Goal: Task Accomplishment & Management: Manage account settings

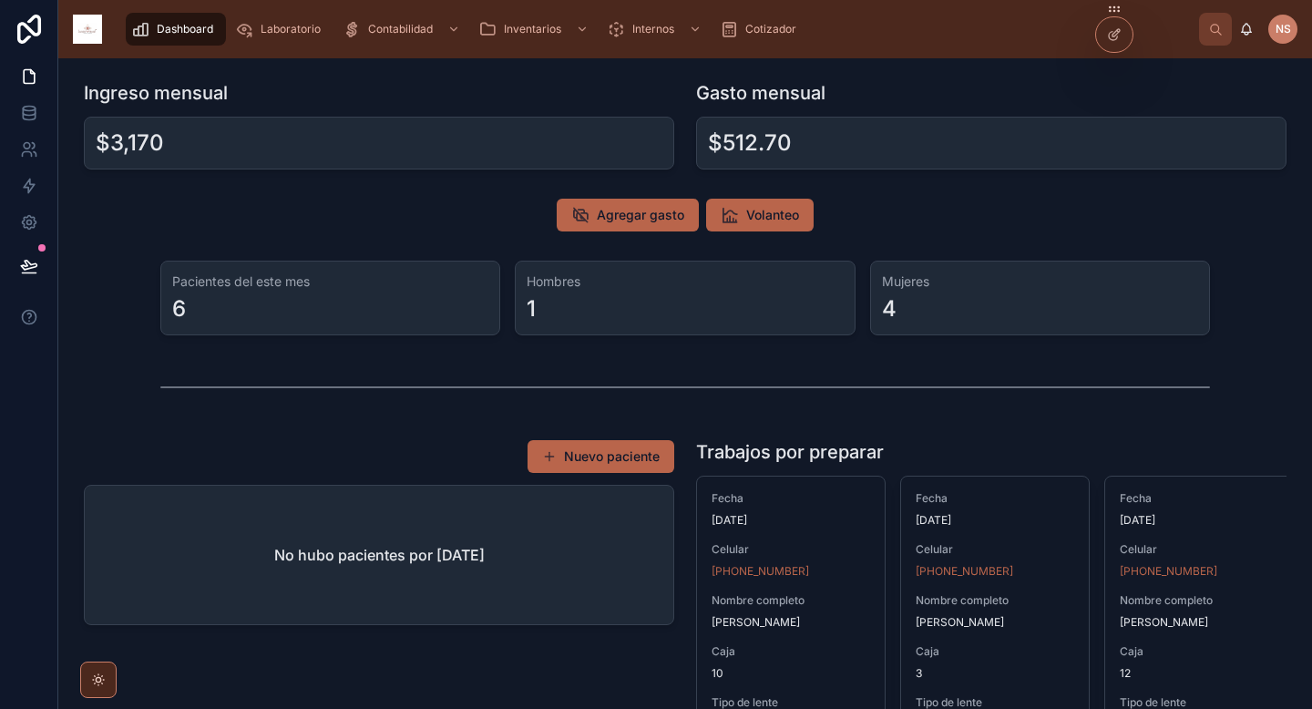
click at [189, 35] on span "Dashboard" at bounding box center [185, 29] width 56 height 15
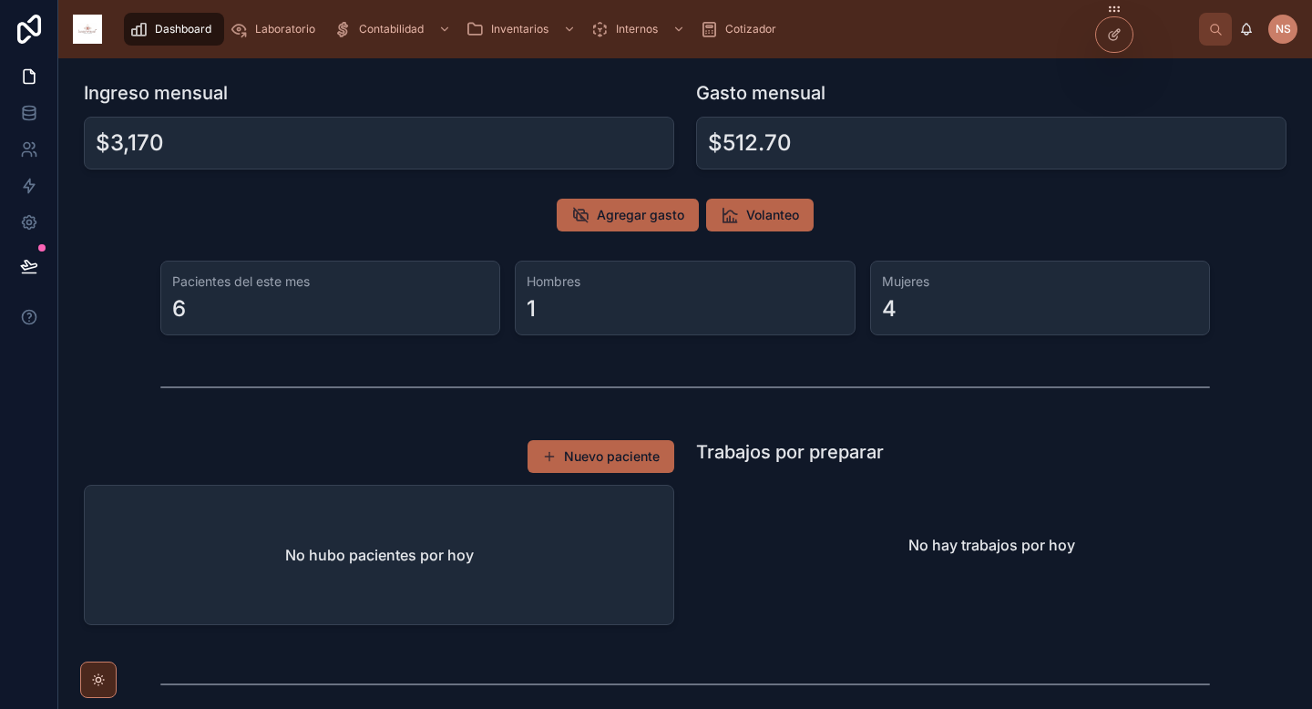
click at [281, 27] on span "Laboratorio" at bounding box center [285, 29] width 60 height 15
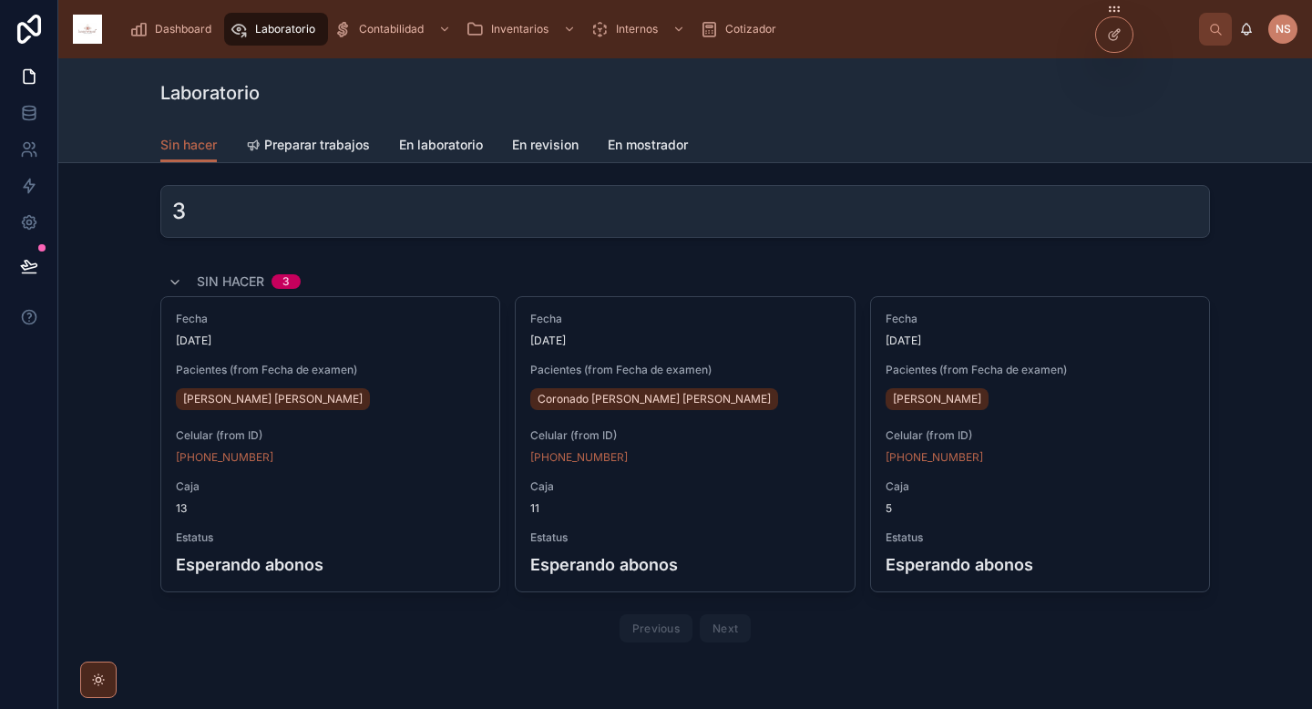
click at [334, 148] on span "Preparar trabajos" at bounding box center [317, 145] width 106 height 18
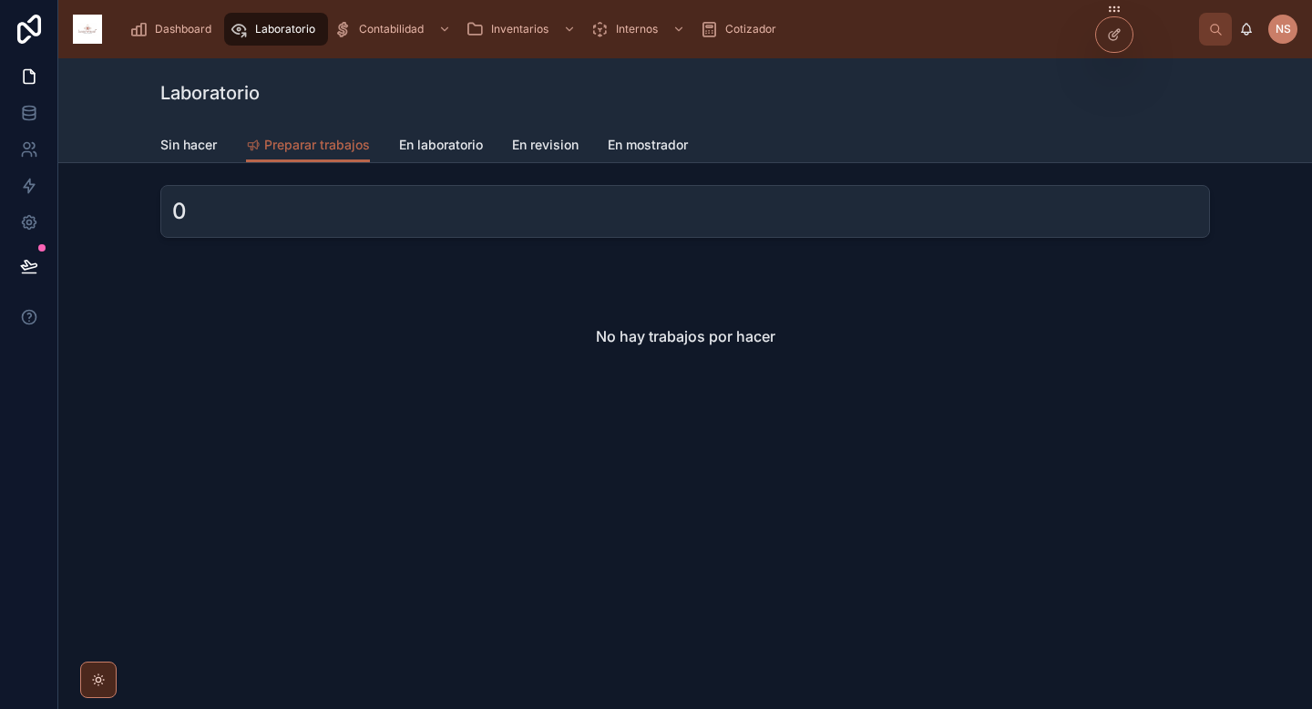
click at [439, 155] on link "En laboratorio" at bounding box center [441, 146] width 84 height 36
click at [547, 155] on link "En revision" at bounding box center [545, 146] width 67 height 36
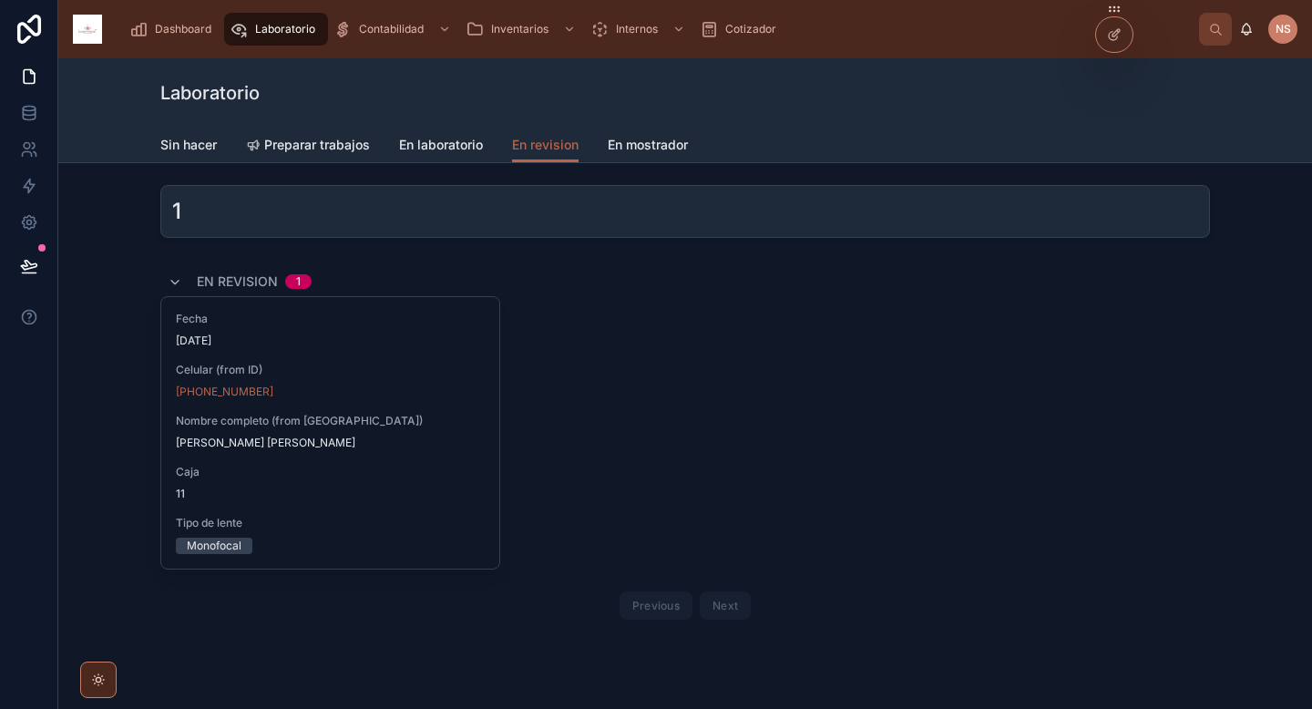
click at [185, 143] on span "Sin hacer" at bounding box center [188, 145] width 56 height 18
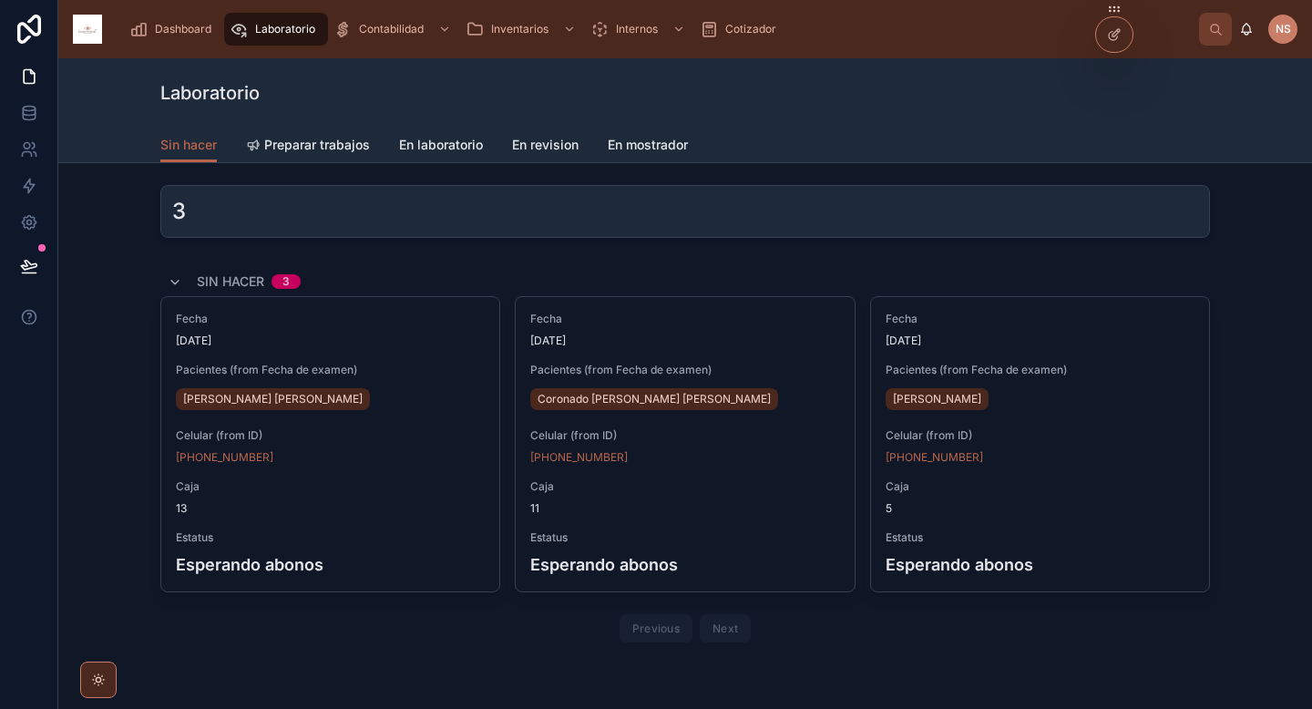
click at [1118, 36] on icon at bounding box center [1114, 34] width 15 height 15
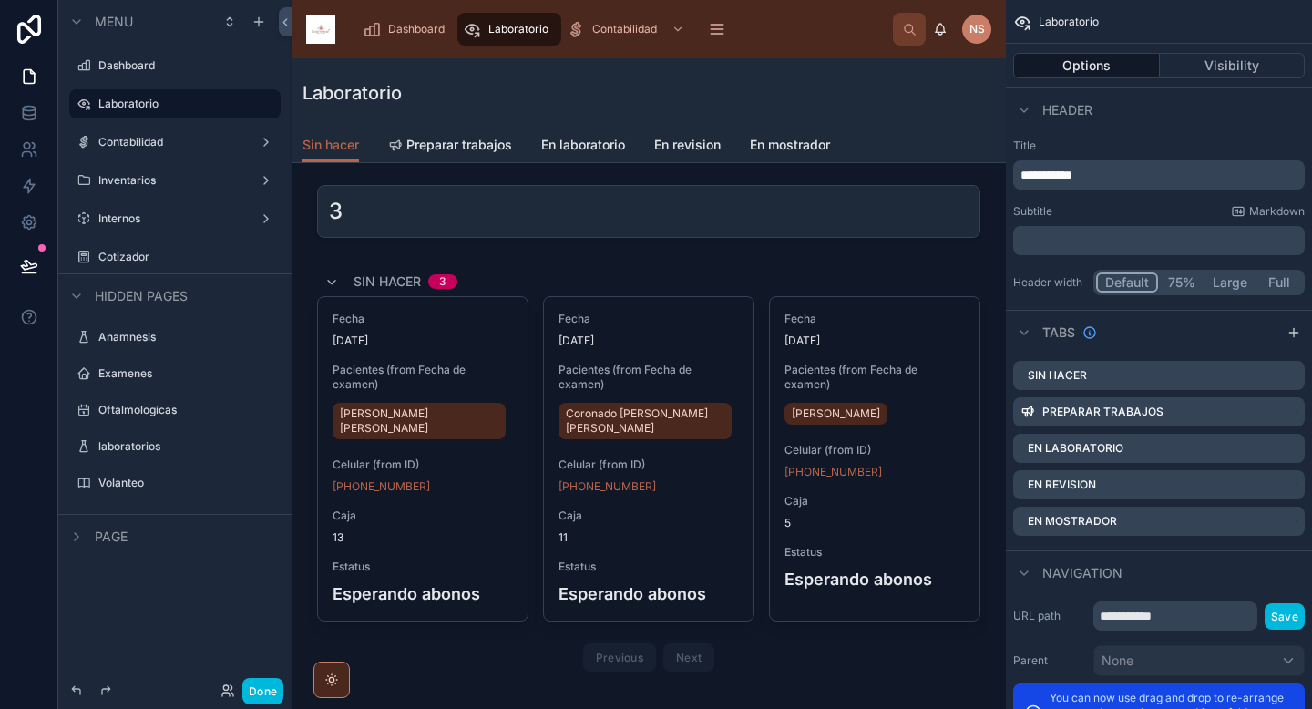
click at [845, 276] on div at bounding box center [648, 473] width 685 height 426
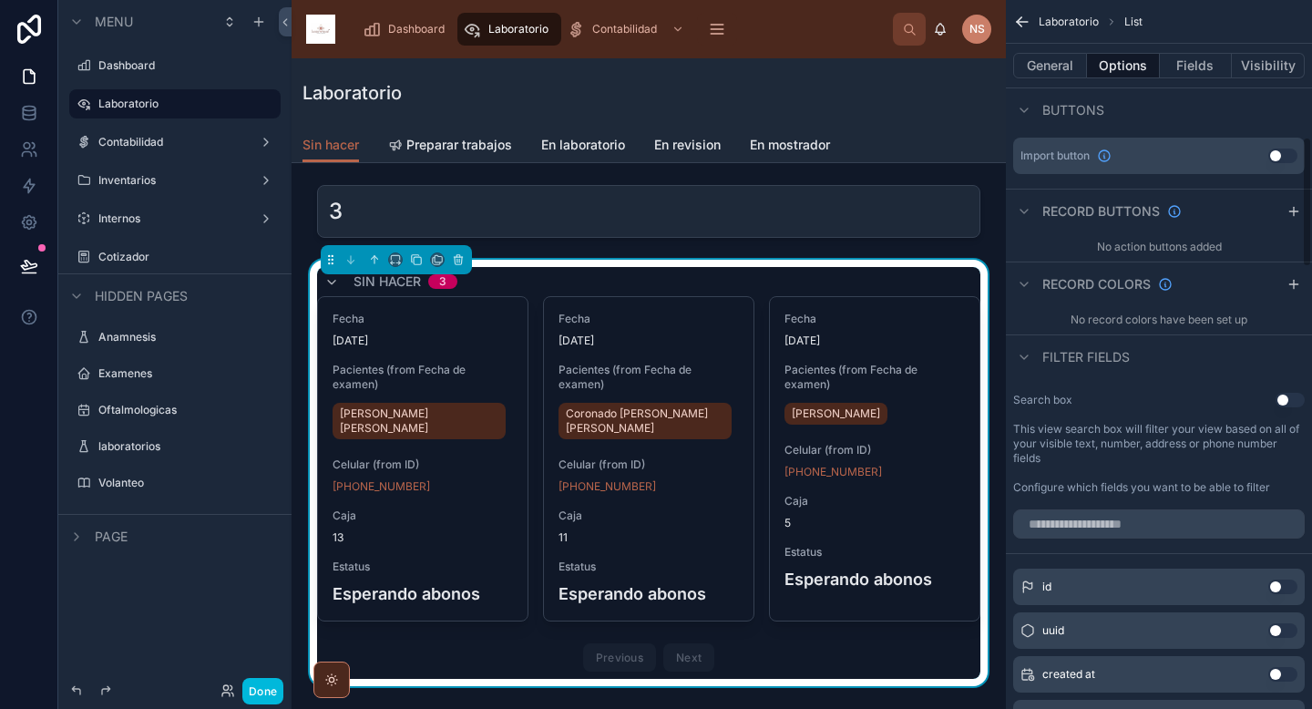
scroll to position [744, 0]
click at [479, 145] on span "Preparar trabajos" at bounding box center [459, 145] width 106 height 18
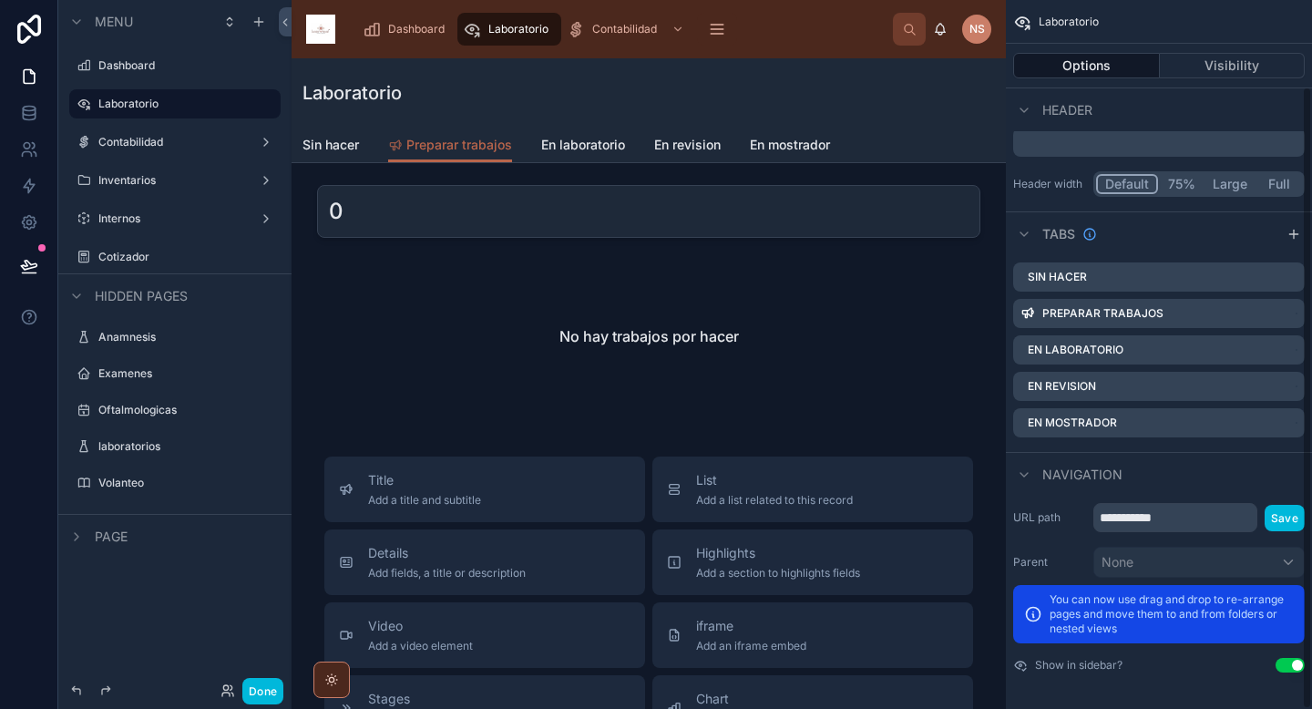
scroll to position [98, 0]
click at [640, 347] on div at bounding box center [648, 336] width 685 height 153
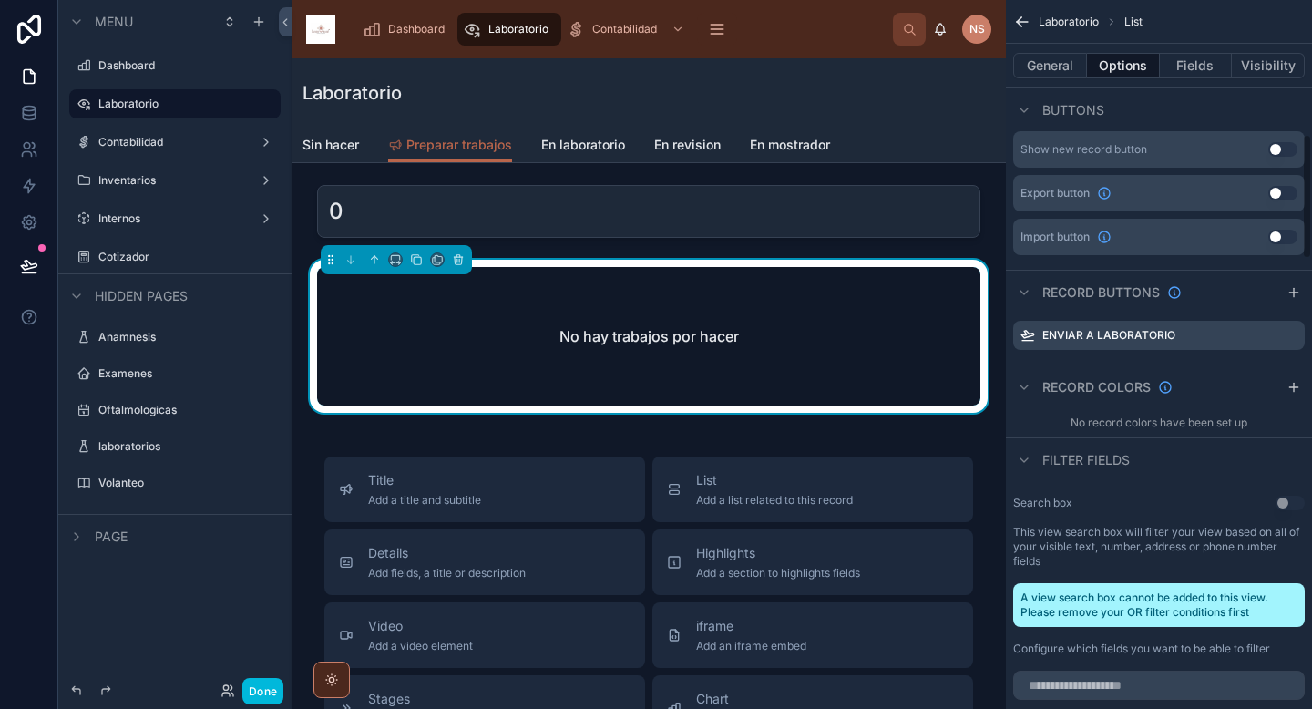
scroll to position [762, 0]
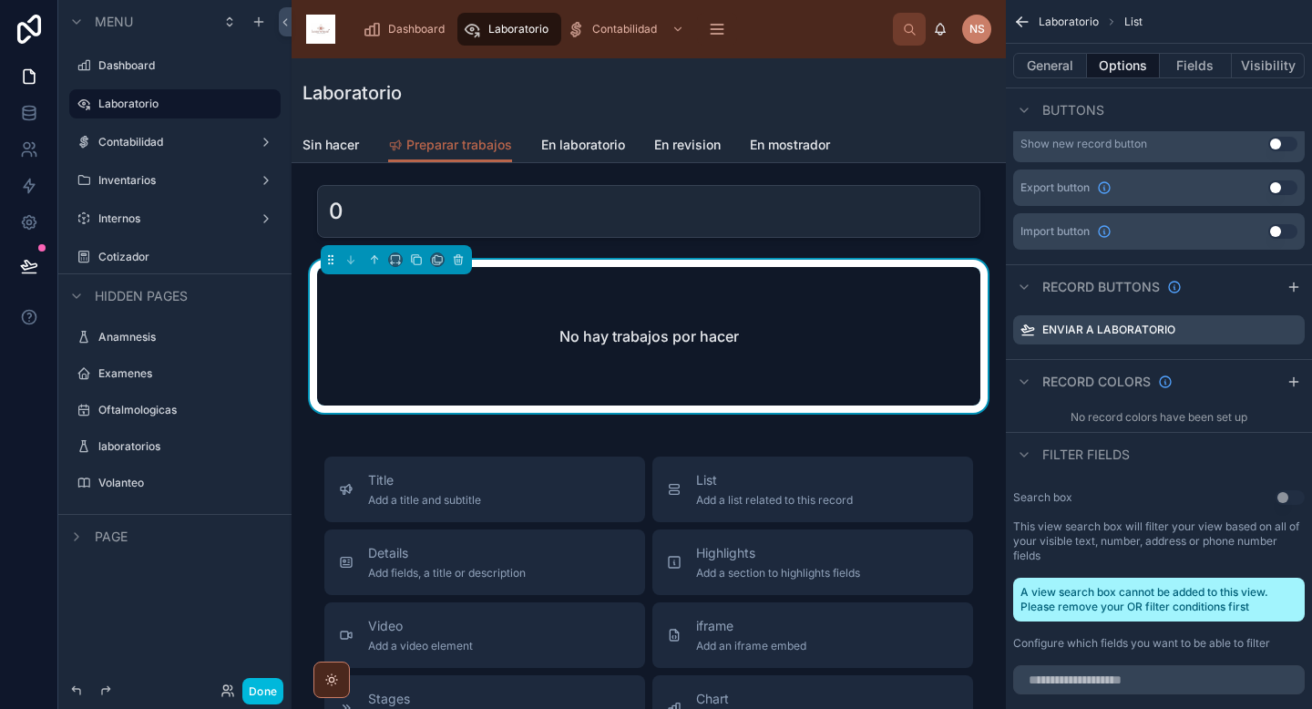
click at [0, 0] on icon "scrollable content" at bounding box center [0, 0] width 0 height 0
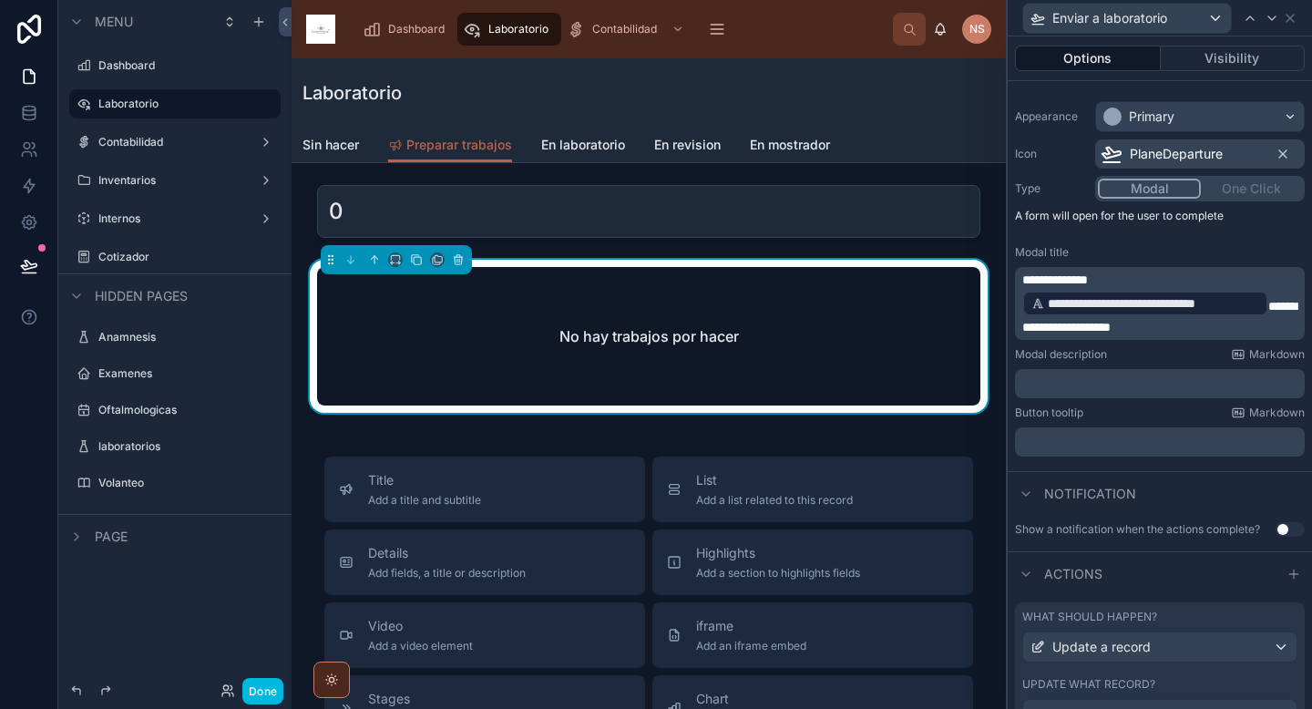
scroll to position [215, 0]
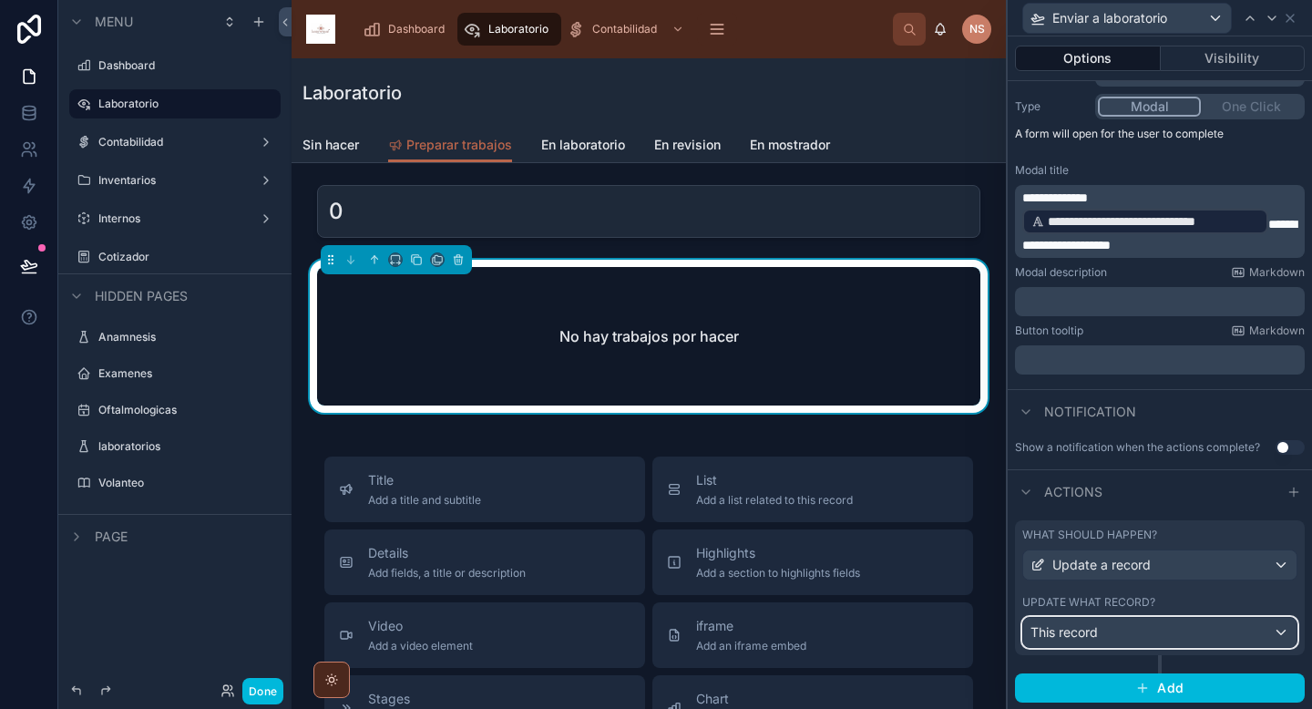
click at [1232, 629] on div "This record" at bounding box center [1159, 632] width 273 height 29
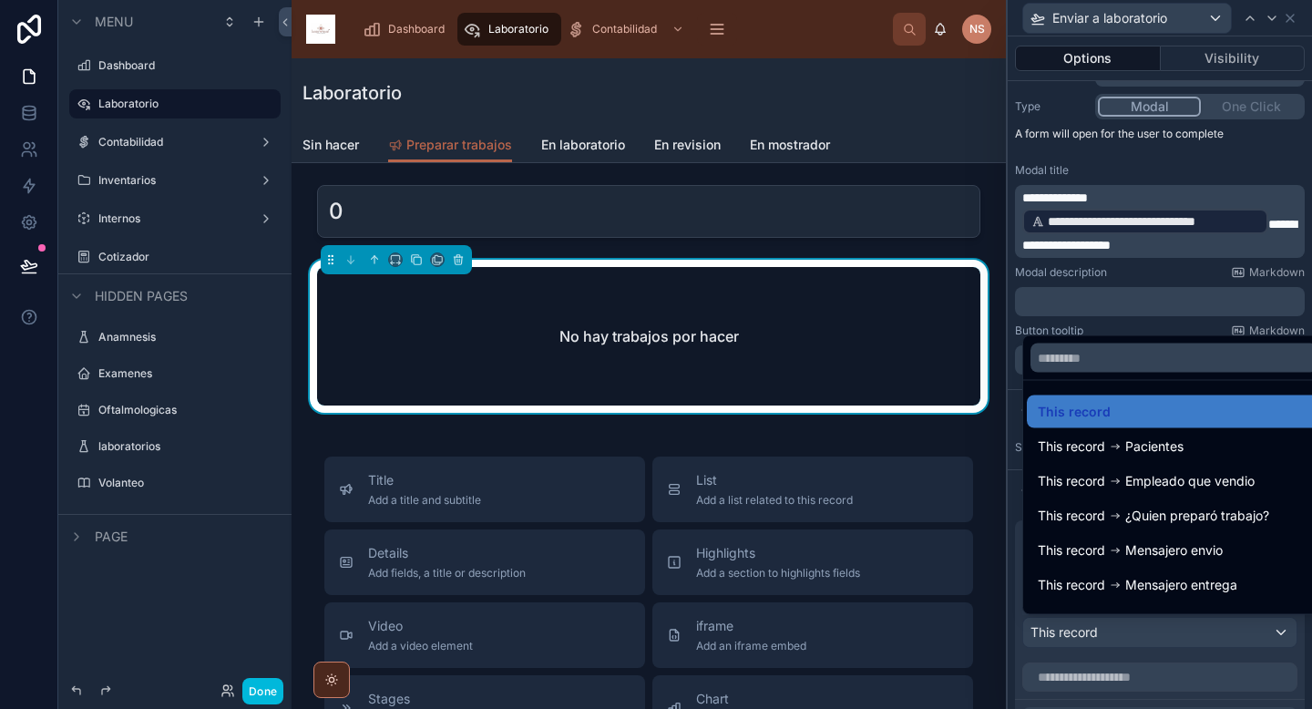
click at [1221, 634] on div at bounding box center [1160, 354] width 304 height 709
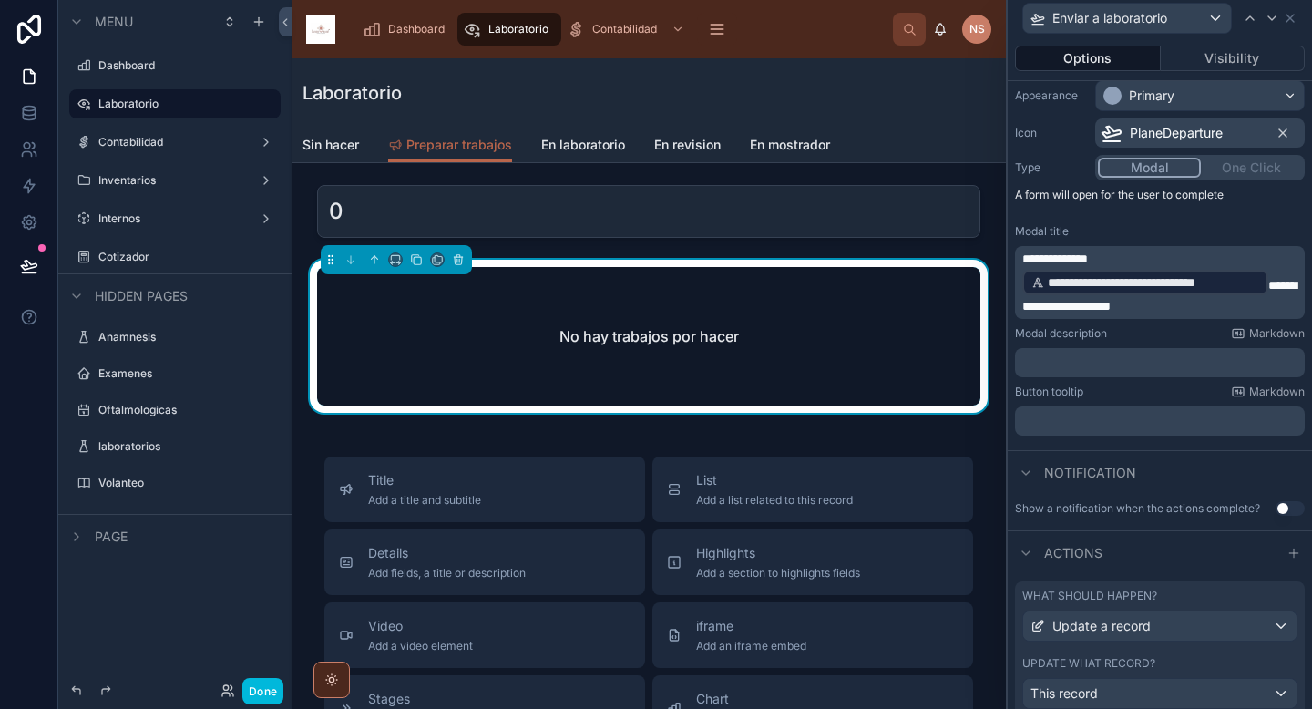
scroll to position [614, 0]
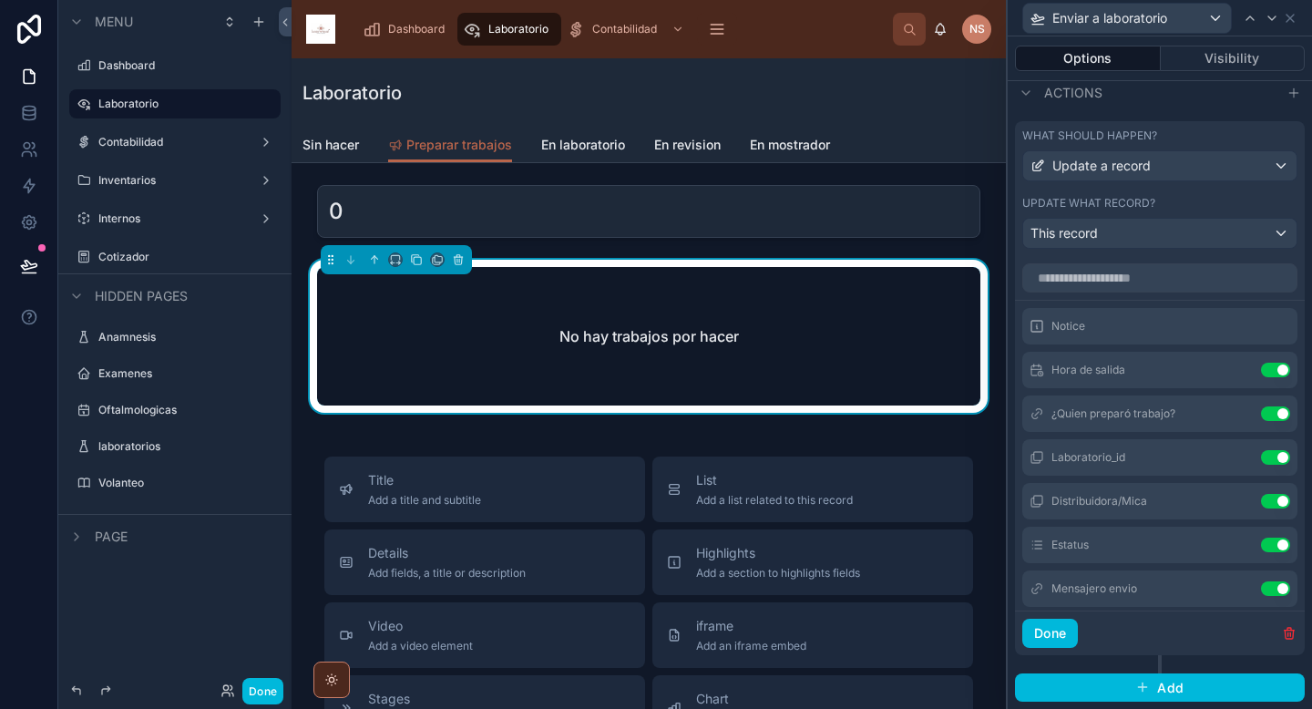
click at [1059, 628] on button "Done" at bounding box center [1050, 633] width 56 height 29
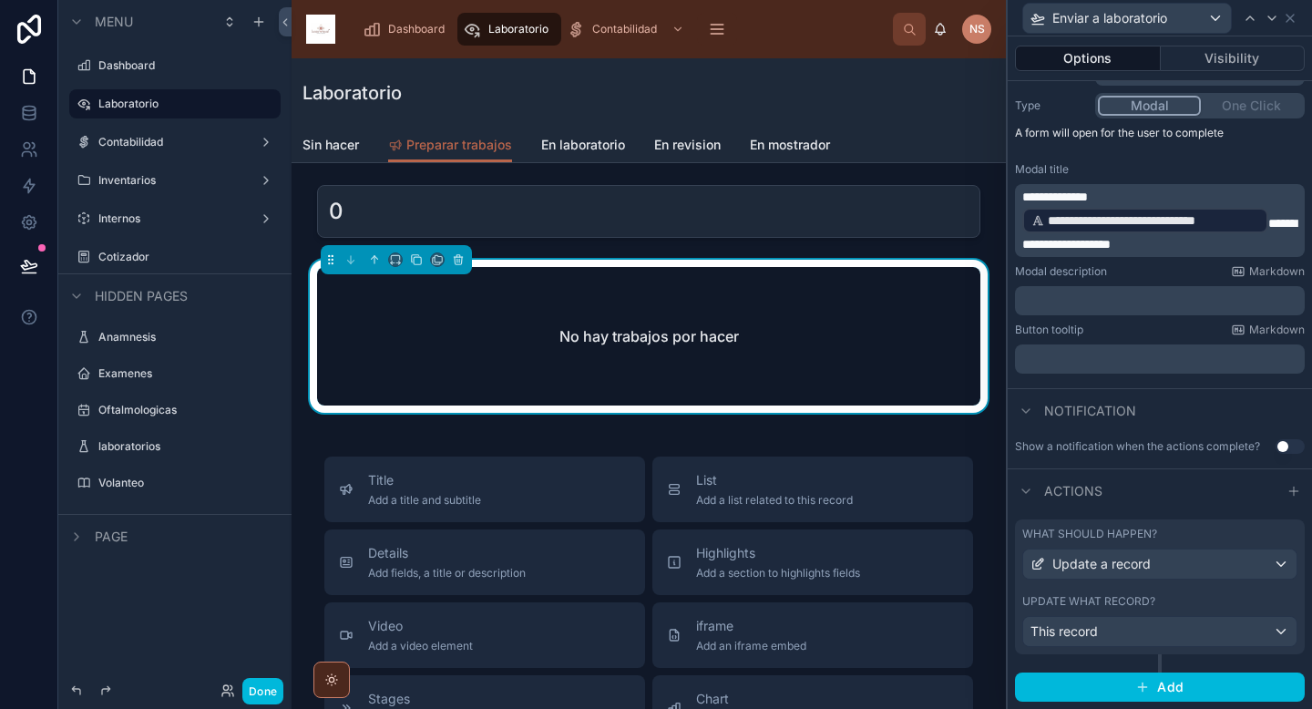
scroll to position [215, 0]
click at [356, 142] on span "Sin hacer" at bounding box center [330, 145] width 56 height 18
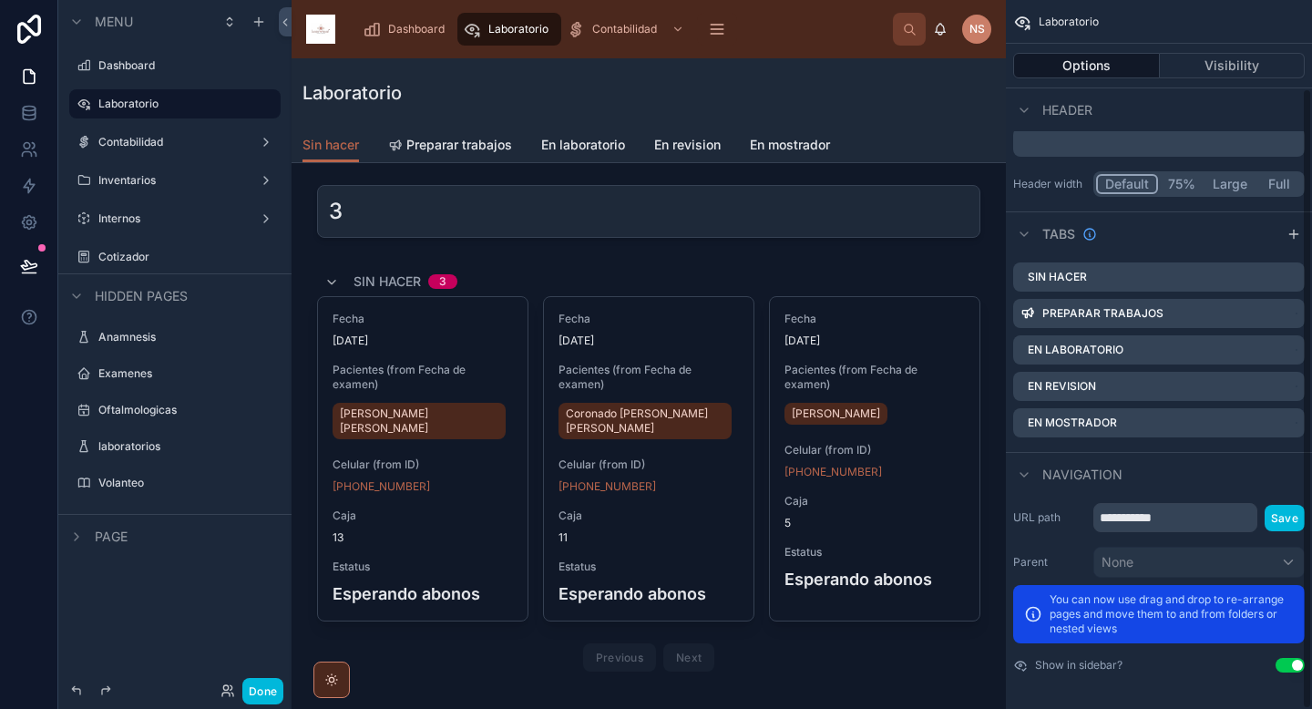
scroll to position [98, 0]
click at [844, 284] on div at bounding box center [648, 473] width 685 height 426
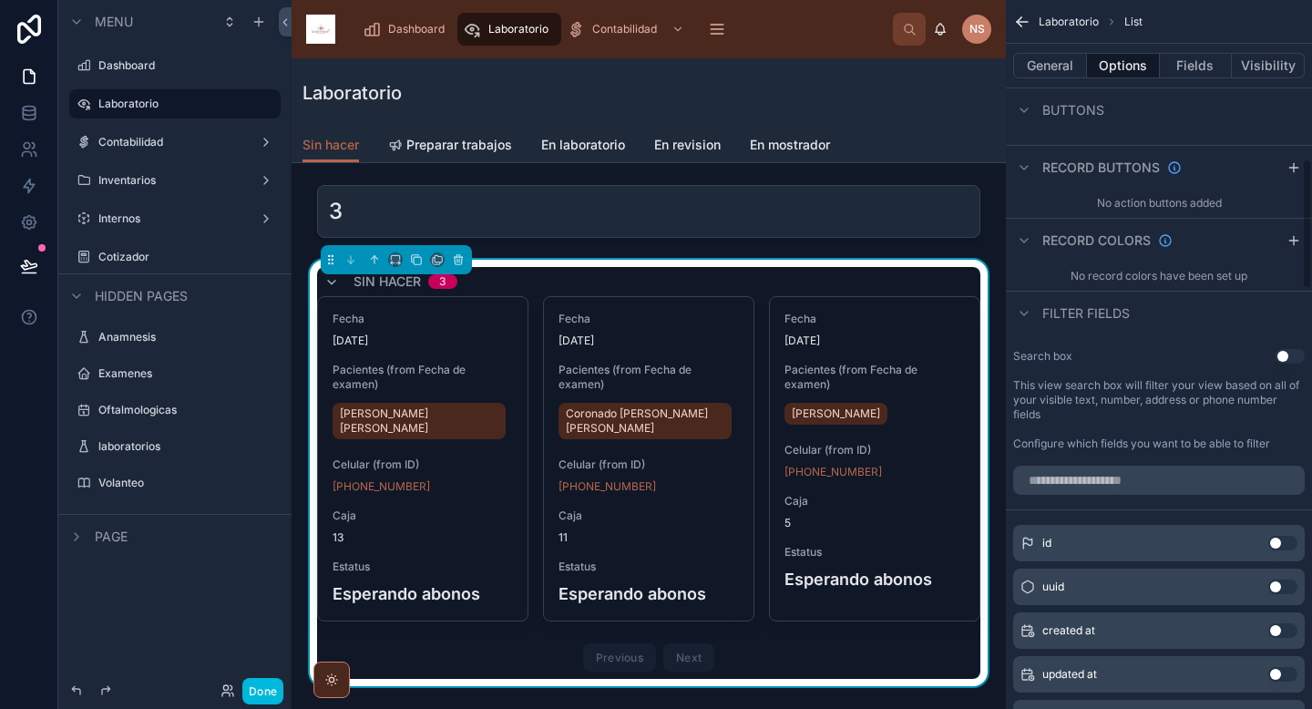
scroll to position [675, 0]
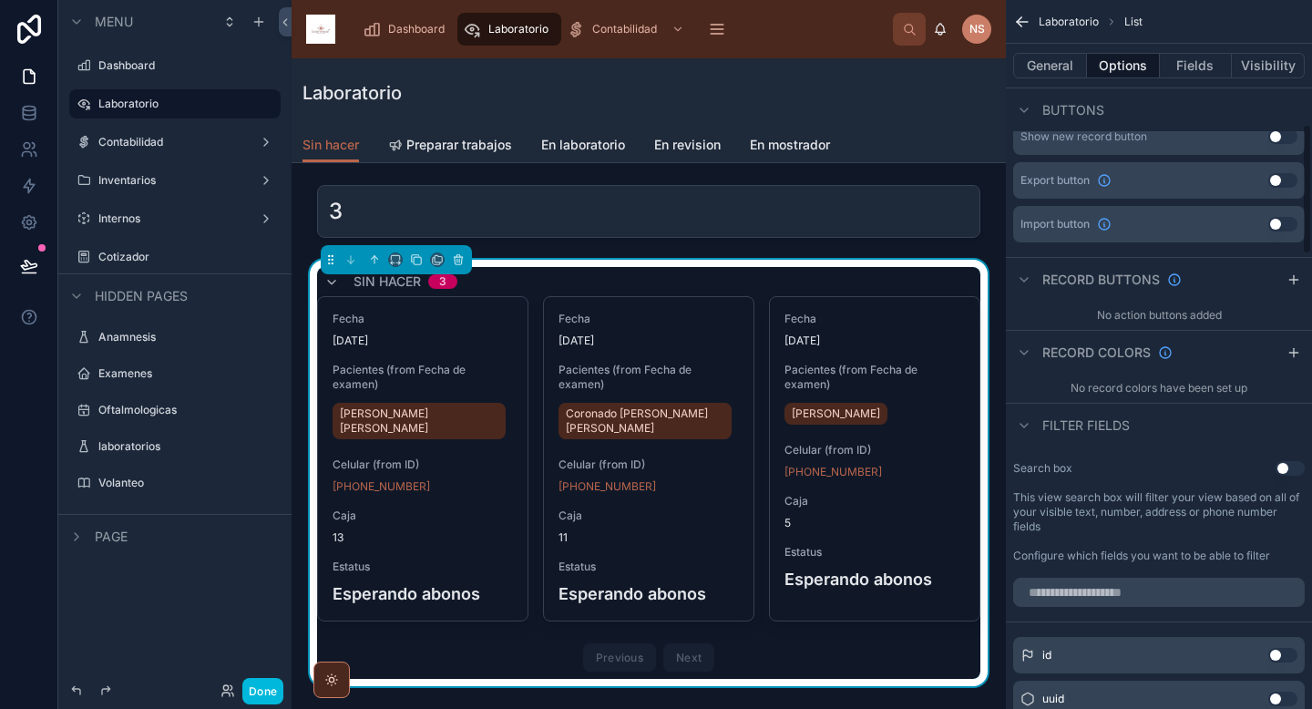
click at [1295, 280] on icon "scrollable content" at bounding box center [1293, 280] width 8 height 0
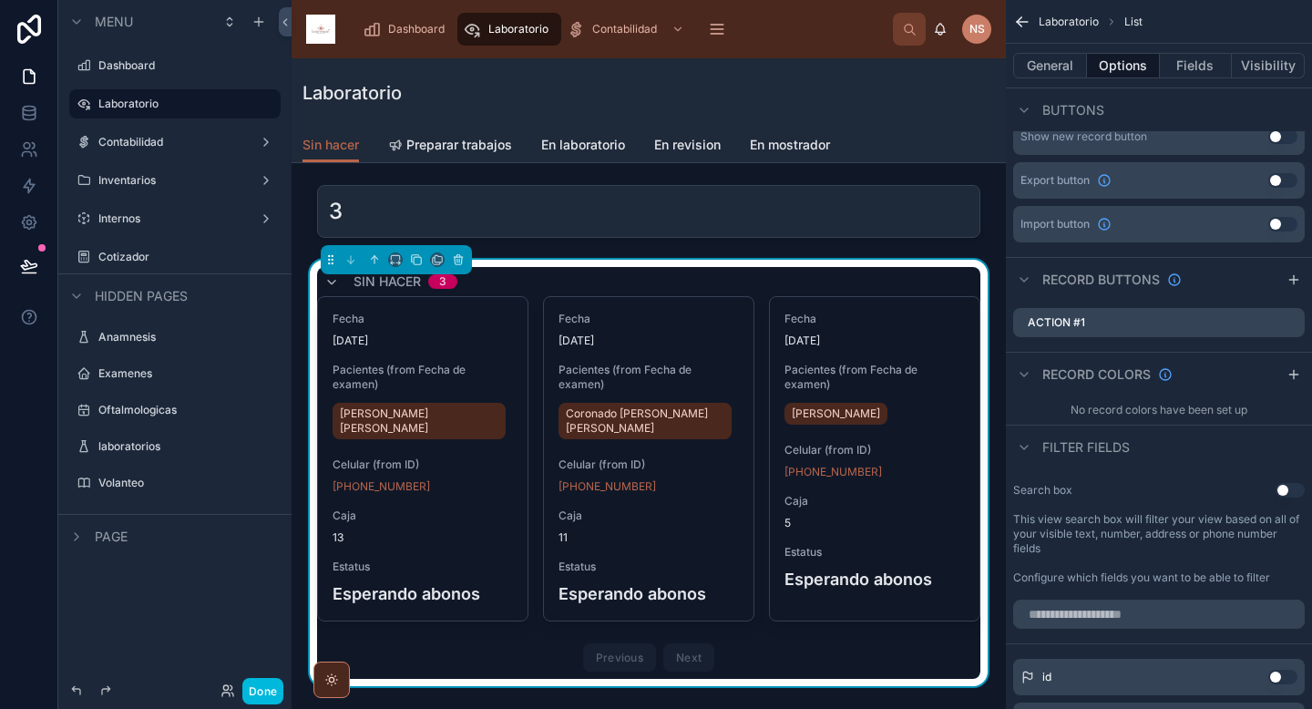
click at [0, 0] on icon "scrollable content" at bounding box center [0, 0] width 0 height 0
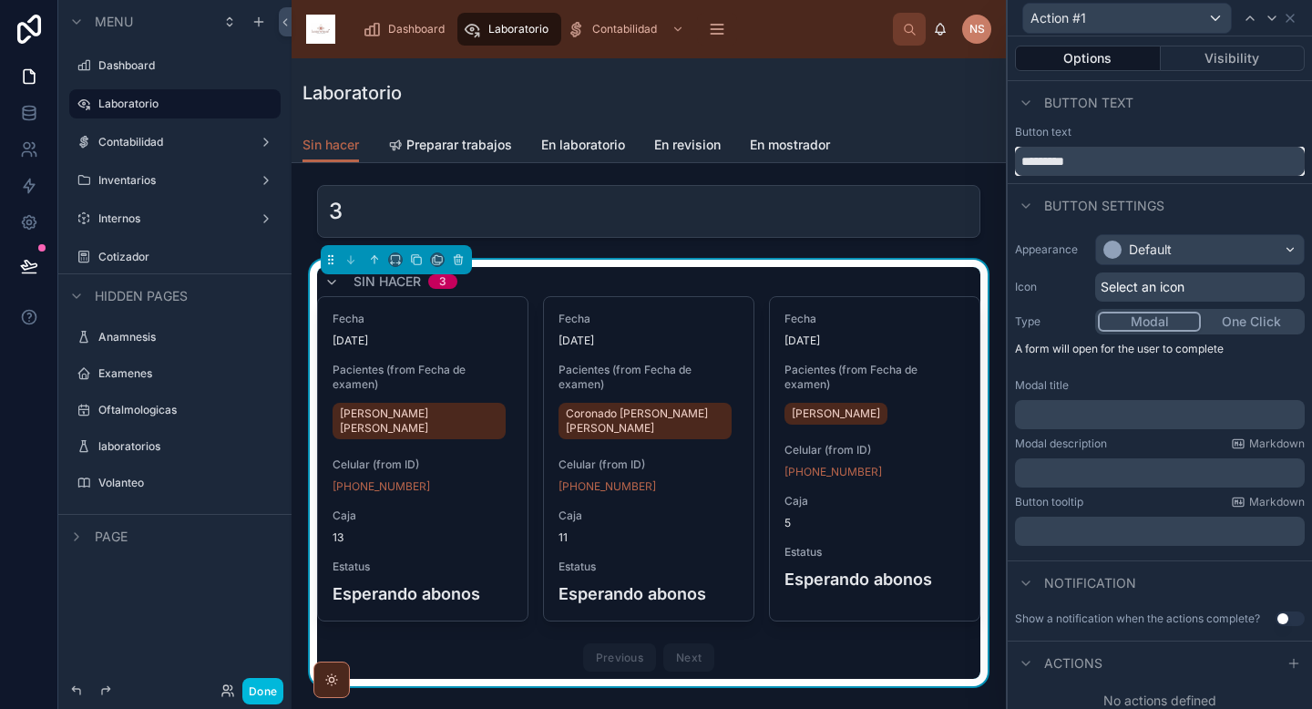
click at [1139, 169] on input "*********" at bounding box center [1160, 161] width 290 height 29
type input "**********"
click at [1188, 251] on div "Default" at bounding box center [1200, 249] width 208 height 29
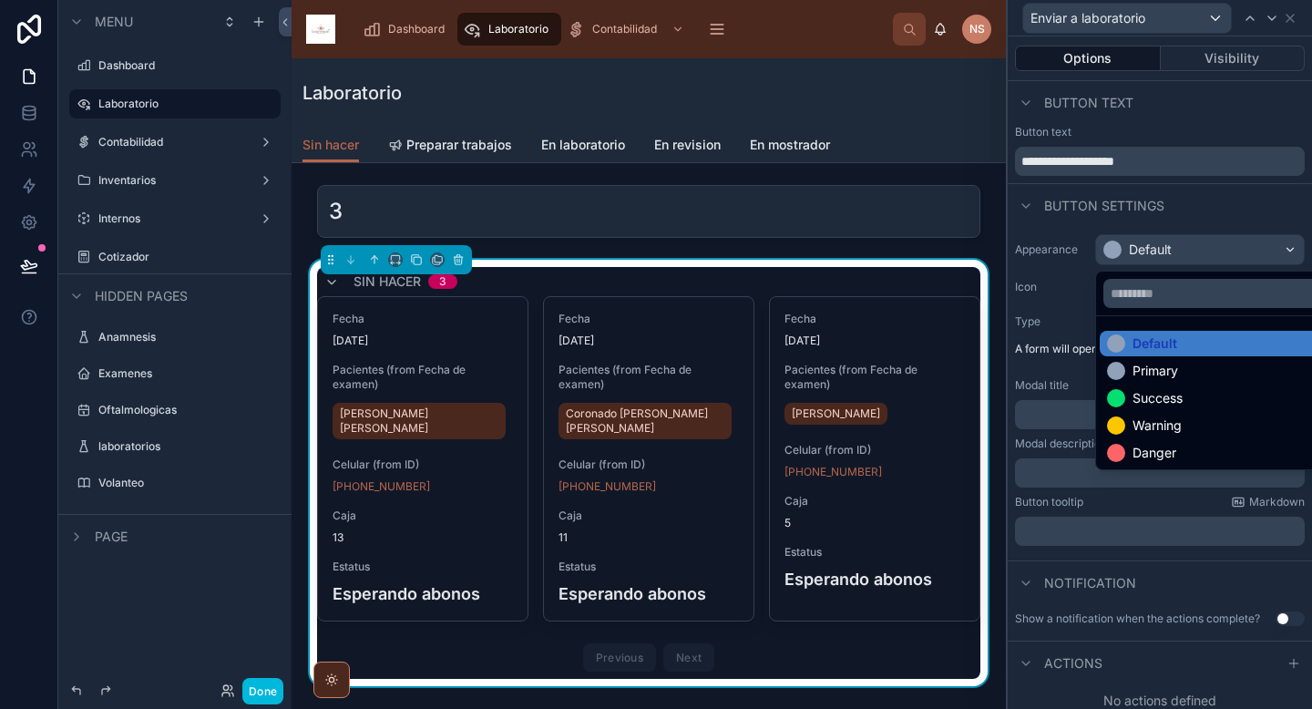
click at [1192, 403] on div "Success" at bounding box center [1214, 398] width 214 height 18
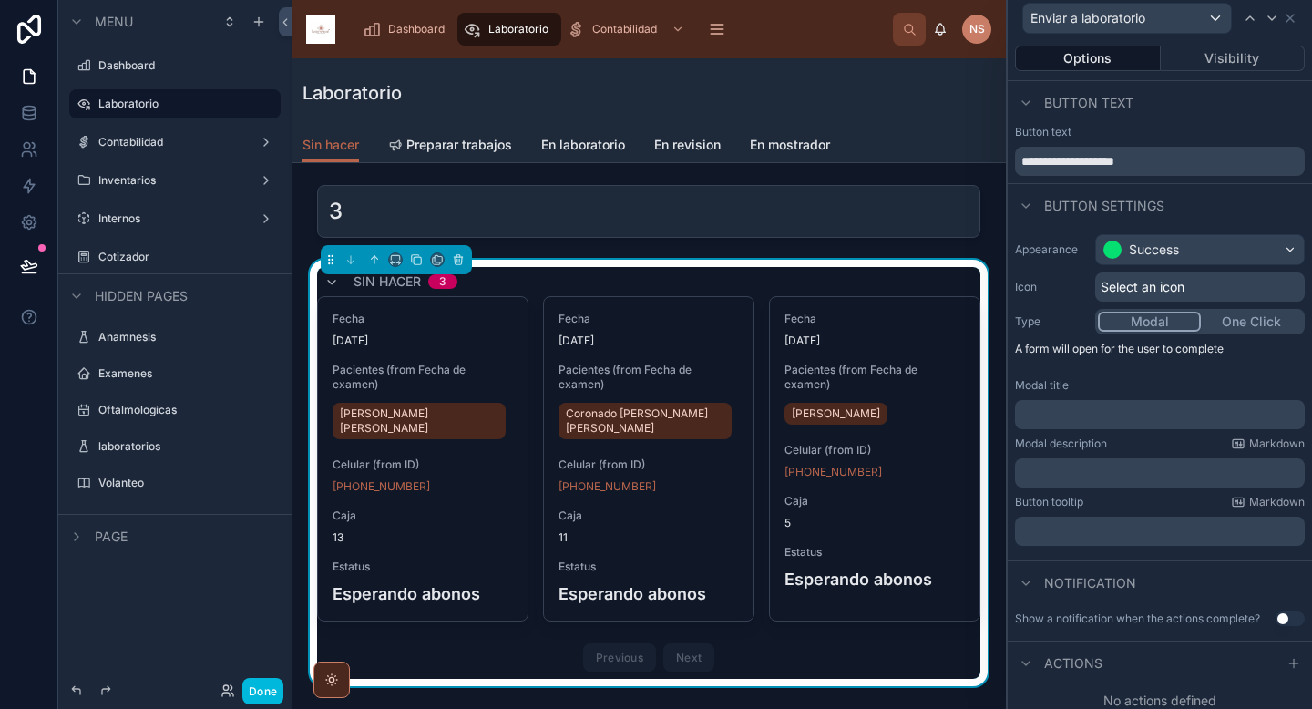
click at [1184, 285] on span "Select an icon" at bounding box center [1142, 287] width 84 height 18
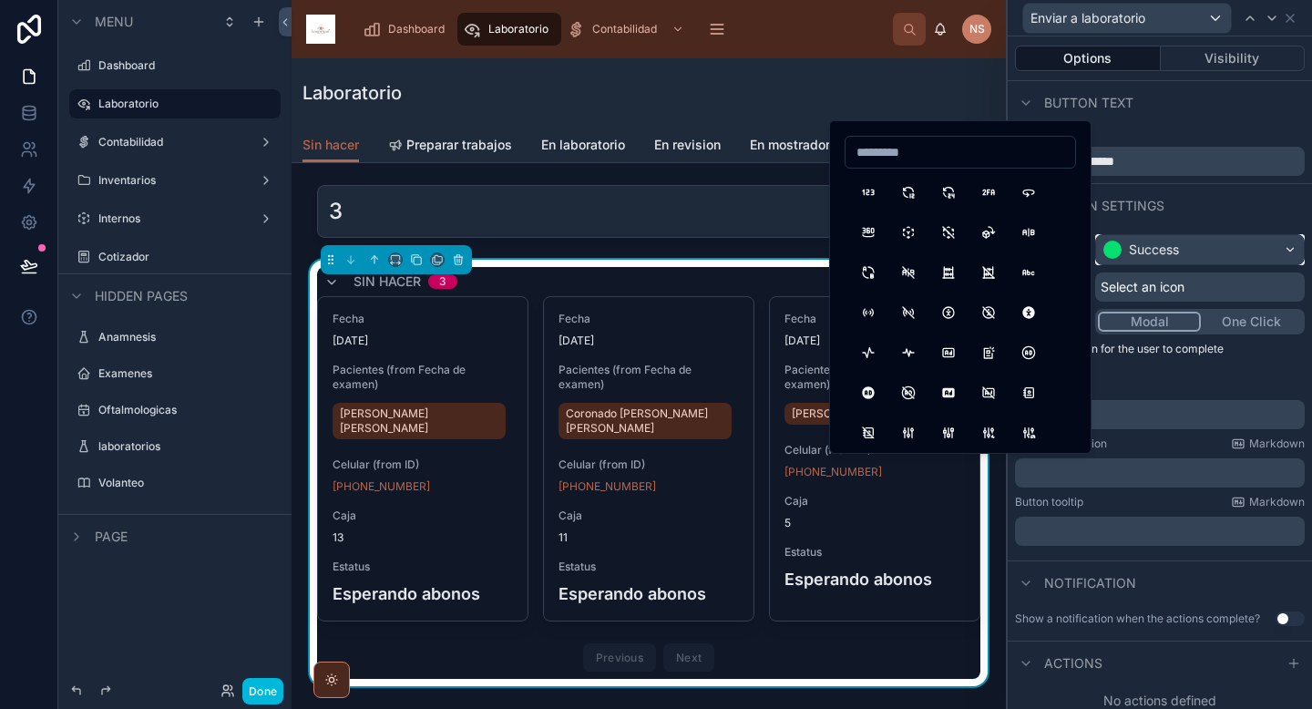
click at [1182, 235] on div "Success" at bounding box center [1200, 249] width 208 height 29
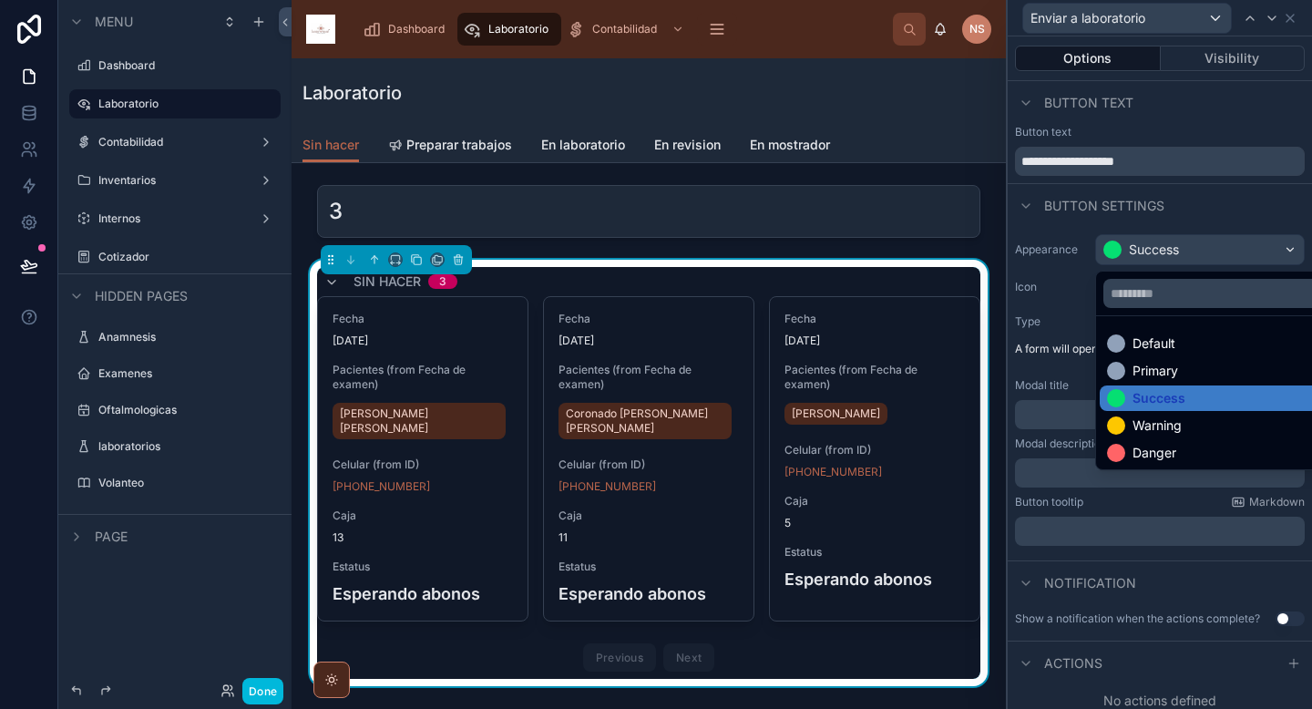
click at [1154, 373] on div "Primary" at bounding box center [1155, 371] width 46 height 18
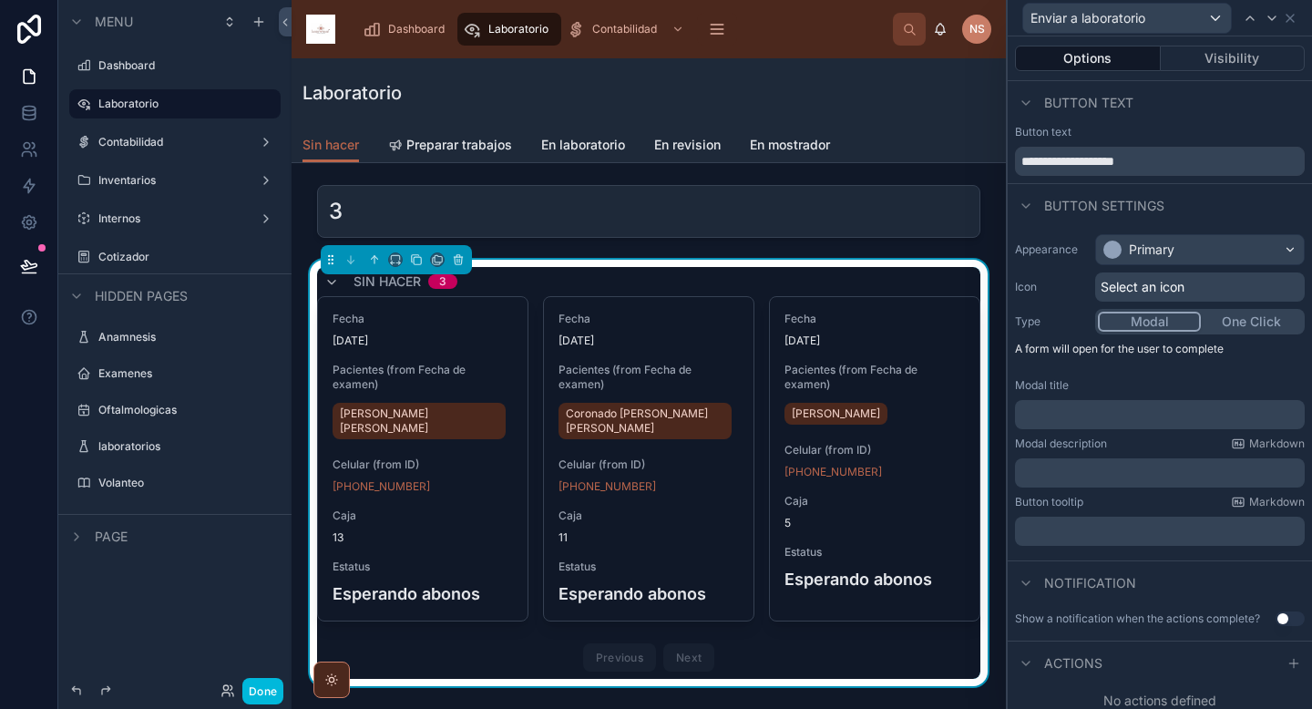
click at [1157, 290] on span "Select an icon" at bounding box center [1142, 287] width 84 height 18
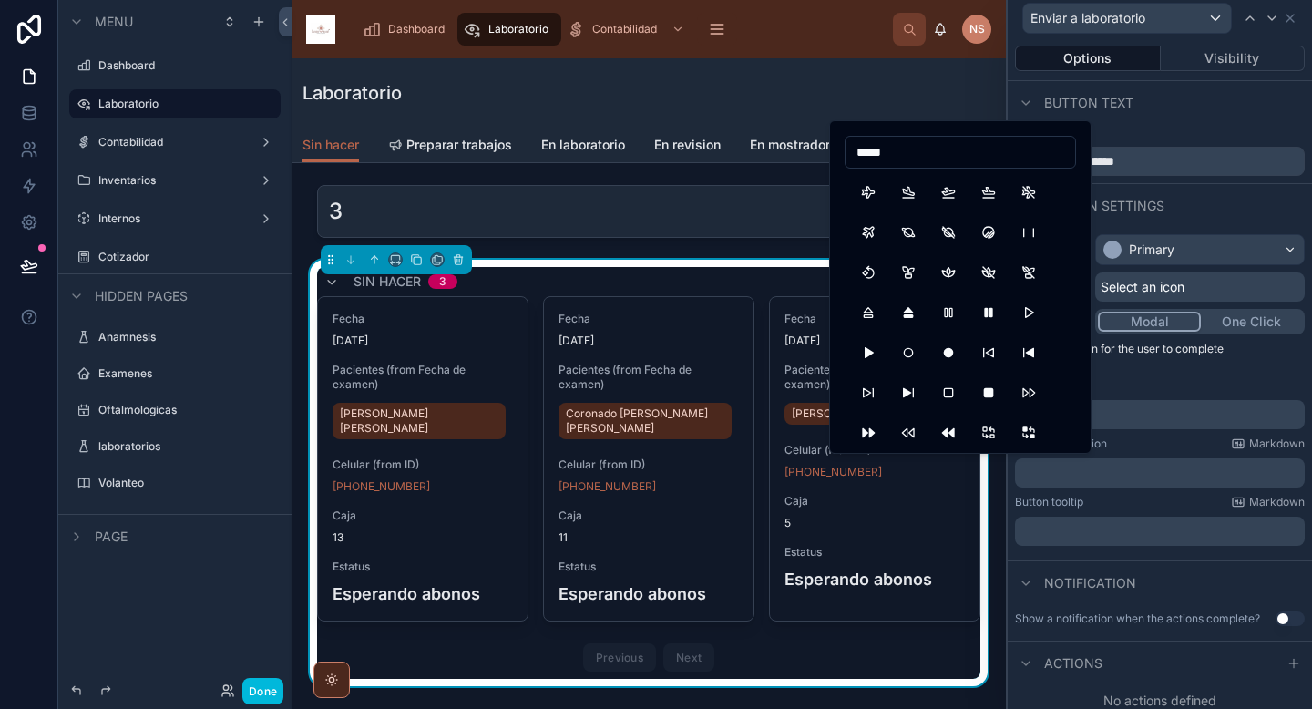
type input "*****"
click at [940, 189] on button "PlaneDeparture" at bounding box center [948, 192] width 33 height 33
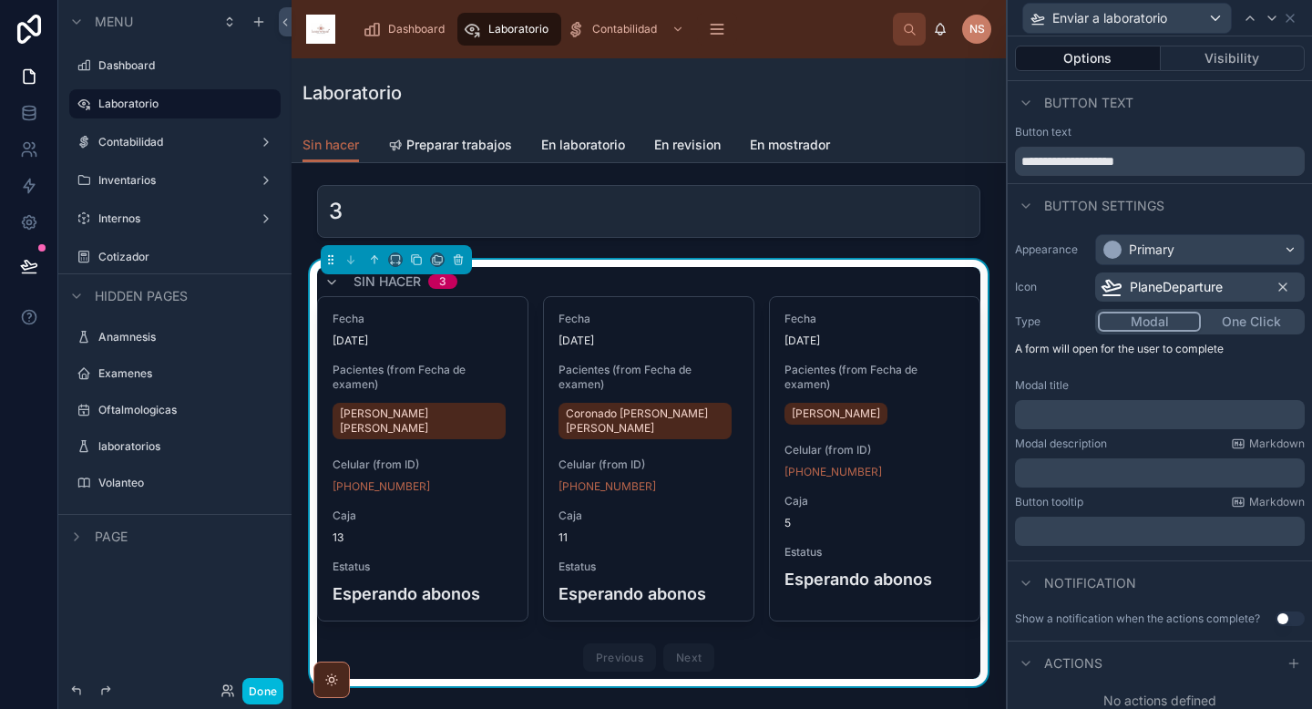
click at [1168, 414] on p "﻿" at bounding box center [1161, 414] width 279 height 18
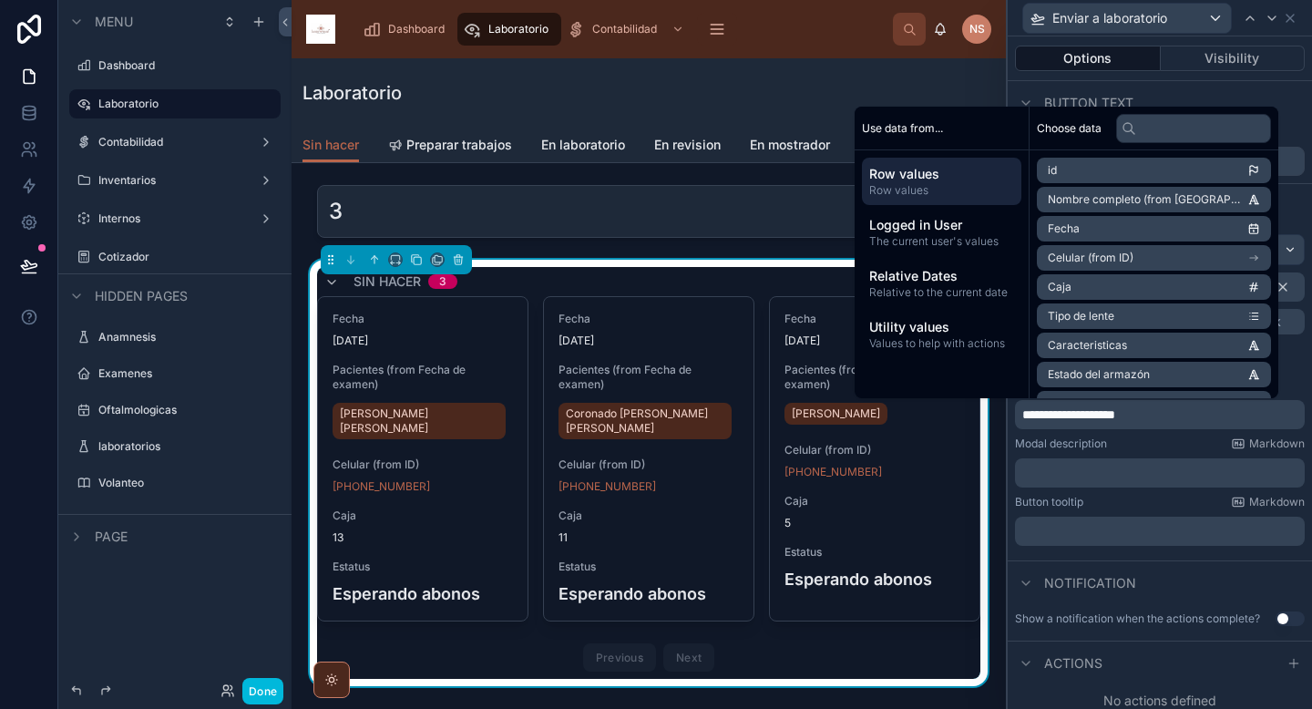
click at [1125, 482] on div "﻿" at bounding box center [1160, 472] width 290 height 29
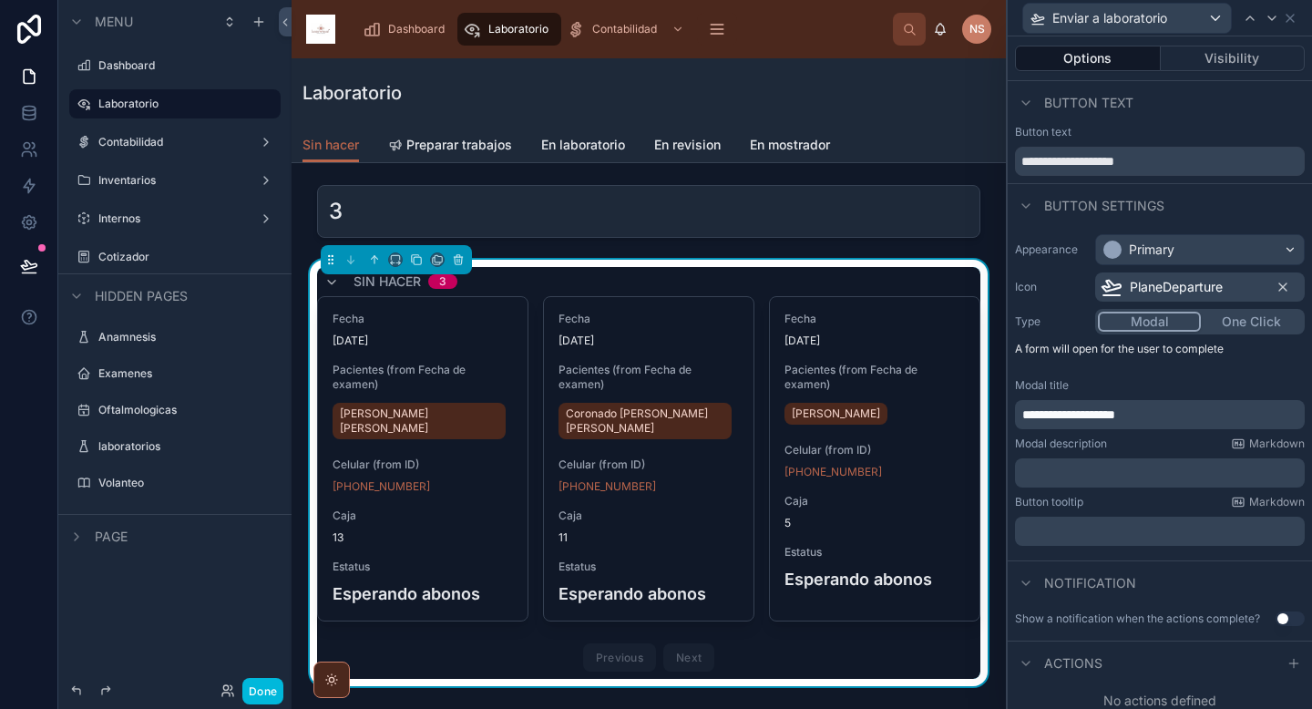
click at [1118, 478] on p "﻿" at bounding box center [1161, 473] width 279 height 18
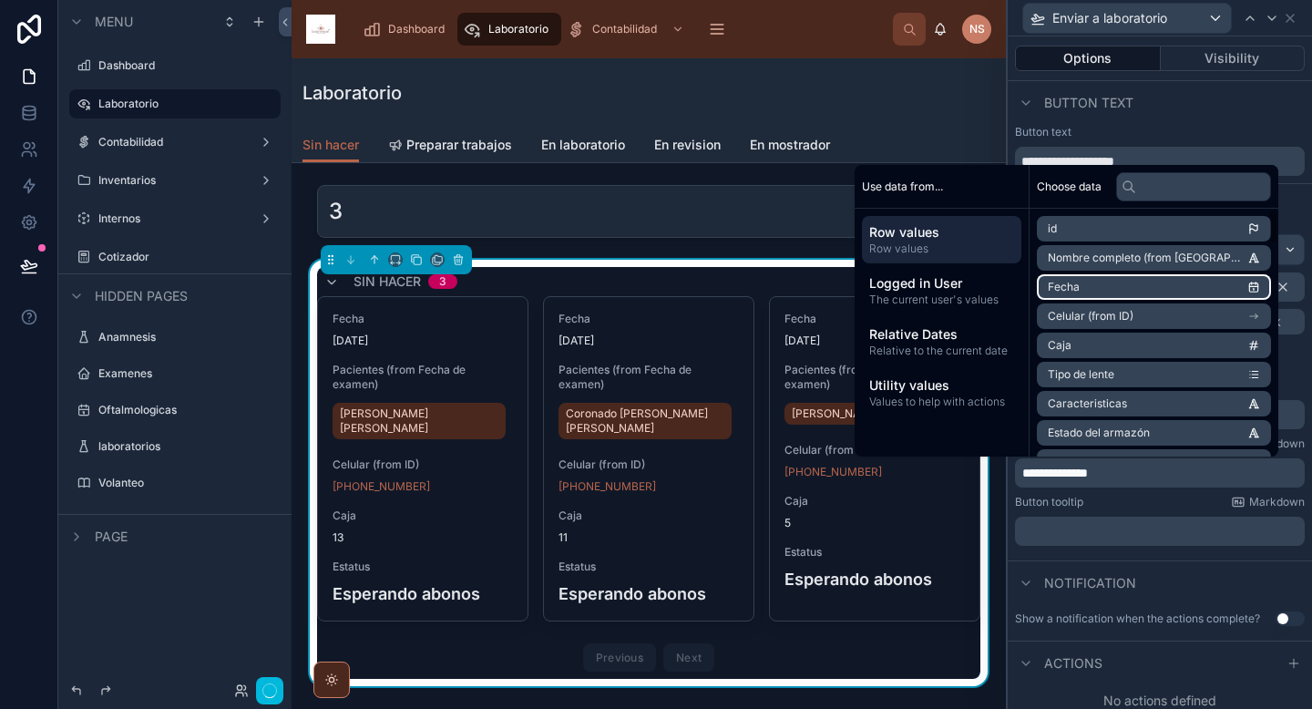
click at [1203, 250] on li "Nombre completo (from Pacientes)" at bounding box center [1154, 258] width 234 height 26
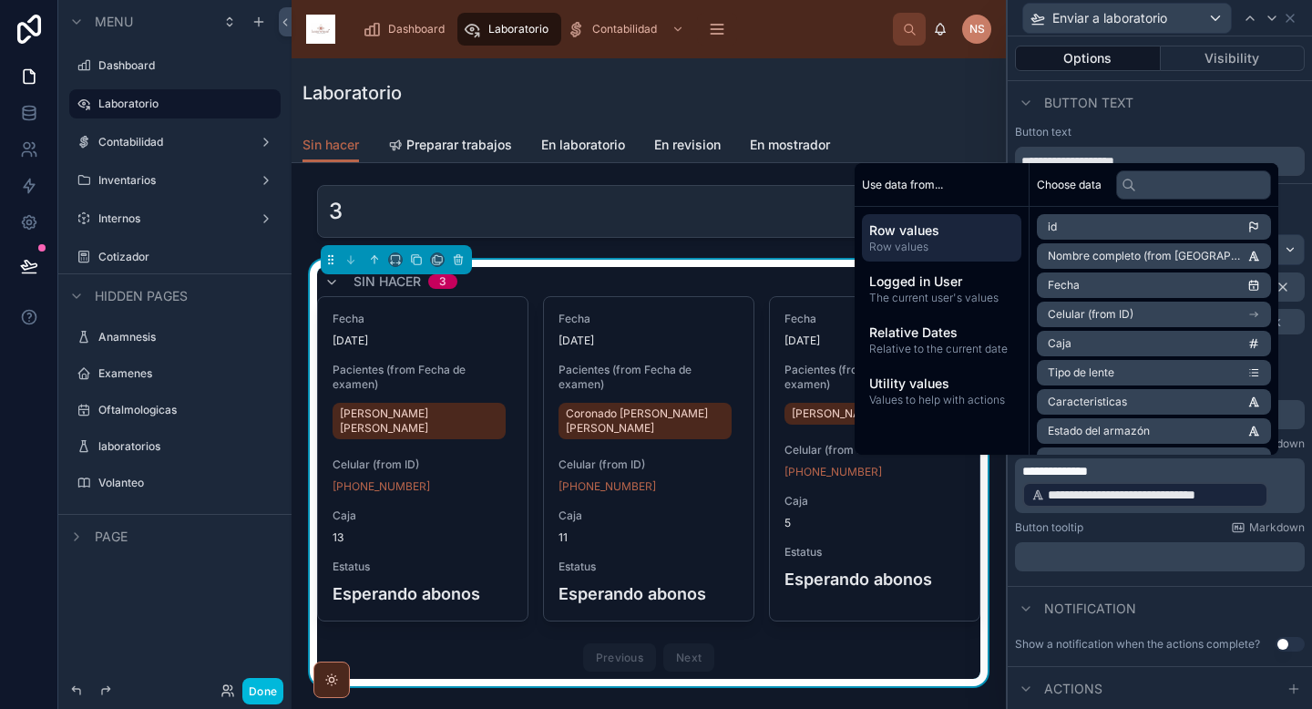
click at [1277, 494] on p "**********" at bounding box center [1161, 485] width 279 height 47
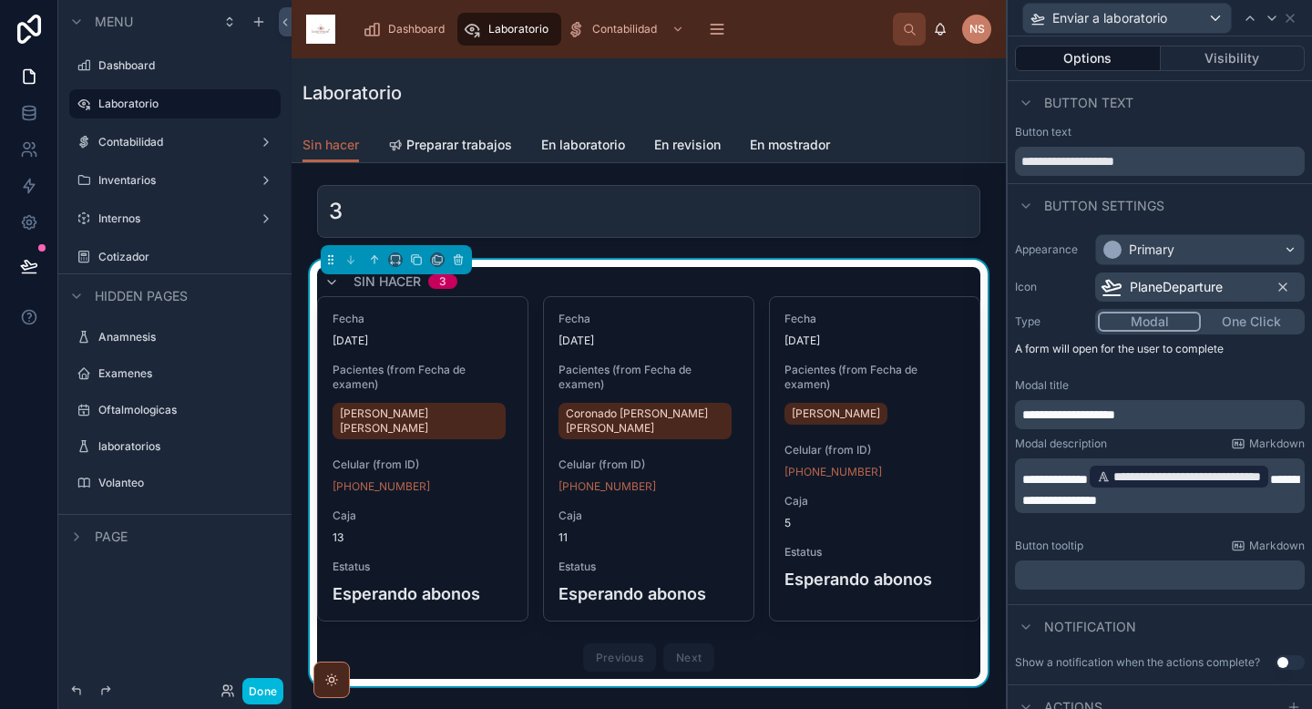
click at [1122, 537] on div "**********" at bounding box center [1160, 412] width 304 height 370
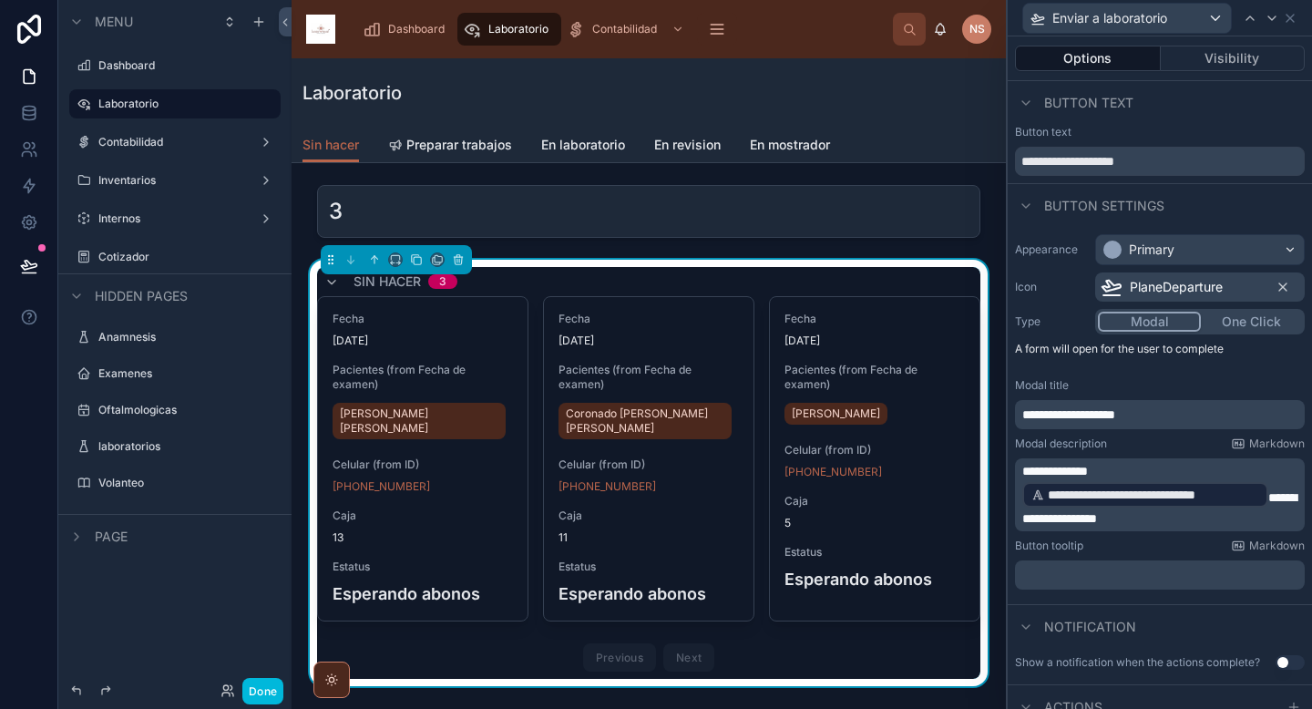
click at [1032, 522] on span "**********" at bounding box center [1159, 508] width 274 height 34
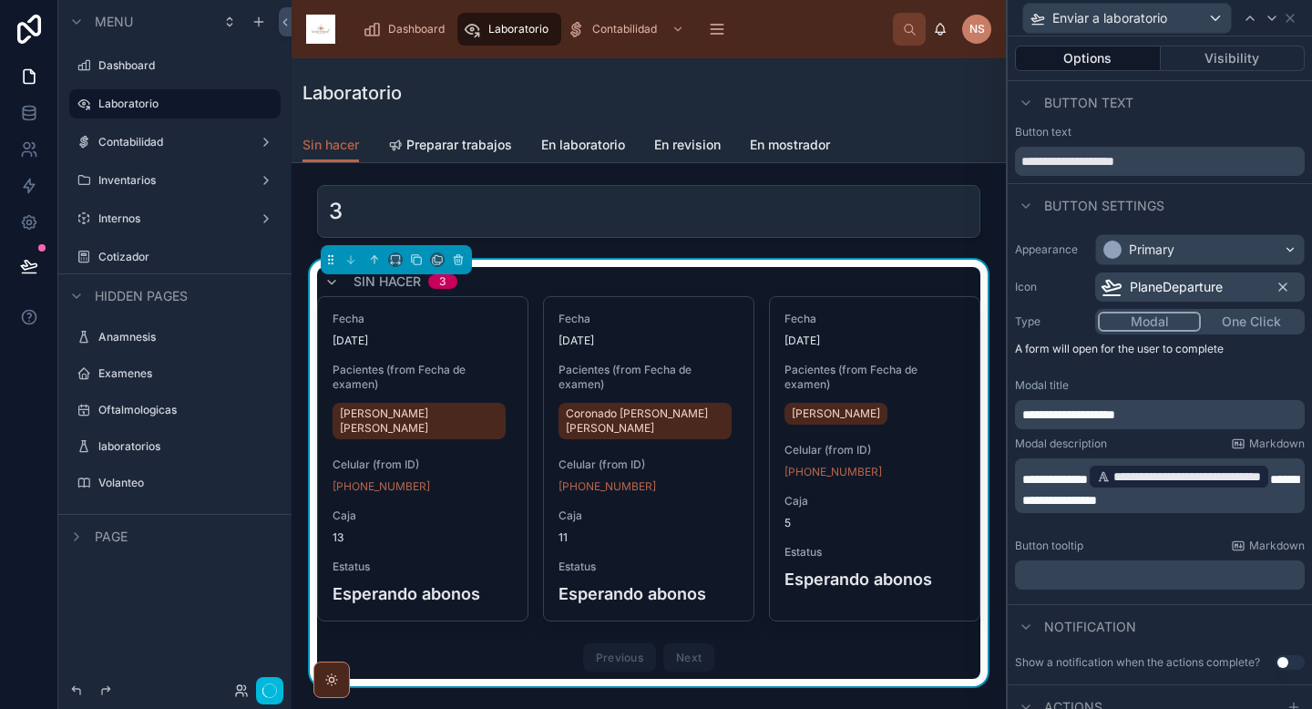
click at [1090, 547] on div "Button tooltip Markdown" at bounding box center [1160, 545] width 290 height 15
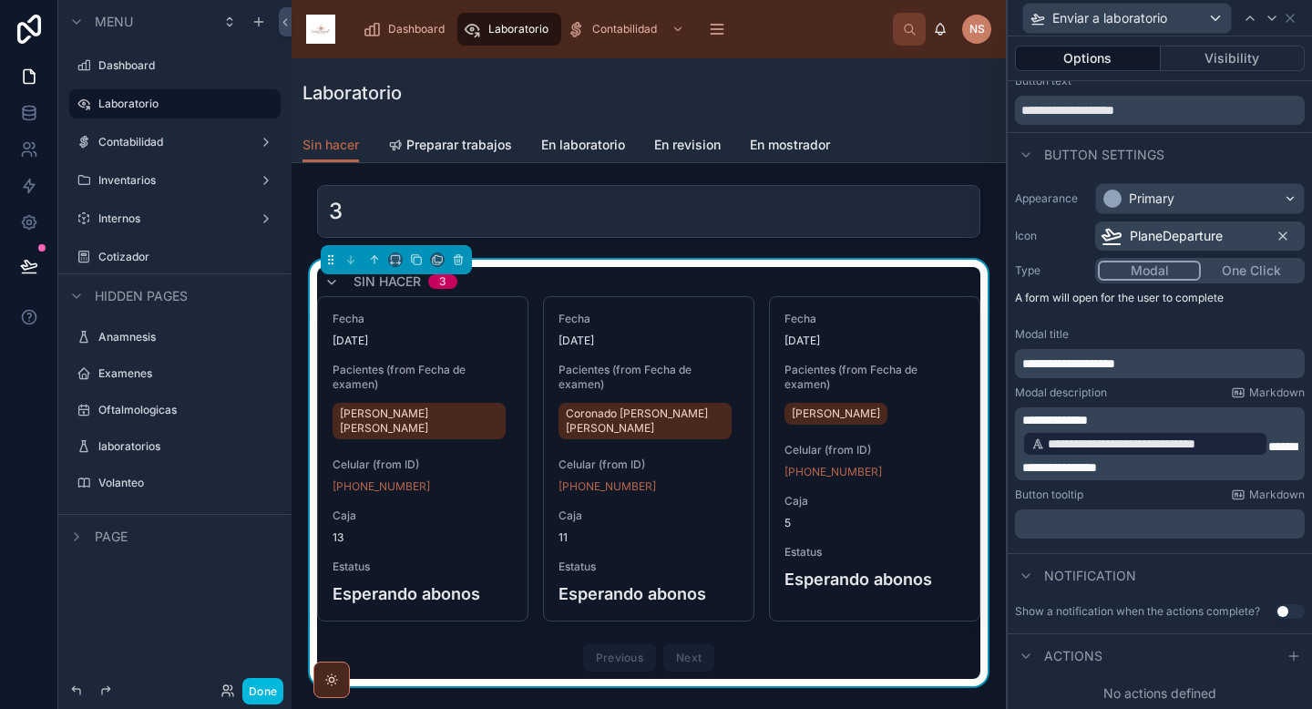
scroll to position [52, 0]
click at [1289, 655] on icon at bounding box center [1293, 655] width 8 height 0
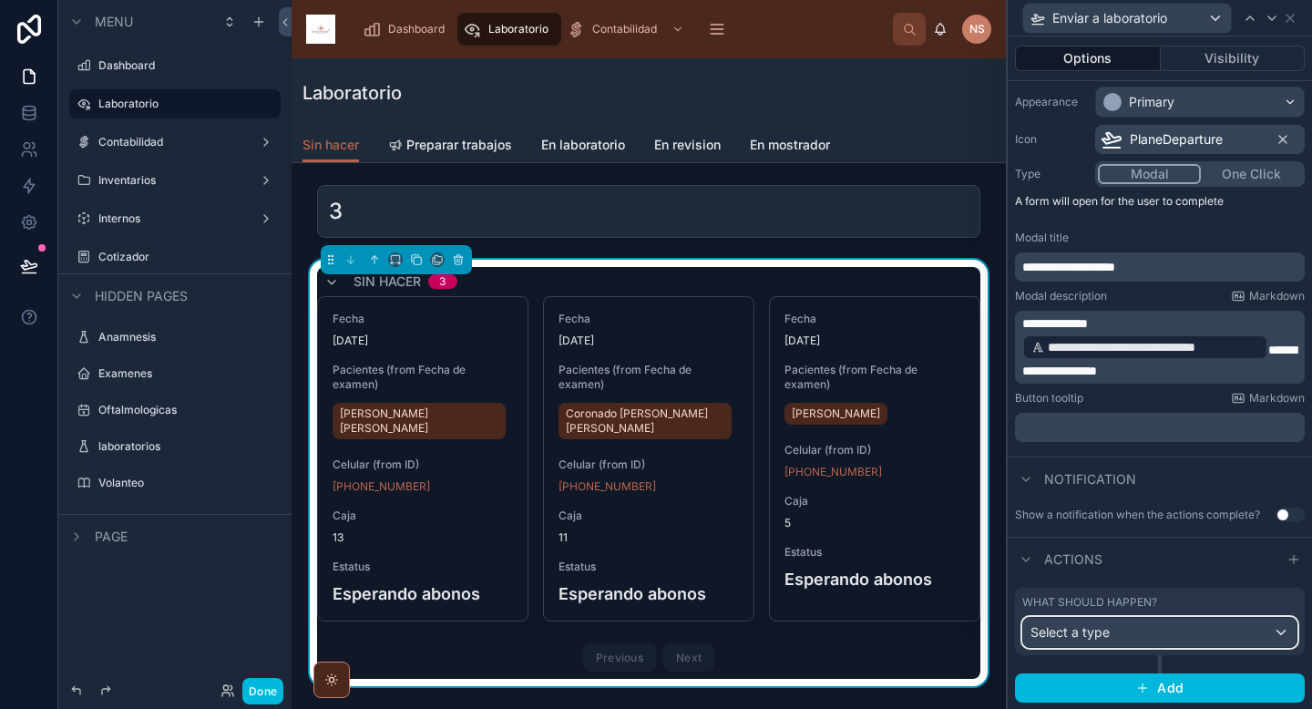
click at [1257, 629] on div "Select a type" at bounding box center [1159, 632] width 273 height 29
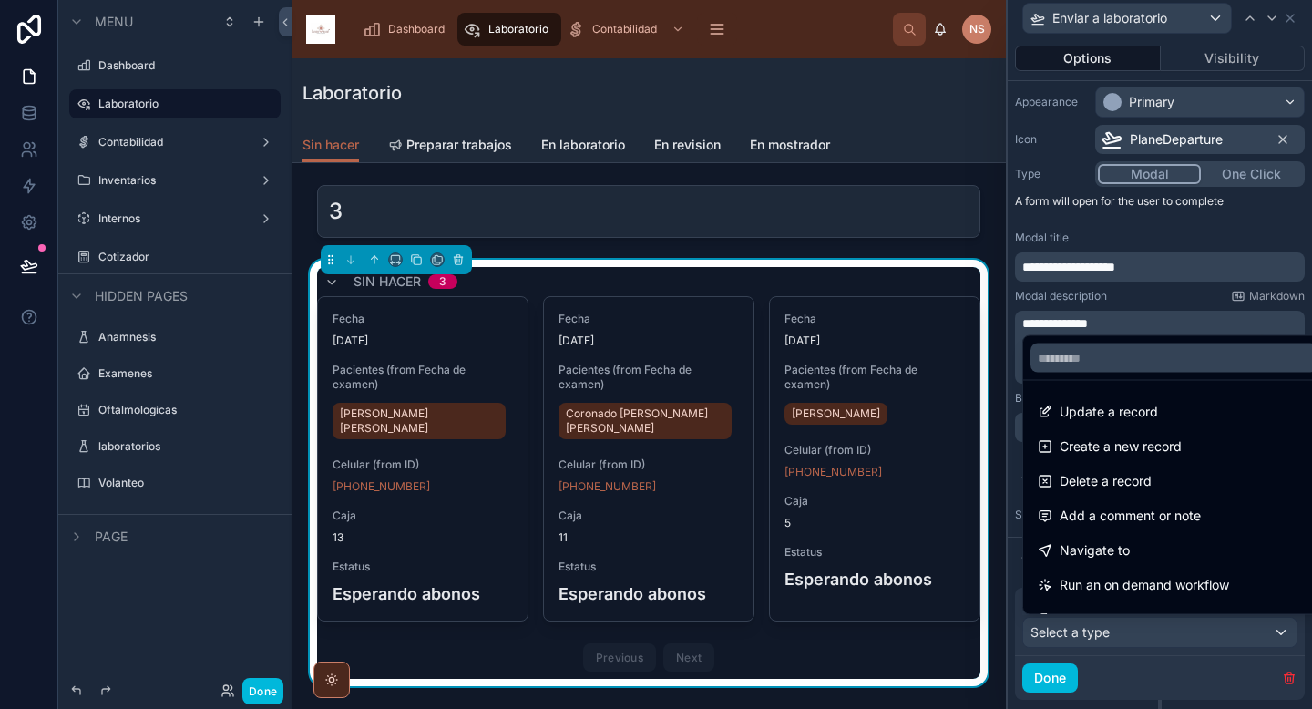
click at [1133, 409] on span "Update a record" at bounding box center [1108, 412] width 98 height 22
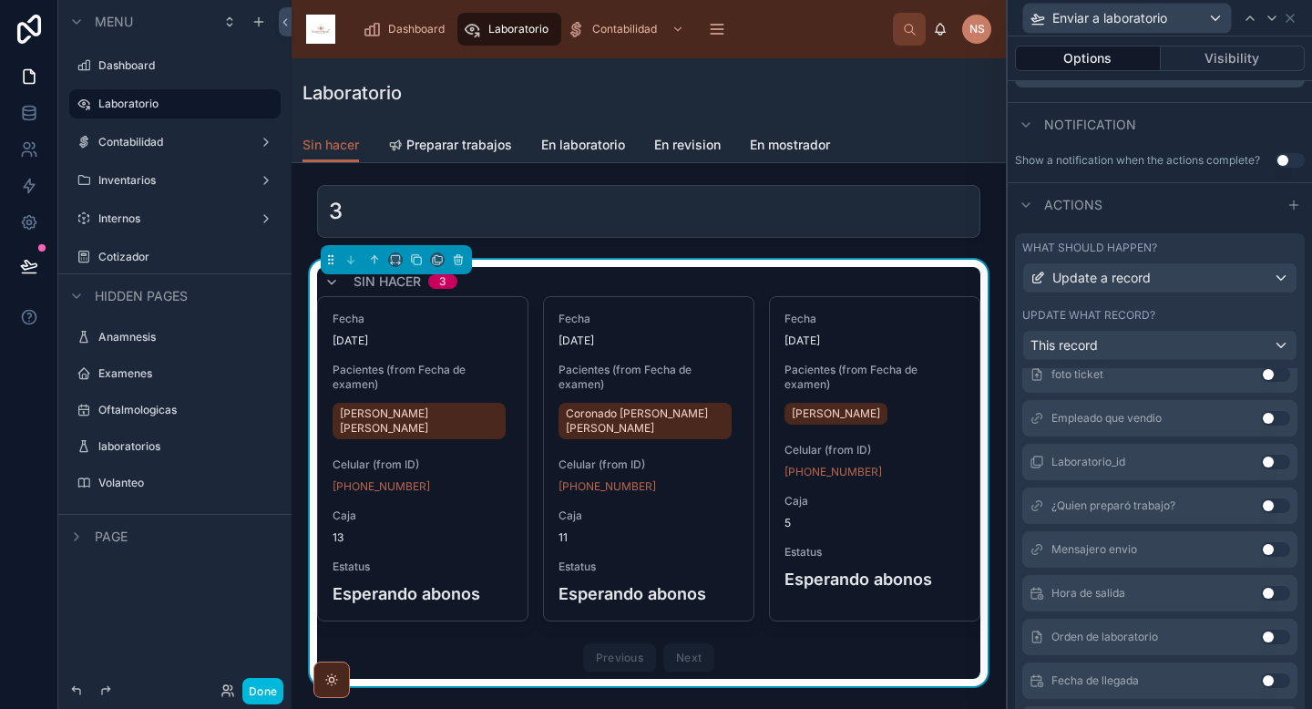
scroll to position [887, 0]
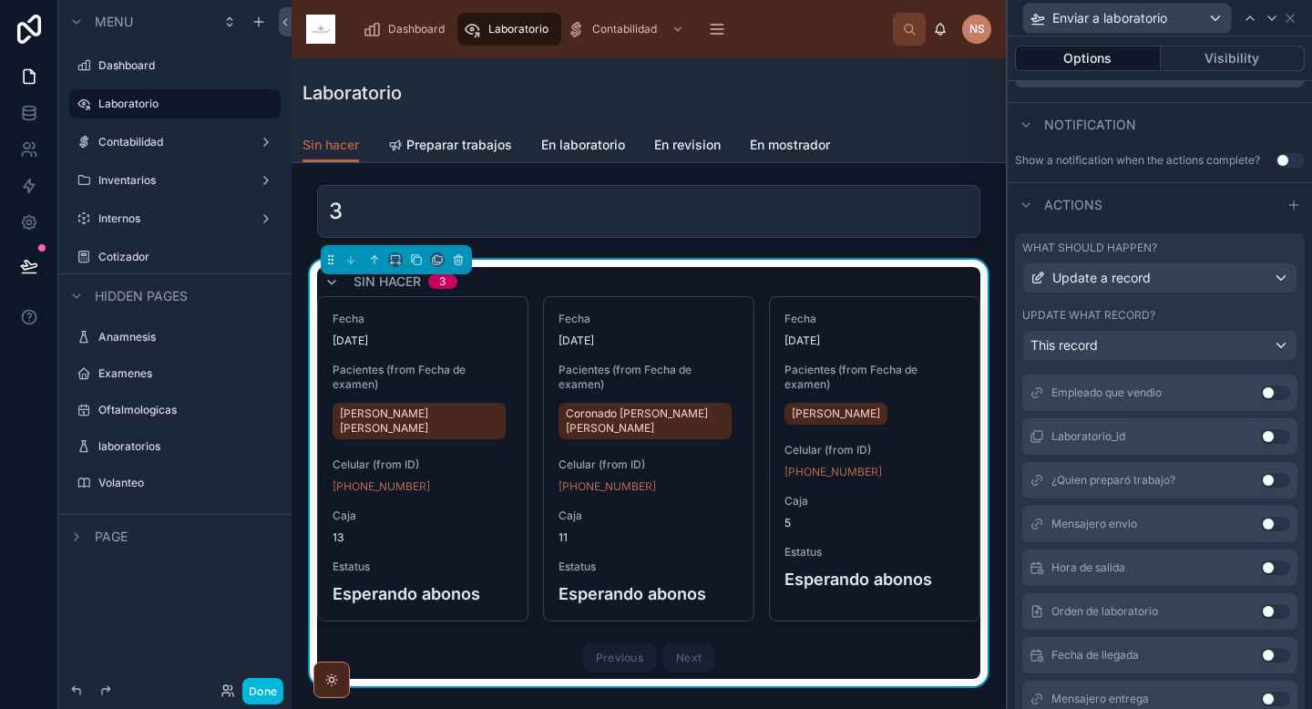
click at [1261, 568] on button "Use setting" at bounding box center [1275, 567] width 29 height 15
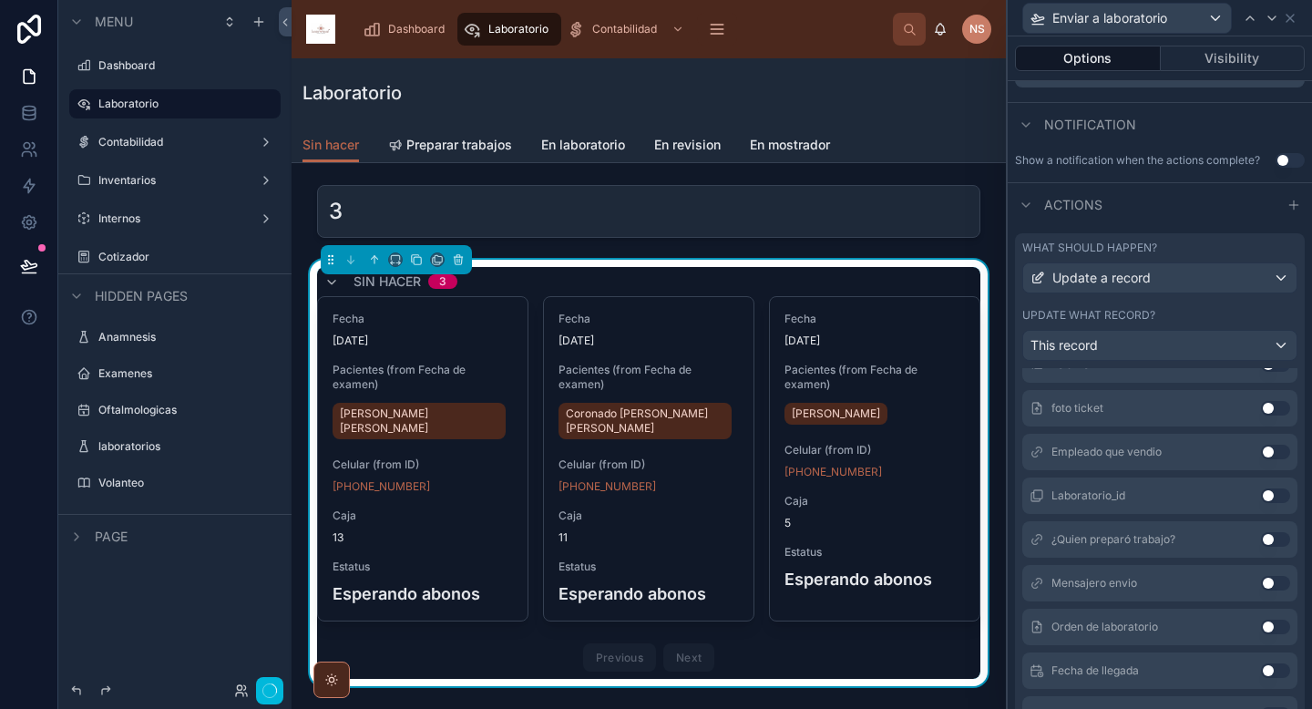
scroll to position [947, 0]
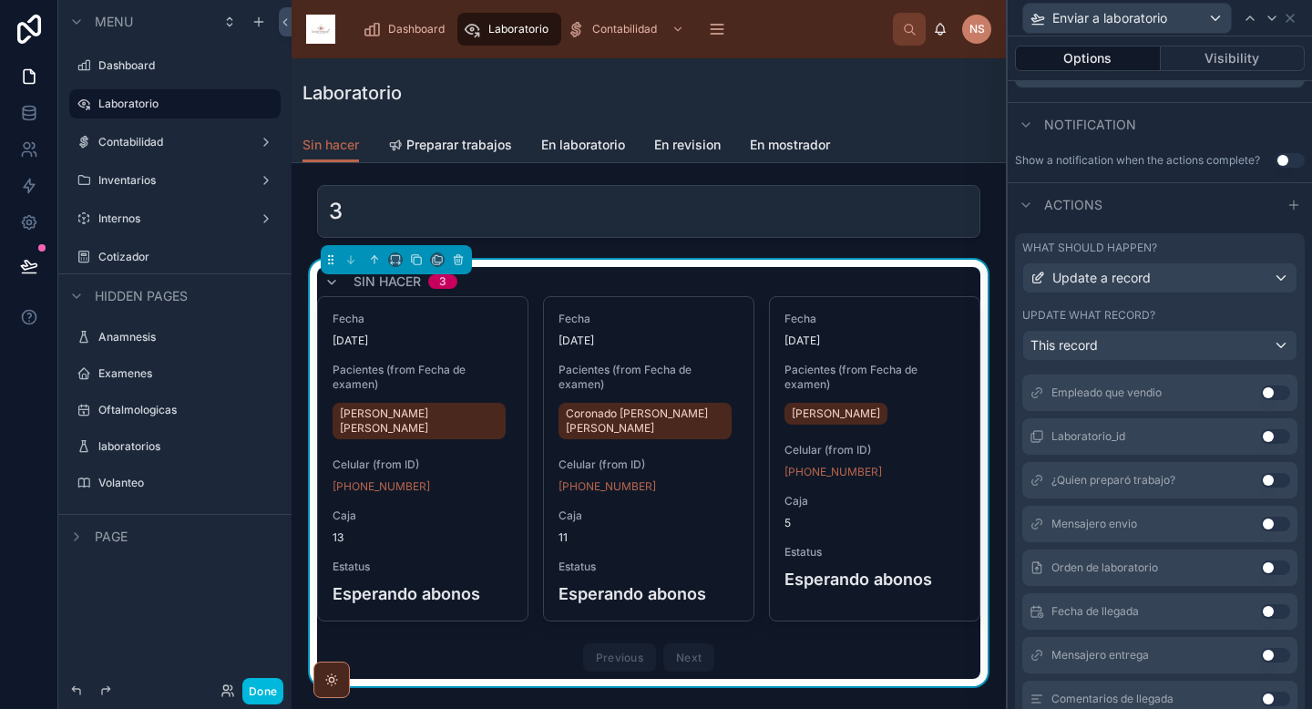
click at [1261, 476] on button "Use setting" at bounding box center [1275, 480] width 29 height 15
click at [1261, 480] on button "Use setting" at bounding box center [1275, 479] width 29 height 15
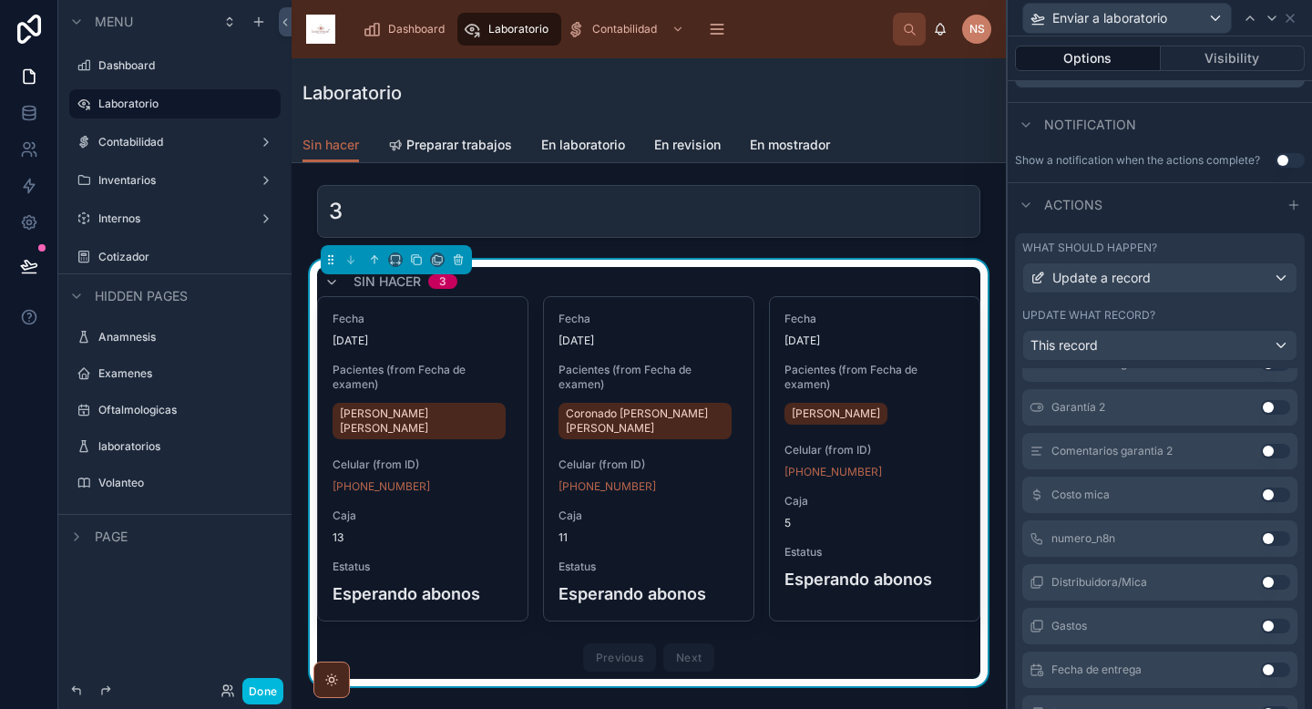
scroll to position [1473, 0]
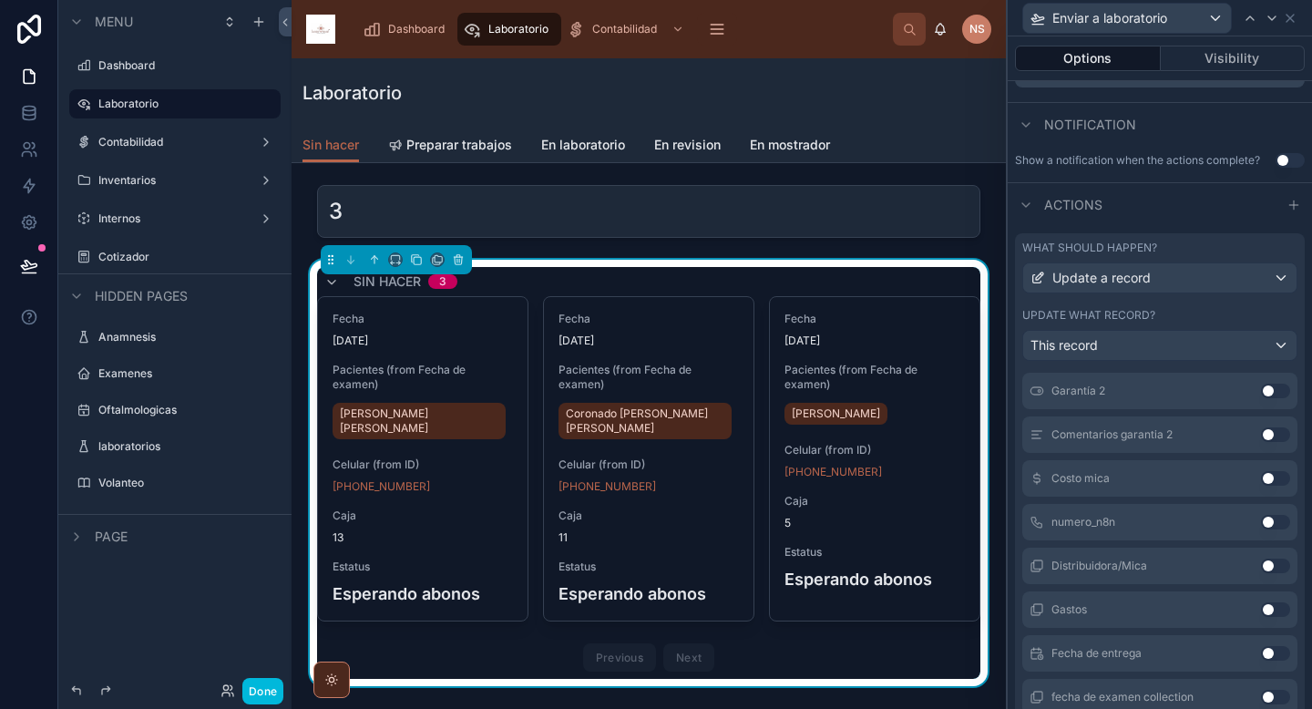
click at [1261, 566] on button "Use setting" at bounding box center [1275, 565] width 29 height 15
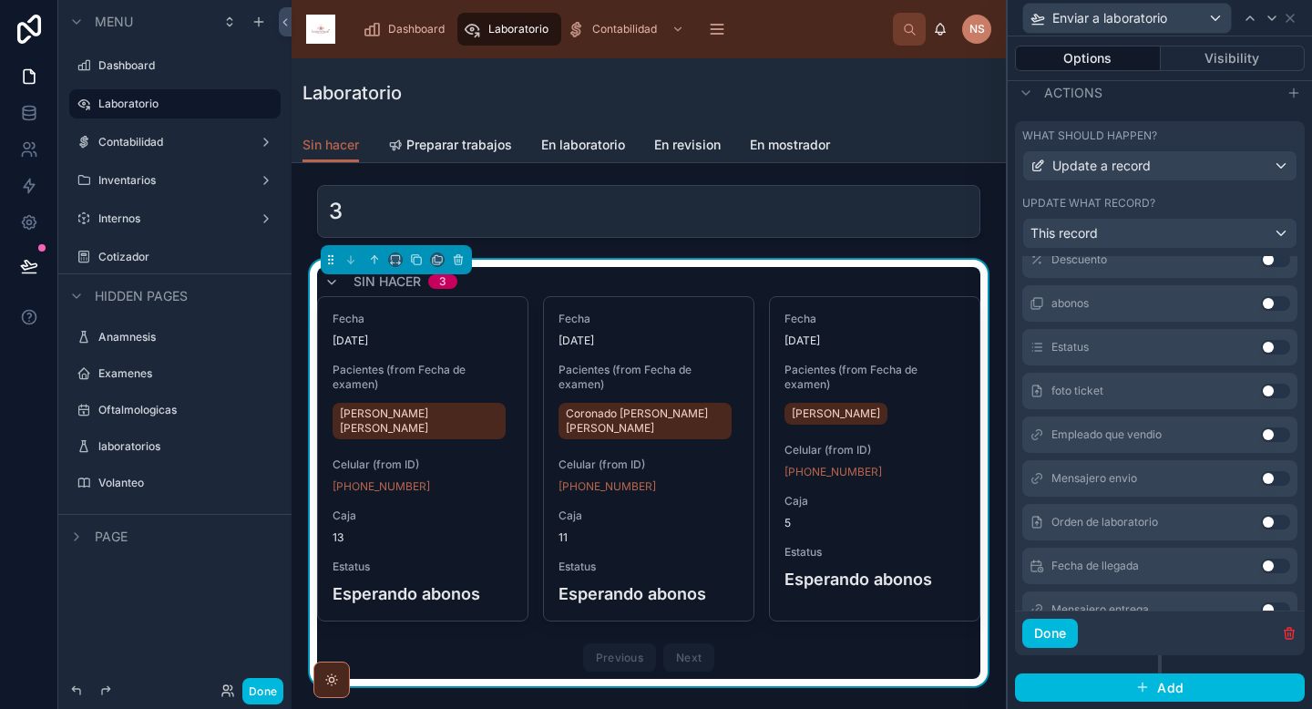
scroll to position [861, 0]
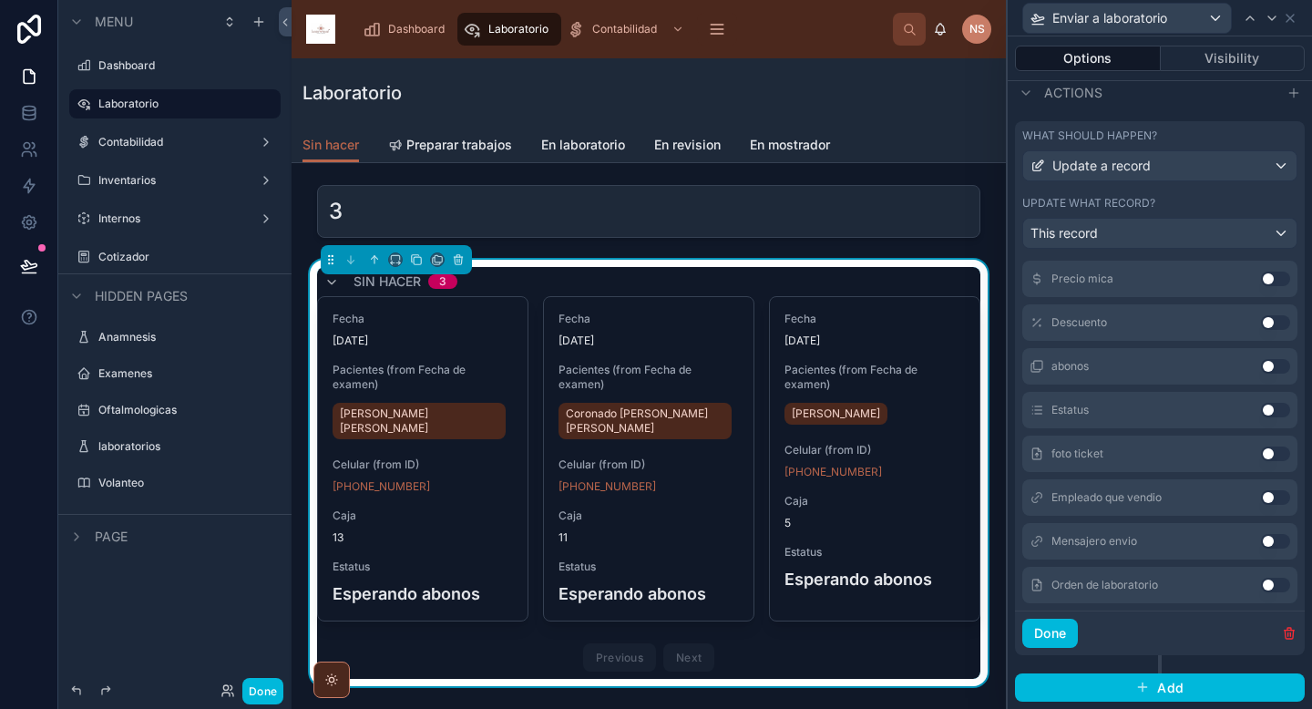
click at [1261, 411] on button "Use setting" at bounding box center [1275, 410] width 29 height 15
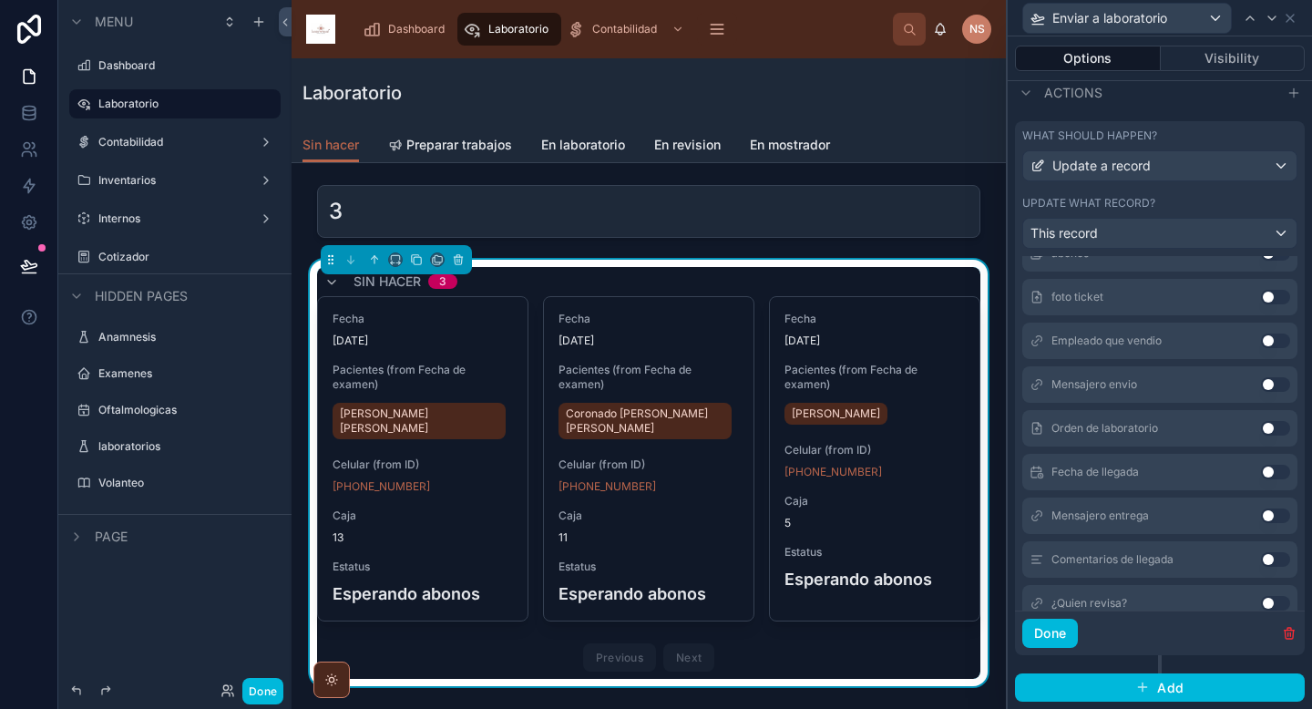
scroll to position [1021, 0]
click at [1261, 378] on button "Use setting" at bounding box center [1275, 381] width 29 height 15
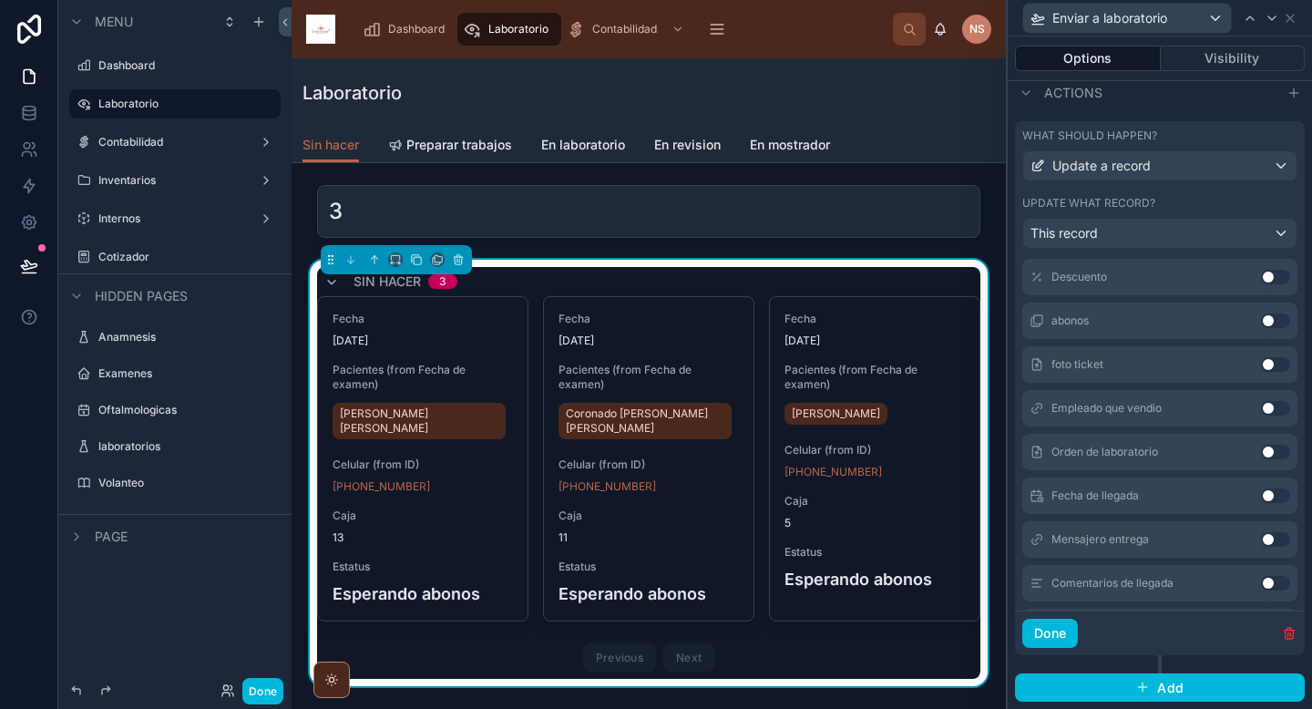
scroll to position [991, 0]
click at [1261, 454] on button "Use setting" at bounding box center [1275, 454] width 29 height 15
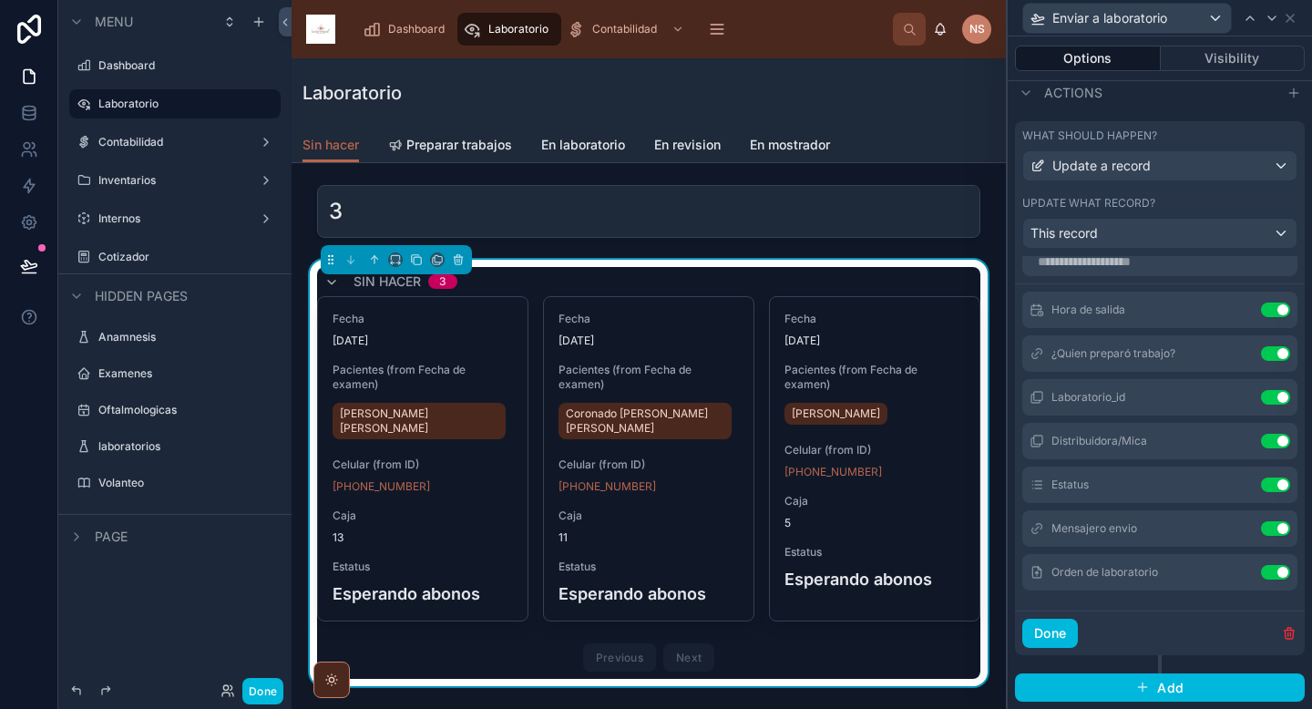
scroll to position [0, 0]
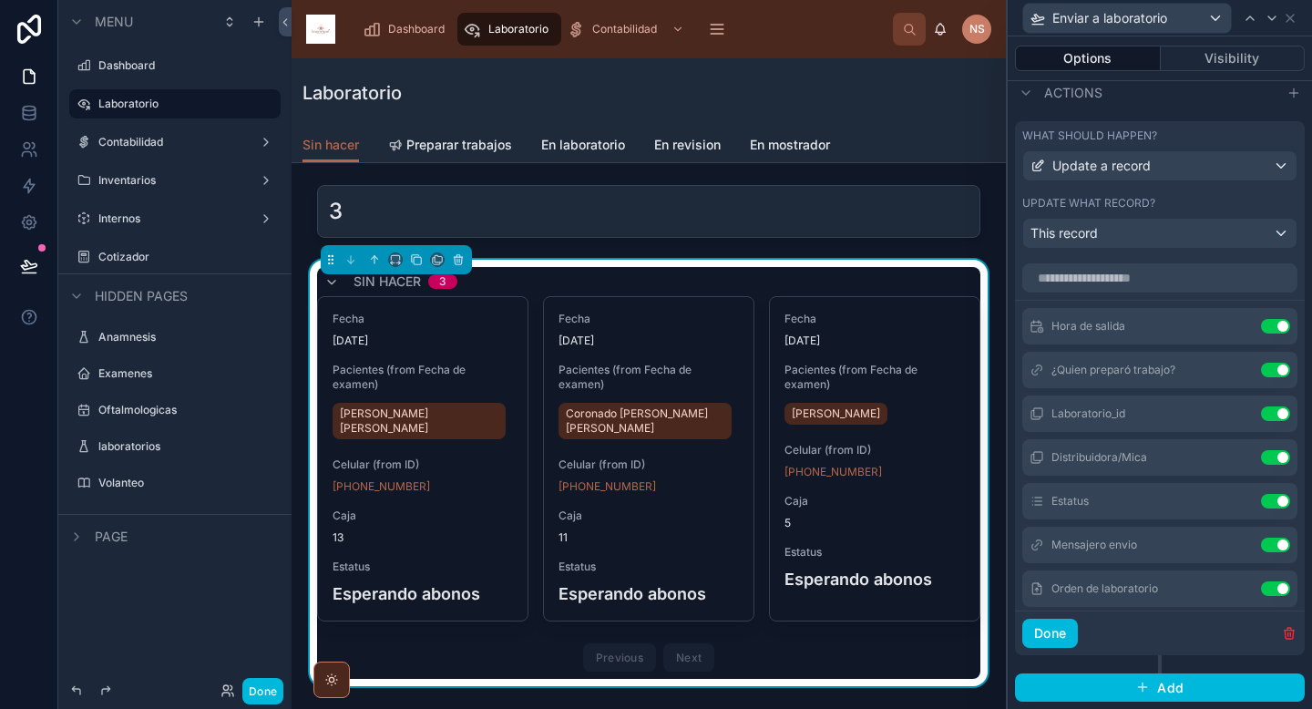
click at [0, 0] on icon at bounding box center [0, 0] width 0 height 0
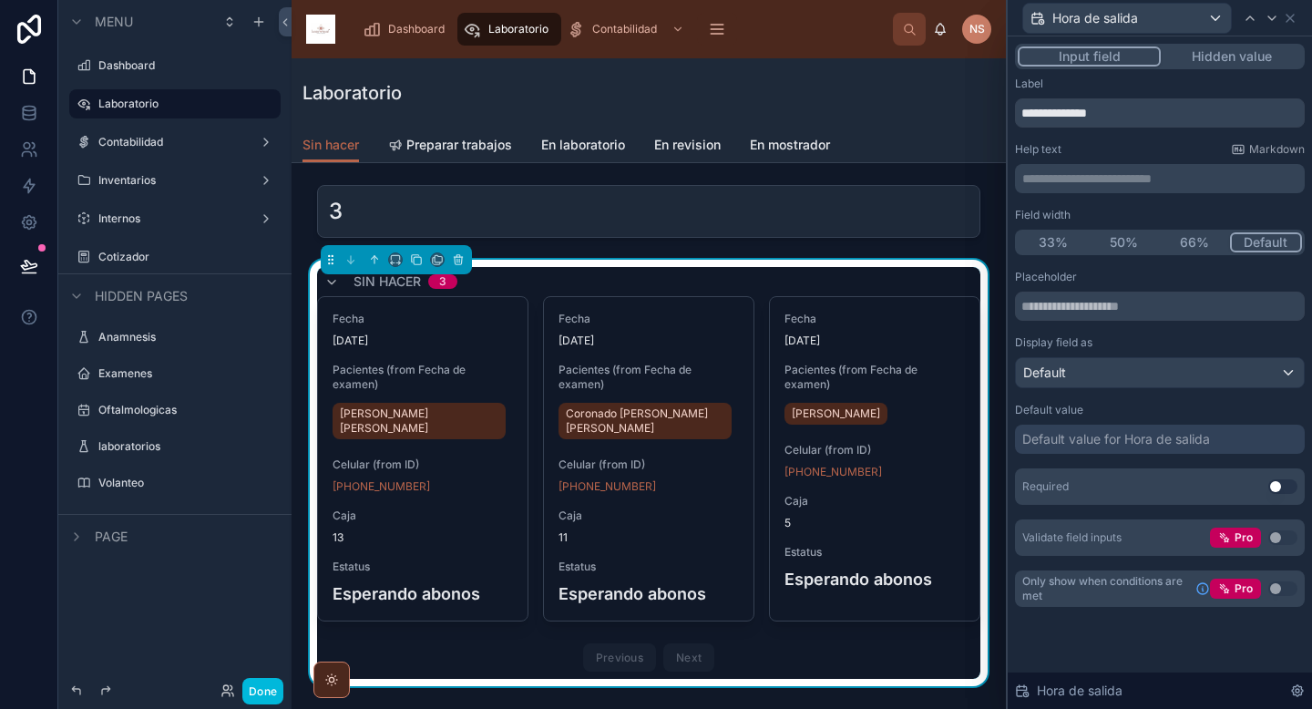
click at [1131, 440] on div "Default value for Hora de salida" at bounding box center [1116, 439] width 188 height 18
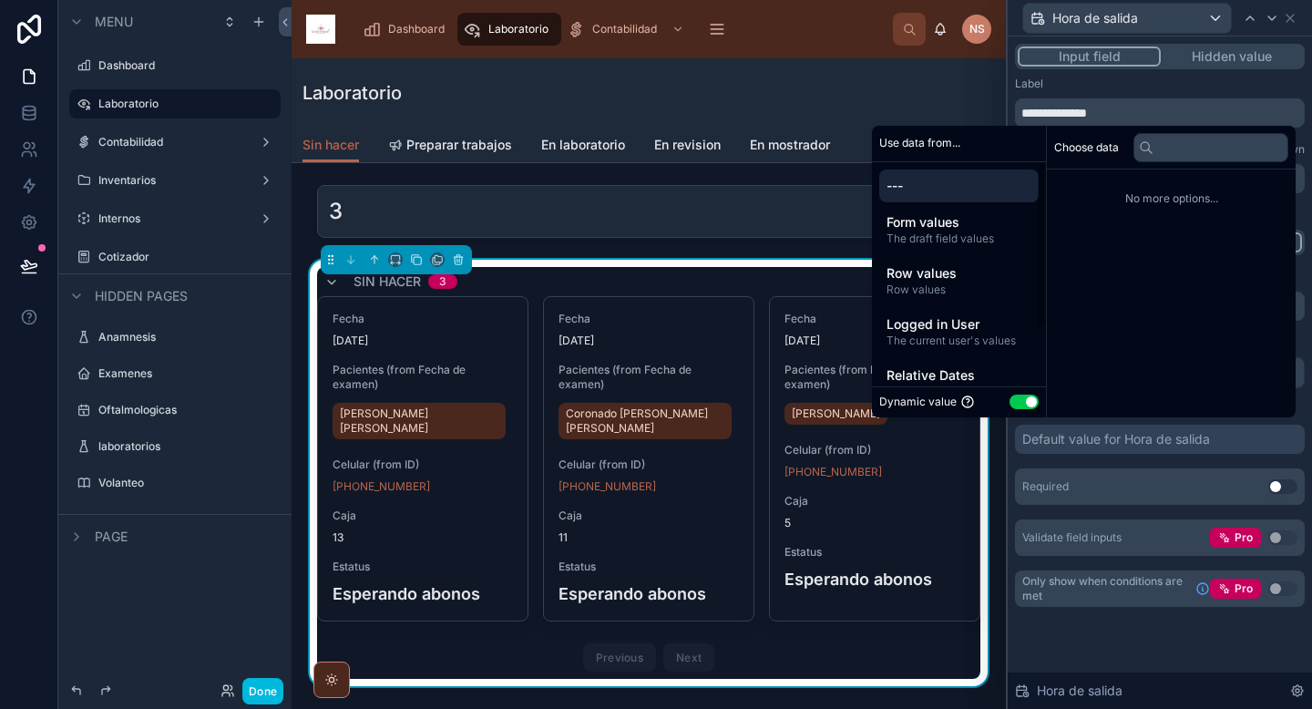
click at [916, 271] on span "Row values" at bounding box center [958, 273] width 145 height 18
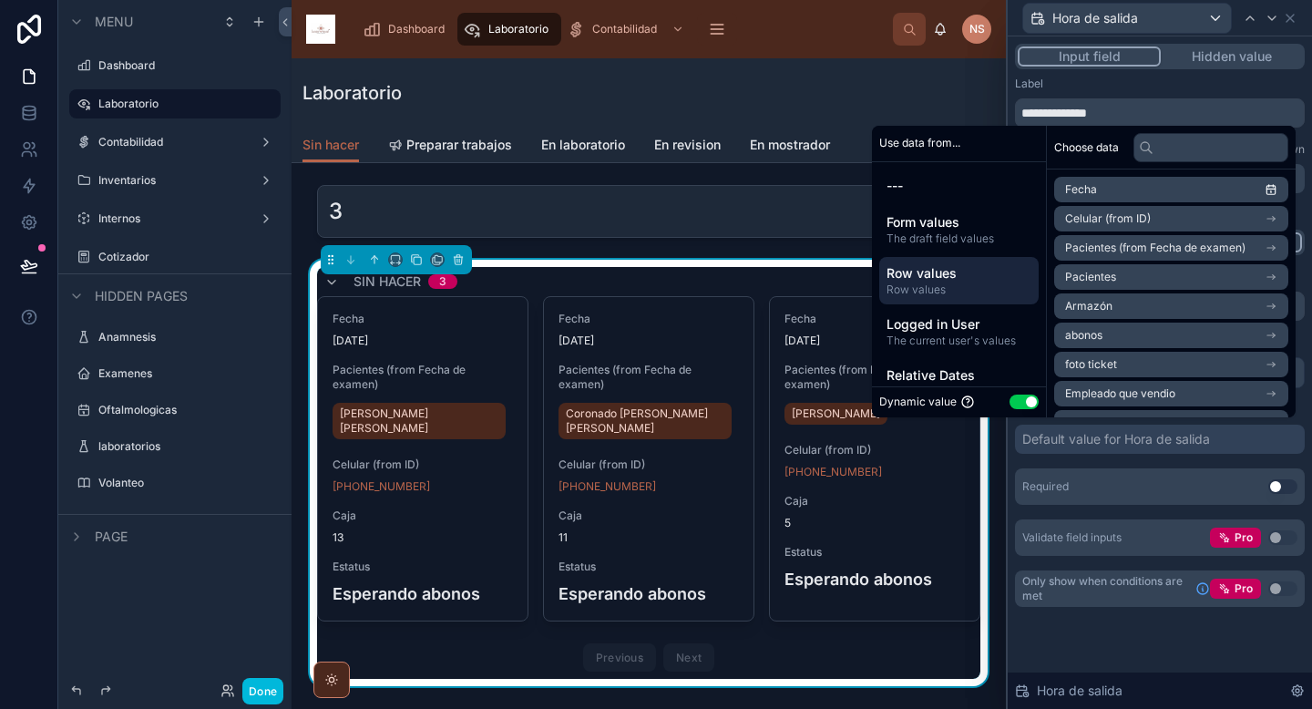
click at [926, 353] on div "Logged in User The current user's values" at bounding box center [958, 331] width 159 height 47
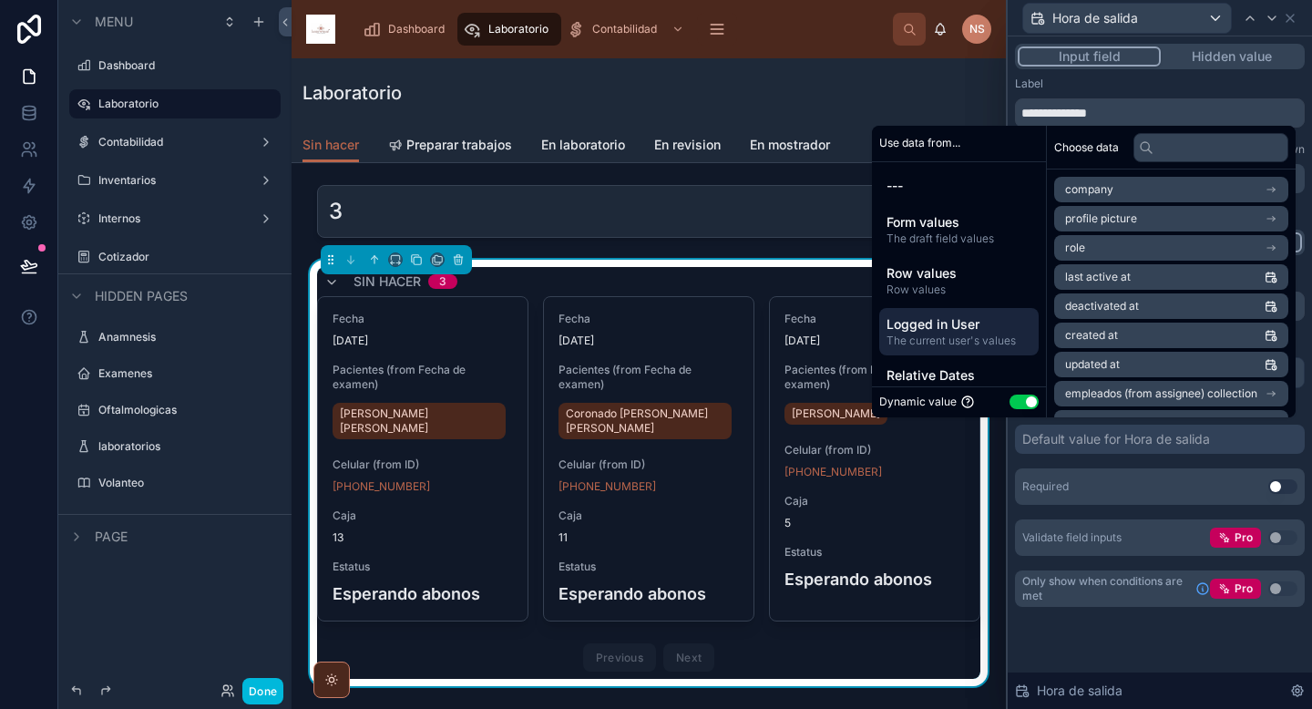
click at [928, 368] on span "Relative Dates" at bounding box center [958, 375] width 145 height 18
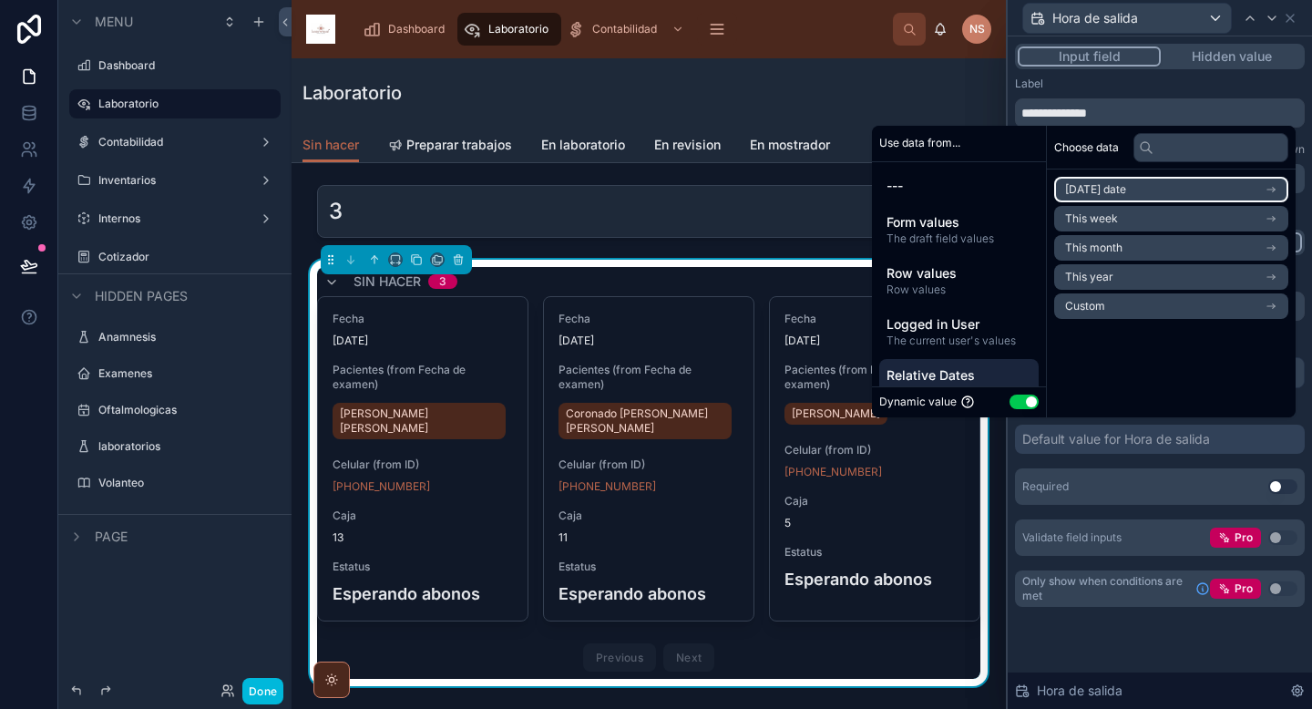
click at [1145, 189] on li "Today's date" at bounding box center [1171, 190] width 234 height 26
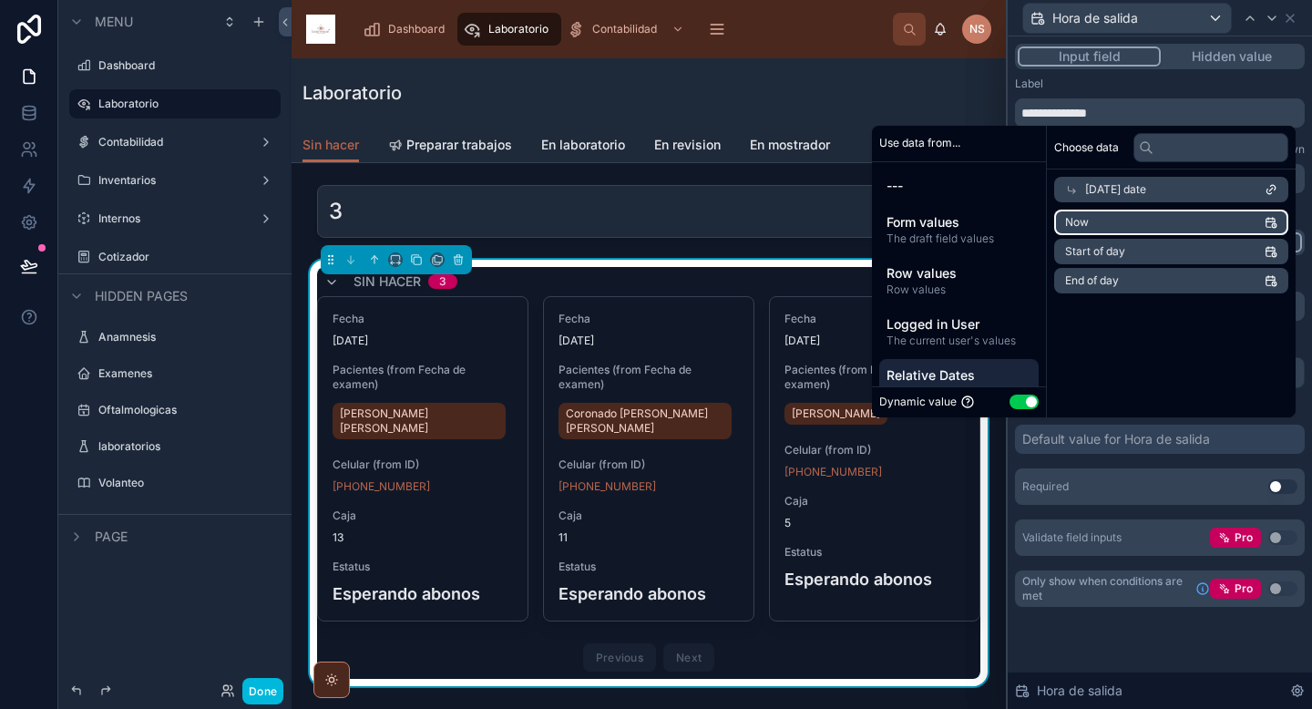
drag, startPoint x: 1124, startPoint y: 226, endPoint x: 1124, endPoint y: 273, distance: 47.4
click at [1124, 226] on li "Now" at bounding box center [1171, 223] width 234 height 26
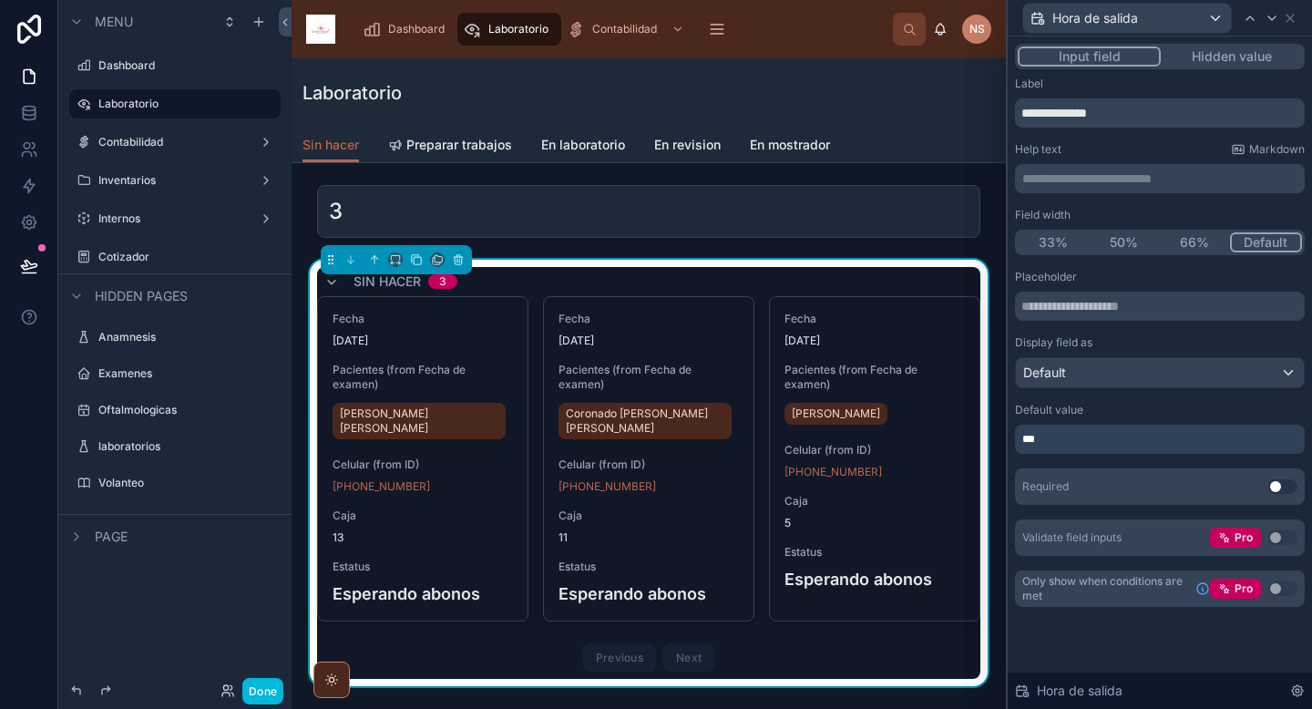
click at [1131, 474] on div "Required Use setting" at bounding box center [1160, 486] width 290 height 36
click at [1276, 15] on icon at bounding box center [1271, 18] width 15 height 15
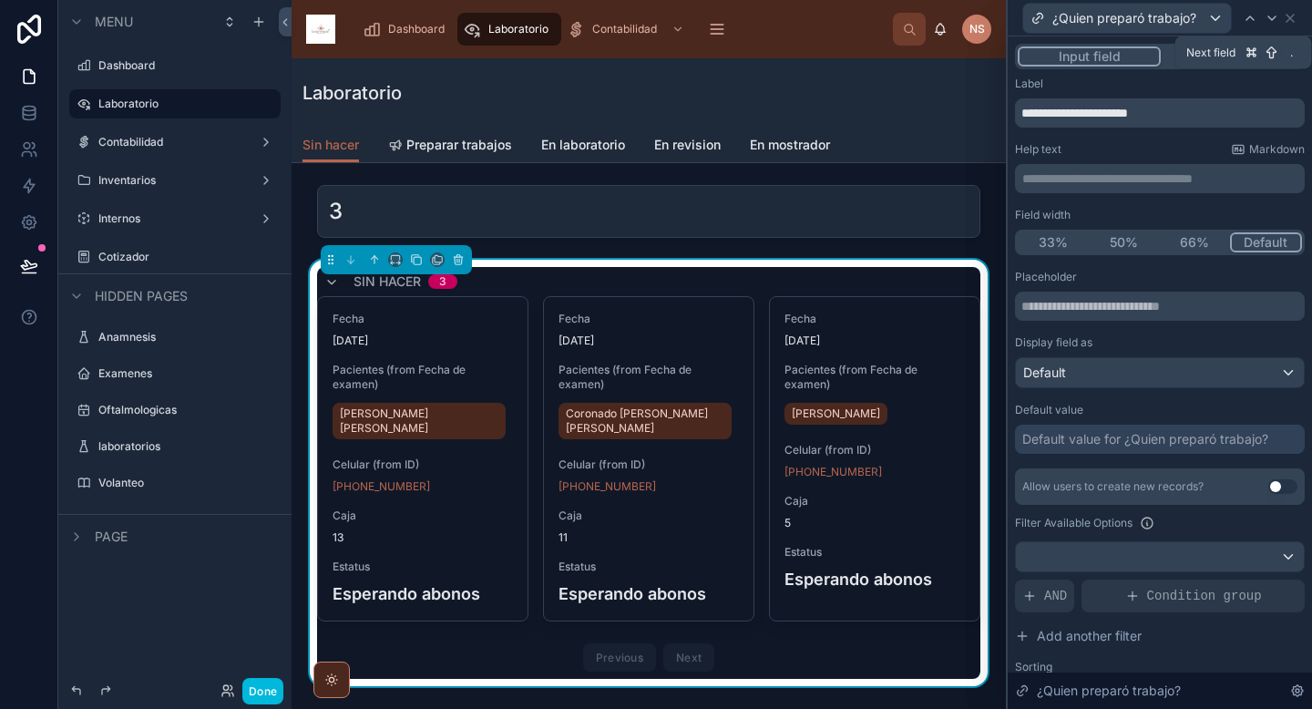
click at [1271, 20] on icon at bounding box center [1271, 18] width 15 height 15
click at [1177, 104] on input "**********" at bounding box center [1160, 112] width 290 height 29
type input "*"
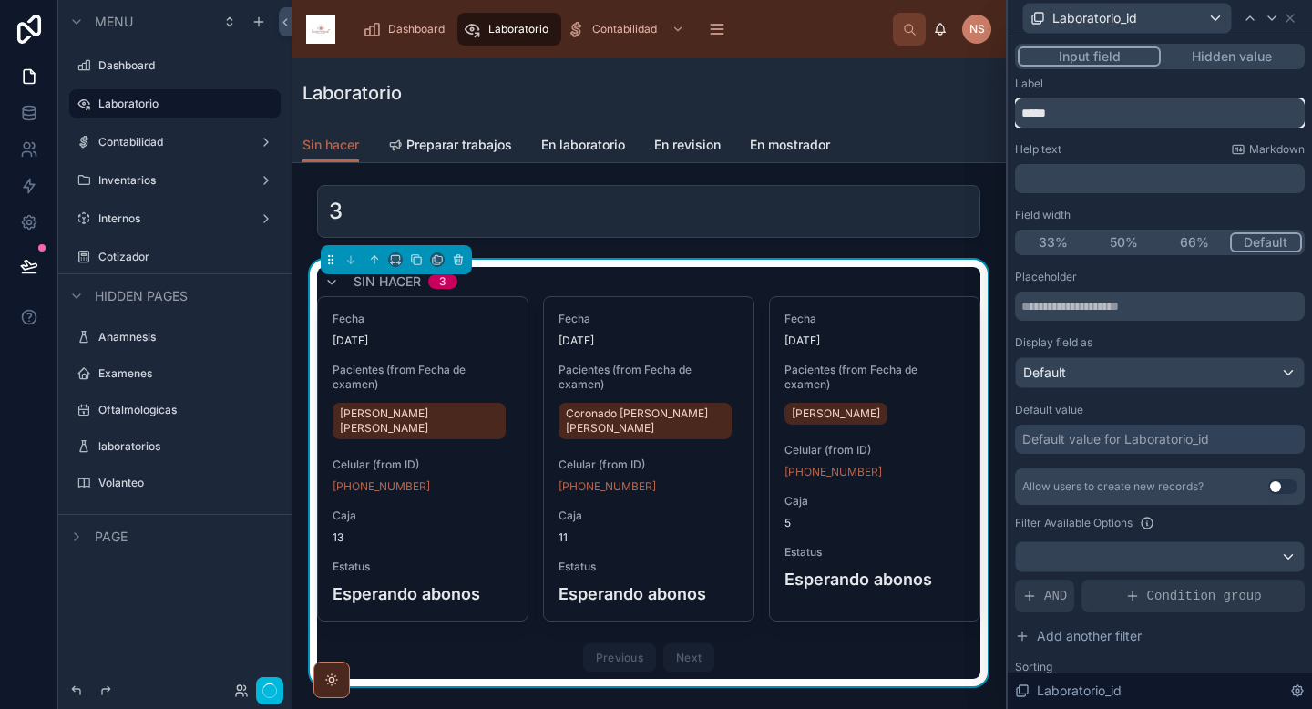
type input "*****"
click at [1182, 128] on div "Label ***** Help text Markdown ﻿ Field width 33% 50% 66% Default Placeholder Di…" at bounding box center [1160, 446] width 290 height 738
click at [1272, 18] on icon at bounding box center [1271, 18] width 7 height 4
click at [1172, 111] on input "**********" at bounding box center [1160, 112] width 290 height 29
click at [1275, 16] on icon at bounding box center [1271, 18] width 7 height 4
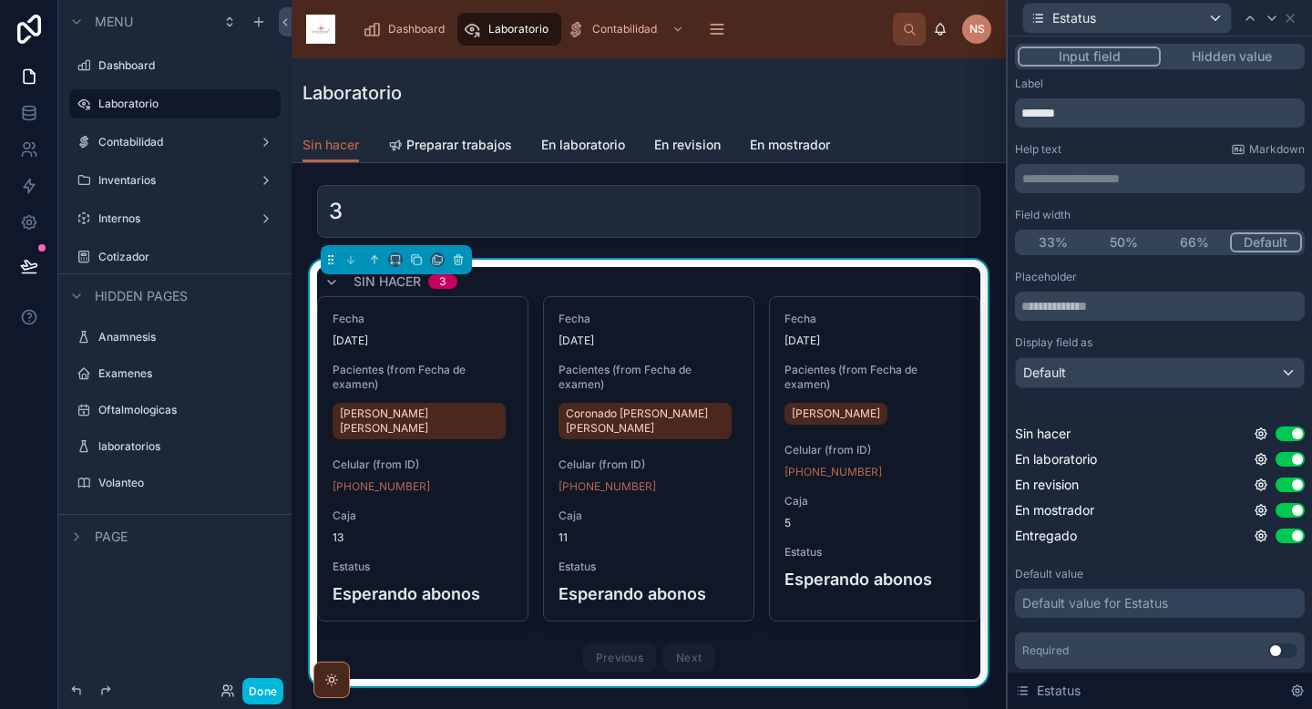
click at [1264, 50] on button "Hidden value" at bounding box center [1231, 56] width 141 height 20
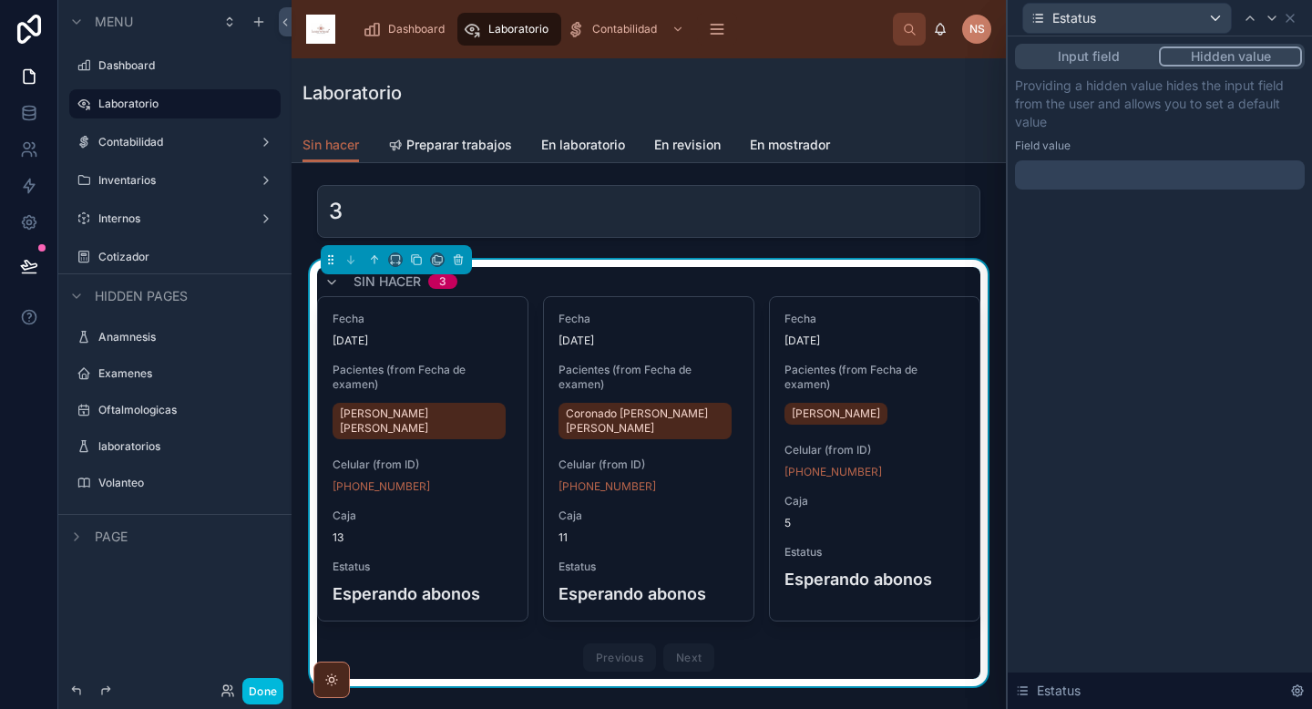
click at [1198, 182] on div at bounding box center [1160, 174] width 290 height 29
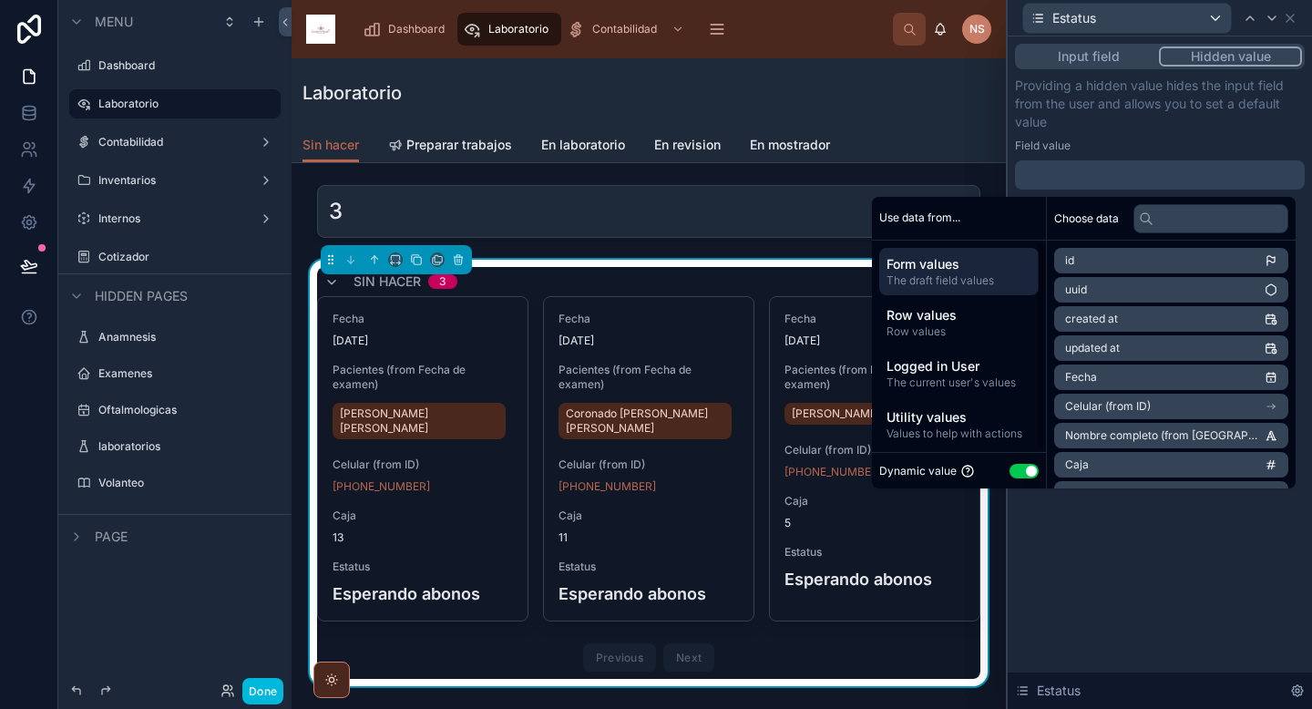
click at [1003, 479] on div "Dynamic value Use setting" at bounding box center [958, 470] width 159 height 21
click at [1011, 471] on button "Use setting" at bounding box center [1023, 471] width 29 height 15
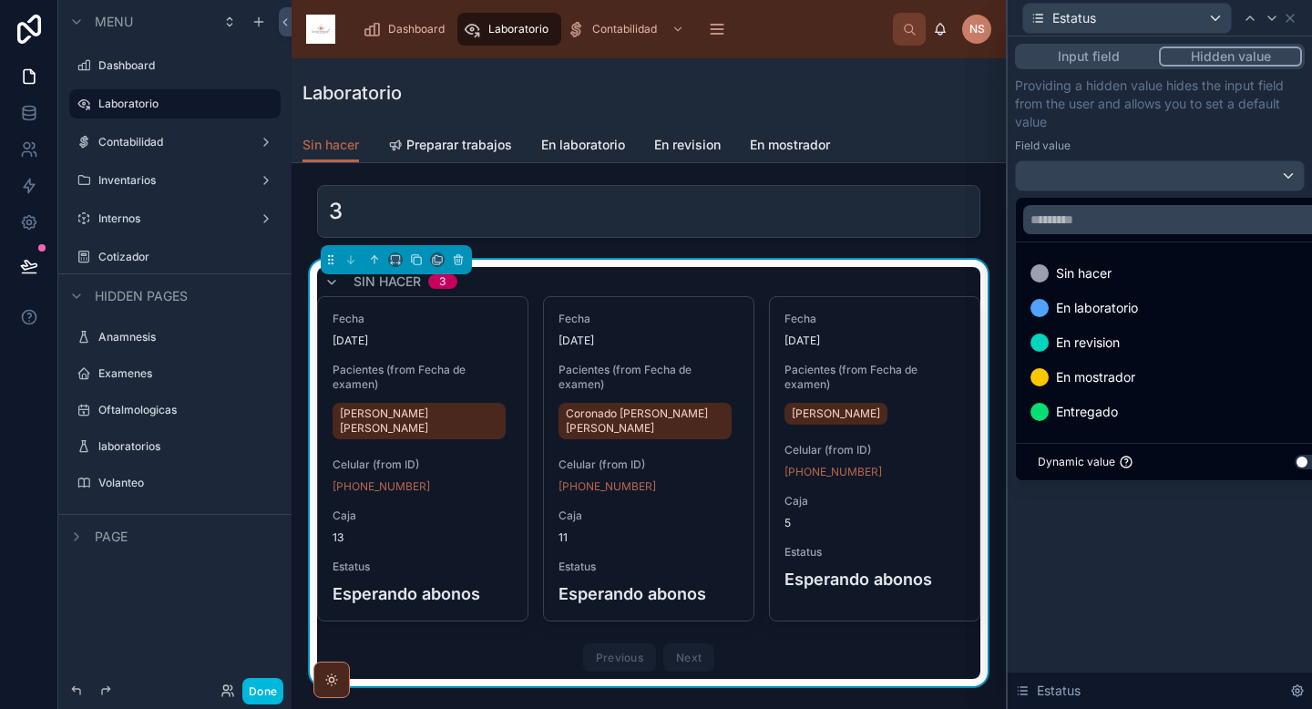
click at [1145, 312] on div "En laboratorio" at bounding box center [1180, 308] width 301 height 22
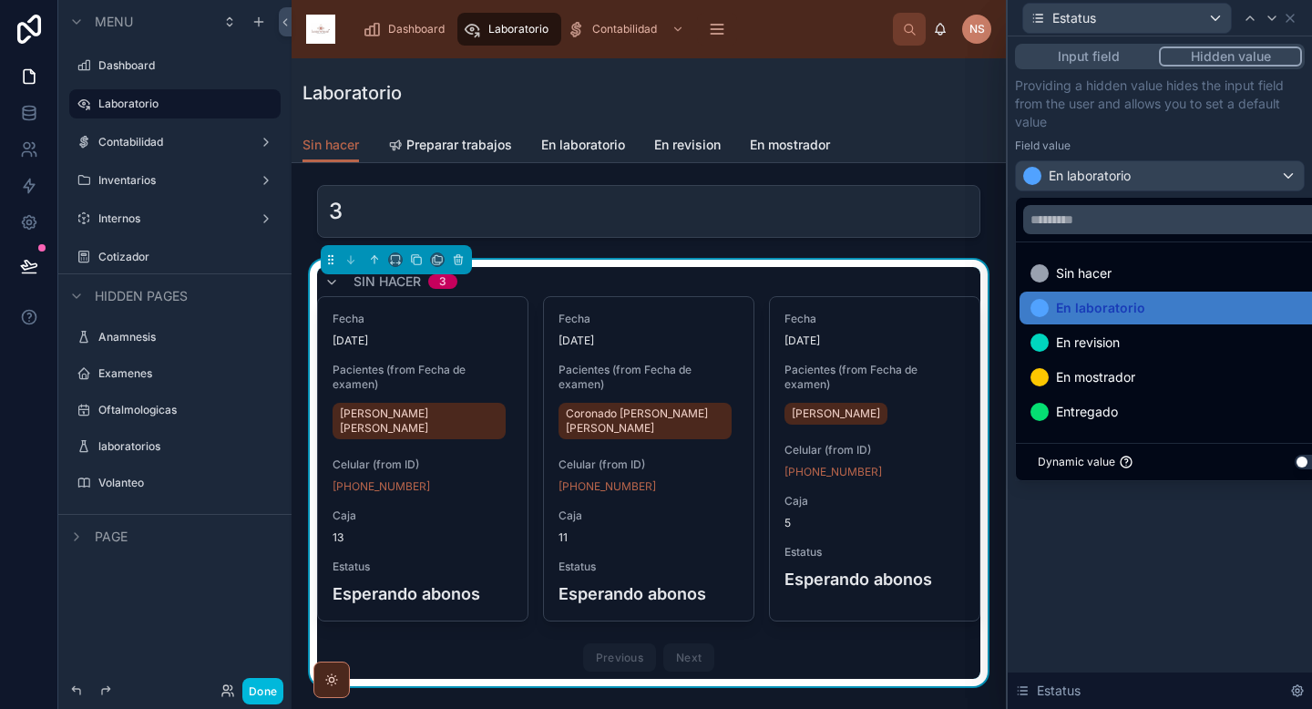
click at [1243, 112] on p "Providing a hidden value hides the input field from the user and allows you to …" at bounding box center [1160, 104] width 290 height 55
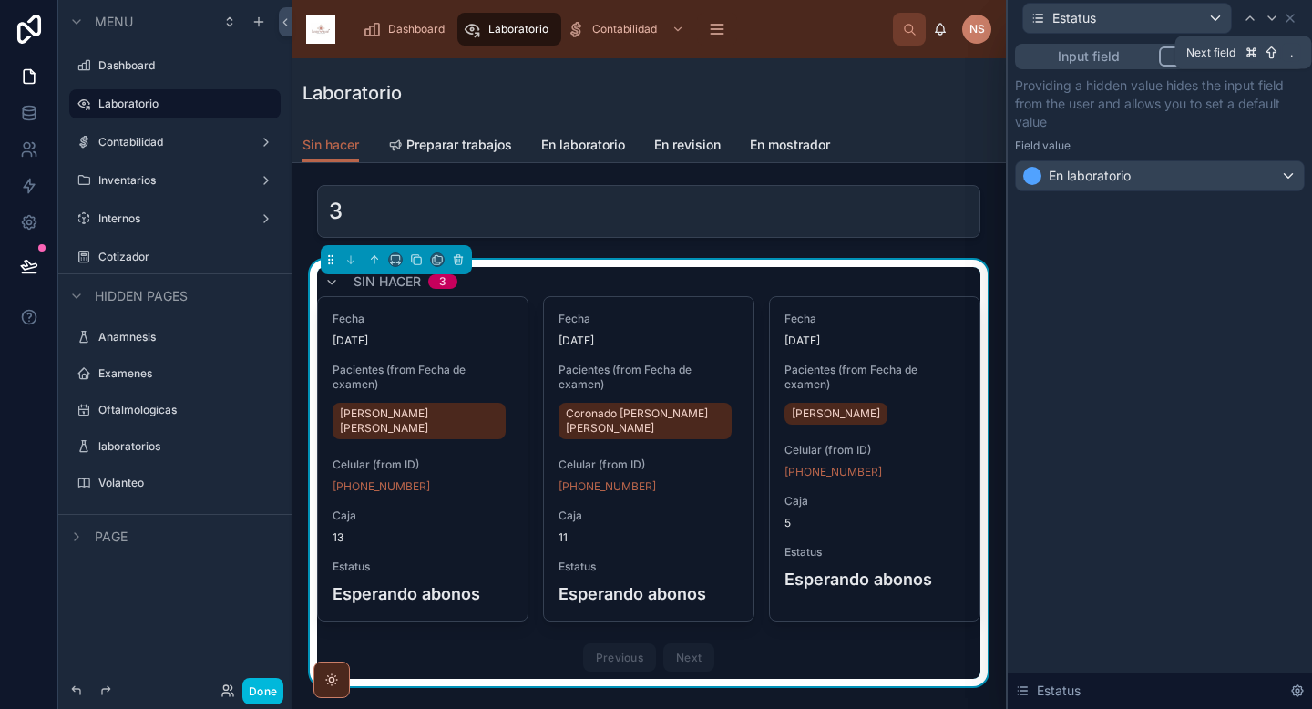
click at [1269, 15] on icon at bounding box center [1271, 18] width 15 height 15
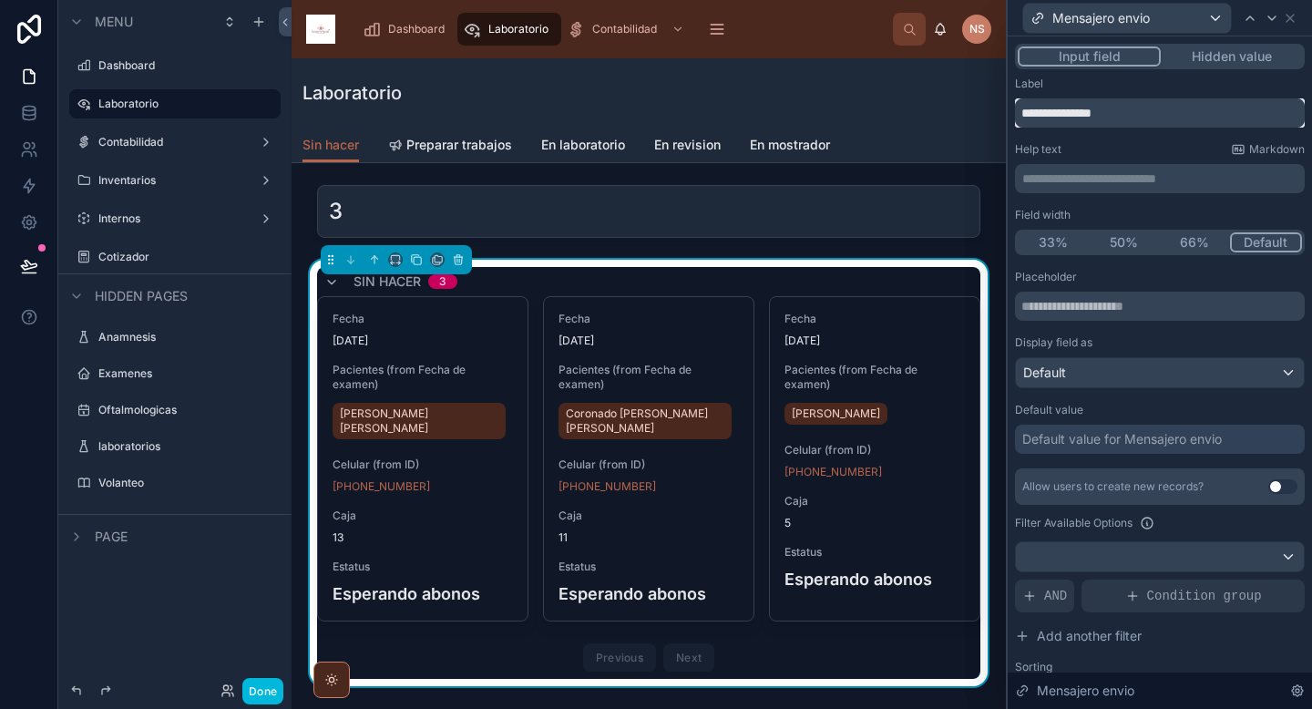
click at [1086, 110] on input "**********" at bounding box center [1160, 112] width 290 height 29
click at [1162, 119] on input "**********" at bounding box center [1160, 112] width 290 height 29
type input "**********"
click at [1149, 149] on div "Help text Markdown" at bounding box center [1160, 149] width 290 height 15
click at [1293, 11] on icon at bounding box center [1290, 18] width 15 height 15
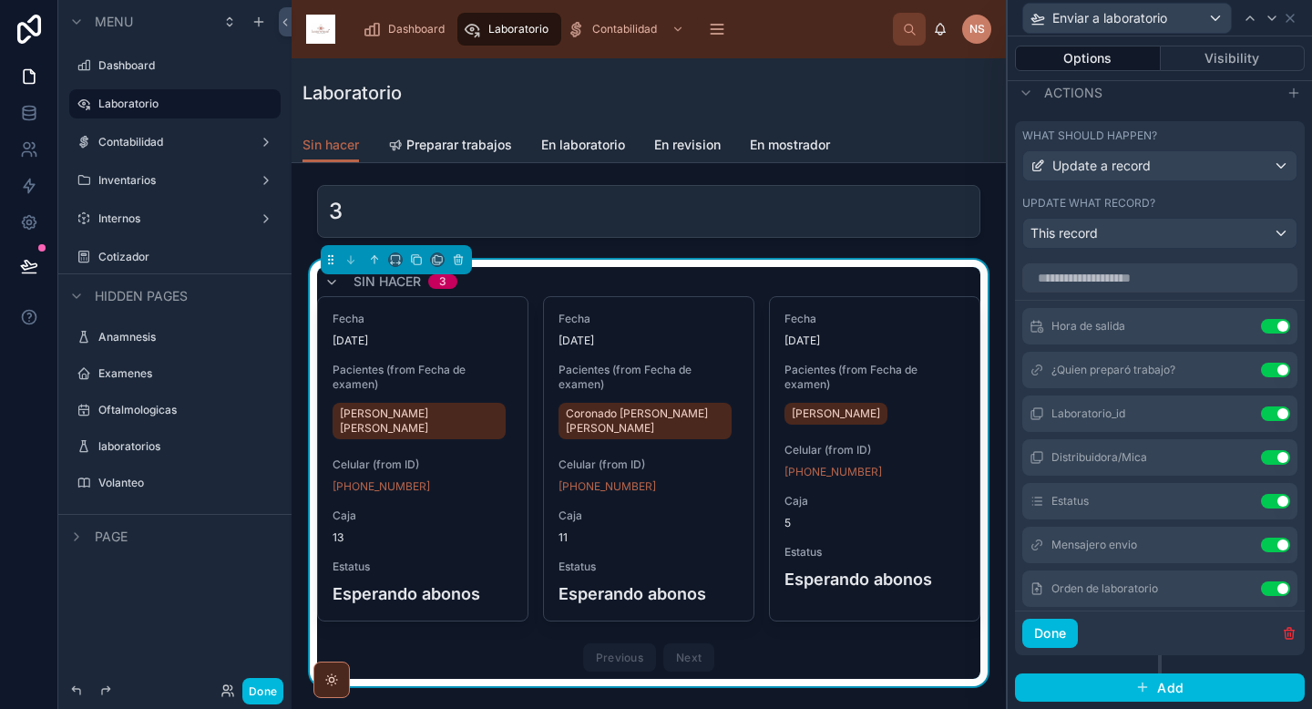
click at [1058, 642] on button "Done" at bounding box center [1050, 633] width 56 height 29
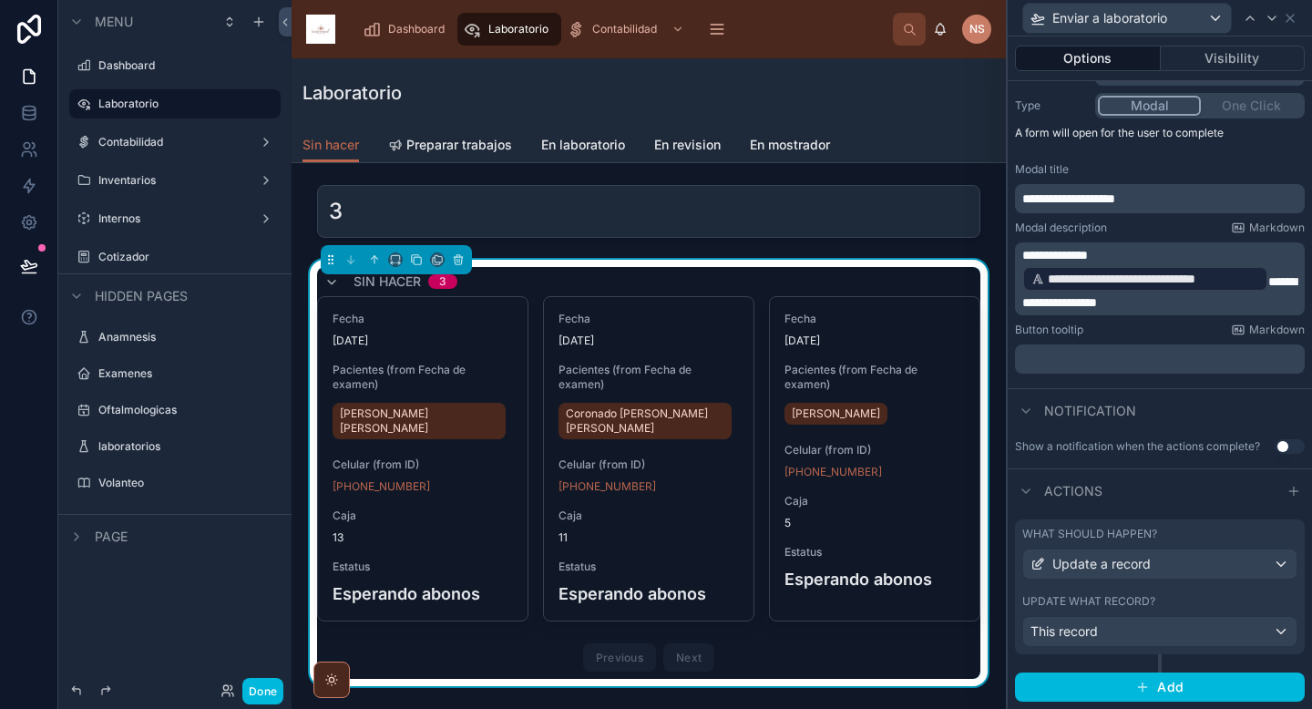
scroll to position [215, 0]
click at [250, 692] on button "Done" at bounding box center [262, 691] width 41 height 26
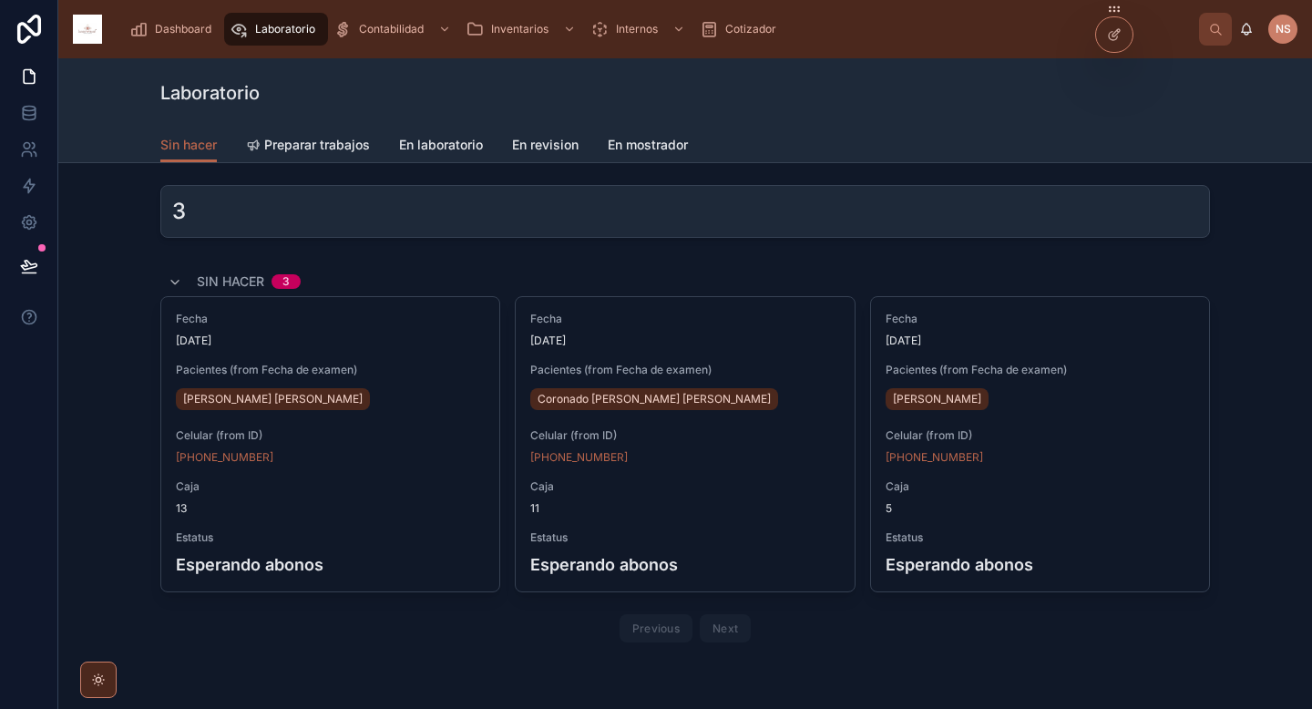
click at [1264, 397] on div "Sin hacer 3 Fecha 30/9/2025 Pacientes (from Fecha de examen) Morales Pintor Bri…" at bounding box center [685, 458] width 1224 height 397
click at [307, 144] on span "Preparar trabajos" at bounding box center [317, 145] width 106 height 18
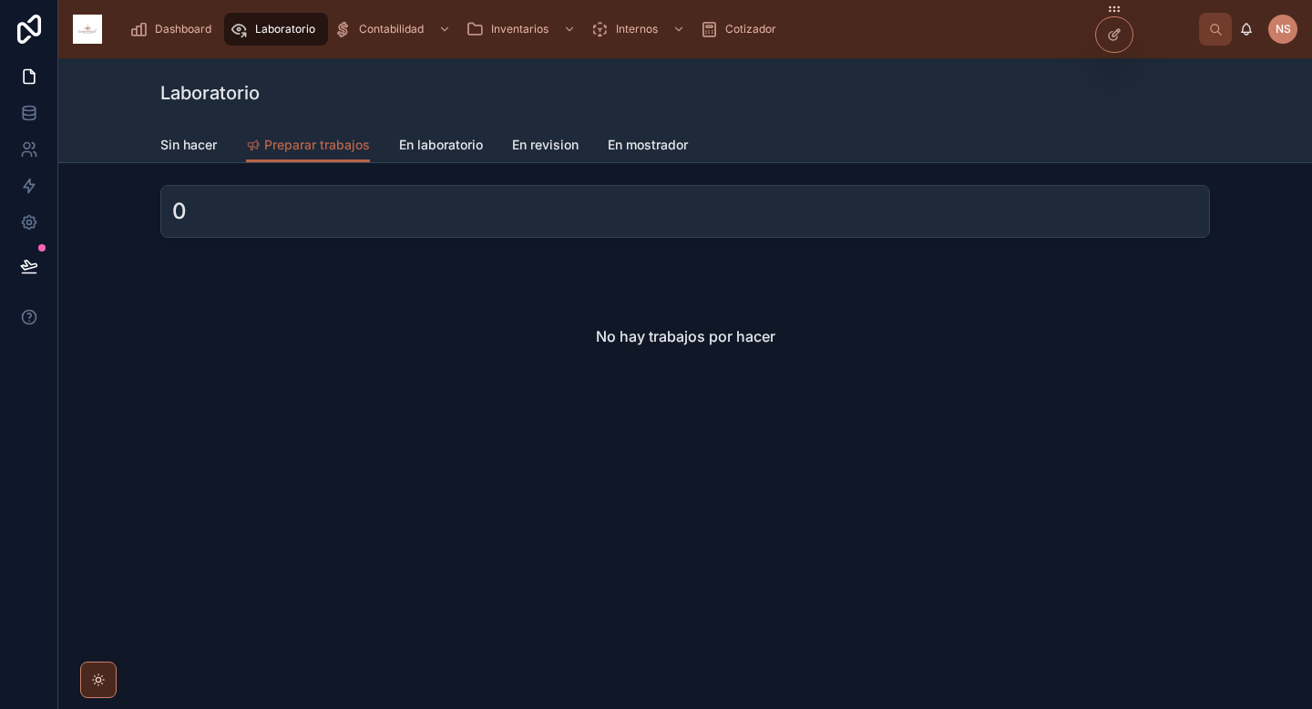
click at [463, 148] on span "En laboratorio" at bounding box center [441, 145] width 84 height 18
click at [560, 142] on span "En revision" at bounding box center [545, 145] width 67 height 18
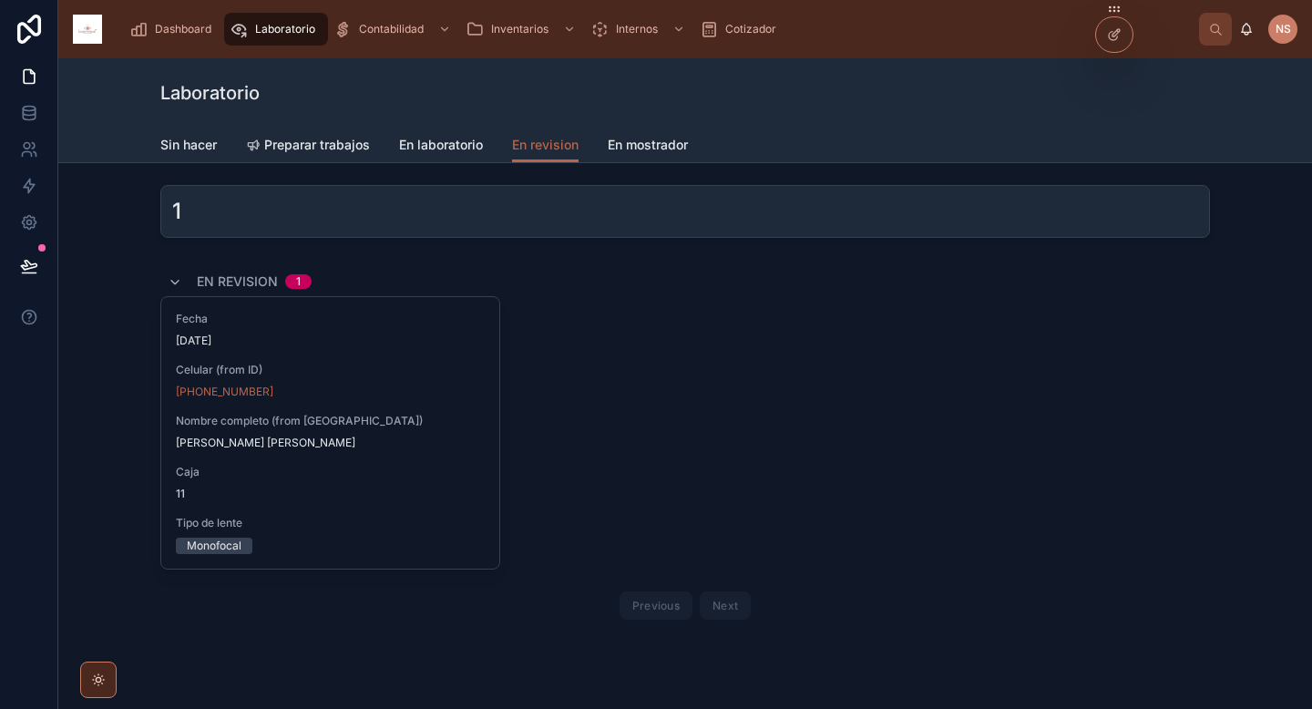
click at [630, 161] on link "En mostrador" at bounding box center [648, 146] width 80 height 36
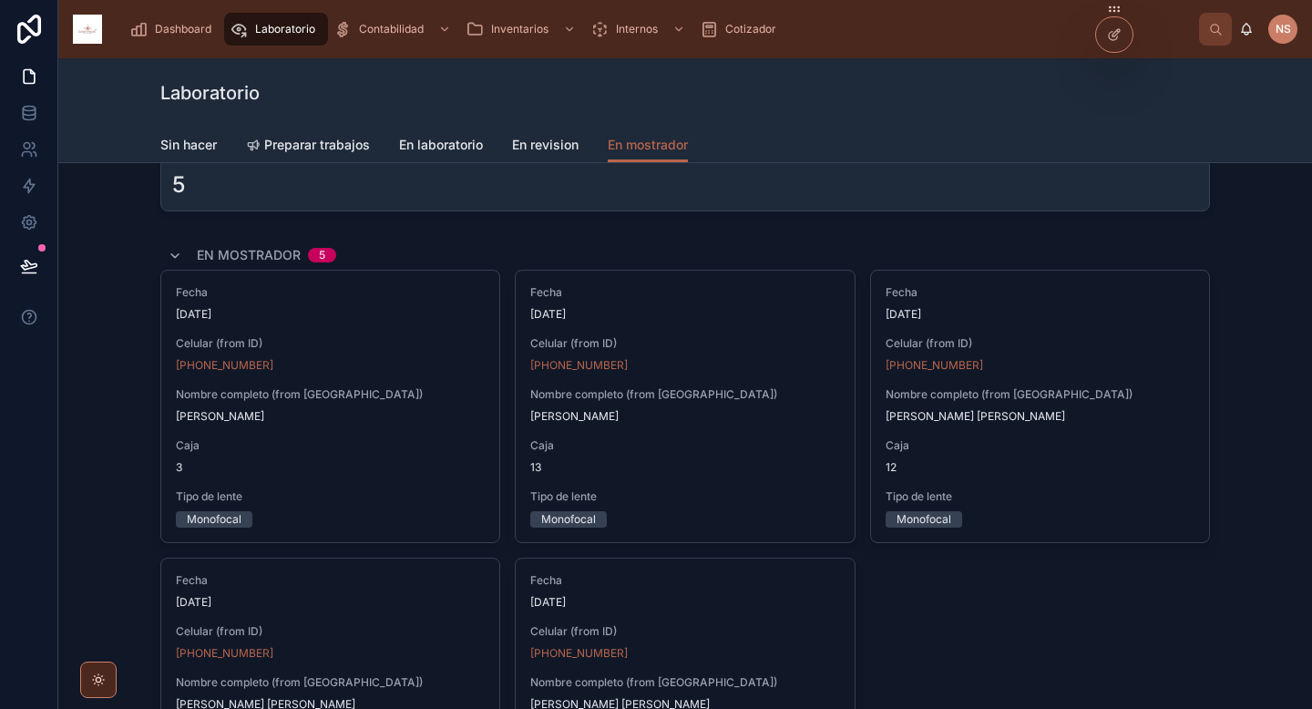
scroll to position [2, 0]
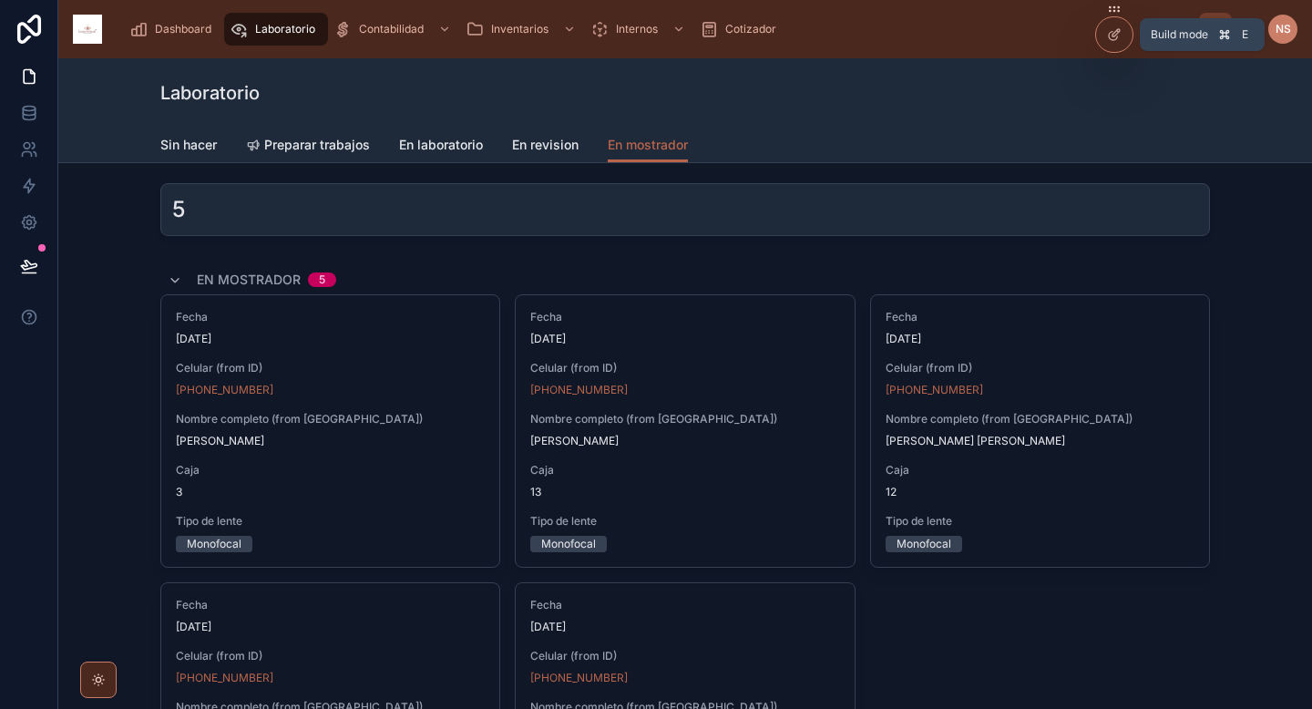
click at [1113, 41] on icon at bounding box center [1114, 34] width 15 height 15
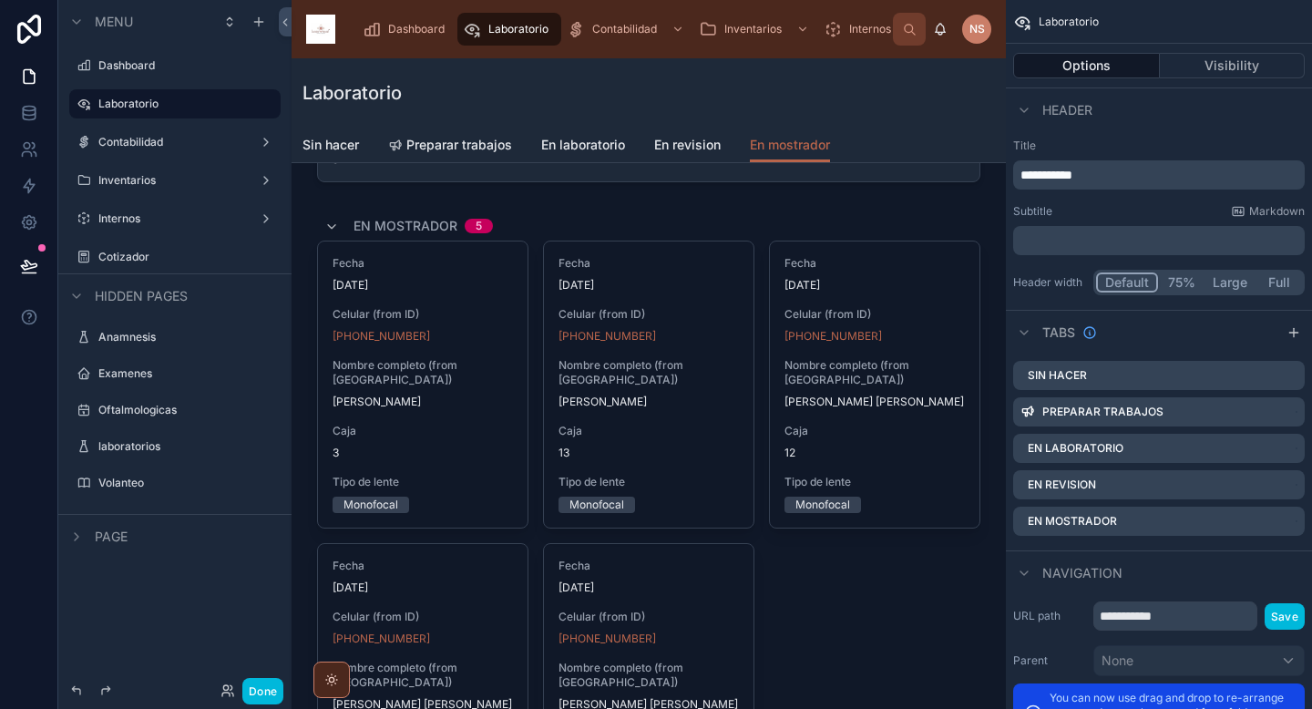
scroll to position [74, 0]
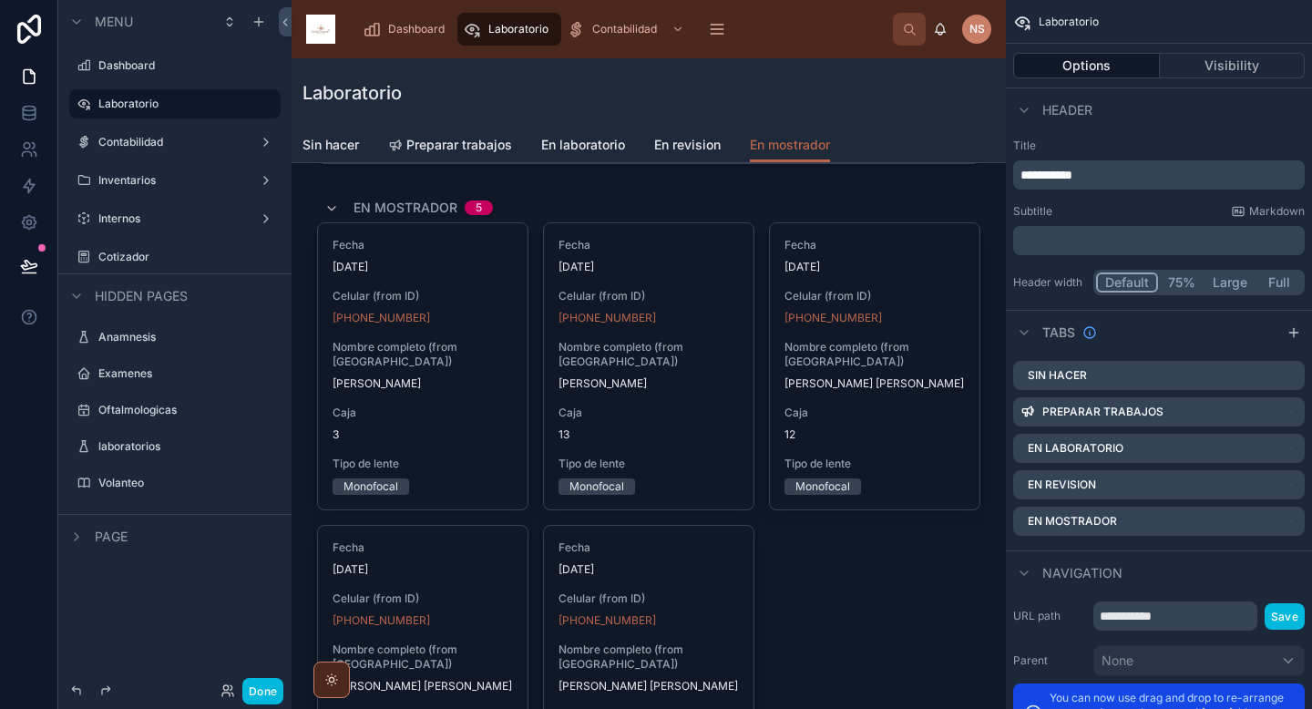
click at [898, 211] on div at bounding box center [648, 531] width 685 height 691
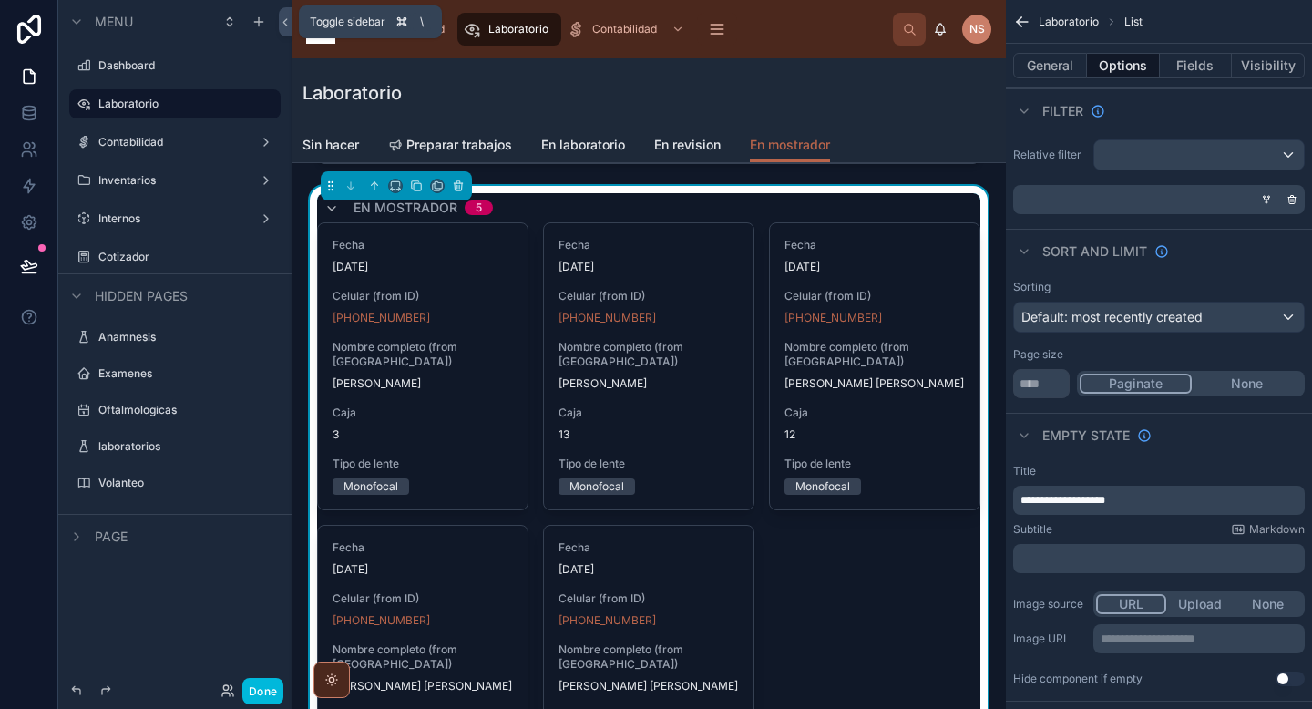
click at [283, 24] on icon at bounding box center [285, 22] width 13 height 14
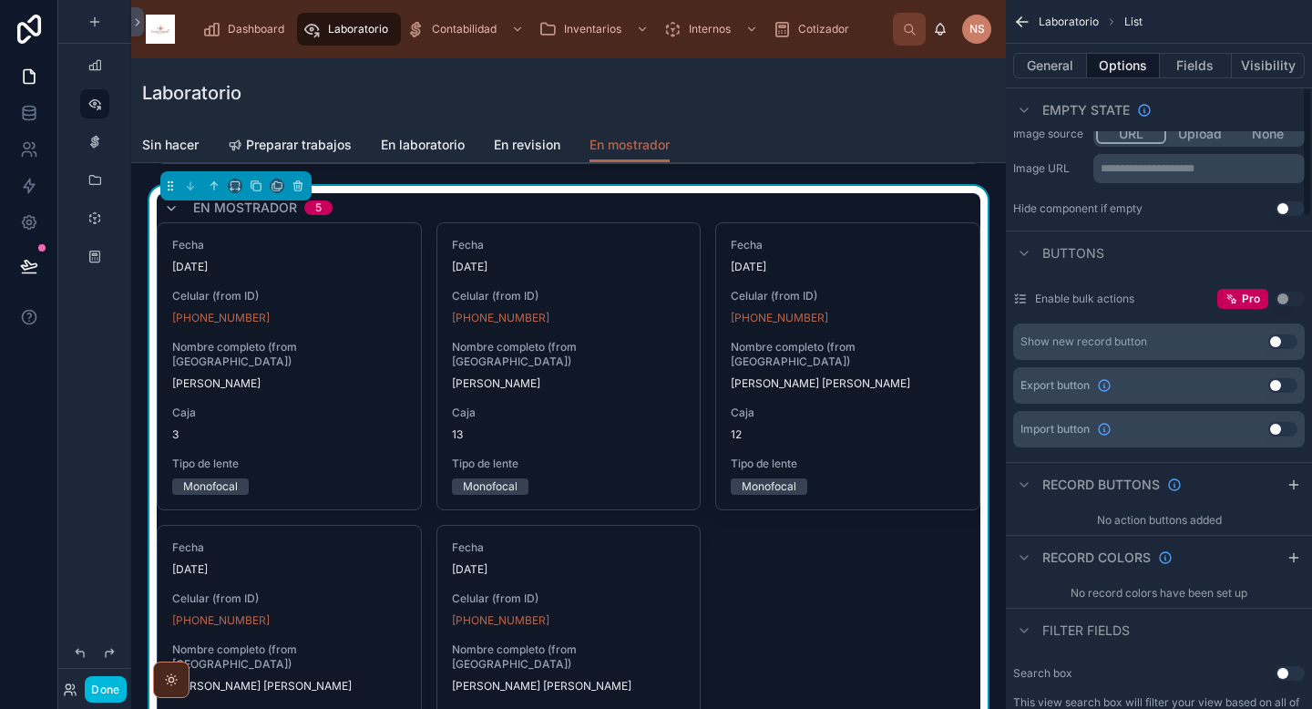
scroll to position [484, 0]
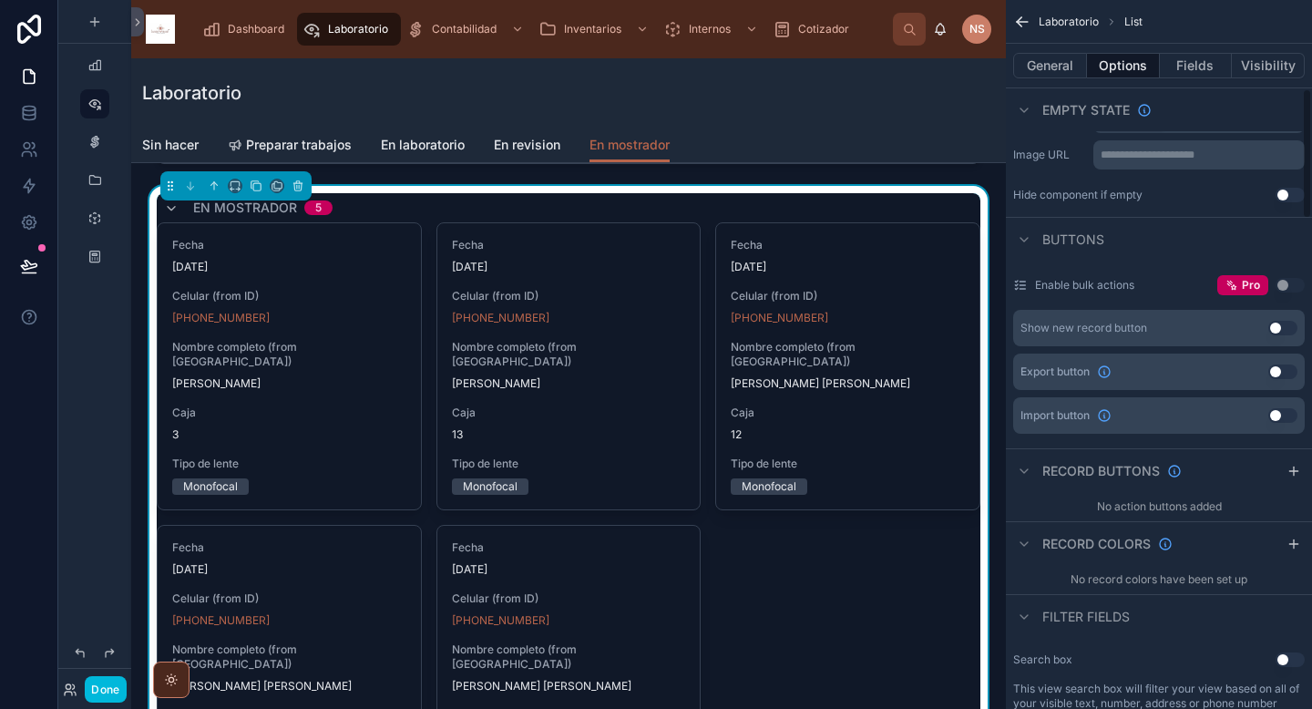
click at [1295, 468] on icon "scrollable content" at bounding box center [1293, 471] width 15 height 15
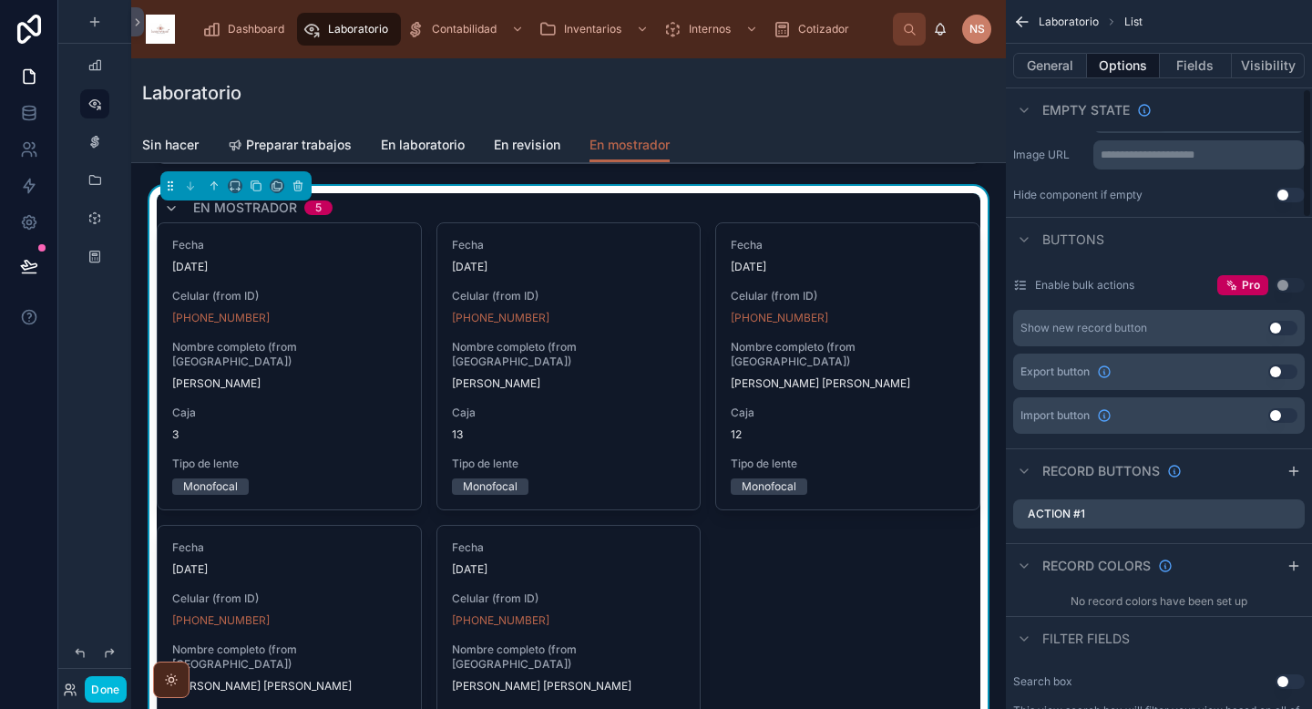
click at [0, 0] on icon "scrollable content" at bounding box center [0, 0] width 0 height 0
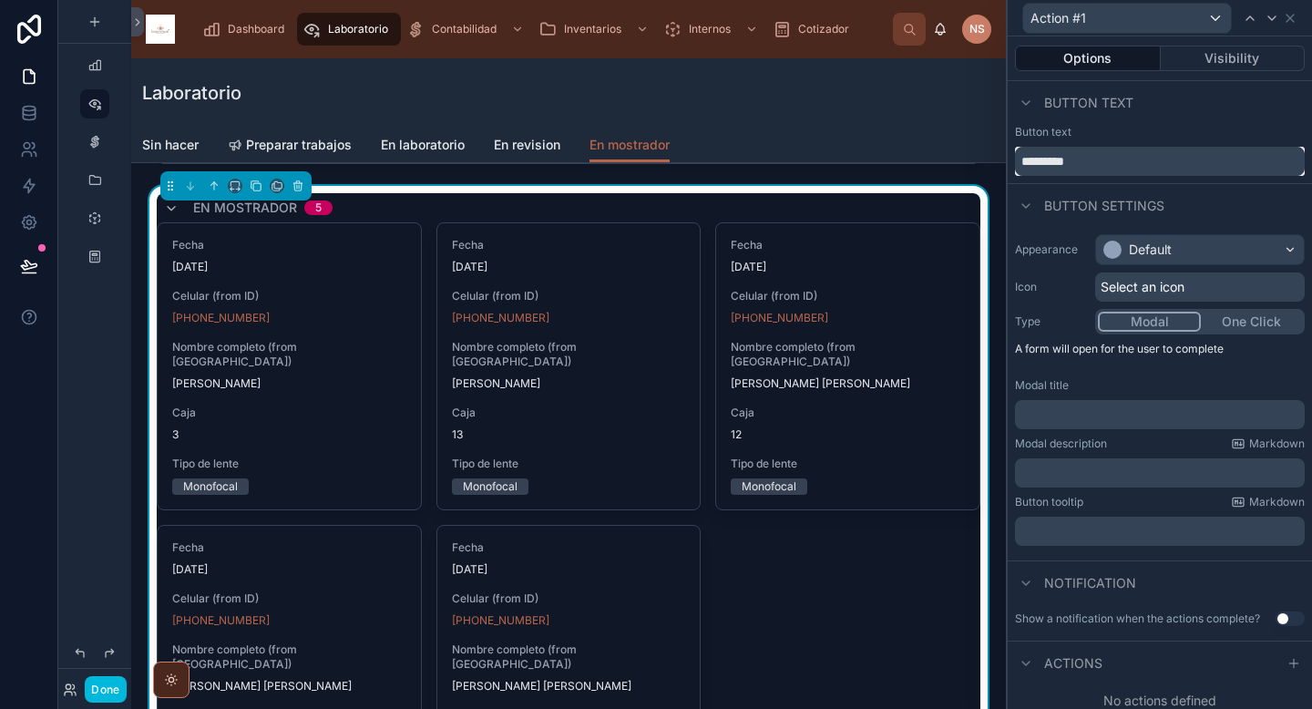
click at [1160, 170] on input "*********" at bounding box center [1160, 161] width 290 height 29
click at [1176, 243] on div "Default" at bounding box center [1200, 249] width 208 height 29
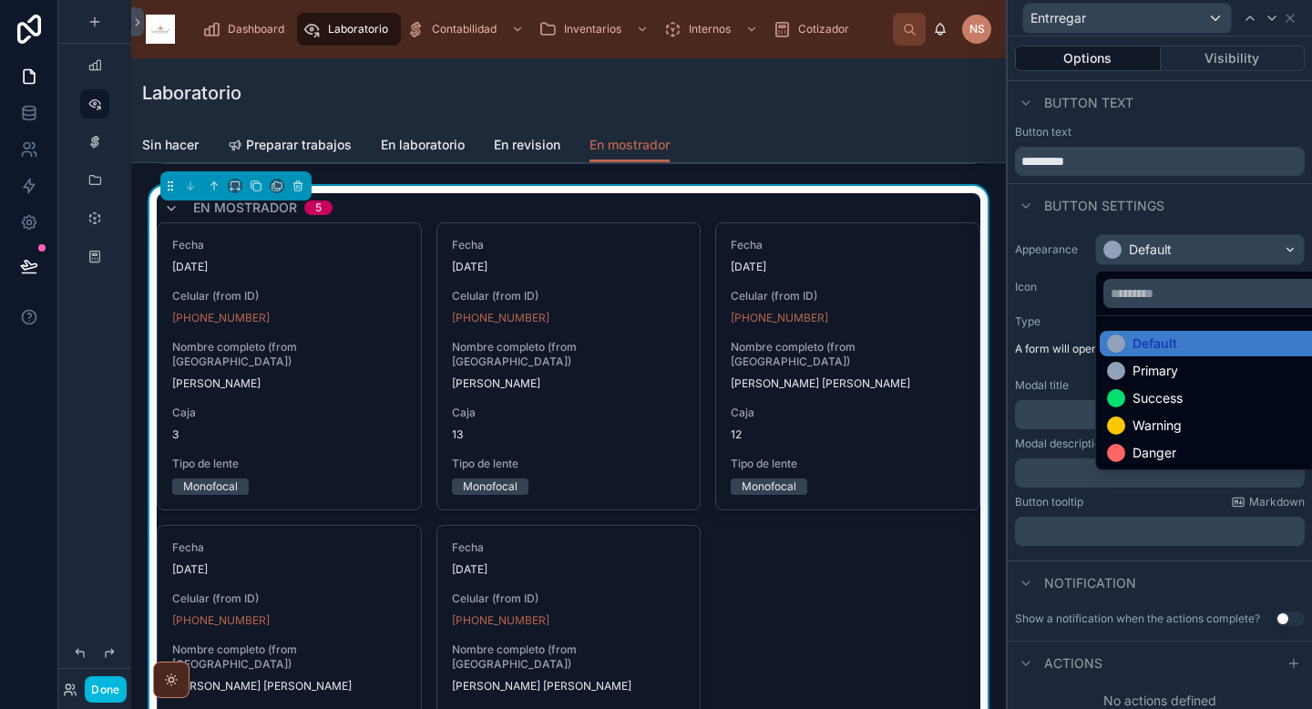
click at [1074, 171] on div at bounding box center [1160, 354] width 304 height 709
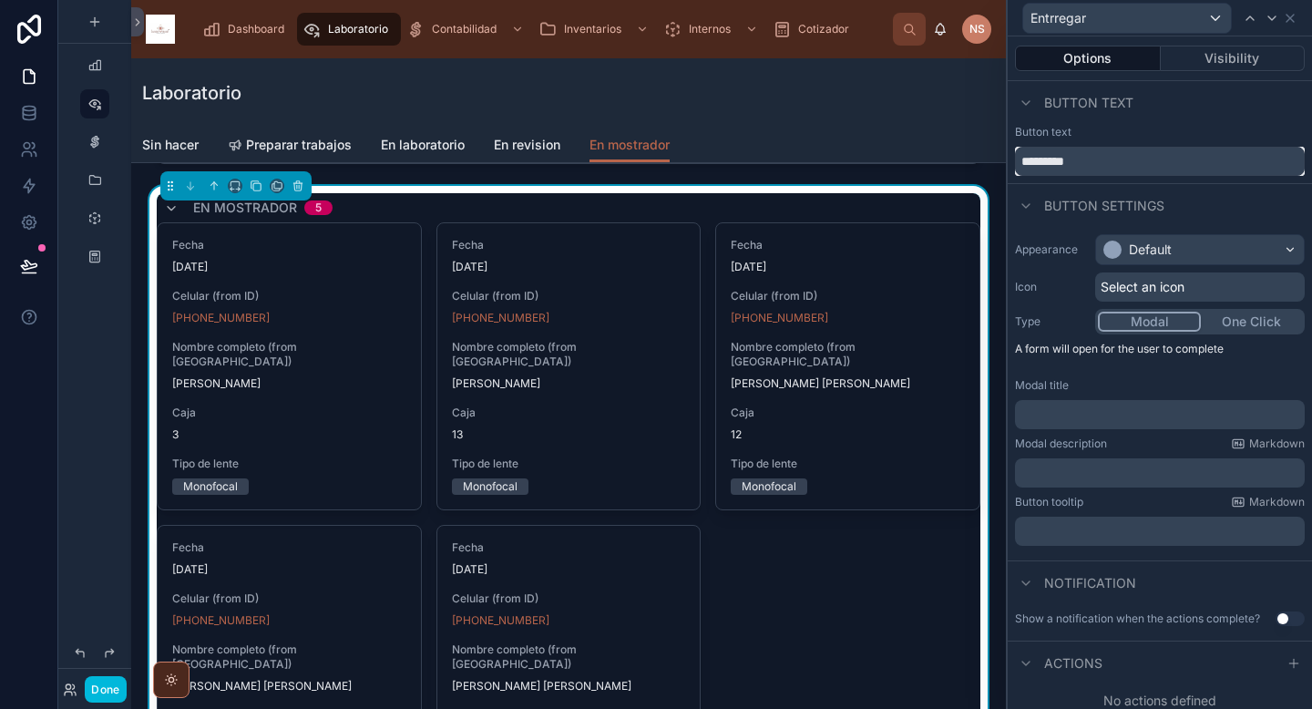
click at [1050, 166] on input "*********" at bounding box center [1160, 161] width 290 height 29
type input "********"
click at [1173, 250] on div "Default" at bounding box center [1200, 249] width 208 height 29
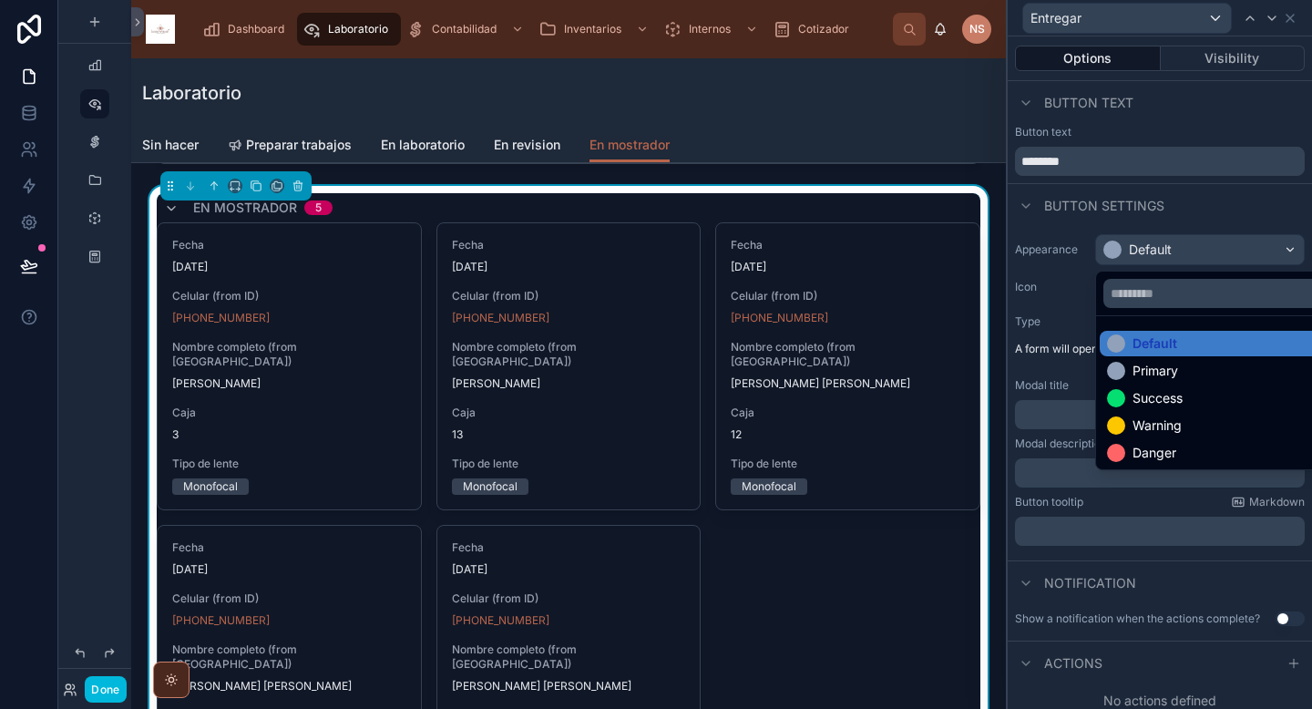
click at [1182, 400] on div "Success" at bounding box center [1157, 398] width 50 height 18
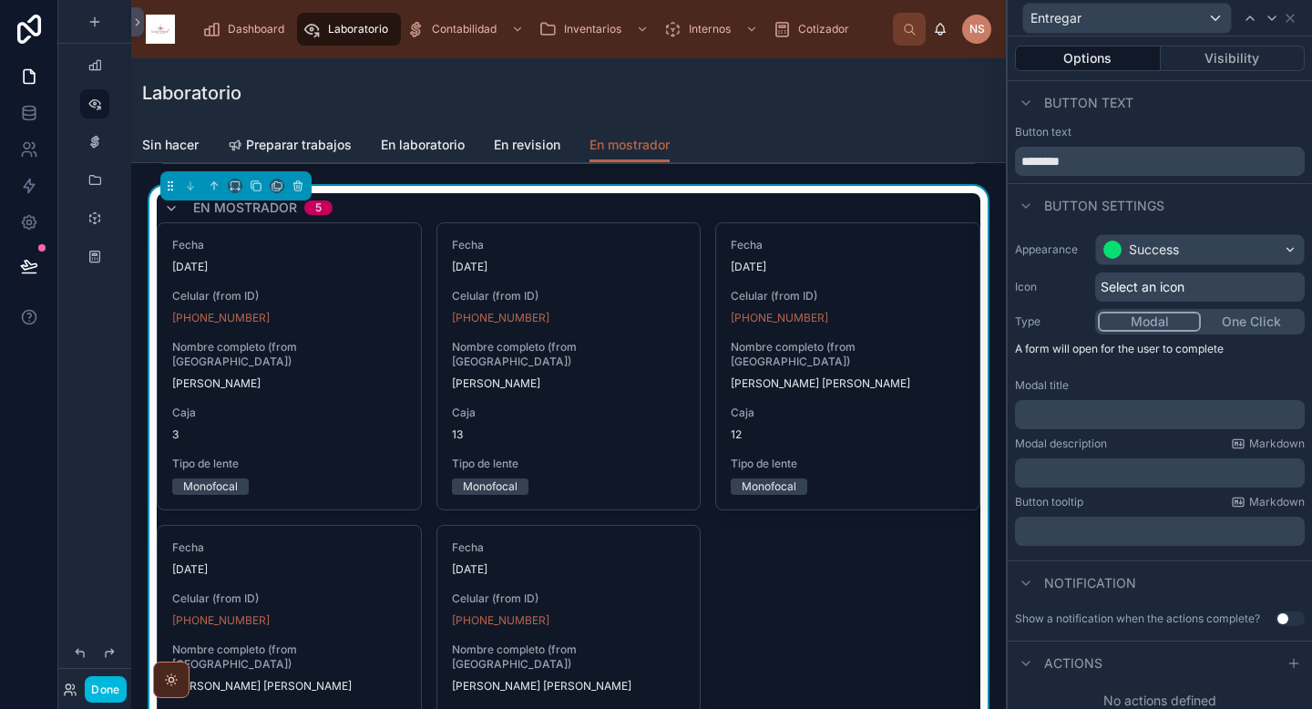
click at [1177, 286] on span "Select an icon" at bounding box center [1142, 287] width 84 height 18
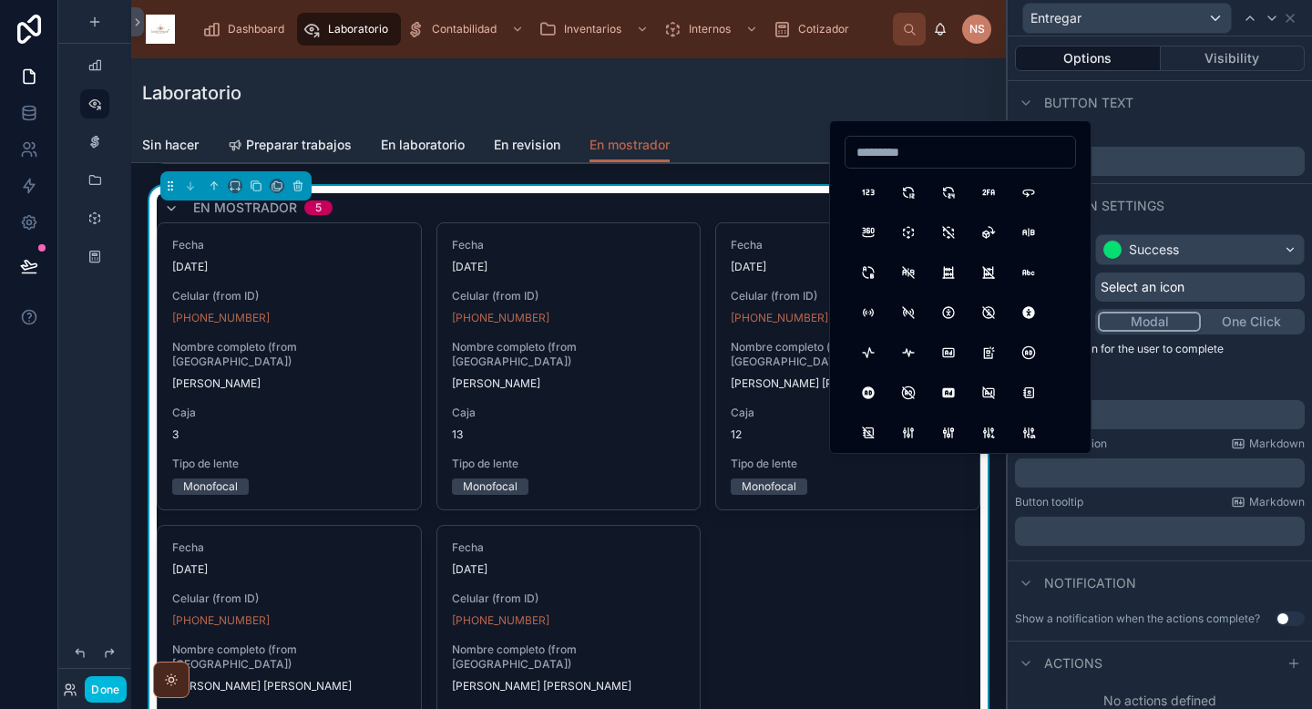
click at [951, 315] on button "Accessible" at bounding box center [948, 312] width 33 height 33
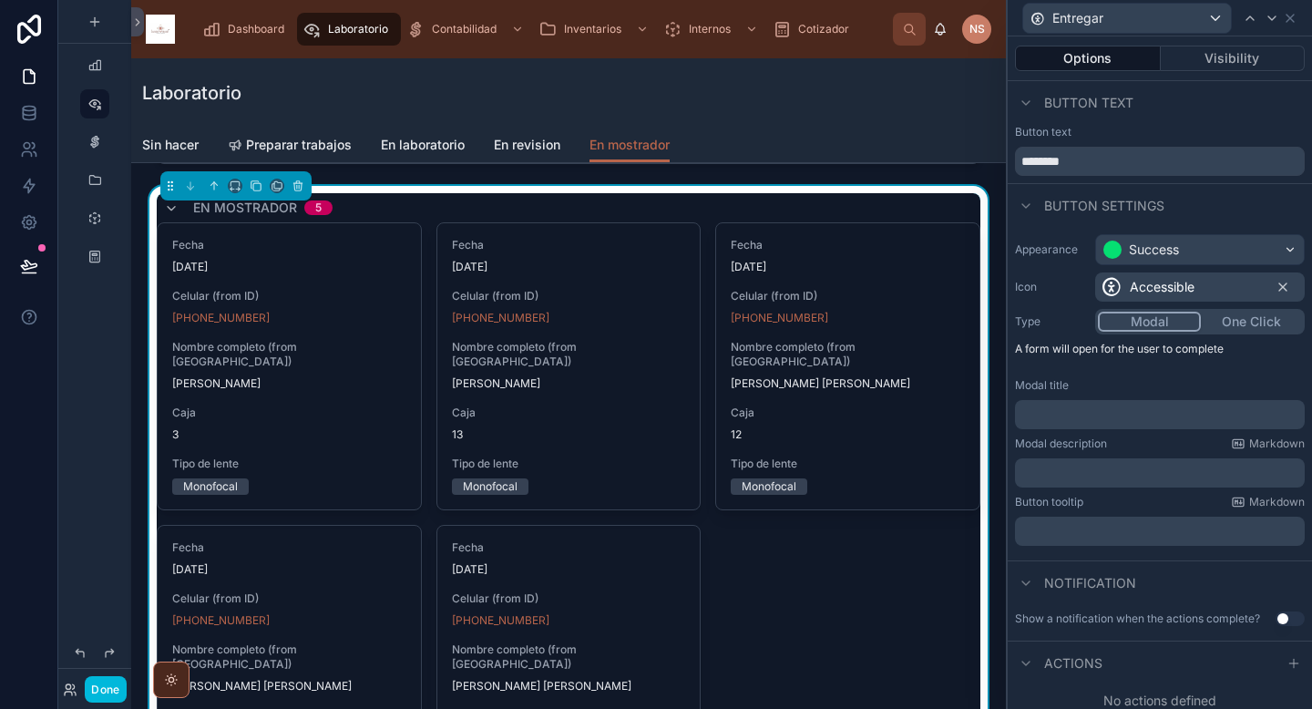
scroll to position [8, 0]
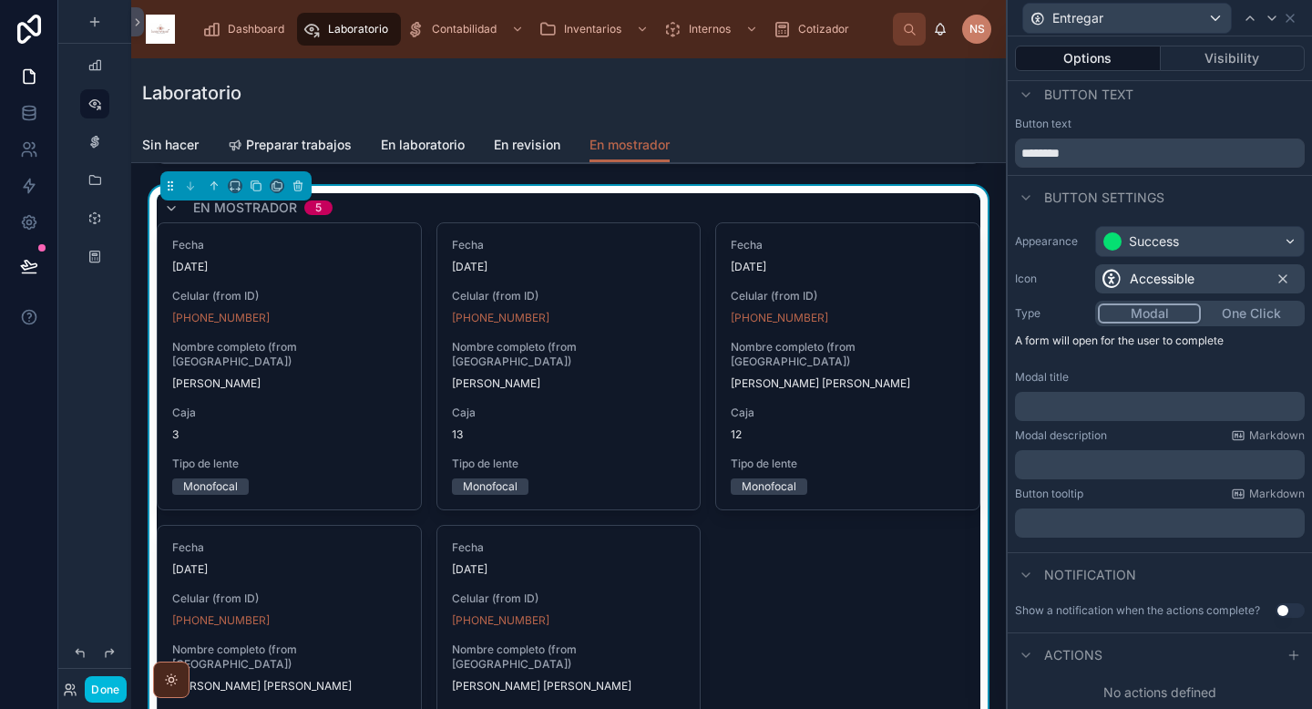
click at [1133, 404] on p "﻿" at bounding box center [1161, 406] width 279 height 18
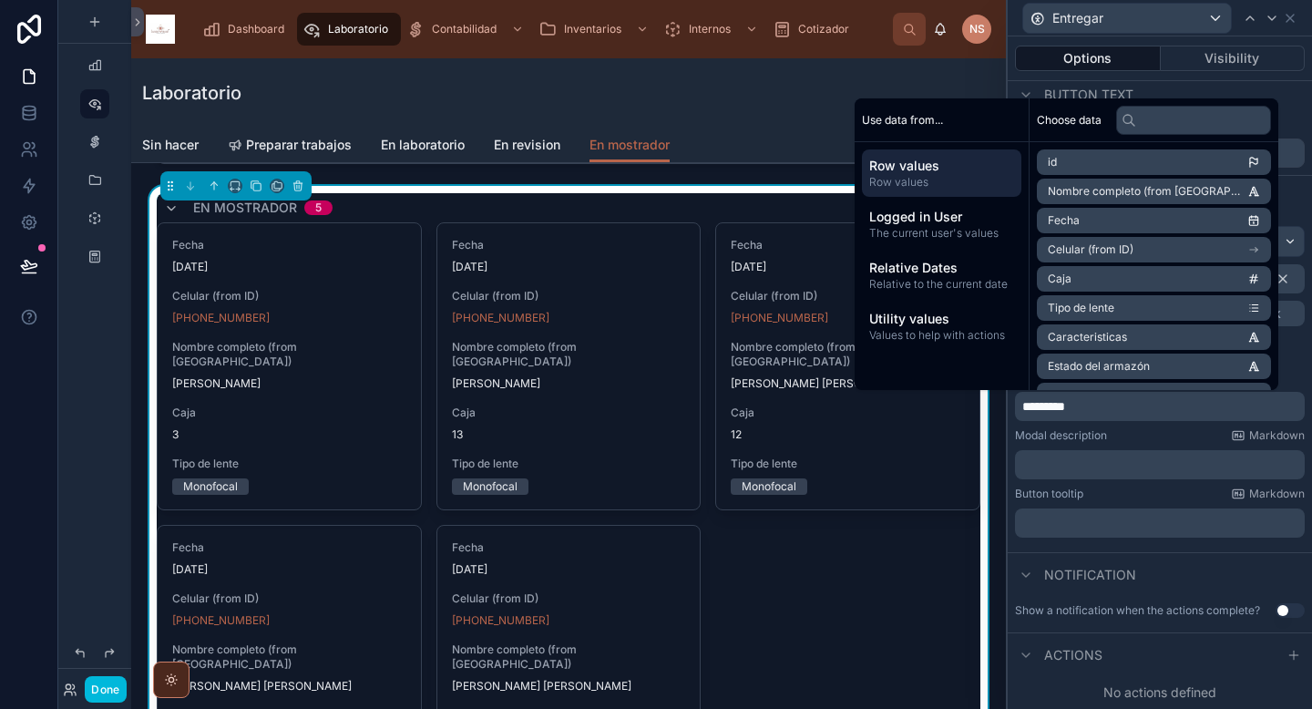
click at [1046, 392] on div "*********" at bounding box center [1160, 406] width 290 height 29
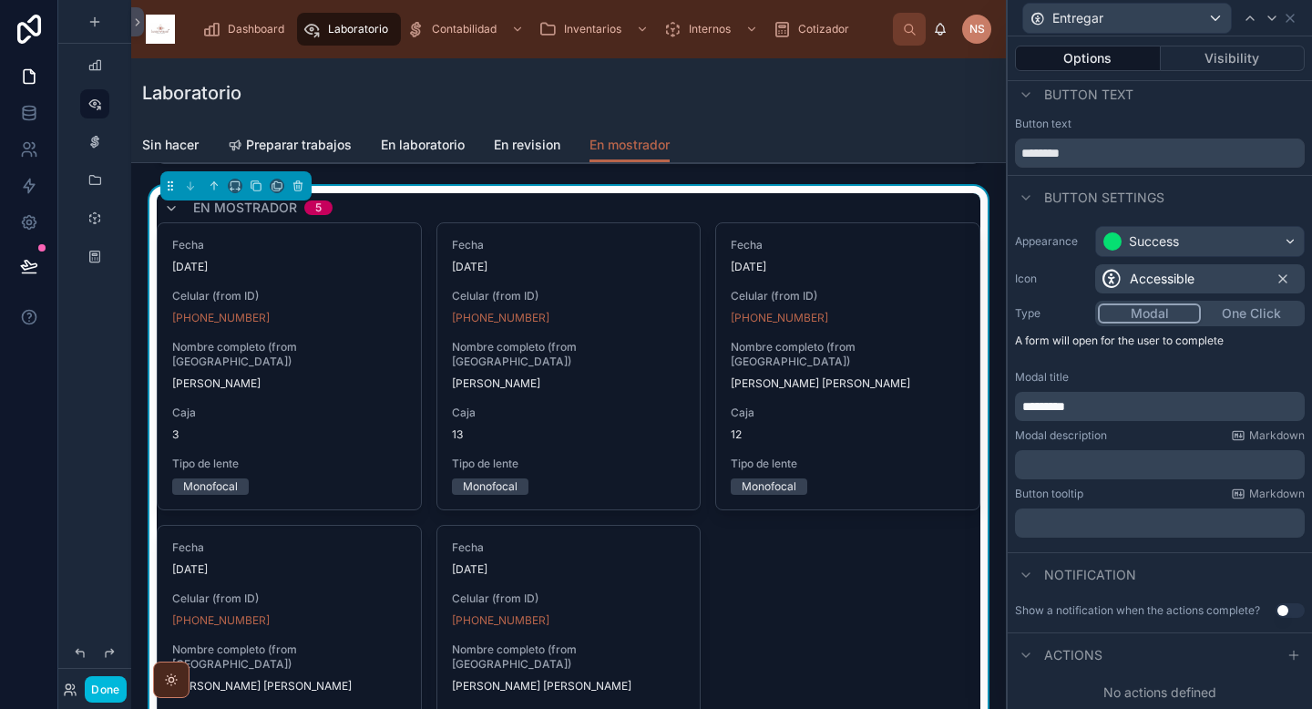
click at [1046, 400] on span "*********" at bounding box center [1043, 406] width 43 height 13
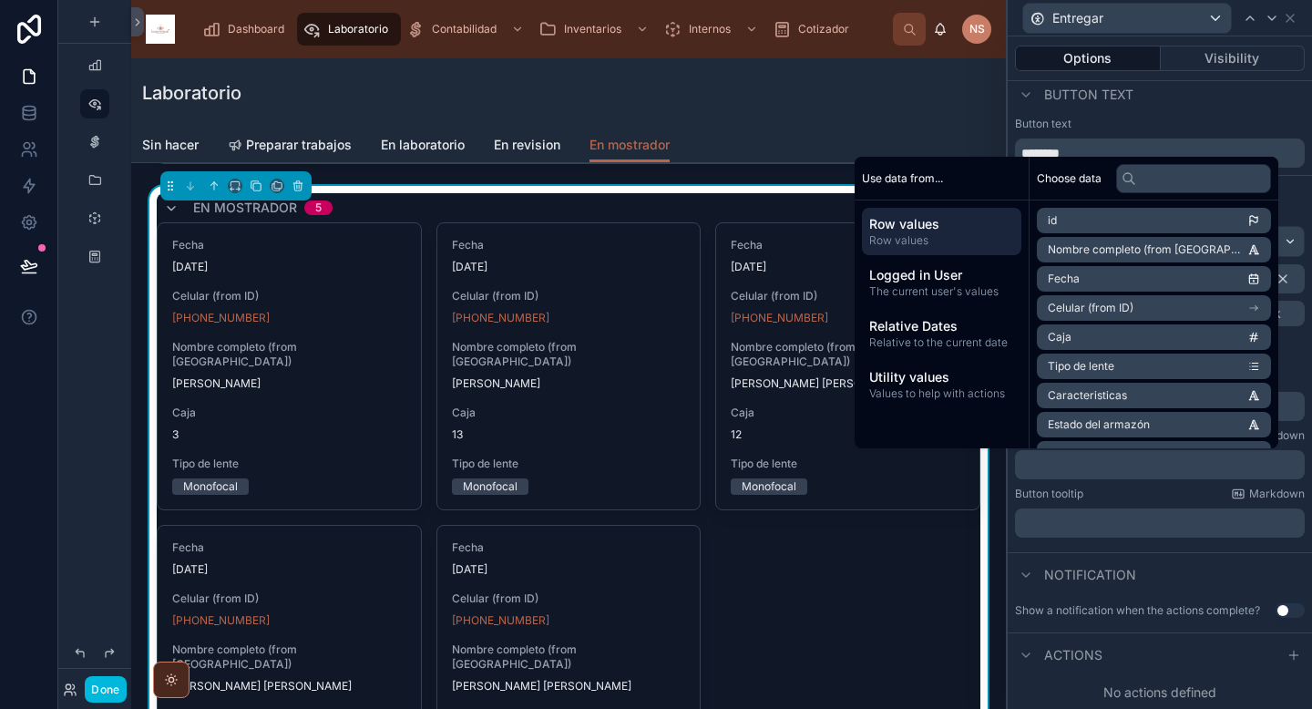
click at [1061, 462] on p "﻿" at bounding box center [1161, 464] width 279 height 18
click at [1208, 249] on span "Nombre completo (from Pacientes)" at bounding box center [1148, 249] width 200 height 15
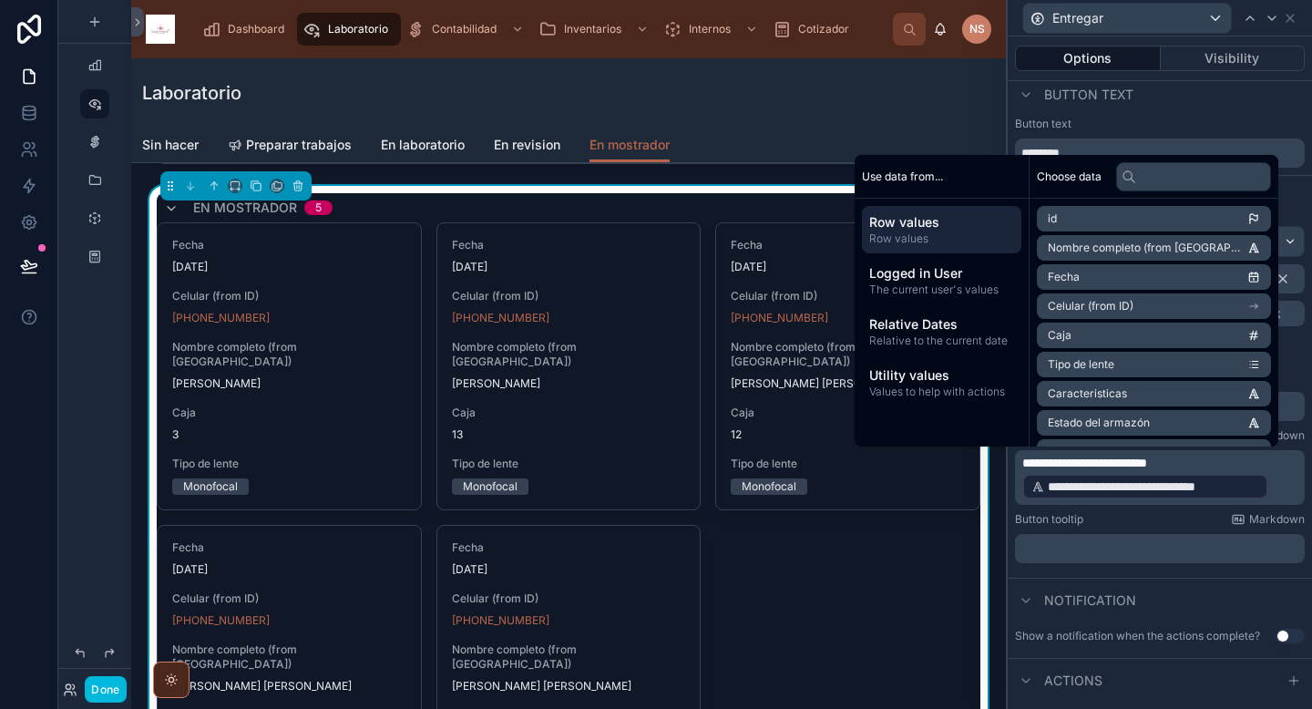
click at [1269, 475] on p "**********" at bounding box center [1161, 477] width 279 height 47
click at [1084, 467] on span "**********" at bounding box center [1084, 462] width 125 height 13
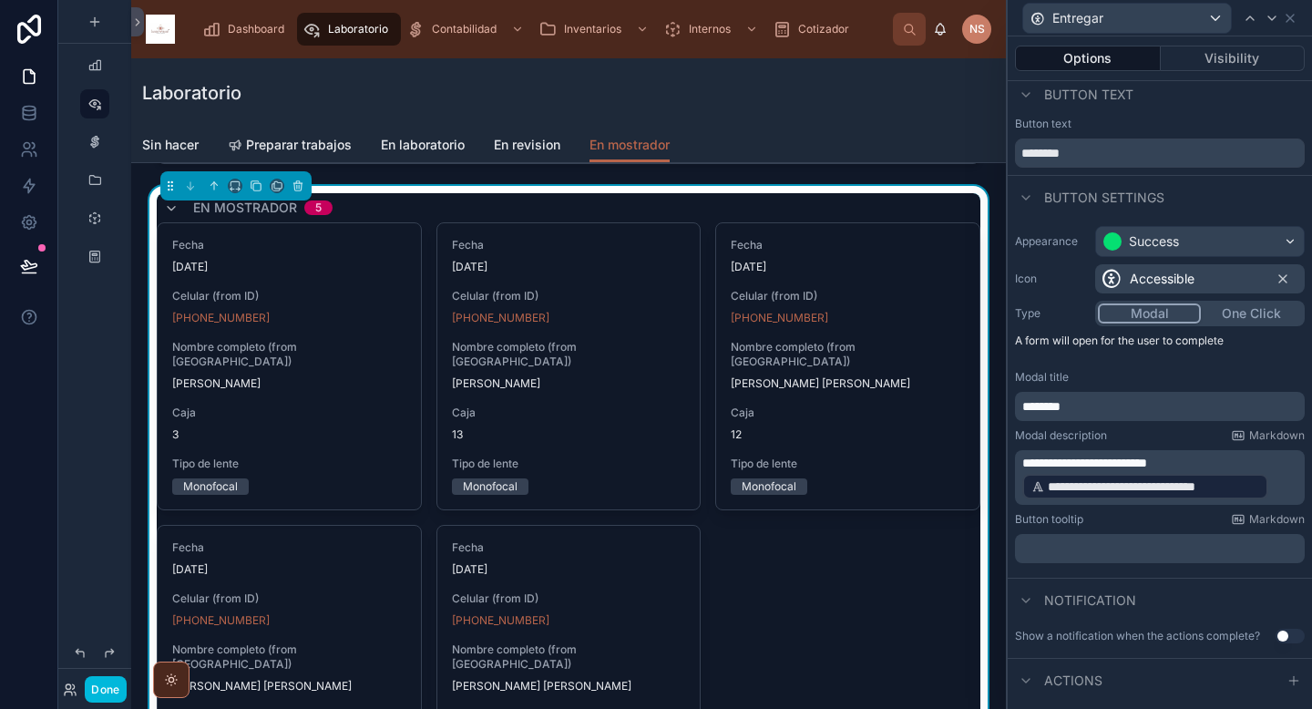
click at [1048, 519] on label "Button tooltip" at bounding box center [1049, 519] width 68 height 15
click at [1141, 524] on div "Button tooltip Markdown" at bounding box center [1160, 519] width 290 height 15
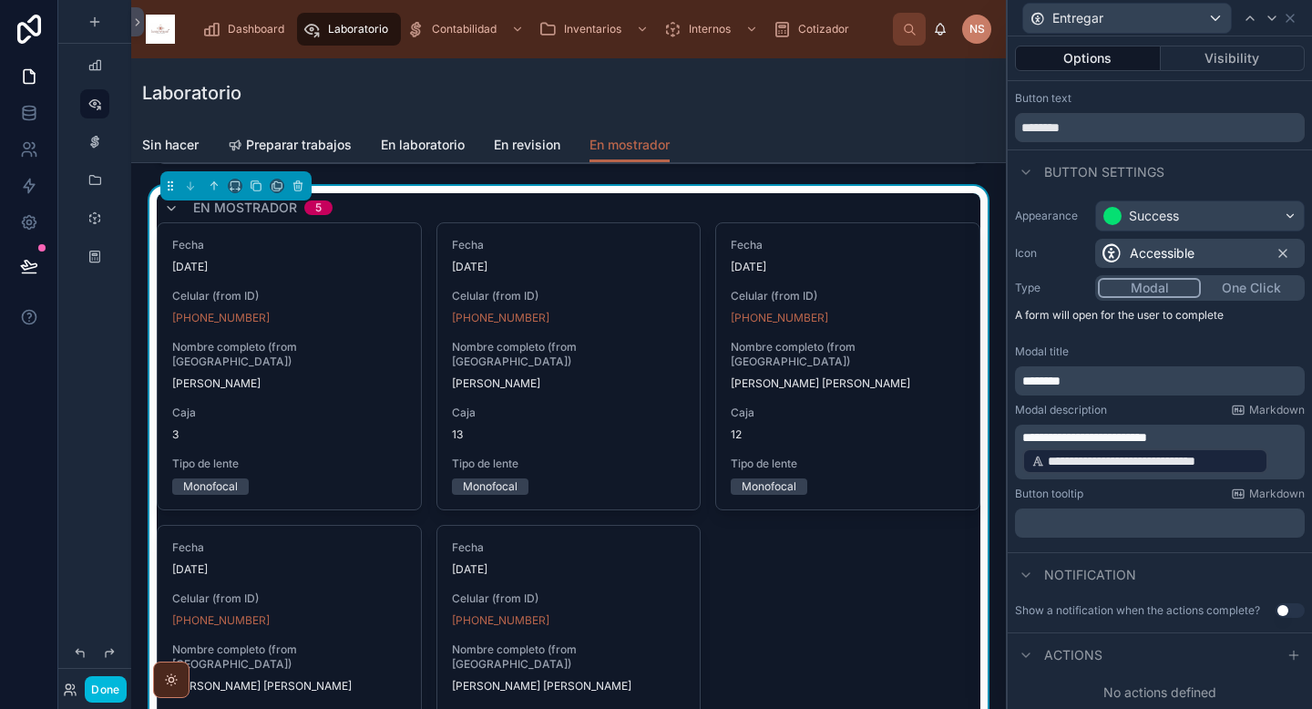
click at [1286, 655] on icon at bounding box center [1293, 655] width 15 height 15
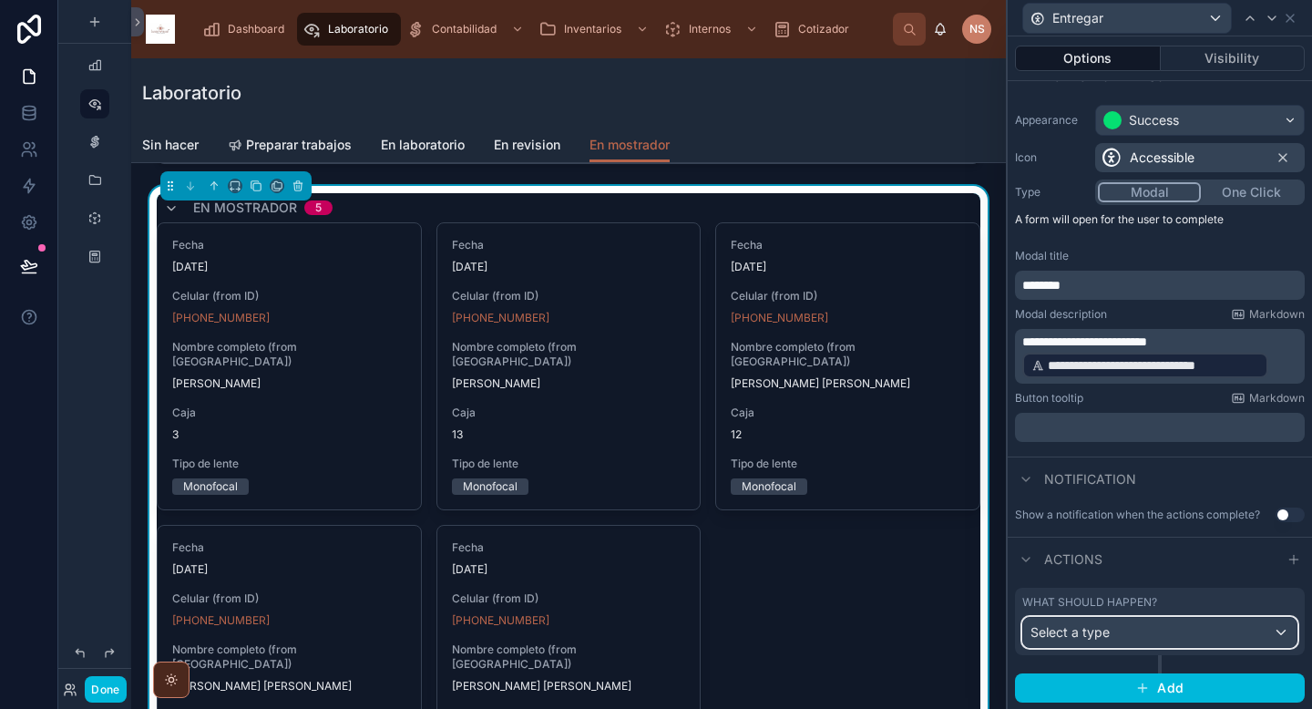
click at [1123, 637] on div "Select a type" at bounding box center [1159, 632] width 273 height 29
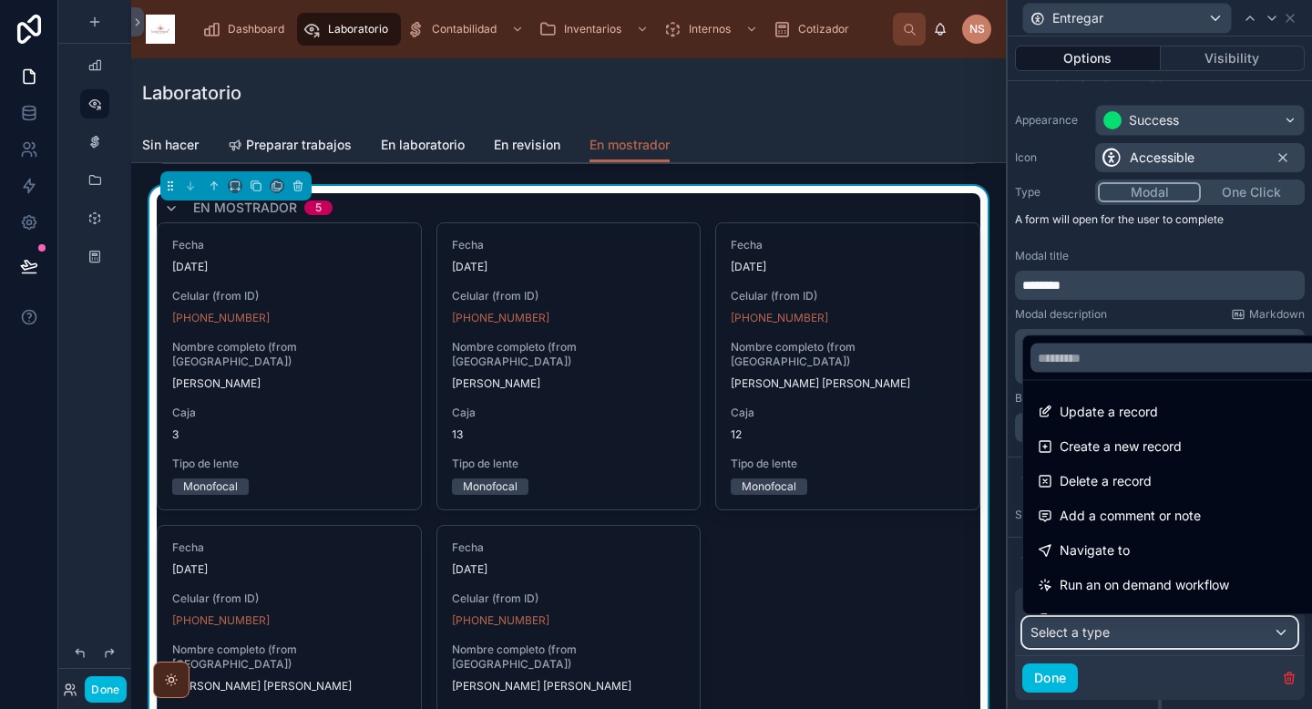
scroll to position [18, 0]
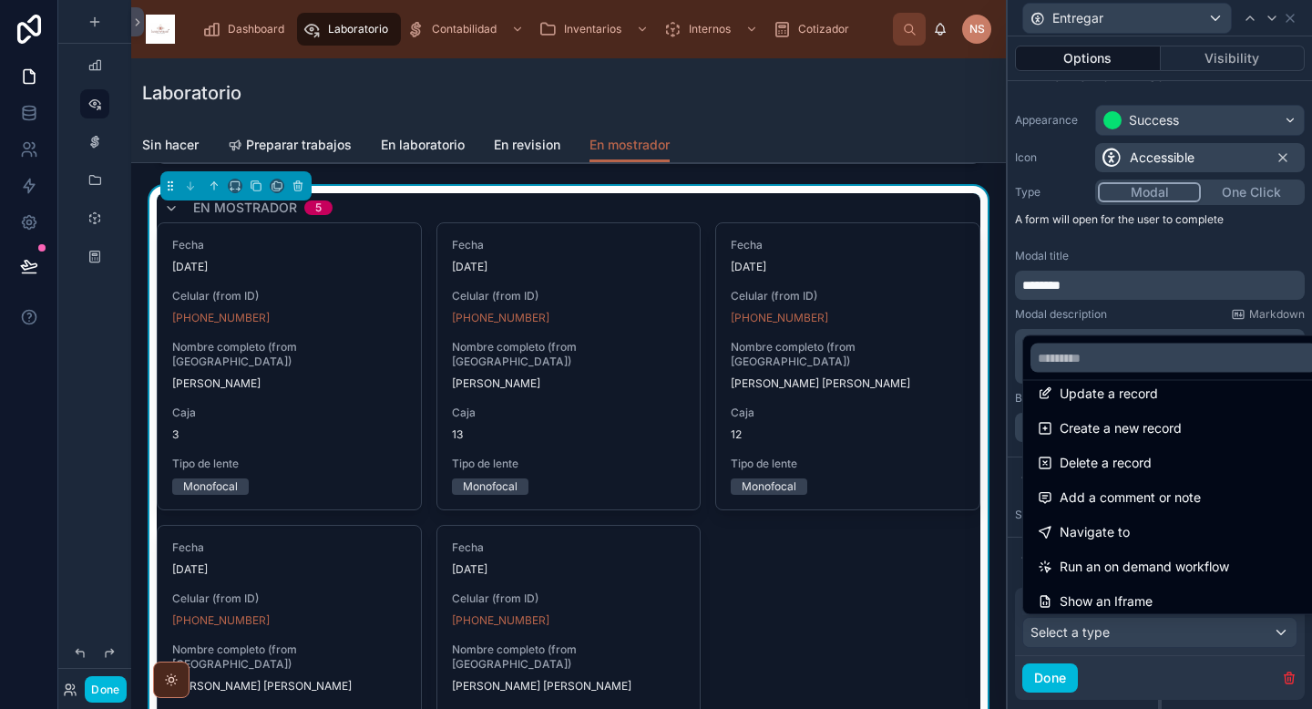
click at [1131, 396] on span "Update a record" at bounding box center [1108, 394] width 98 height 22
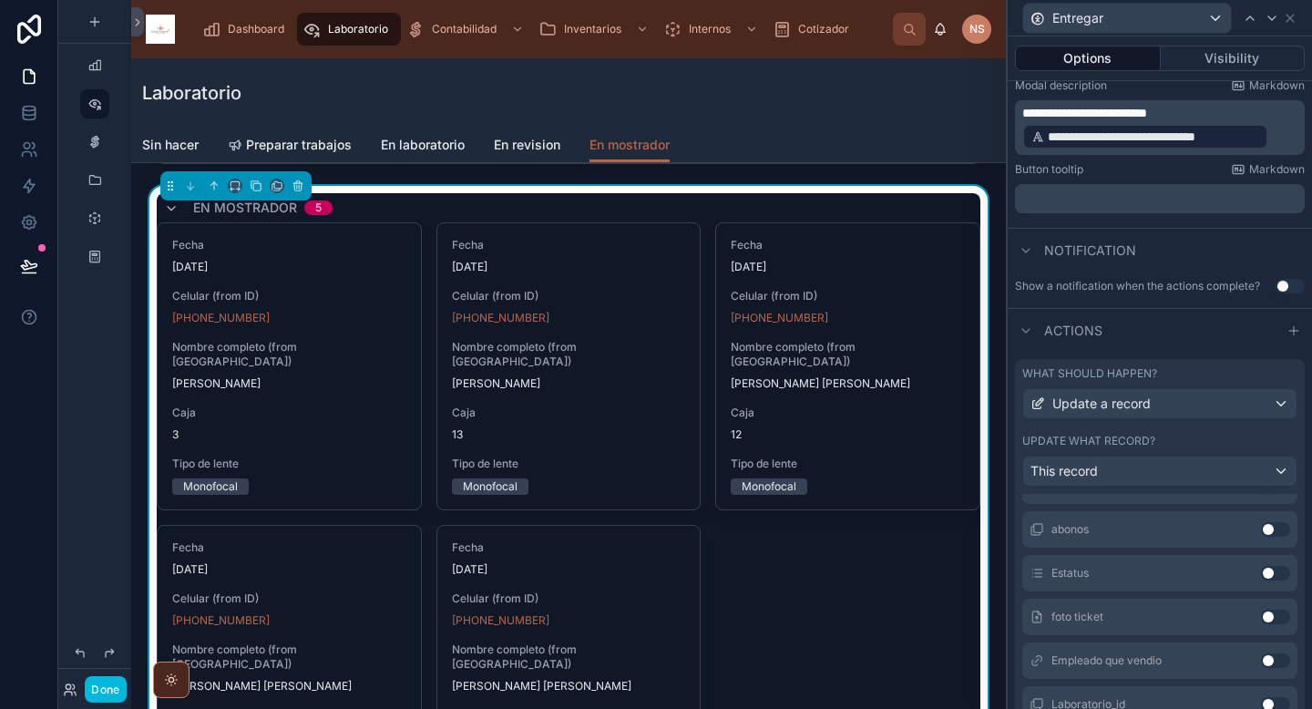
scroll to position [747, 0]
click at [1263, 566] on div "Estatus Use setting" at bounding box center [1159, 571] width 275 height 36
click at [1261, 569] on button "Use setting" at bounding box center [1275, 571] width 29 height 15
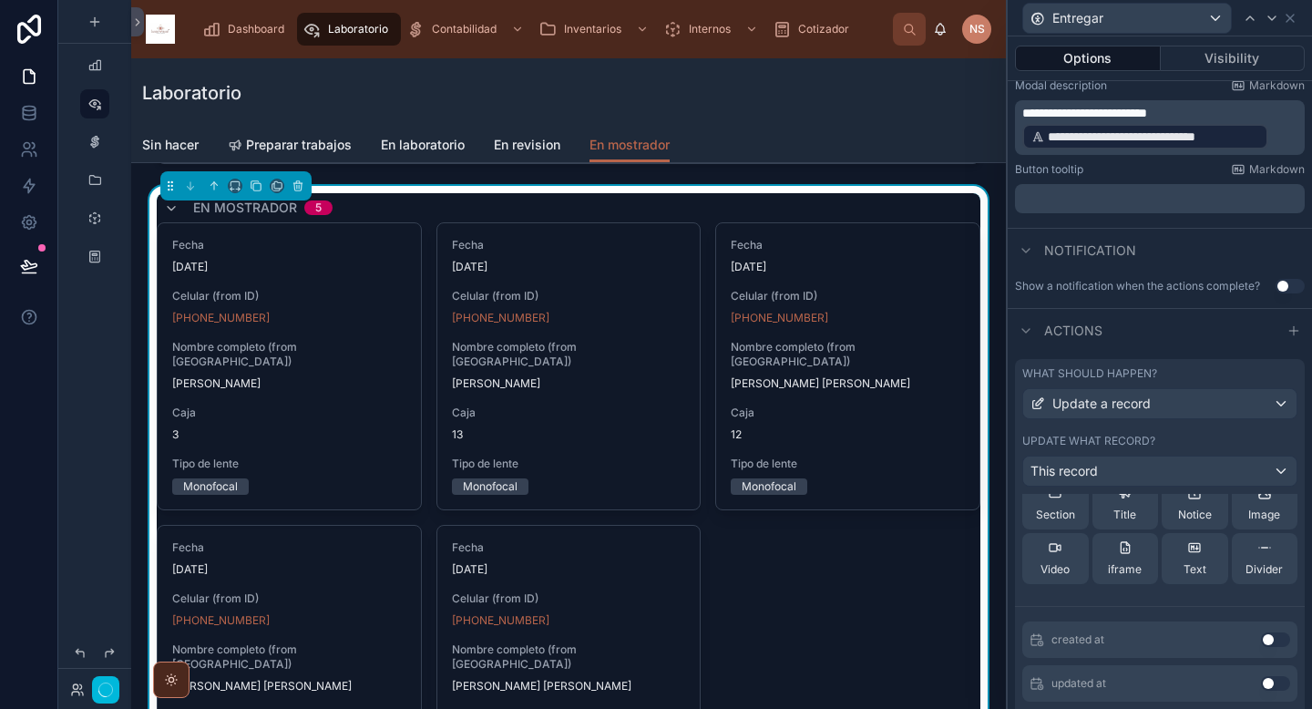
scroll to position [0, 0]
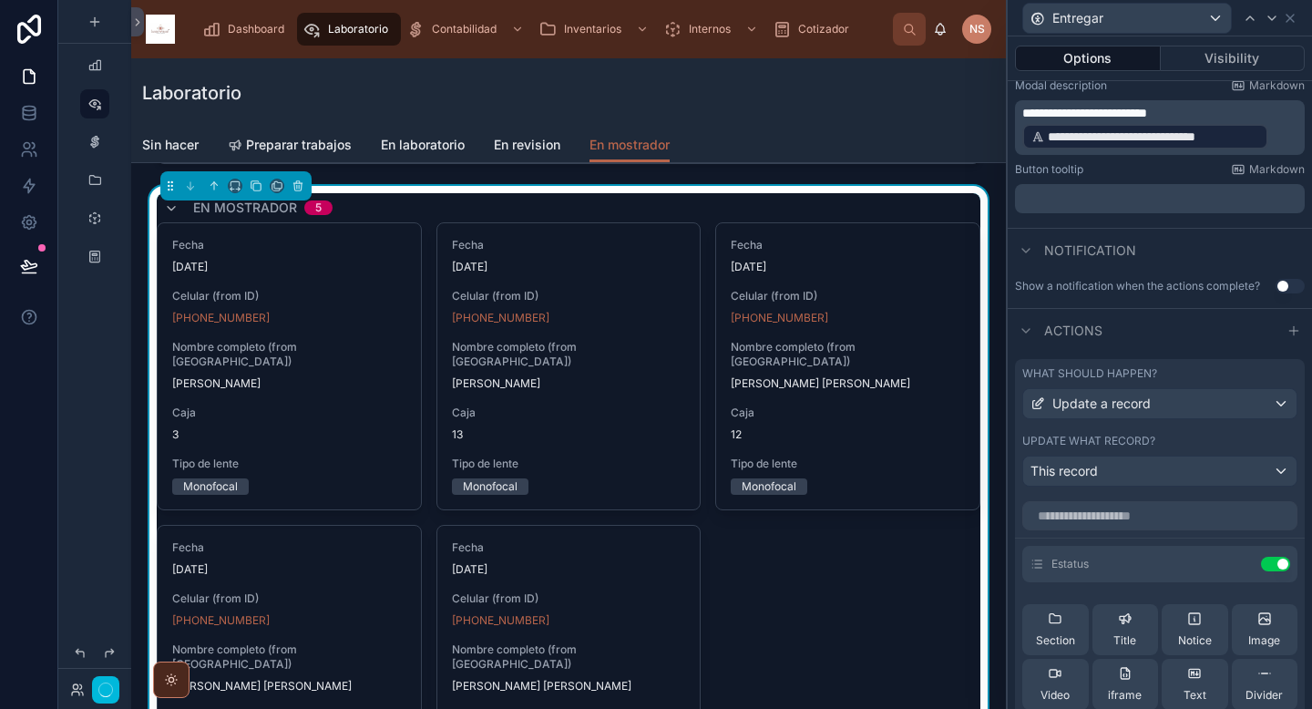
click at [0, 0] on icon at bounding box center [0, 0] width 0 height 0
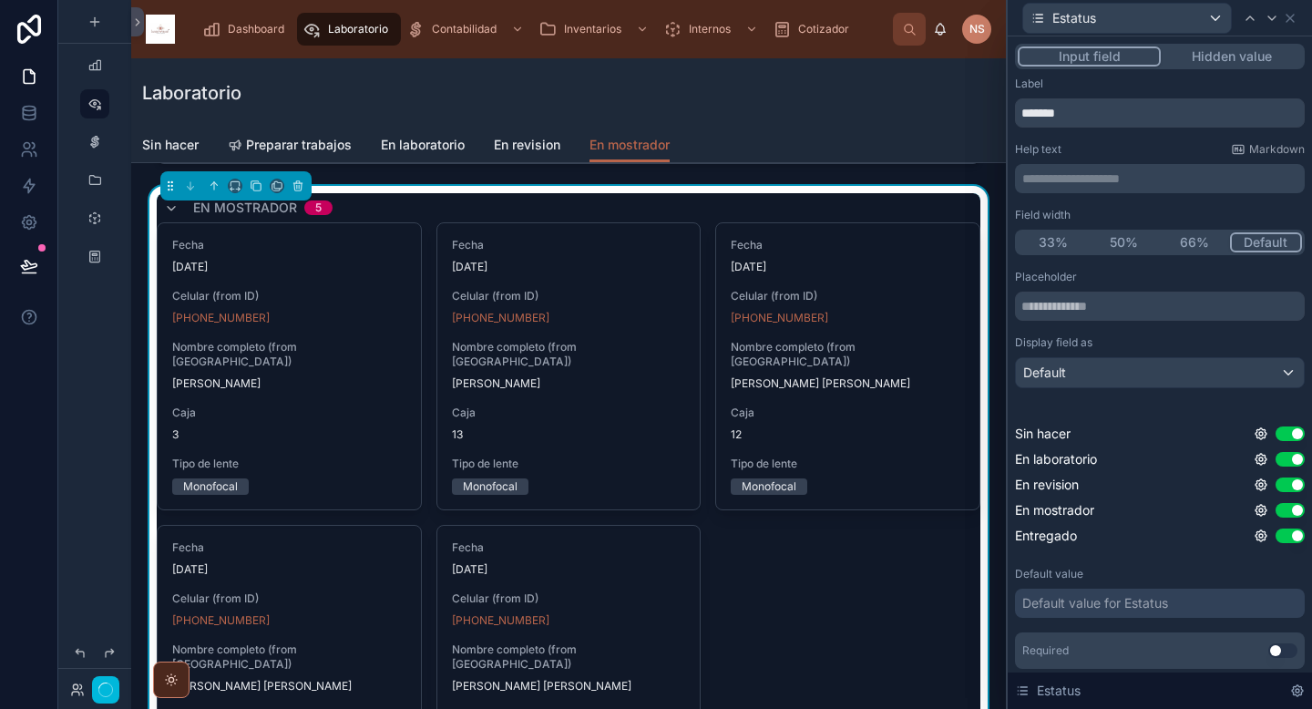
click at [1209, 60] on button "Hidden value" at bounding box center [1231, 56] width 141 height 20
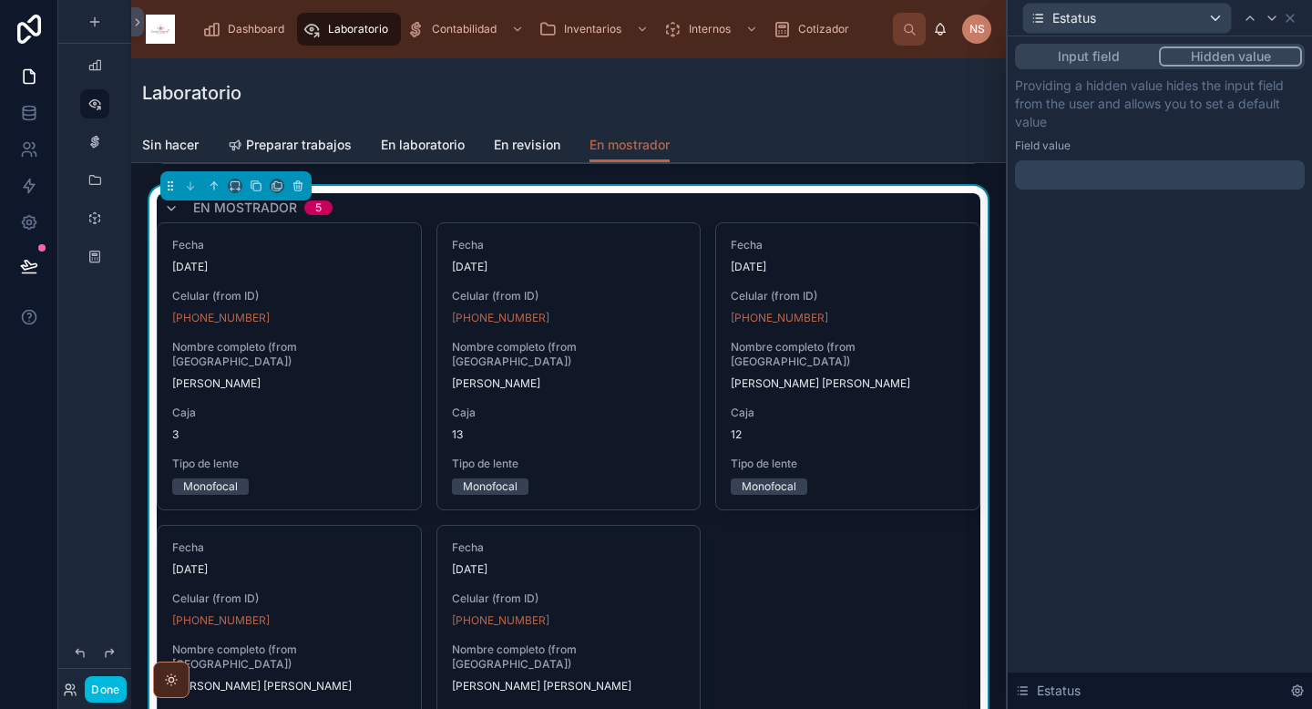
click at [1078, 179] on div at bounding box center [1160, 174] width 290 height 29
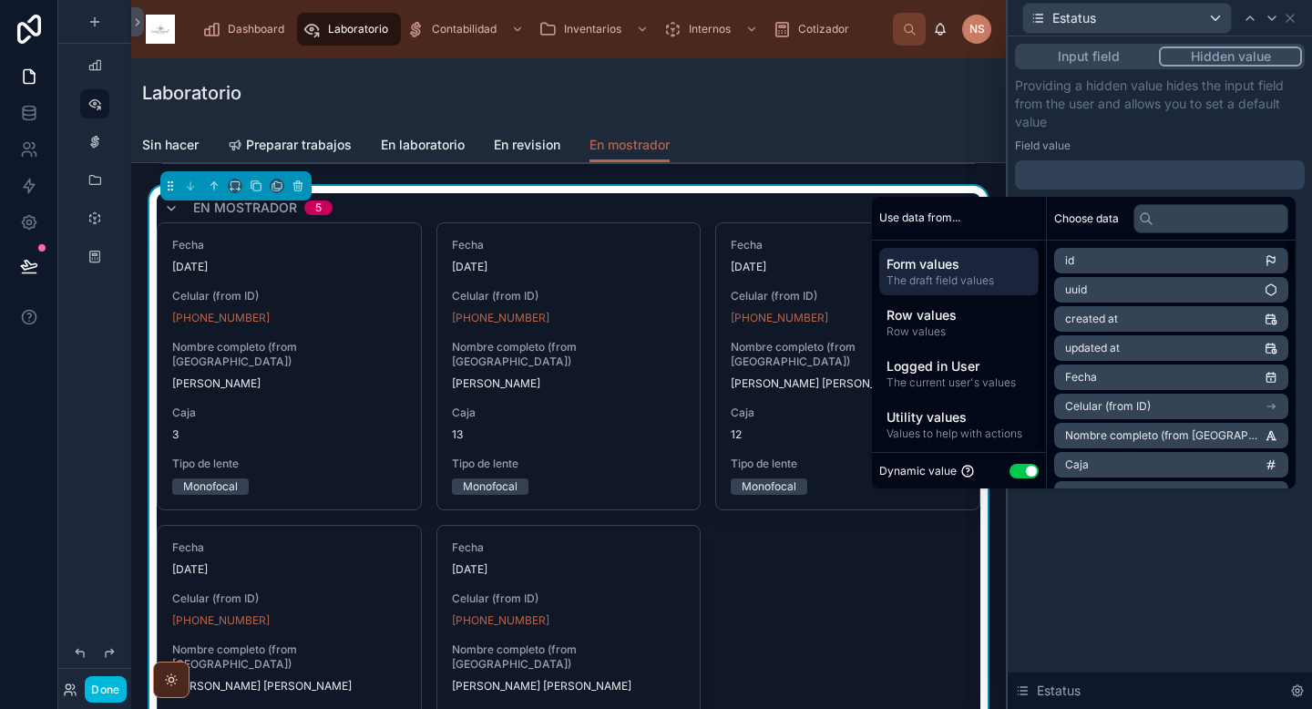
click at [1014, 466] on button "Use setting" at bounding box center [1023, 471] width 29 height 15
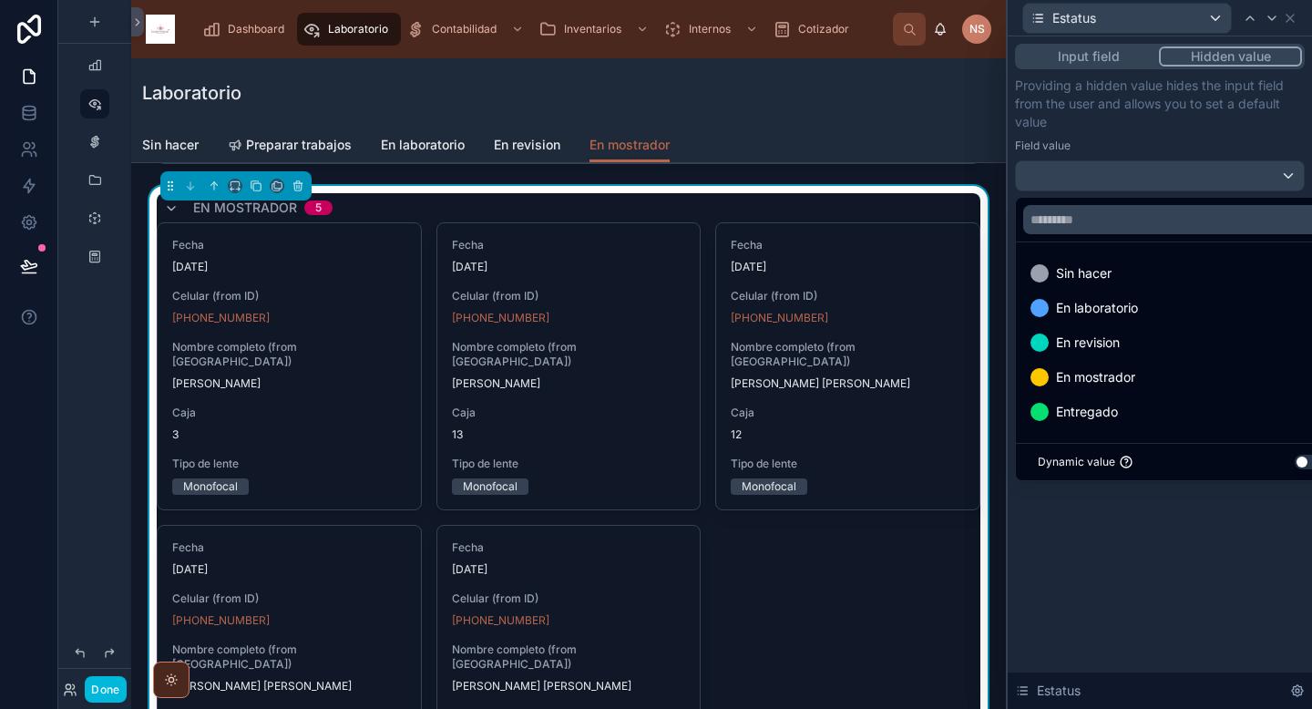
click at [1076, 431] on ul "Sin hacer En laboratorio En revision En mostrador Entregado" at bounding box center [1181, 342] width 330 height 200
click at [1080, 417] on span "Entregado" at bounding box center [1087, 412] width 62 height 22
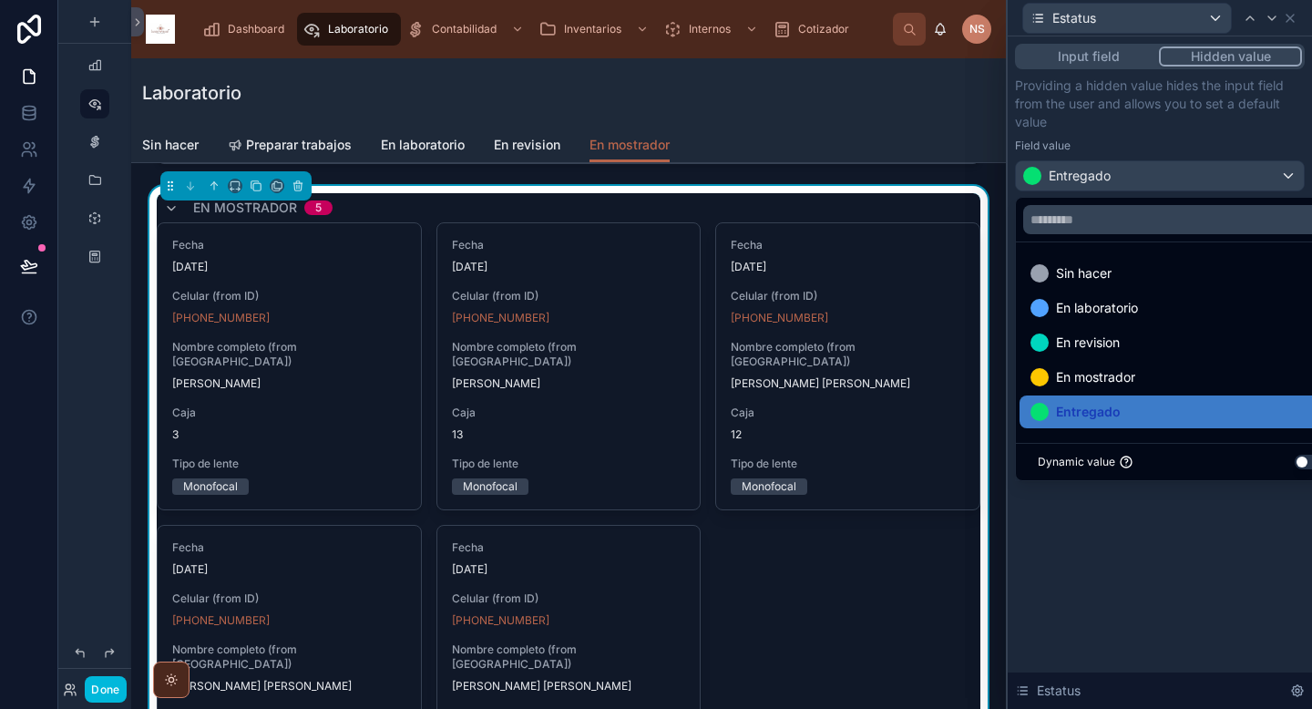
click at [1095, 582] on div "Input field Hidden value Providing a hidden value hides the input field from th…" at bounding box center [1160, 372] width 304 height 672
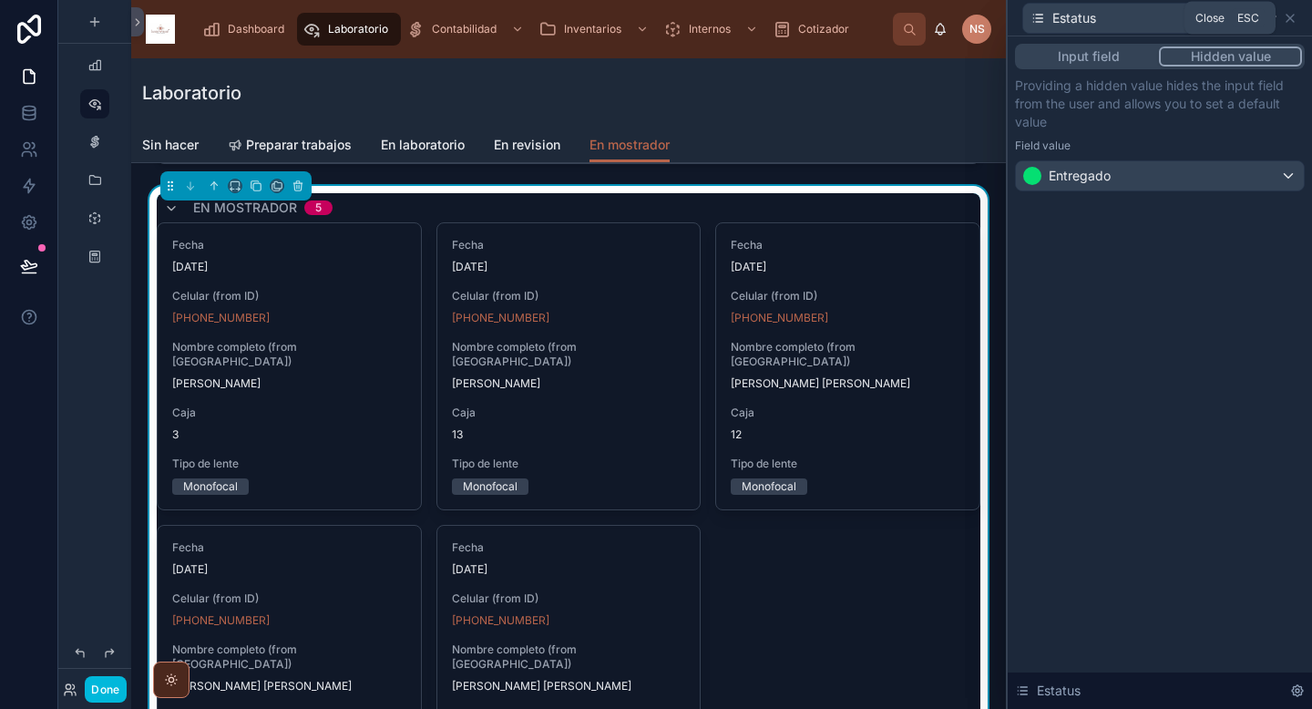
click at [1293, 17] on icon at bounding box center [1290, 18] width 15 height 15
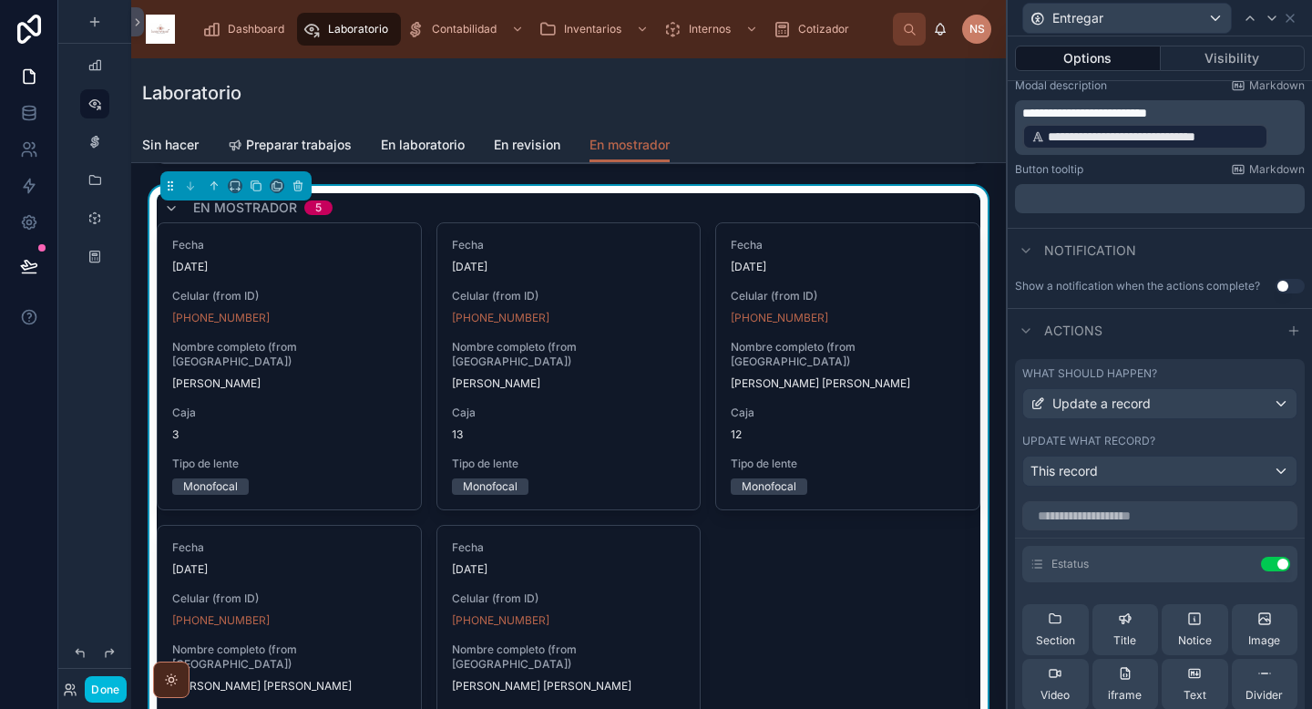
click at [105, 691] on button "Done" at bounding box center [105, 689] width 41 height 26
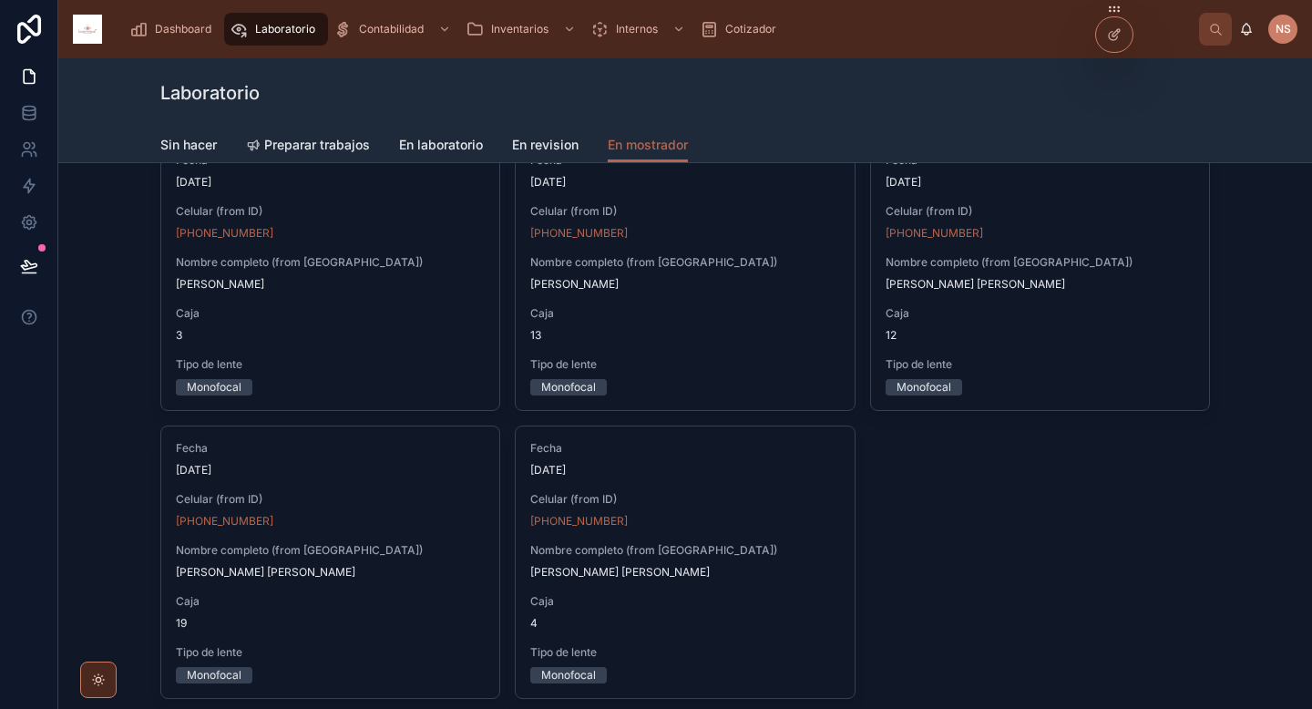
scroll to position [176, 0]
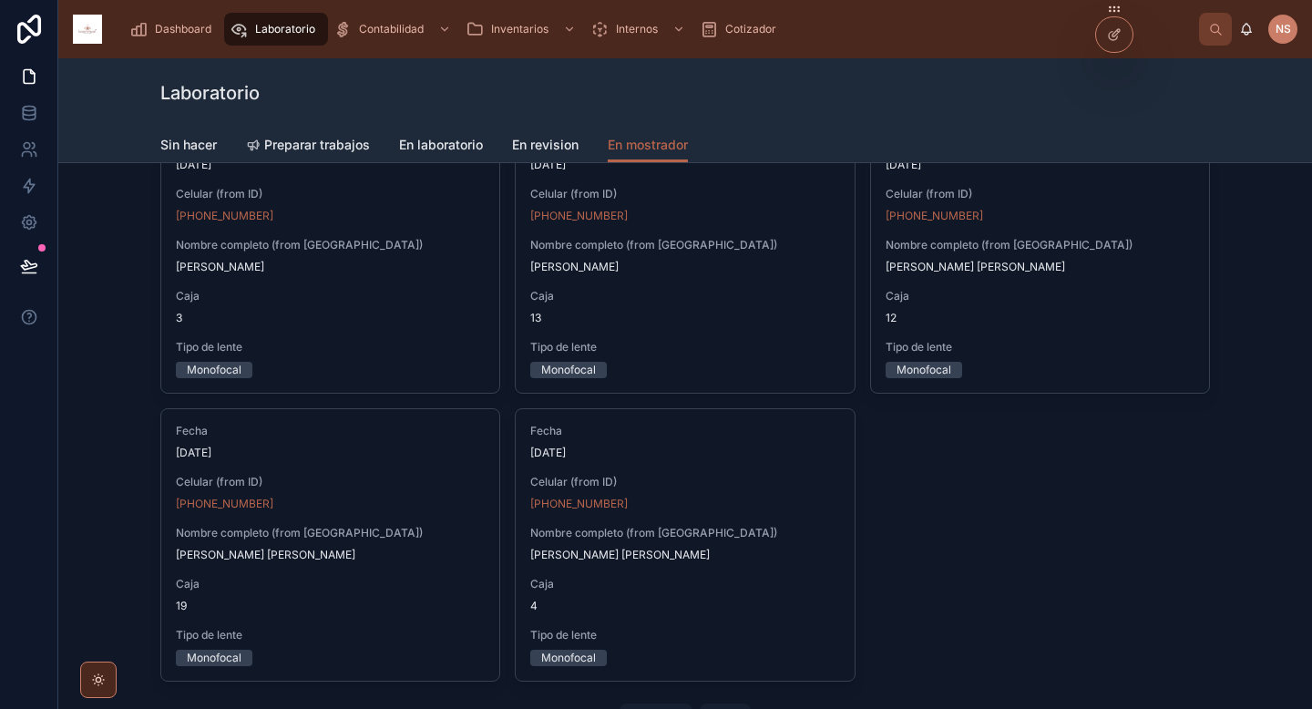
click at [749, 496] on div "+52 55 6506 9289" at bounding box center [684, 503] width 309 height 15
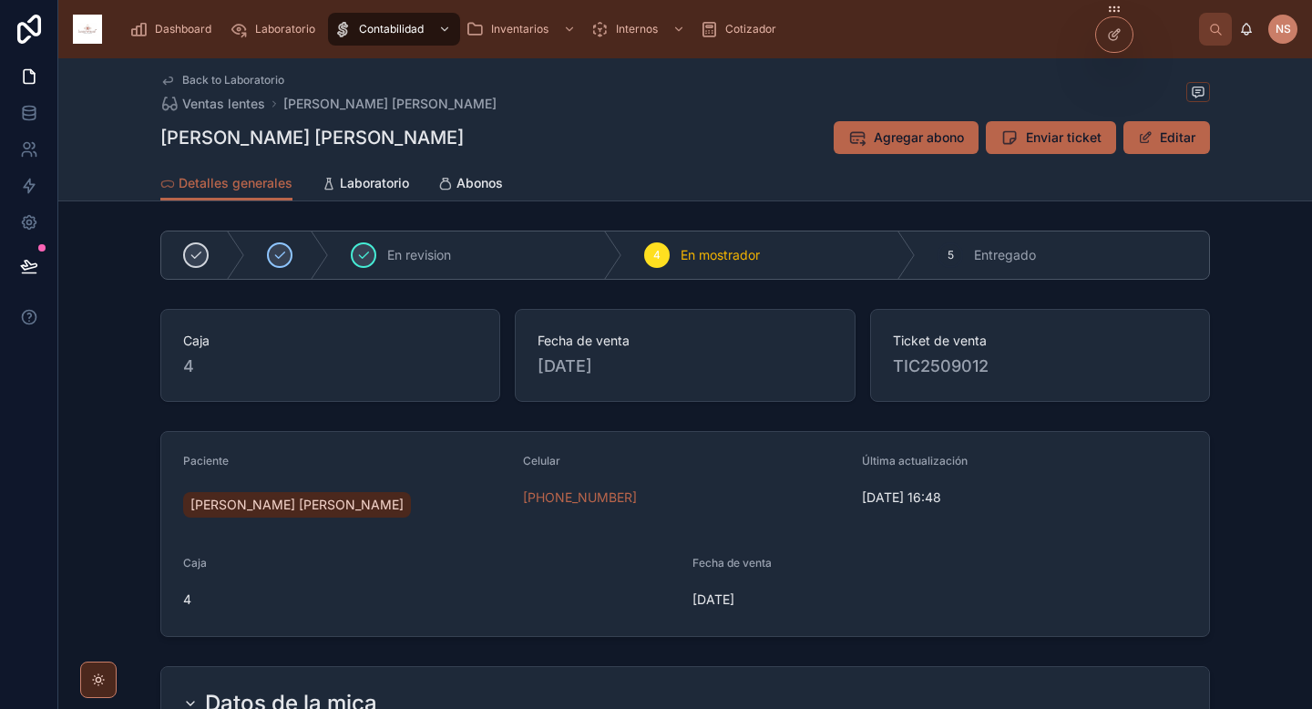
click at [471, 180] on span "Abonos" at bounding box center [479, 183] width 46 height 18
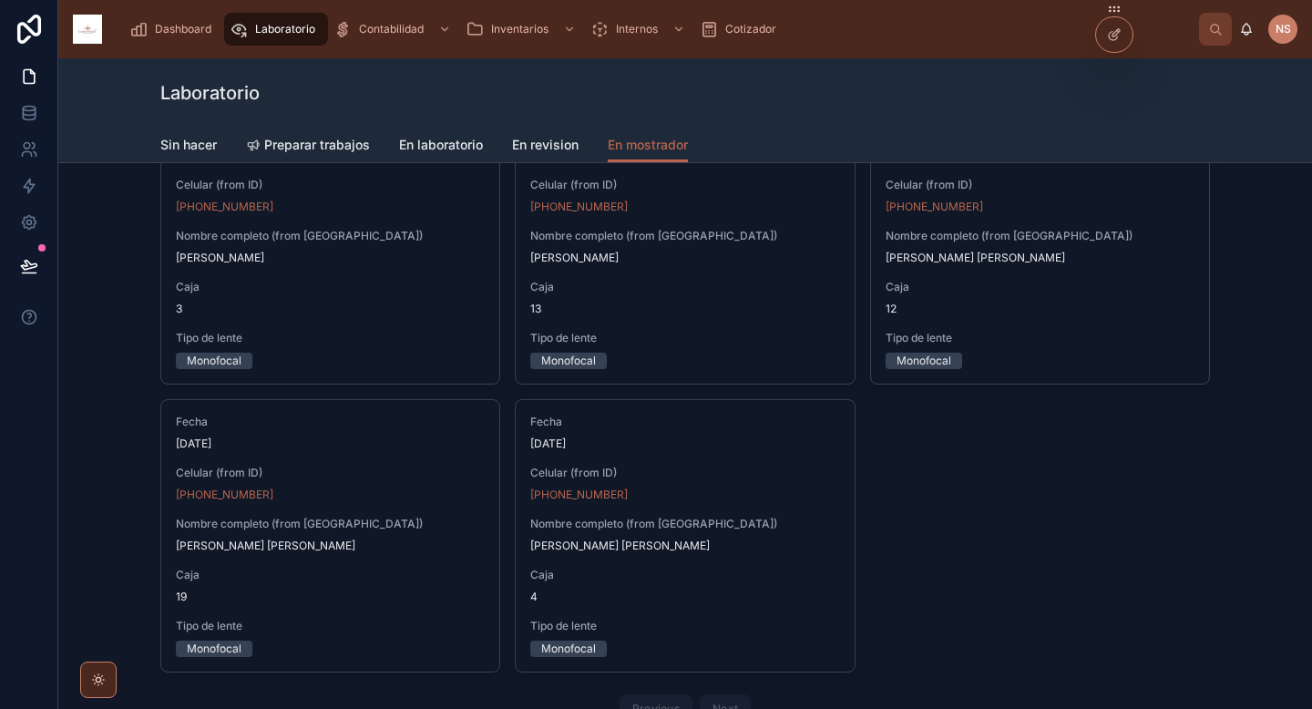
scroll to position [247, 0]
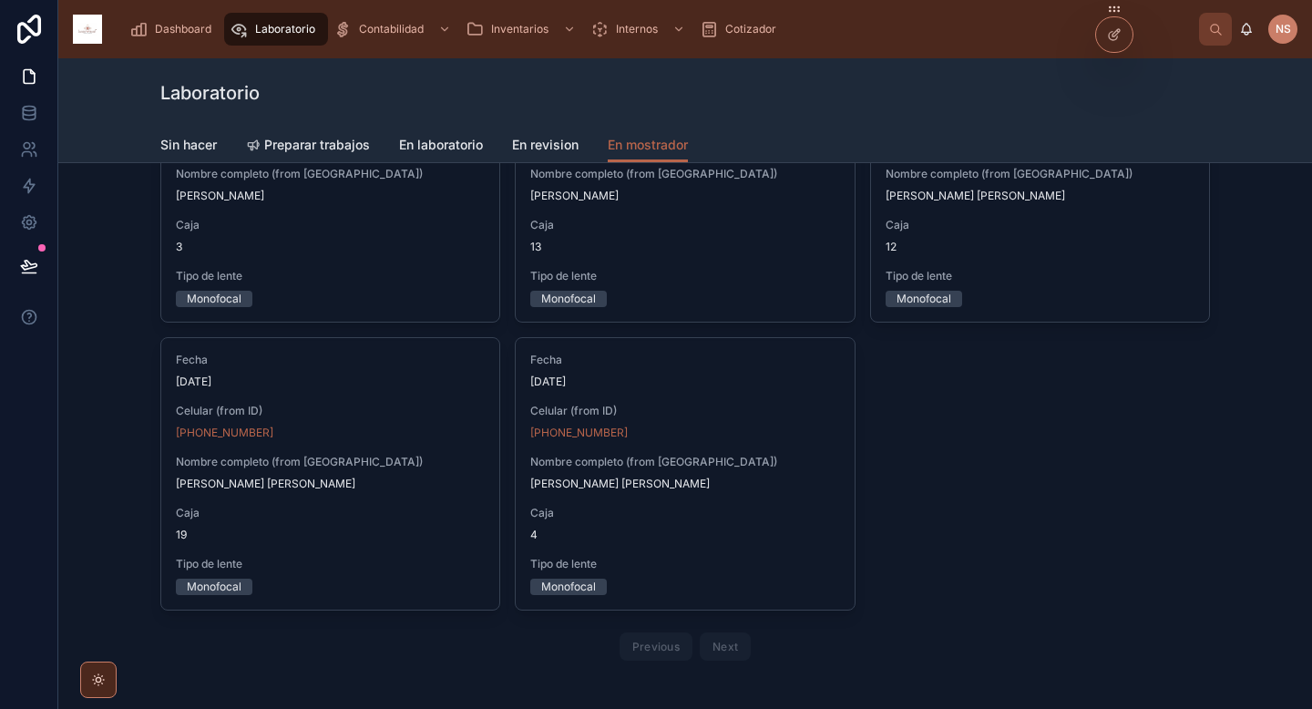
click at [0, 0] on span "Entregar" at bounding box center [0, 0] width 0 height 0
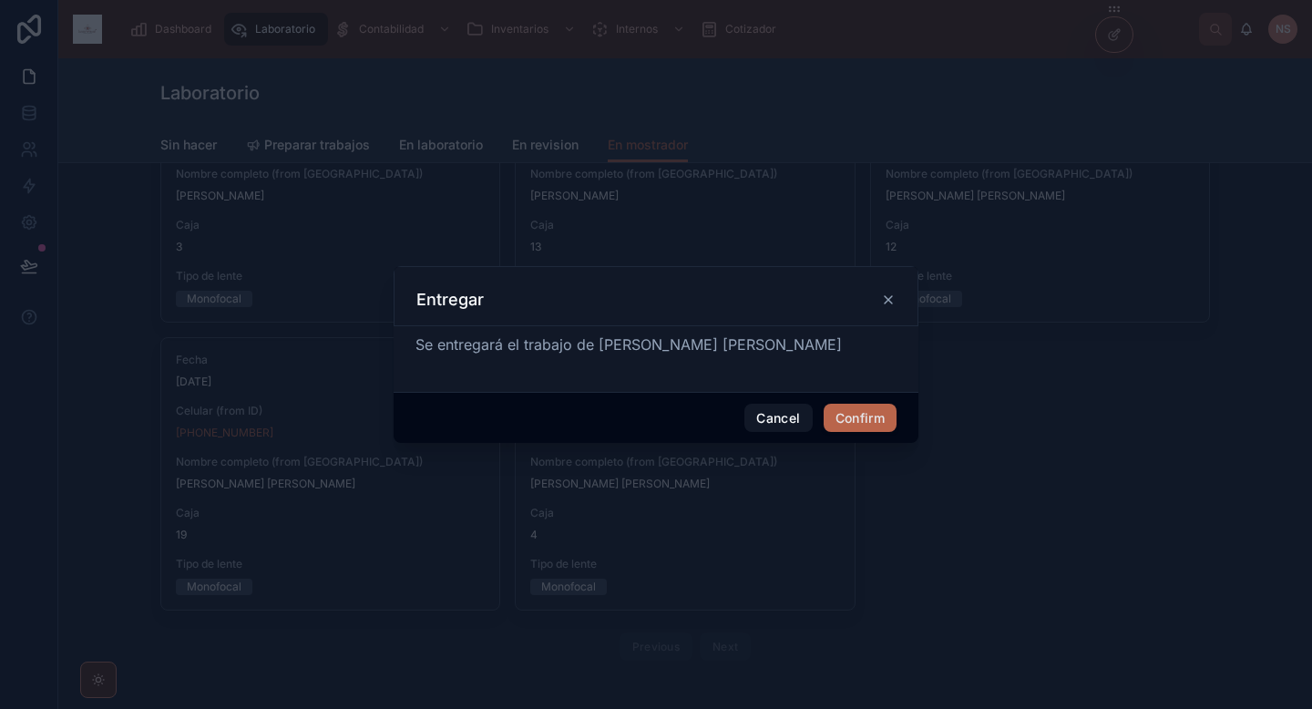
click at [864, 420] on button "Confirm" at bounding box center [860, 418] width 73 height 29
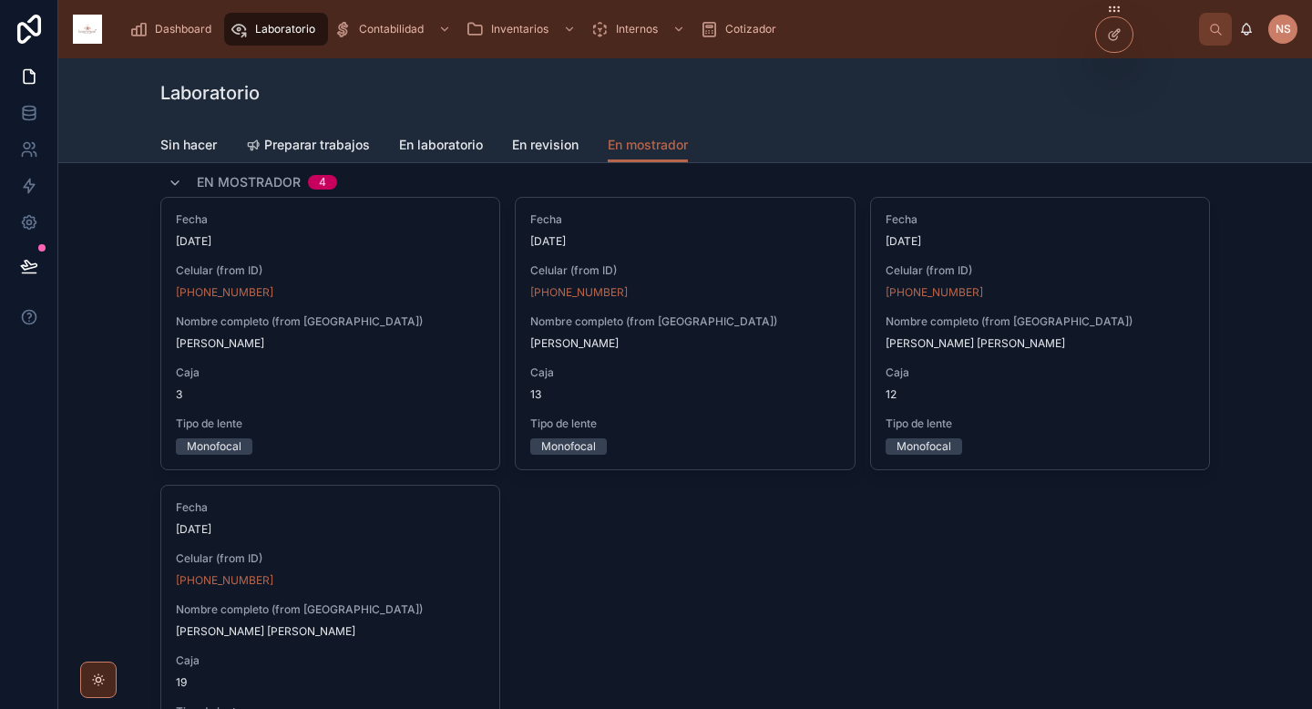
scroll to position [67, 0]
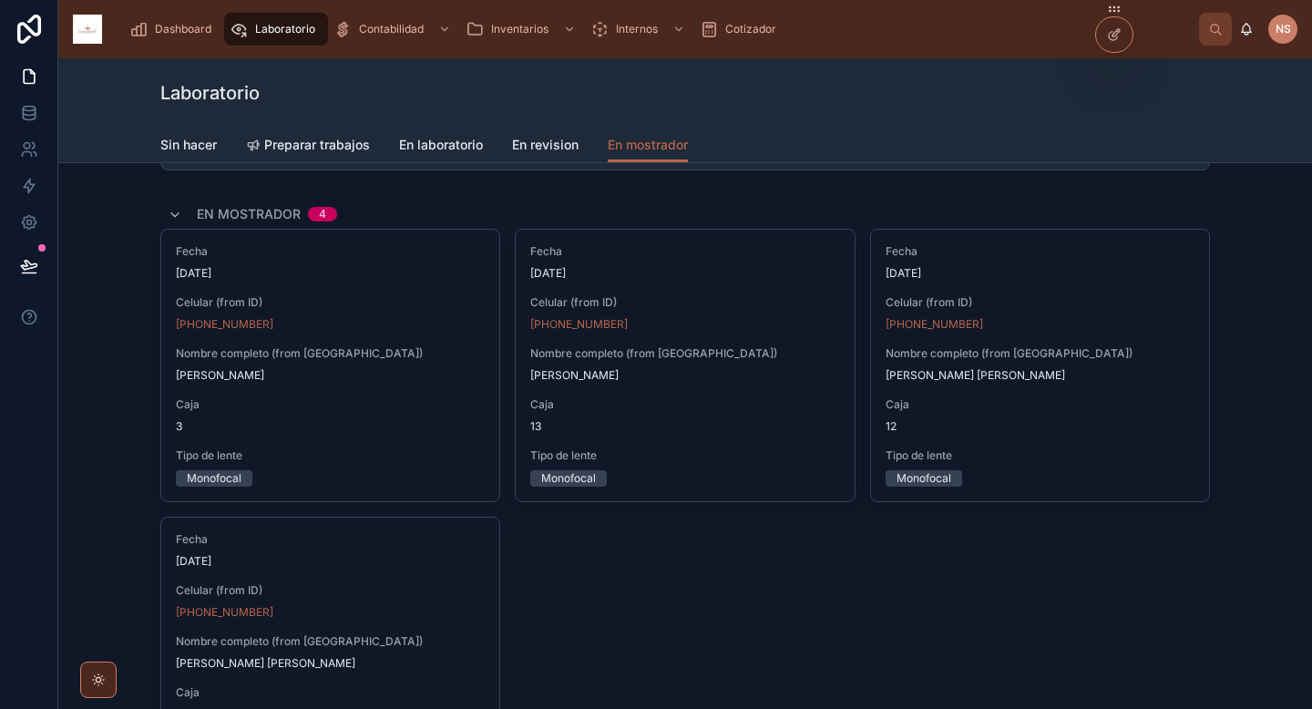
click at [1120, 46] on div at bounding box center [1114, 34] width 36 height 35
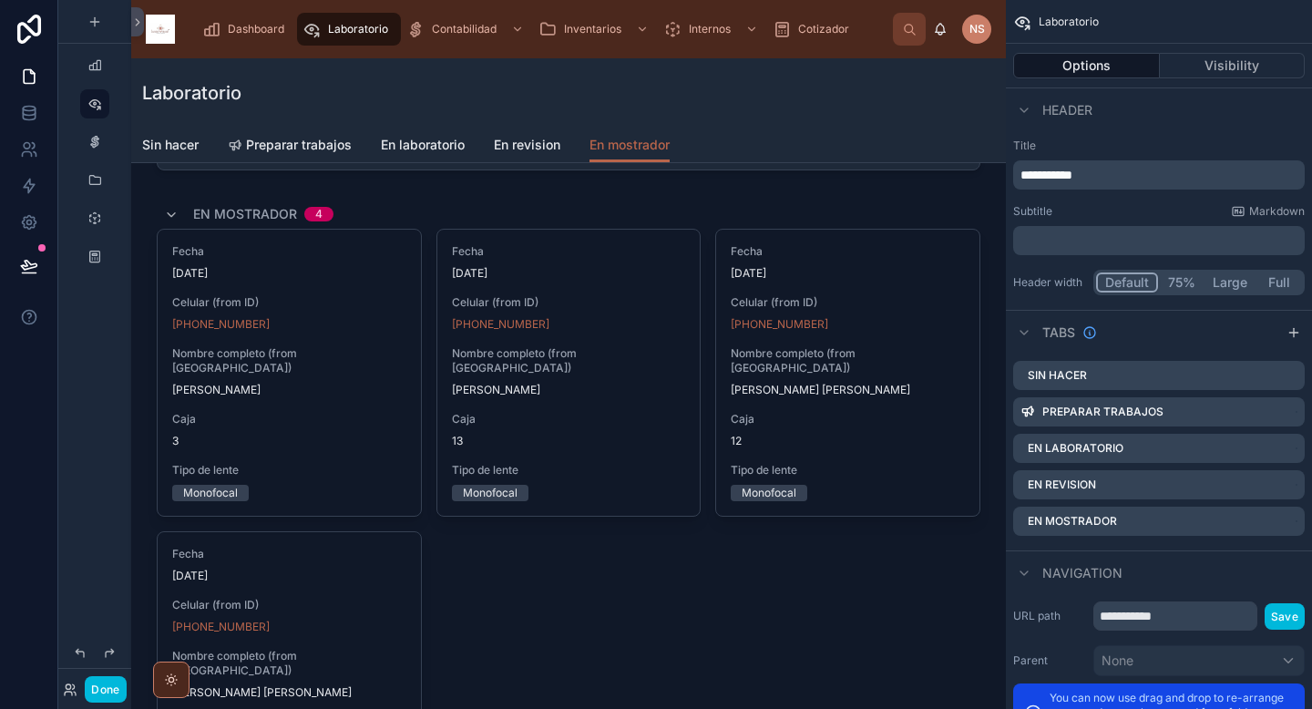
click at [826, 210] on div at bounding box center [568, 537] width 845 height 691
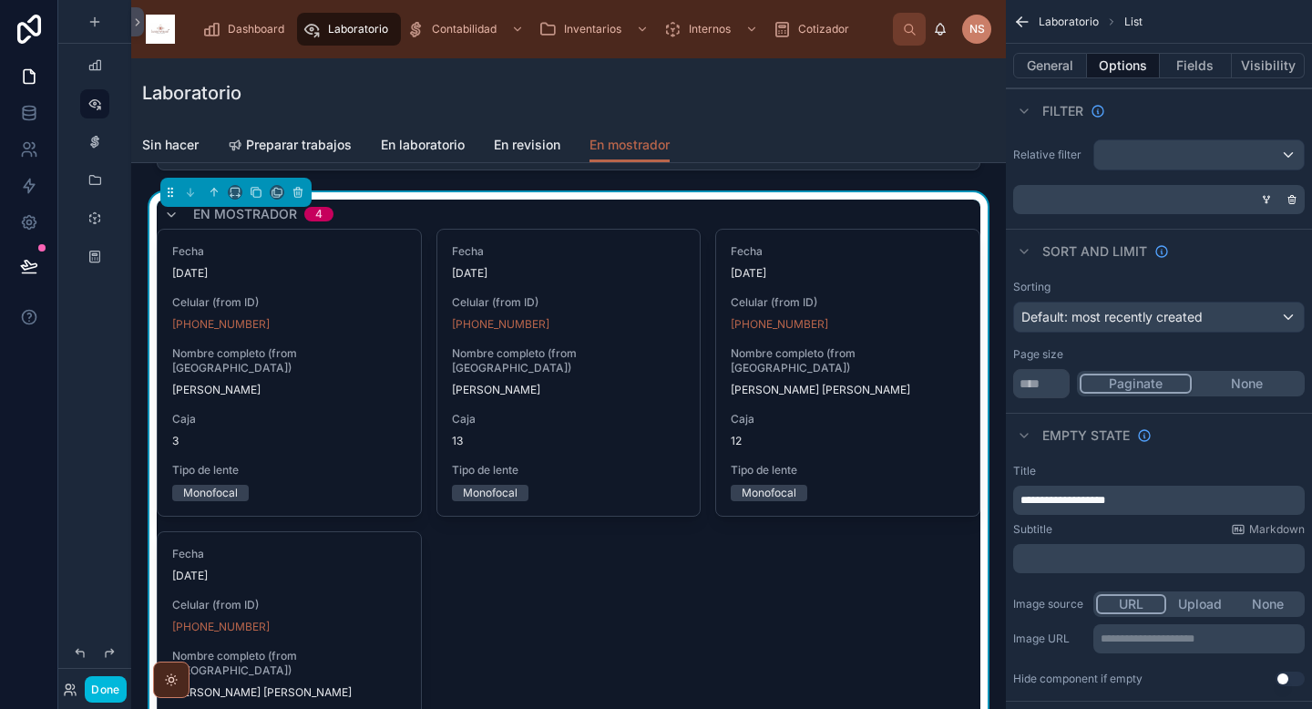
click at [1202, 67] on button "Fields" at bounding box center [1196, 66] width 73 height 26
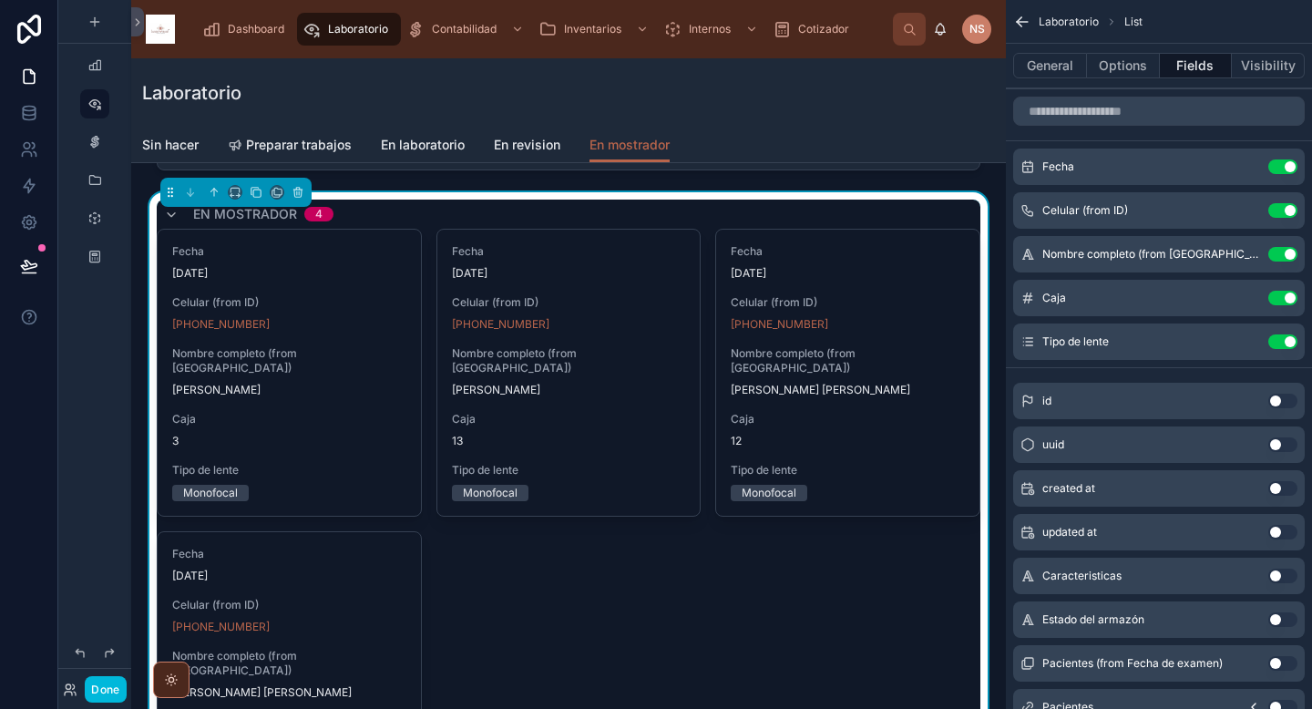
click at [0, 0] on icon "scrollable content" at bounding box center [0, 0] width 0 height 0
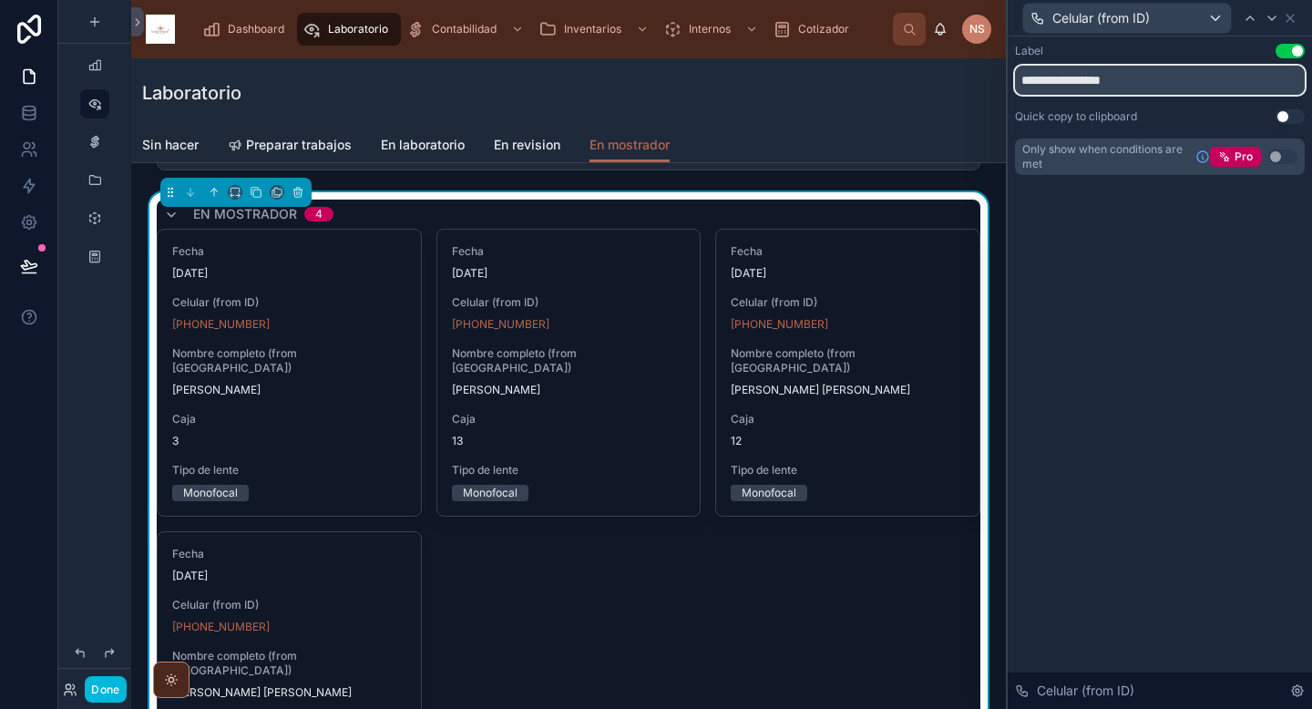
click at [1064, 80] on input "**********" at bounding box center [1160, 80] width 290 height 29
type input "*******"
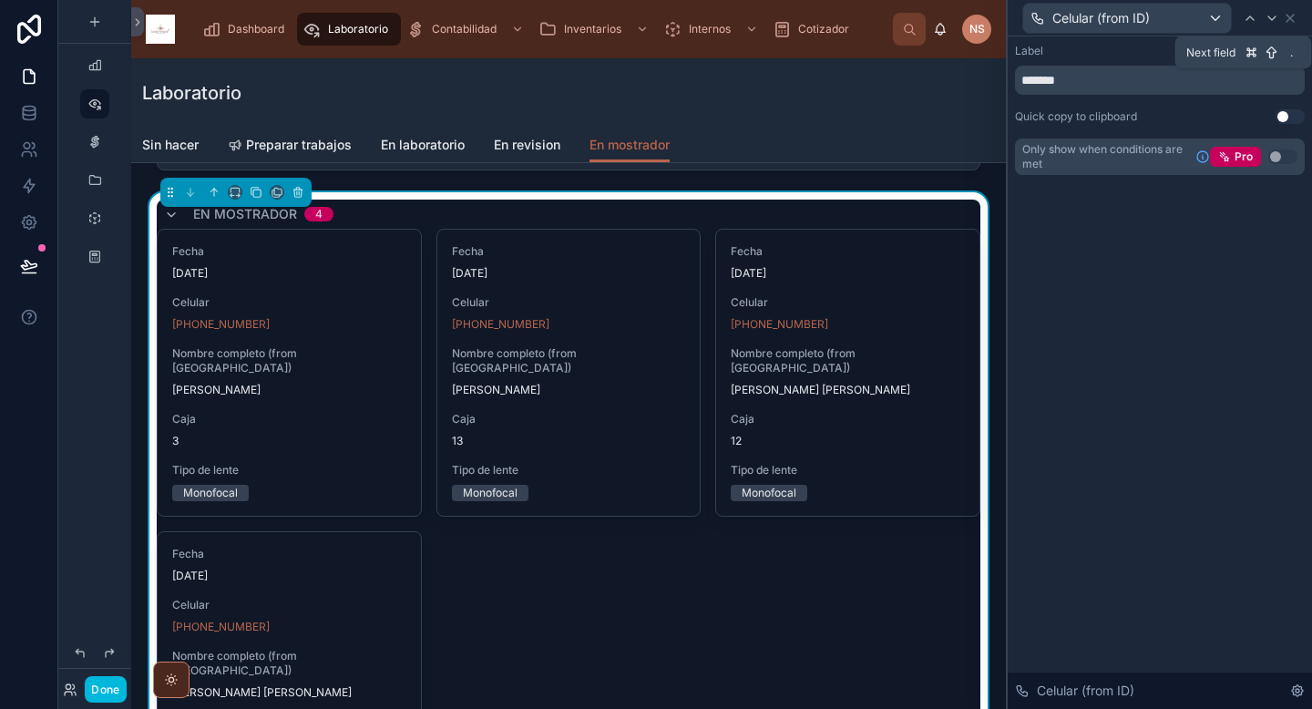
click at [1267, 13] on icon at bounding box center [1271, 18] width 15 height 15
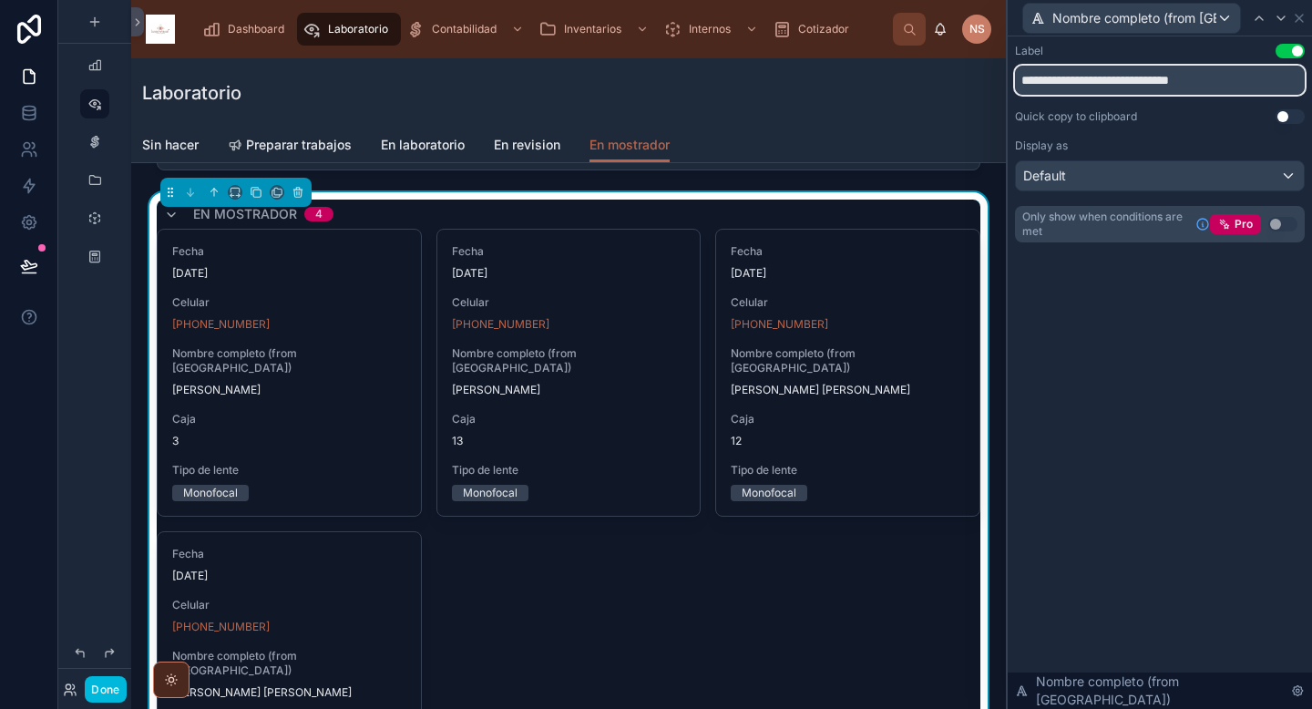
click at [1129, 79] on input "**********" at bounding box center [1160, 80] width 290 height 29
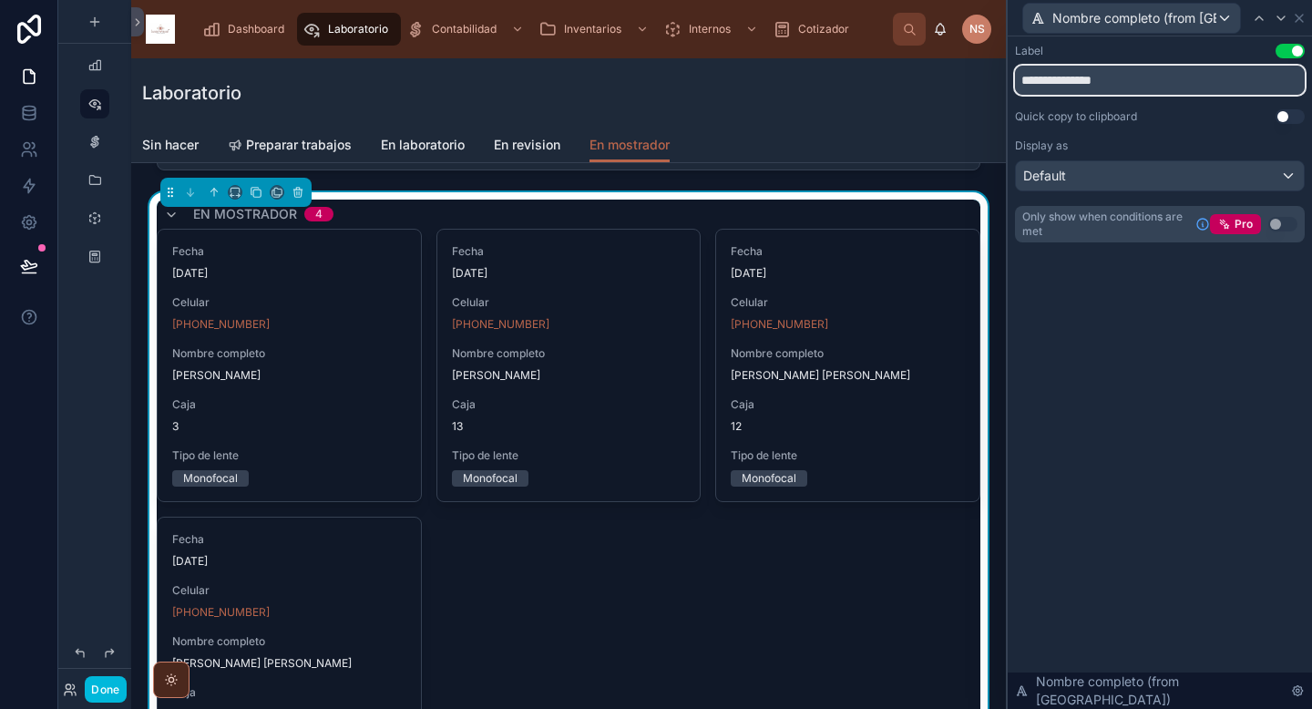
type input "**********"
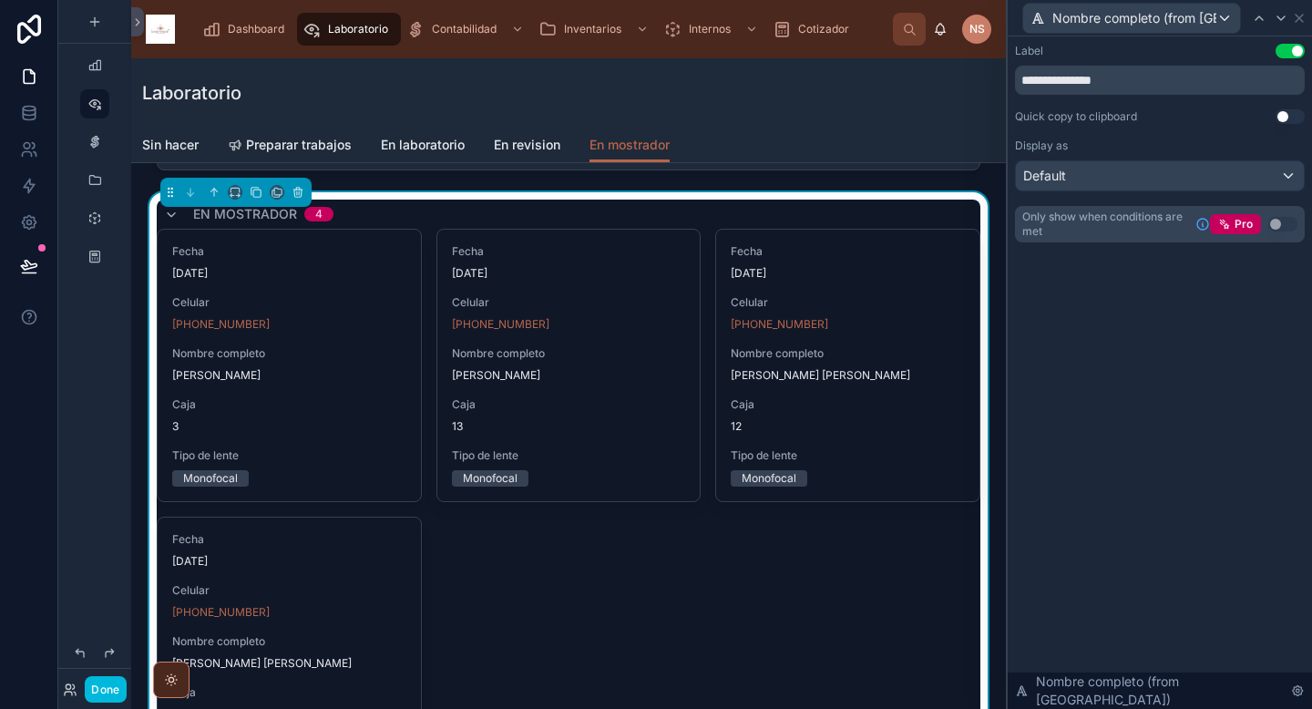
click at [1198, 372] on div "**********" at bounding box center [1160, 372] width 304 height 672
click at [1297, 16] on icon at bounding box center [1298, 18] width 7 height 7
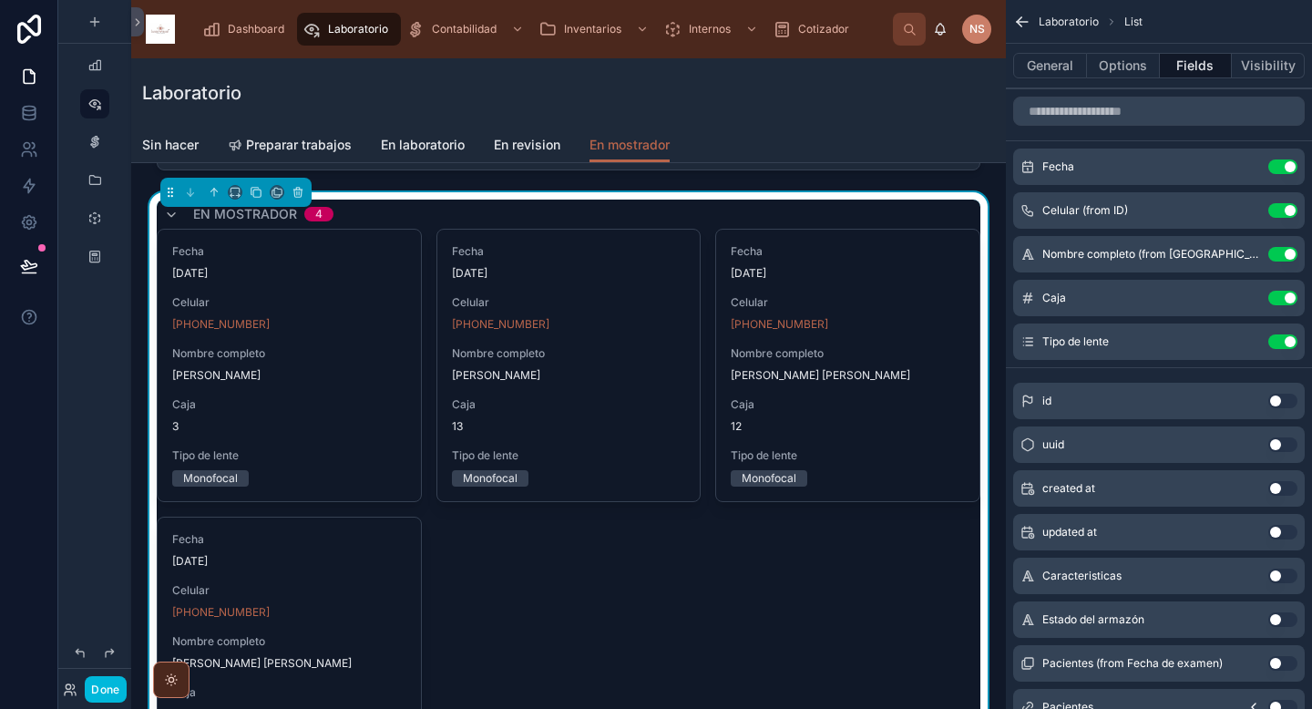
click at [105, 690] on button "Done" at bounding box center [105, 689] width 41 height 26
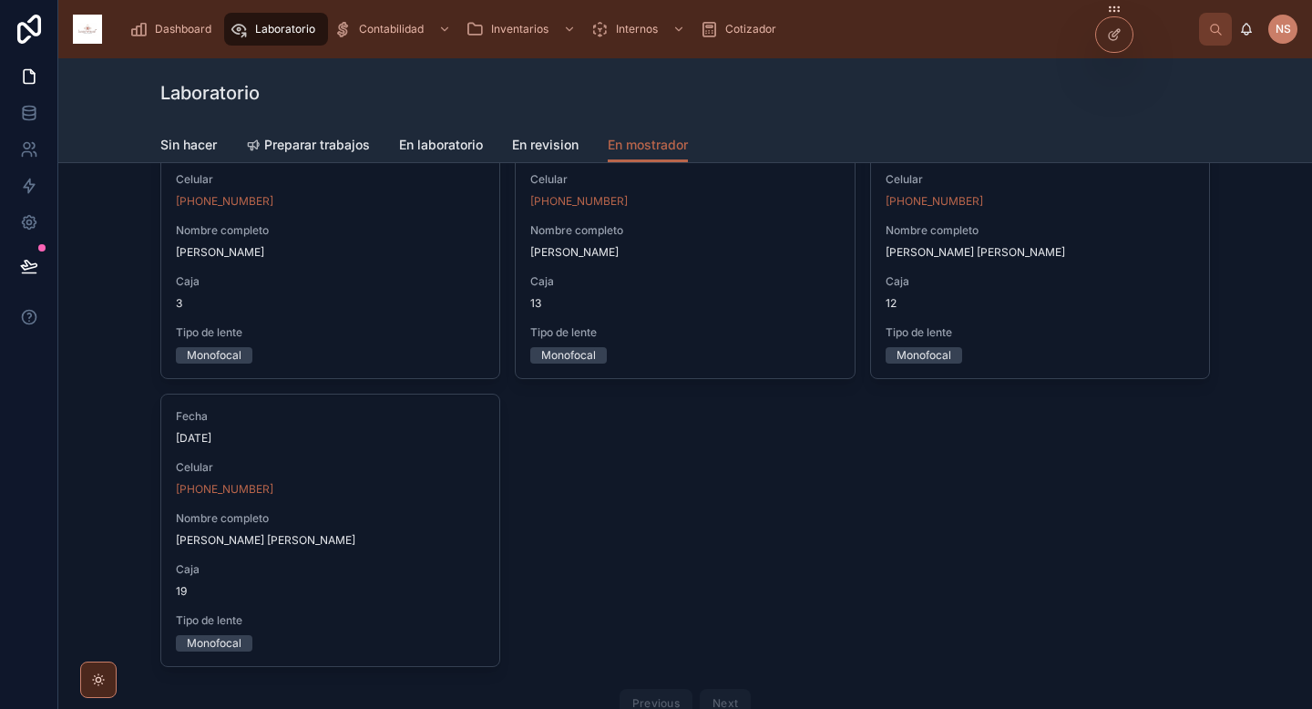
scroll to position [196, 0]
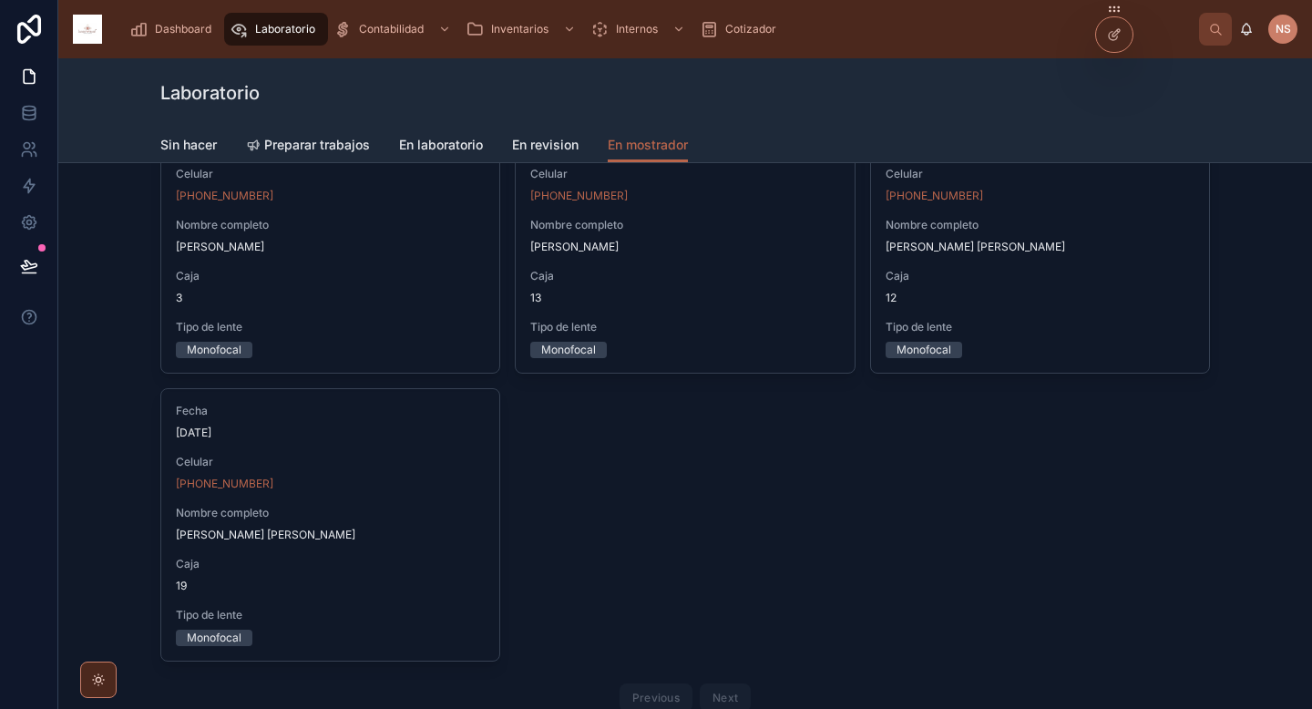
click at [400, 515] on span "Nombre completo" at bounding box center [330, 513] width 309 height 15
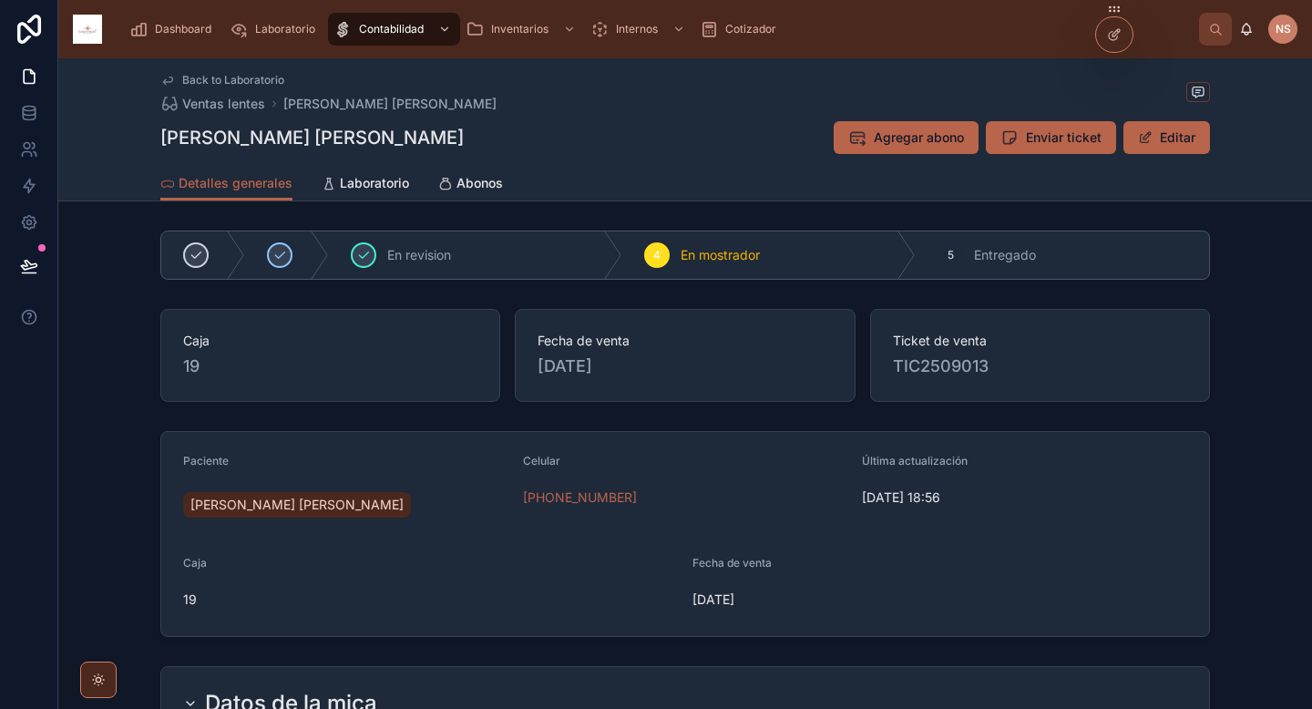
click at [486, 189] on span "Abonos" at bounding box center [479, 183] width 46 height 18
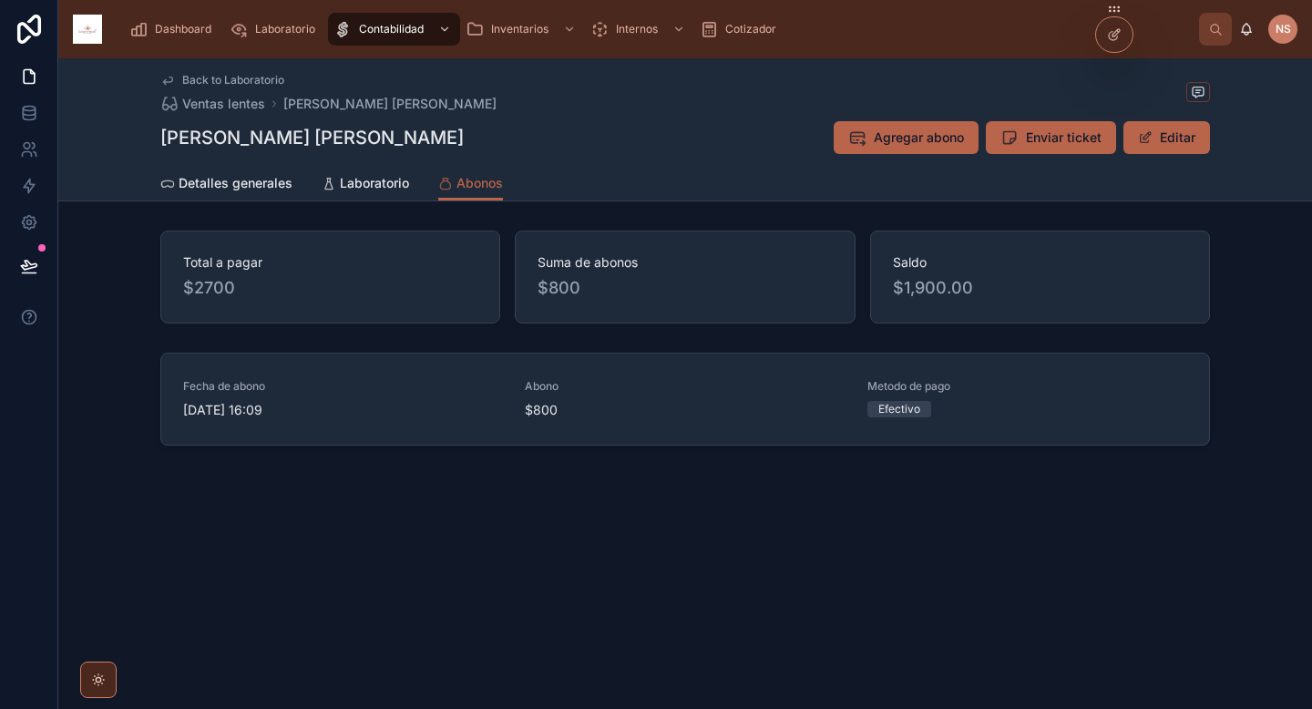
click at [915, 138] on span "Agregar abono" at bounding box center [919, 137] width 90 height 18
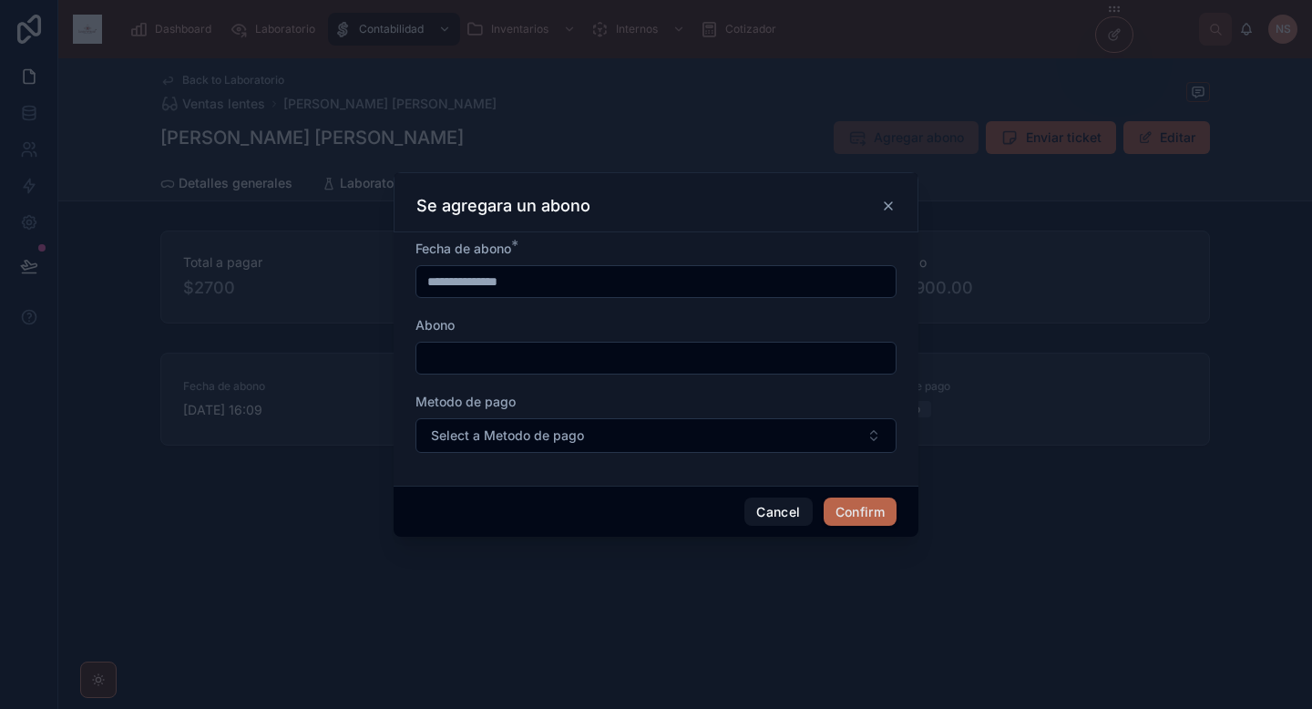
click at [671, 352] on input "text" at bounding box center [655, 358] width 479 height 26
type input "******"
click at [618, 433] on button "Select a Metodo de pago" at bounding box center [655, 435] width 481 height 35
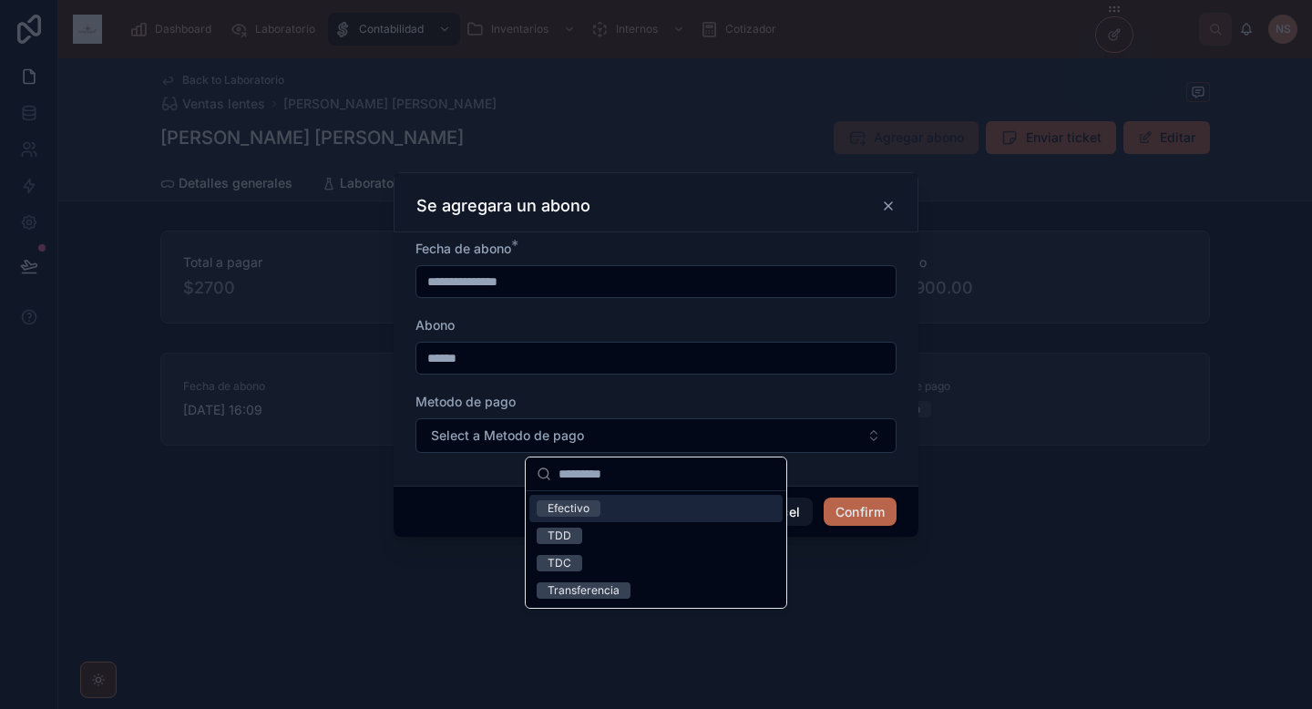
click at [599, 513] on span "Efectivo" at bounding box center [569, 508] width 64 height 16
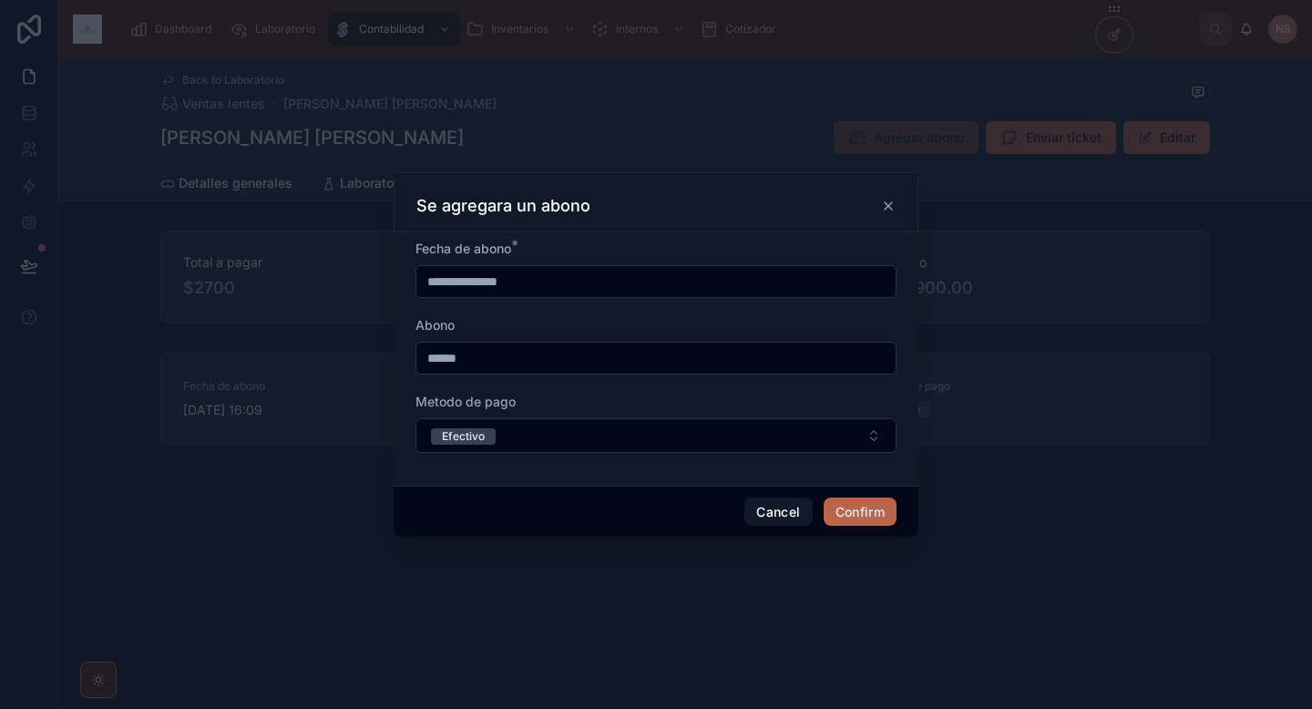
click at [872, 514] on button "Confirm" at bounding box center [860, 511] width 73 height 29
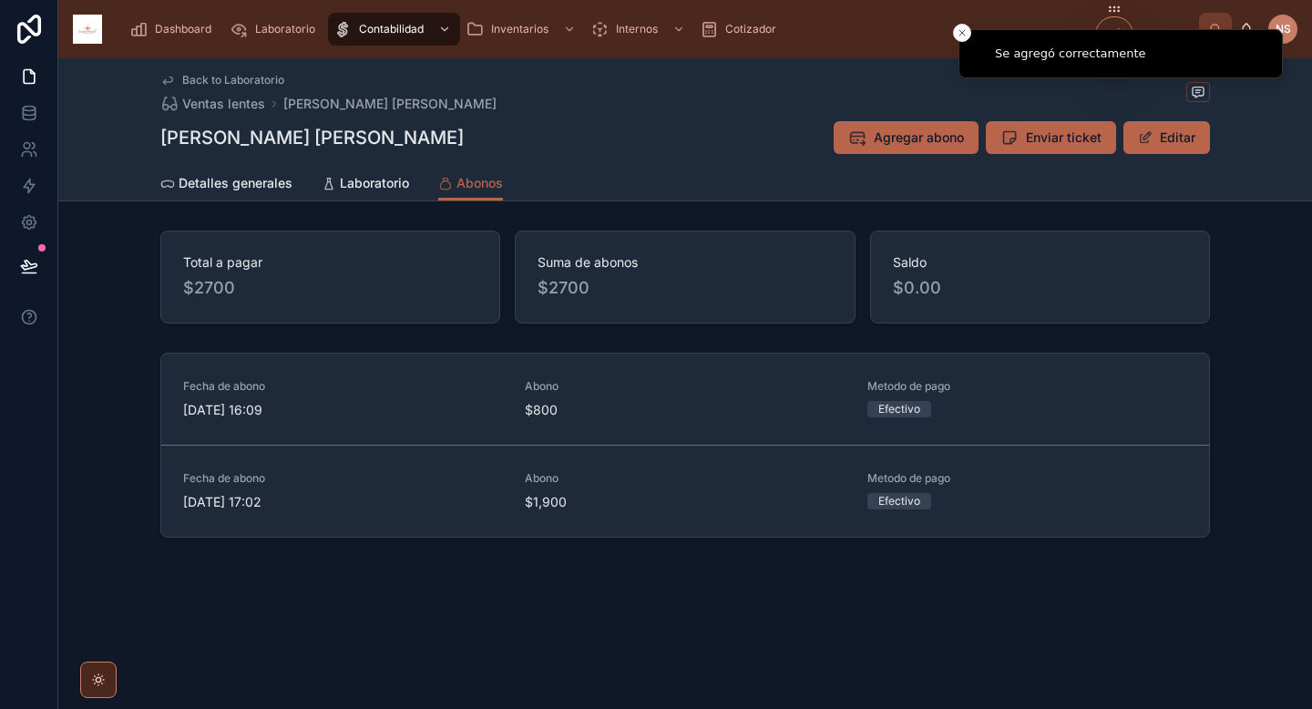
click at [250, 83] on span "Back to Laboratorio" at bounding box center [233, 80] width 102 height 15
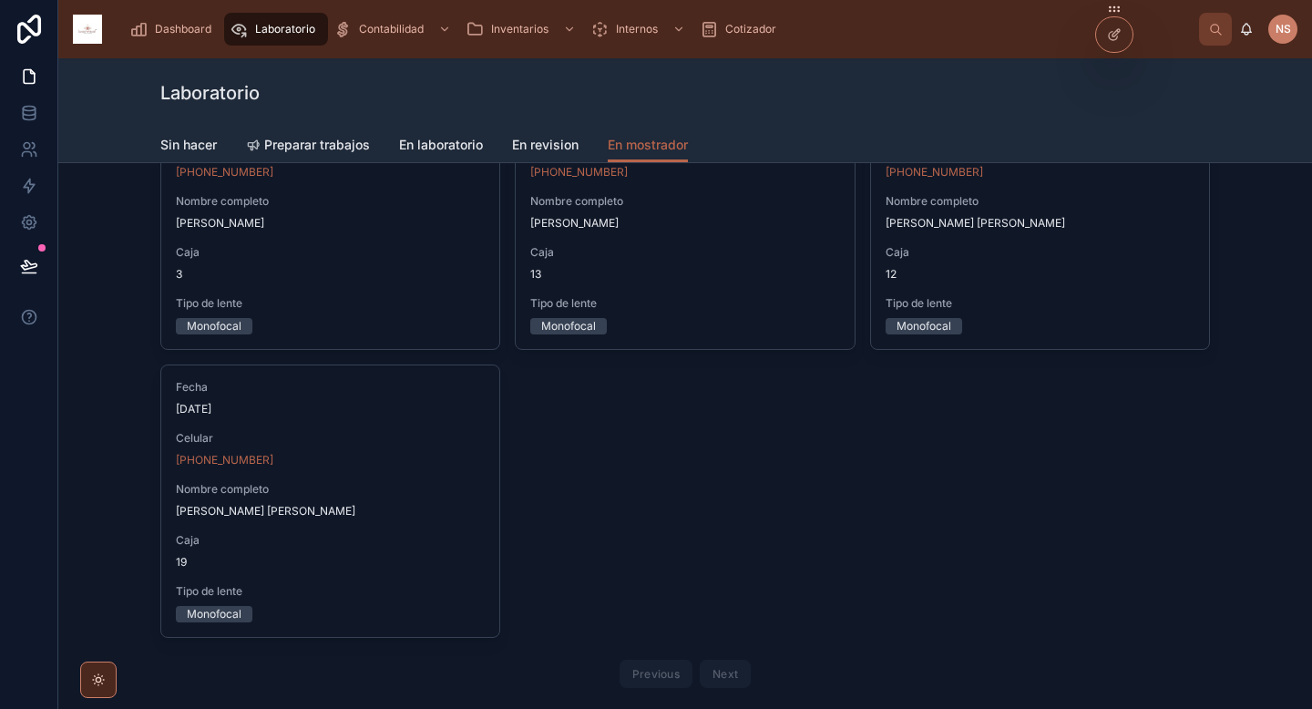
scroll to position [251, 0]
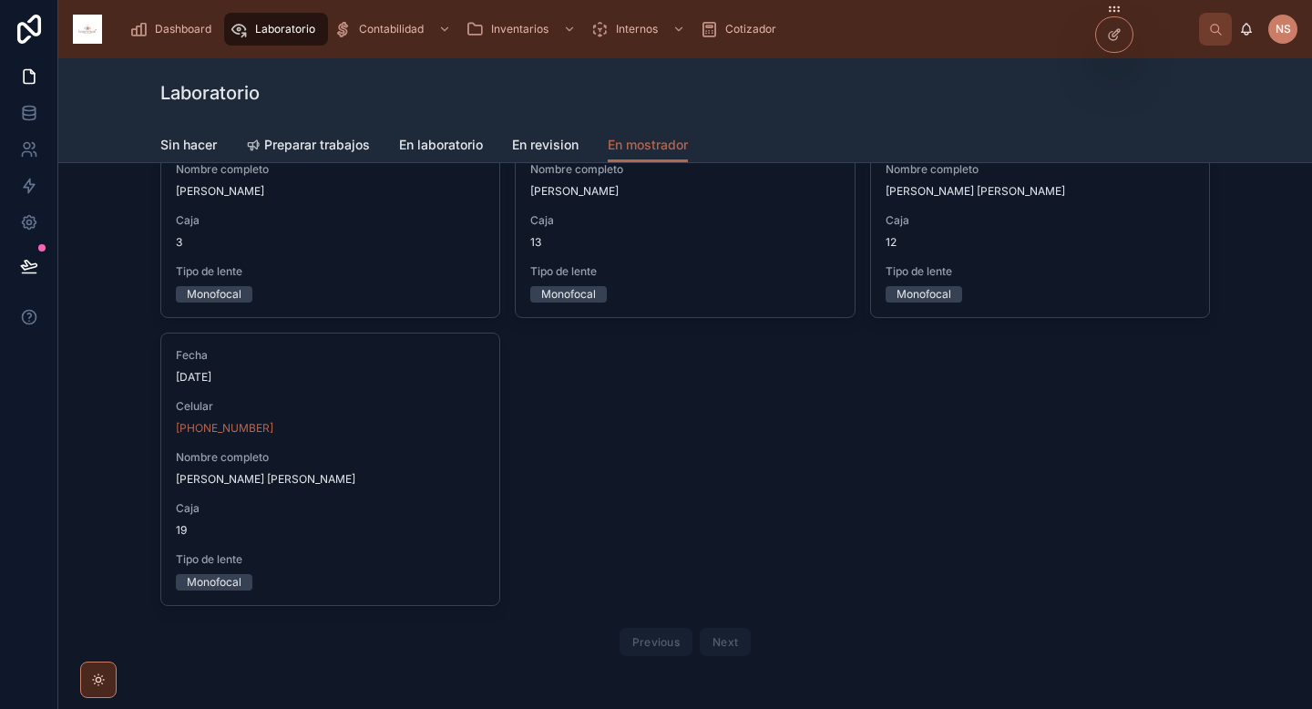
click at [0, 0] on button "Entregar" at bounding box center [0, 0] width 0 height 0
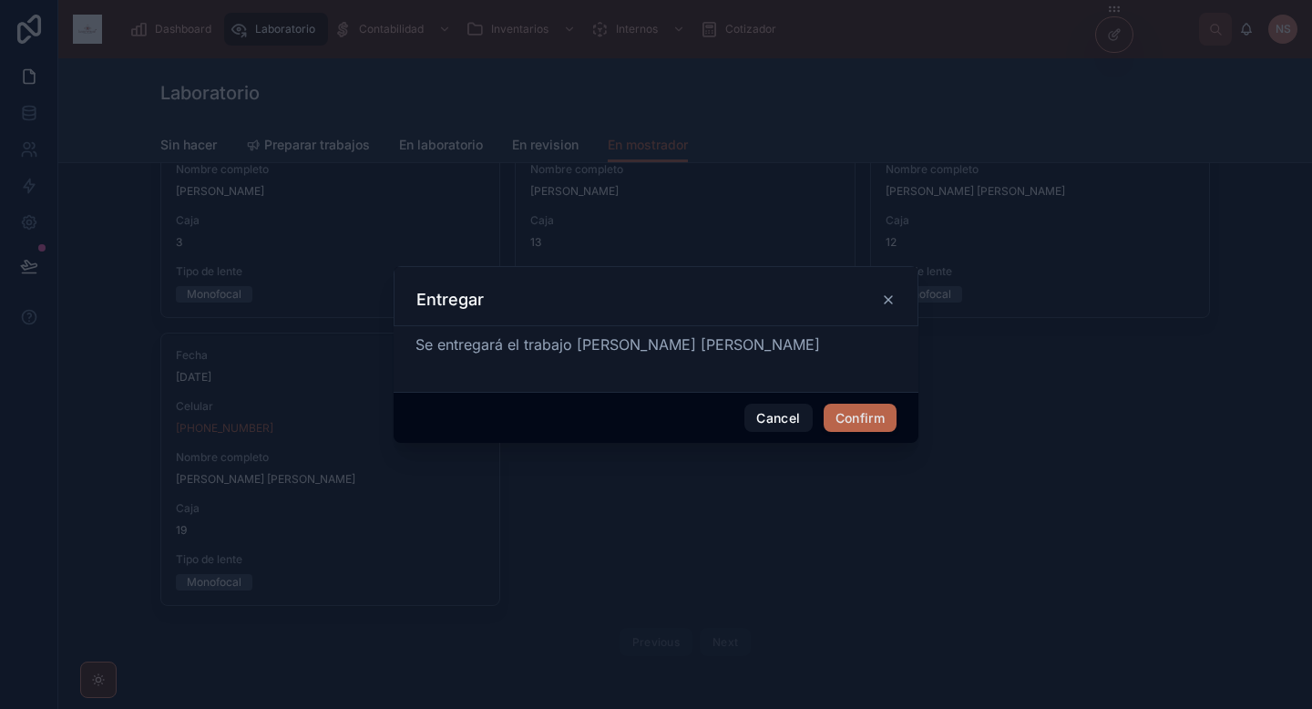
click at [839, 423] on button "Confirm" at bounding box center [860, 418] width 73 height 29
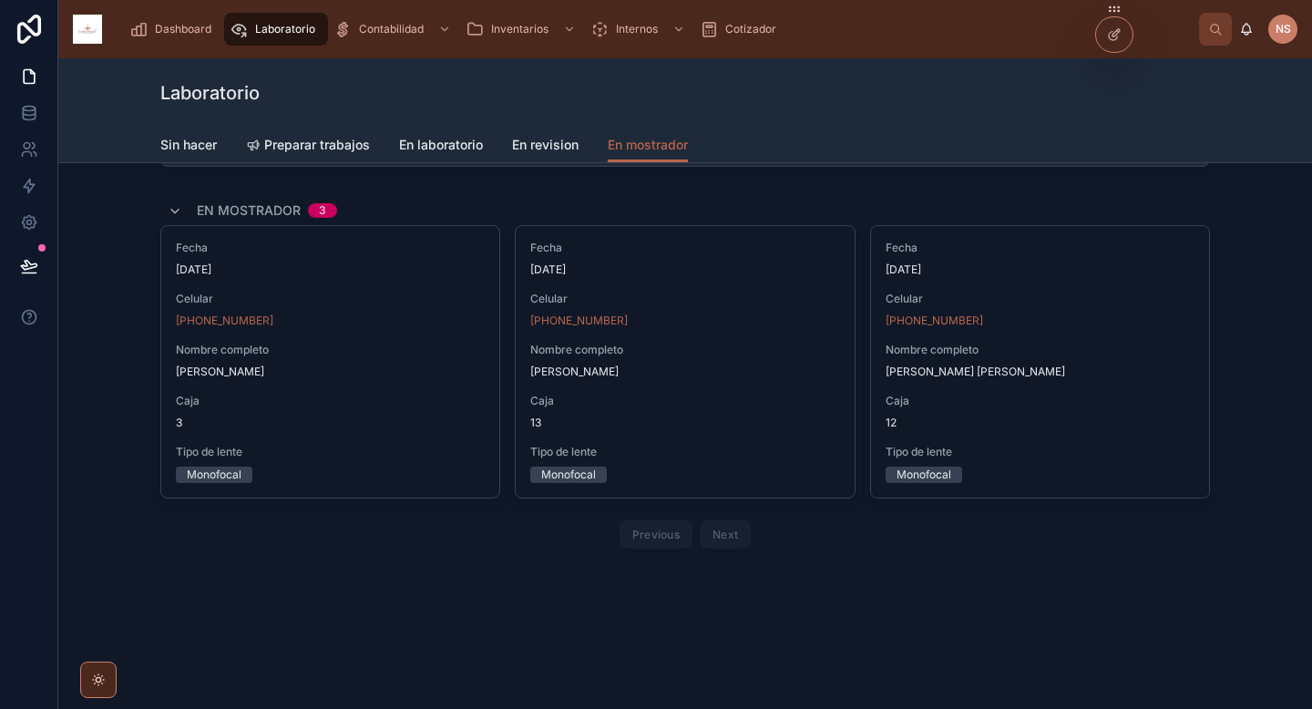
scroll to position [64, 0]
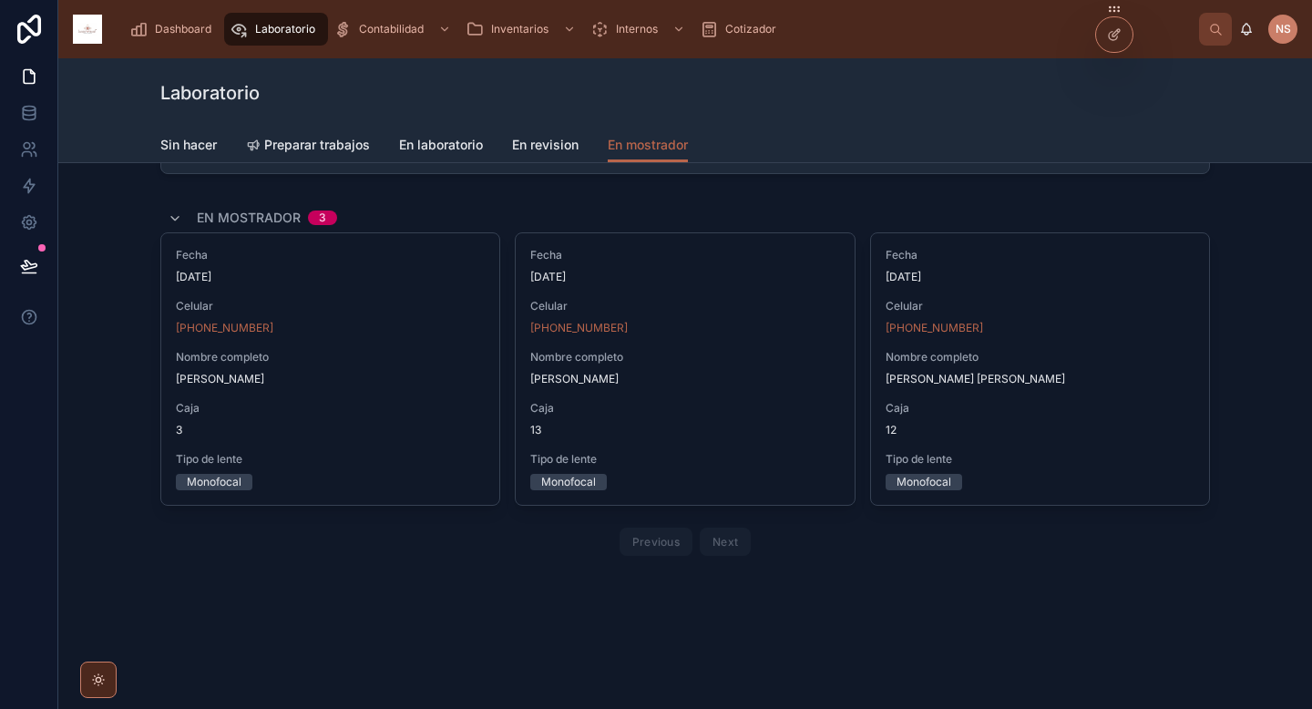
click at [868, 591] on div "4 En mostrador 3 Fecha 2/10/2025 Celular +52 55 1363 4166 Nombre completo Craye…" at bounding box center [685, 393] width 1254 height 588
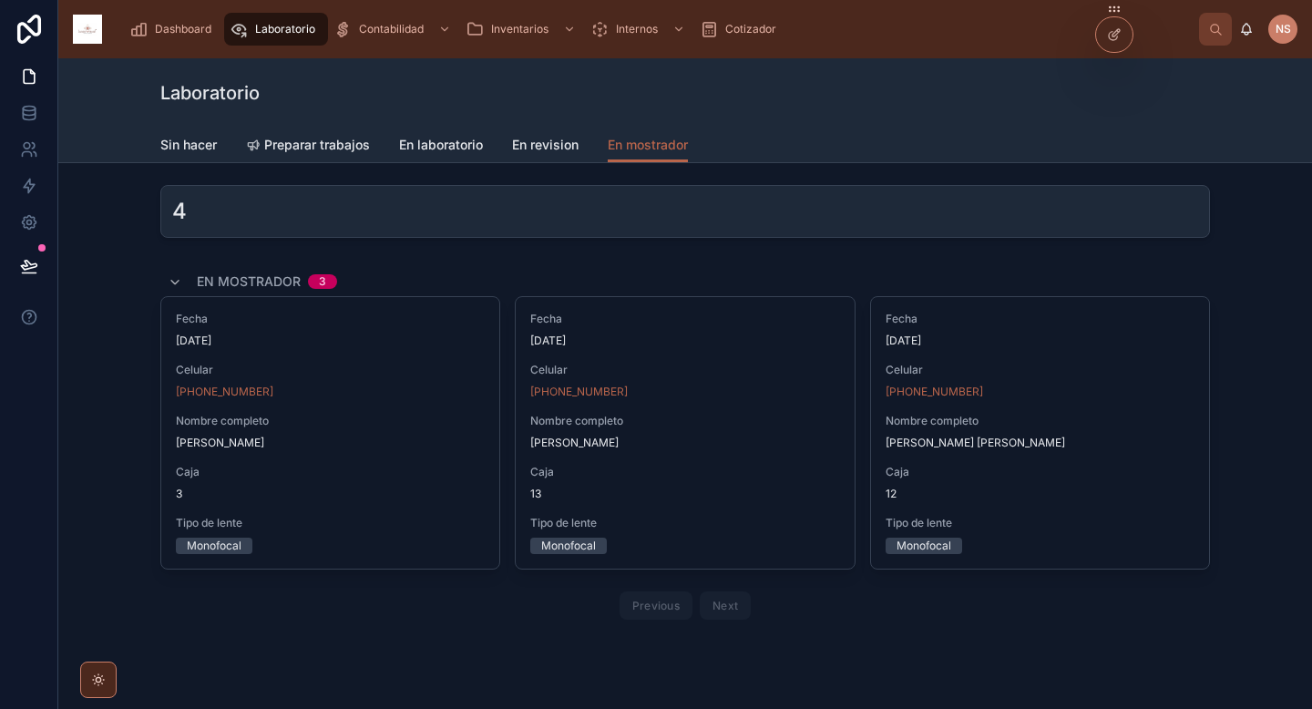
click at [543, 145] on span "En revision" at bounding box center [545, 145] width 67 height 18
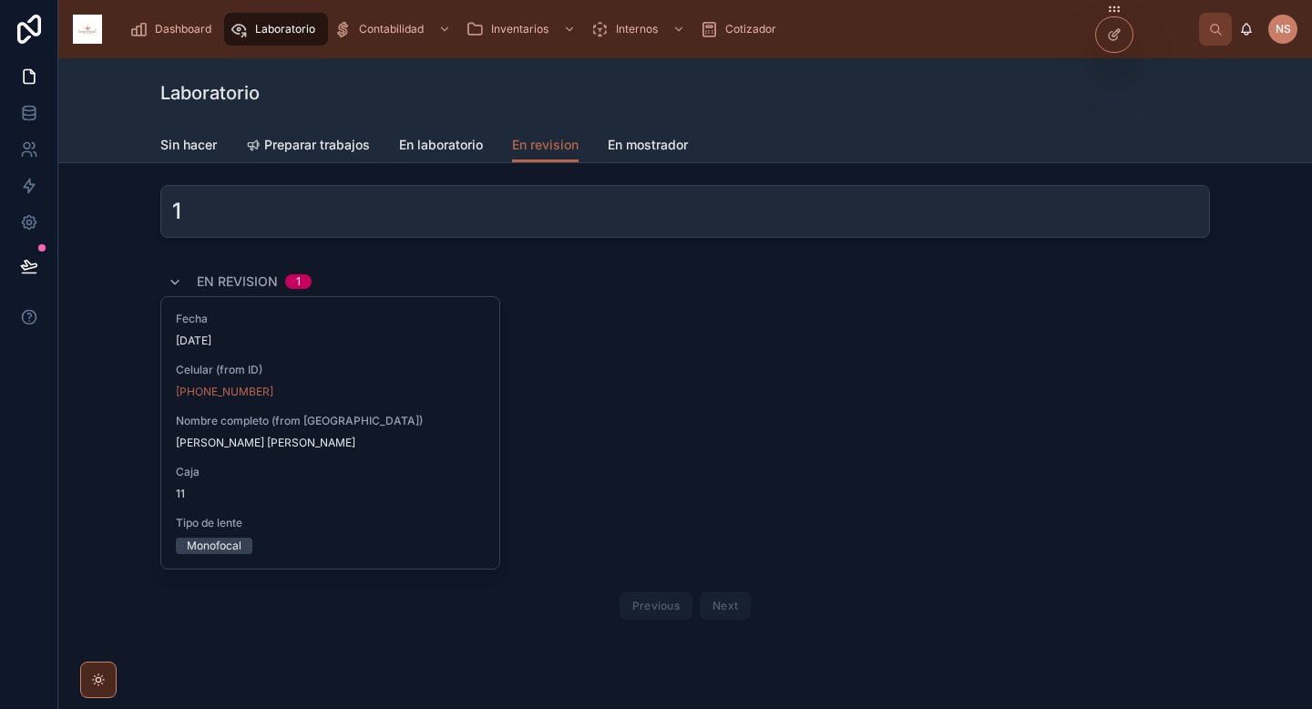
click at [1121, 33] on div at bounding box center [1114, 34] width 36 height 35
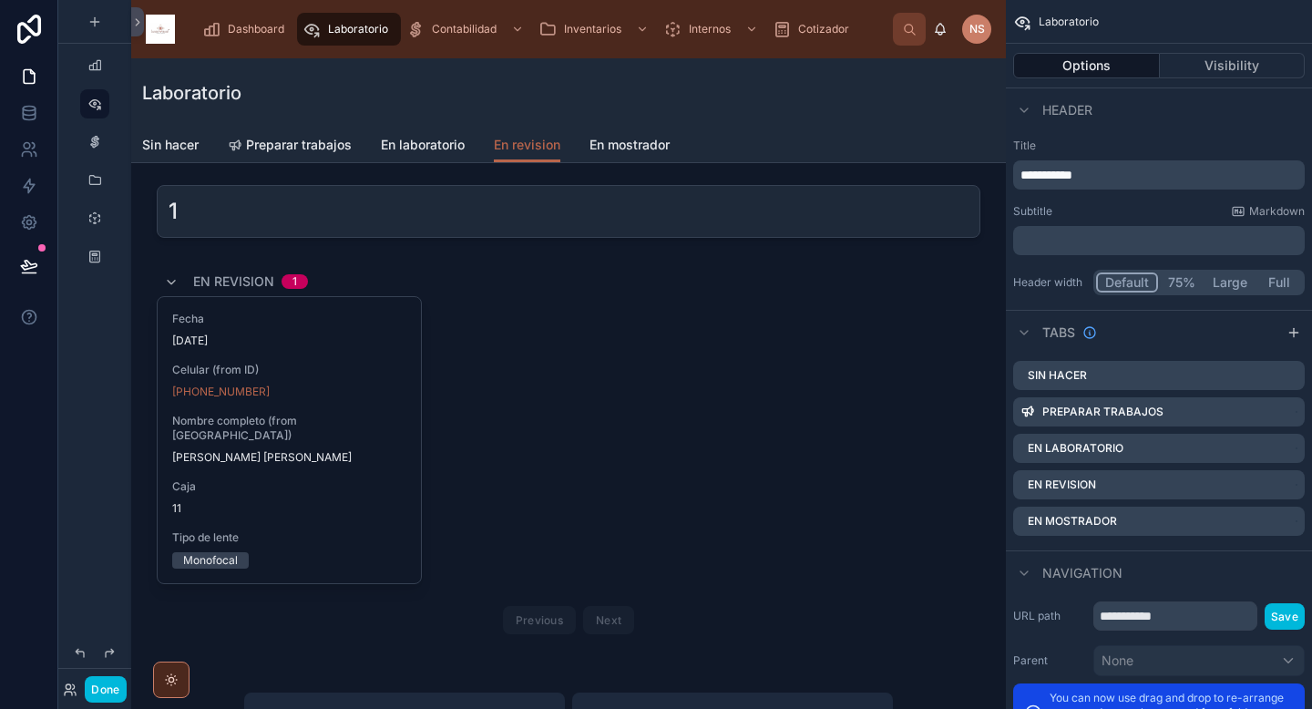
click at [920, 288] on div at bounding box center [568, 454] width 845 height 389
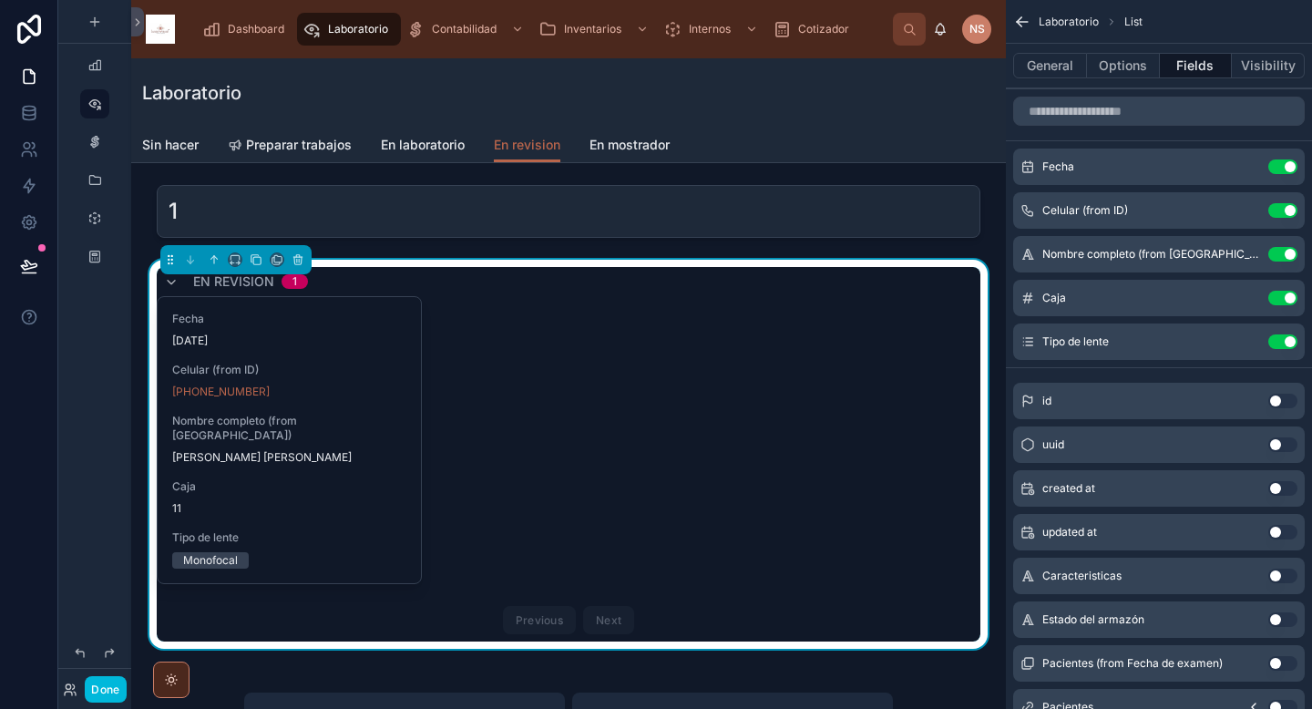
click at [0, 0] on icon "scrollable content" at bounding box center [0, 0] width 0 height 0
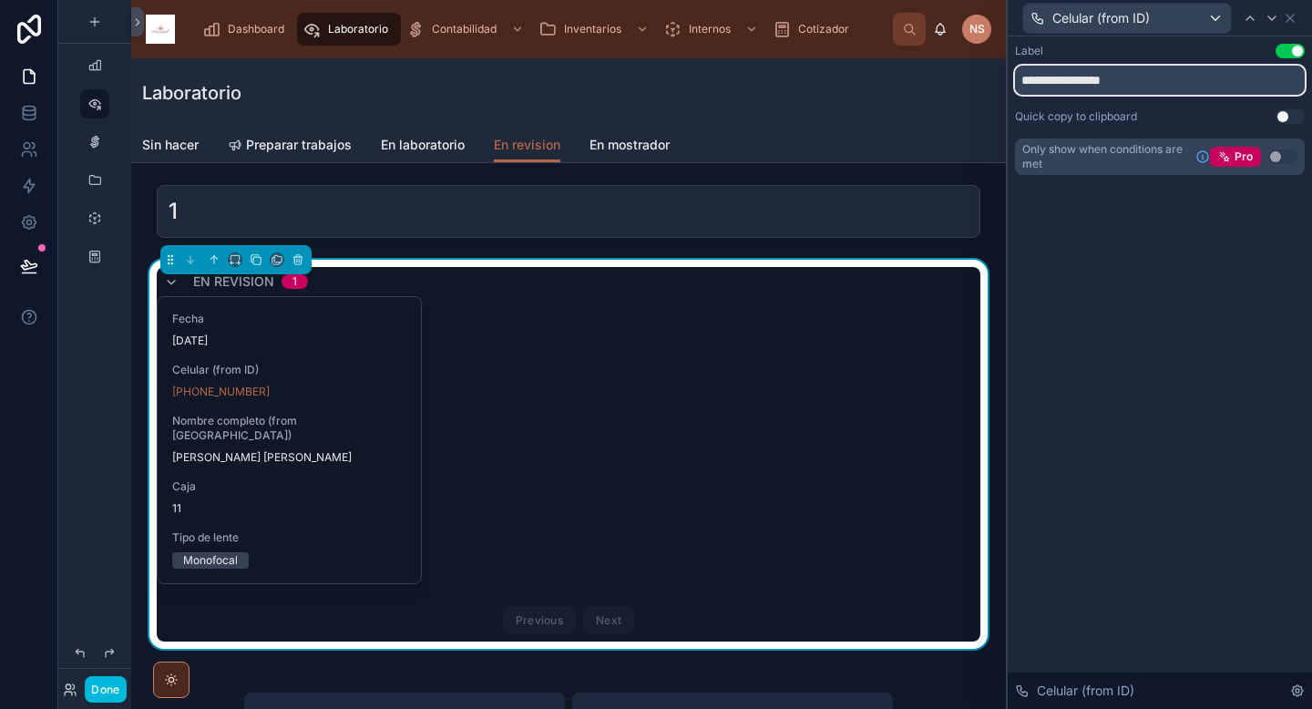
click at [1064, 81] on input "**********" at bounding box center [1160, 80] width 290 height 29
type input "*******"
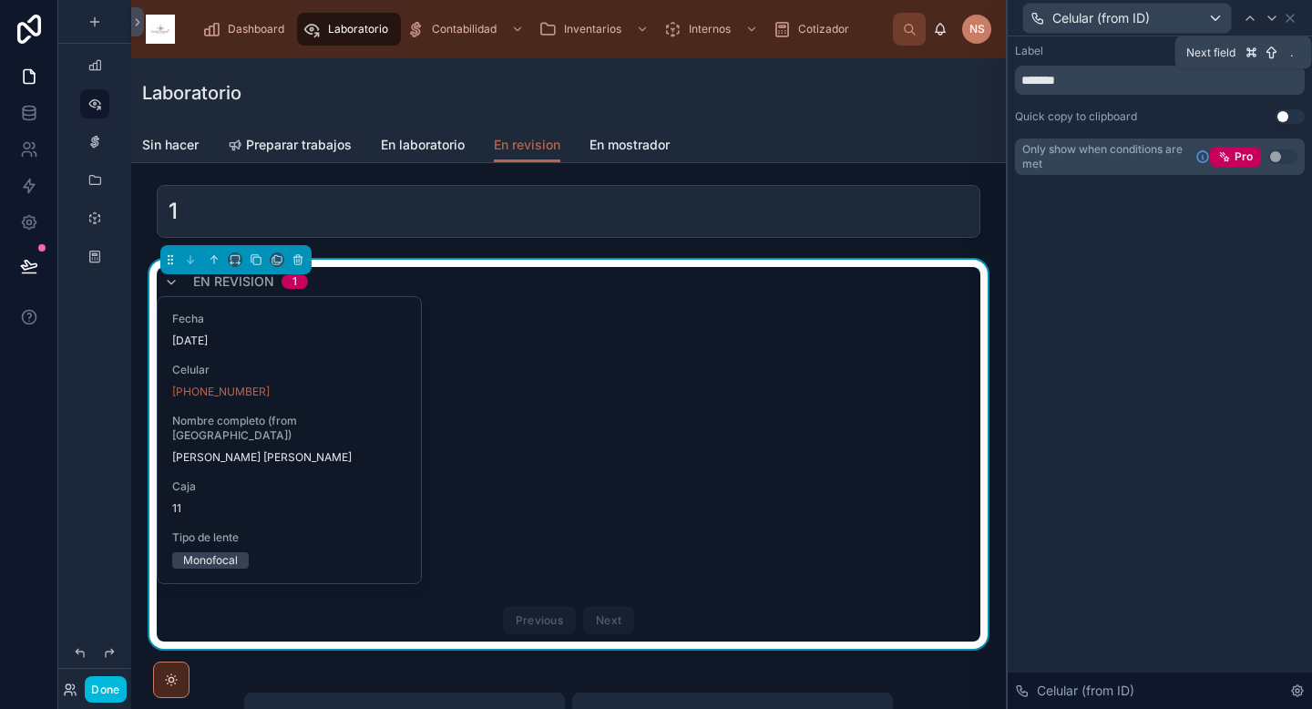
click at [1275, 12] on icon at bounding box center [1271, 18] width 15 height 15
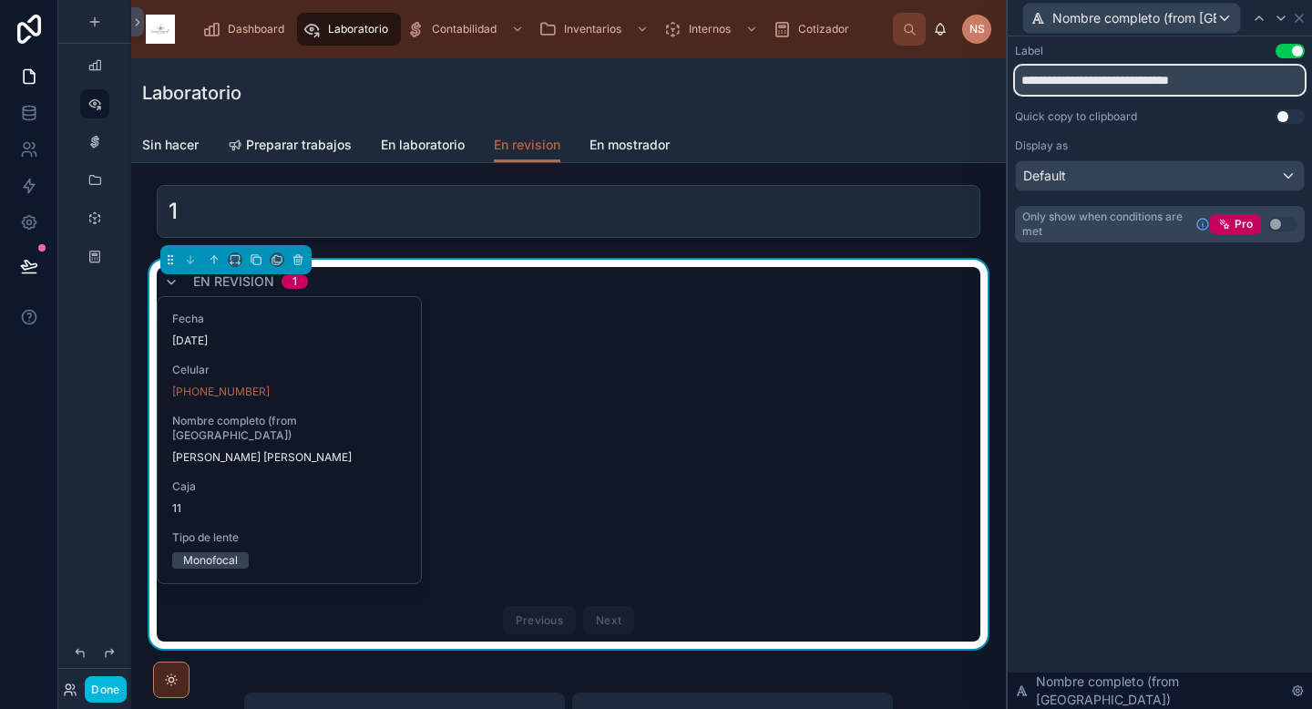
click at [1127, 79] on input "**********" at bounding box center [1160, 80] width 290 height 29
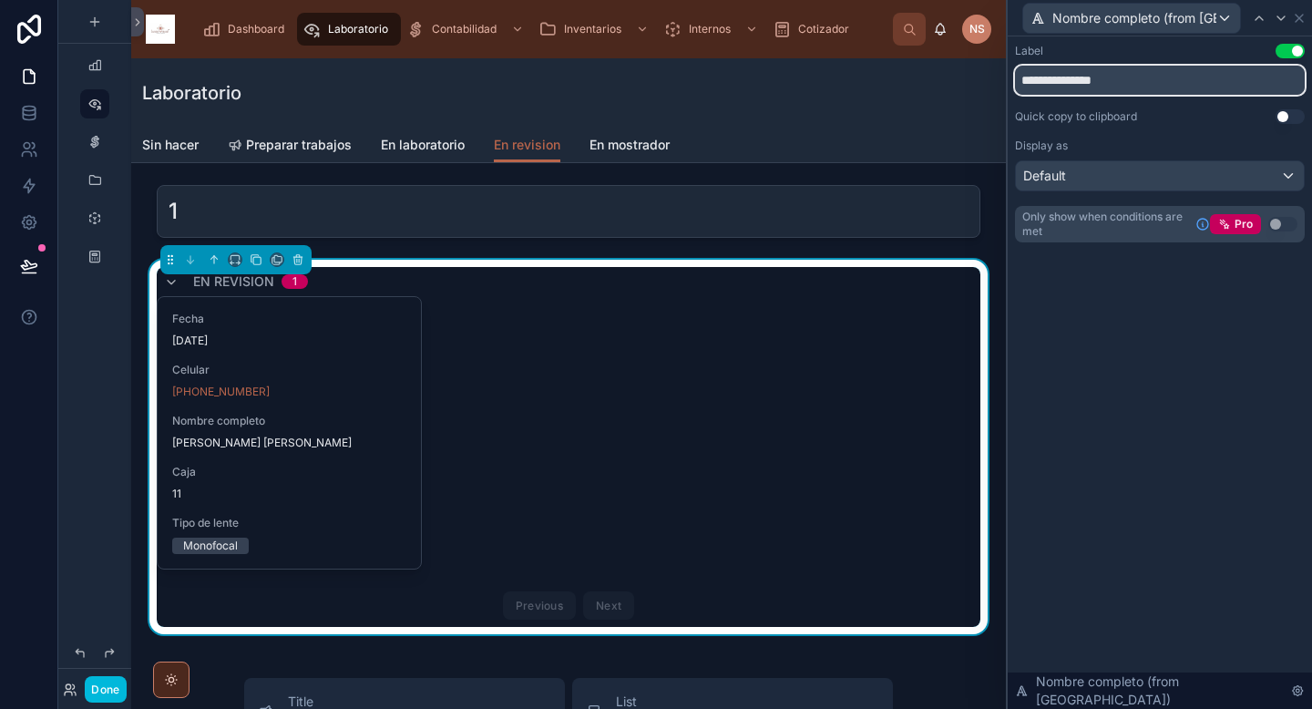
type input "**********"
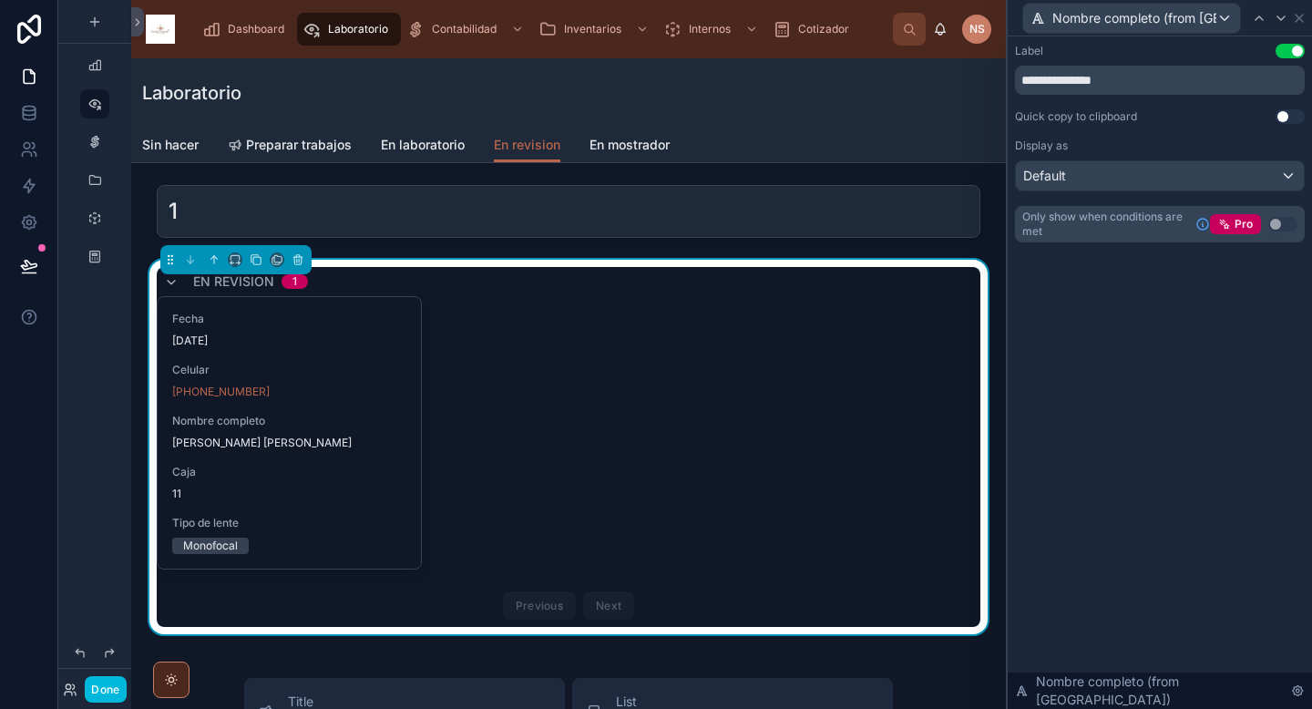
click at [118, 683] on button "Done" at bounding box center [105, 689] width 41 height 26
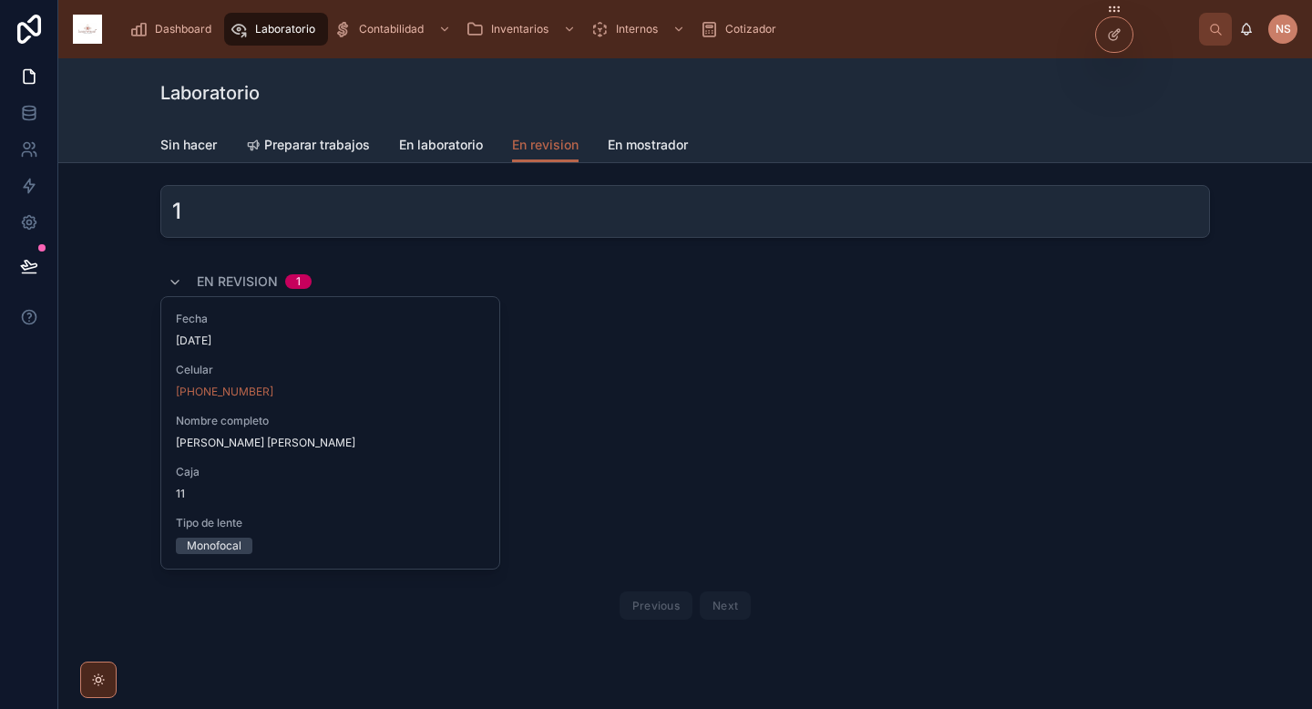
click at [449, 137] on span "En laboratorio" at bounding box center [441, 145] width 84 height 18
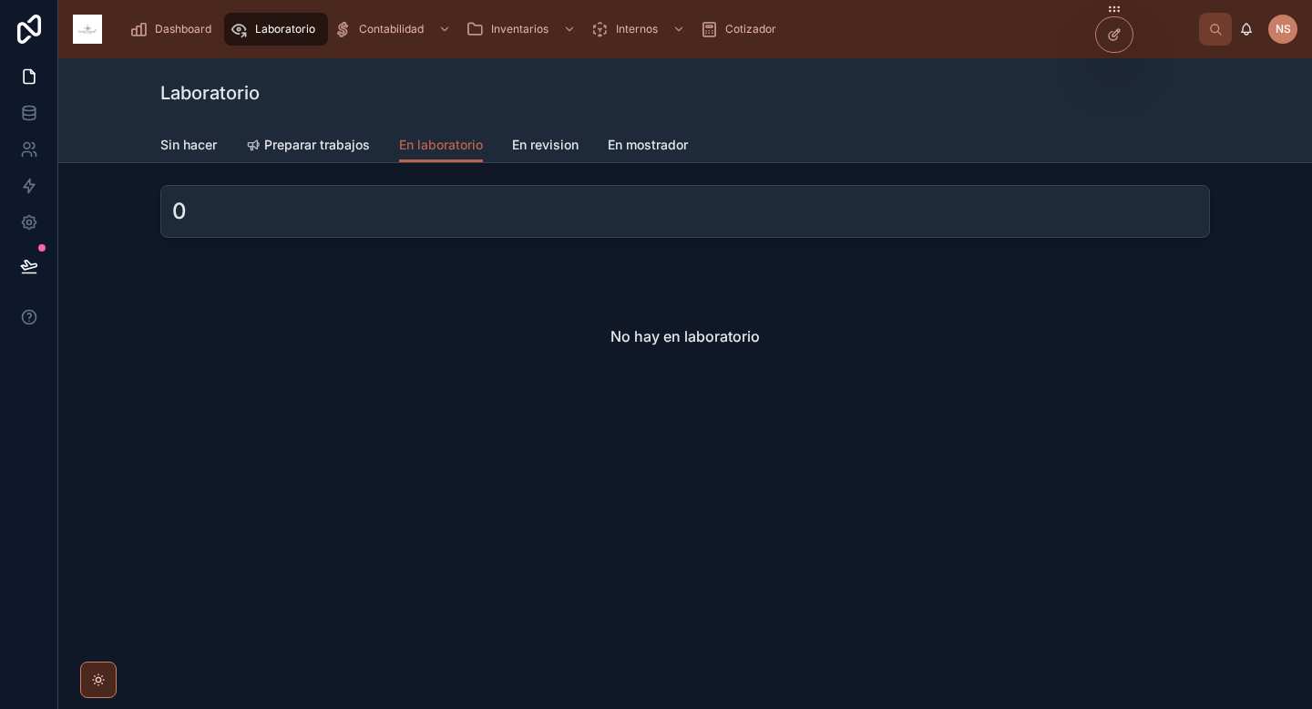
click at [1125, 32] on div at bounding box center [1114, 34] width 36 height 35
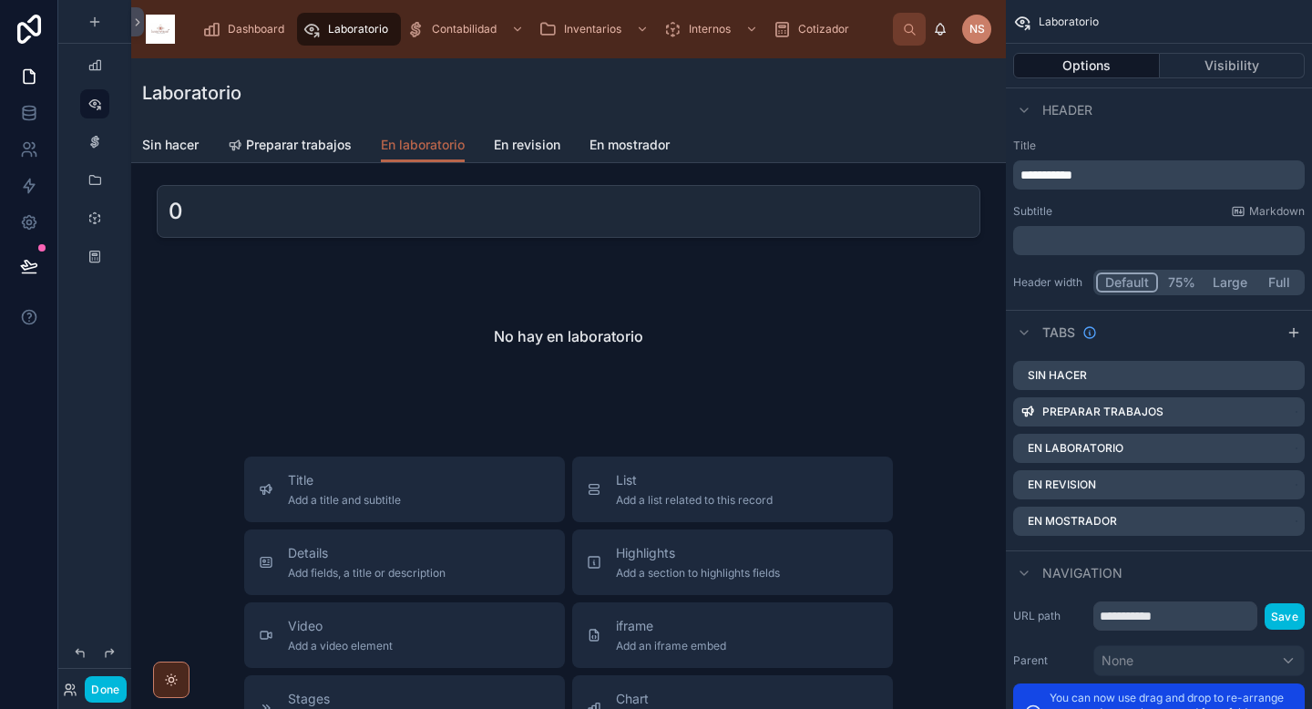
click at [696, 297] on div at bounding box center [568, 336] width 845 height 153
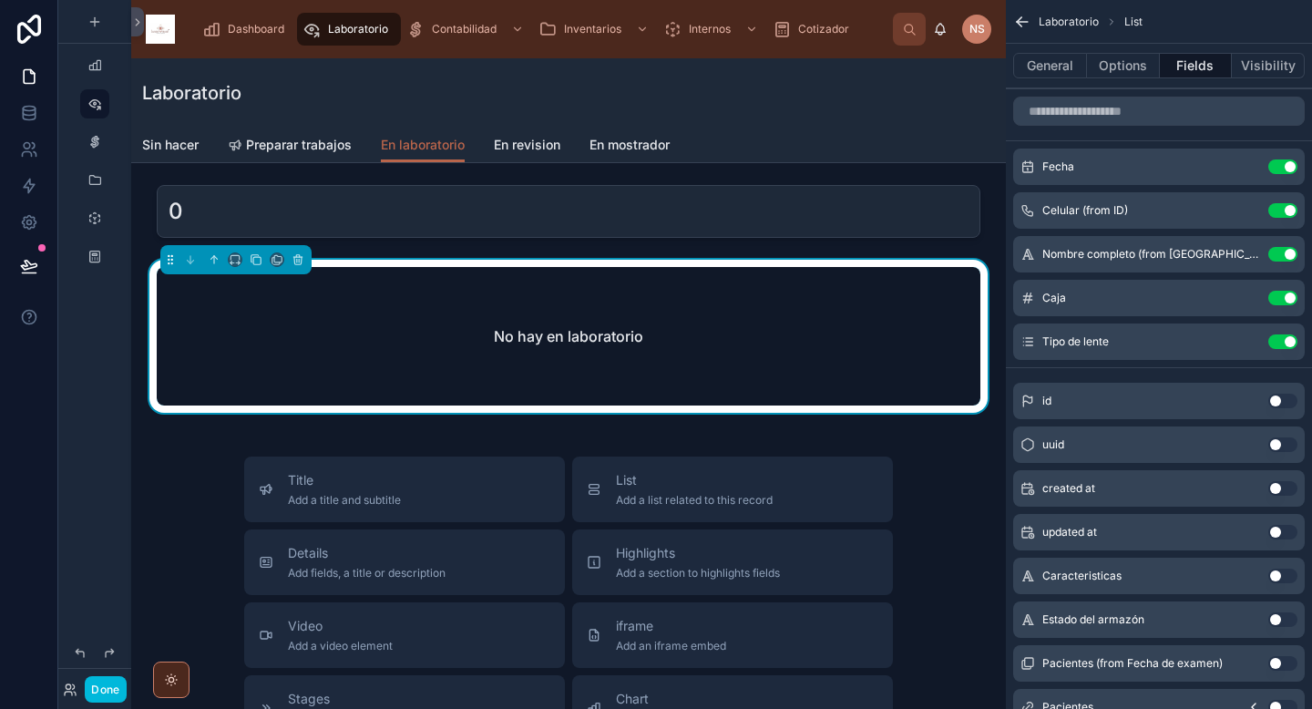
click at [0, 0] on icon "scrollable content" at bounding box center [0, 0] width 0 height 0
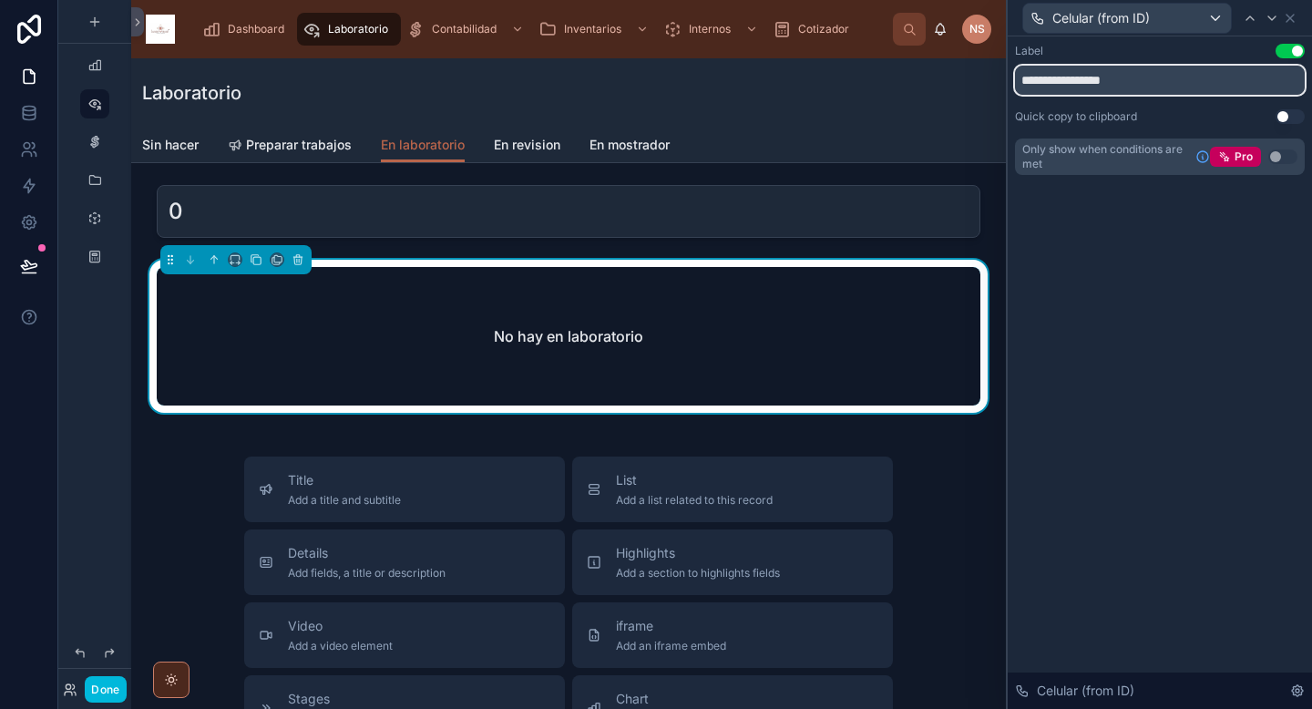
click at [1061, 79] on input "**********" at bounding box center [1160, 80] width 290 height 29
type input "*******"
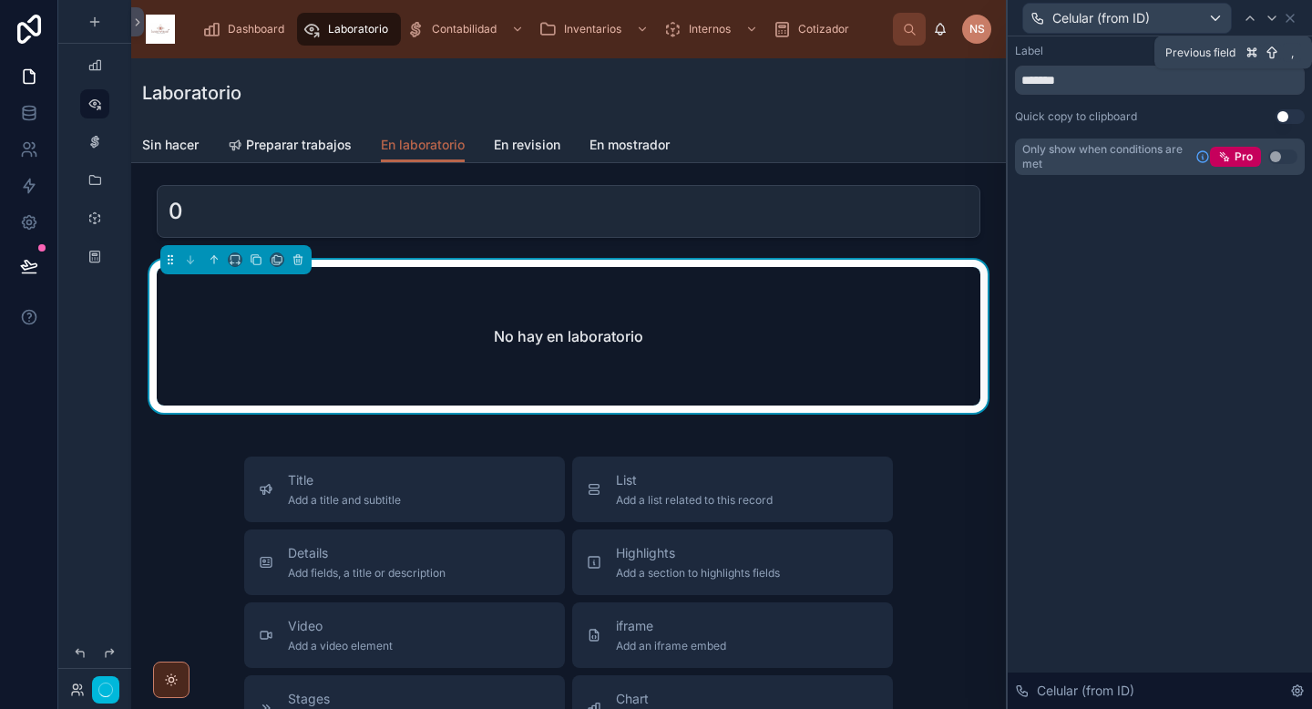
click at [1261, 25] on div at bounding box center [1272, 18] width 22 height 22
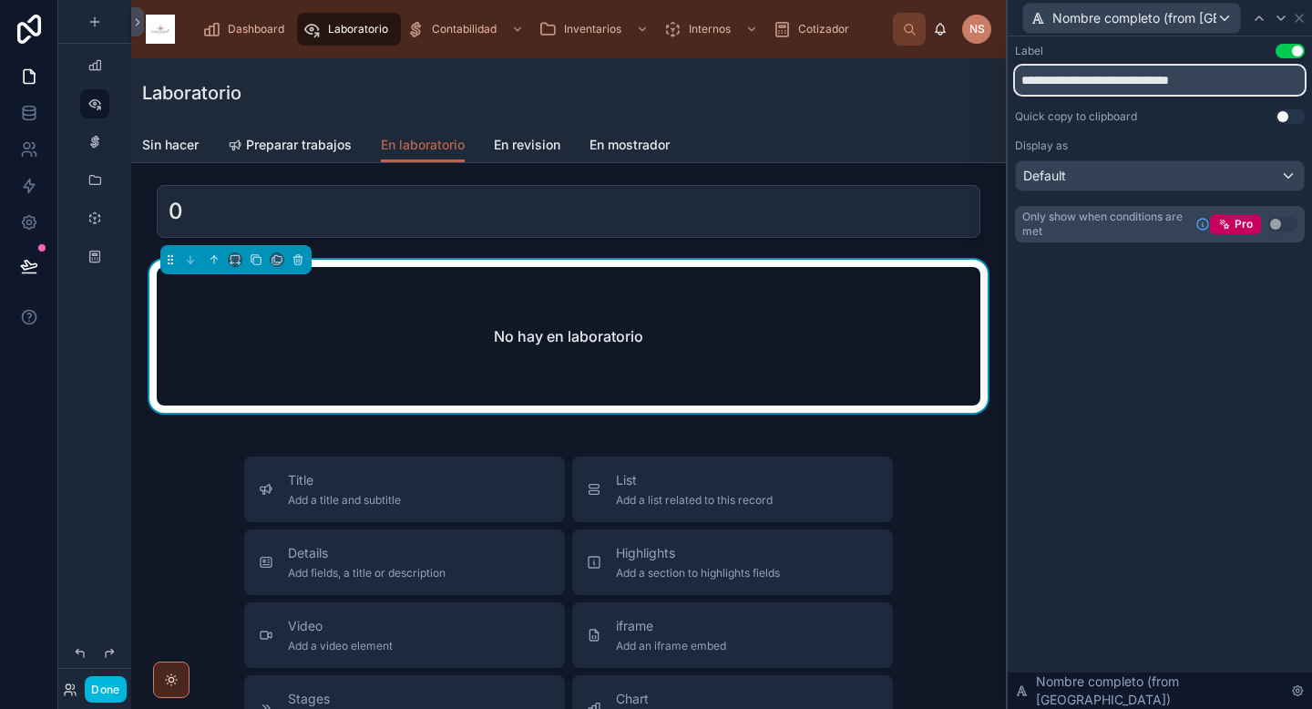
click at [1129, 78] on input "**********" at bounding box center [1160, 80] width 290 height 29
type input "**********"
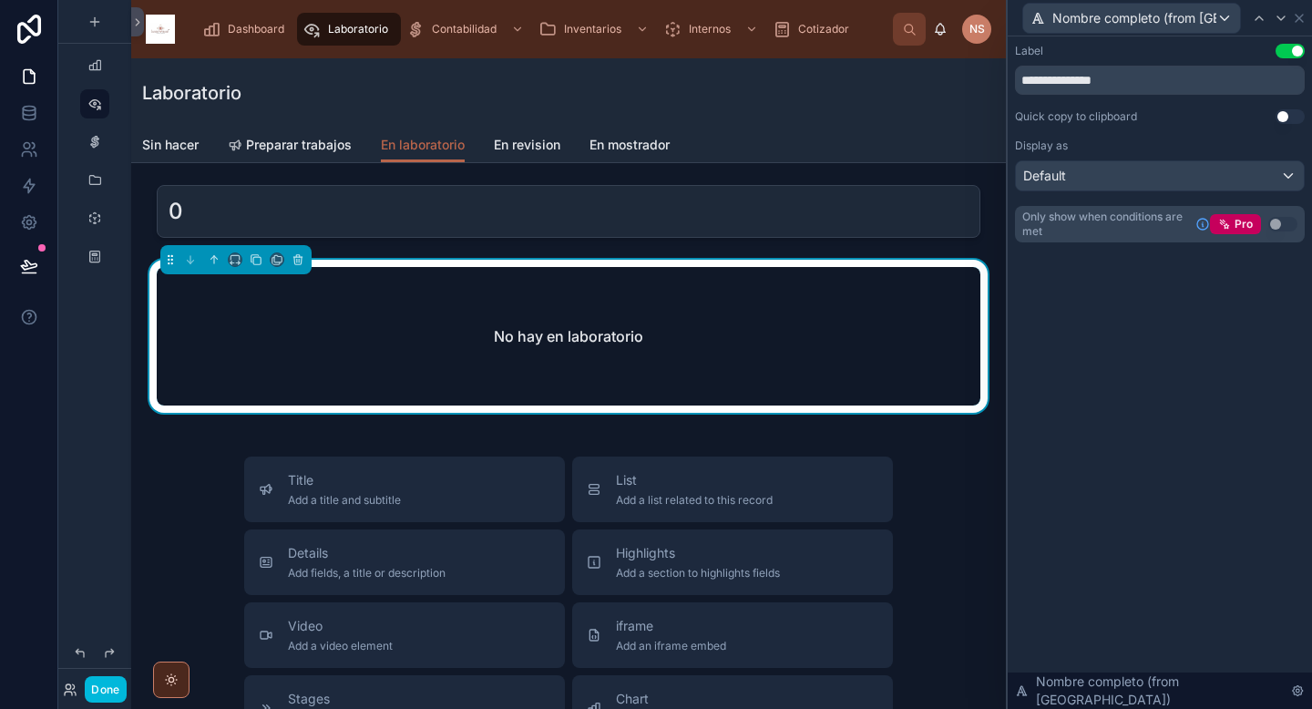
click at [1298, 13] on icon at bounding box center [1299, 18] width 15 height 15
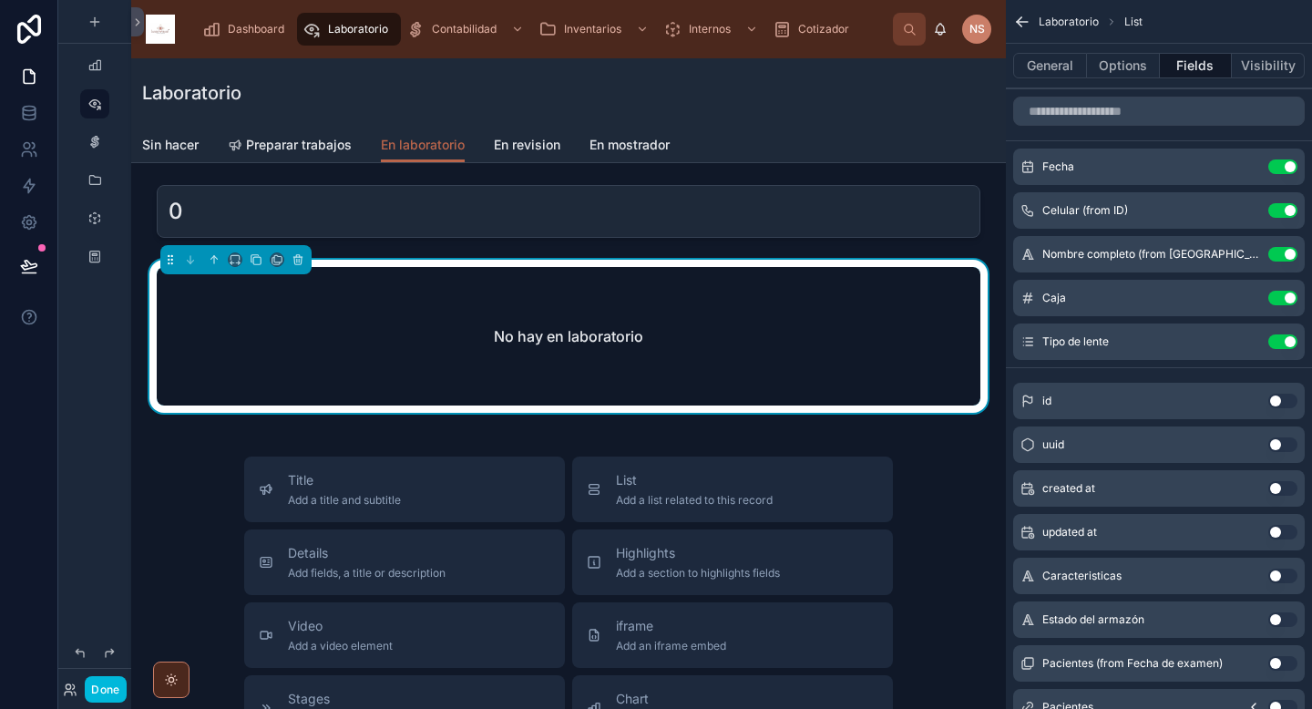
click at [337, 141] on span "Preparar trabajos" at bounding box center [299, 145] width 106 height 18
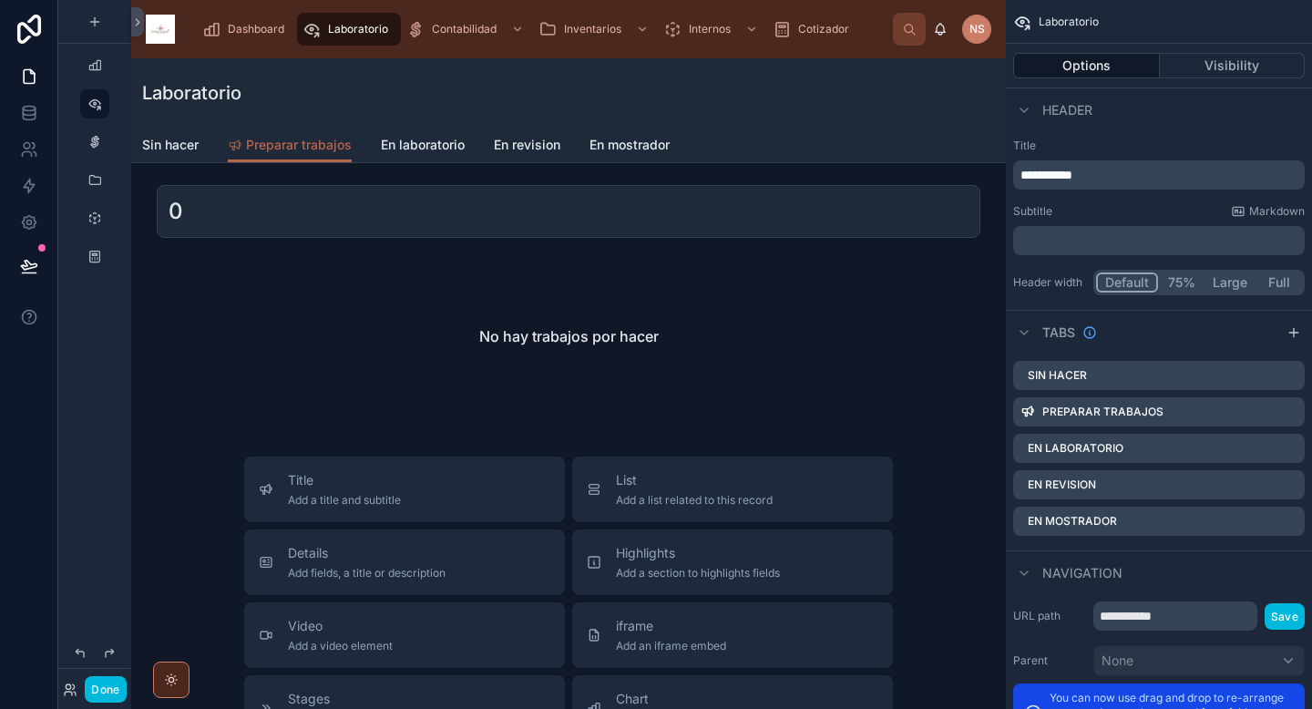
click at [603, 322] on div at bounding box center [568, 336] width 845 height 153
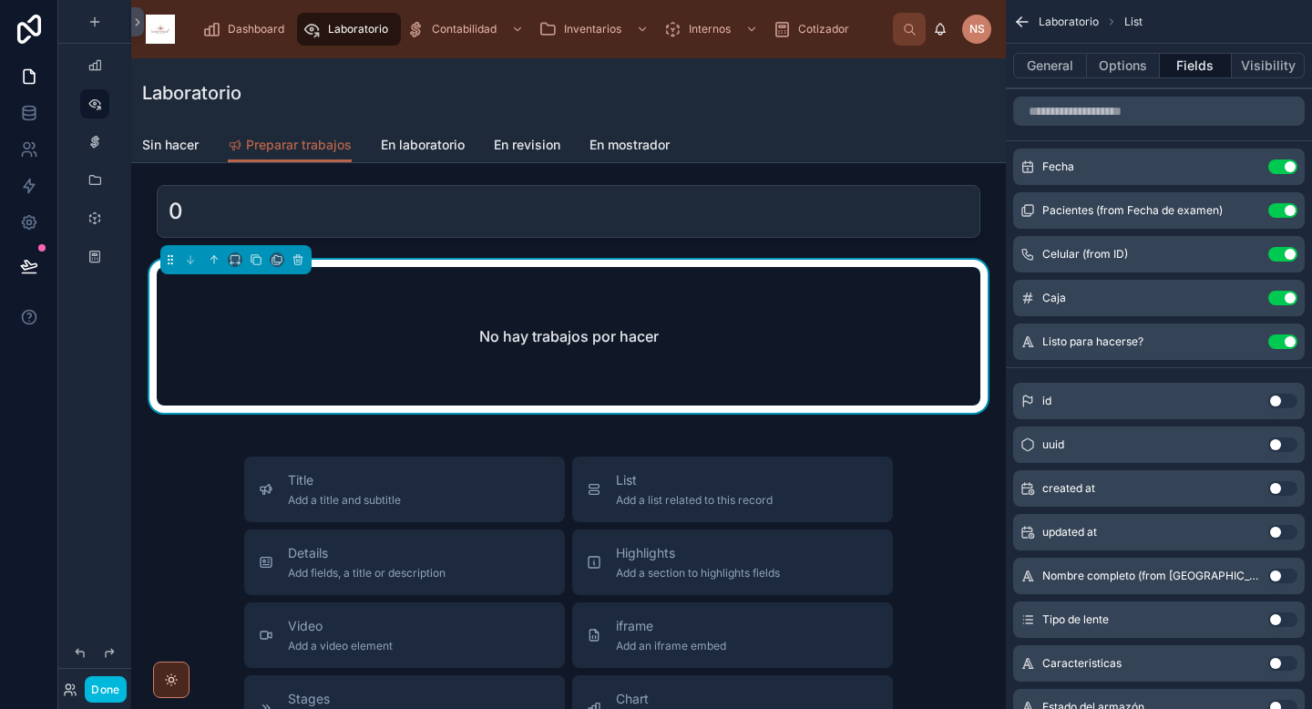
click at [0, 0] on icon "scrollable content" at bounding box center [0, 0] width 0 height 0
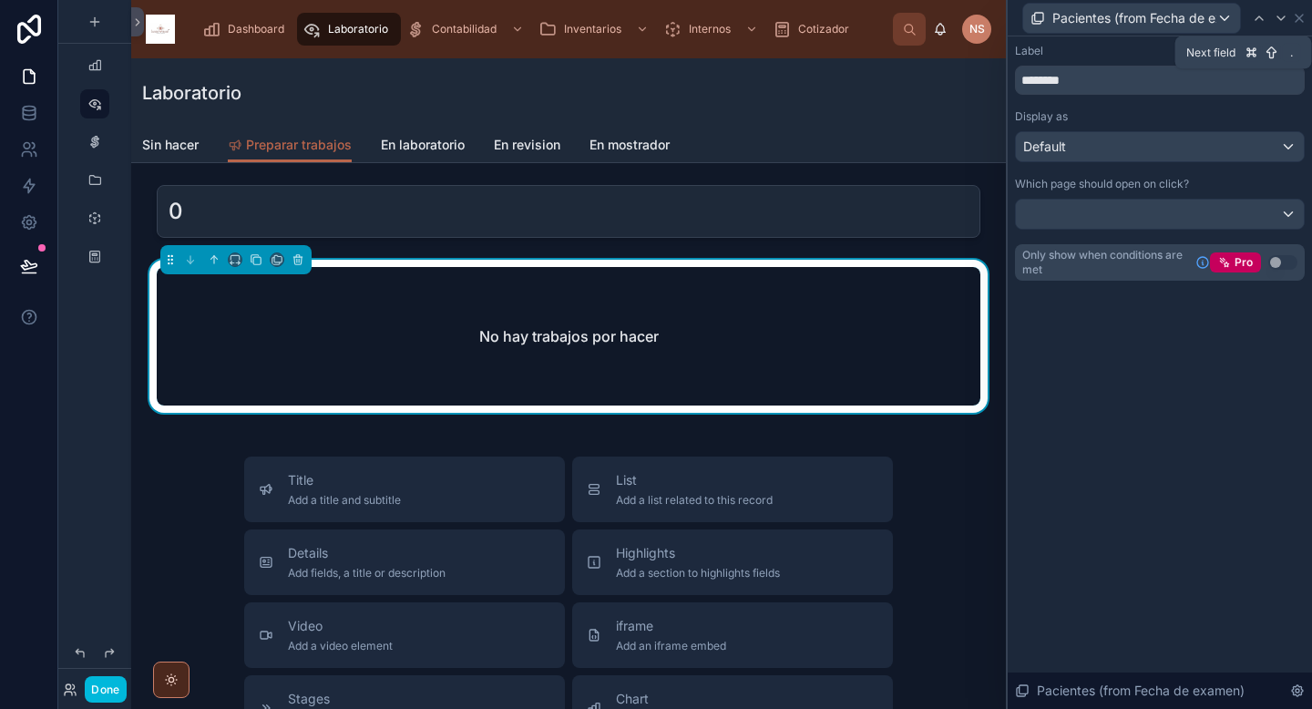
click at [1282, 17] on icon at bounding box center [1281, 18] width 15 height 15
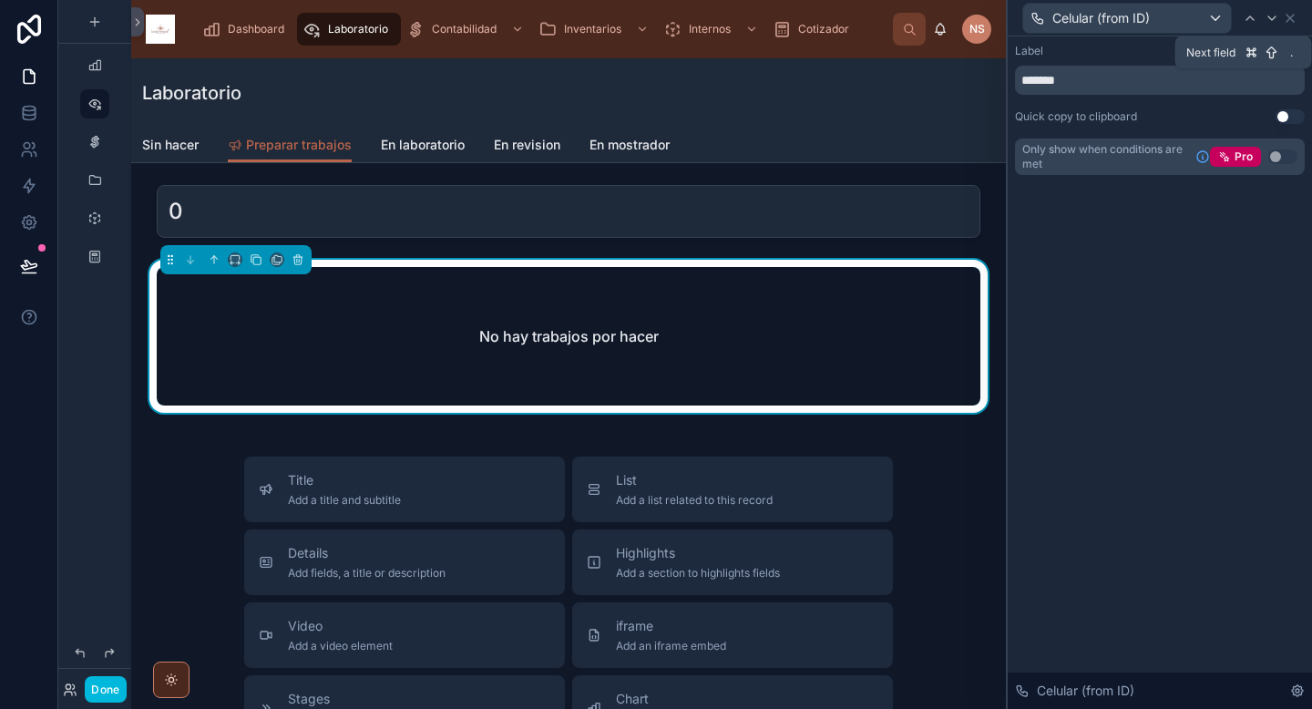
click at [1282, 17] on div at bounding box center [1272, 18] width 22 height 22
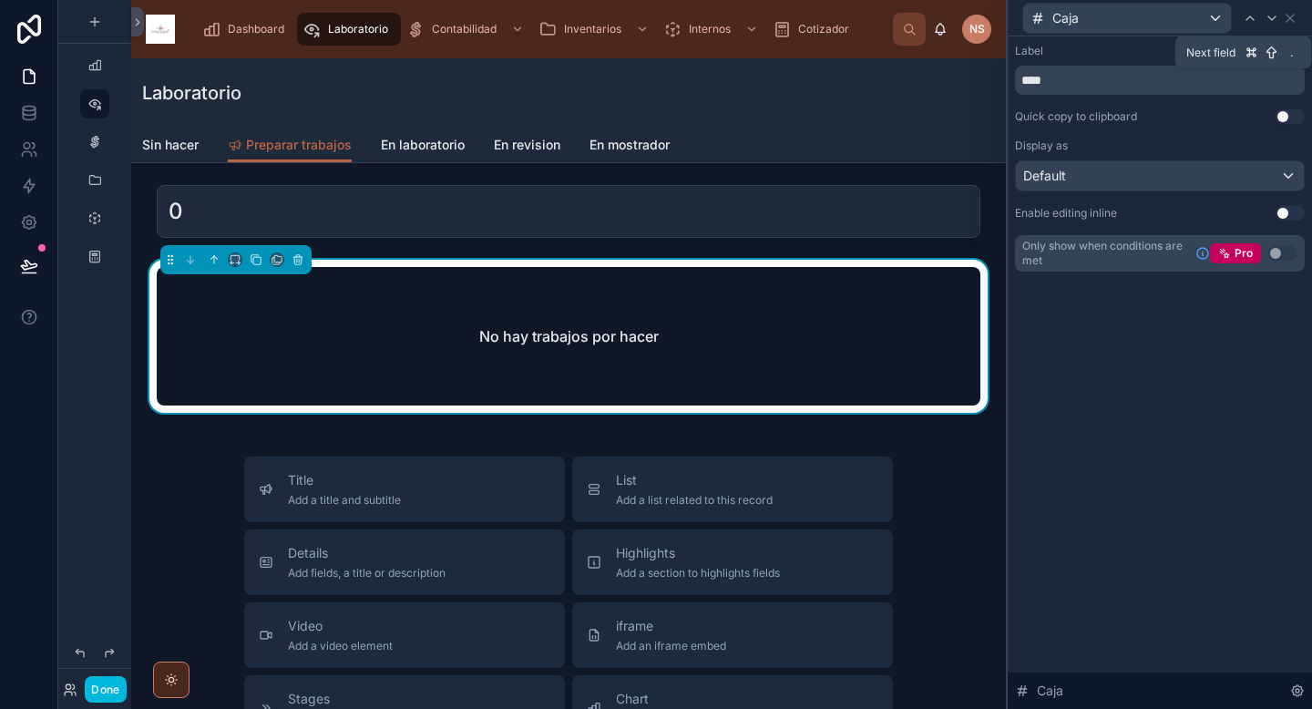
click at [1282, 17] on div at bounding box center [1272, 18] width 22 height 22
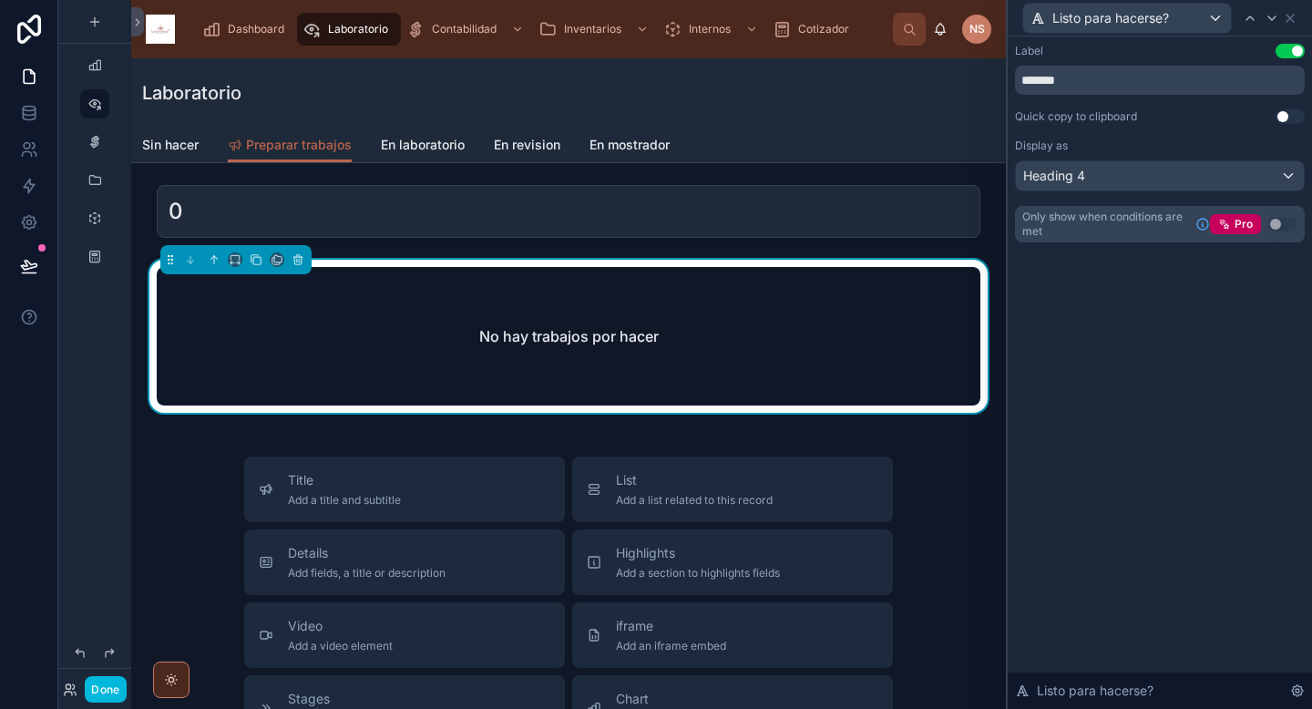
click at [1294, 19] on icon at bounding box center [1290, 18] width 15 height 15
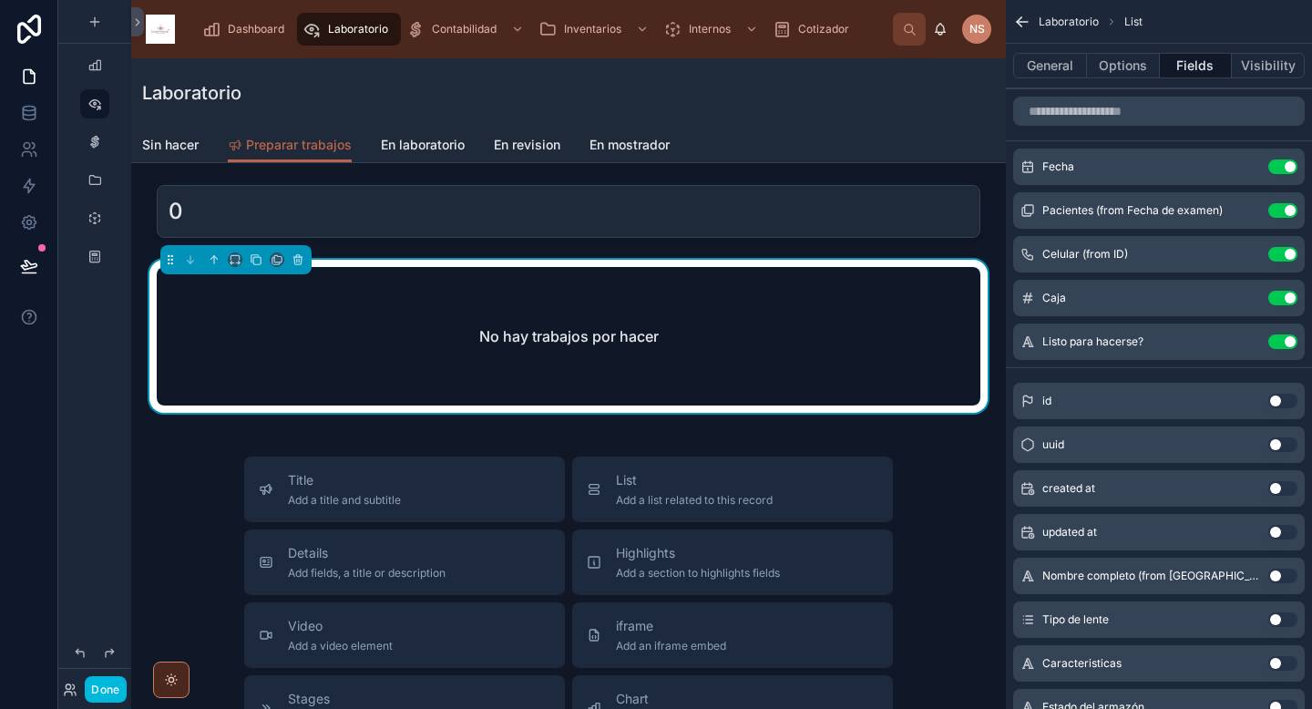
click at [171, 143] on span "Sin hacer" at bounding box center [170, 145] width 56 height 18
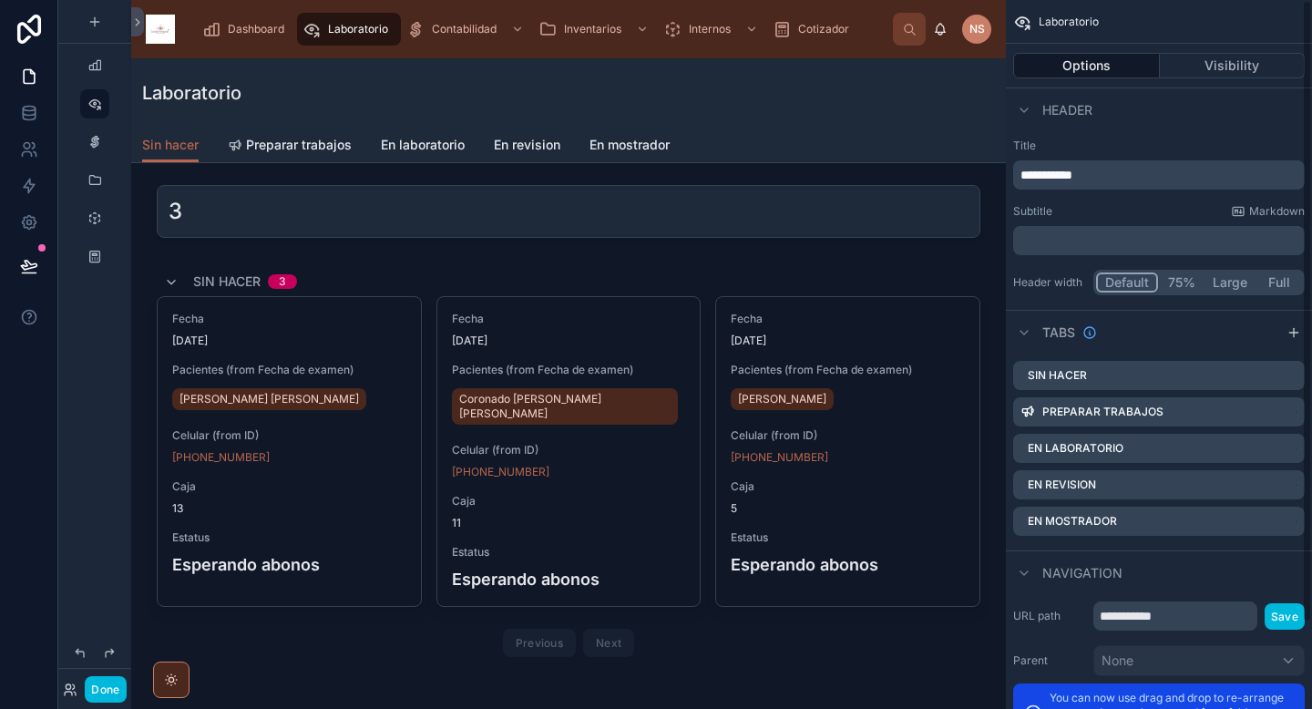
click at [715, 289] on div at bounding box center [568, 466] width 845 height 412
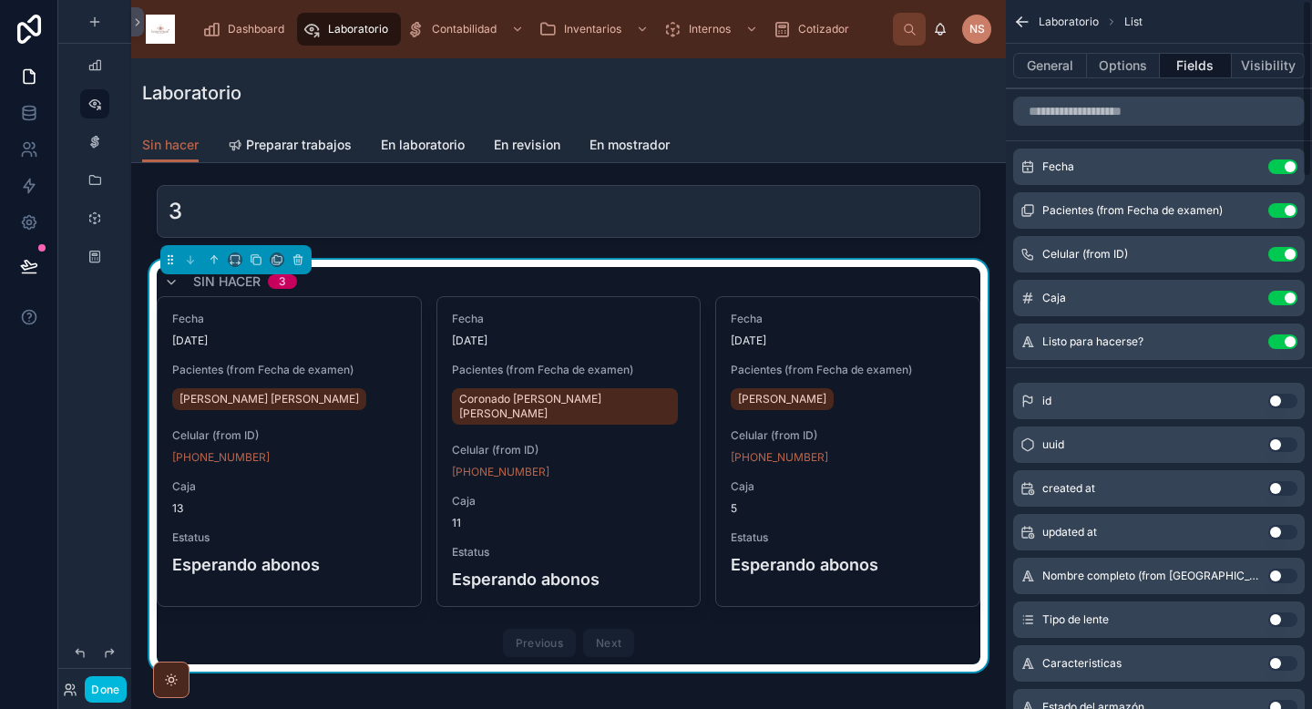
click at [0, 0] on icon "scrollable content" at bounding box center [0, 0] width 0 height 0
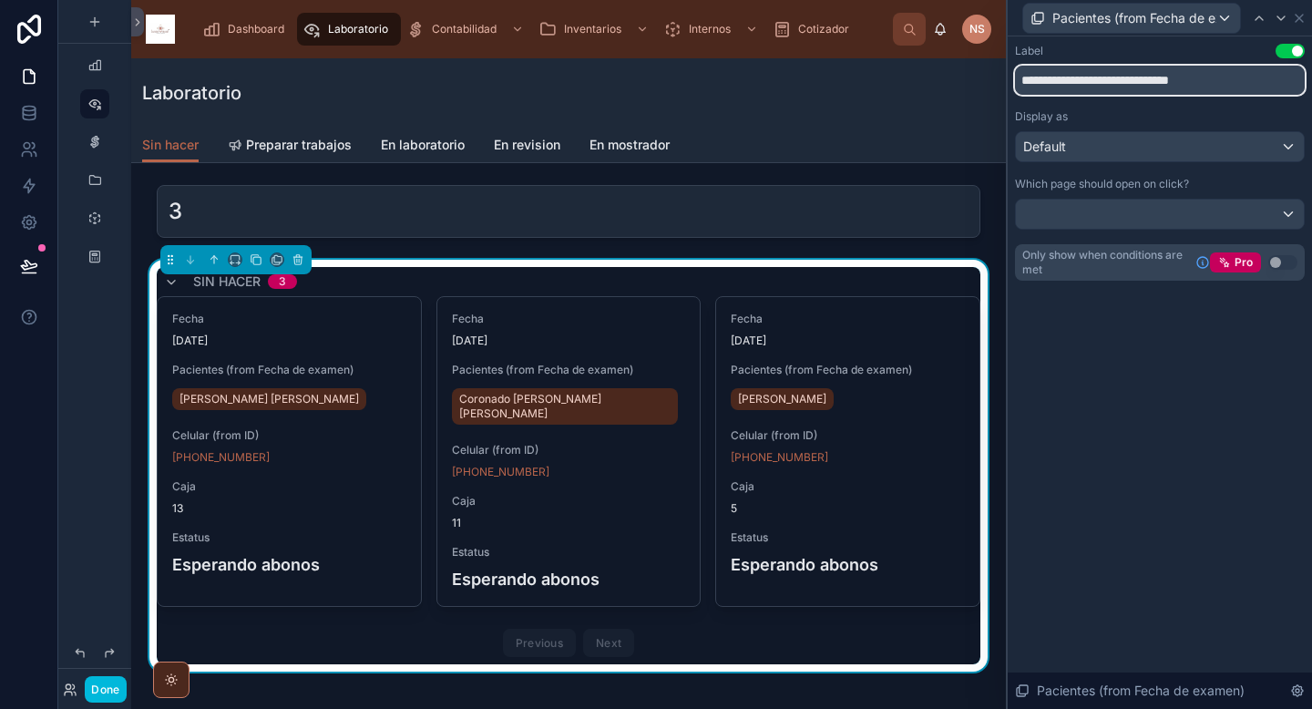
click at [1081, 80] on input "**********" at bounding box center [1160, 80] width 290 height 29
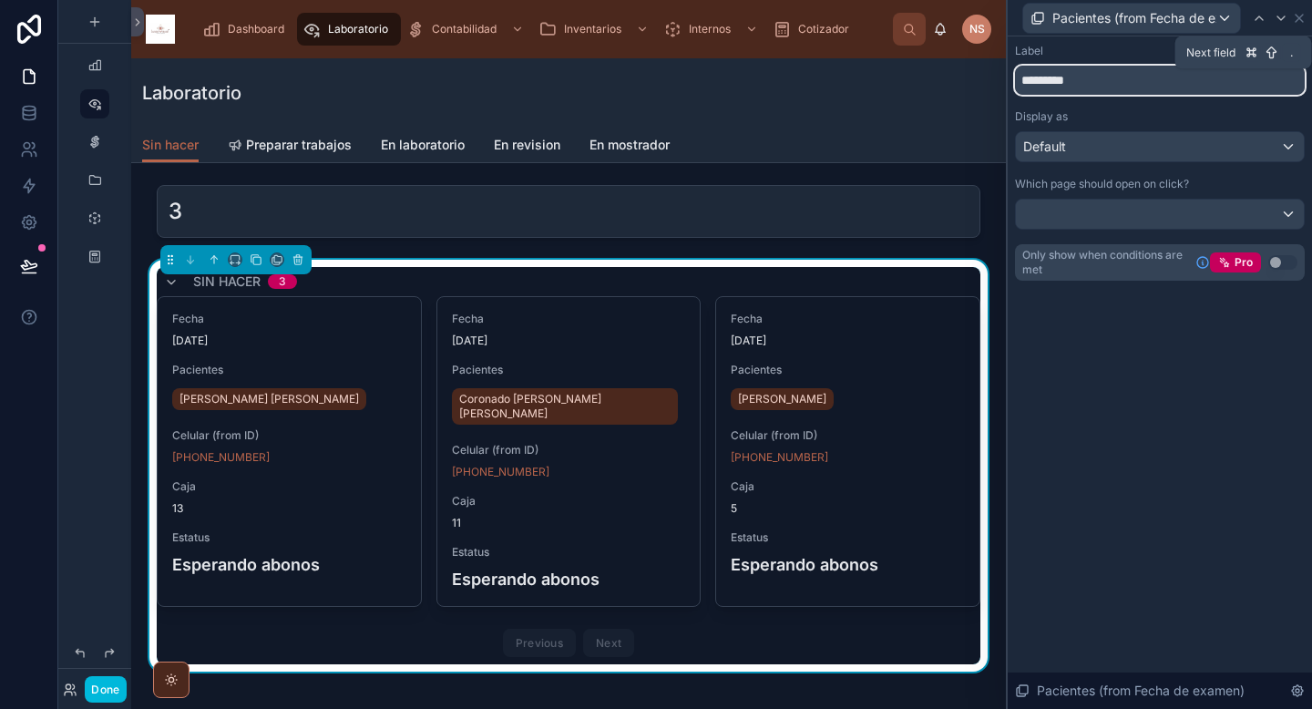
type input "*********"
click at [1281, 20] on icon at bounding box center [1281, 18] width 15 height 15
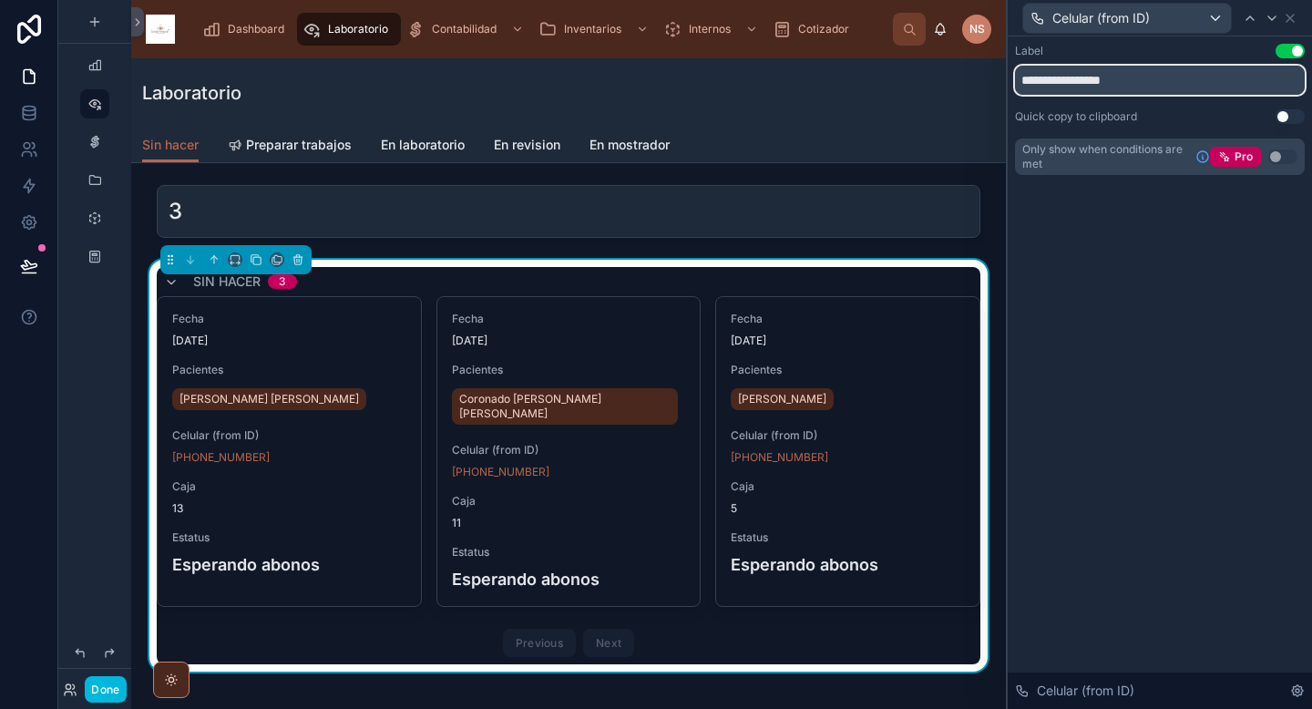
click at [1064, 72] on input "**********" at bounding box center [1160, 80] width 290 height 29
click at [1060, 80] on input "**********" at bounding box center [1160, 80] width 290 height 29
type input "*******"
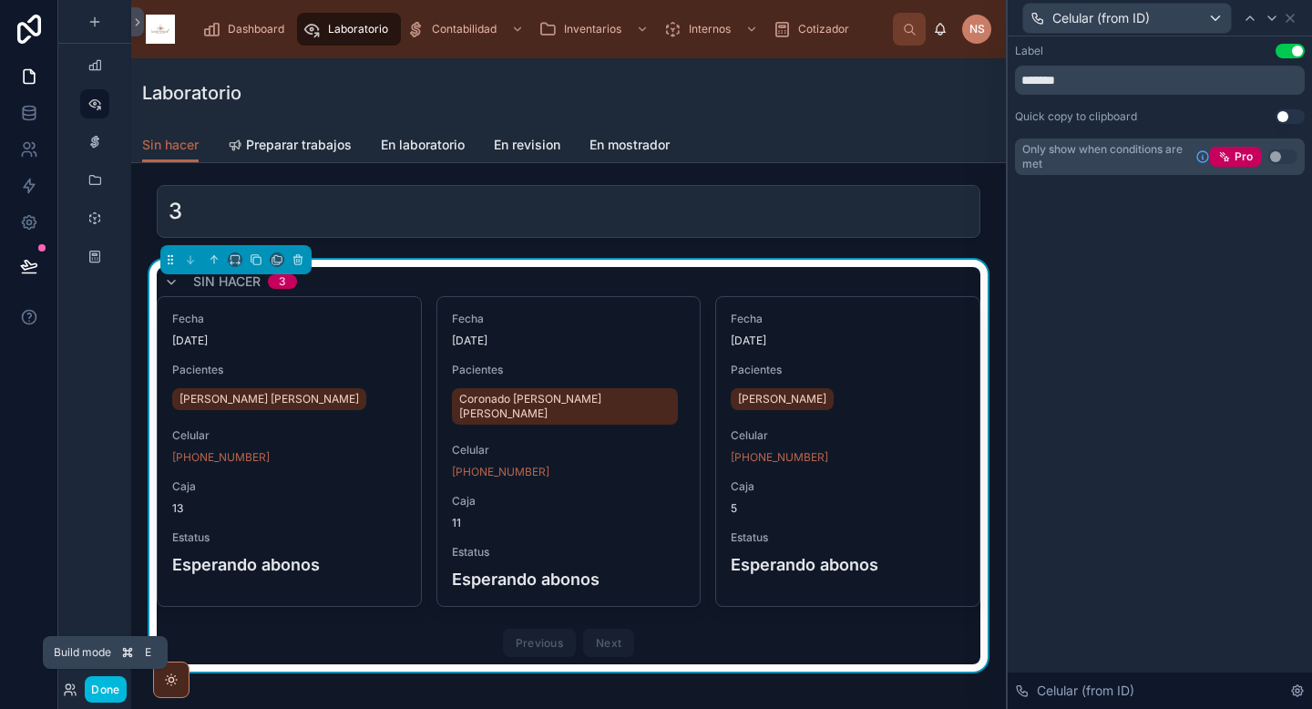
click at [91, 697] on button "Done" at bounding box center [105, 689] width 41 height 26
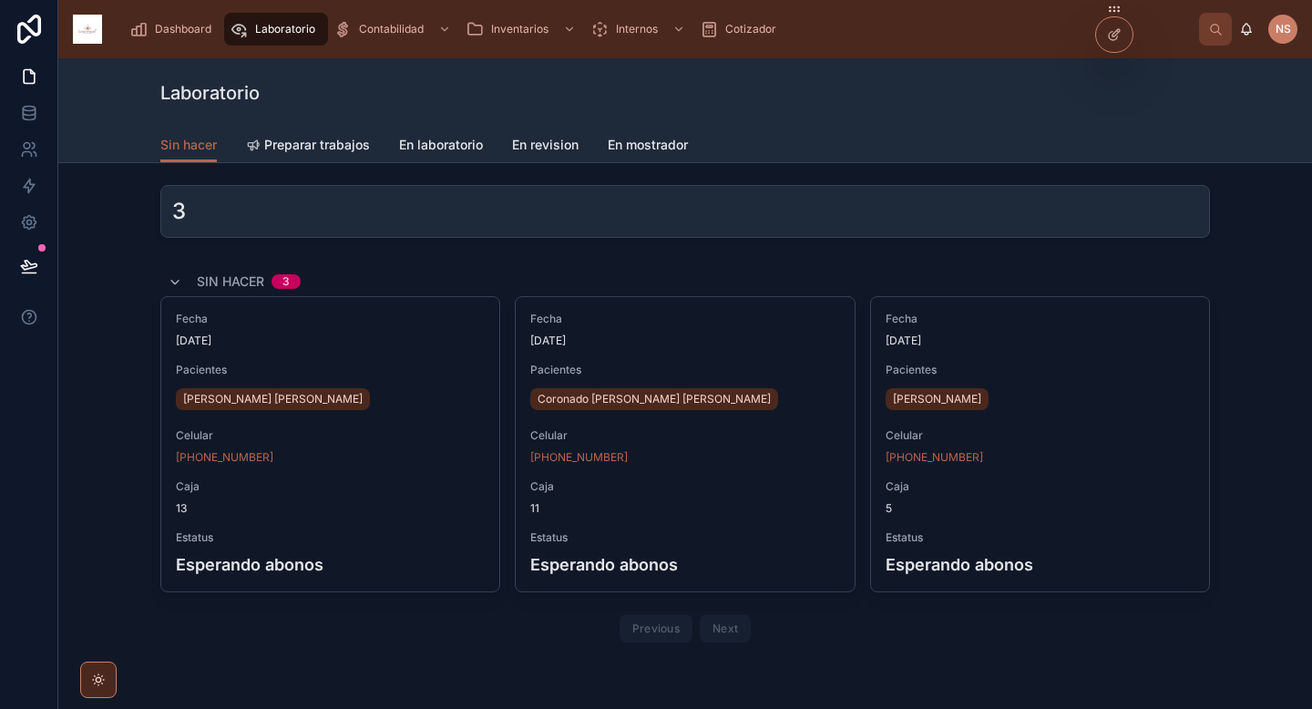
click at [649, 129] on link "En mostrador" at bounding box center [648, 146] width 80 height 36
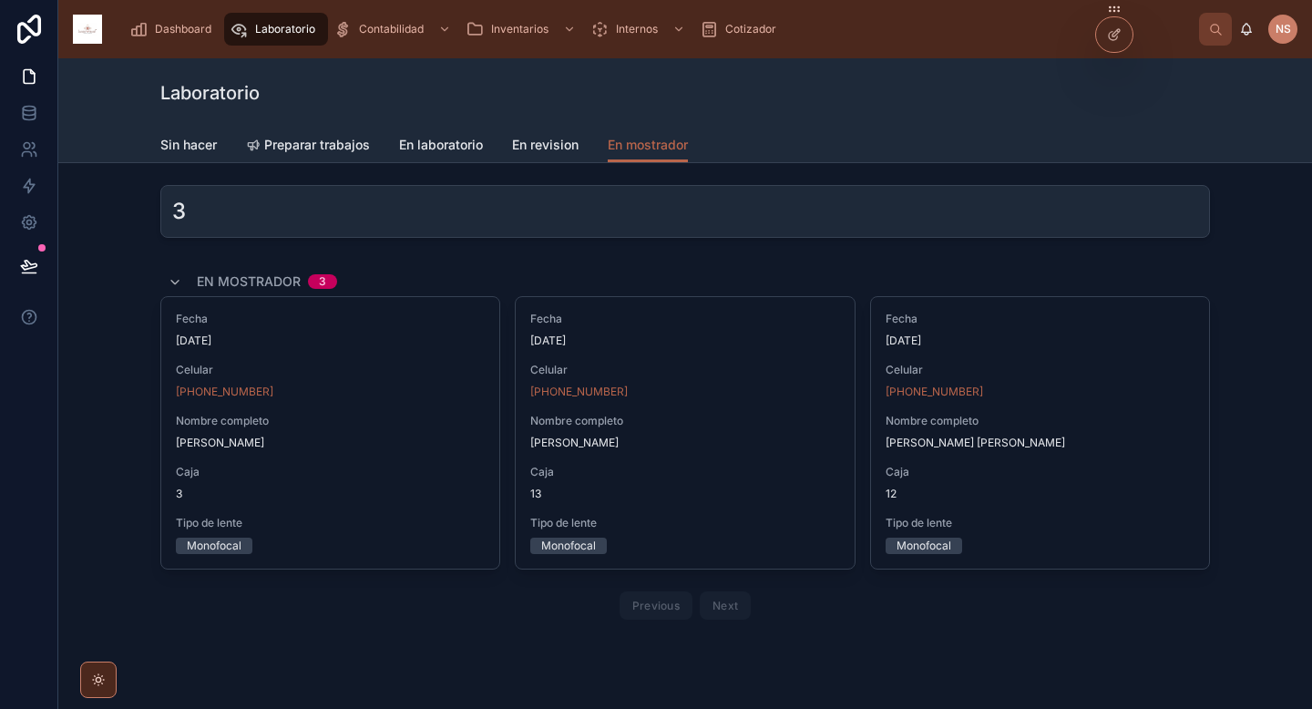
click at [639, 466] on span "Caja" at bounding box center [684, 472] width 309 height 15
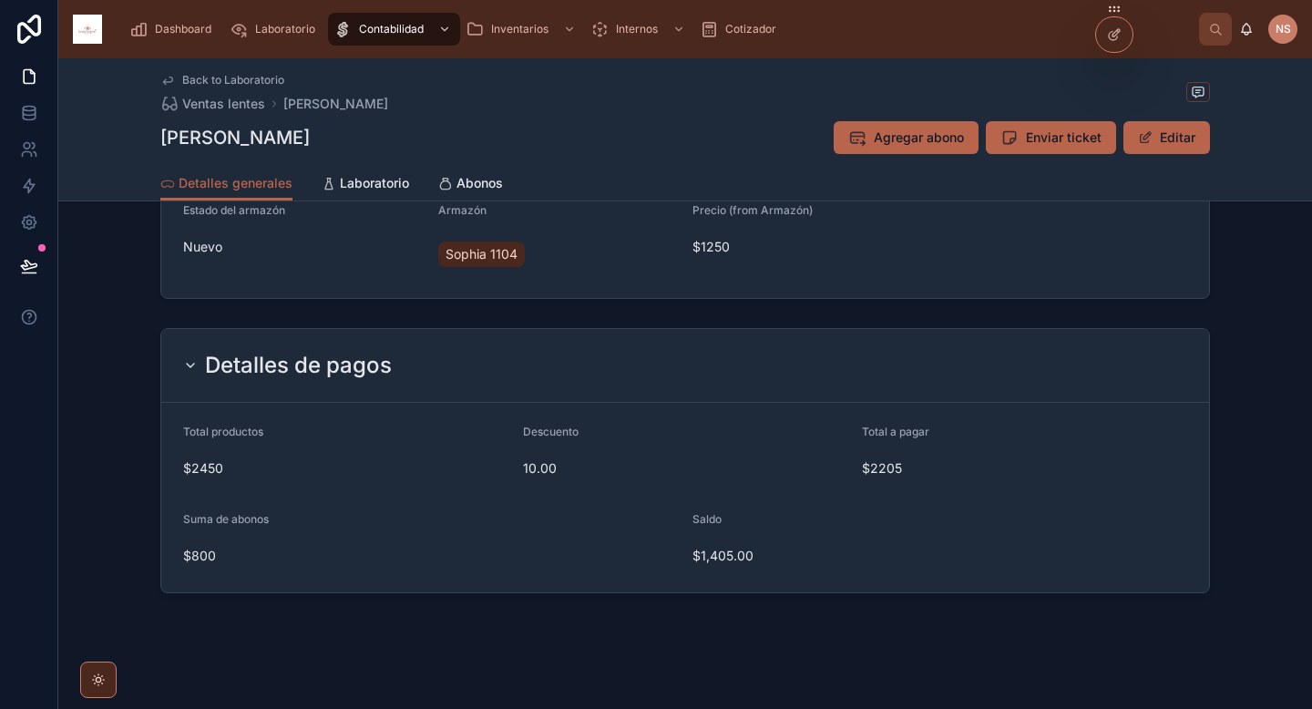
scroll to position [966, 0]
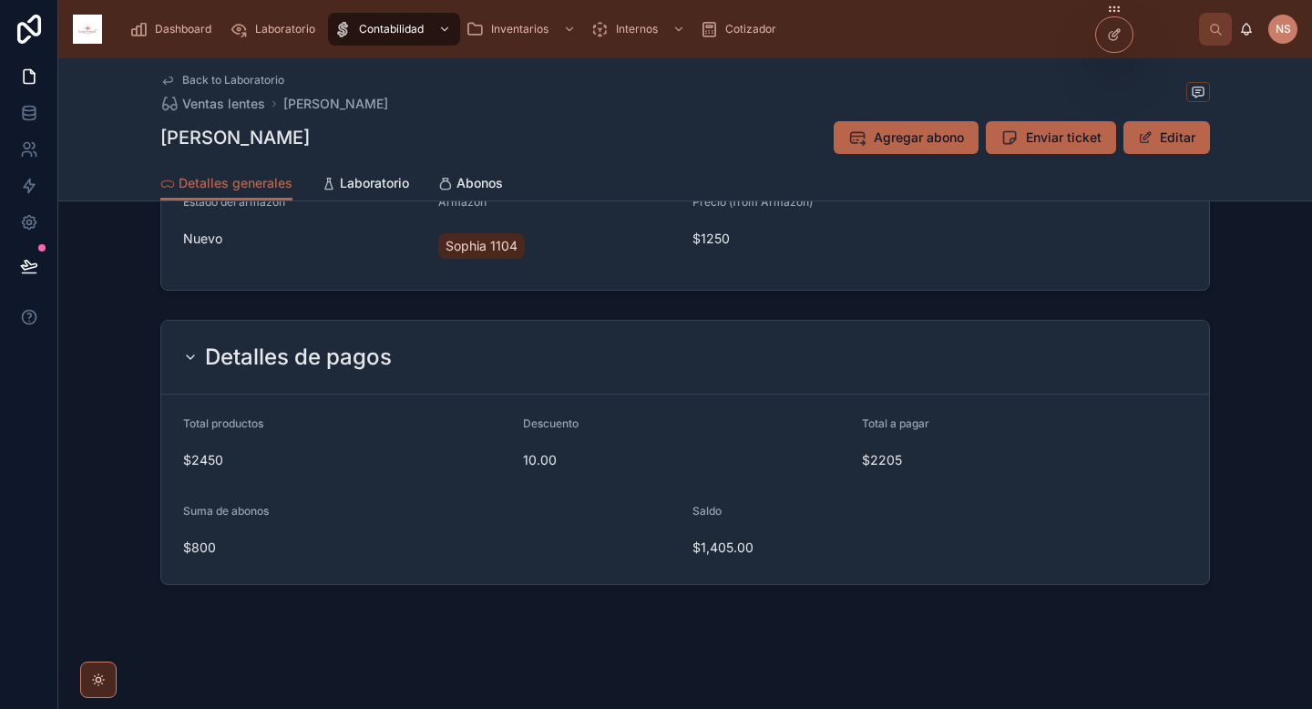
click at [363, 196] on link "Laboratorio" at bounding box center [365, 185] width 87 height 36
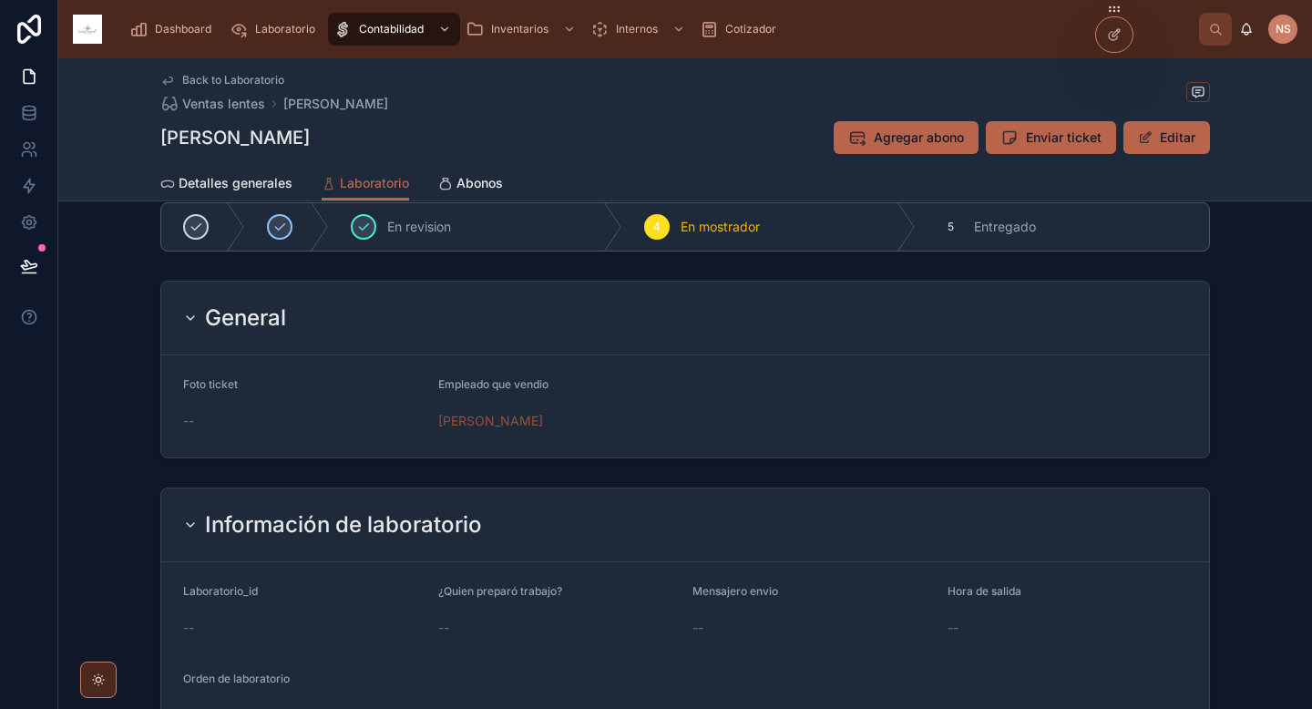
scroll to position [33, 0]
click at [1189, 148] on button "Editar" at bounding box center [1166, 137] width 87 height 33
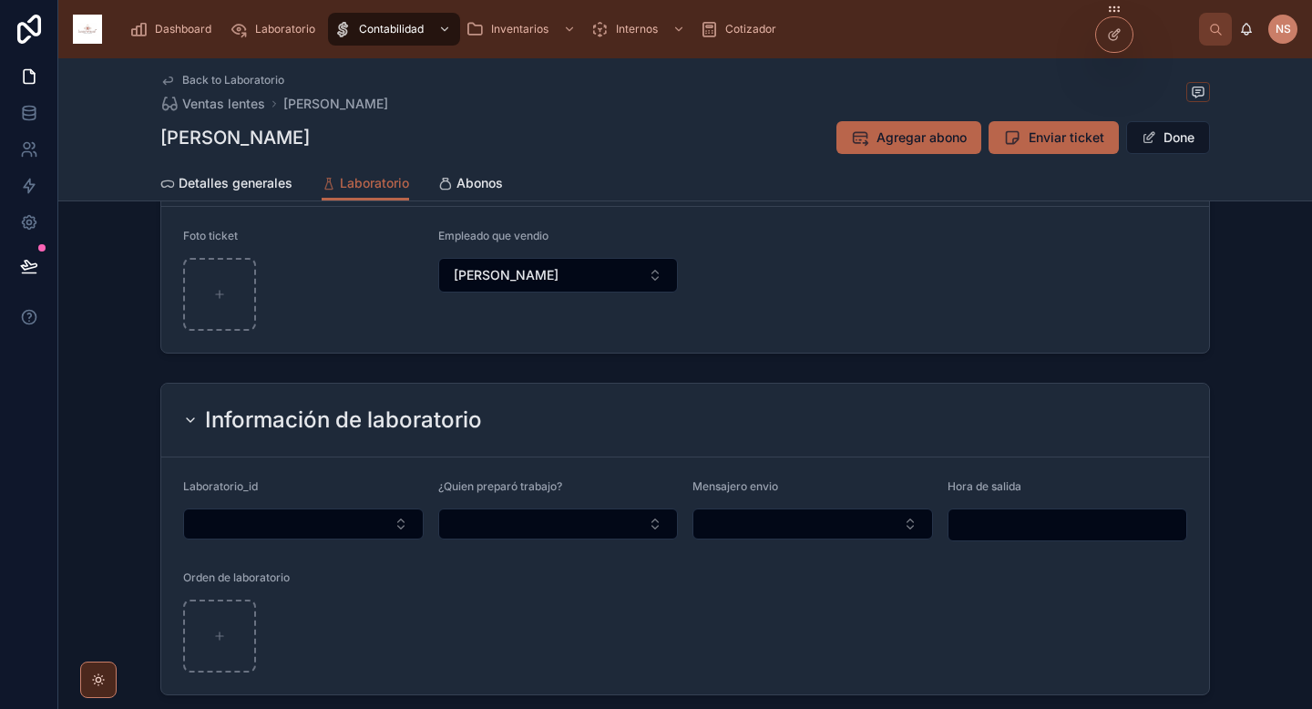
scroll to position [256, 0]
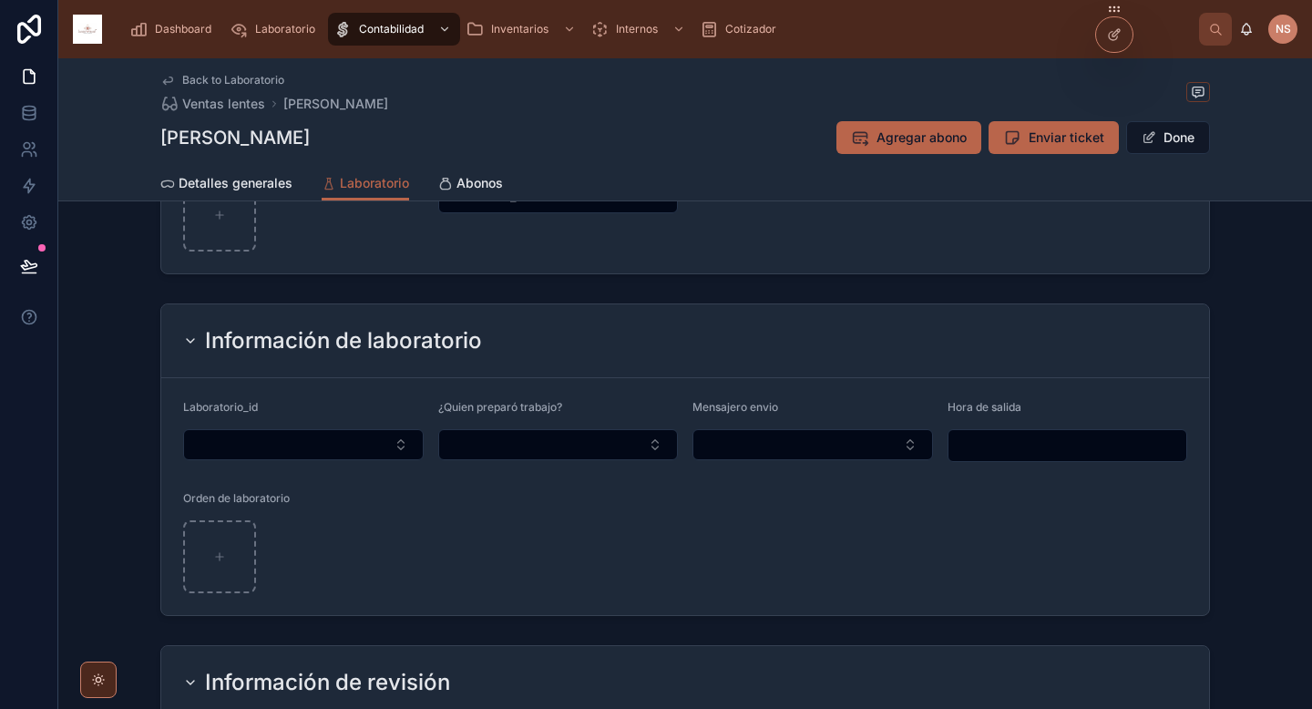
click at [978, 569] on form "Laboratorio_id ¿Quien preparó trabajo? Mensajero envio Hora de salida Orden de …" at bounding box center [685, 496] width 1048 height 237
click at [895, 366] on div "Información de laboratorio" at bounding box center [685, 341] width 1048 height 74
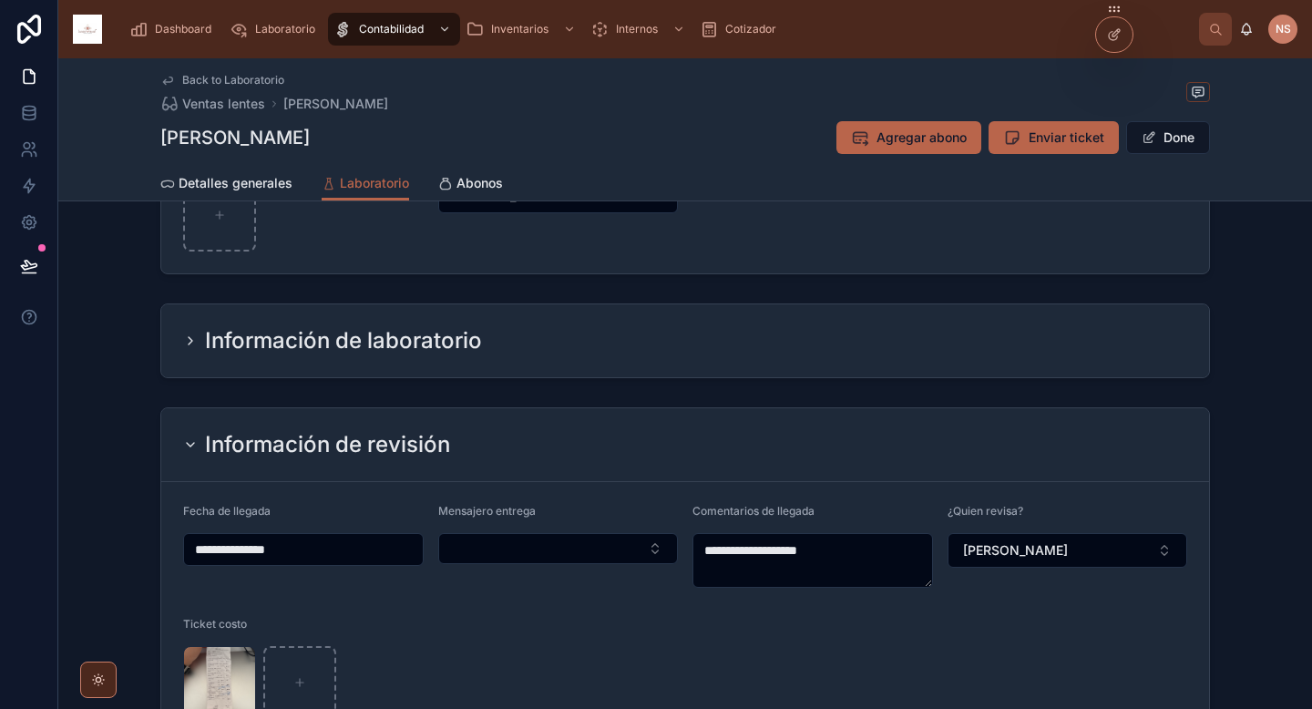
click at [875, 362] on div "Información de laboratorio" at bounding box center [685, 340] width 1048 height 73
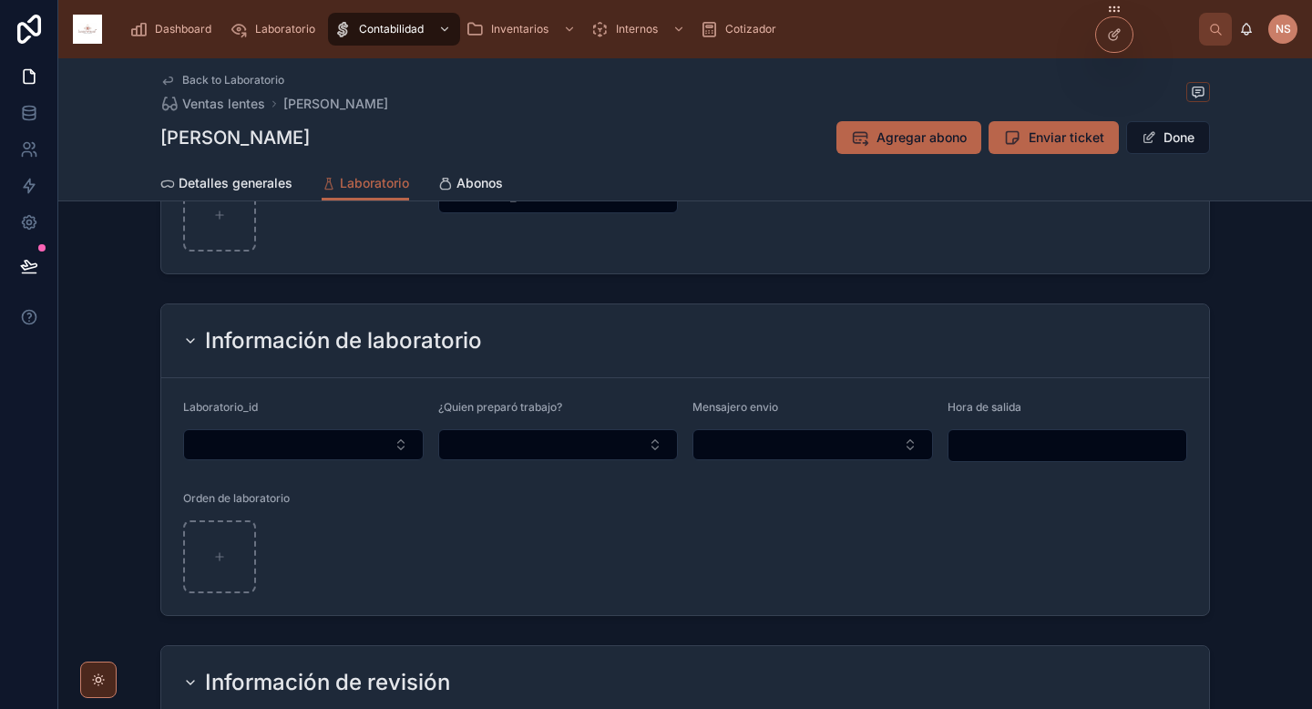
click at [1117, 41] on icon at bounding box center [1114, 34] width 15 height 15
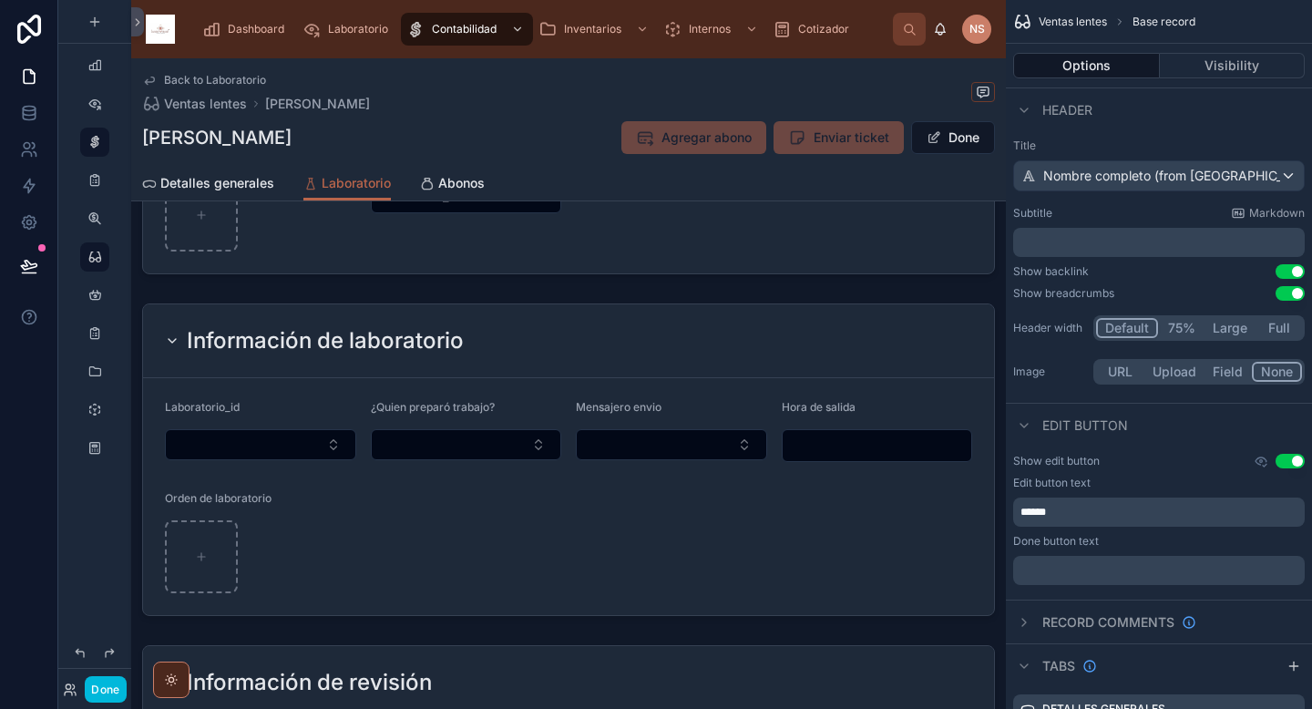
click at [660, 317] on div at bounding box center [568, 459] width 875 height 327
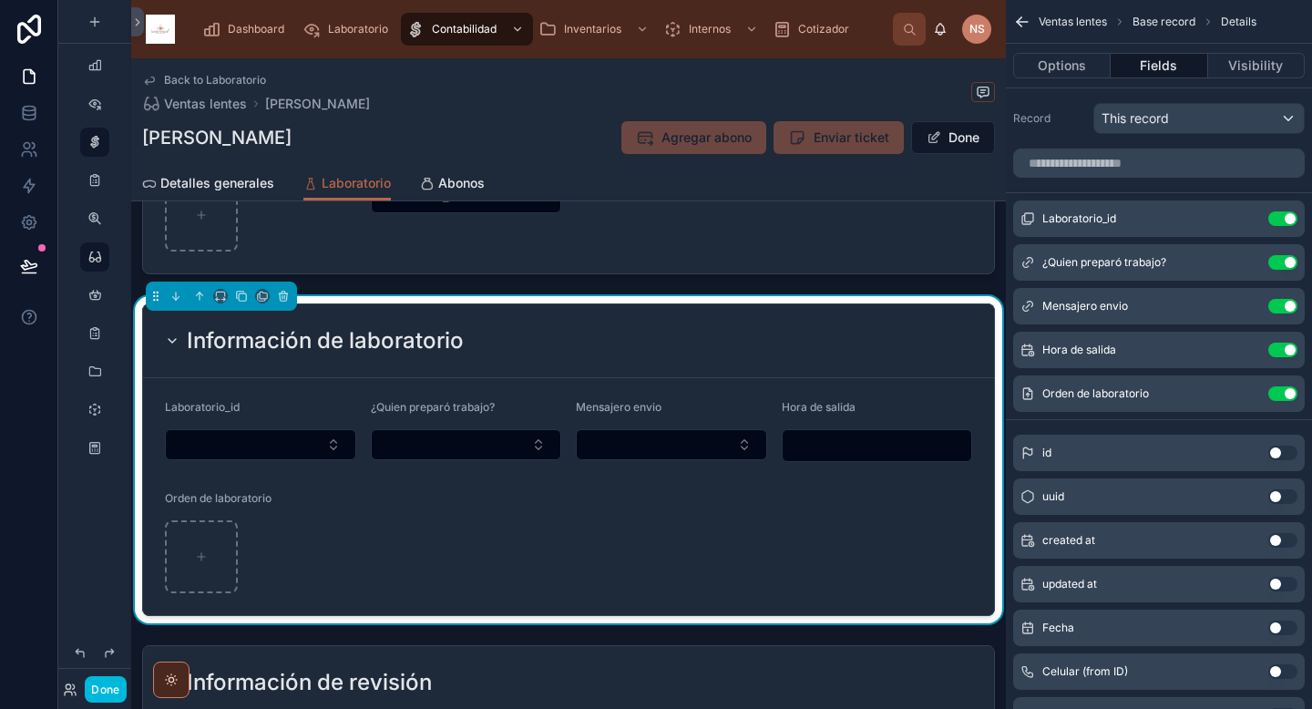
click at [0, 0] on icon "scrollable content" at bounding box center [0, 0] width 0 height 0
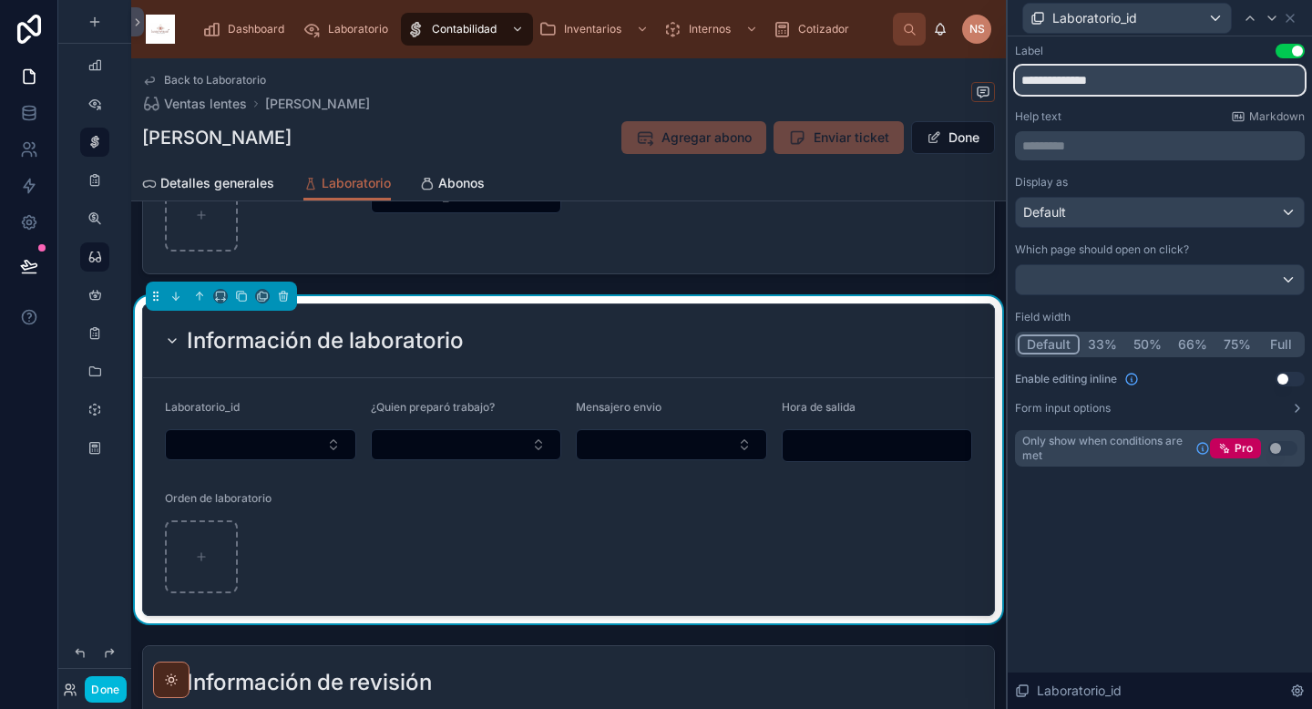
click at [1139, 83] on input "**********" at bounding box center [1160, 80] width 290 height 29
type input "*****"
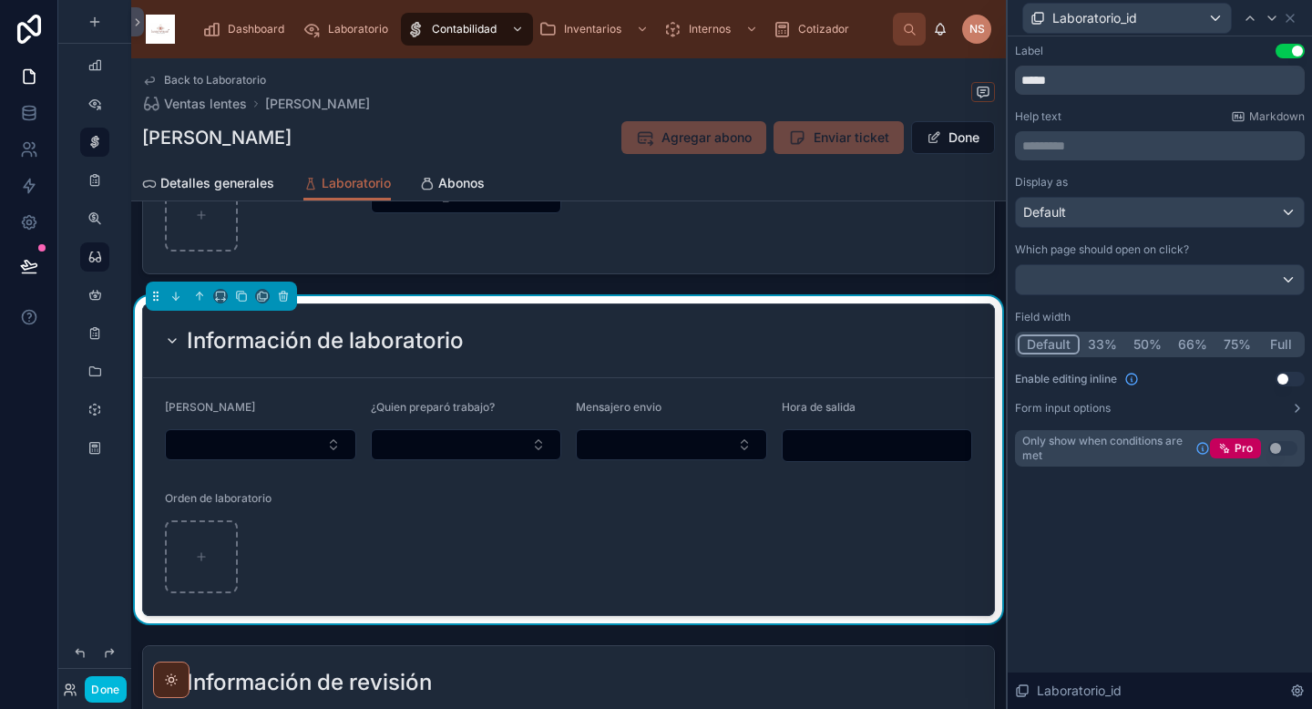
click at [1157, 117] on div "Help text Markdown" at bounding box center [1160, 116] width 290 height 15
click at [1290, 19] on icon at bounding box center [1290, 18] width 15 height 15
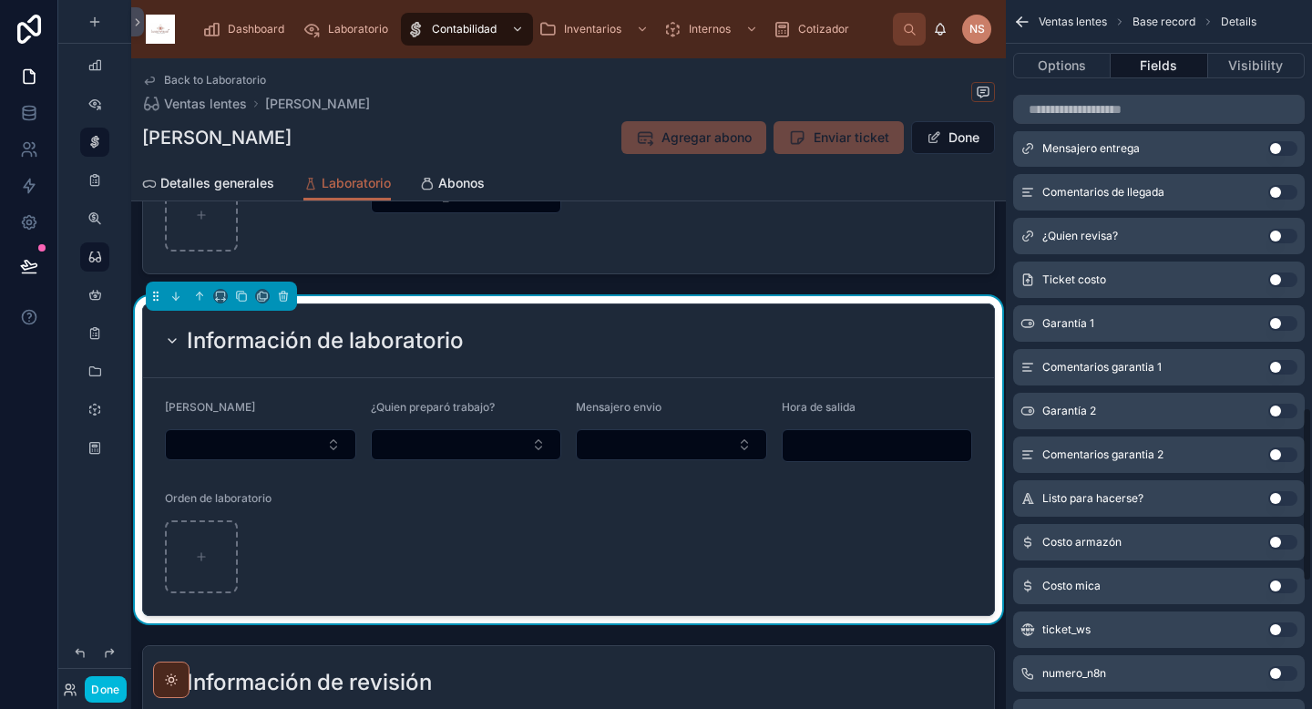
scroll to position [1663, 0]
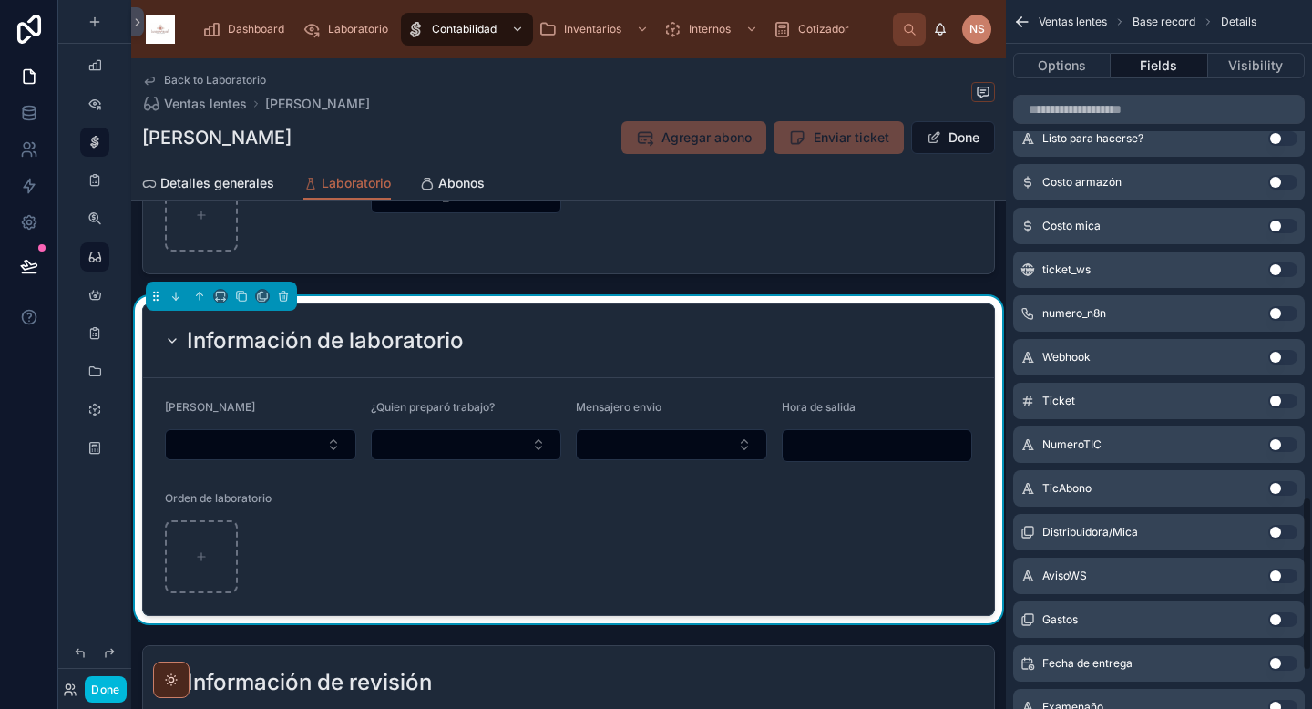
click at [1282, 531] on button "Use setting" at bounding box center [1282, 532] width 29 height 15
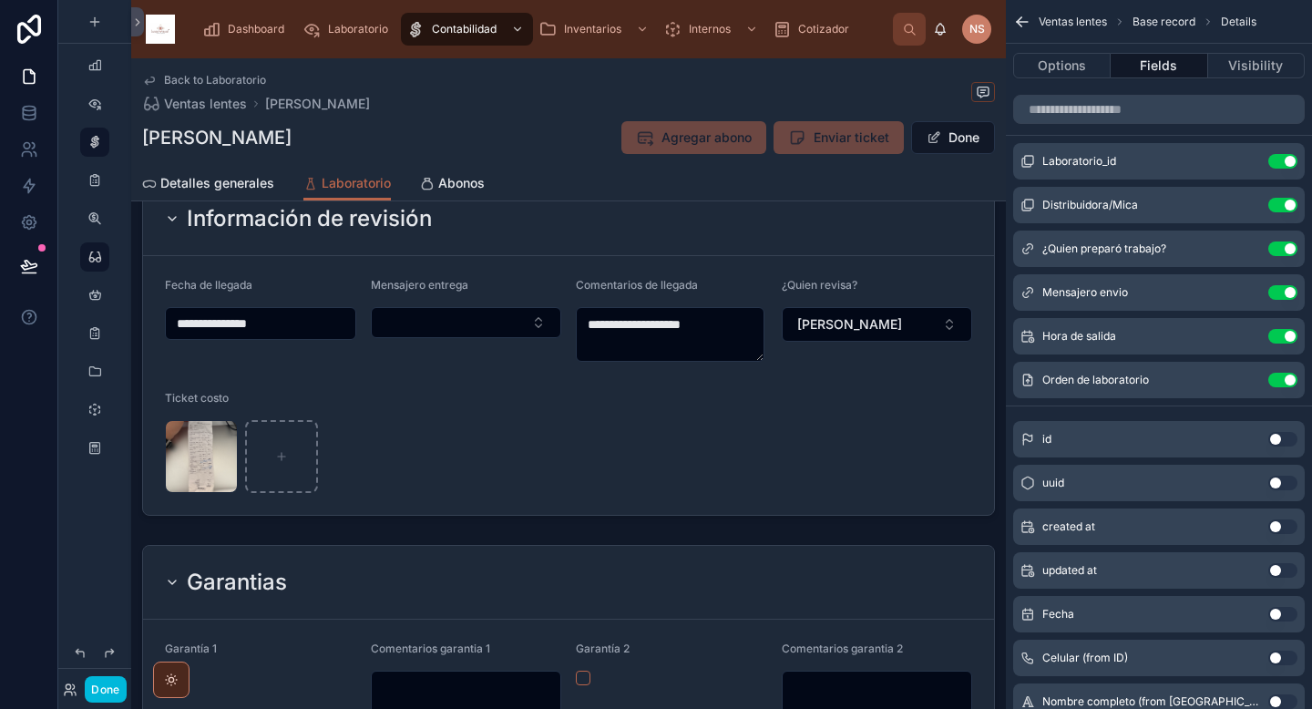
scroll to position [710, 0]
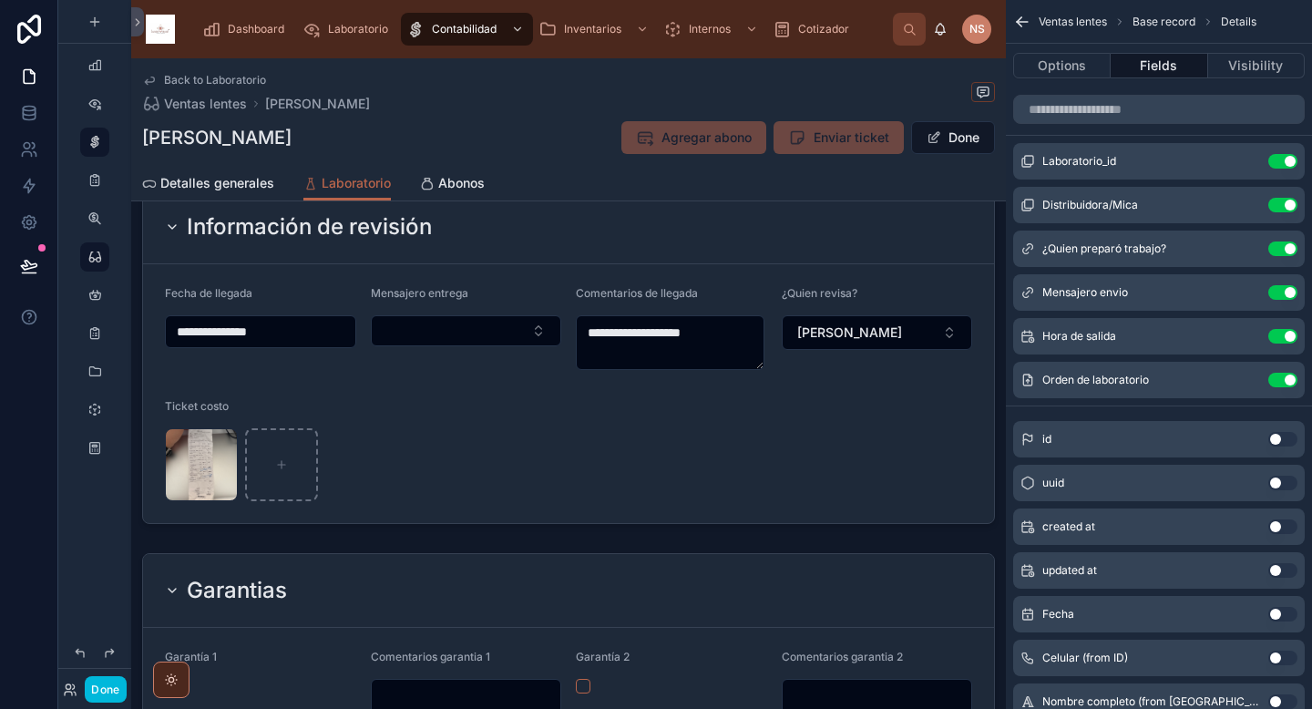
click at [234, 186] on span "Detalles generales" at bounding box center [217, 183] width 114 height 18
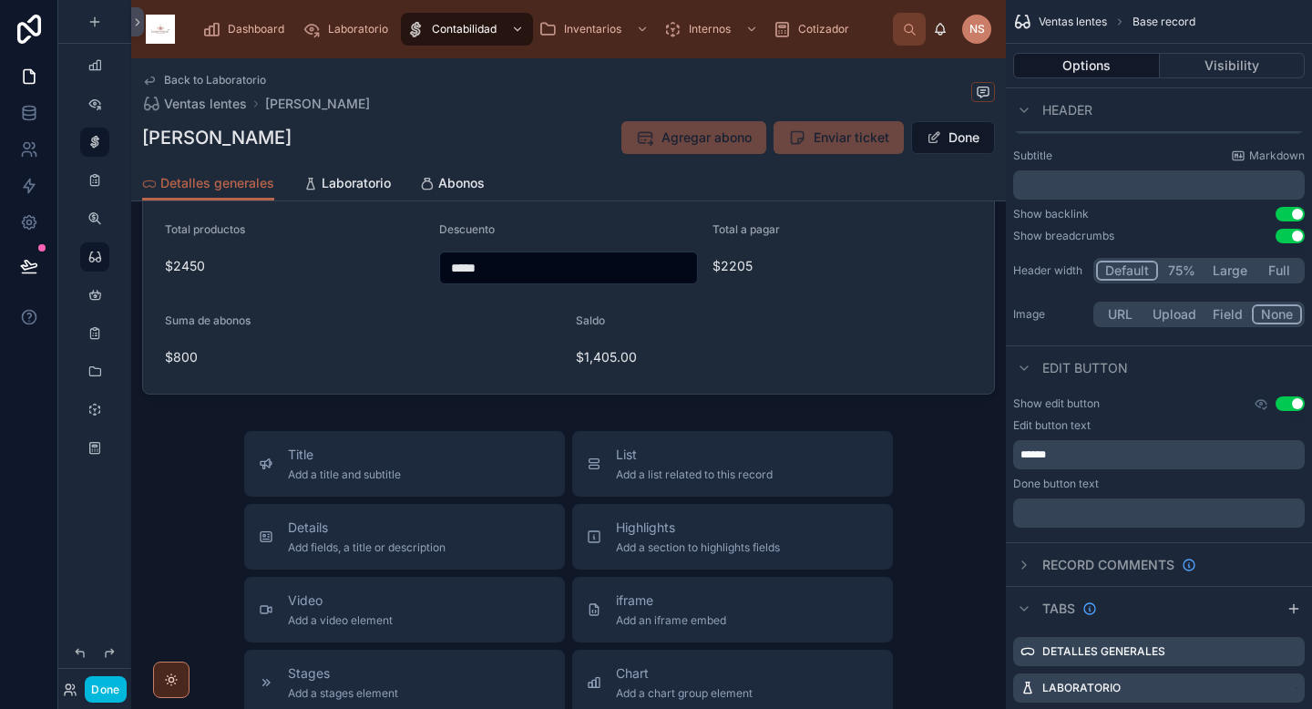
scroll to position [1172, 0]
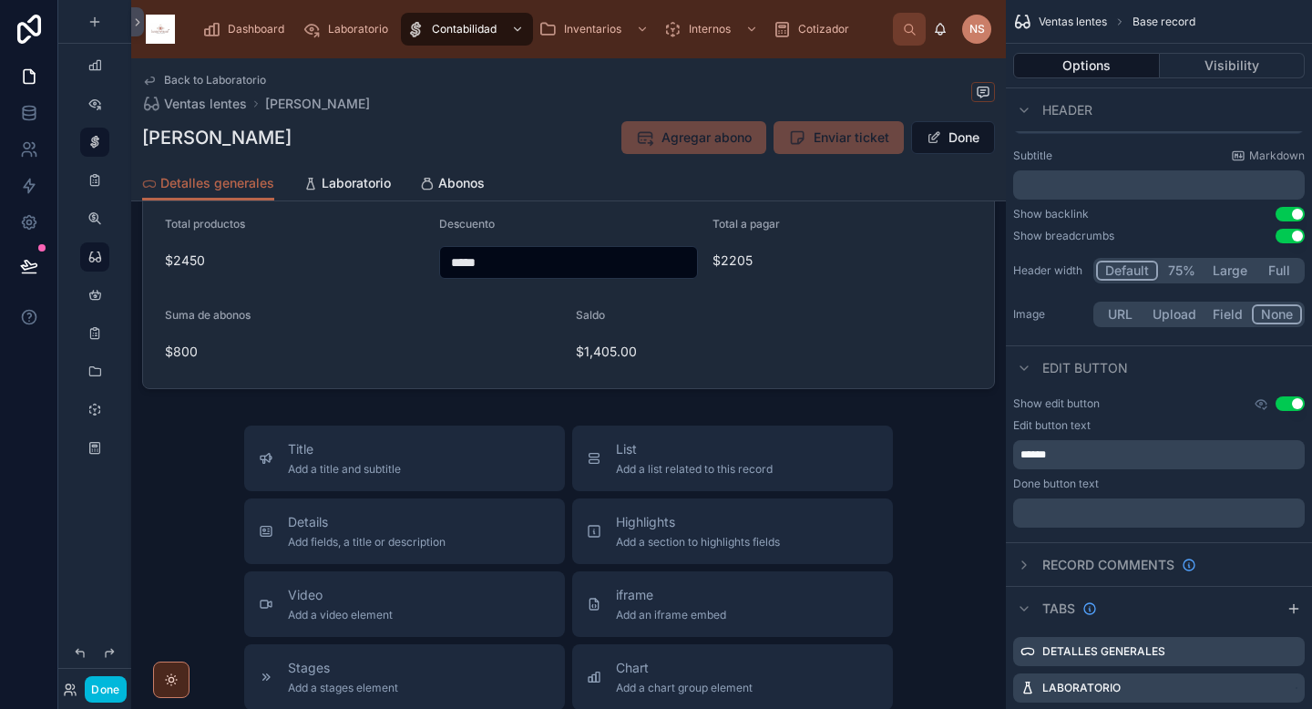
click at [343, 174] on span "Laboratorio" at bounding box center [356, 183] width 69 height 18
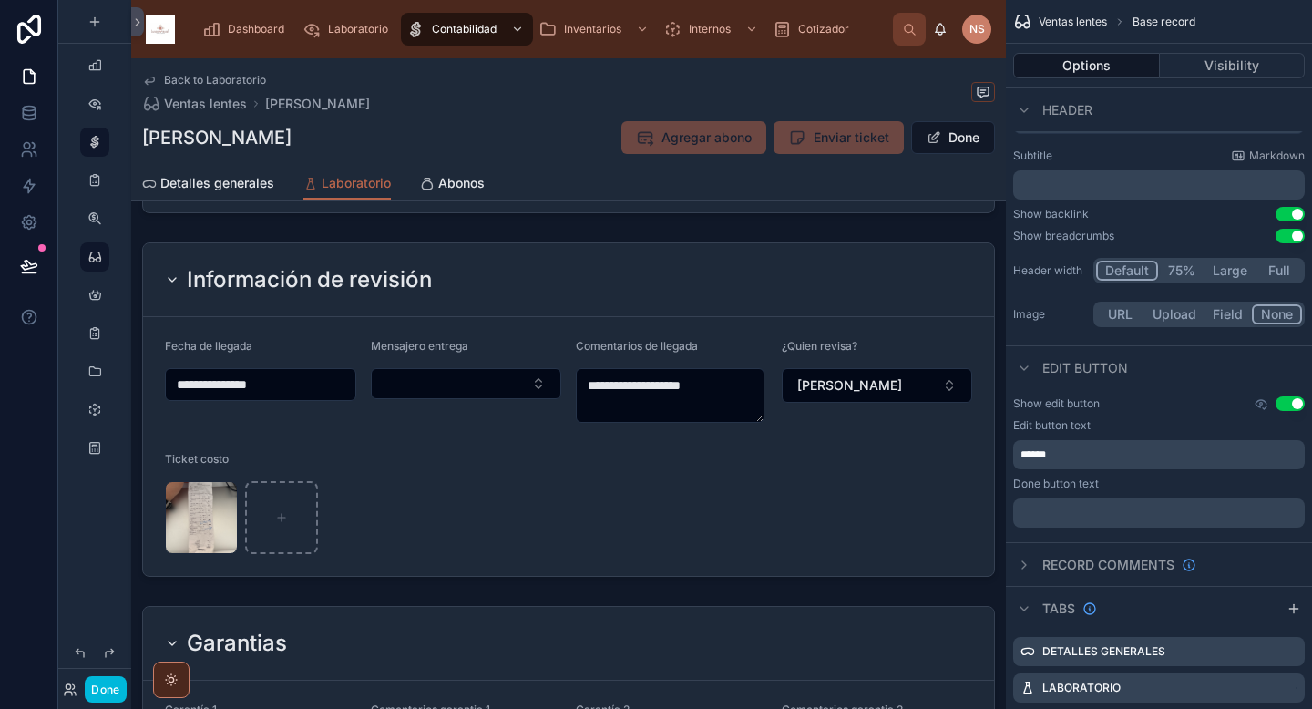
scroll to position [615, 0]
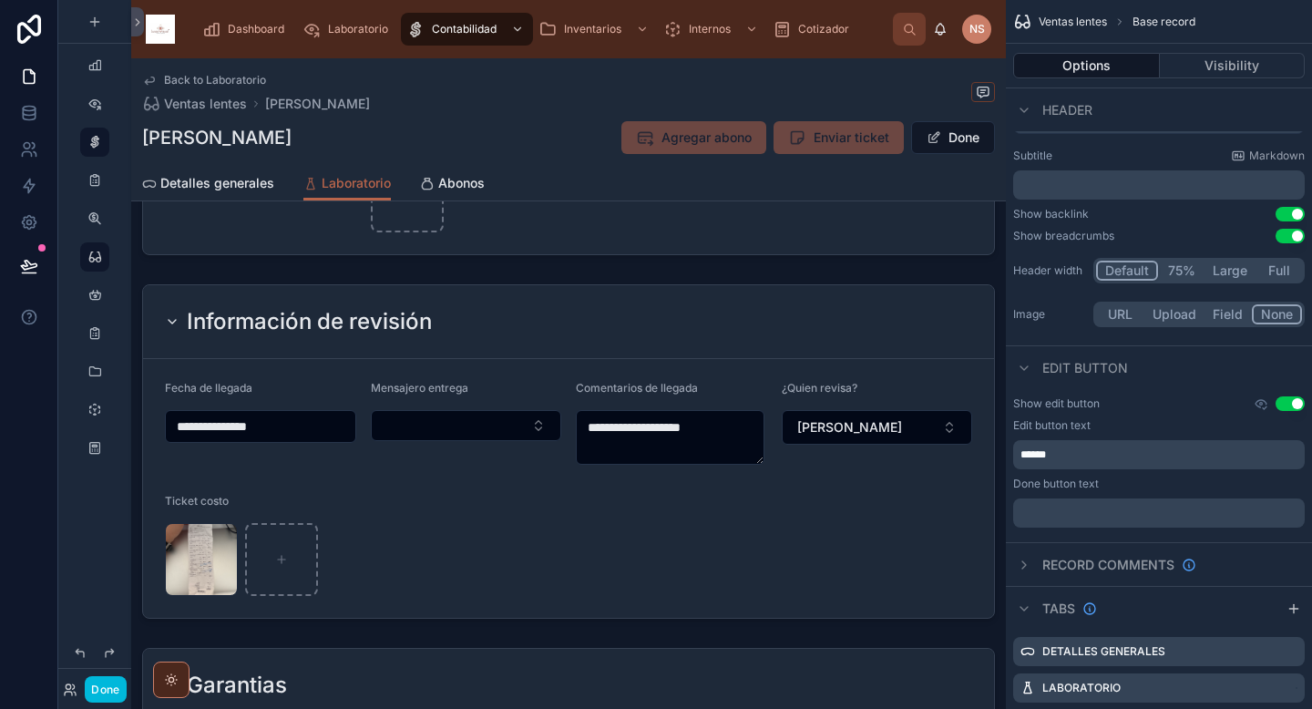
click at [596, 568] on div at bounding box center [568, 451] width 875 height 349
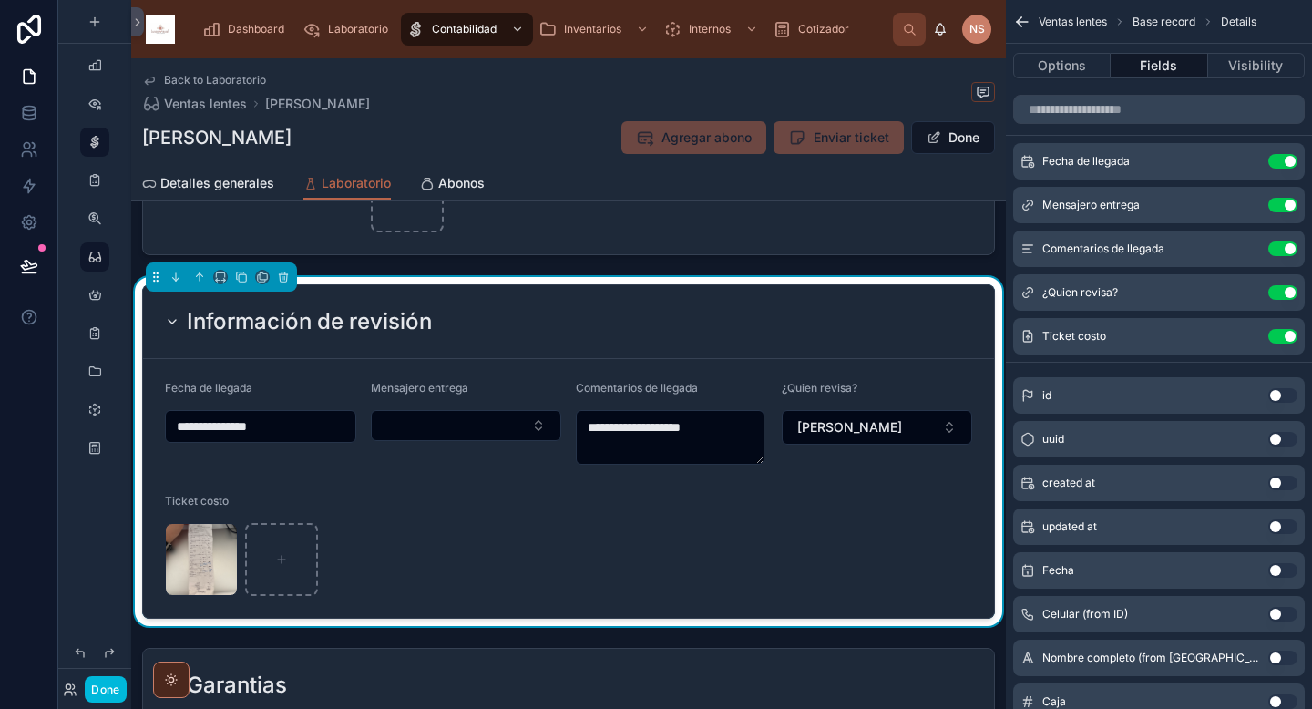
click at [206, 179] on span "Detalles generales" at bounding box center [217, 183] width 114 height 18
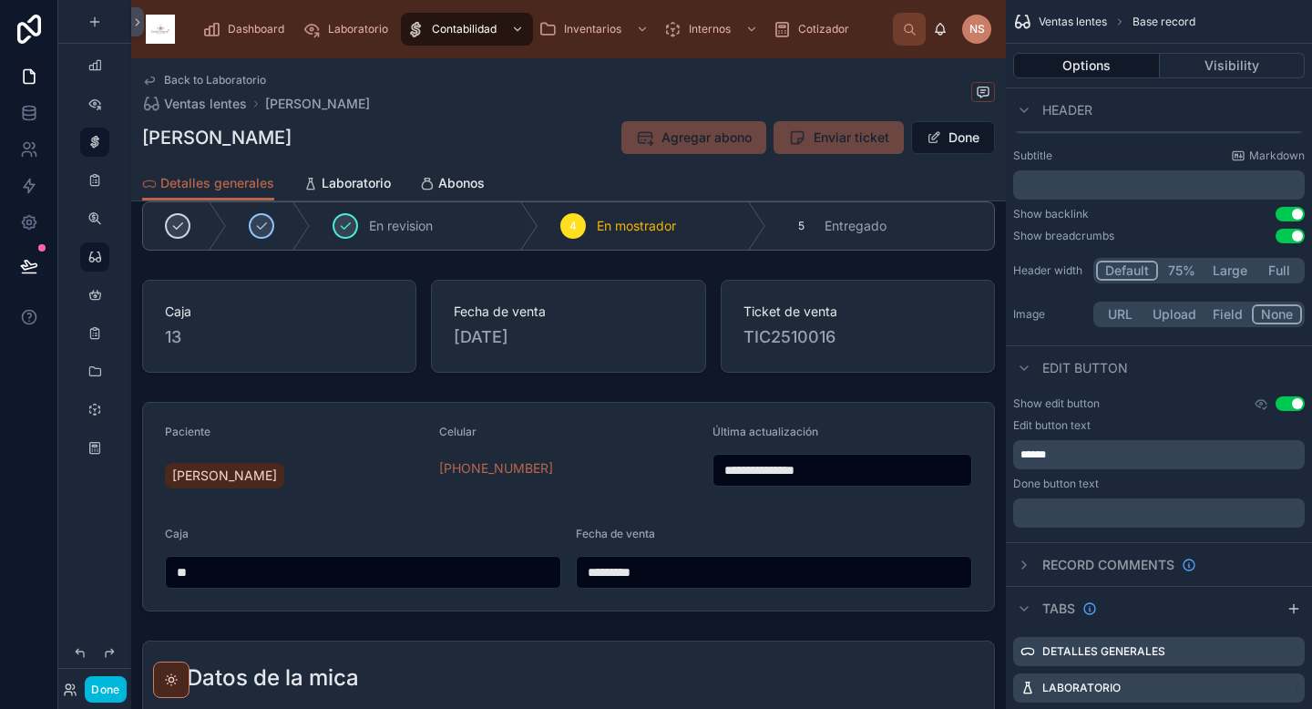
scroll to position [25, 0]
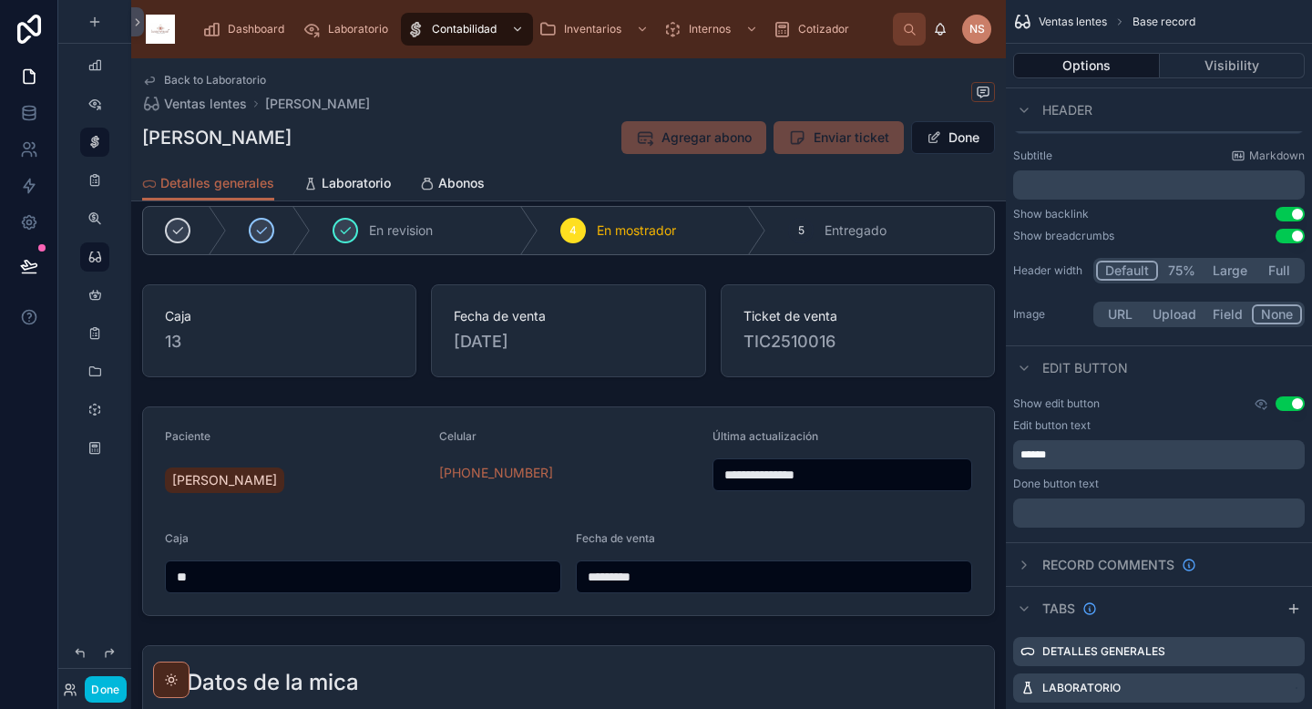
click at [561, 448] on div at bounding box center [568, 511] width 875 height 224
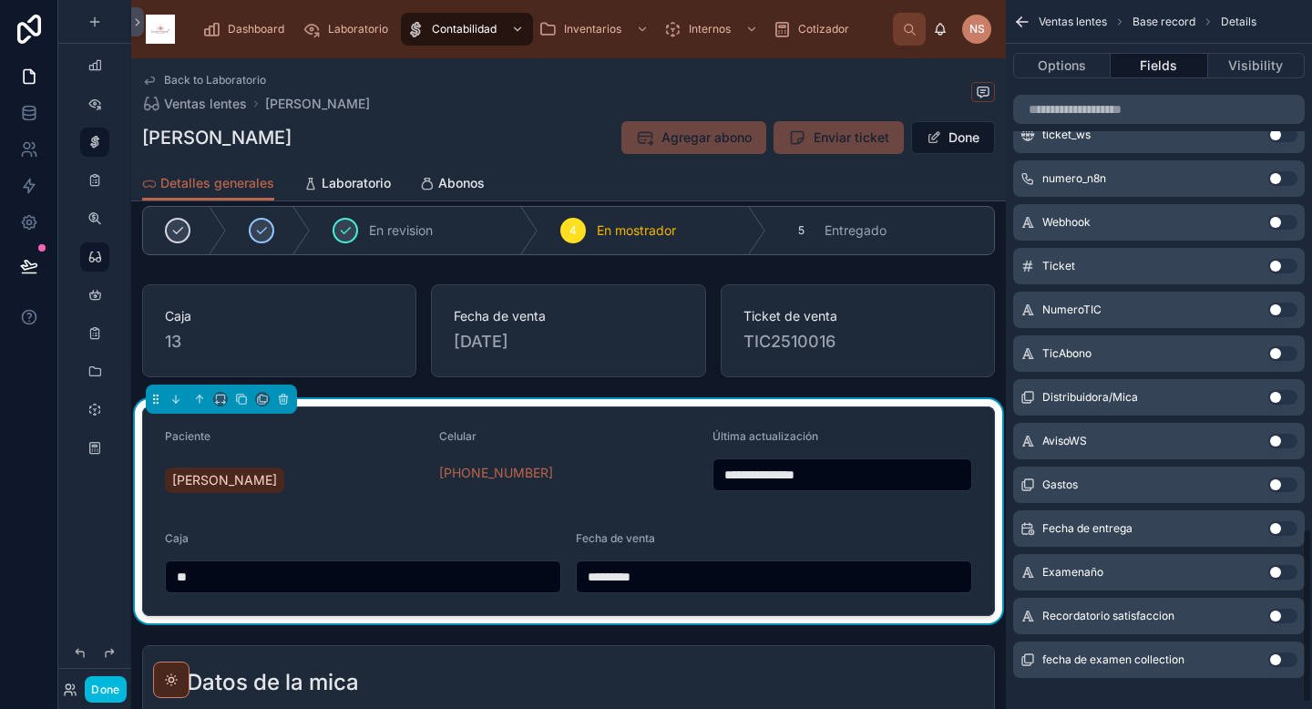
scroll to position [2149, 0]
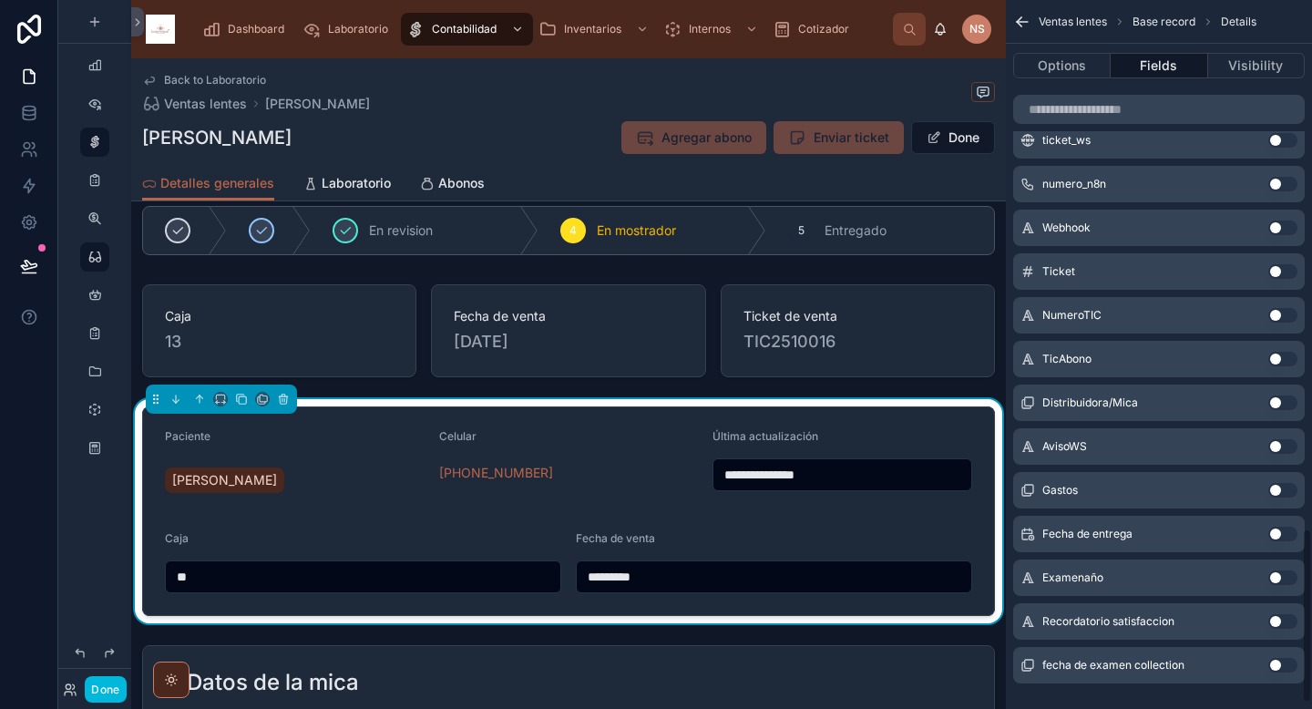
click at [1289, 533] on button "Use setting" at bounding box center [1282, 534] width 29 height 15
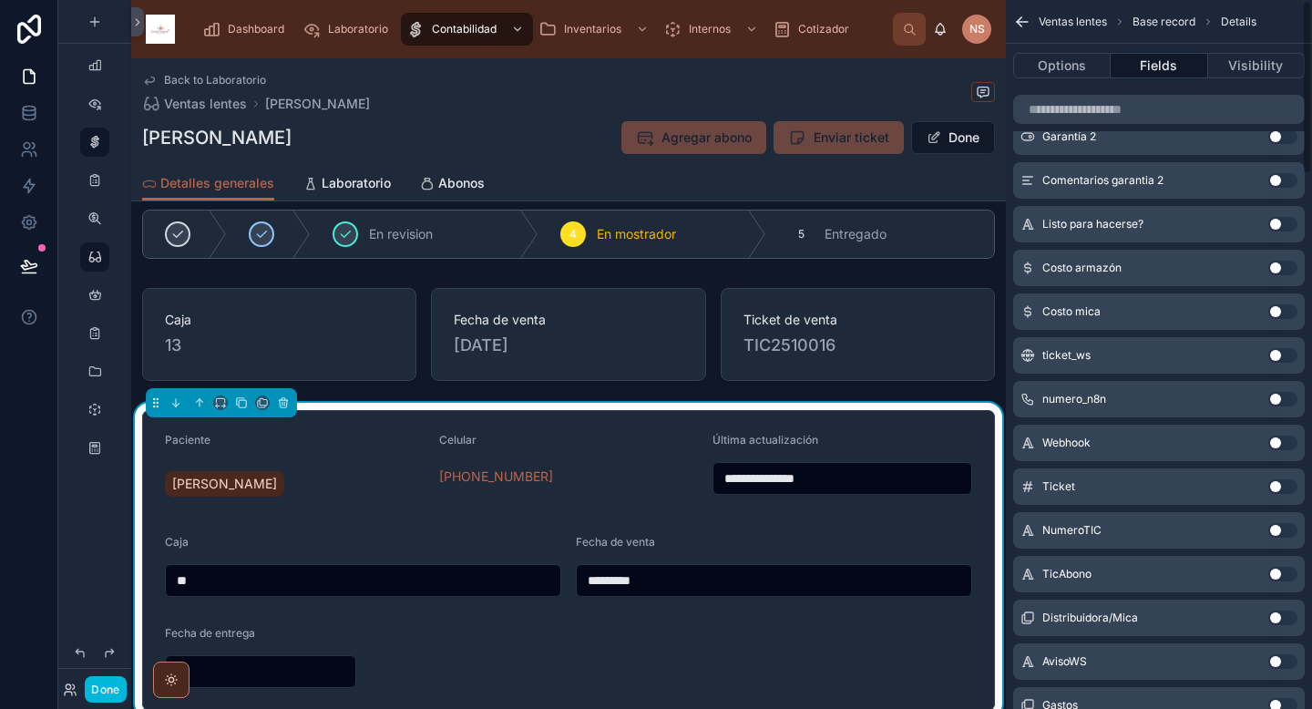
scroll to position [0, 0]
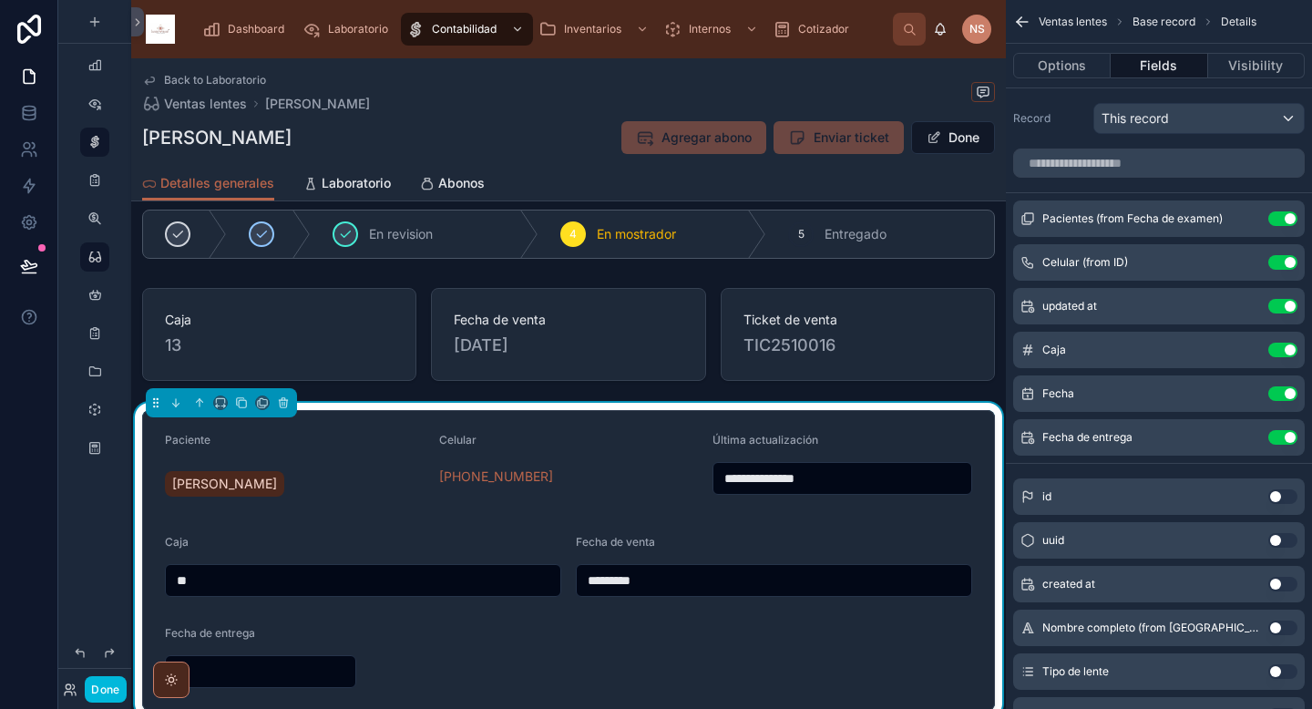
click at [0, 0] on icon "scrollable content" at bounding box center [0, 0] width 0 height 0
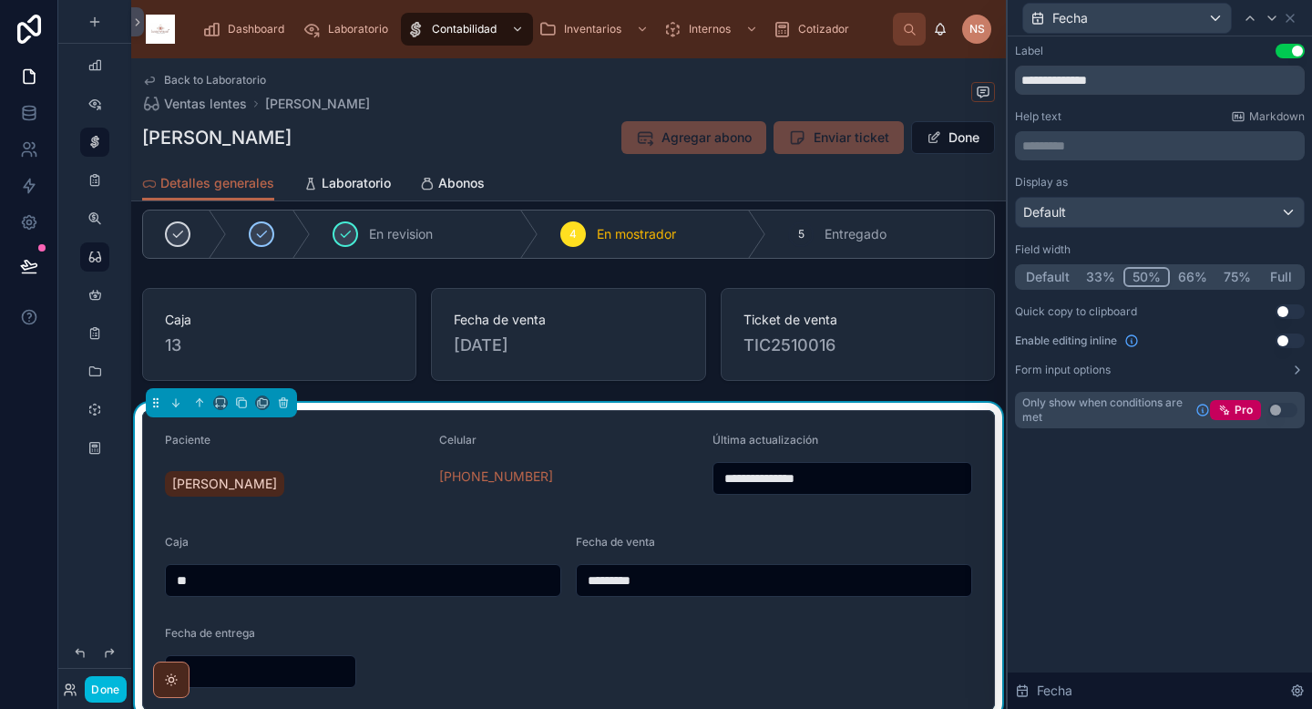
click at [1109, 271] on button "33%" at bounding box center [1101, 277] width 46 height 20
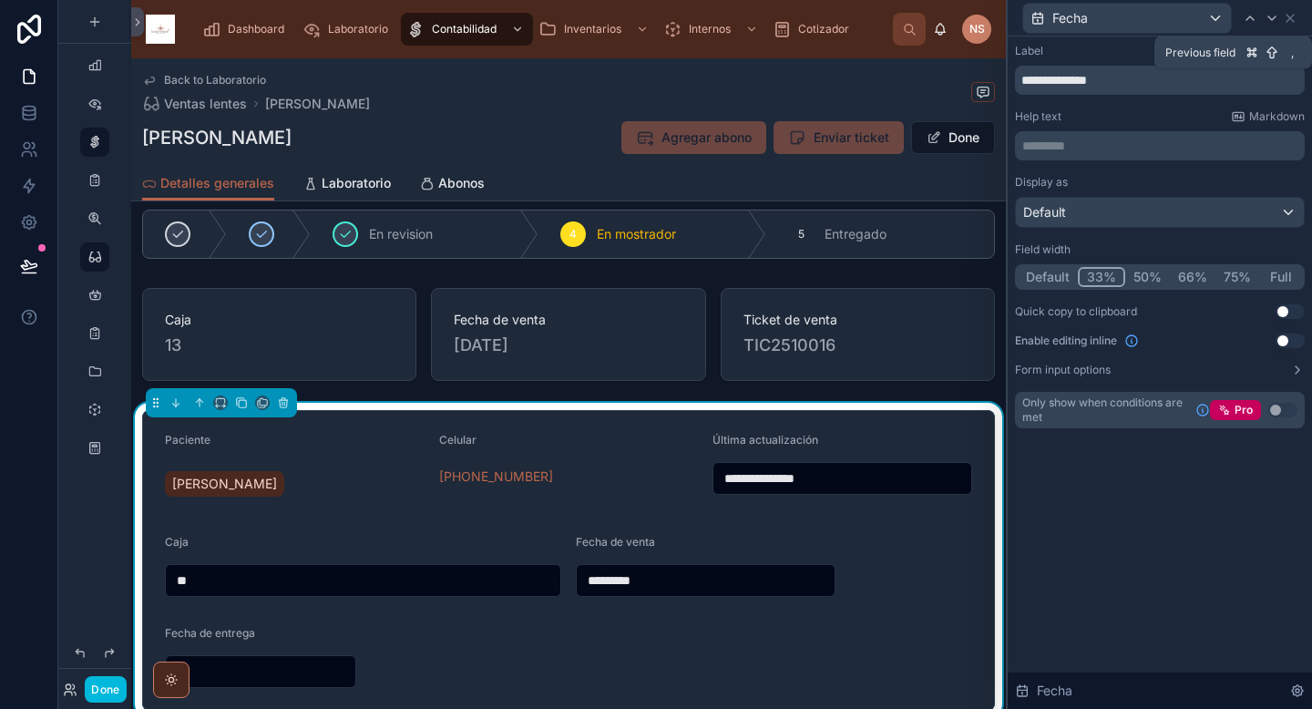
click at [1254, 22] on icon at bounding box center [1250, 18] width 15 height 15
click at [1108, 273] on button "33%" at bounding box center [1101, 277] width 46 height 20
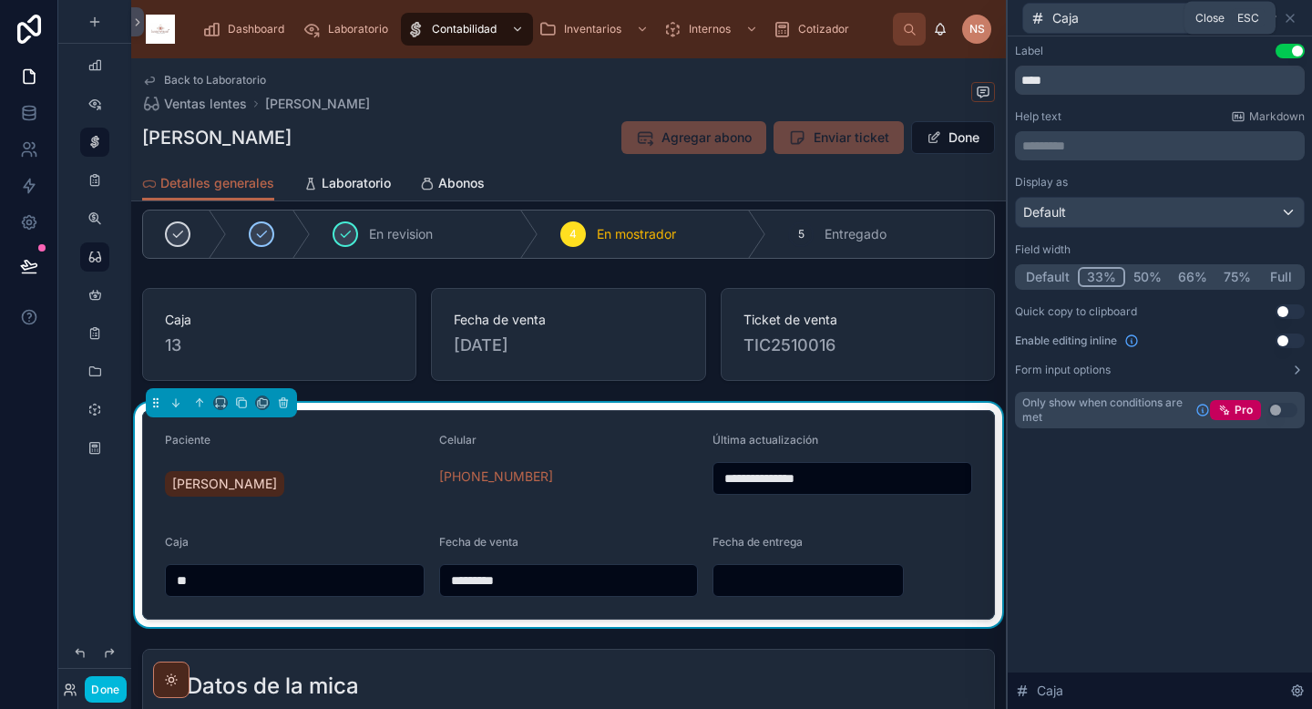
click at [1292, 19] on icon at bounding box center [1290, 18] width 15 height 15
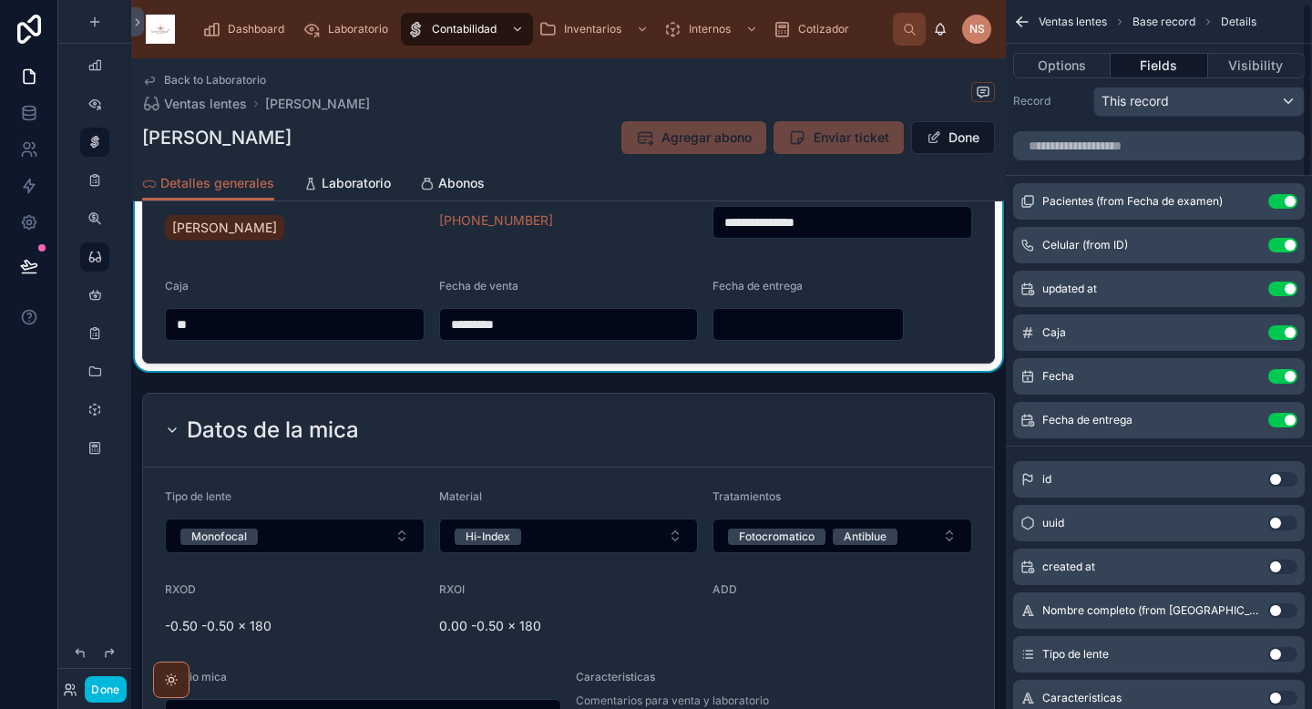
scroll to position [384, 0]
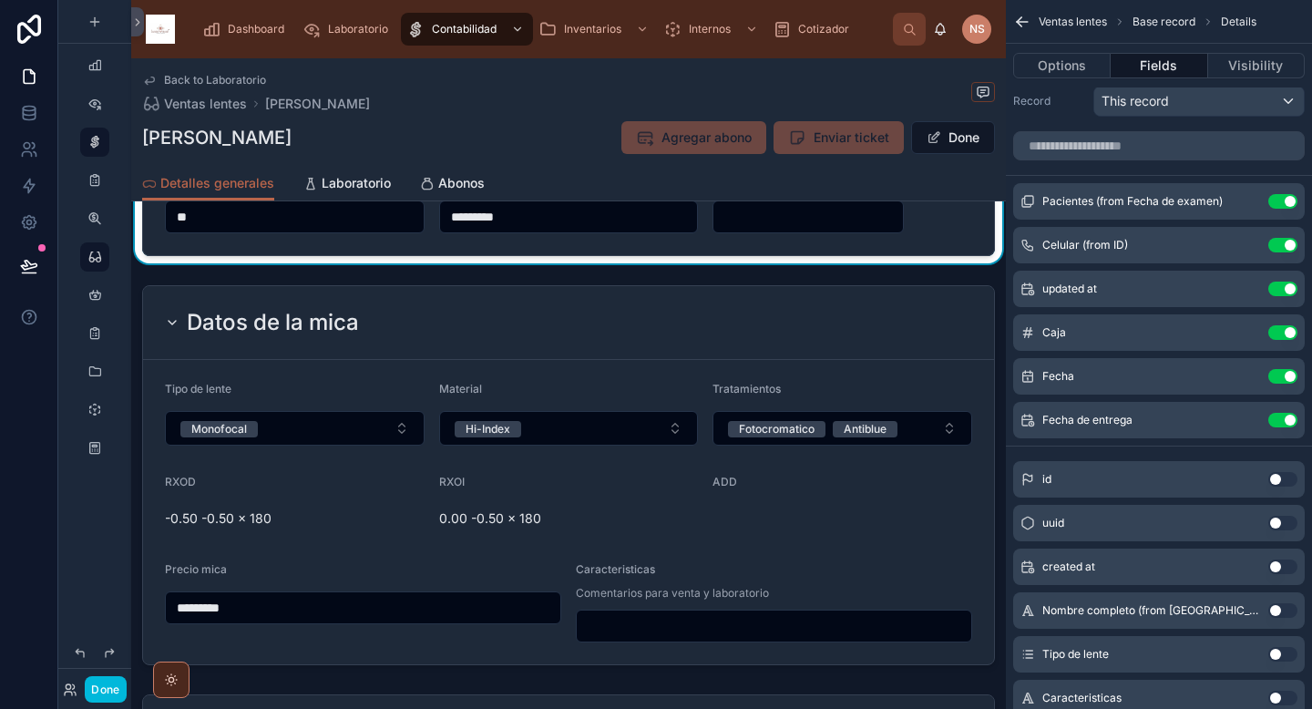
click at [116, 689] on button "Done" at bounding box center [105, 689] width 41 height 26
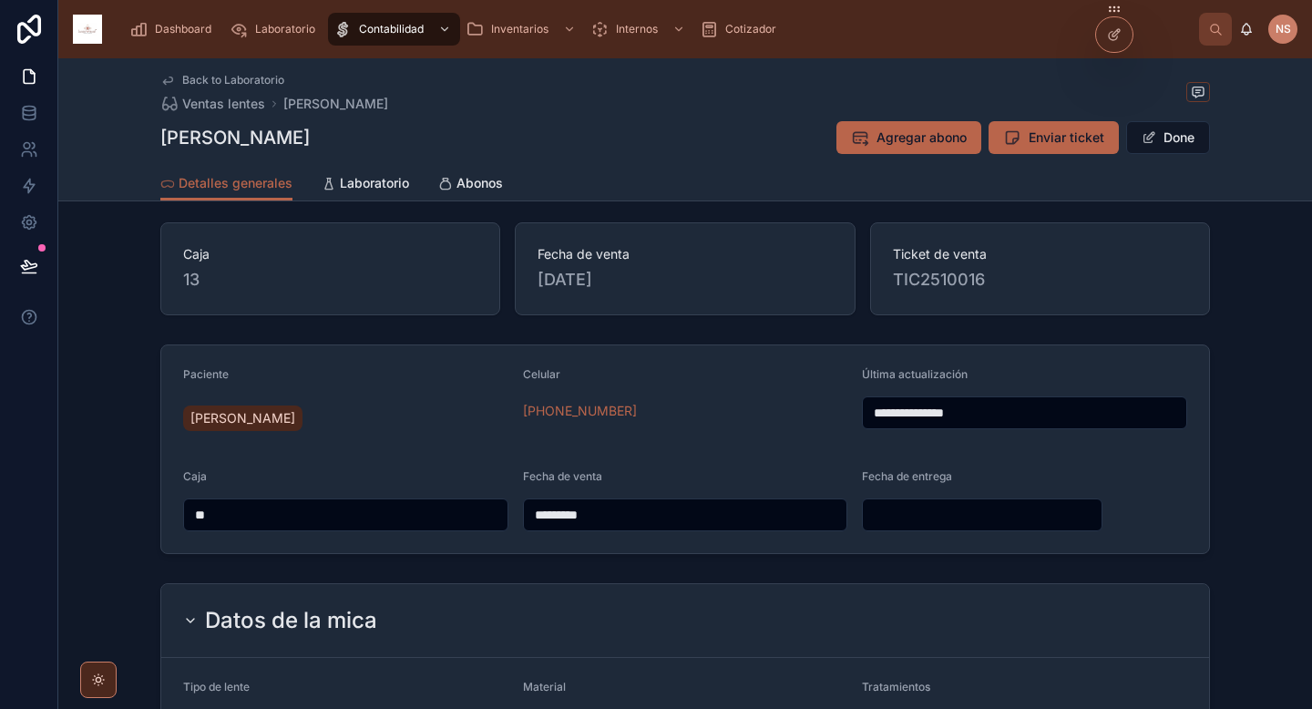
scroll to position [0, 0]
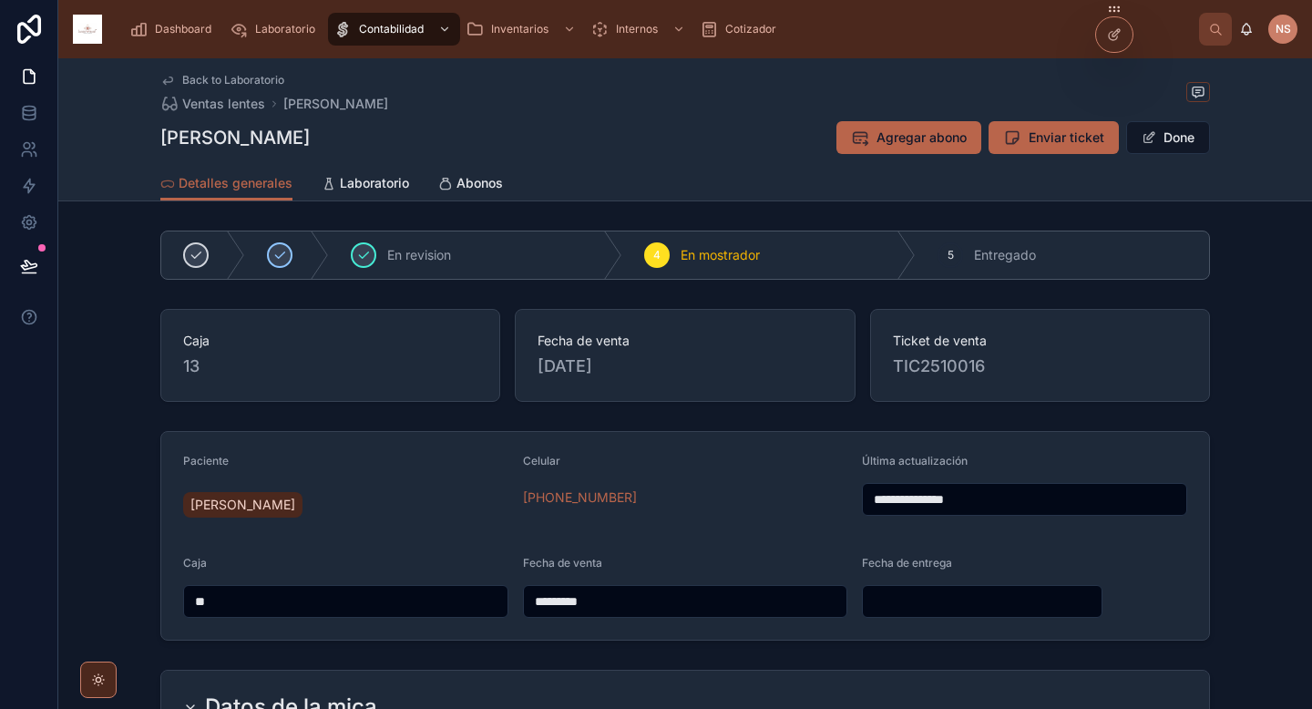
click at [1151, 138] on button "Done" at bounding box center [1168, 137] width 84 height 33
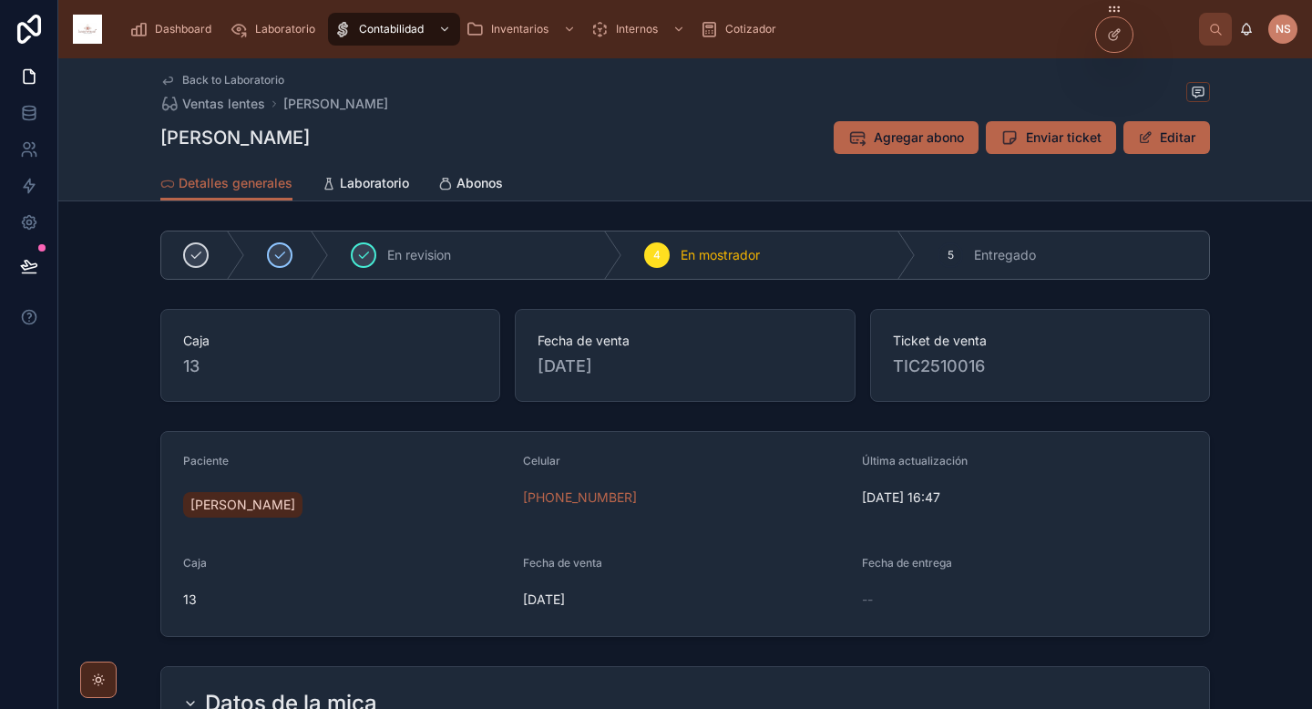
click at [180, 34] on span "Dashboard" at bounding box center [183, 29] width 56 height 15
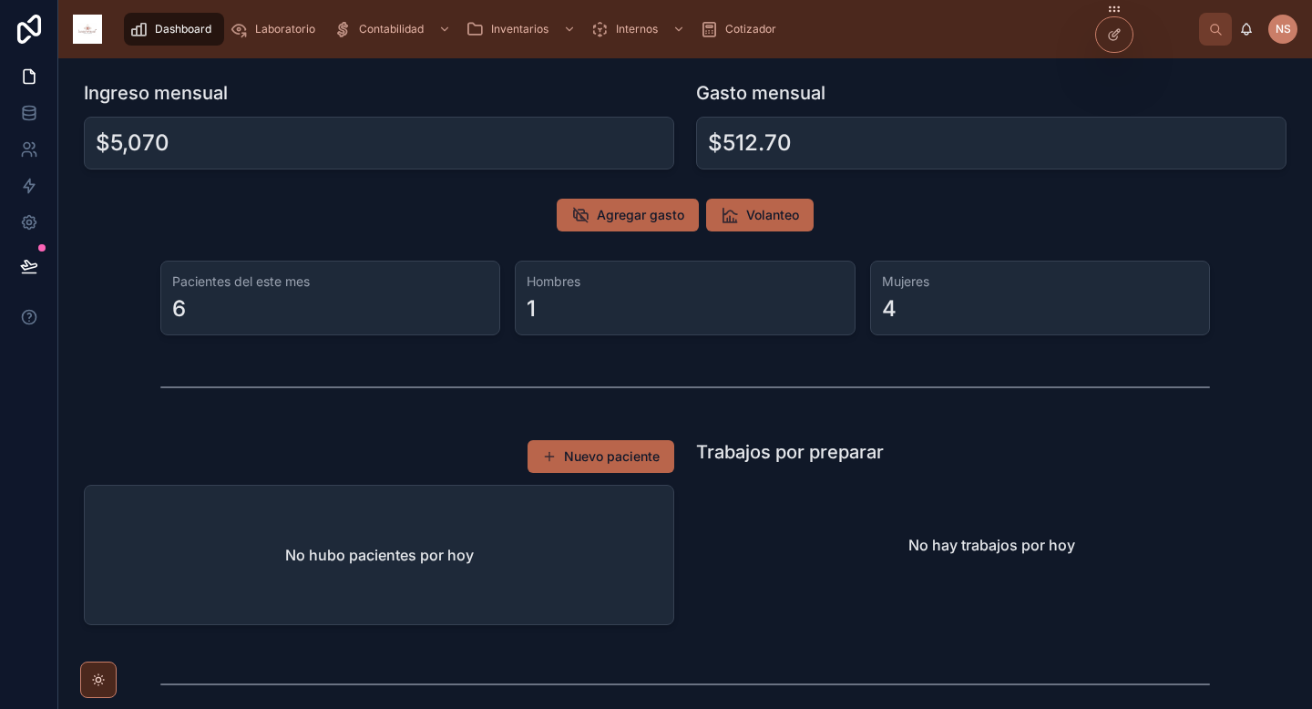
click at [585, 461] on button "Nuevo paciente" at bounding box center [600, 456] width 147 height 33
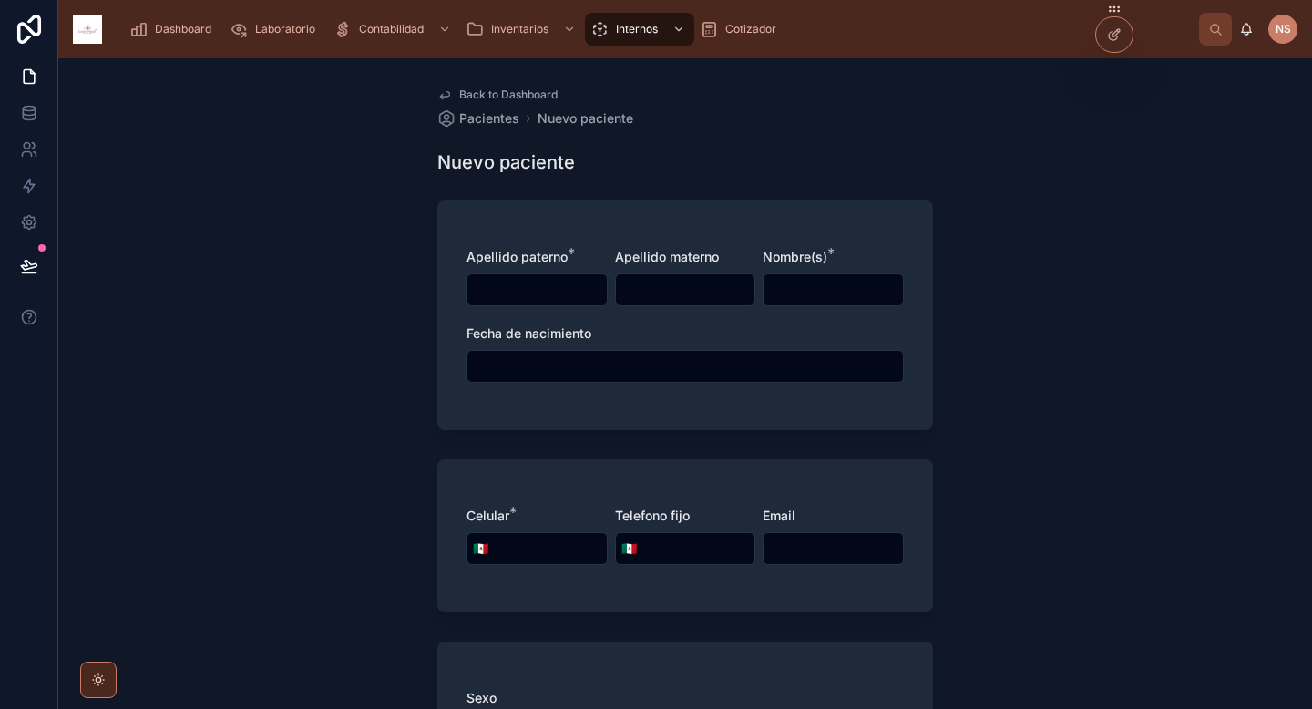
click at [573, 281] on input "text" at bounding box center [536, 290] width 139 height 26
type input "*****"
type input "**********"
type input "******"
click at [493, 363] on input "text" at bounding box center [684, 366] width 435 height 26
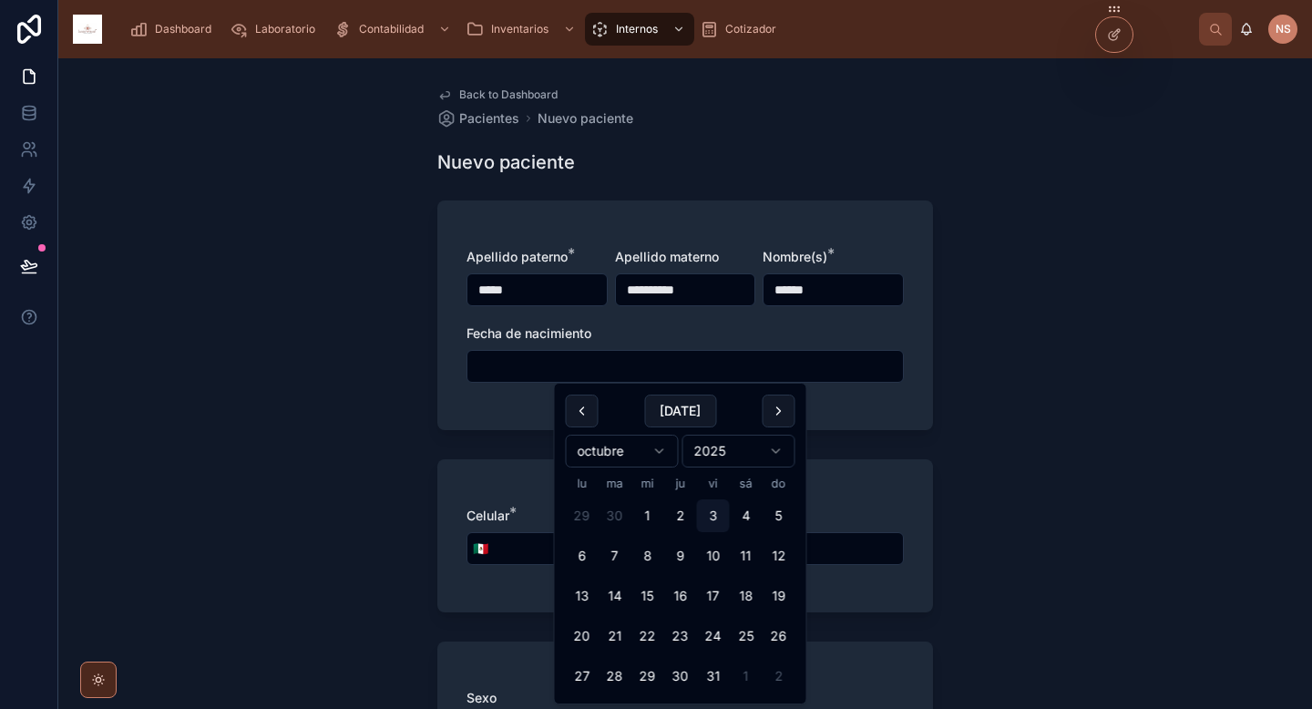
click at [490, 401] on div "**********" at bounding box center [685, 315] width 496 height 230
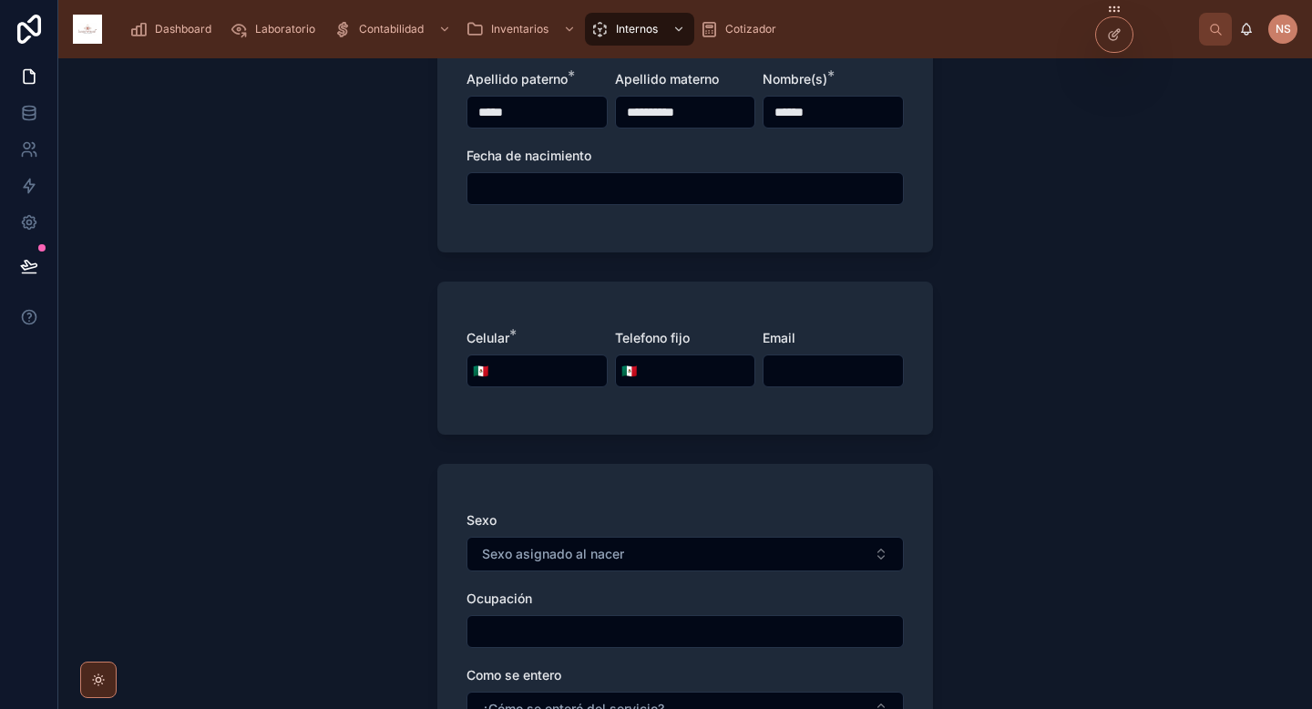
scroll to position [190, 0]
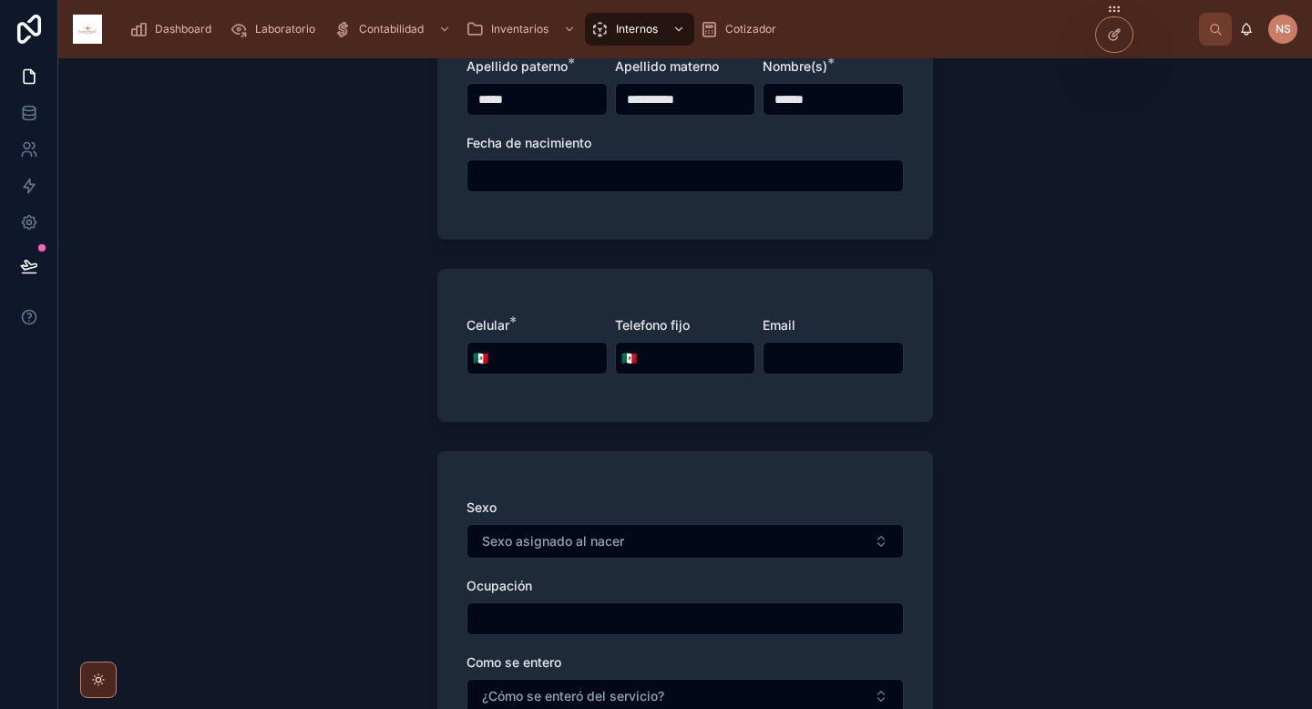
click at [525, 357] on input "tel" at bounding box center [550, 358] width 113 height 26
type input "**********"
click at [516, 461] on div "Sexo Sexo asignado al nacer Ocupación Como se entero ¿Cómo se enteró del servic…" at bounding box center [685, 643] width 496 height 384
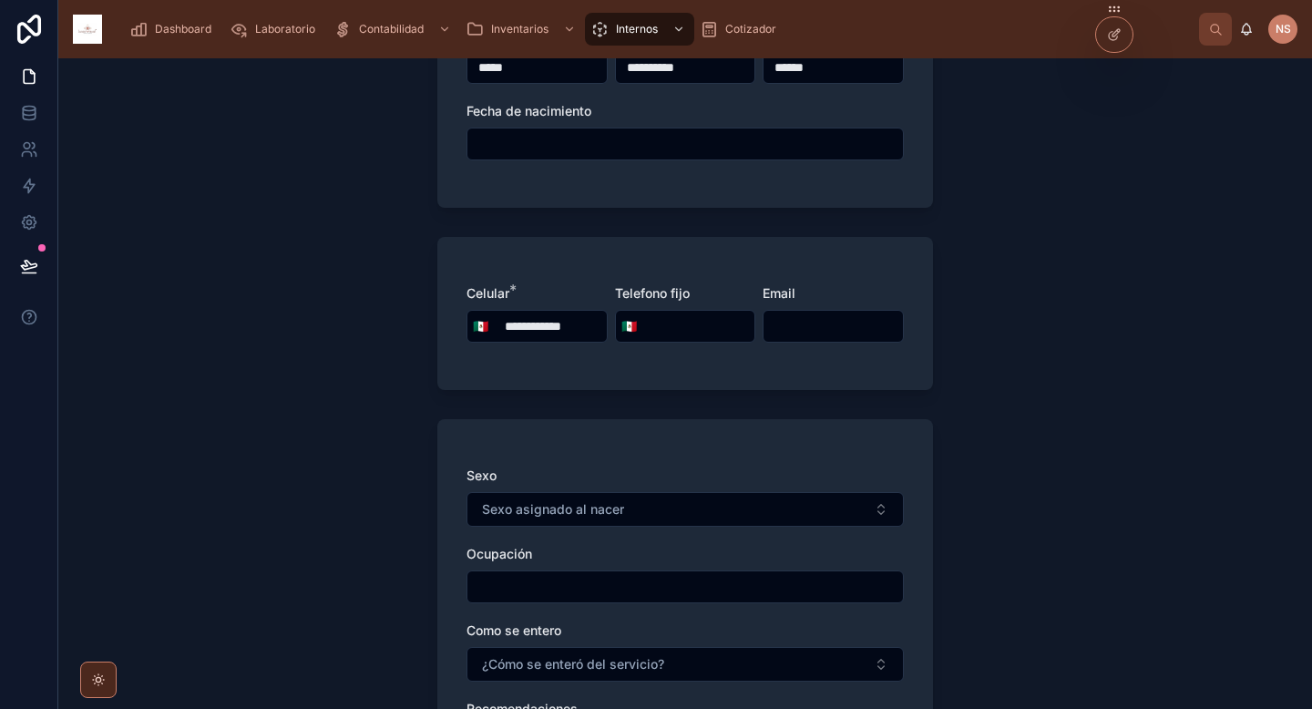
scroll to position [270, 0]
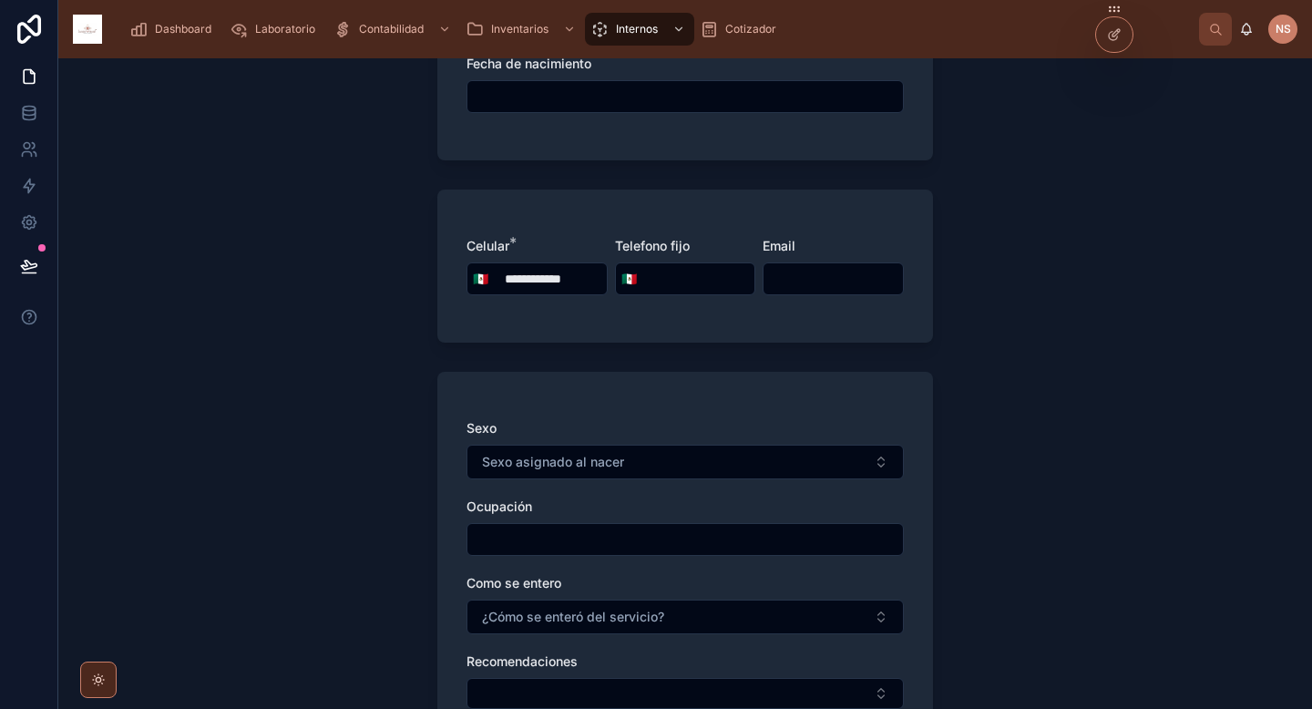
click at [517, 445] on button "Sexo asignado al nacer" at bounding box center [684, 462] width 437 height 35
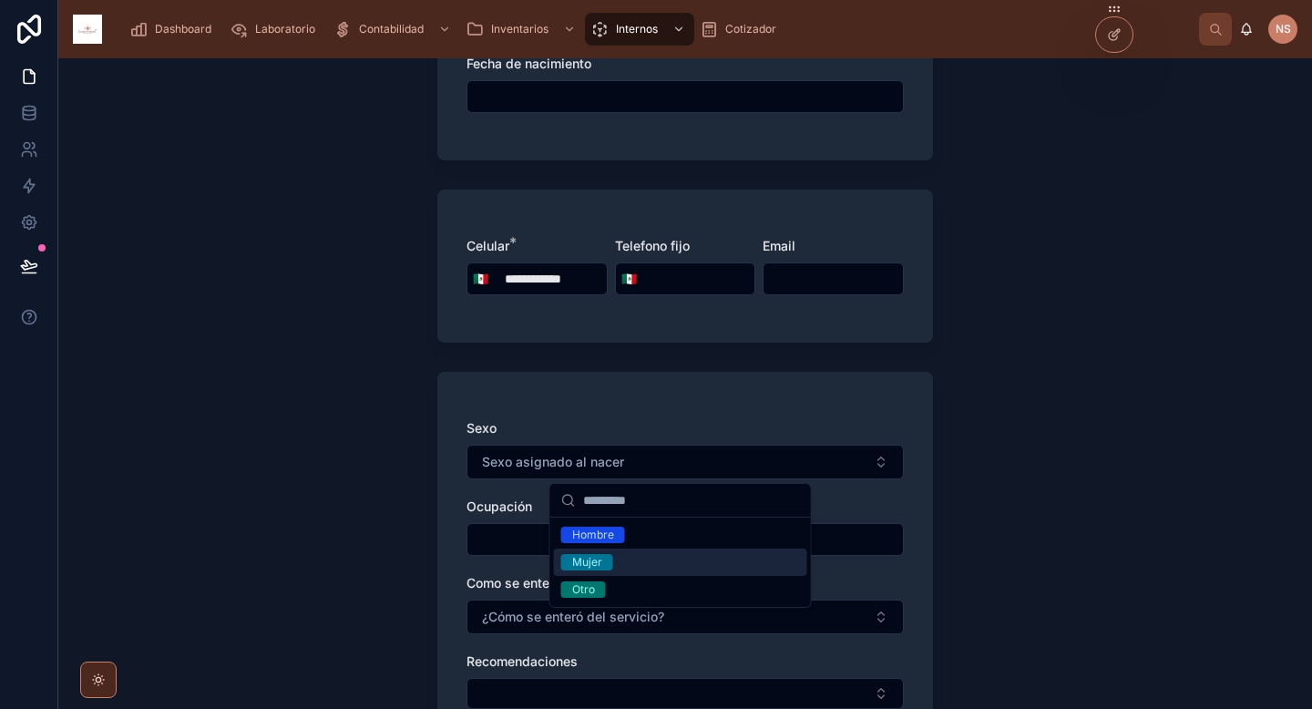
click at [634, 558] on div "Mujer" at bounding box center [680, 561] width 253 height 27
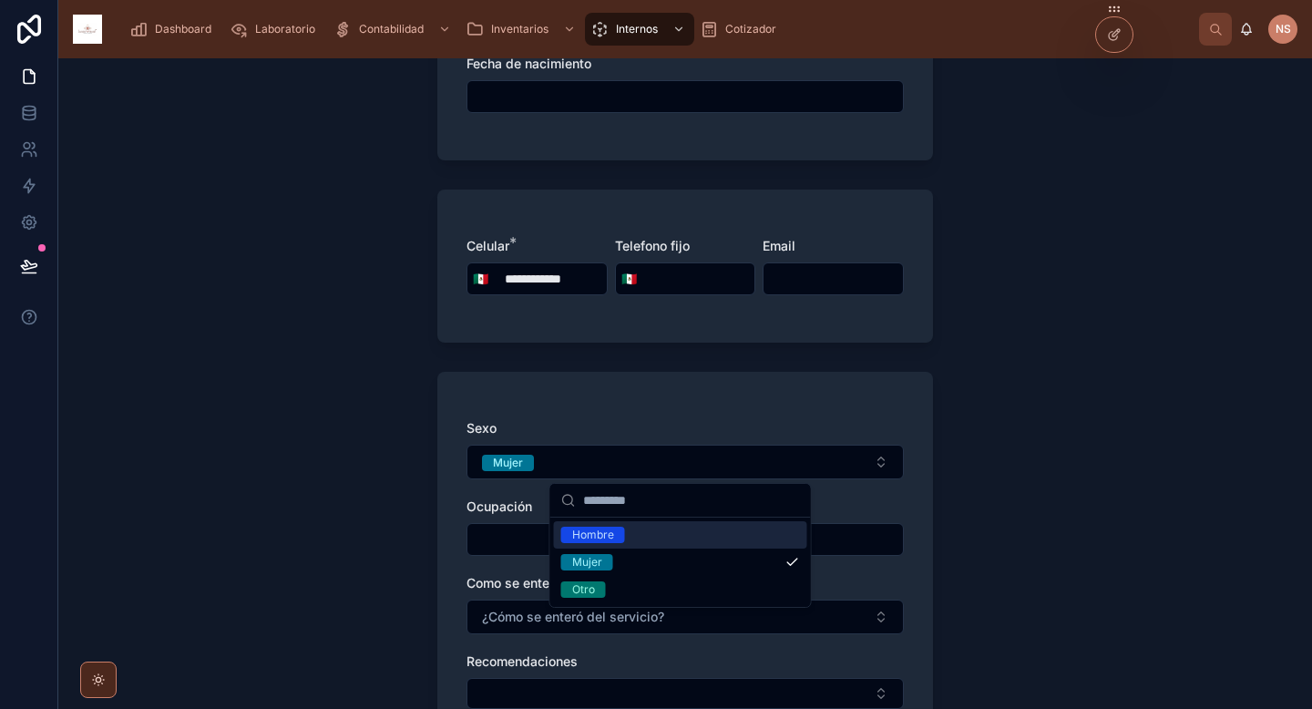
click at [475, 483] on div "Sexo Mujer Ocupación Como se entero ¿Cómo se enteró del servicio? Recomendacion…" at bounding box center [684, 573] width 437 height 308
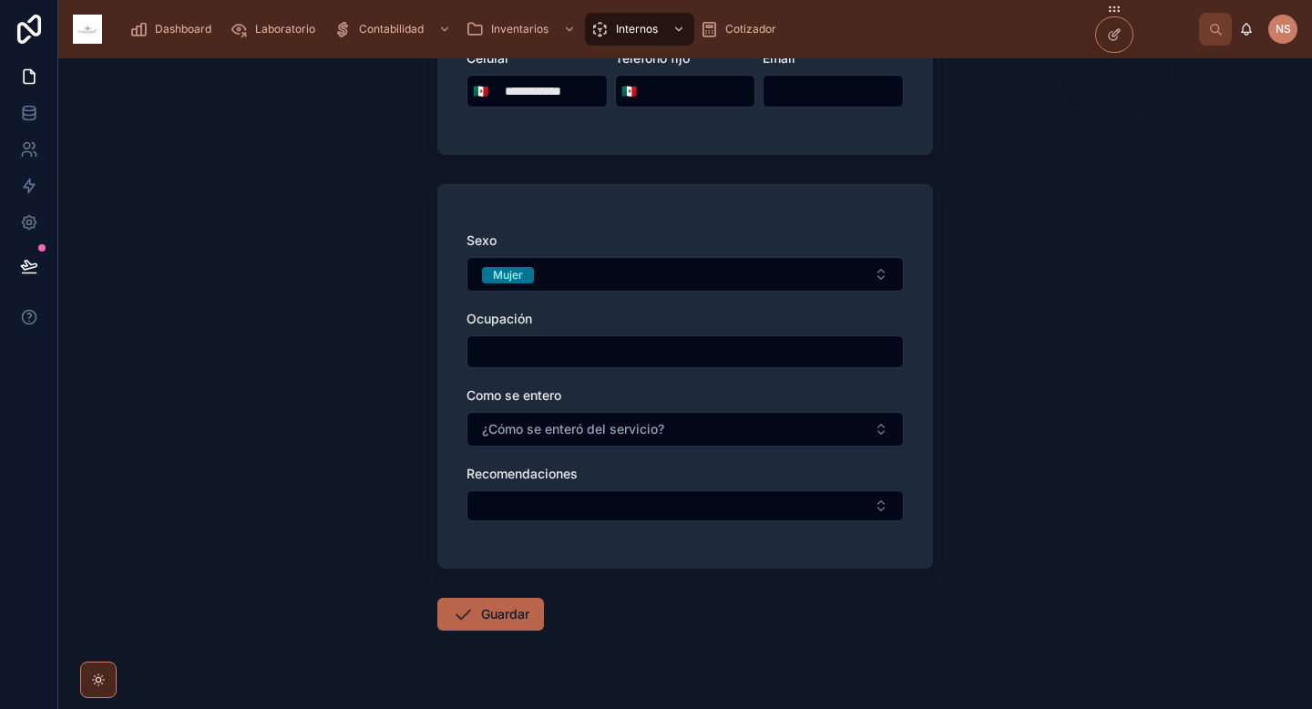
scroll to position [459, 0]
click at [581, 427] on span "¿Cómo se enteró del servicio?" at bounding box center [573, 427] width 182 height 18
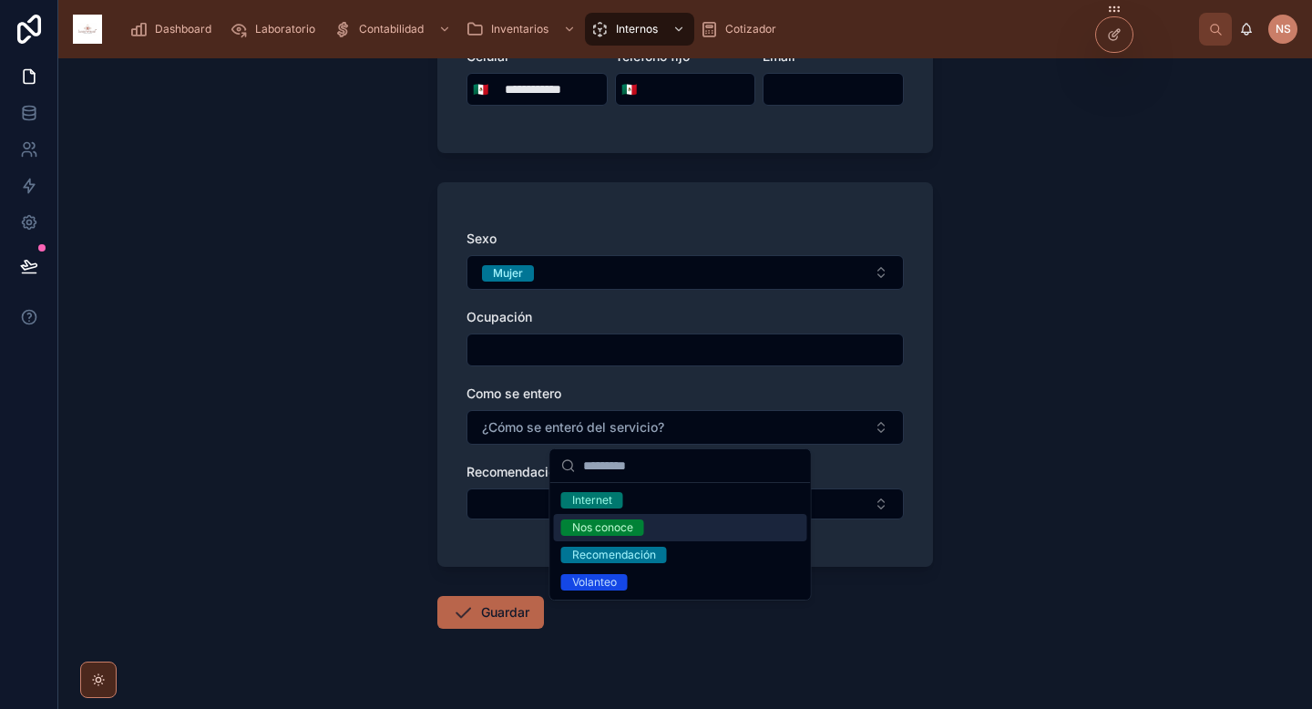
click at [651, 527] on div "Nos conoce" at bounding box center [680, 527] width 253 height 27
click at [498, 510] on button "Select Button" at bounding box center [684, 503] width 437 height 31
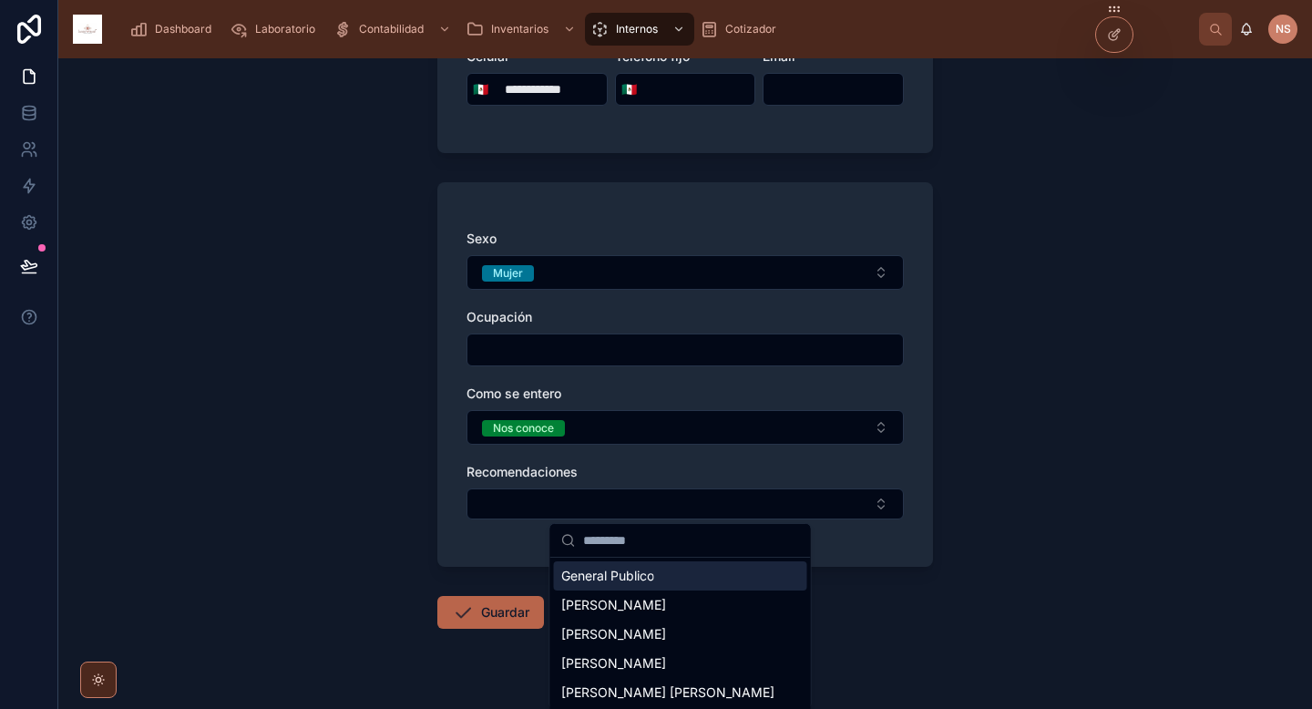
click at [496, 549] on div "Sexo Mujer Ocupación Como se entero Nos conoce Recomendaciones" at bounding box center [685, 374] width 496 height 384
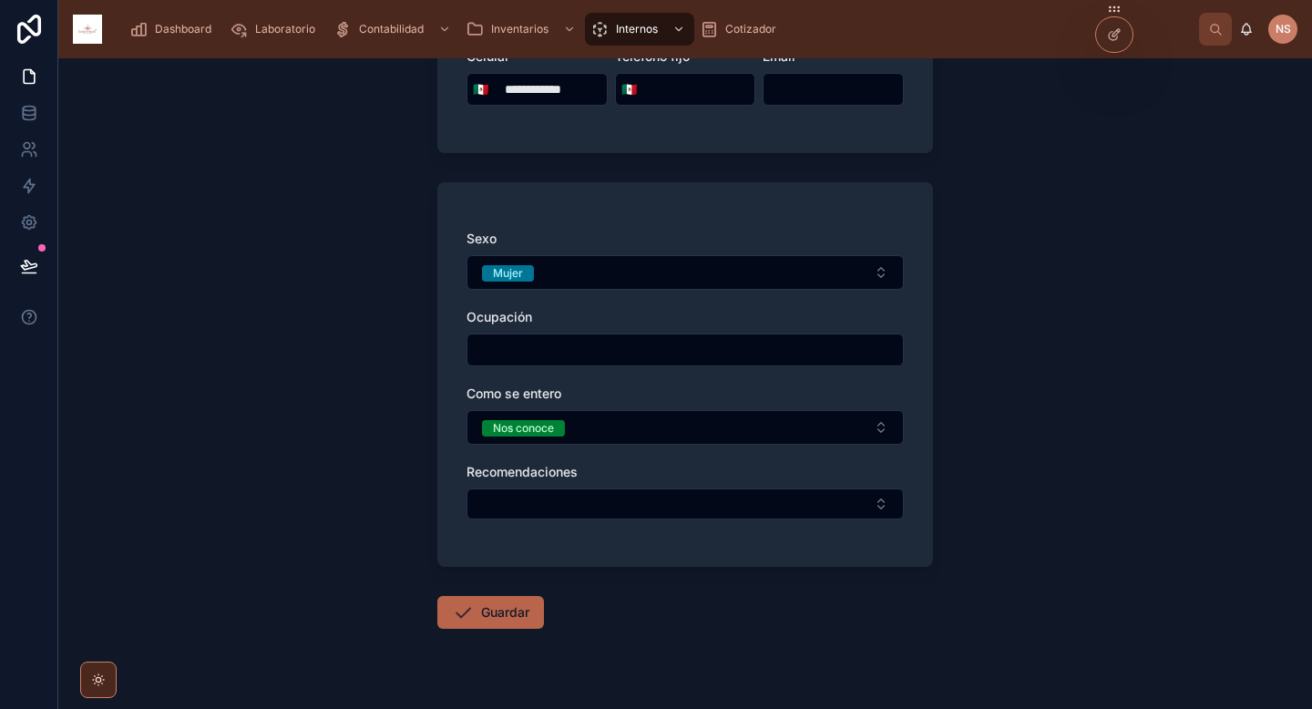
click at [509, 612] on button "Guardar" at bounding box center [490, 612] width 107 height 33
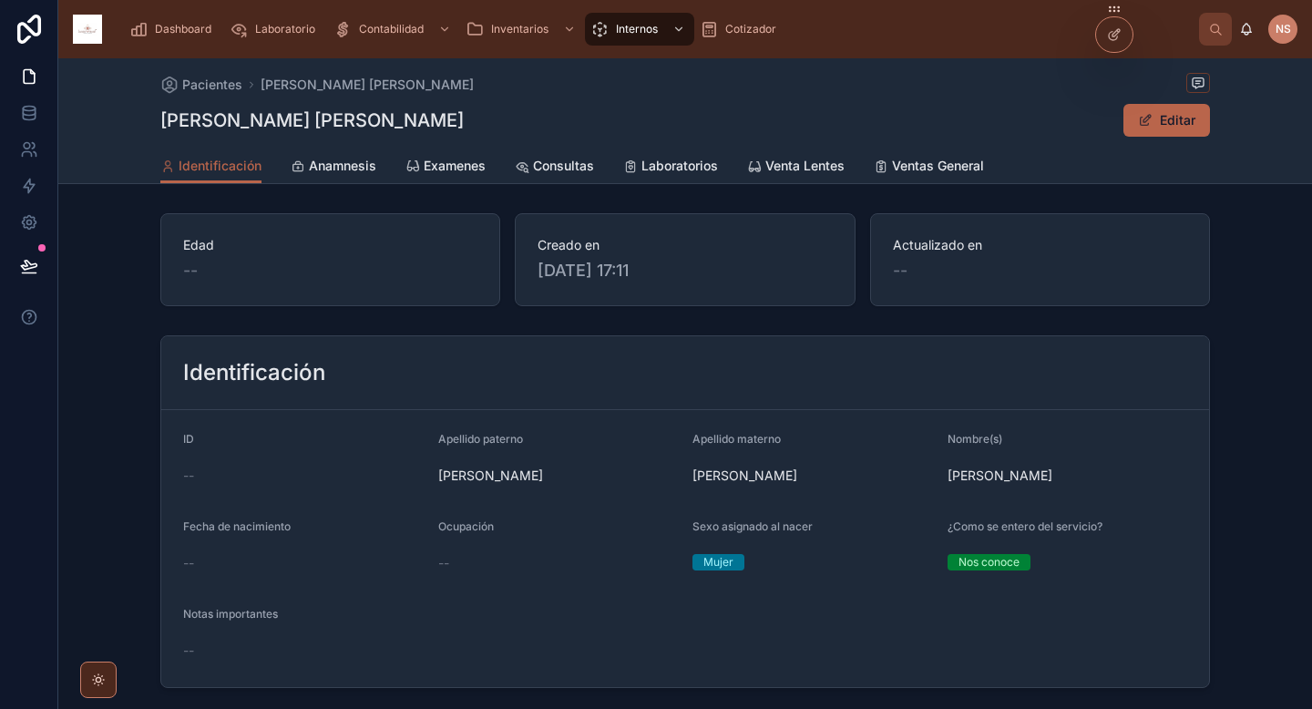
click at [444, 169] on span "Examenes" at bounding box center [455, 166] width 62 height 18
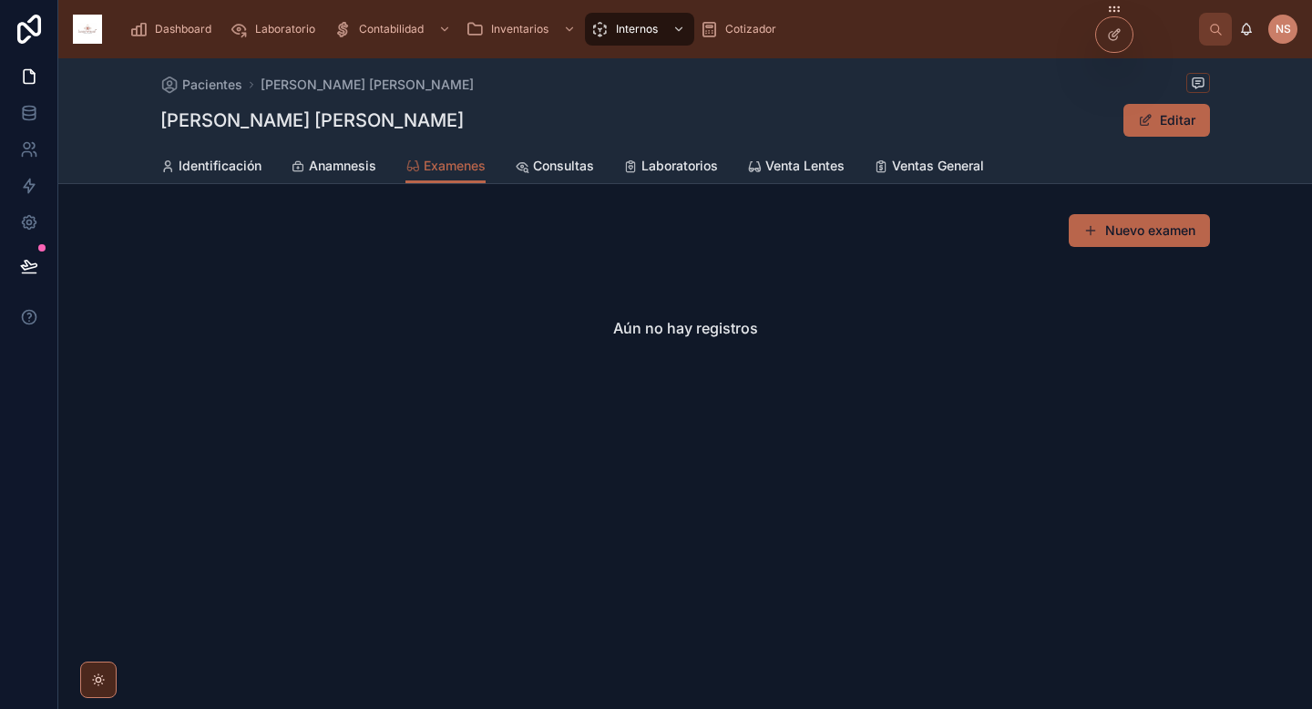
click at [1124, 241] on button "Nuevo examen" at bounding box center [1139, 230] width 141 height 33
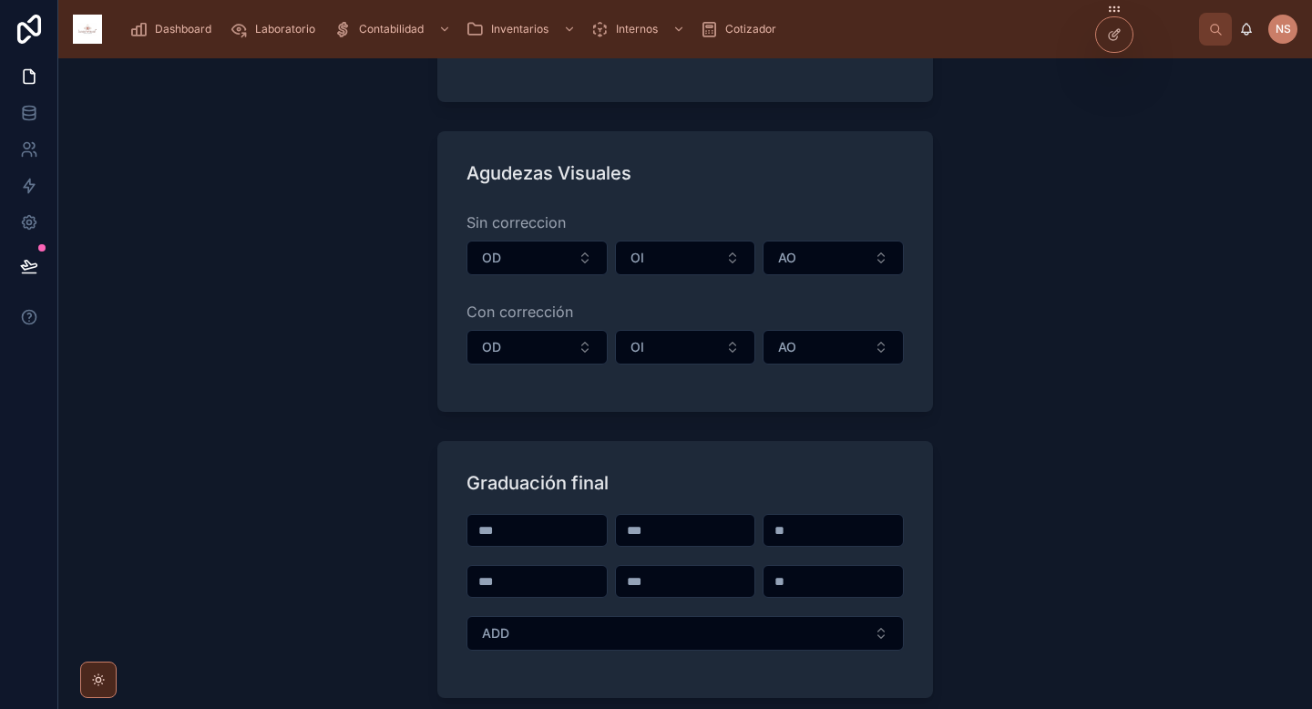
scroll to position [315, 0]
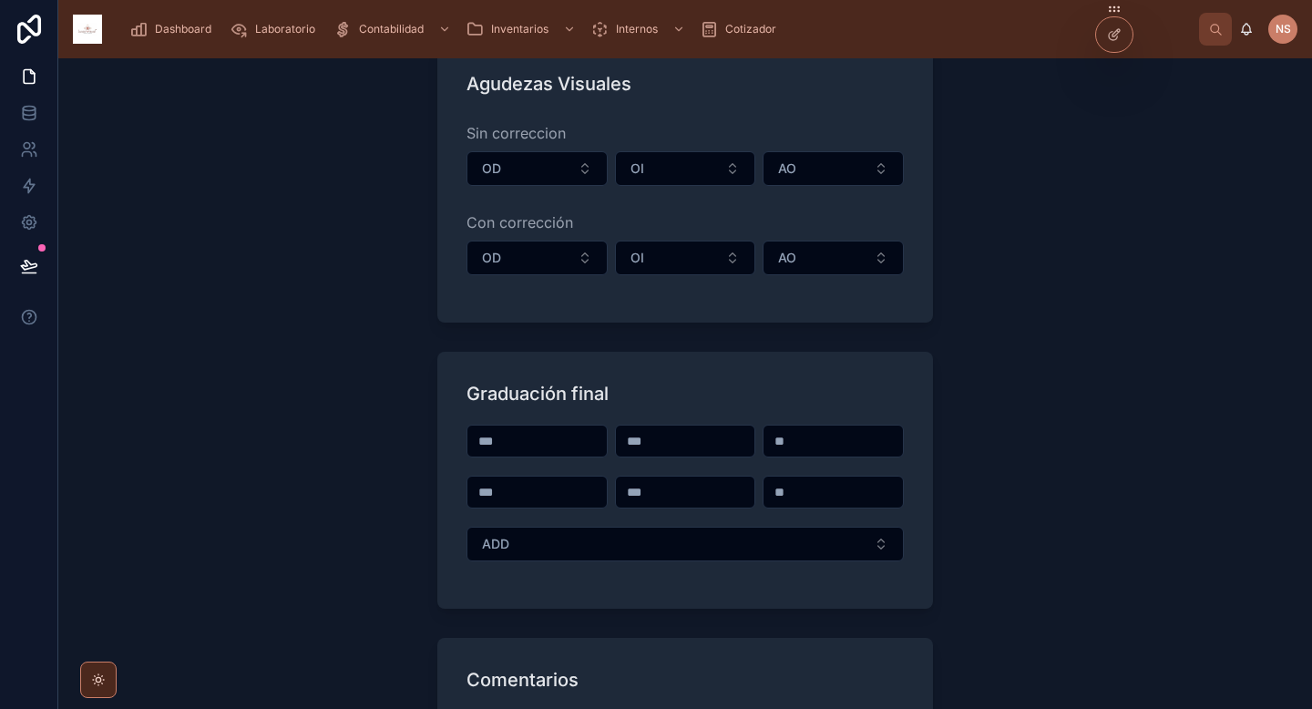
click at [538, 443] on input "text" at bounding box center [536, 441] width 139 height 26
type input "*"
click at [540, 497] on input "text" at bounding box center [536, 492] width 139 height 26
type input "*"
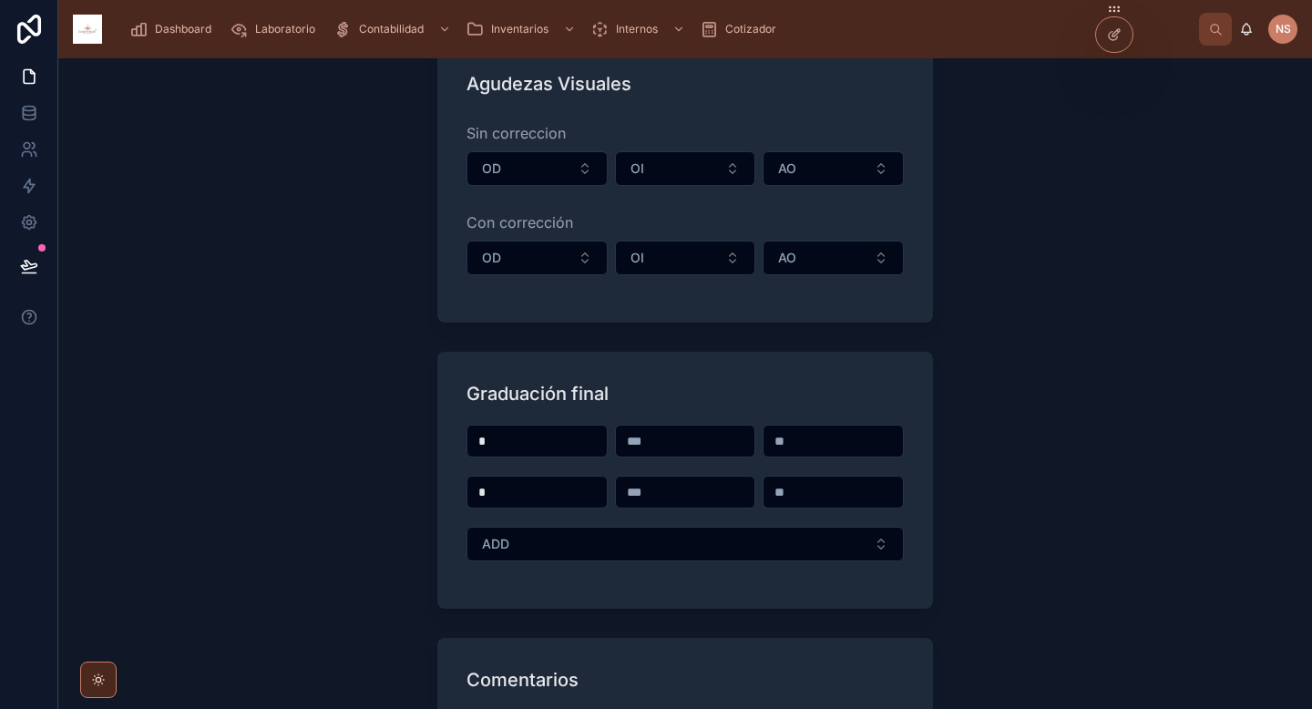
click at [482, 545] on span "ADD" at bounding box center [495, 544] width 27 height 18
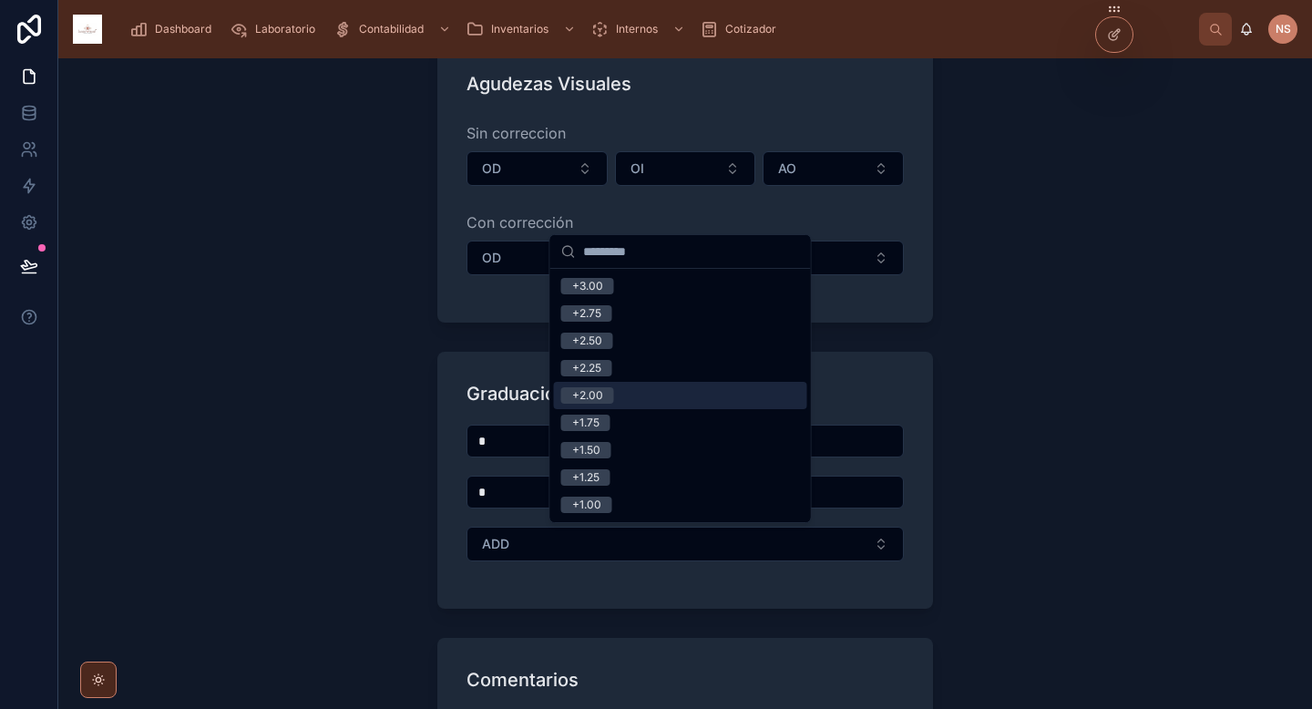
click at [618, 392] on div "+2.00" at bounding box center [680, 395] width 253 height 27
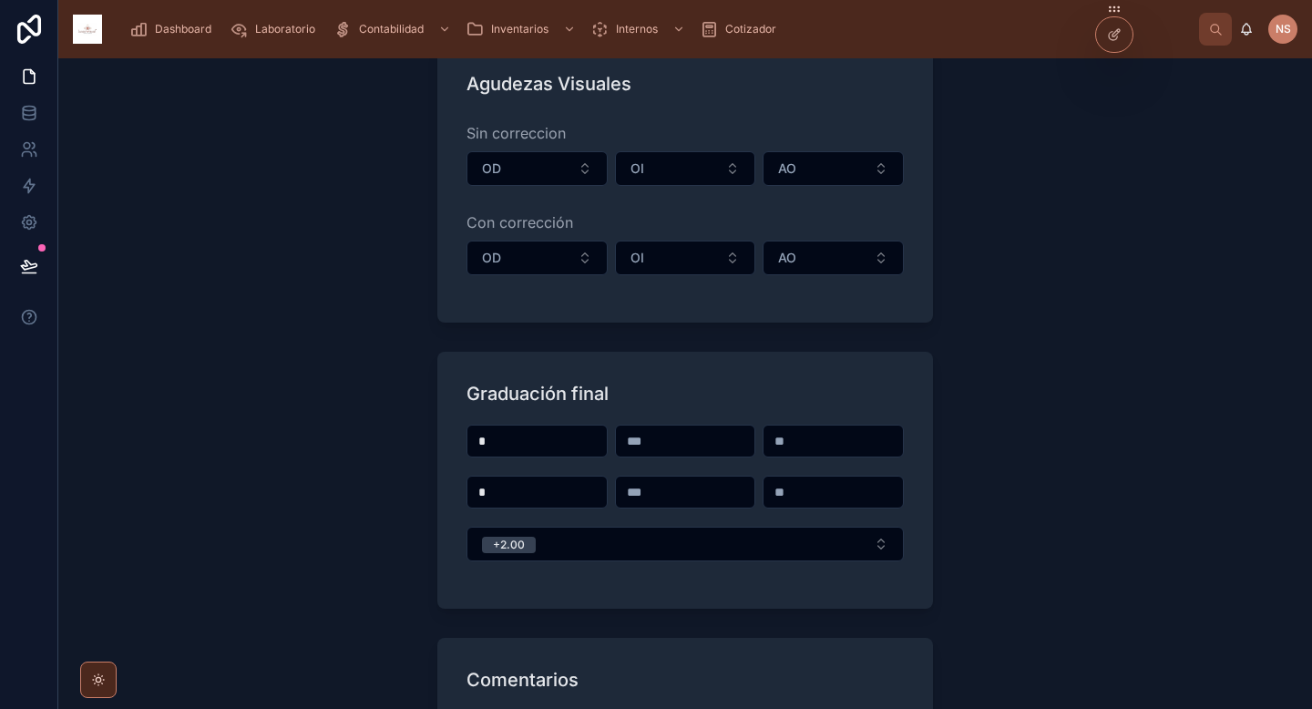
click at [523, 369] on div "Graduación final * * +2.00" at bounding box center [685, 480] width 496 height 257
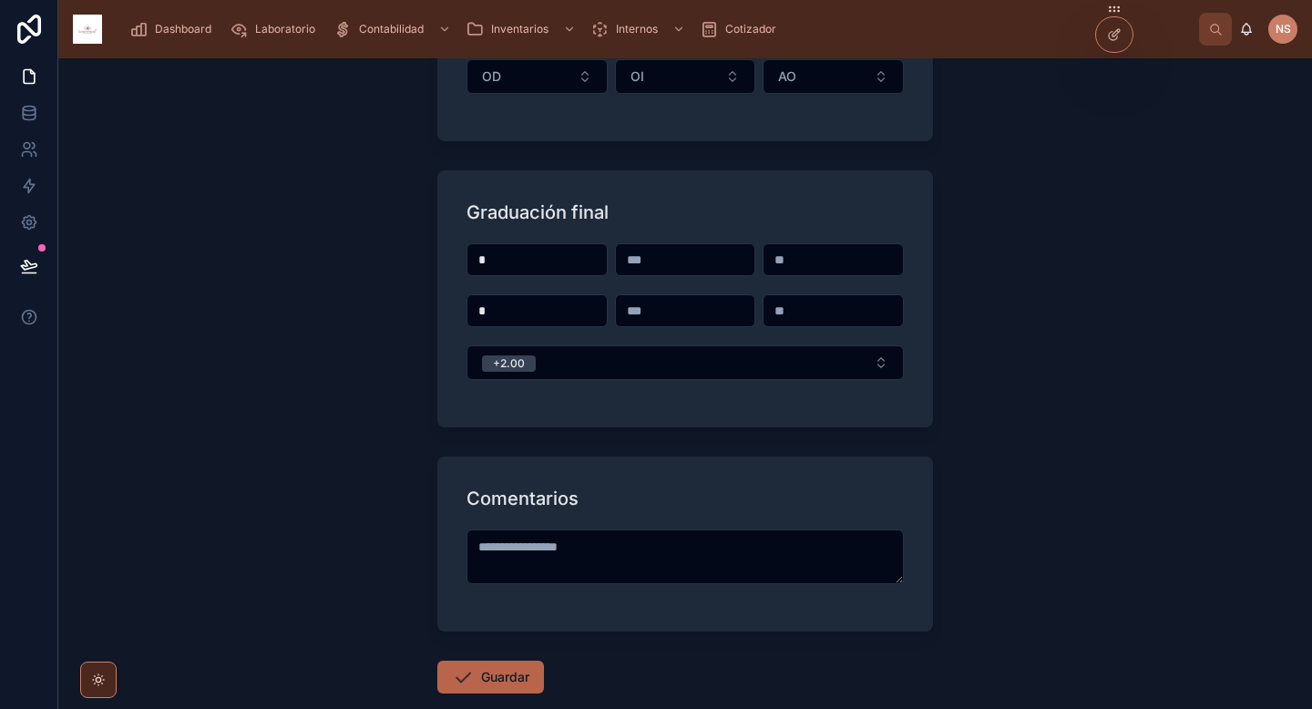
scroll to position [598, 0]
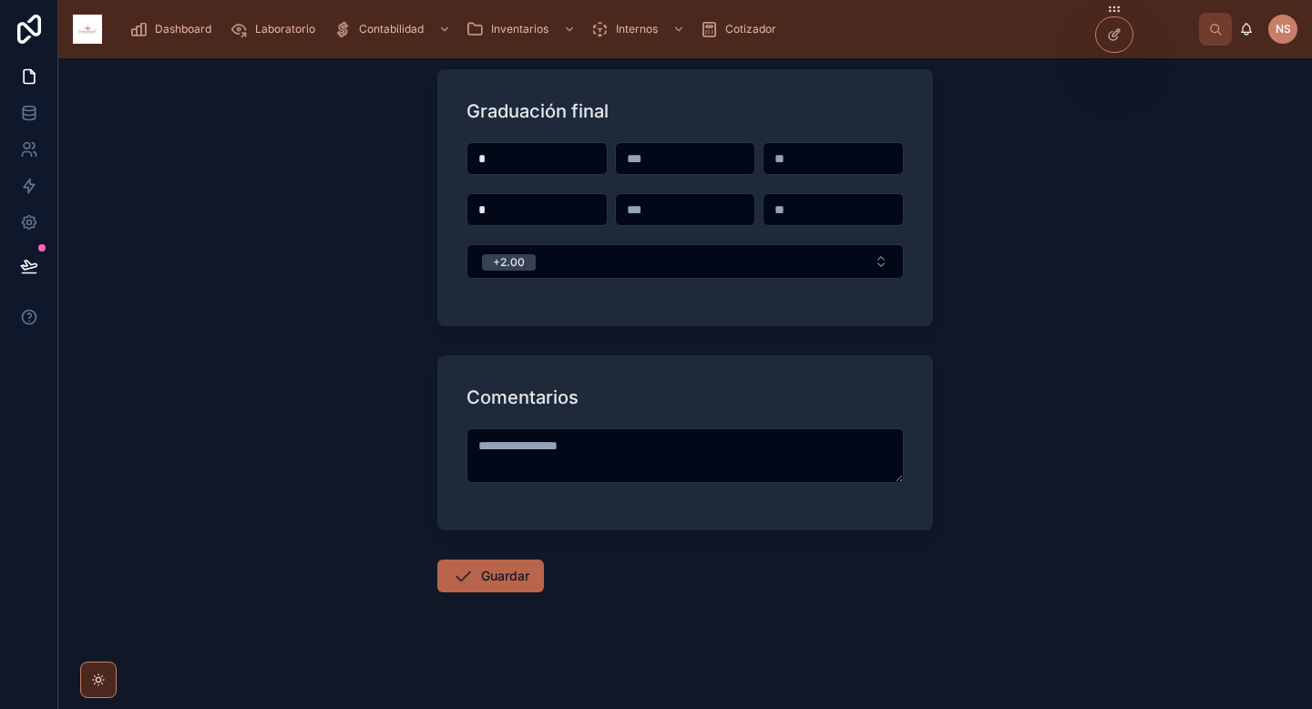
click at [508, 582] on button "Guardar" at bounding box center [490, 575] width 107 height 33
type input "**********"
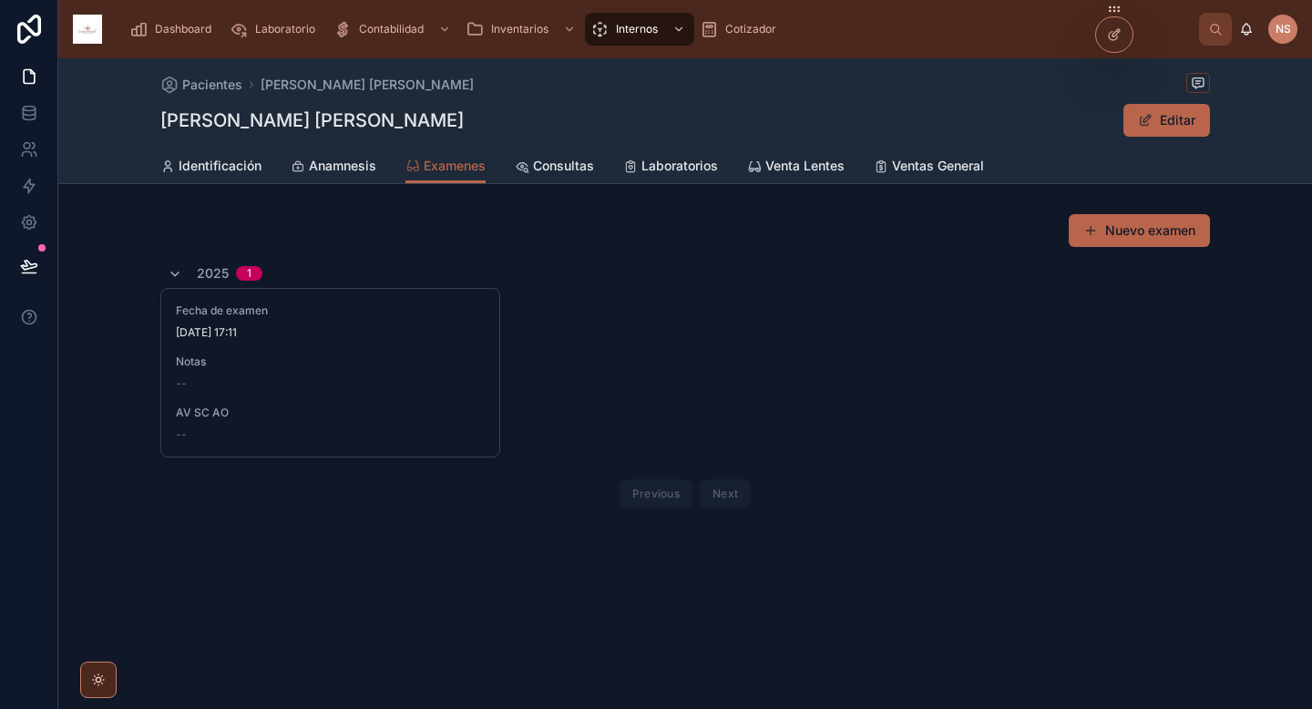
click at [359, 372] on div "Notas --" at bounding box center [330, 372] width 309 height 36
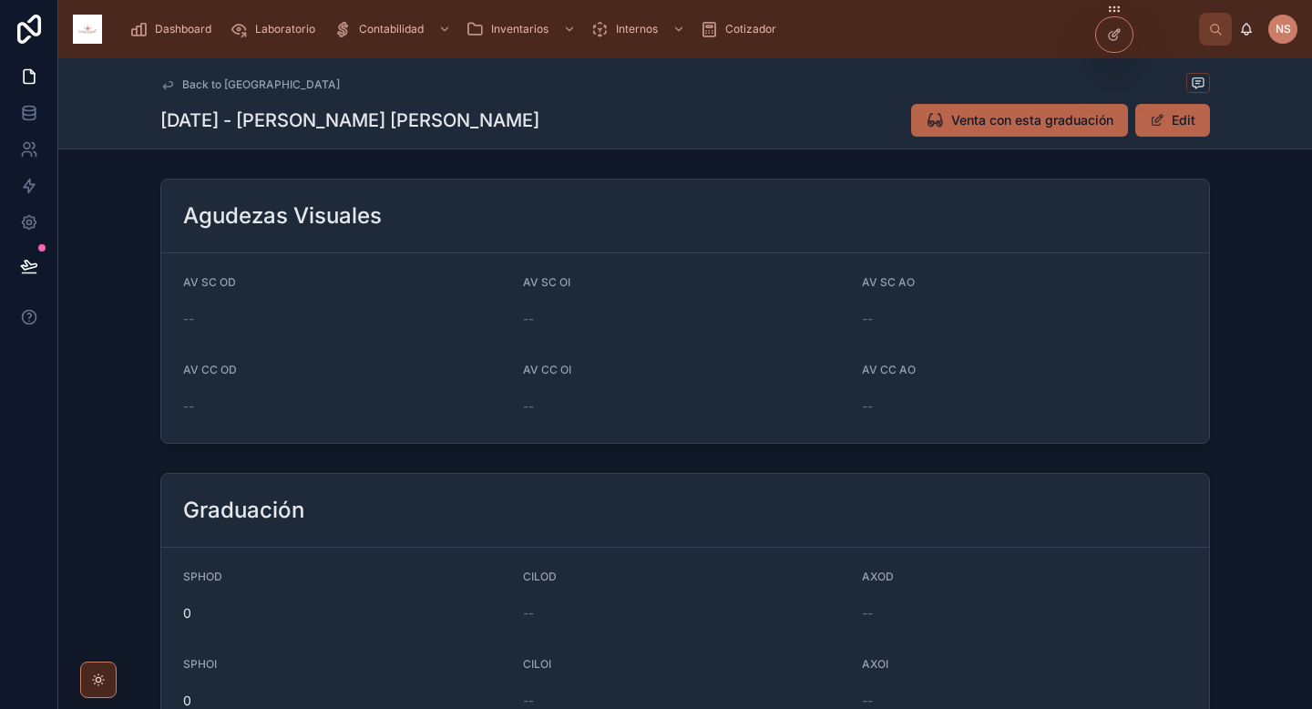
click at [1046, 127] on span "Venta con esta graduación" at bounding box center [1032, 120] width 162 height 18
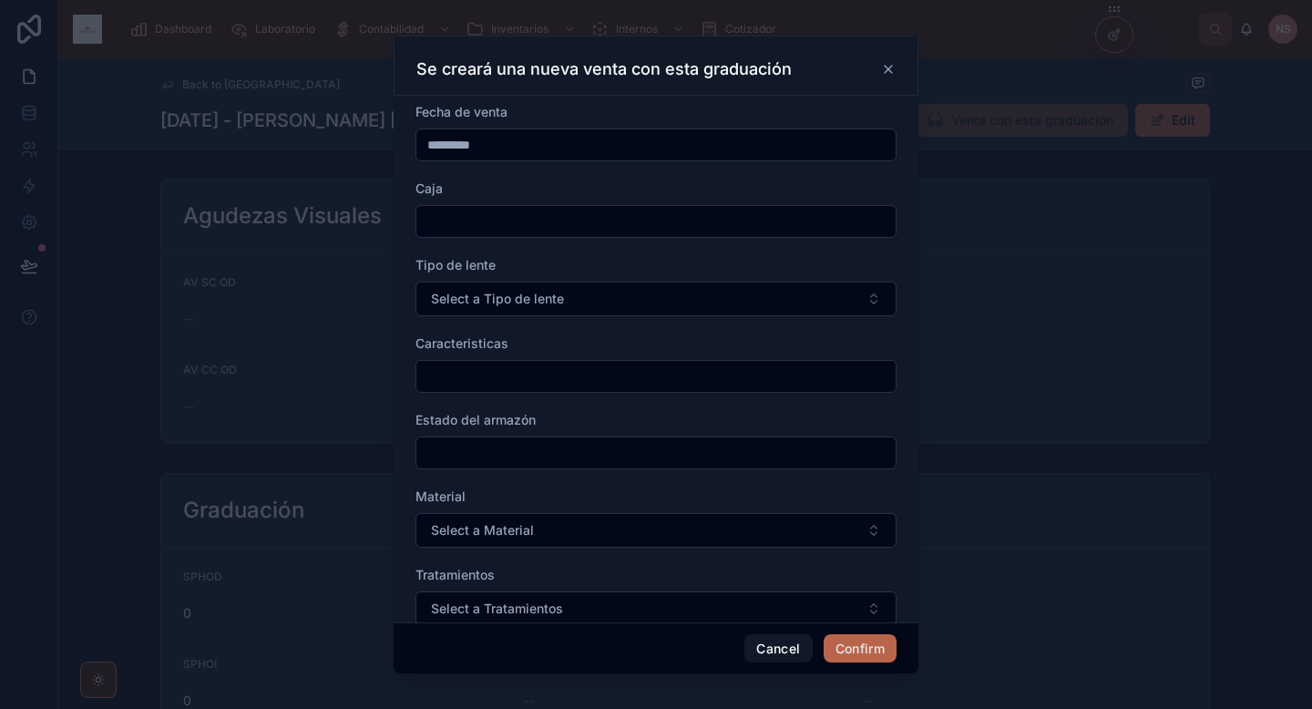
click at [572, 217] on input "text" at bounding box center [655, 222] width 479 height 26
type input "*"
click at [510, 305] on span "Select a Tipo de lente" at bounding box center [497, 299] width 133 height 18
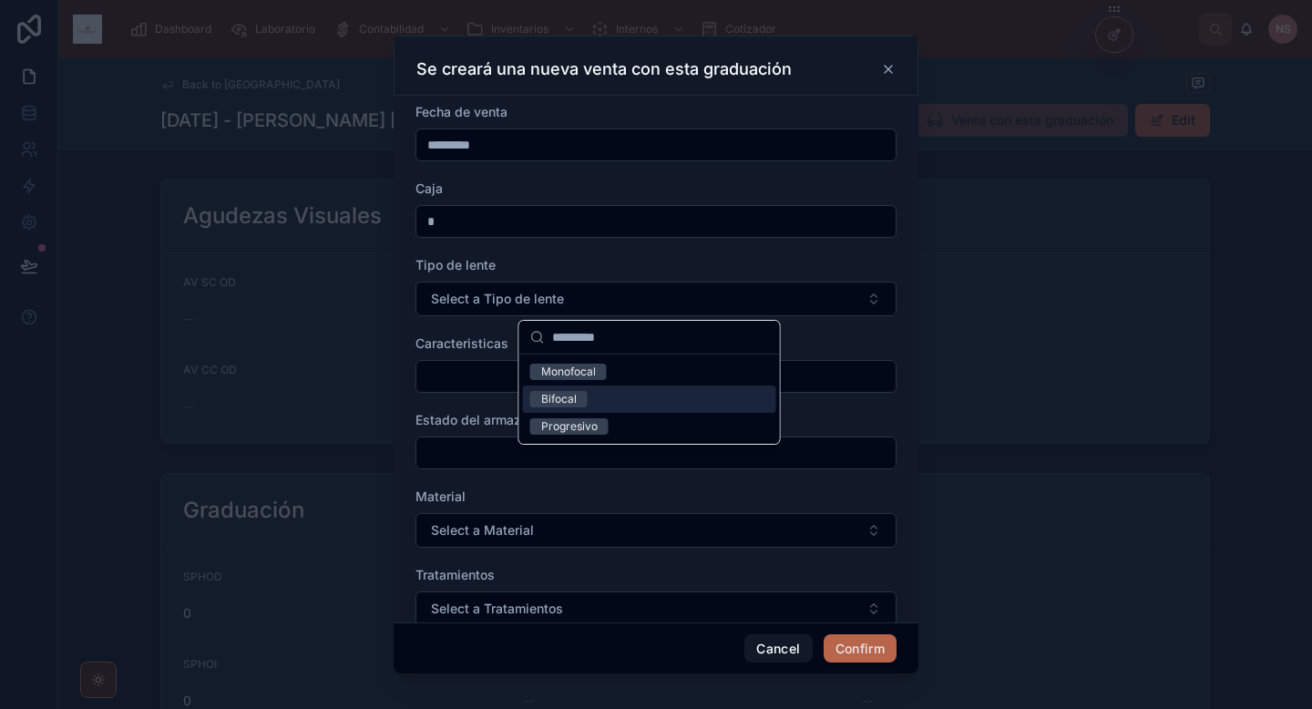
click at [592, 402] on div "Bifocal" at bounding box center [649, 398] width 253 height 27
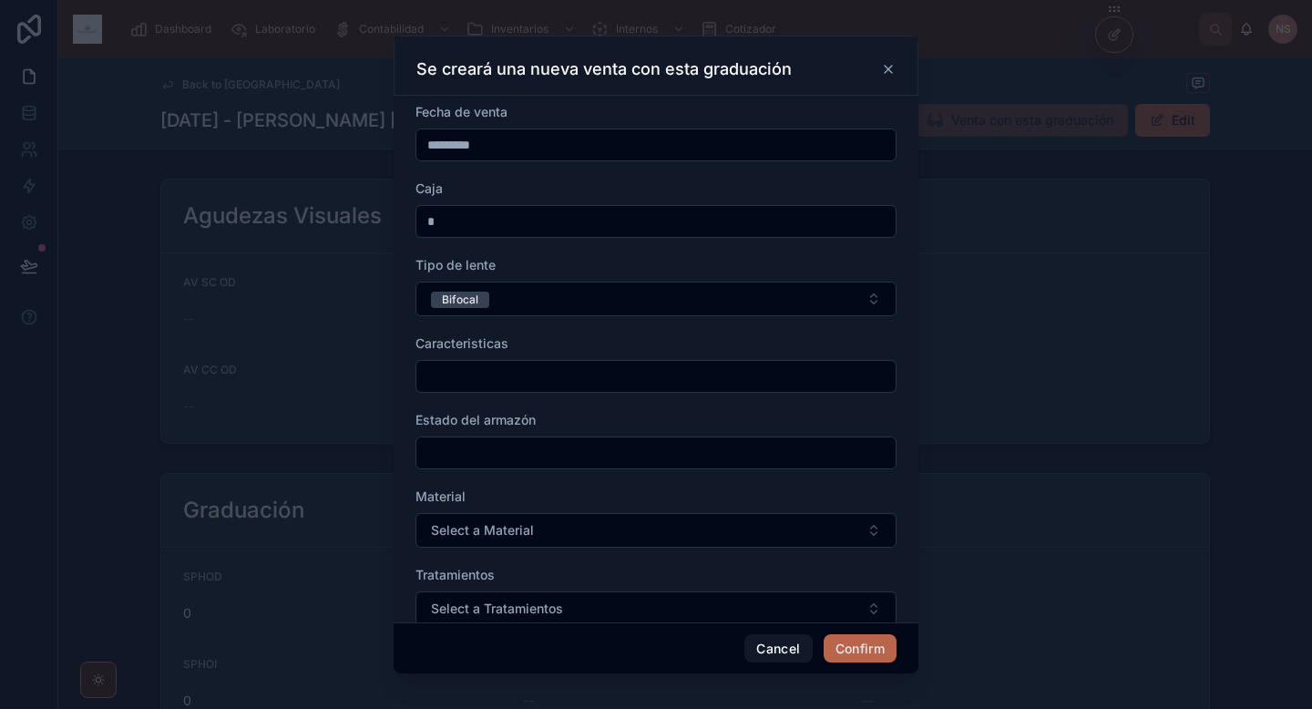
click at [490, 372] on input "text" at bounding box center [655, 376] width 479 height 26
type input "*"
type input "**********"
click at [494, 451] on input "text" at bounding box center [655, 453] width 479 height 26
click at [449, 489] on span "Material" at bounding box center [440, 495] width 50 height 15
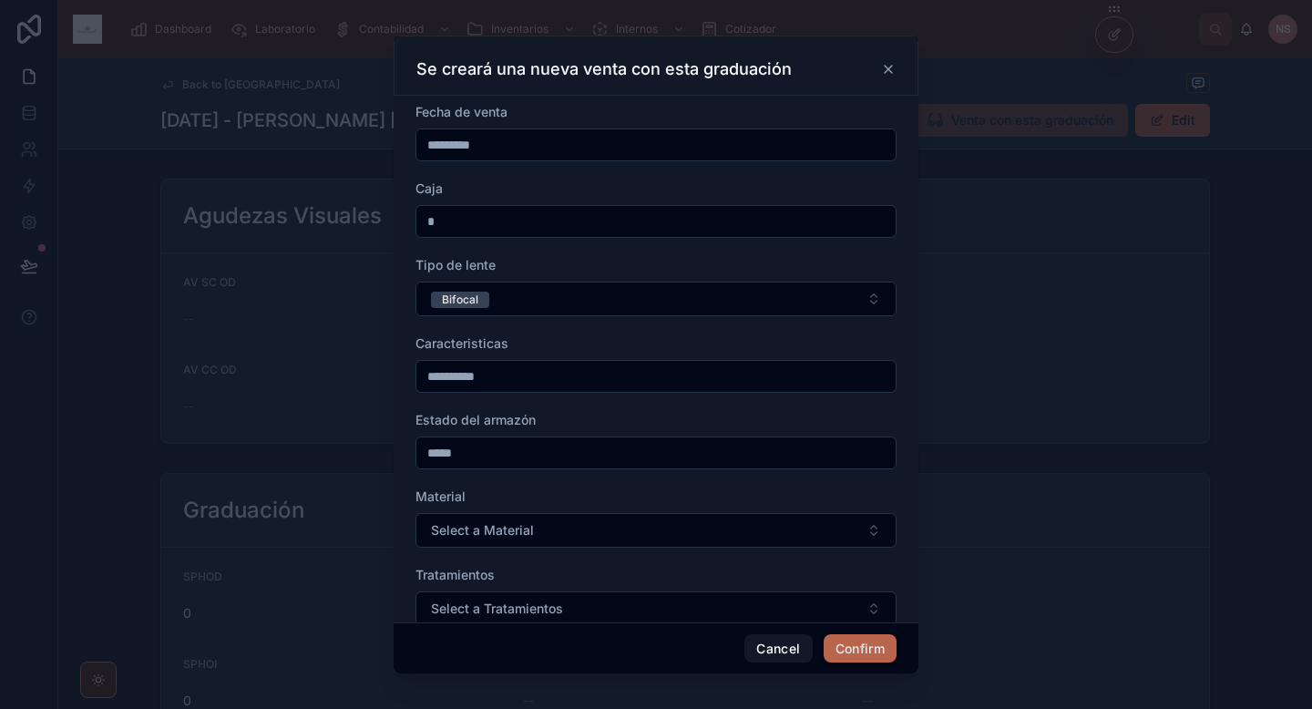
click at [502, 451] on input "*****" at bounding box center [655, 453] width 479 height 26
type input "**********"
click at [504, 536] on span "Select a Material" at bounding box center [482, 530] width 103 height 18
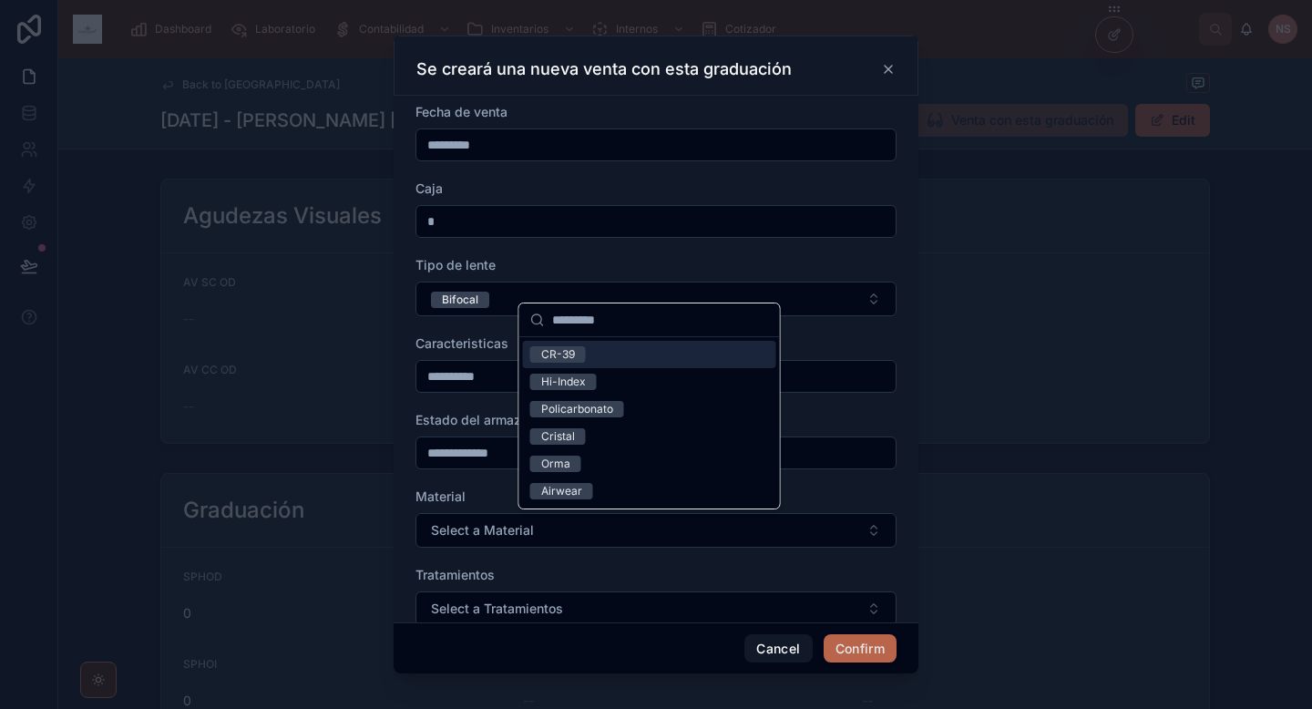
click at [618, 352] on div "CR-39" at bounding box center [649, 354] width 253 height 27
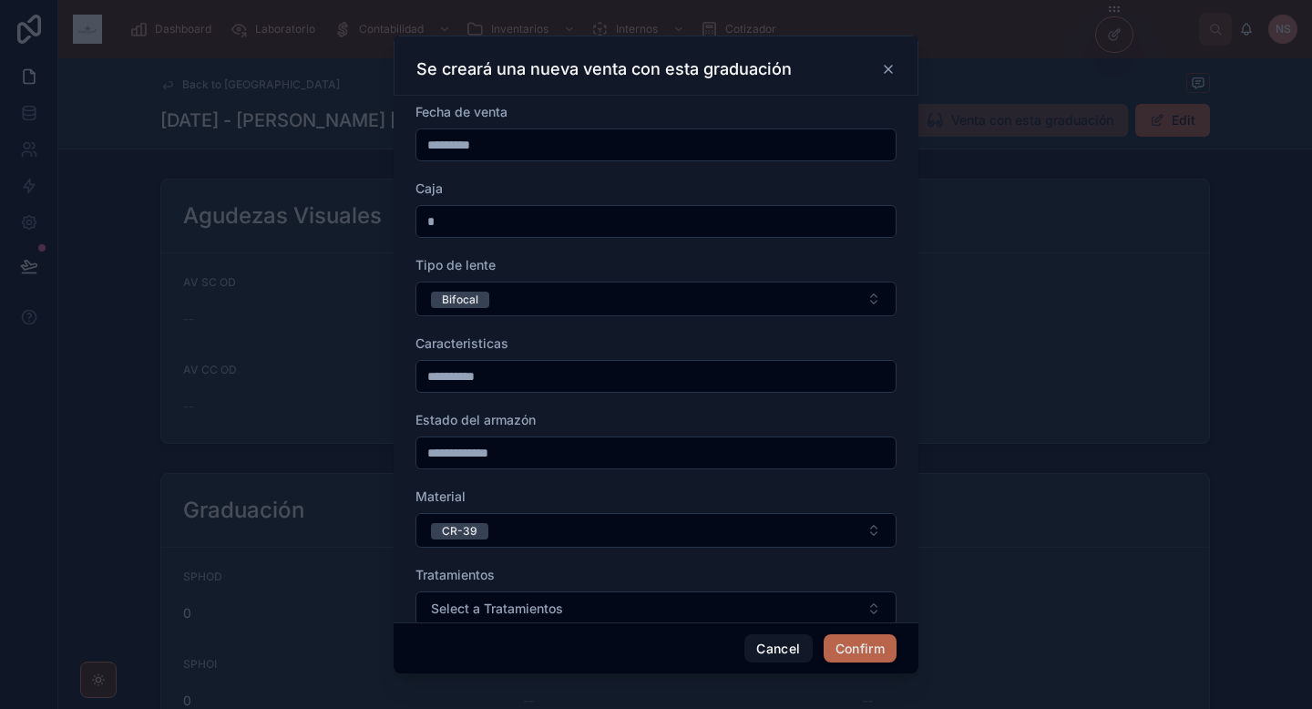
scroll to position [193, 0]
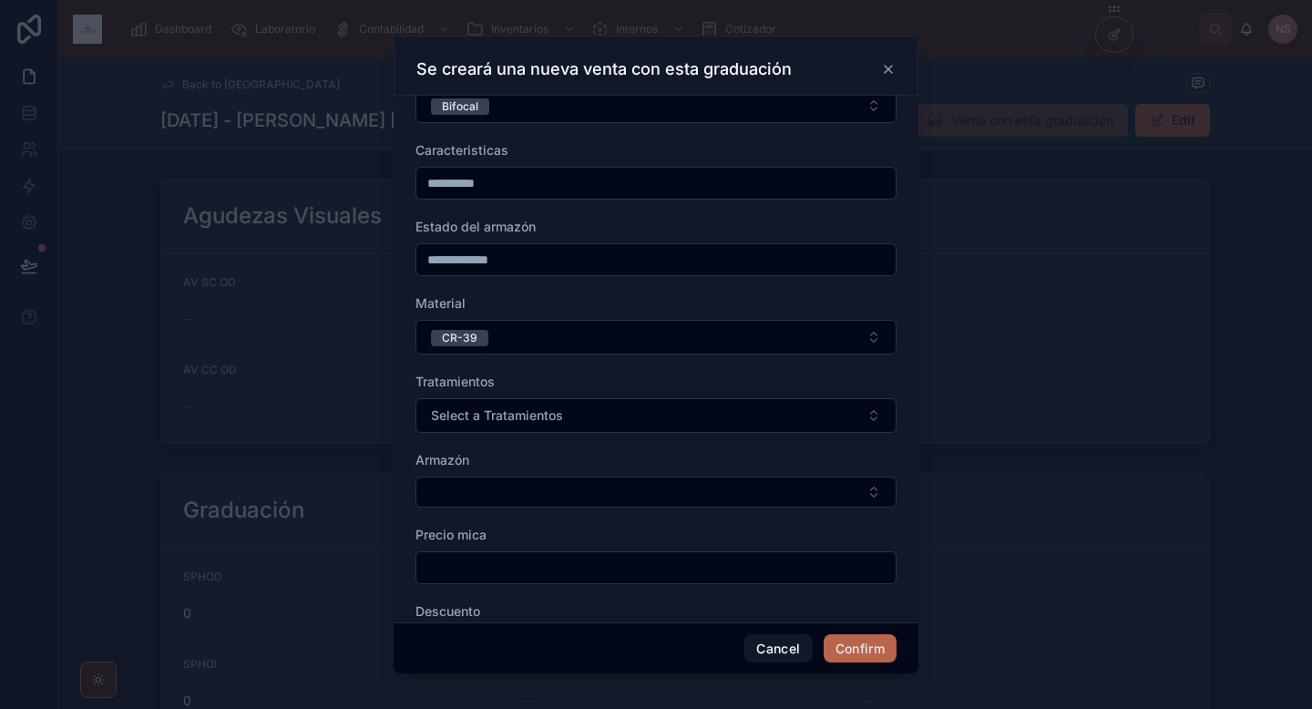
click at [544, 409] on span "Select a Tratamientos" at bounding box center [497, 415] width 132 height 18
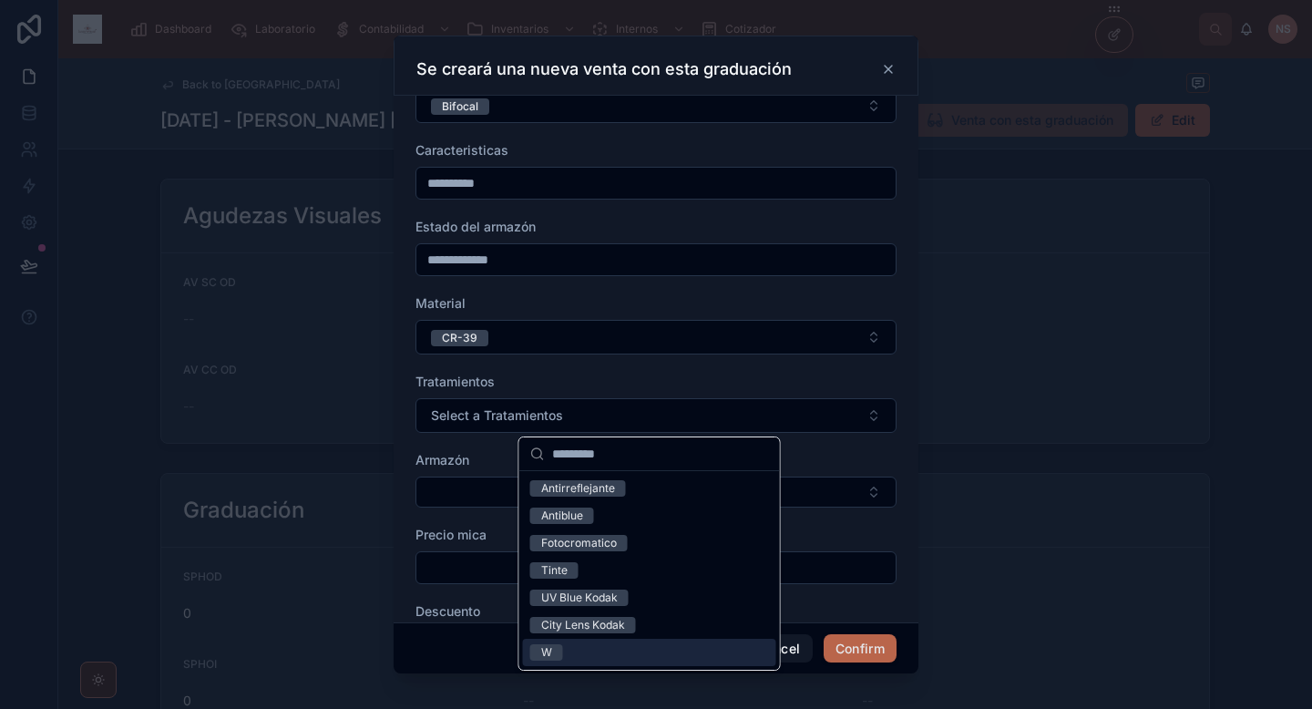
click at [594, 647] on div "W" at bounding box center [649, 652] width 253 height 27
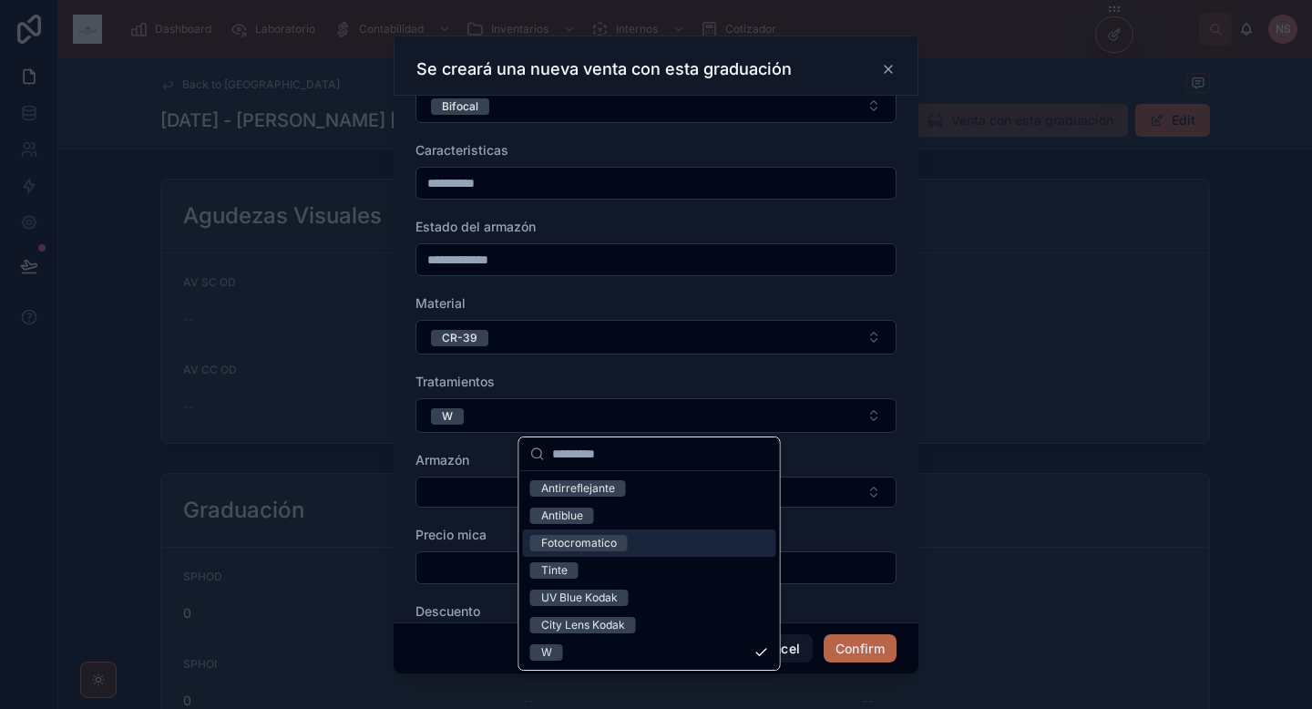
click at [441, 499] on button "Select Button" at bounding box center [655, 491] width 481 height 31
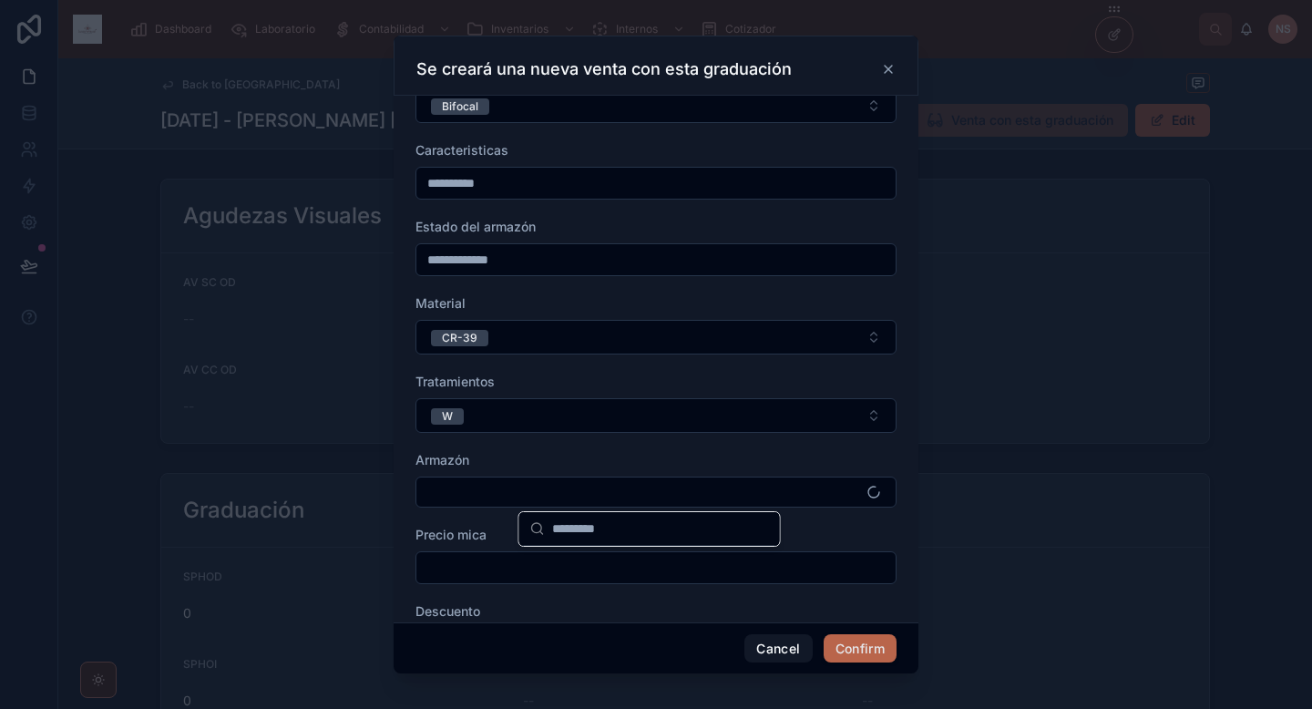
click at [429, 517] on form "**********" at bounding box center [655, 332] width 481 height 844
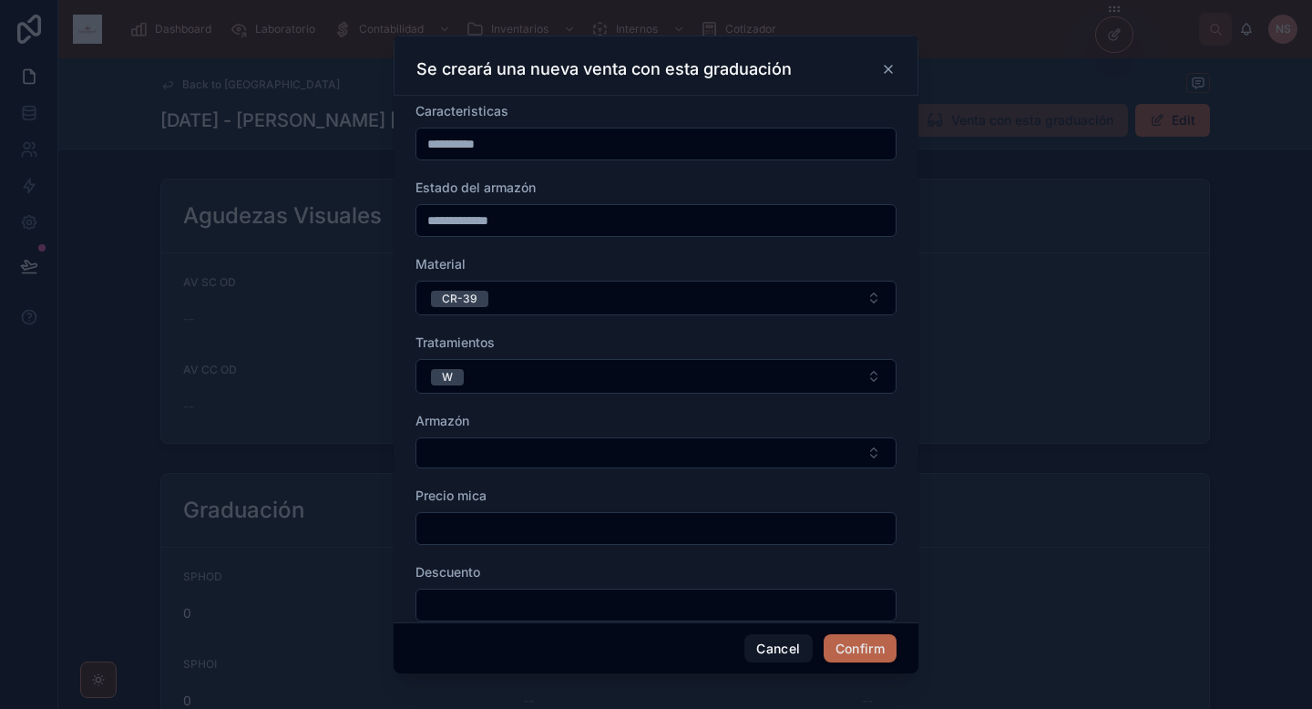
scroll to position [296, 0]
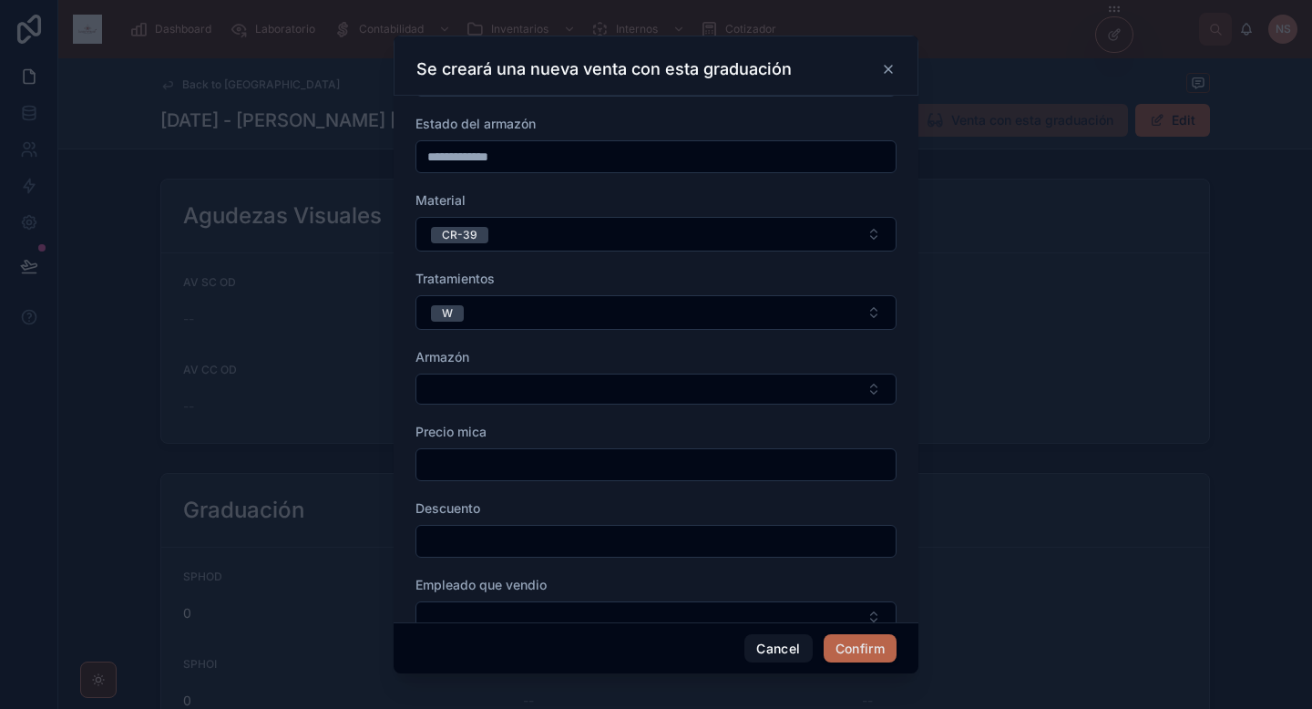
click at [467, 460] on input "text" at bounding box center [655, 465] width 479 height 26
type input "*******"
click at [473, 544] on input "text" at bounding box center [655, 541] width 479 height 26
click at [435, 496] on form "**********" at bounding box center [655, 229] width 481 height 844
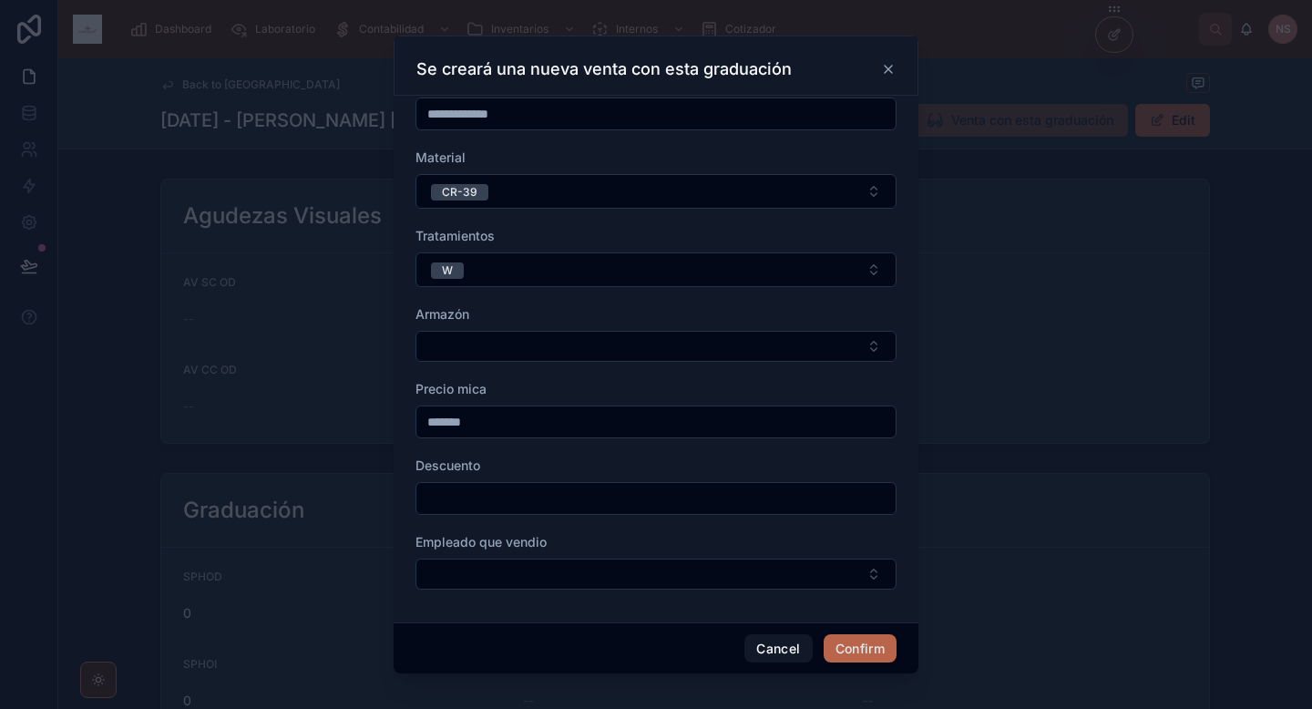
click at [479, 570] on button "Select Button" at bounding box center [655, 573] width 481 height 31
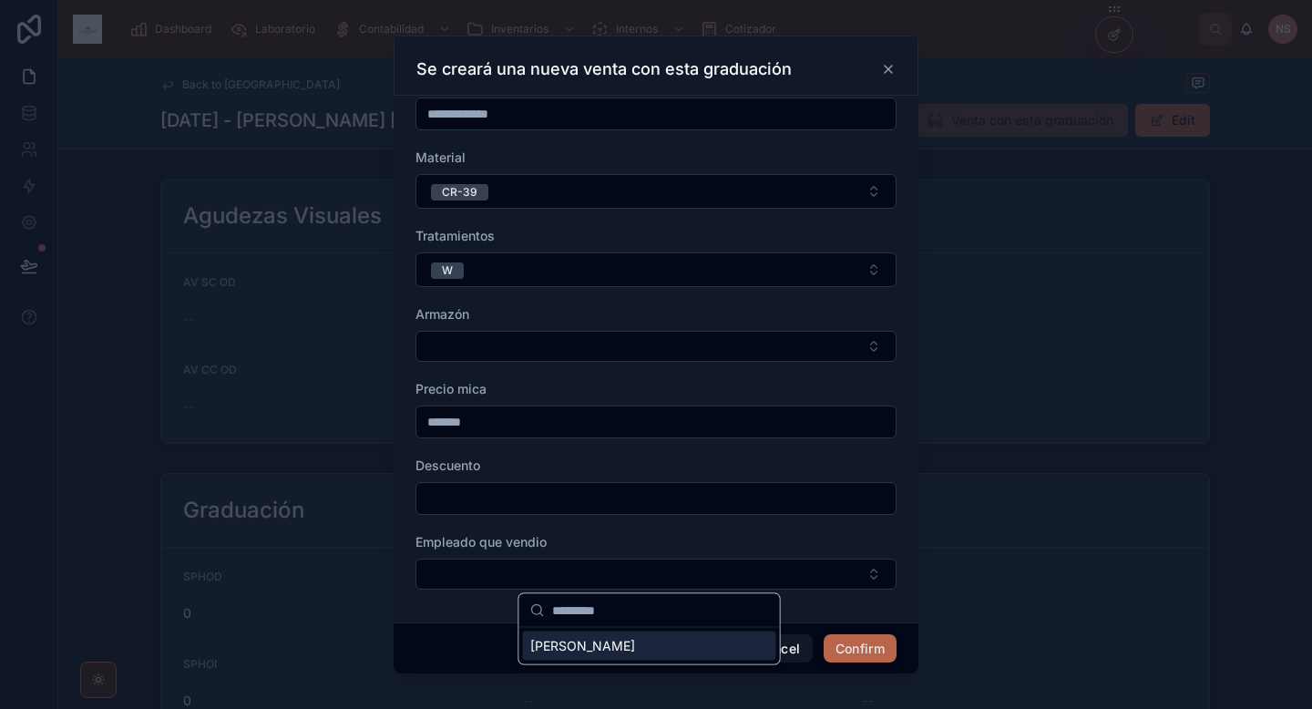
click at [586, 650] on span "Daniel Vazquez" at bounding box center [582, 646] width 105 height 18
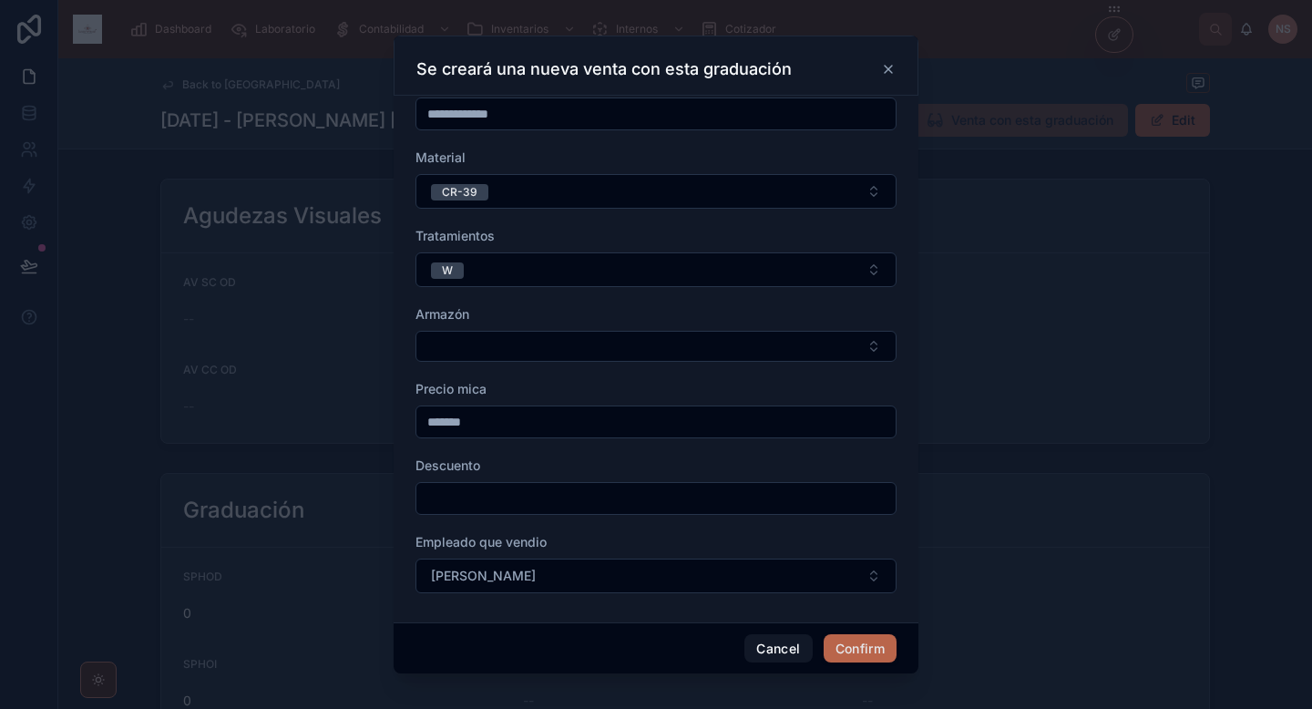
click at [848, 655] on button "Confirm" at bounding box center [860, 648] width 73 height 29
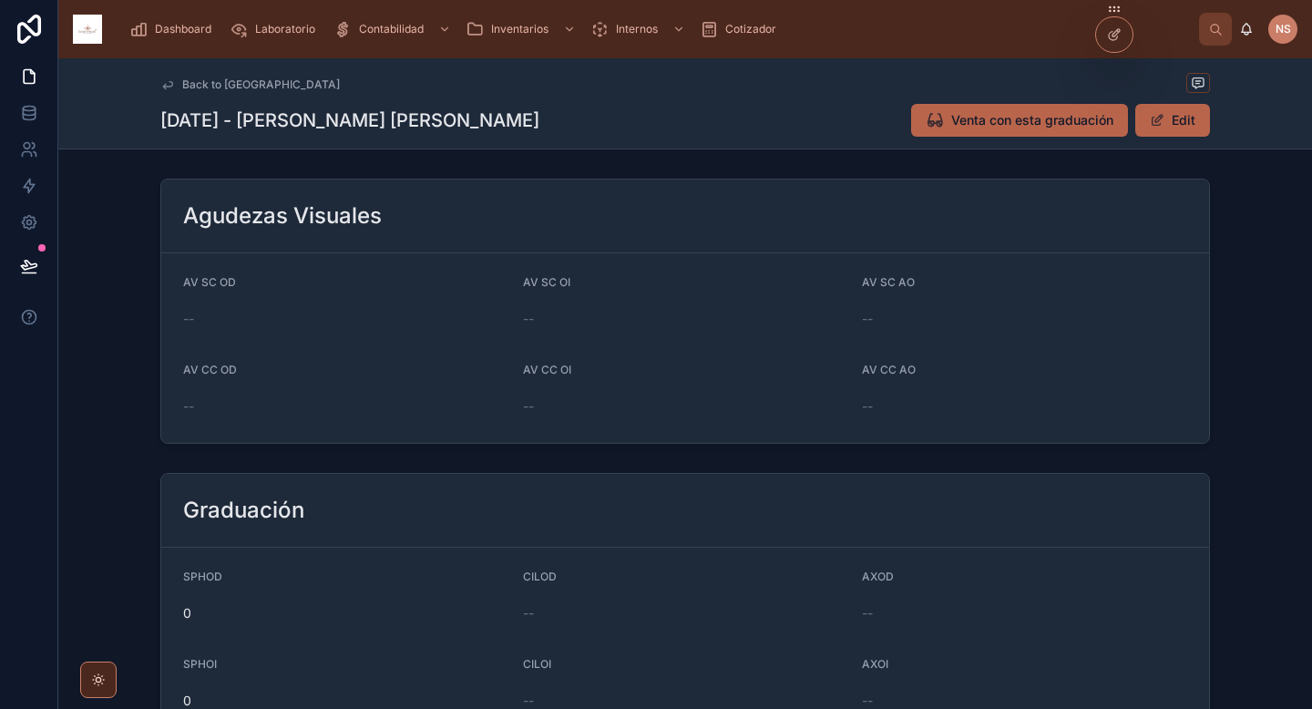
scroll to position [506, 0]
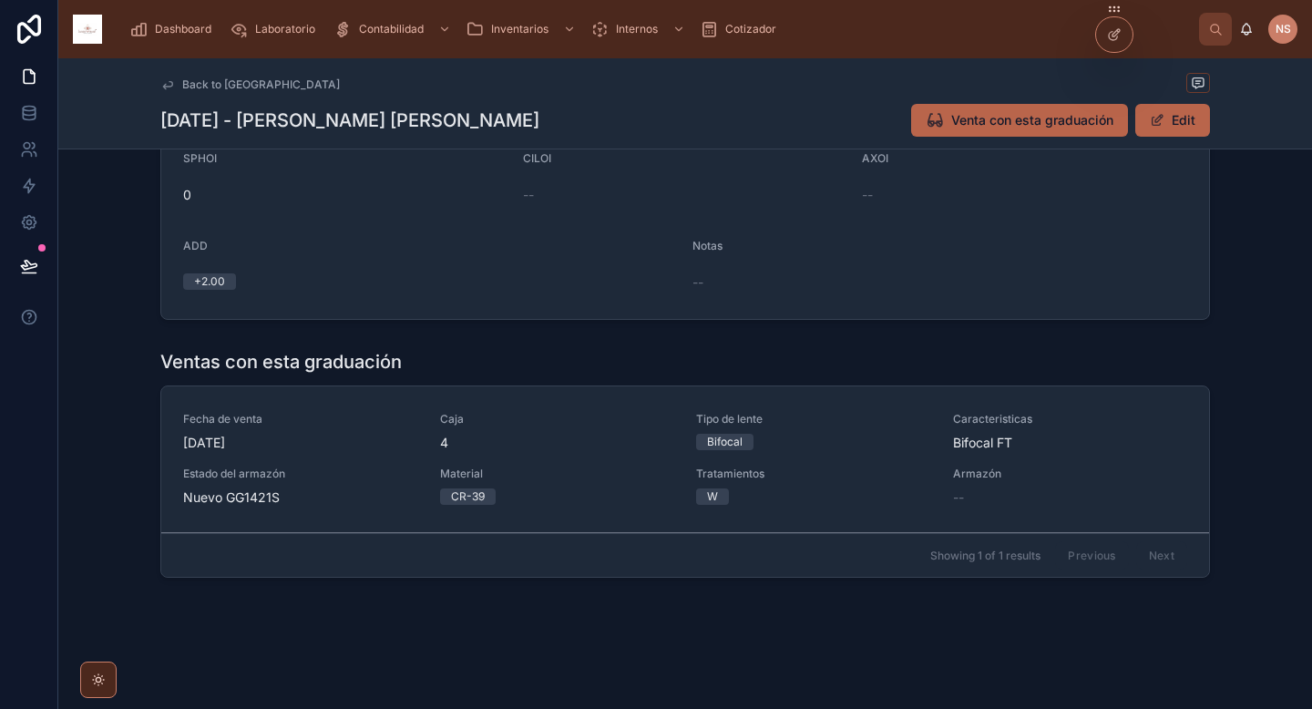
click at [809, 489] on div "W" at bounding box center [813, 496] width 235 height 16
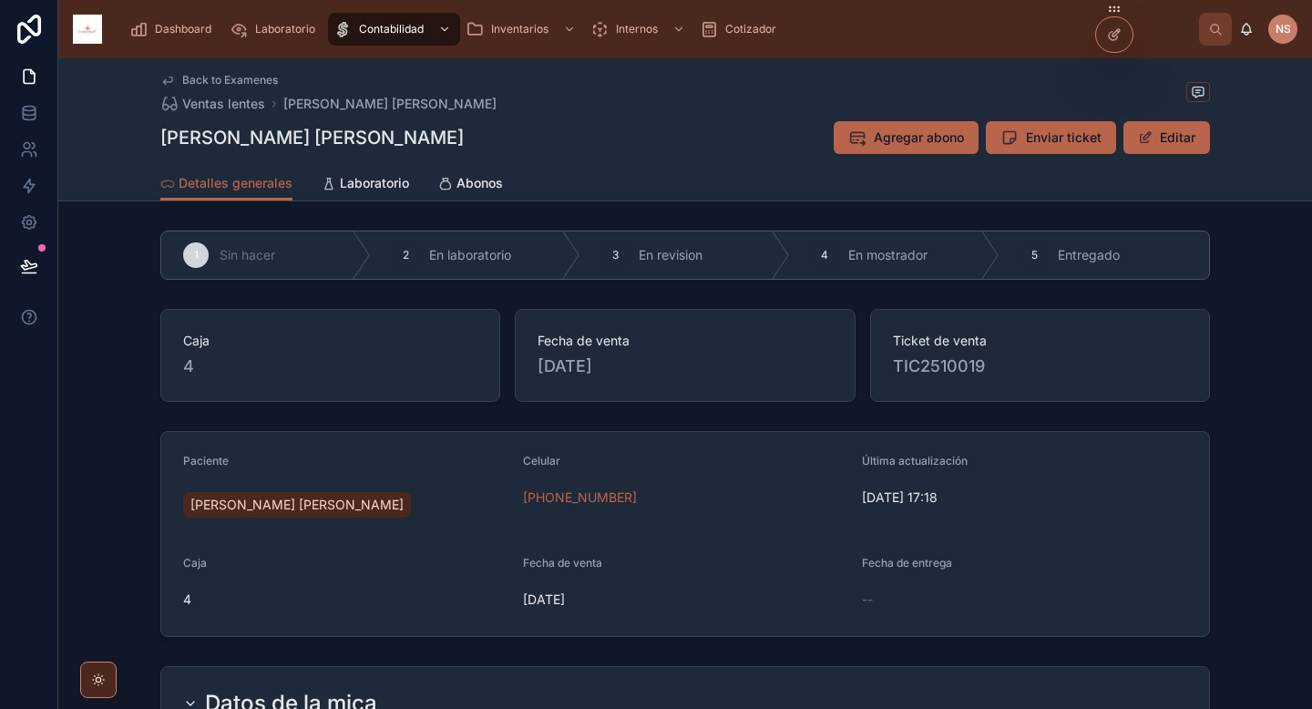
click at [941, 138] on span "Agregar abono" at bounding box center [919, 137] width 90 height 18
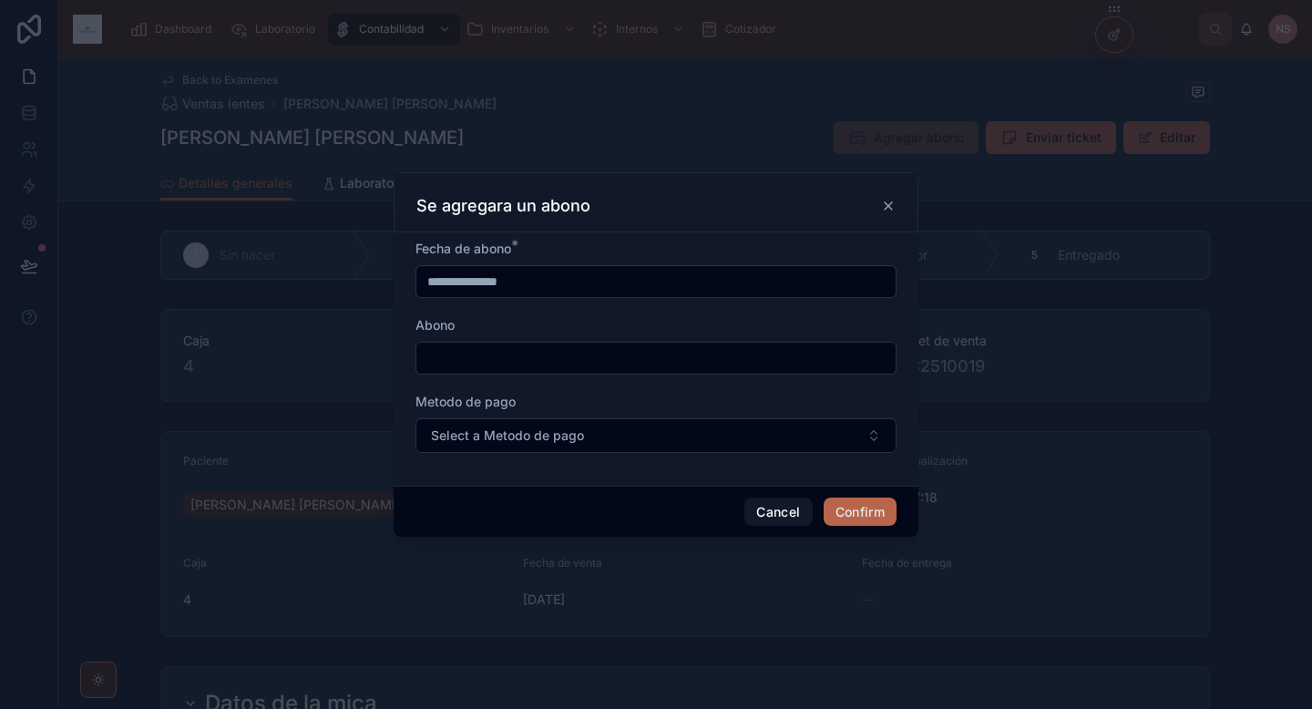
click at [561, 347] on input "text" at bounding box center [655, 358] width 479 height 26
type input "****"
click at [532, 429] on span "Select a Metodo de pago" at bounding box center [507, 435] width 153 height 18
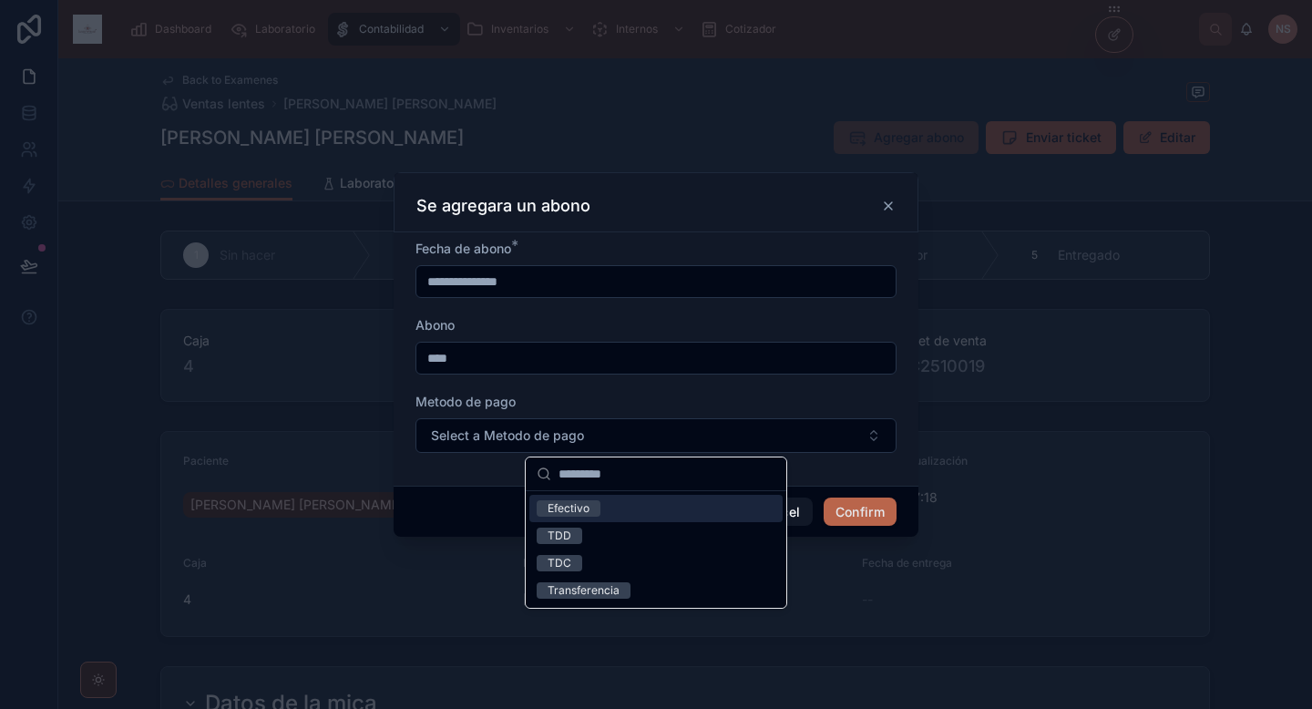
click at [596, 512] on span "Efectivo" at bounding box center [569, 508] width 64 height 16
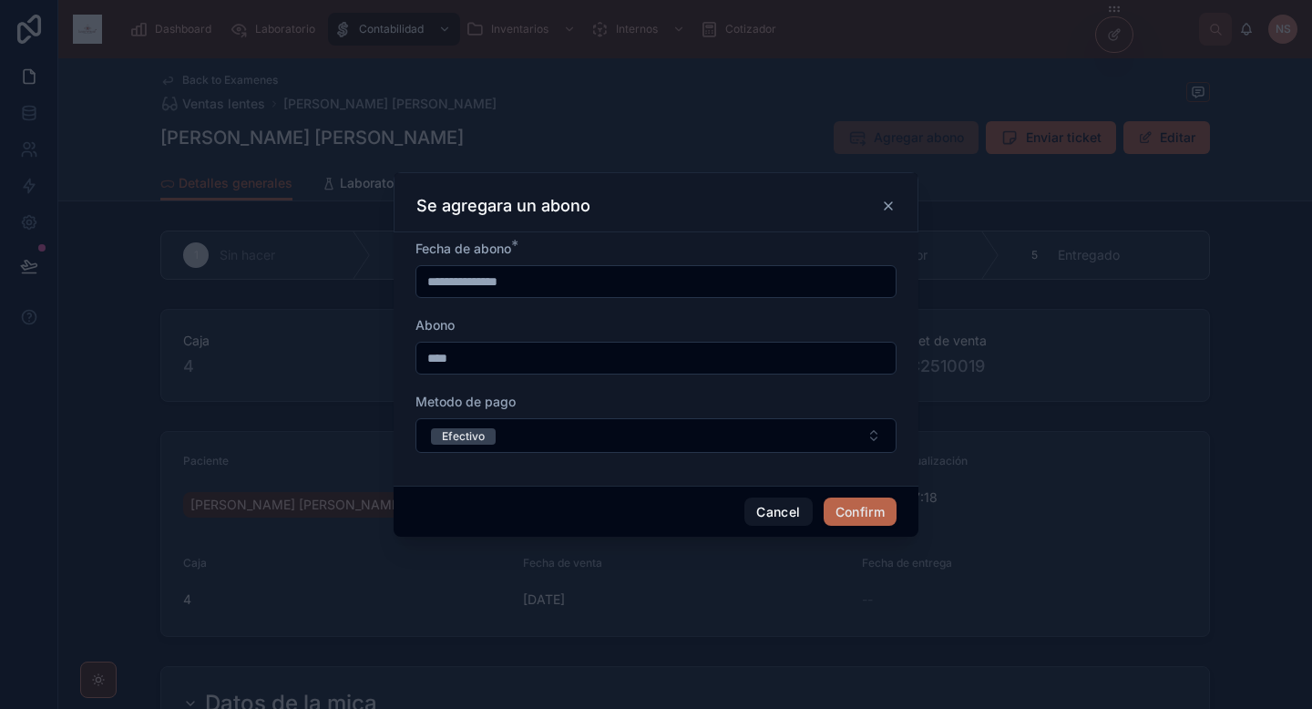
click at [881, 517] on button "Confirm" at bounding box center [860, 511] width 73 height 29
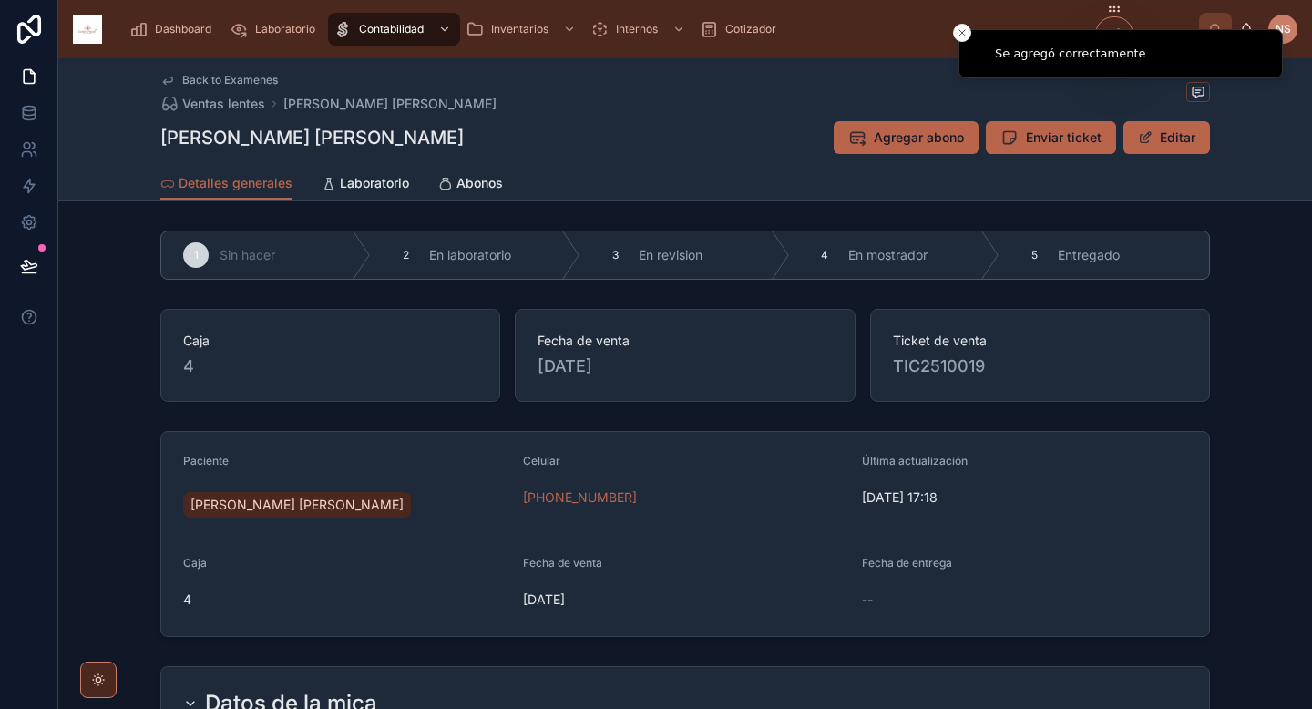
click at [486, 184] on span "Abonos" at bounding box center [479, 183] width 46 height 18
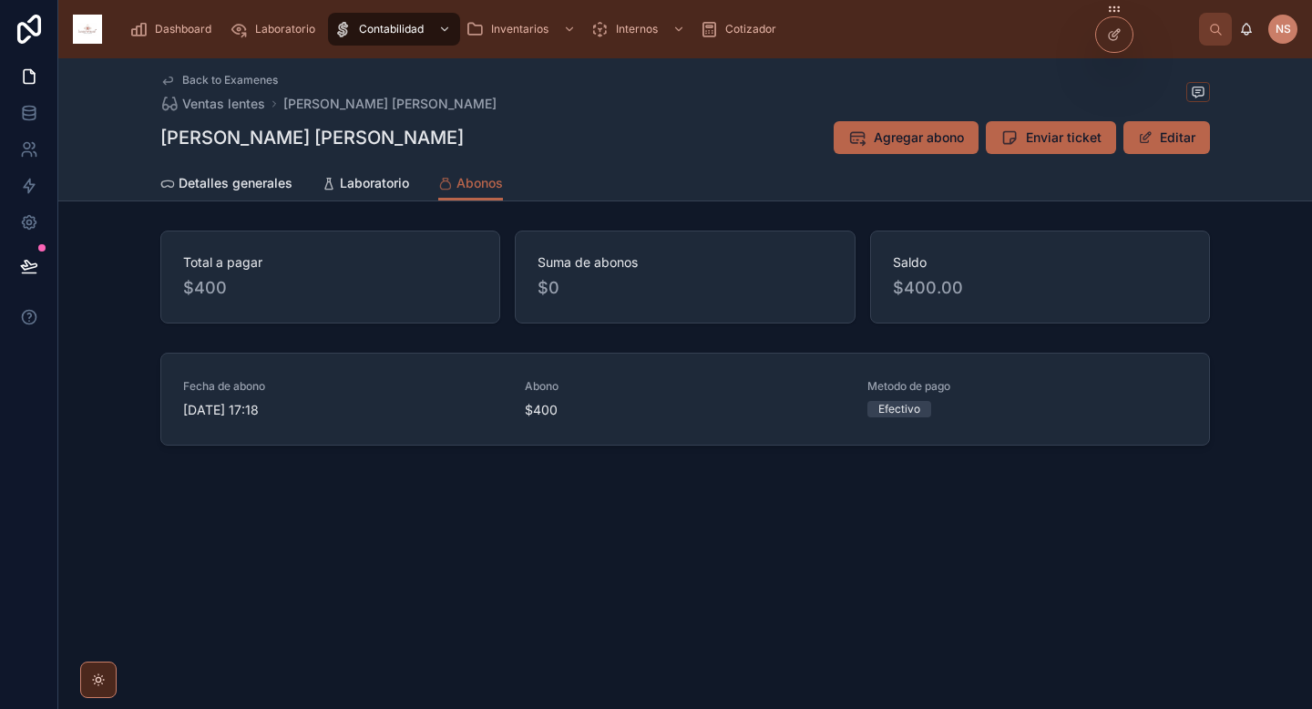
click at [0, 0] on span "Enviar abono" at bounding box center [0, 0] width 0 height 0
click at [1056, 149] on button "Enviar ticket" at bounding box center [1051, 137] width 130 height 33
click at [162, 29] on span "Dashboard" at bounding box center [183, 29] width 56 height 15
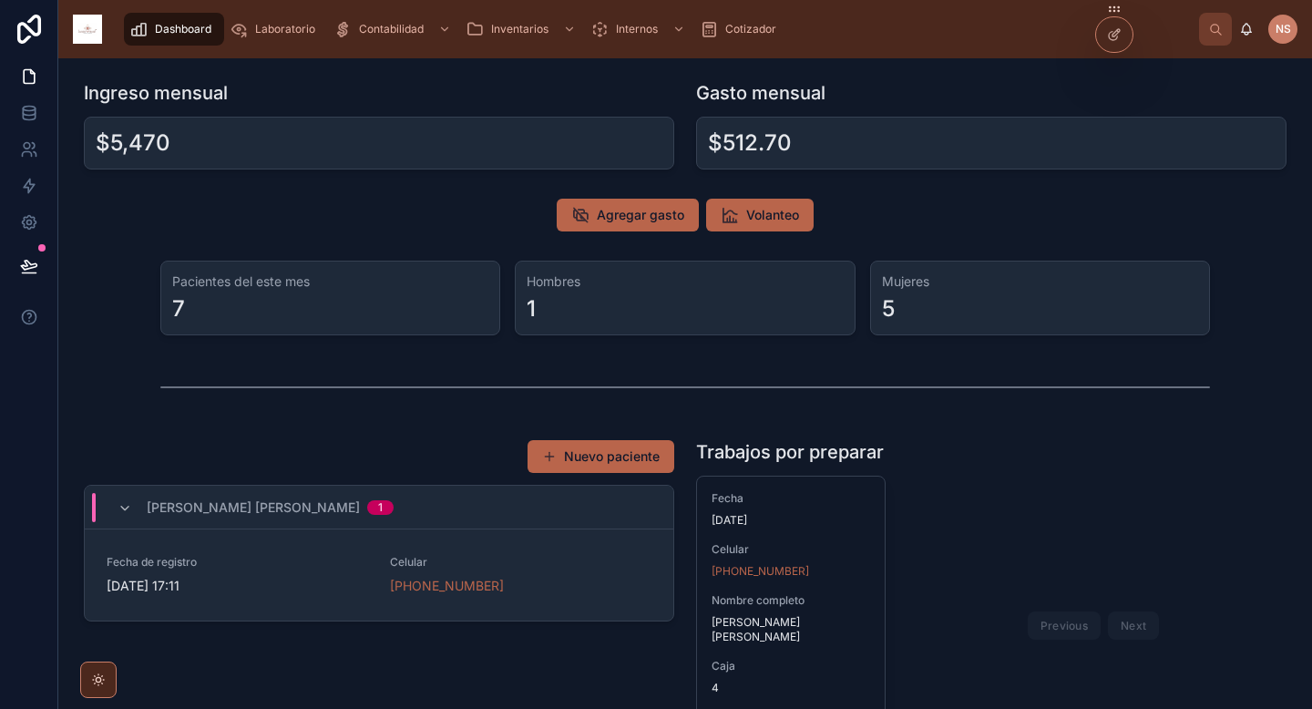
click at [660, 217] on span "Agregar gasto" at bounding box center [640, 215] width 87 height 18
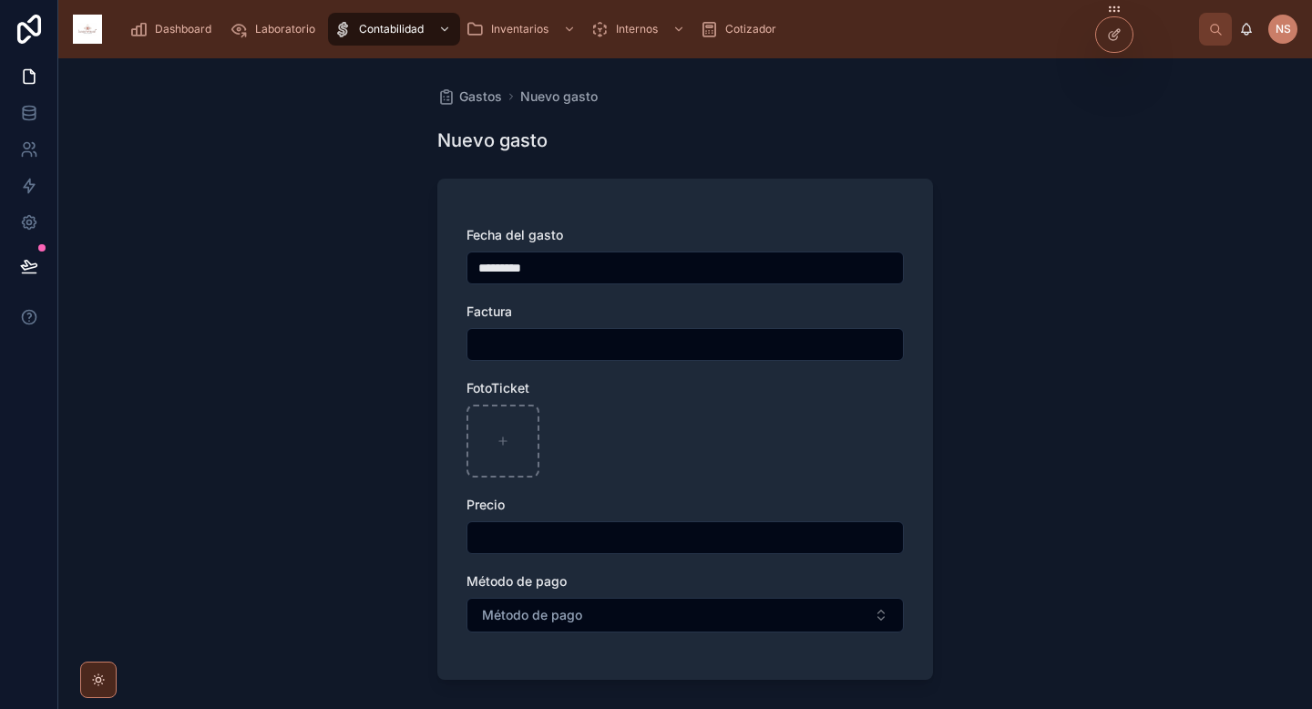
click at [599, 352] on input "text" at bounding box center [684, 345] width 435 height 26
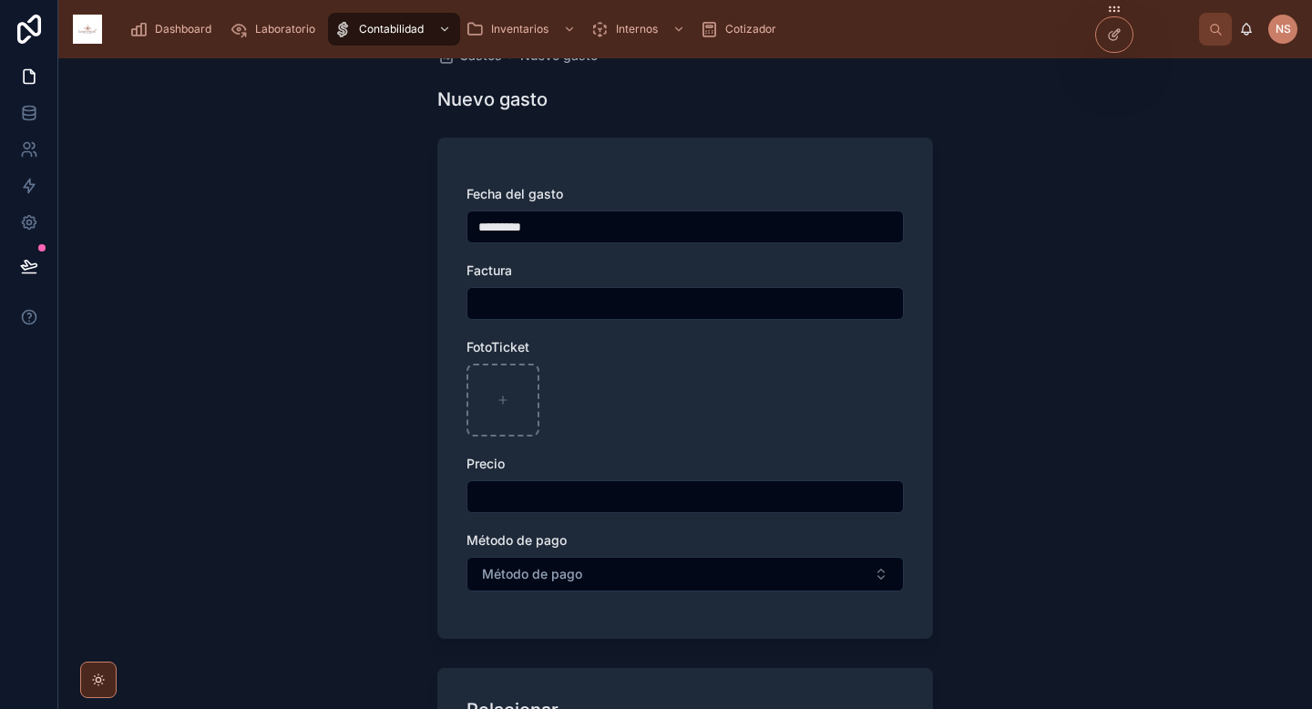
click at [617, 518] on div "Fecha del gasto ********* Factura FotoTicket Precio Método de pago Método de pa…" at bounding box center [684, 397] width 437 height 425
click at [616, 496] on input "text" at bounding box center [684, 497] width 435 height 26
type input "******"
click at [651, 455] on div "Precio" at bounding box center [684, 464] width 437 height 18
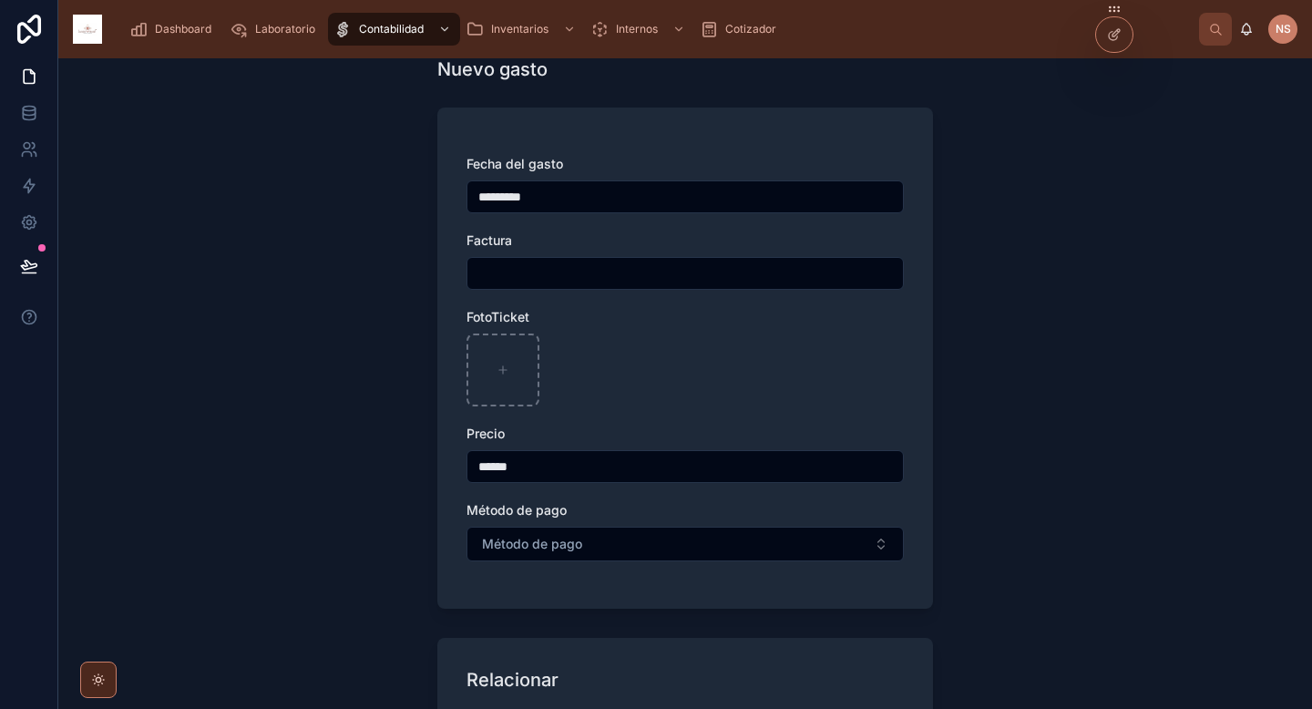
scroll to position [64, 0]
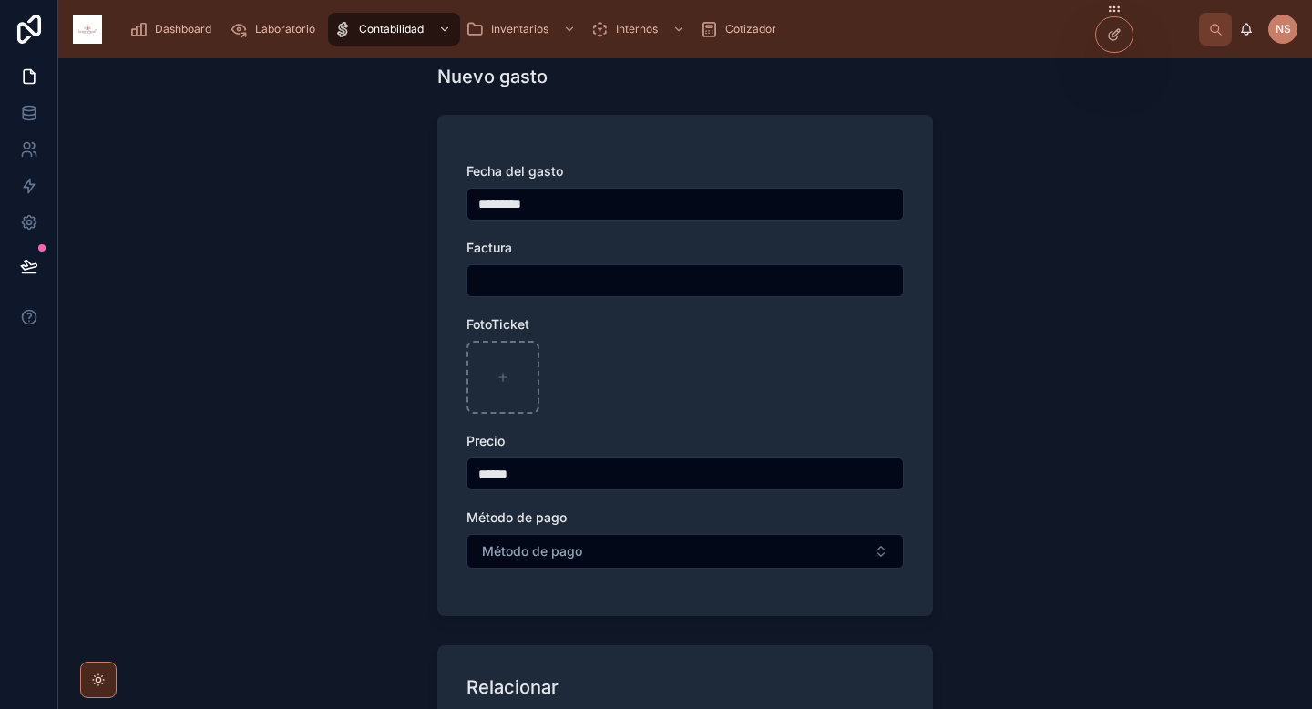
click at [610, 278] on input "text" at bounding box center [684, 281] width 435 height 26
type input "******"
click at [639, 373] on div at bounding box center [684, 377] width 437 height 73
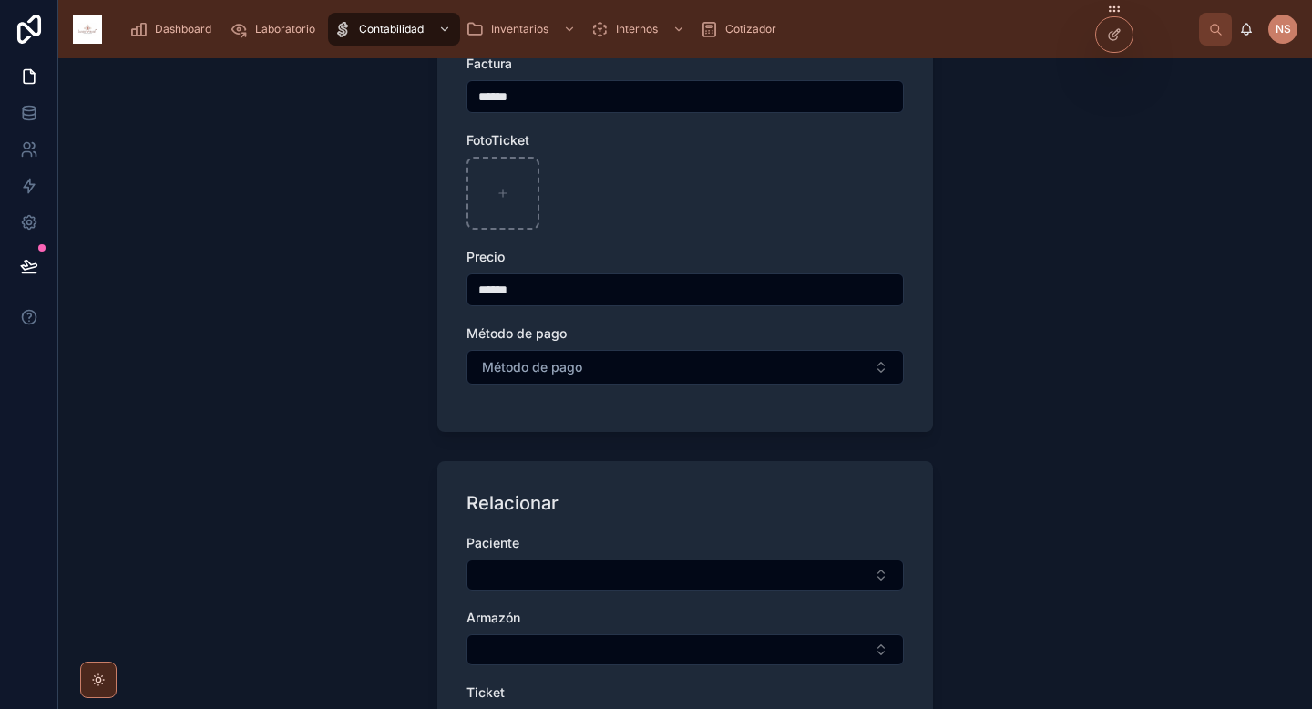
scroll to position [283, 0]
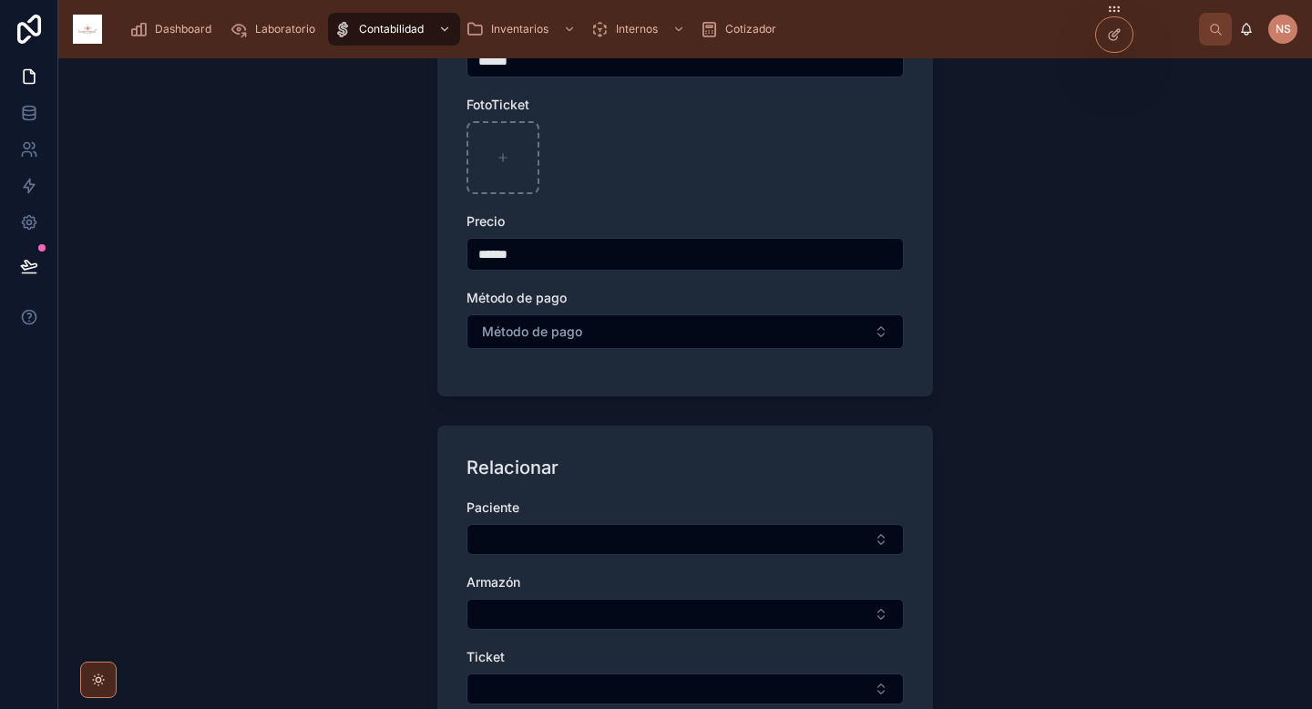
click at [578, 326] on button "Método de pago" at bounding box center [684, 331] width 437 height 35
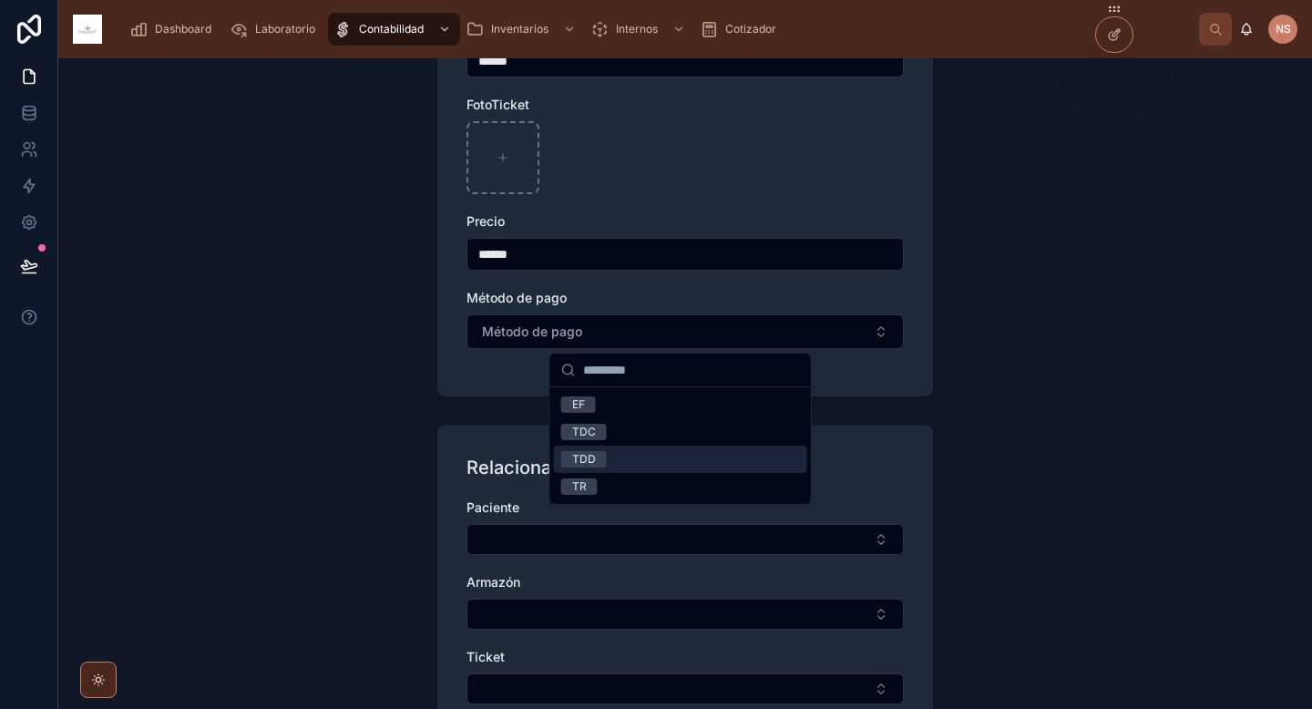
click at [640, 454] on div "TDD" at bounding box center [680, 458] width 253 height 27
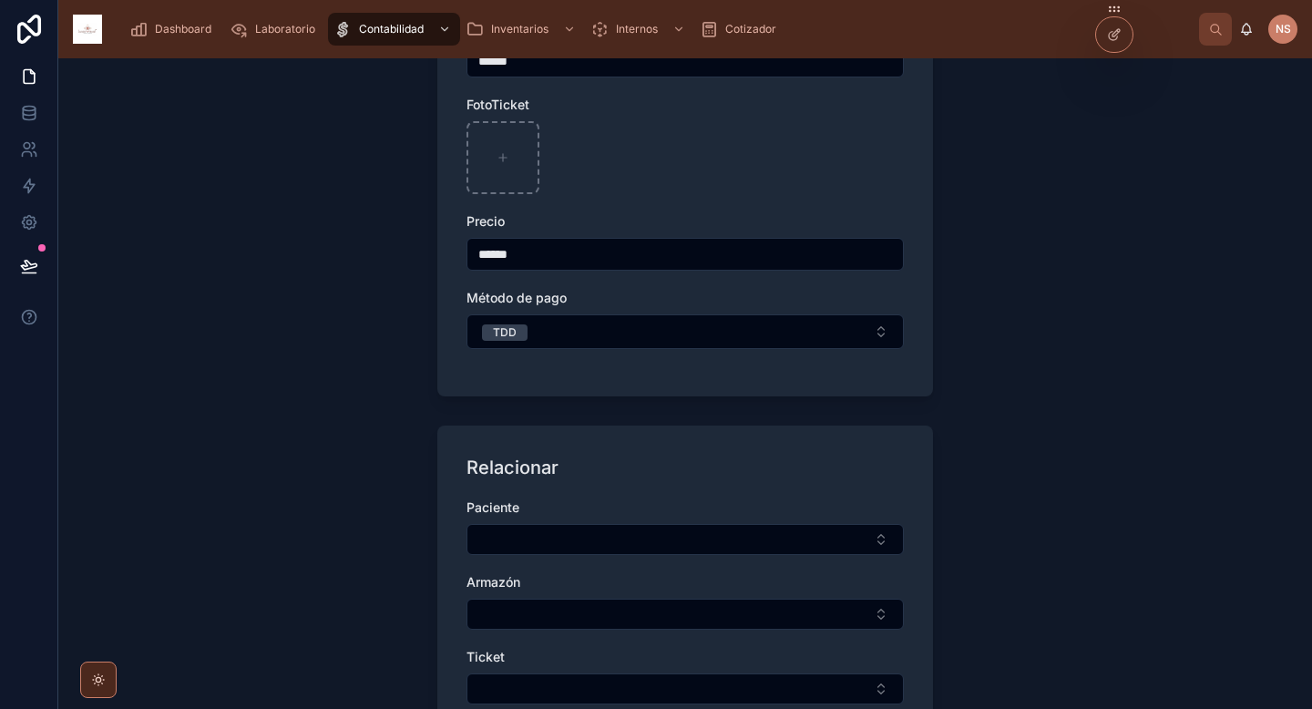
click at [599, 318] on button "TDD" at bounding box center [684, 331] width 437 height 35
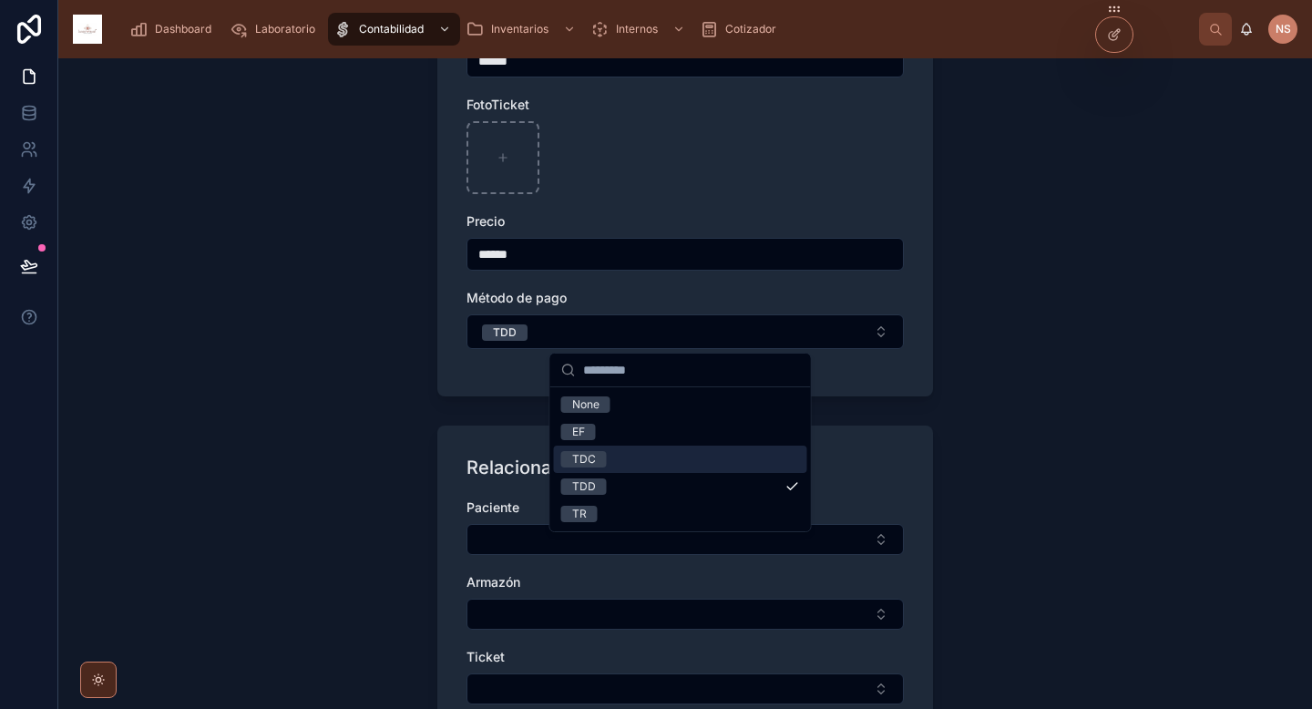
click at [643, 459] on div "TDC" at bounding box center [680, 458] width 253 height 27
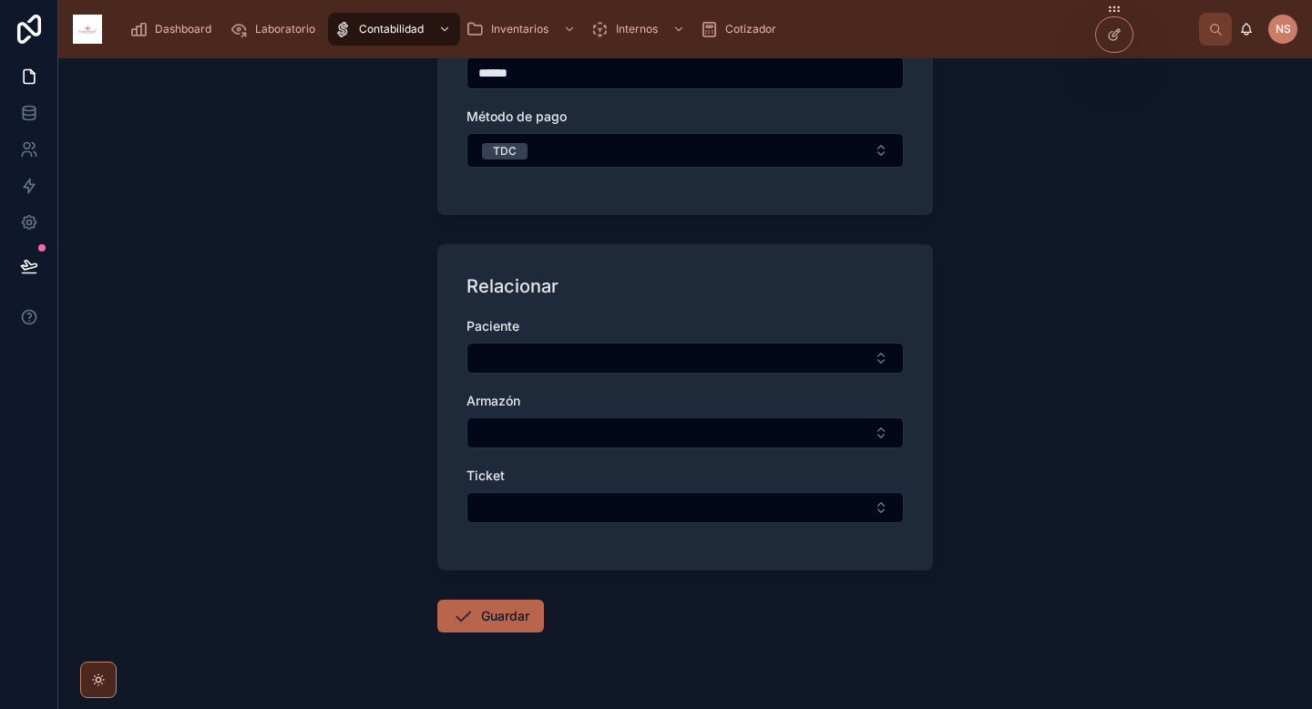
scroll to position [494, 0]
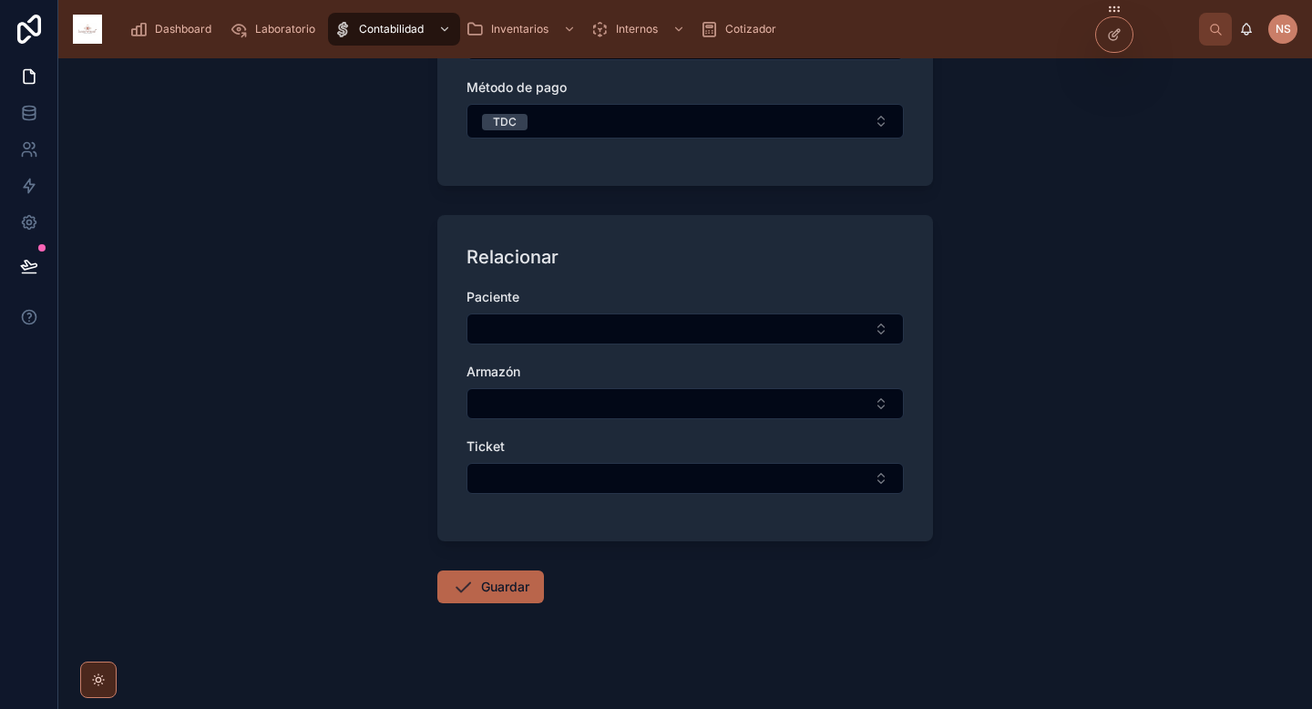
click at [533, 593] on button "Guardar" at bounding box center [490, 586] width 107 height 33
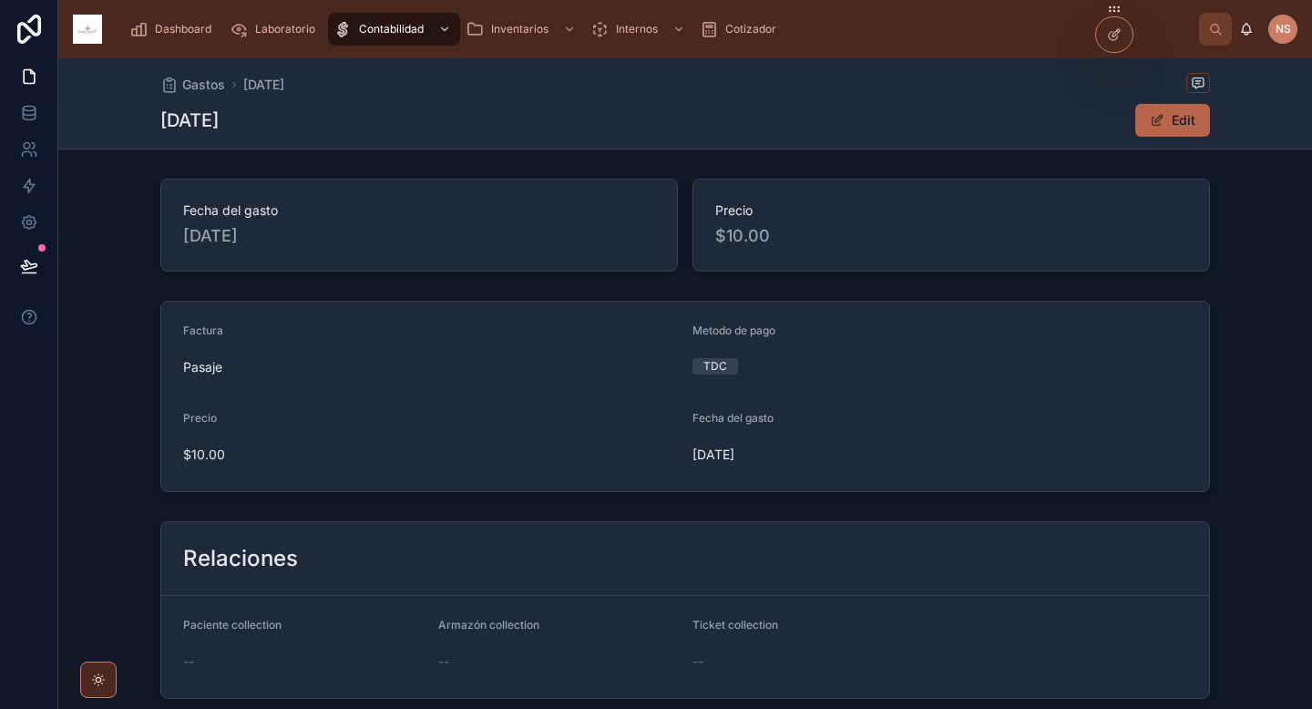
click at [169, 26] on span "Dashboard" at bounding box center [183, 29] width 56 height 15
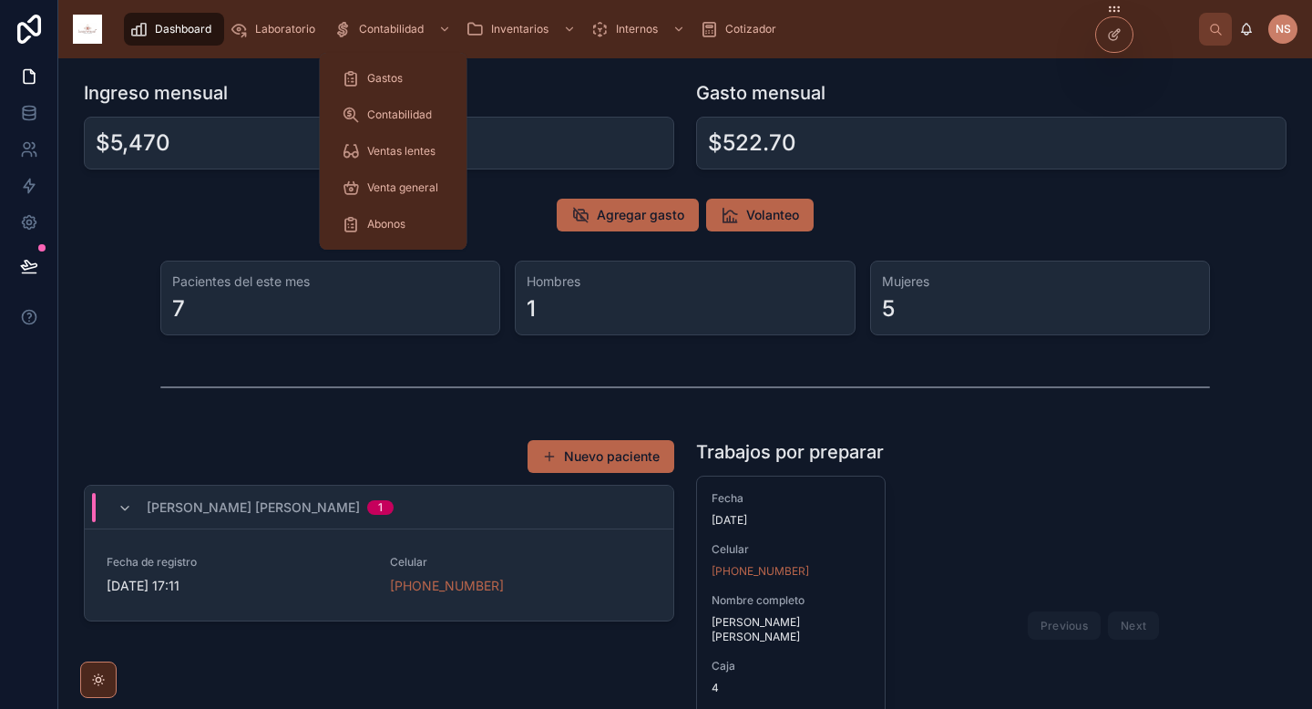
click at [403, 109] on span "Contabilidad" at bounding box center [399, 114] width 65 height 15
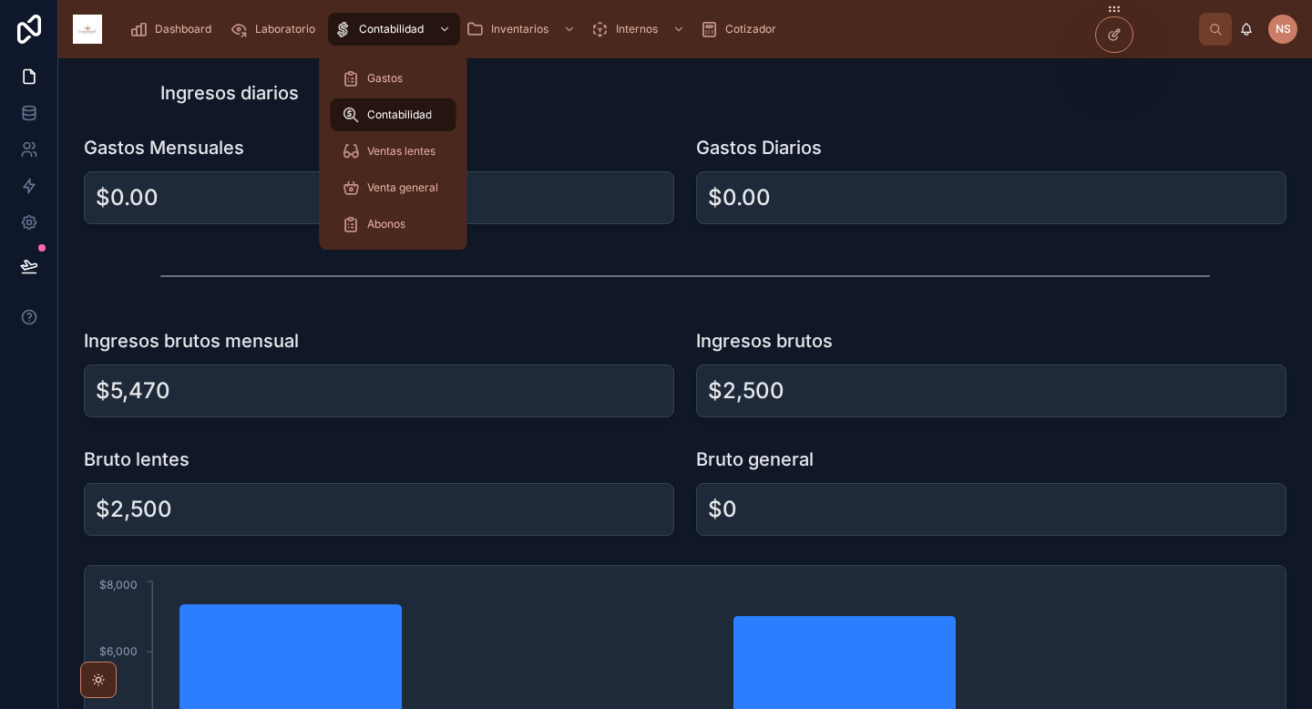
click at [407, 154] on span "Ventas lentes" at bounding box center [401, 151] width 68 height 15
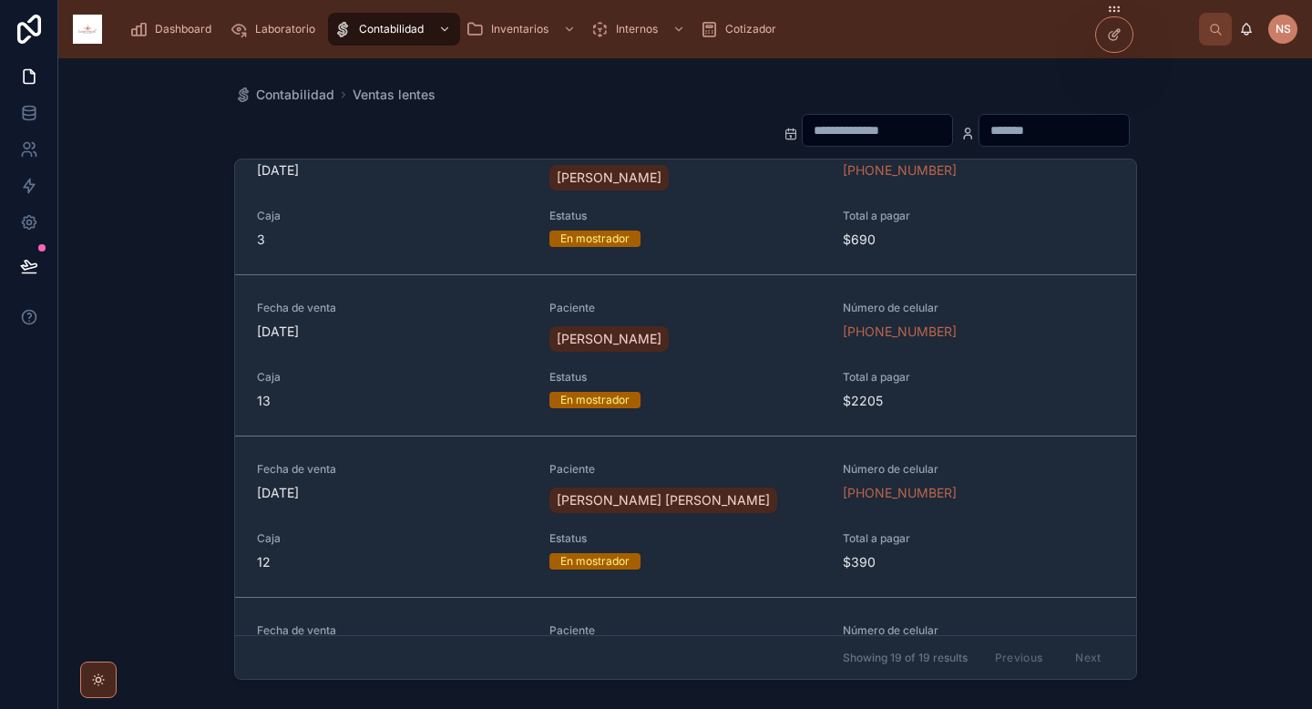
scroll to position [376, 0]
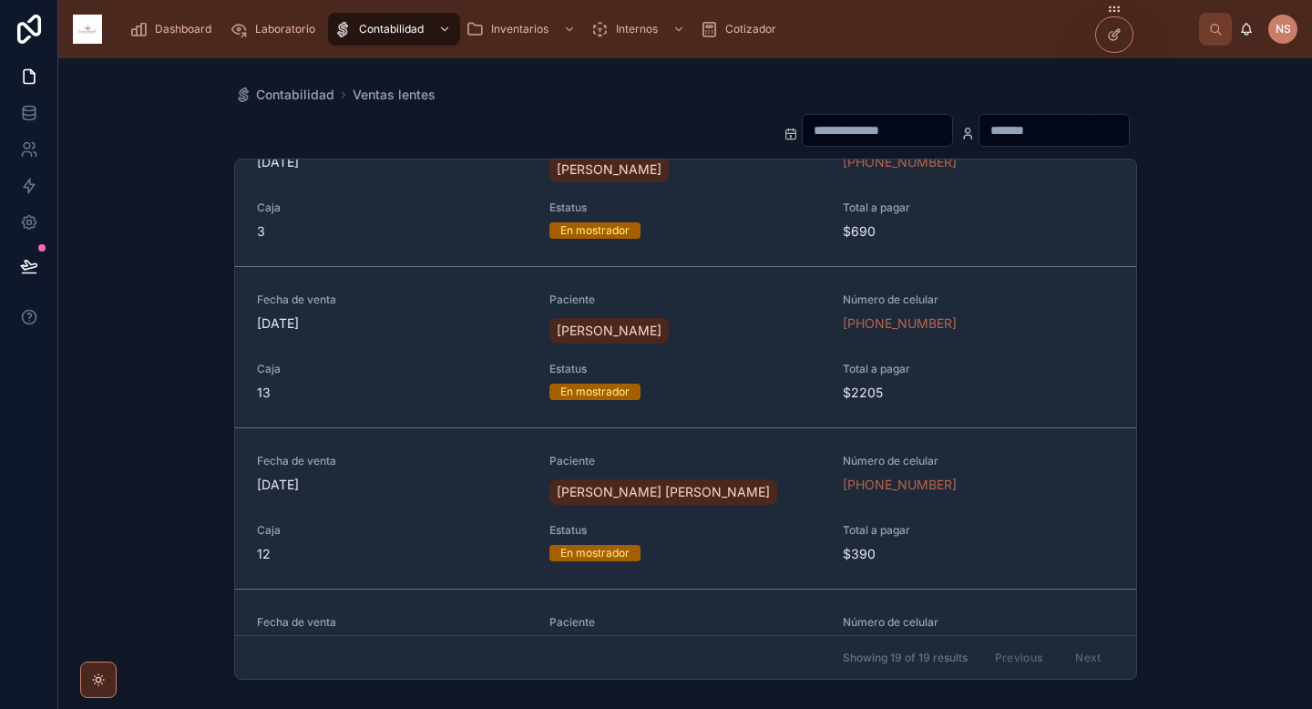
click at [171, 30] on span "Dashboard" at bounding box center [183, 29] width 56 height 15
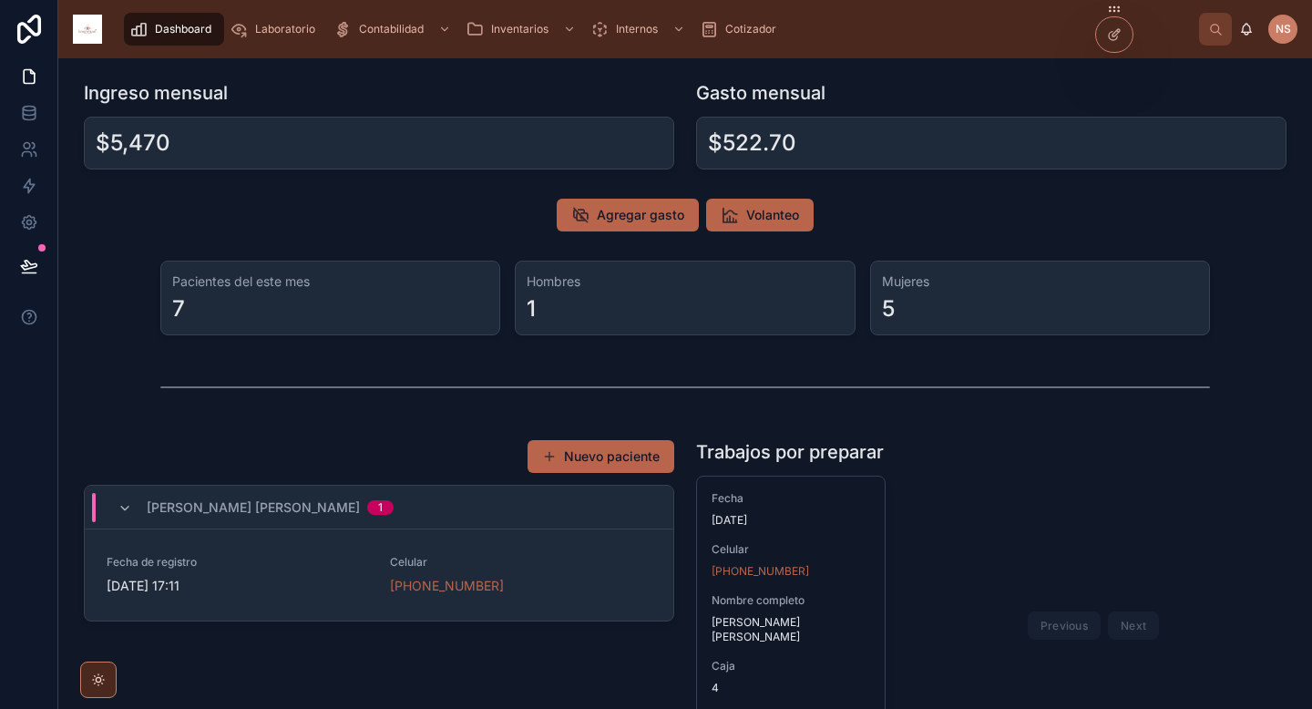
click at [659, 219] on span "Agregar gasto" at bounding box center [640, 215] width 87 height 18
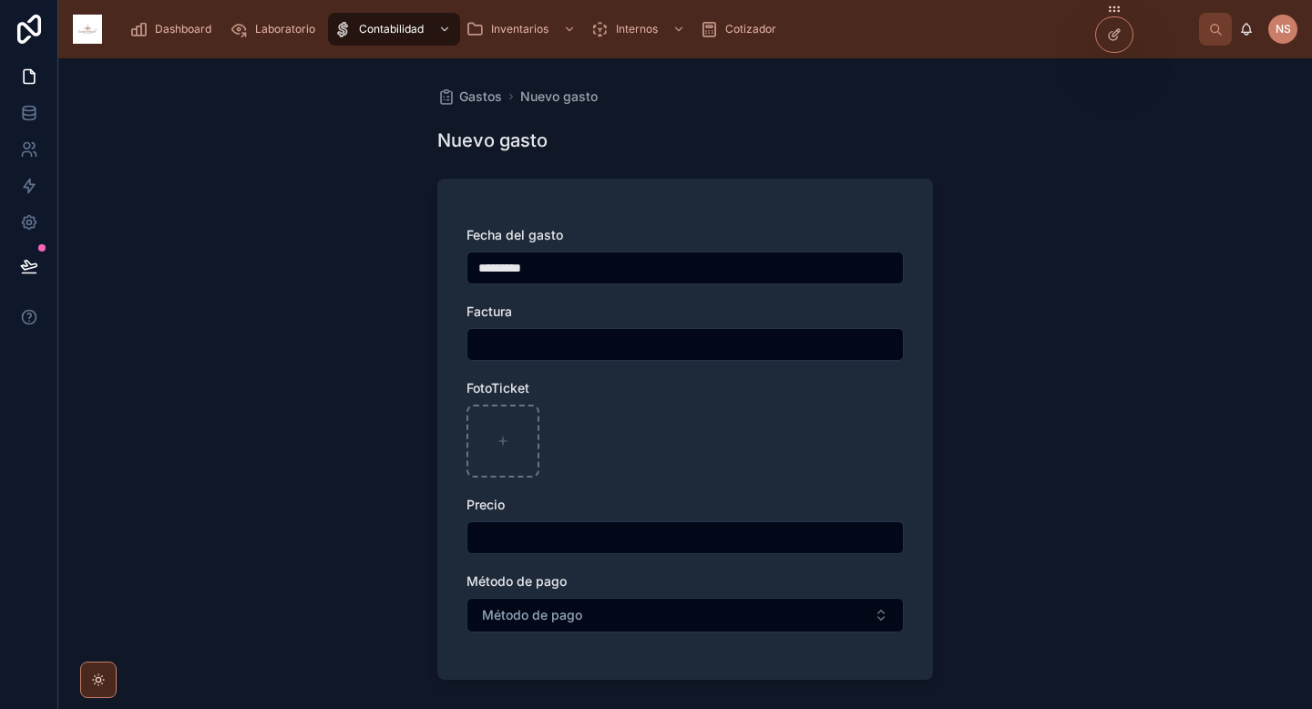
click at [617, 353] on input "text" at bounding box center [684, 345] width 435 height 26
type input "******"
click at [649, 428] on div at bounding box center [684, 440] width 437 height 73
click at [561, 532] on input "text" at bounding box center [684, 538] width 435 height 26
type input "*******"
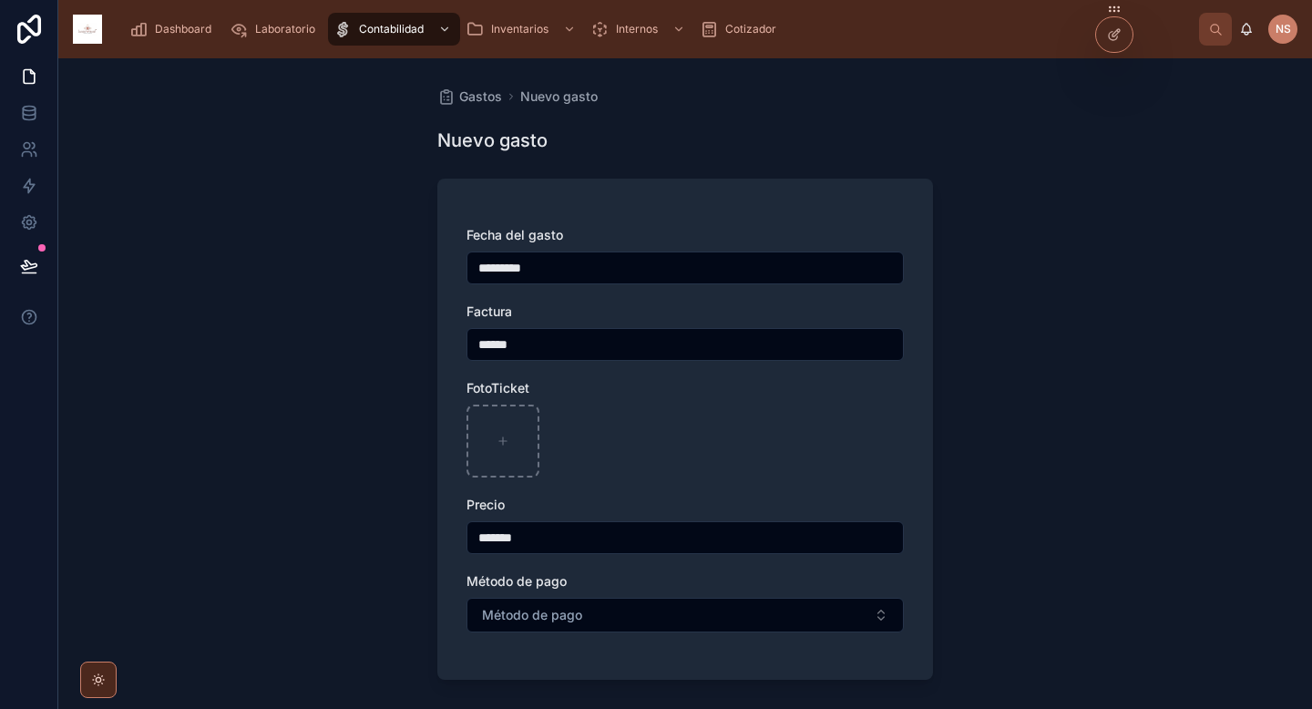
click at [613, 606] on button "Método de pago" at bounding box center [684, 615] width 437 height 35
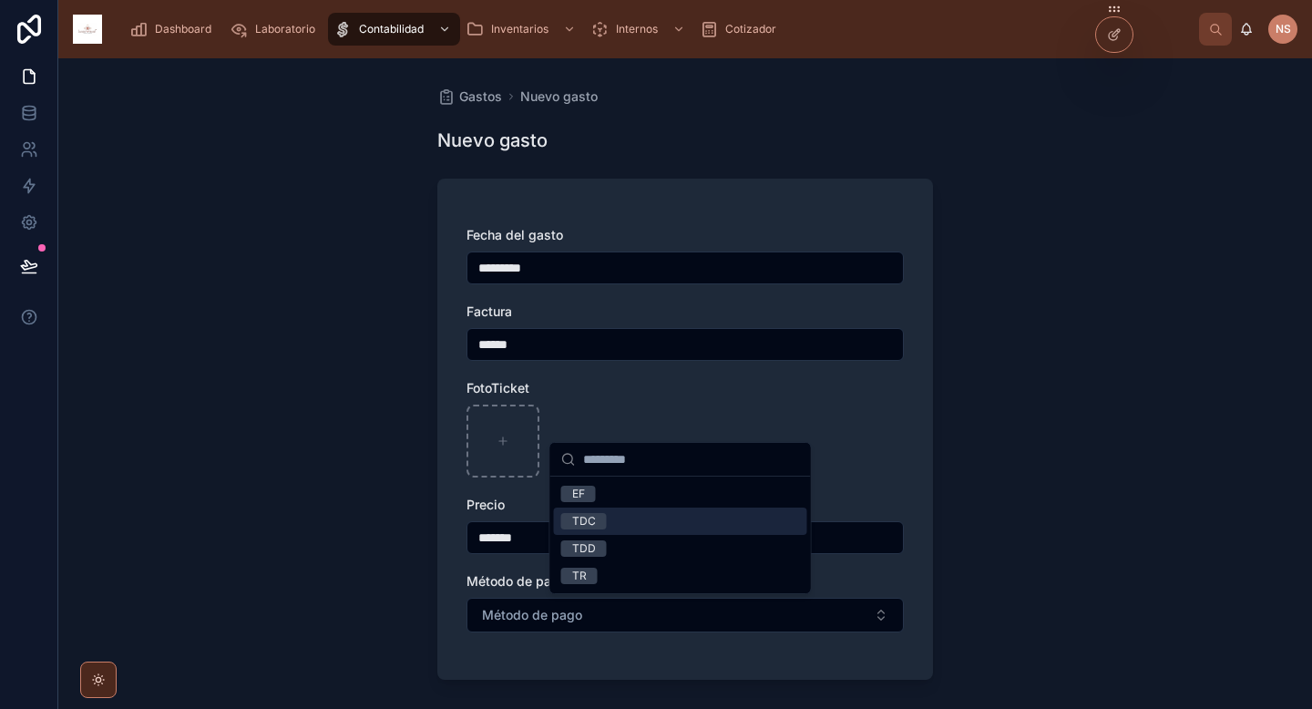
click at [619, 523] on div "TDC" at bounding box center [680, 520] width 253 height 27
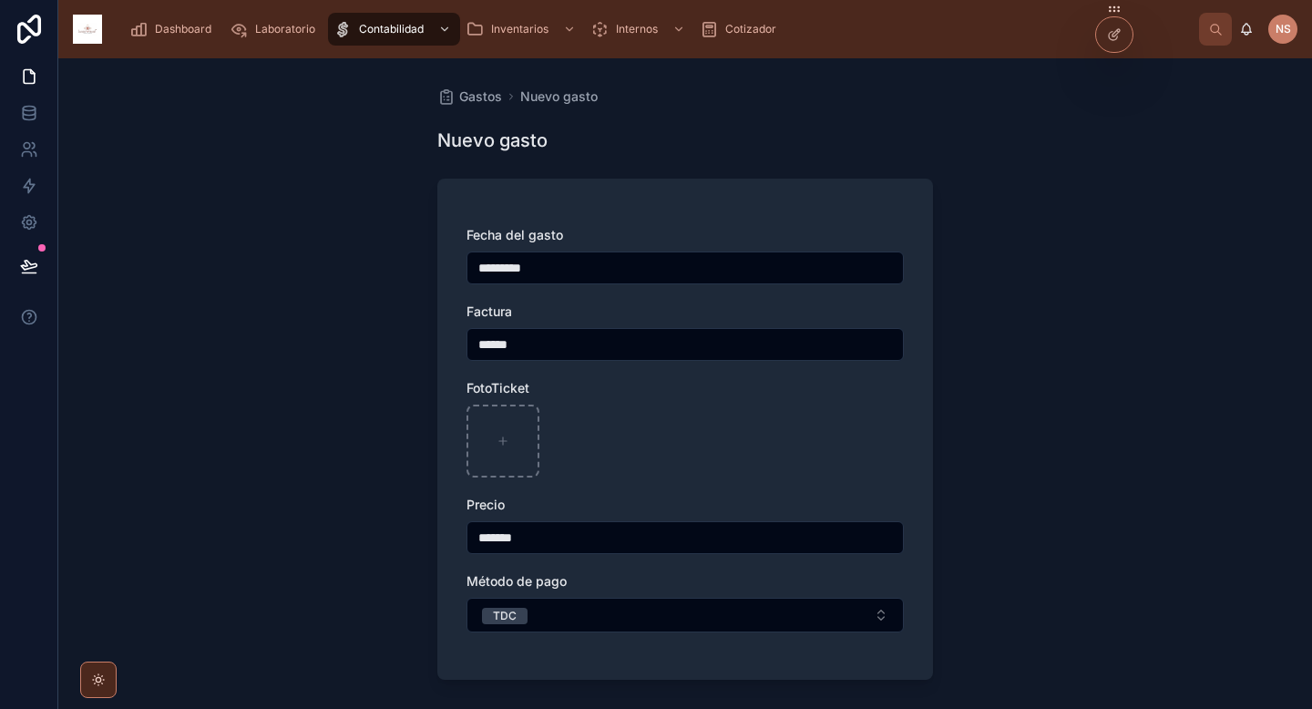
click at [751, 449] on div at bounding box center [684, 440] width 437 height 73
click at [506, 448] on div at bounding box center [502, 440] width 73 height 73
click at [527, 448] on div at bounding box center [502, 440] width 73 height 73
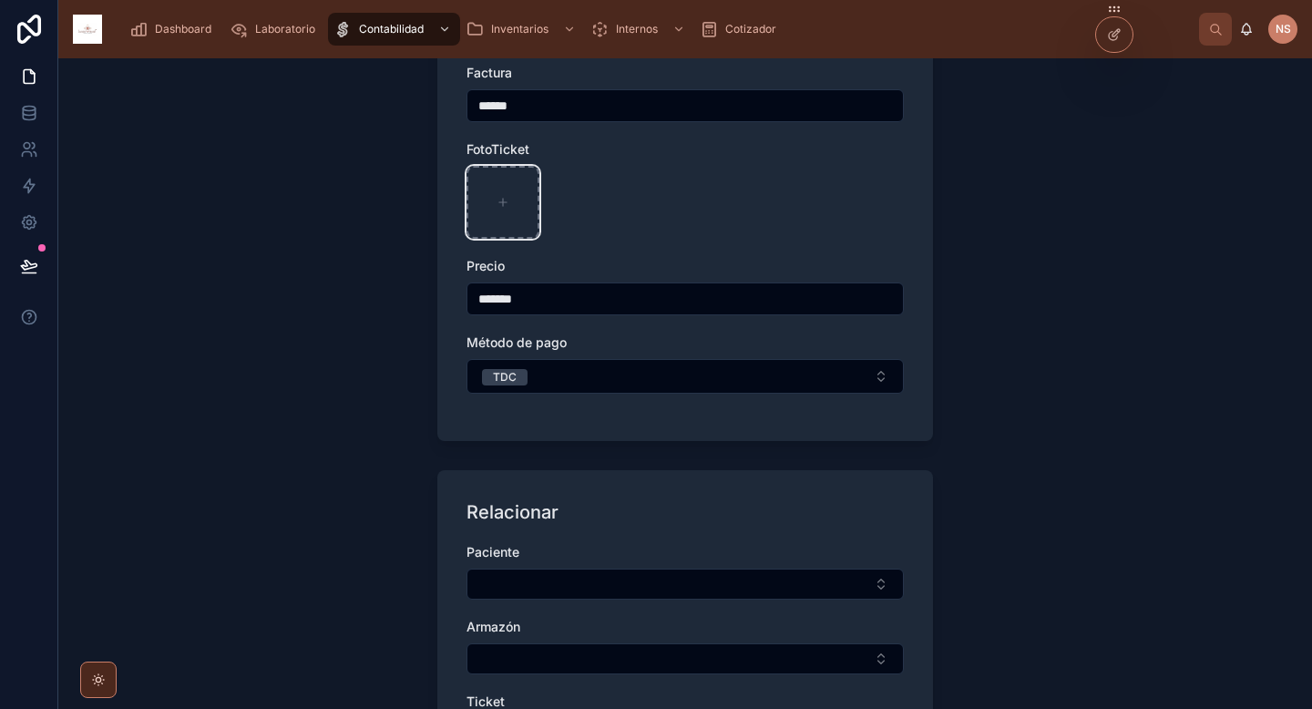
scroll to position [345, 0]
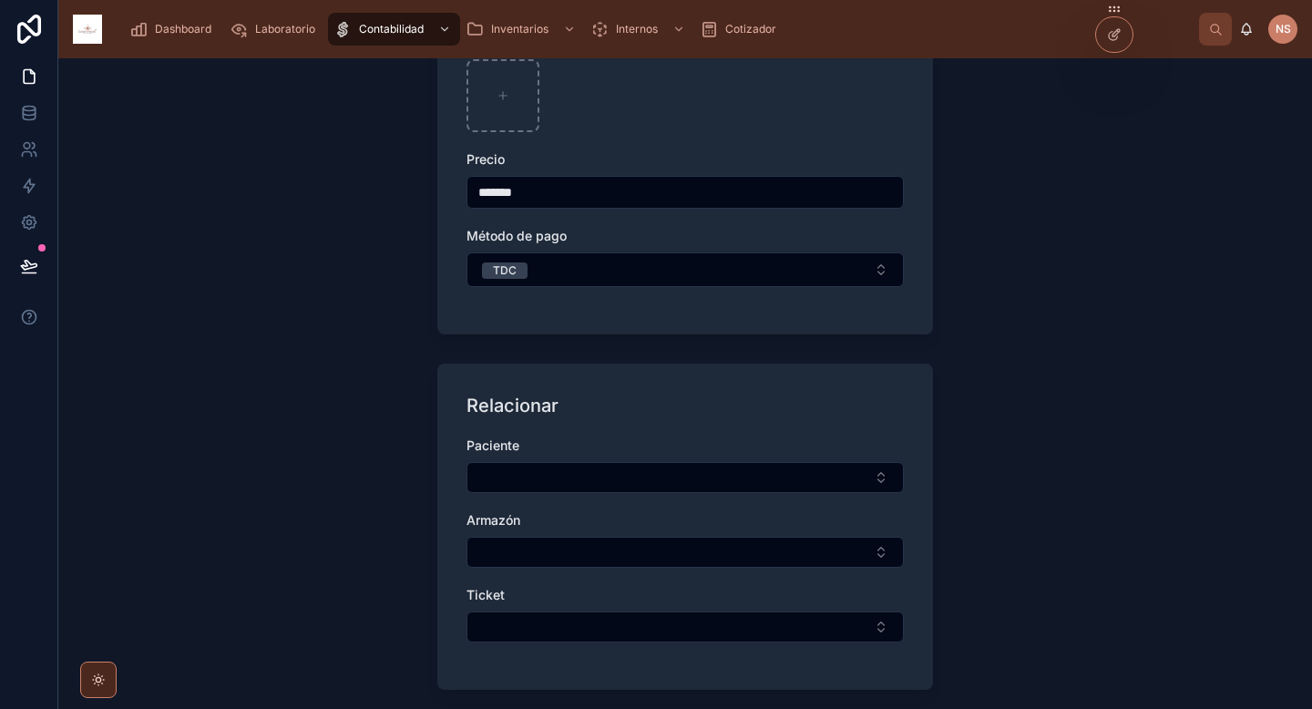
click at [649, 476] on button "Select Button" at bounding box center [684, 477] width 437 height 31
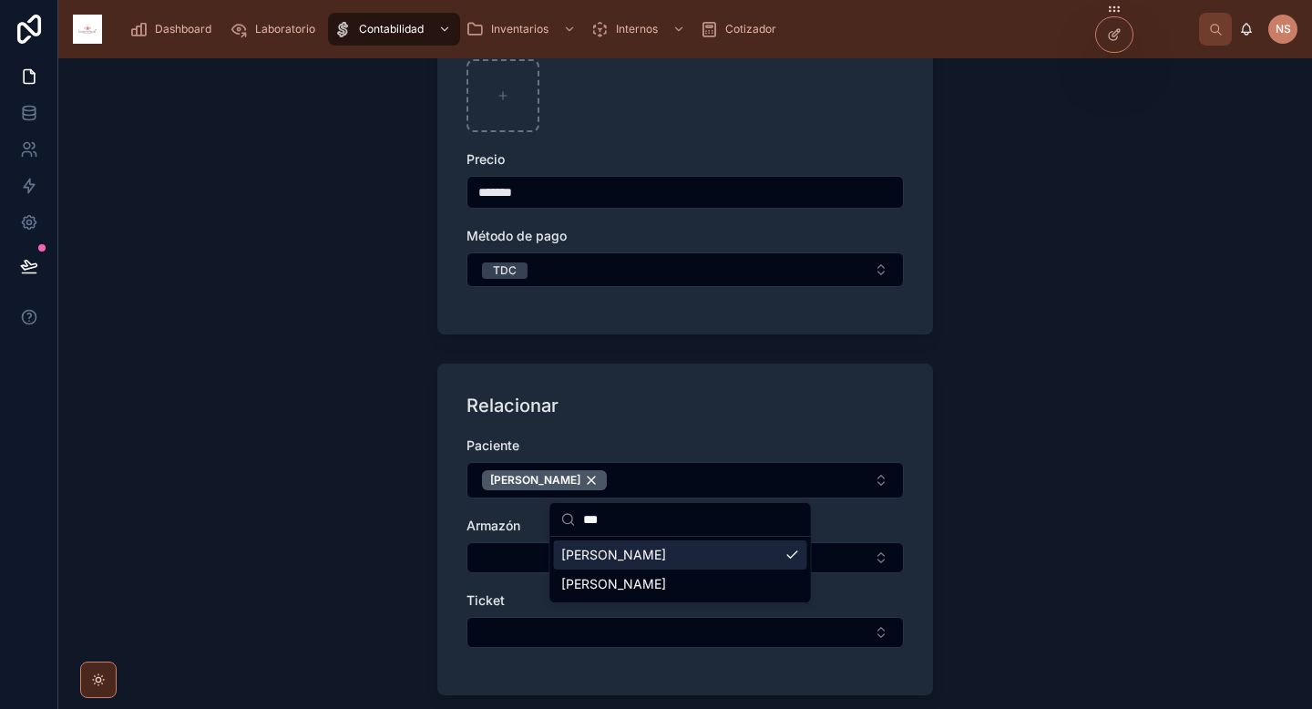
type input "***"
click at [460, 526] on div "Relacionar Paciente Velasquez Guzman Elemir Armazón Ticket" at bounding box center [685, 529] width 496 height 332
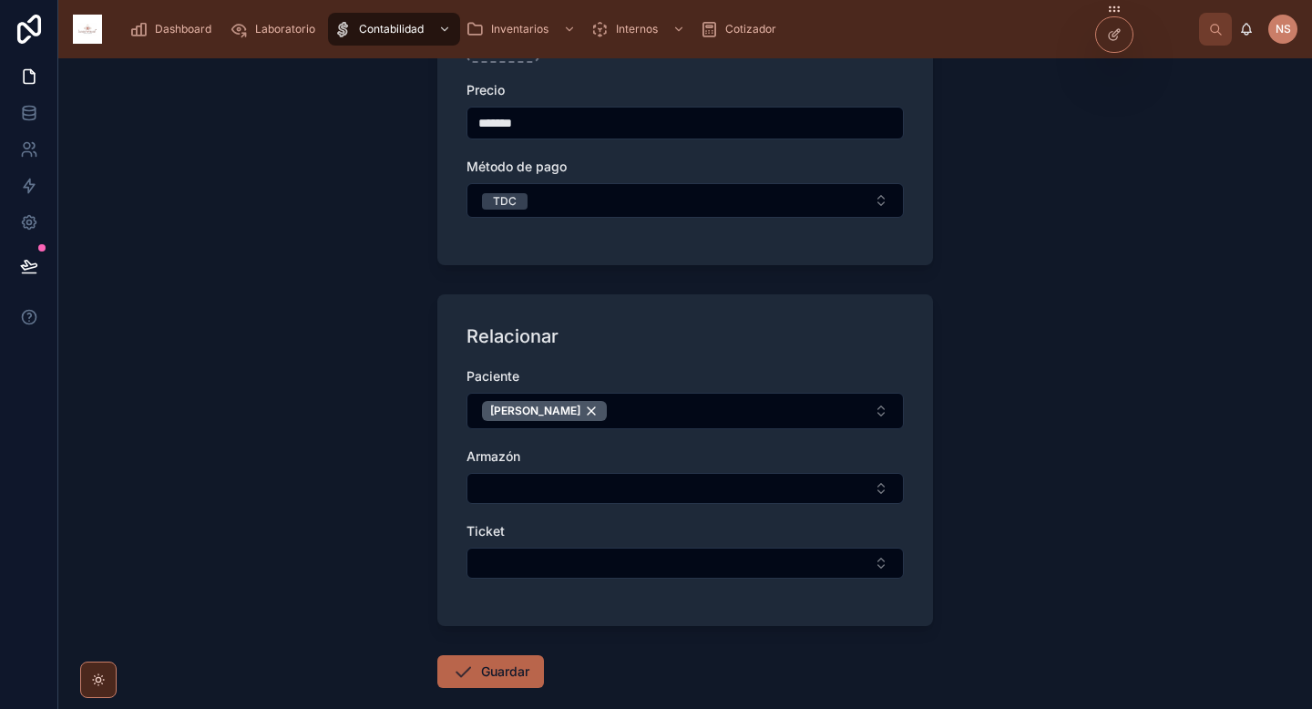
scroll to position [430, 0]
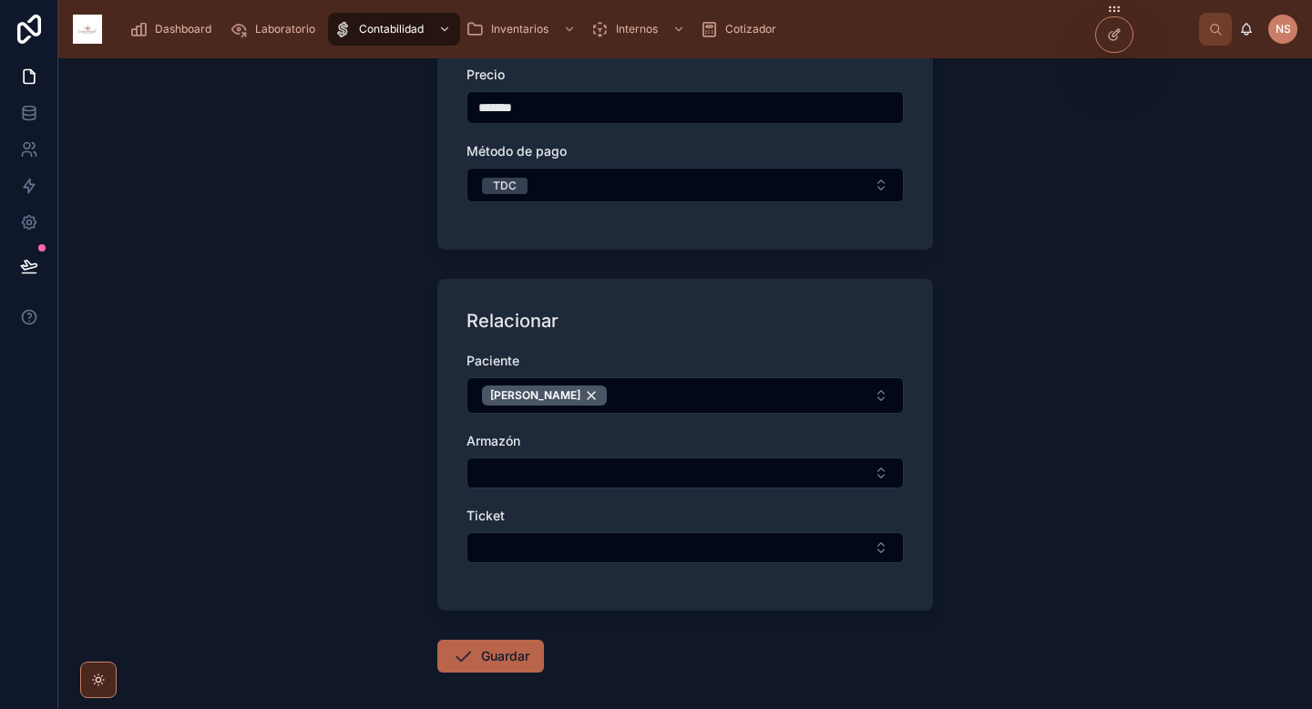
click at [587, 551] on button "Select Button" at bounding box center [684, 547] width 437 height 31
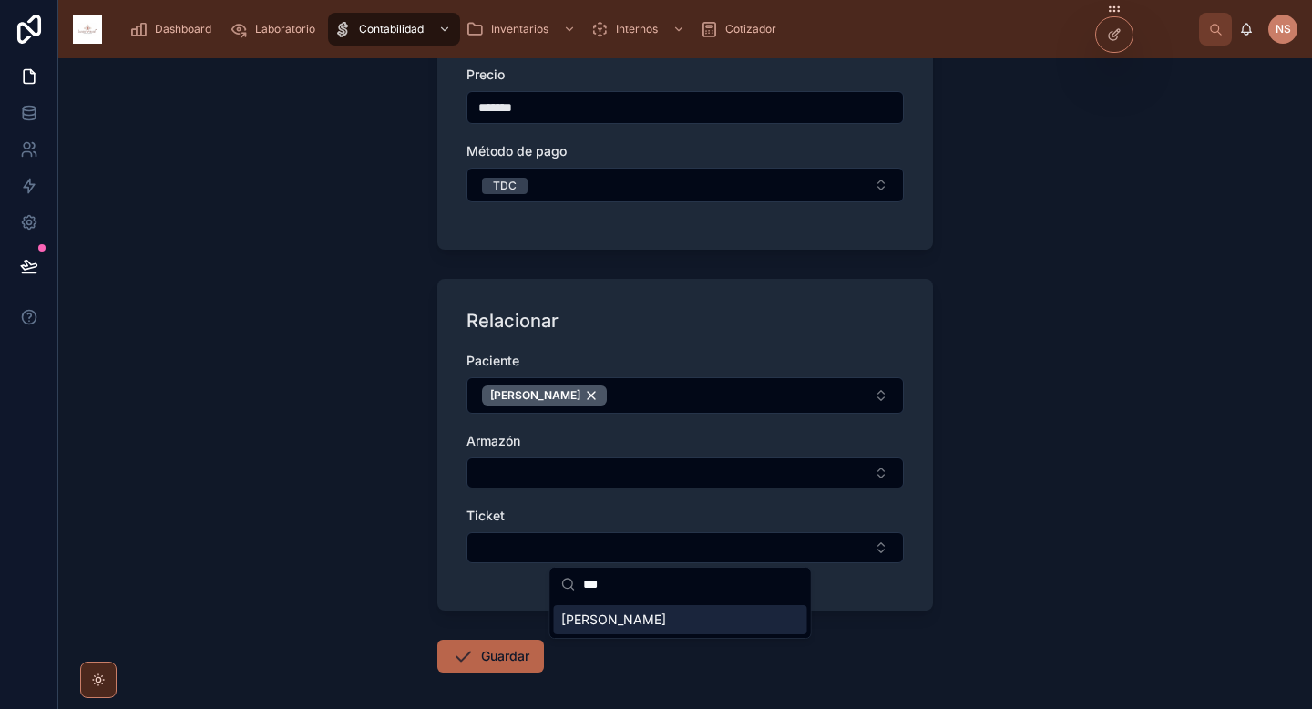
type input "***"
click at [666, 623] on span "Velasquez Guzman Elemir" at bounding box center [613, 619] width 105 height 18
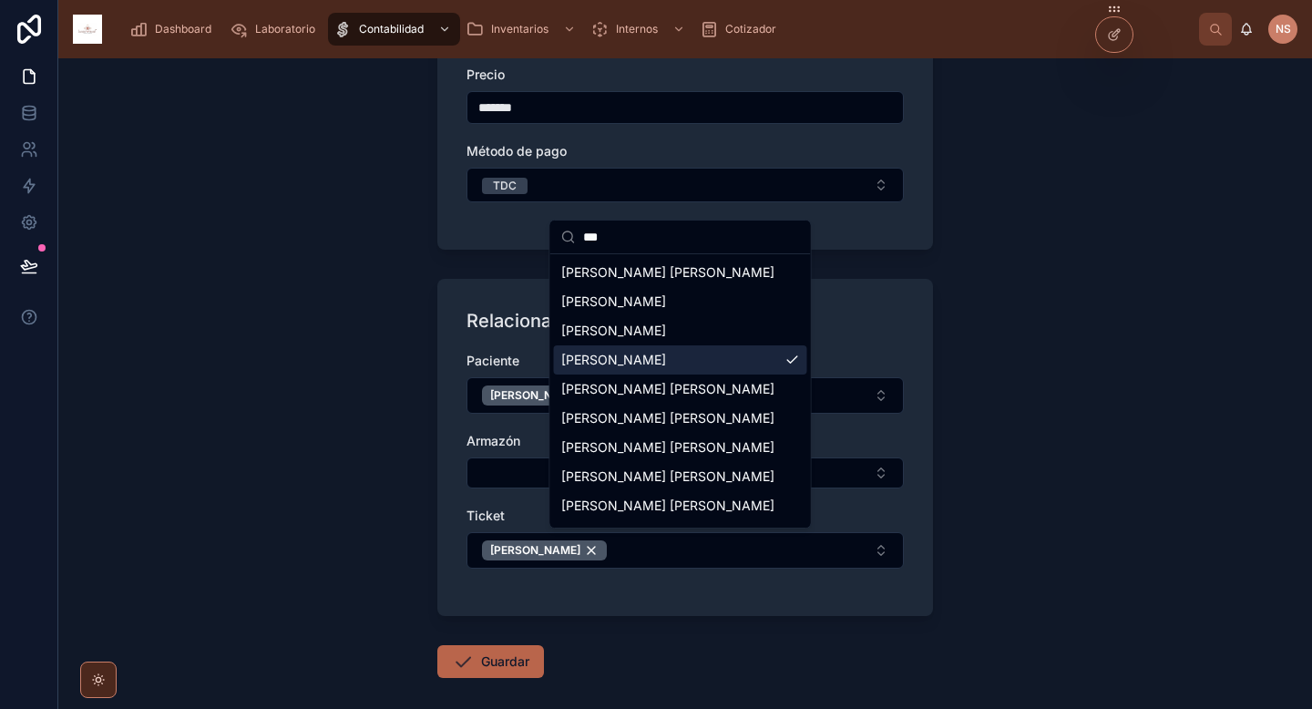
click at [701, 623] on div "Dashboard Laboratorio Contabilidad Inventarios Internos Cotizador NS NubeWeb St…" at bounding box center [685, 354] width 1254 height 709
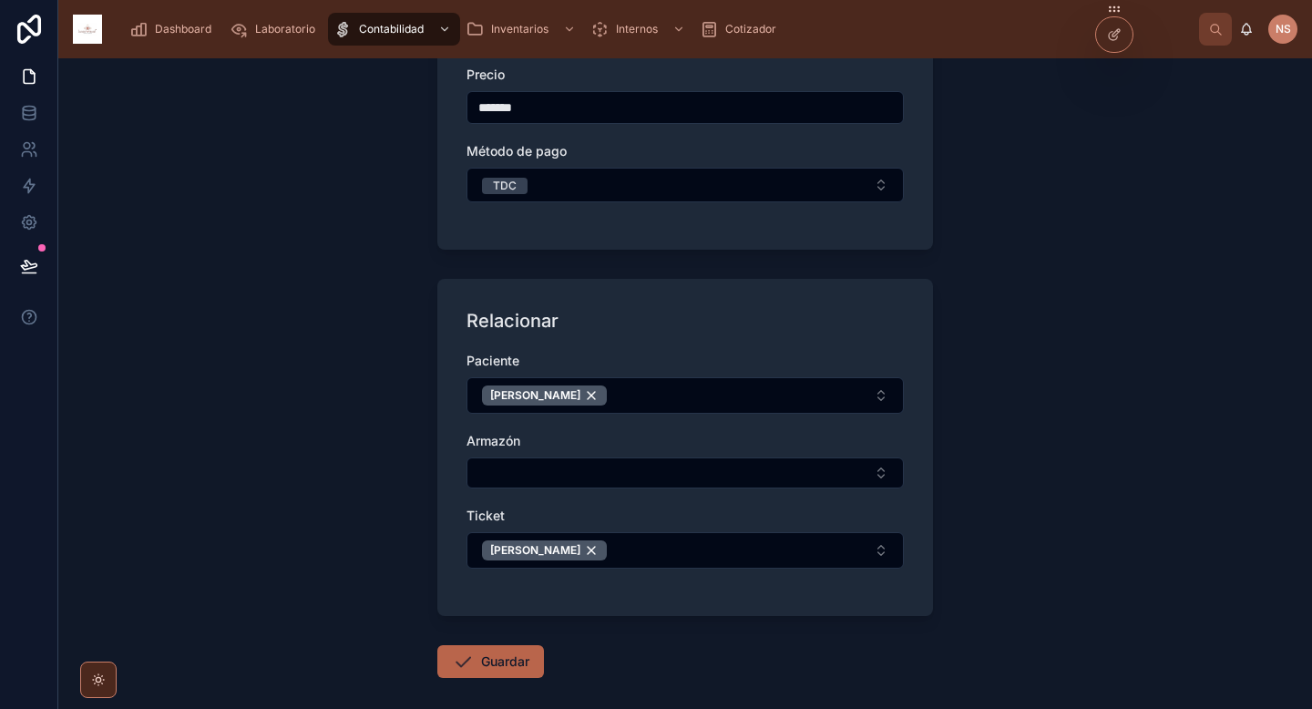
click at [520, 666] on button "Guardar" at bounding box center [490, 661] width 107 height 33
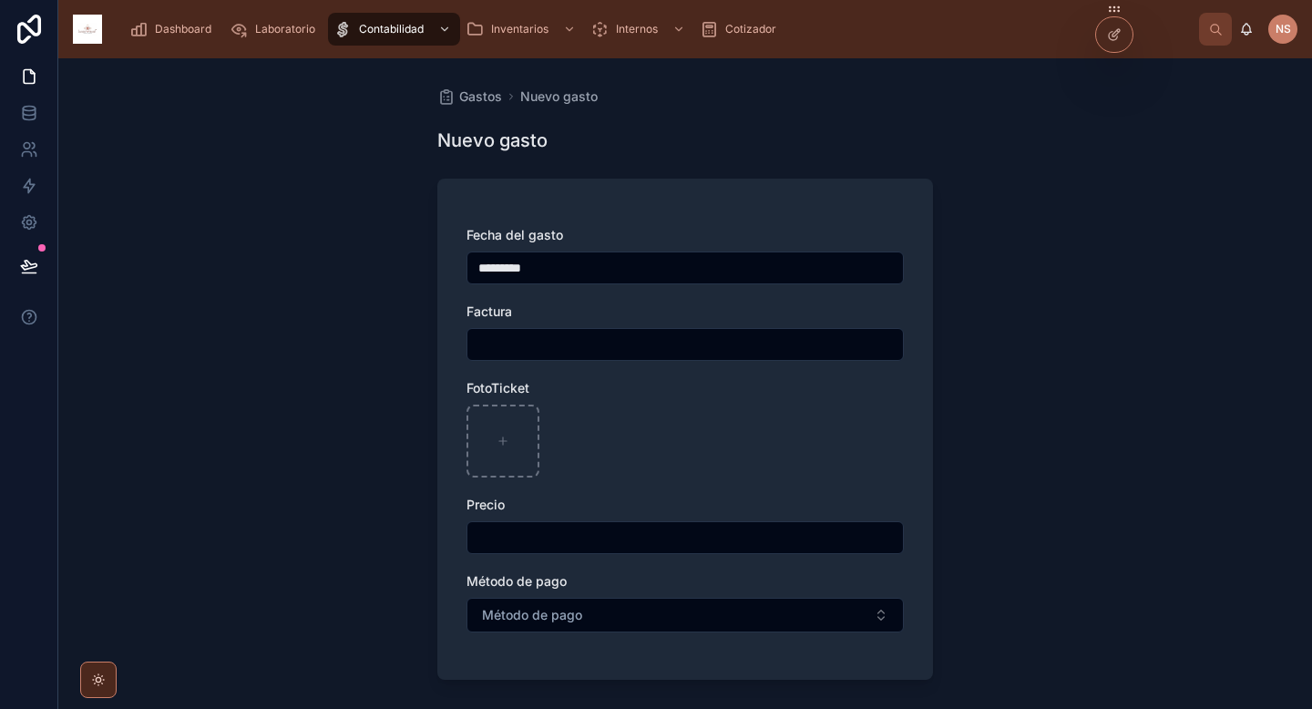
click at [488, 99] on span "Gastos" at bounding box center [480, 96] width 43 height 18
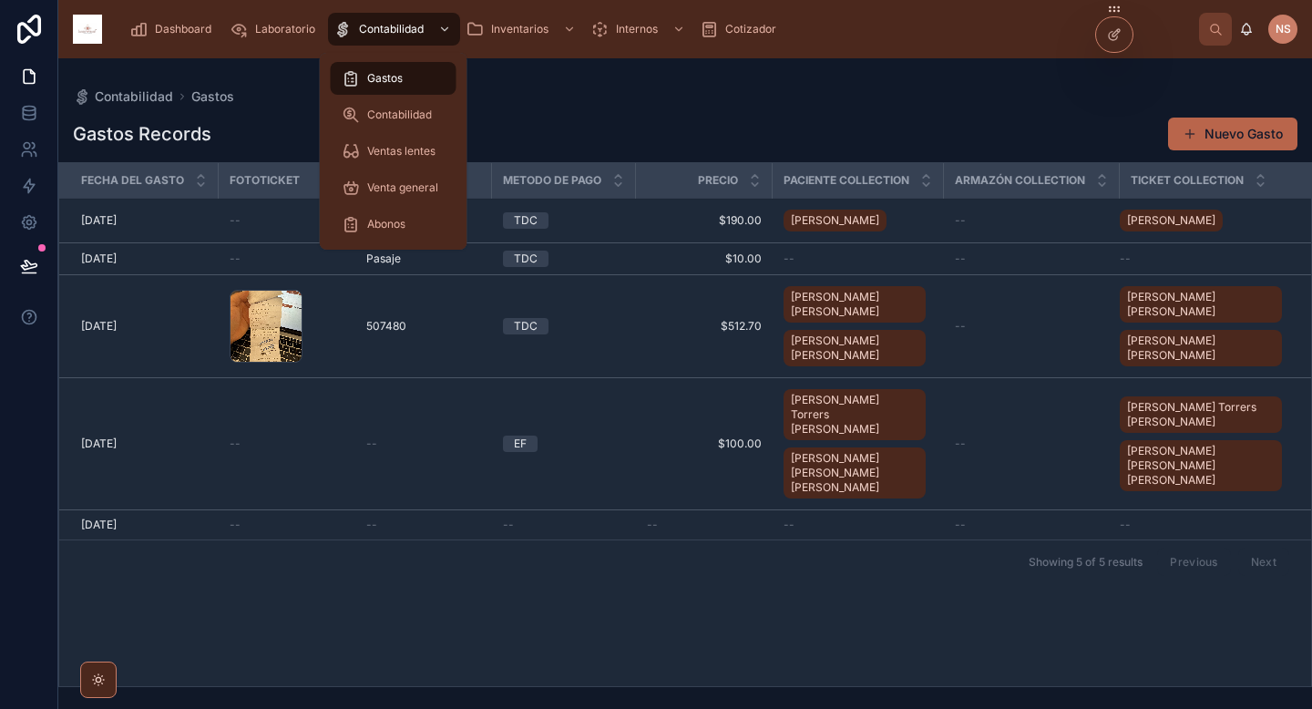
click at [266, 22] on span "Laboratorio" at bounding box center [285, 29] width 60 height 15
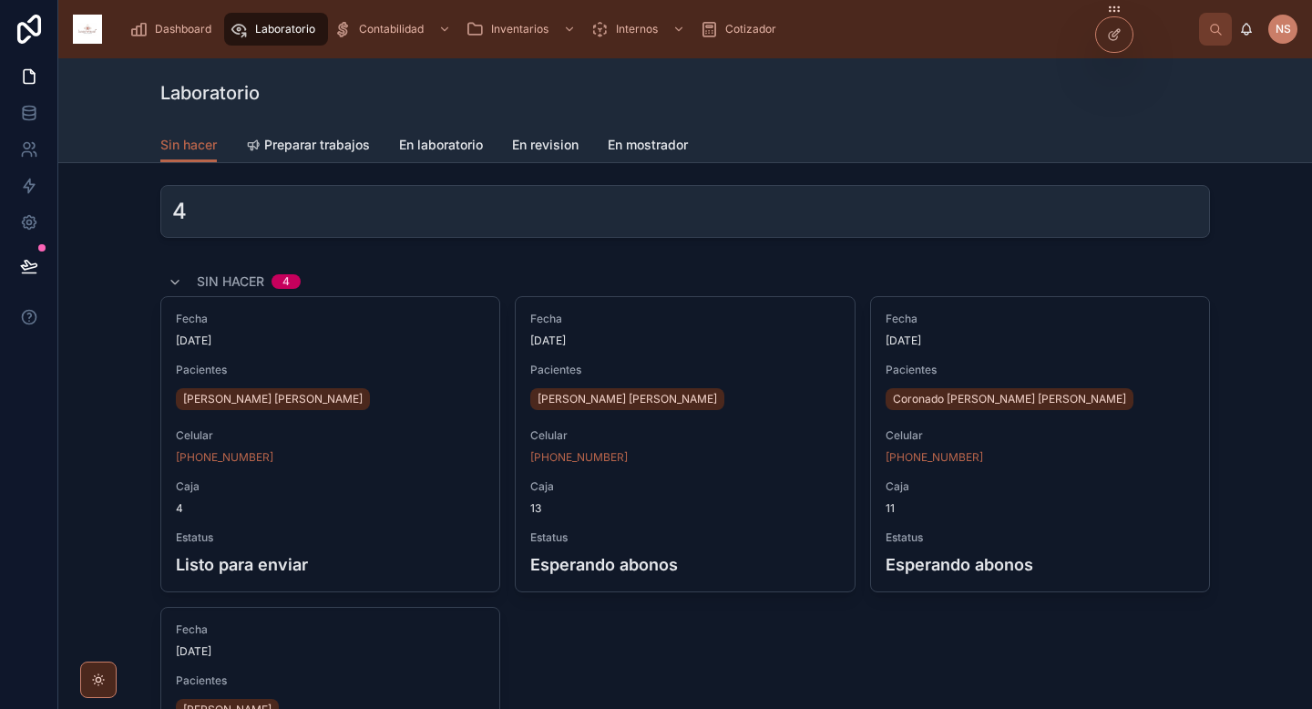
click at [455, 149] on span "En laboratorio" at bounding box center [441, 145] width 84 height 18
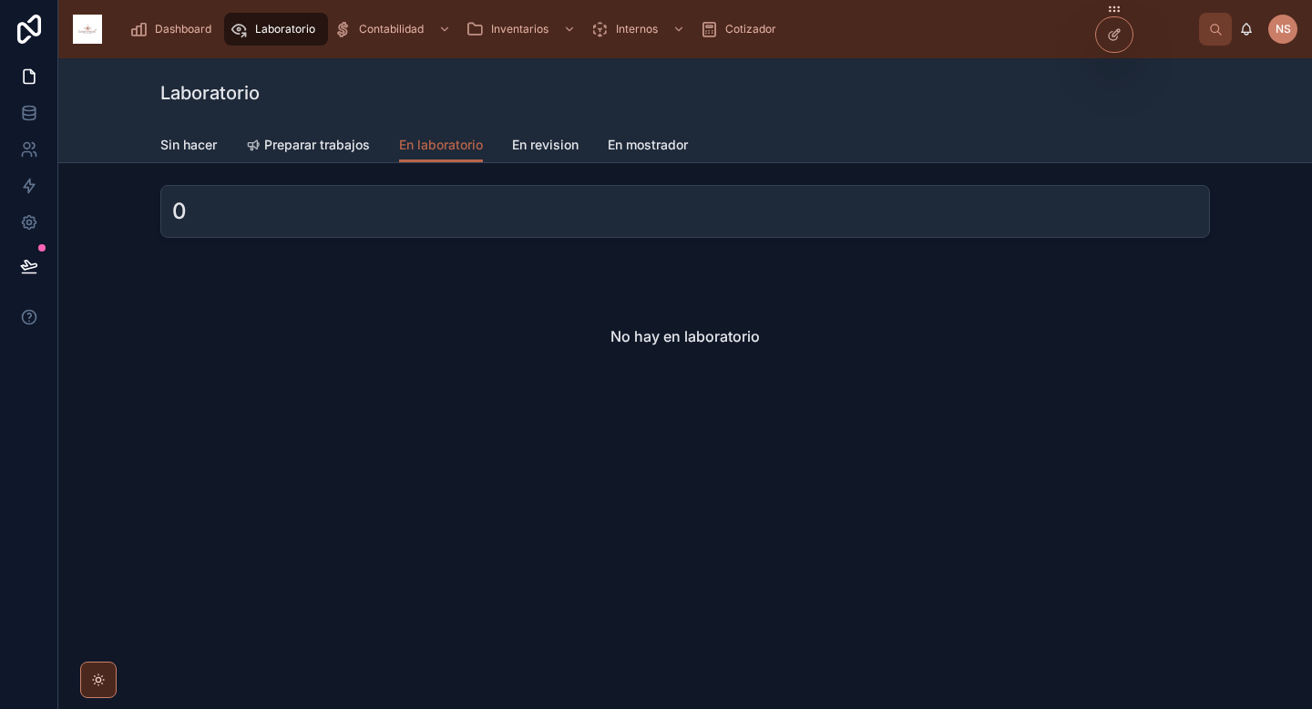
click at [558, 150] on span "En revision" at bounding box center [545, 145] width 67 height 18
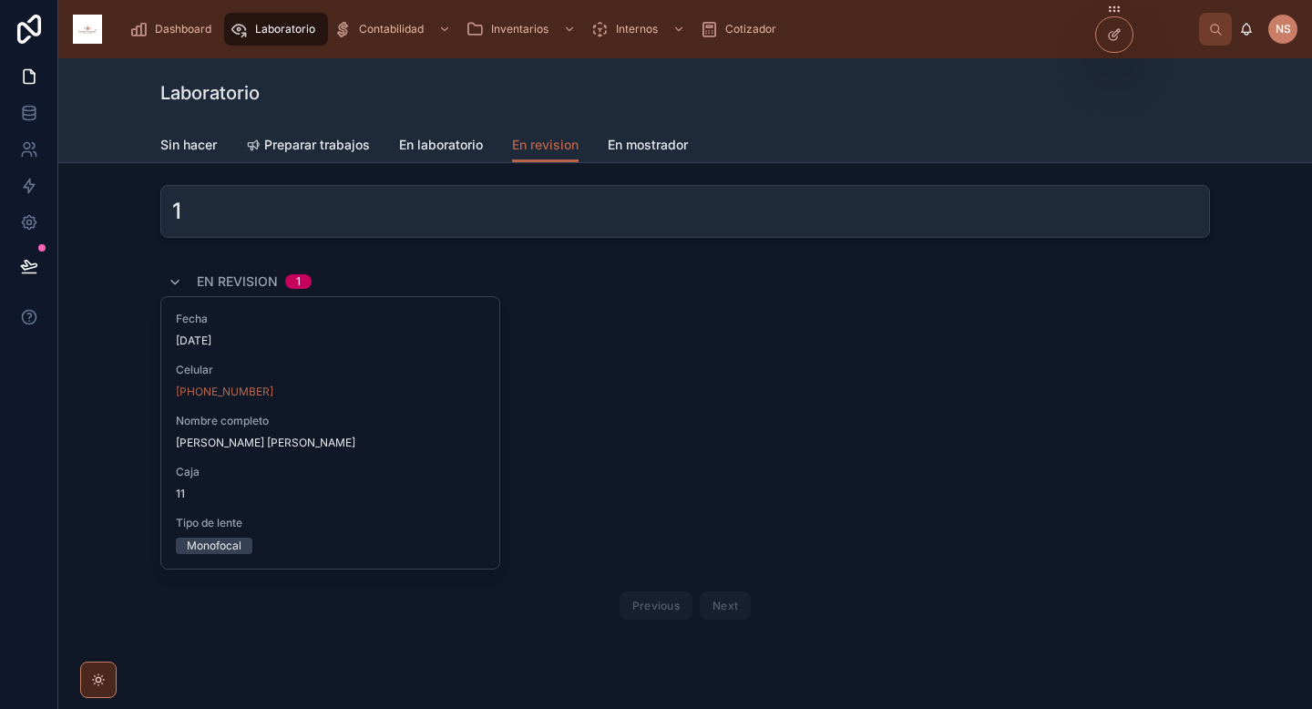
click at [184, 138] on span "Sin hacer" at bounding box center [188, 145] width 56 height 18
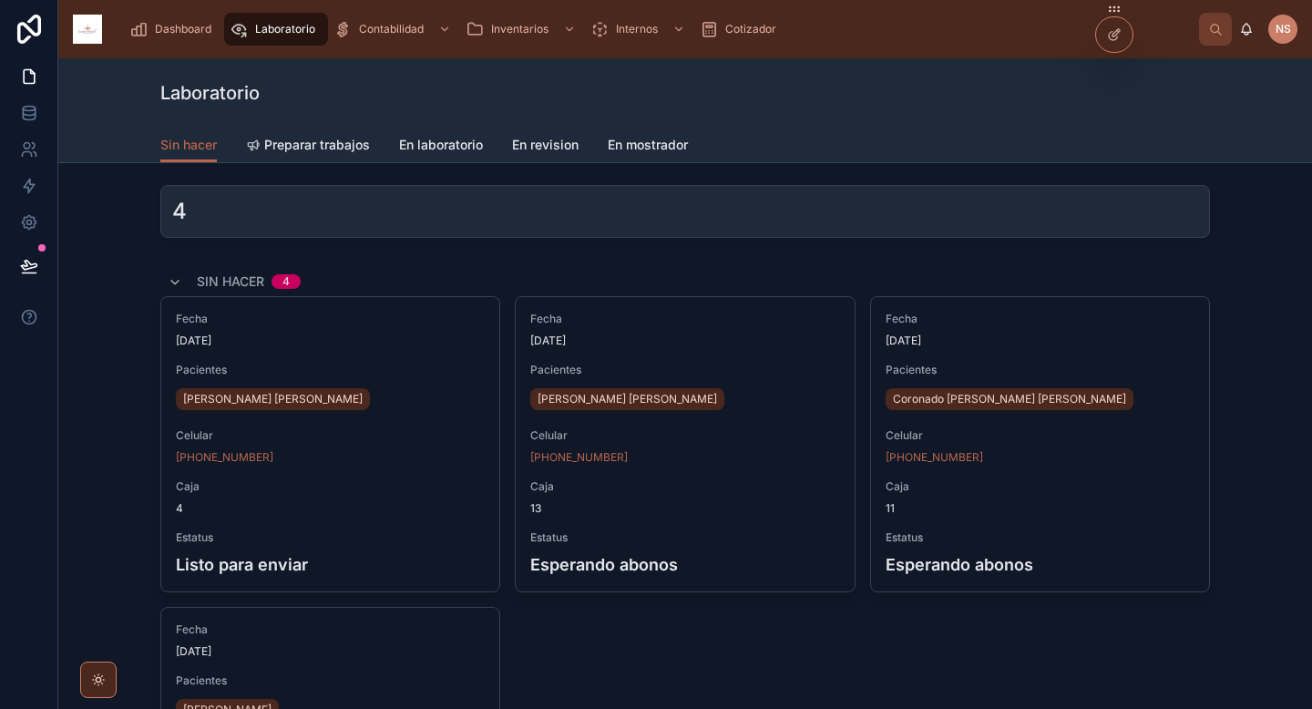
click at [178, 29] on span "Dashboard" at bounding box center [183, 29] width 56 height 15
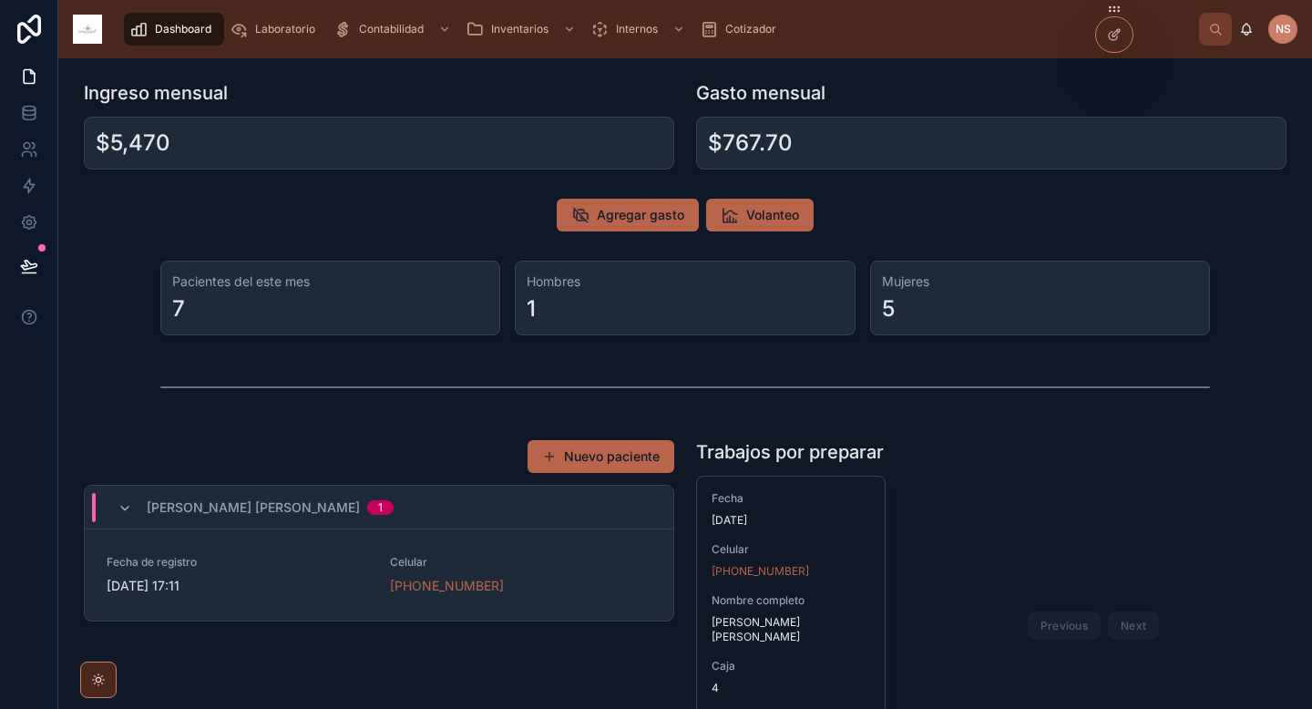
click at [649, 220] on span "Agregar gasto" at bounding box center [640, 215] width 87 height 18
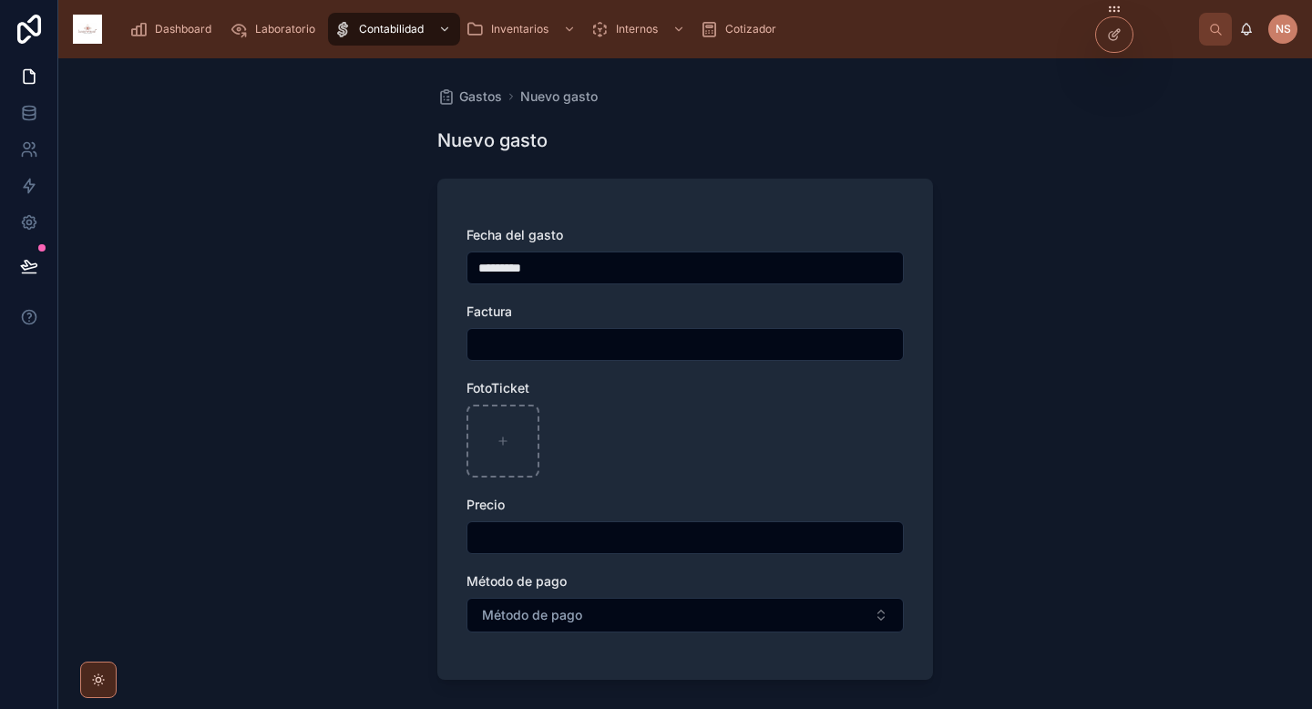
click at [585, 343] on input "text" at bounding box center [684, 345] width 435 height 26
type input "******"
click at [615, 432] on div at bounding box center [684, 440] width 437 height 73
click at [545, 537] on input "text" at bounding box center [684, 538] width 435 height 26
type input "******"
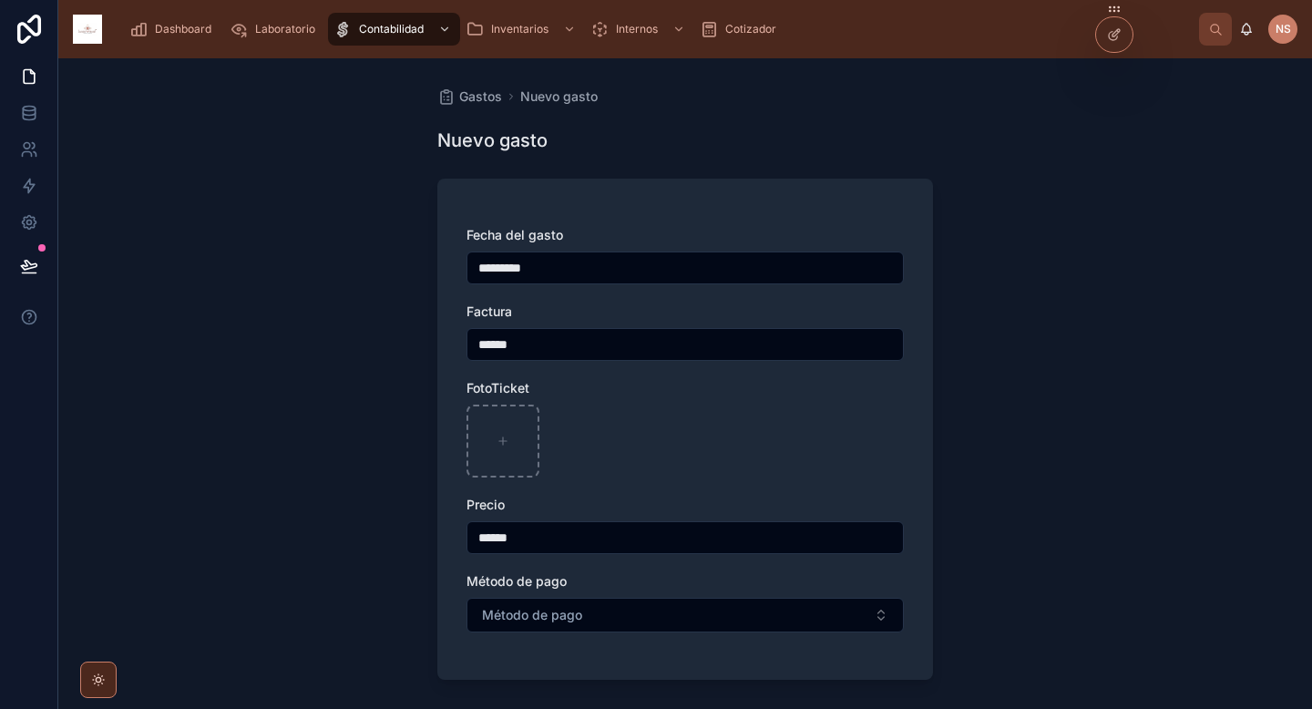
click at [536, 601] on button "Método de pago" at bounding box center [684, 615] width 437 height 35
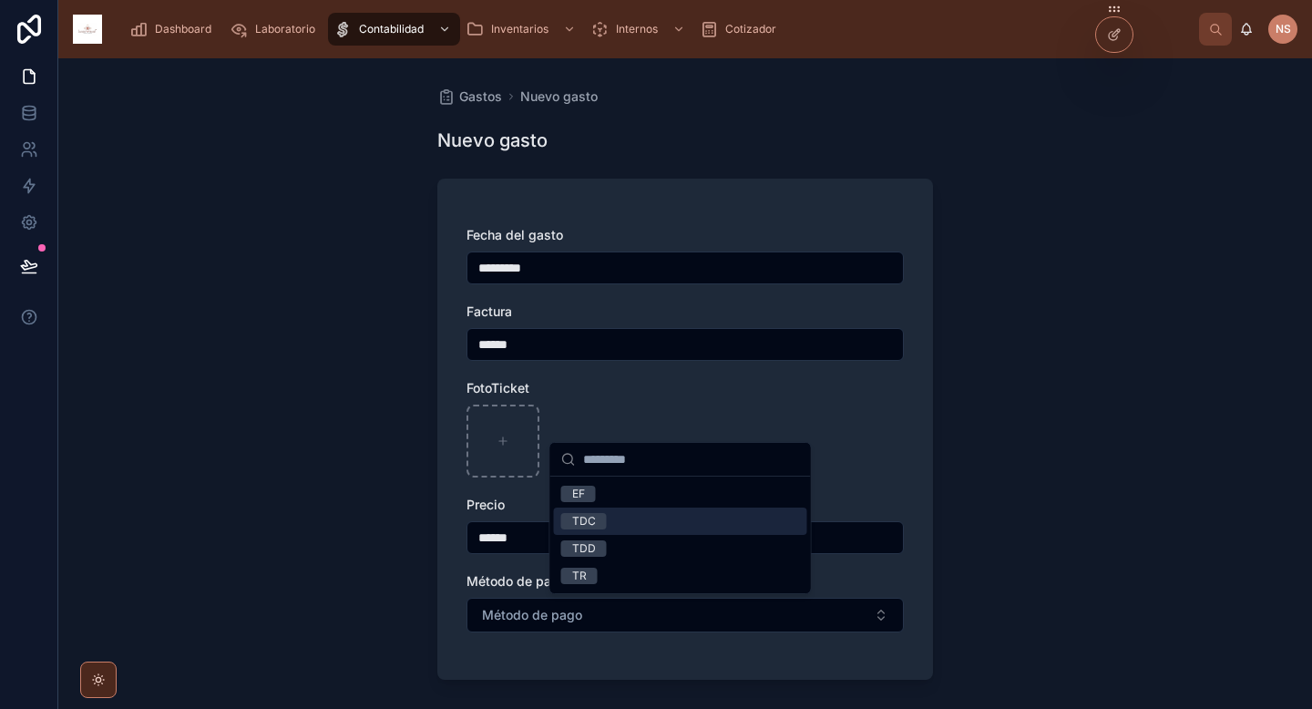
click at [613, 525] on div "TDC" at bounding box center [680, 520] width 253 height 27
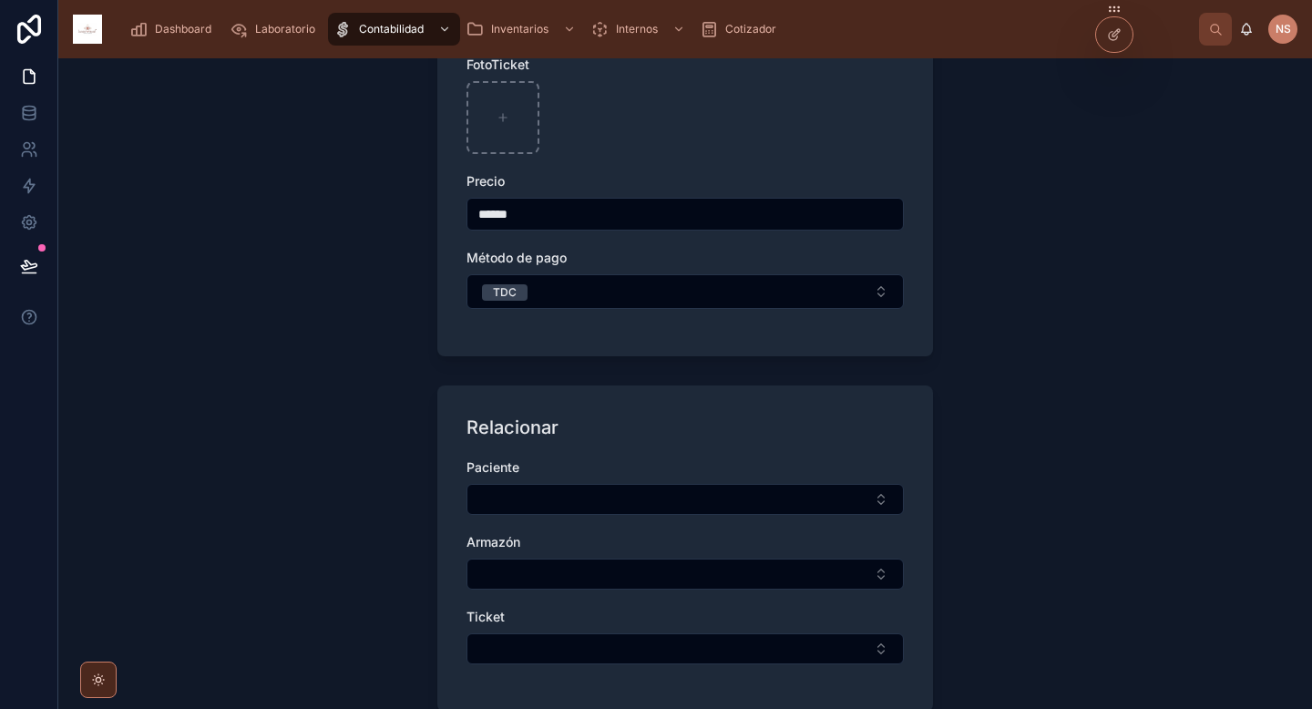
scroll to position [351, 0]
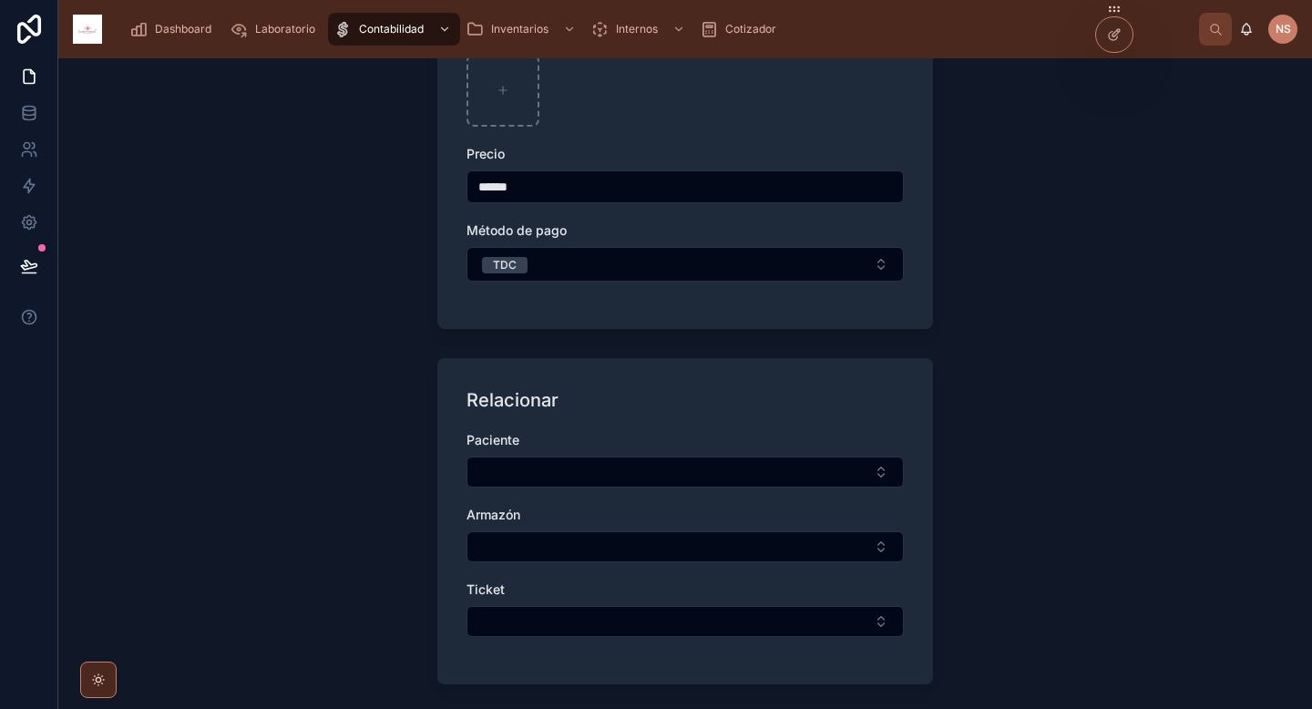
click at [630, 463] on button "Select Button" at bounding box center [684, 471] width 437 height 31
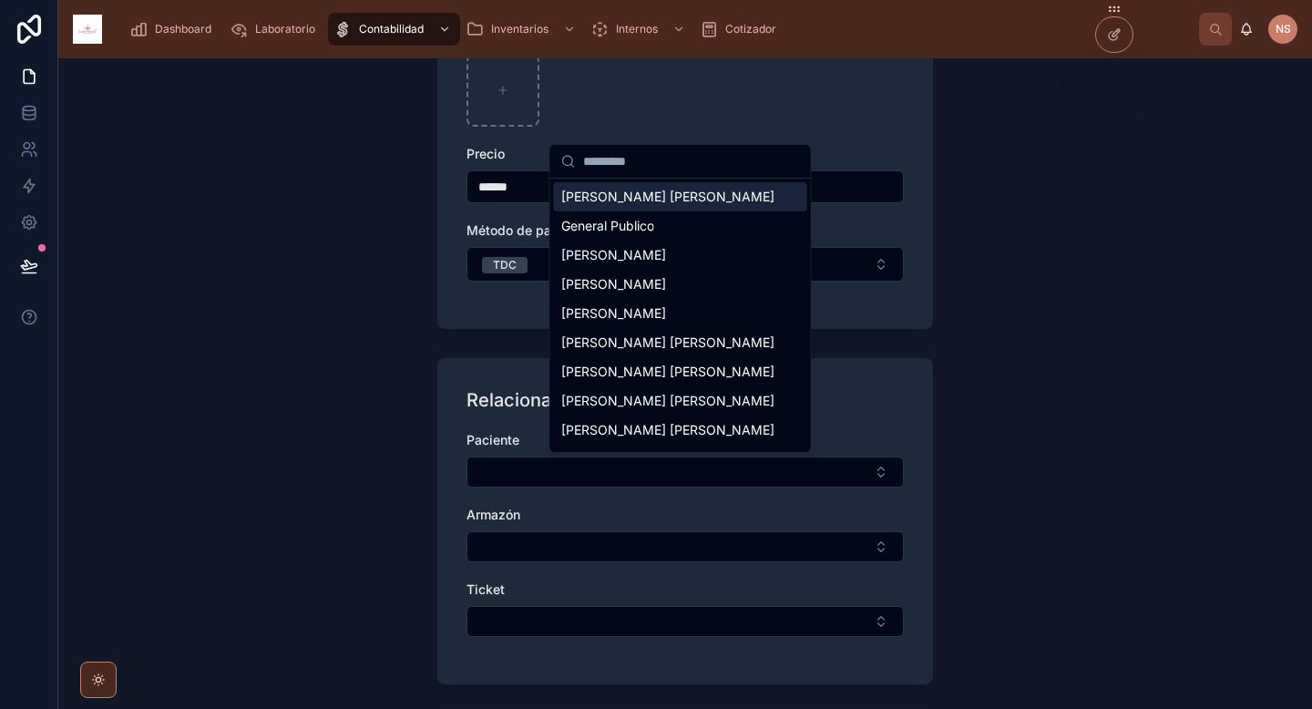
type input "*"
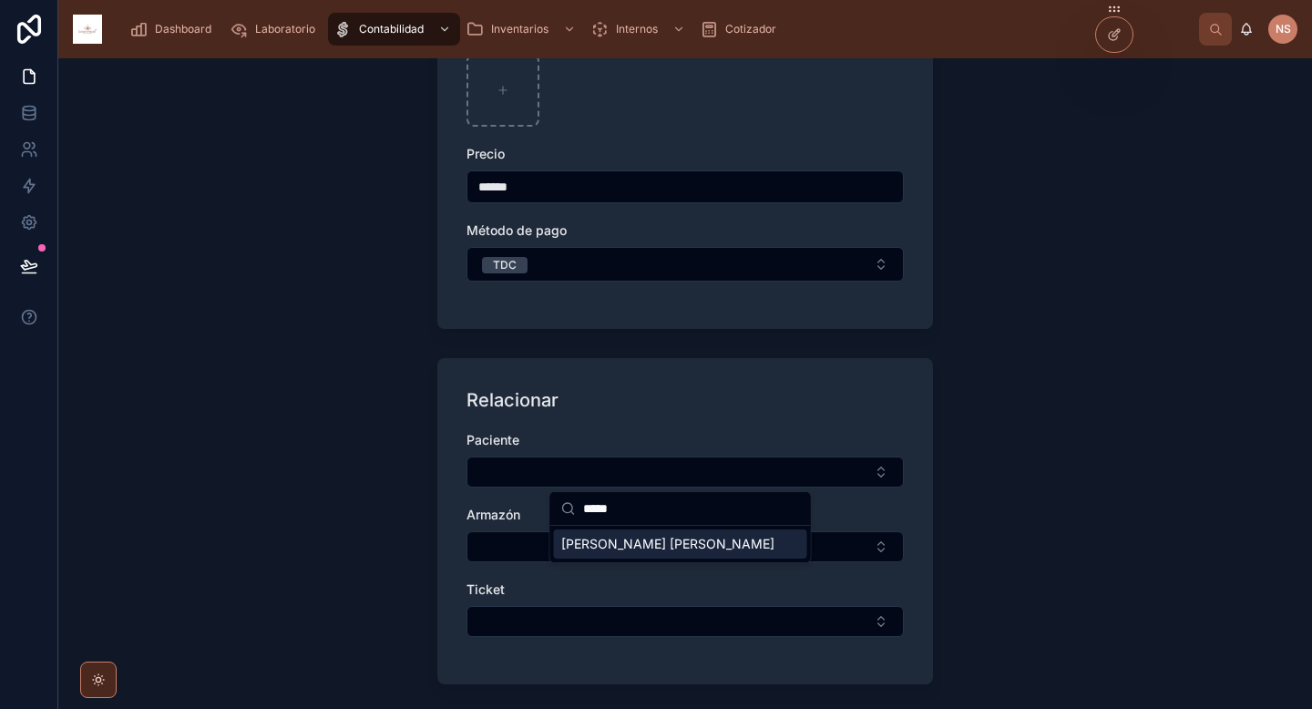
type input "*****"
click at [648, 550] on span "Acosta Fernandez Leticia" at bounding box center [667, 544] width 213 height 18
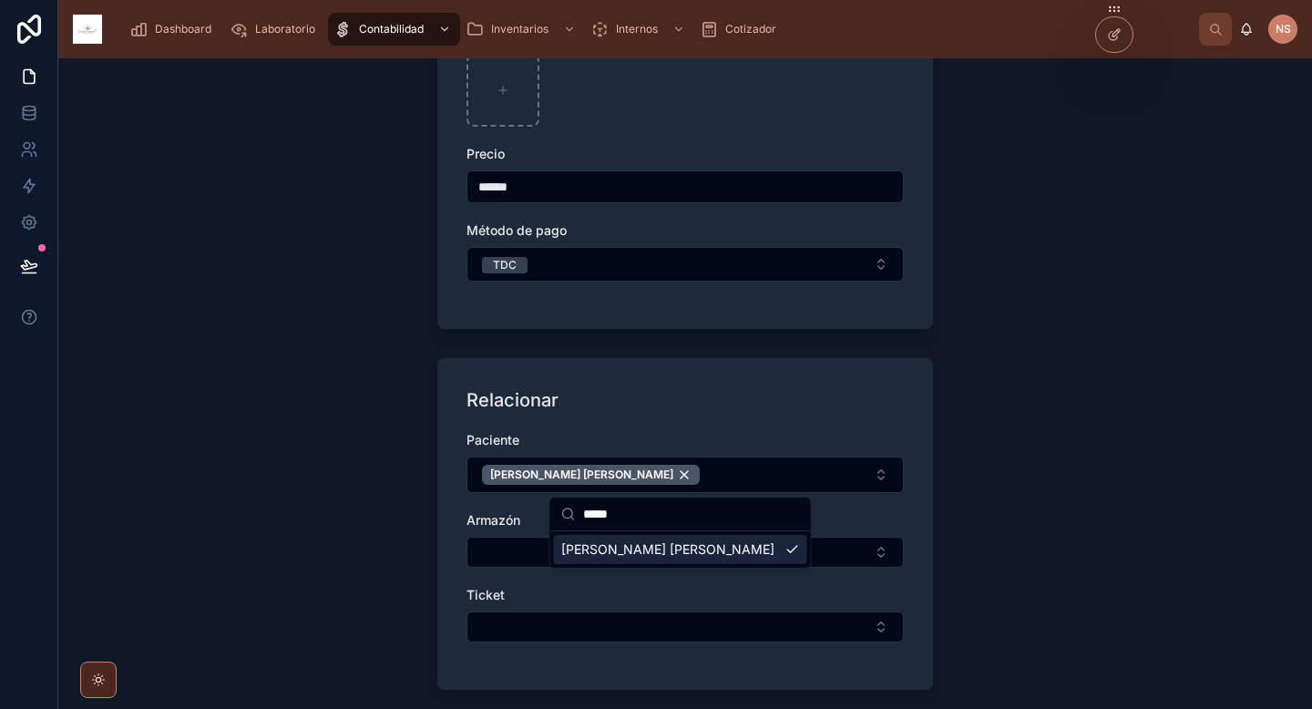
click at [580, 630] on button "Select Button" at bounding box center [684, 626] width 437 height 31
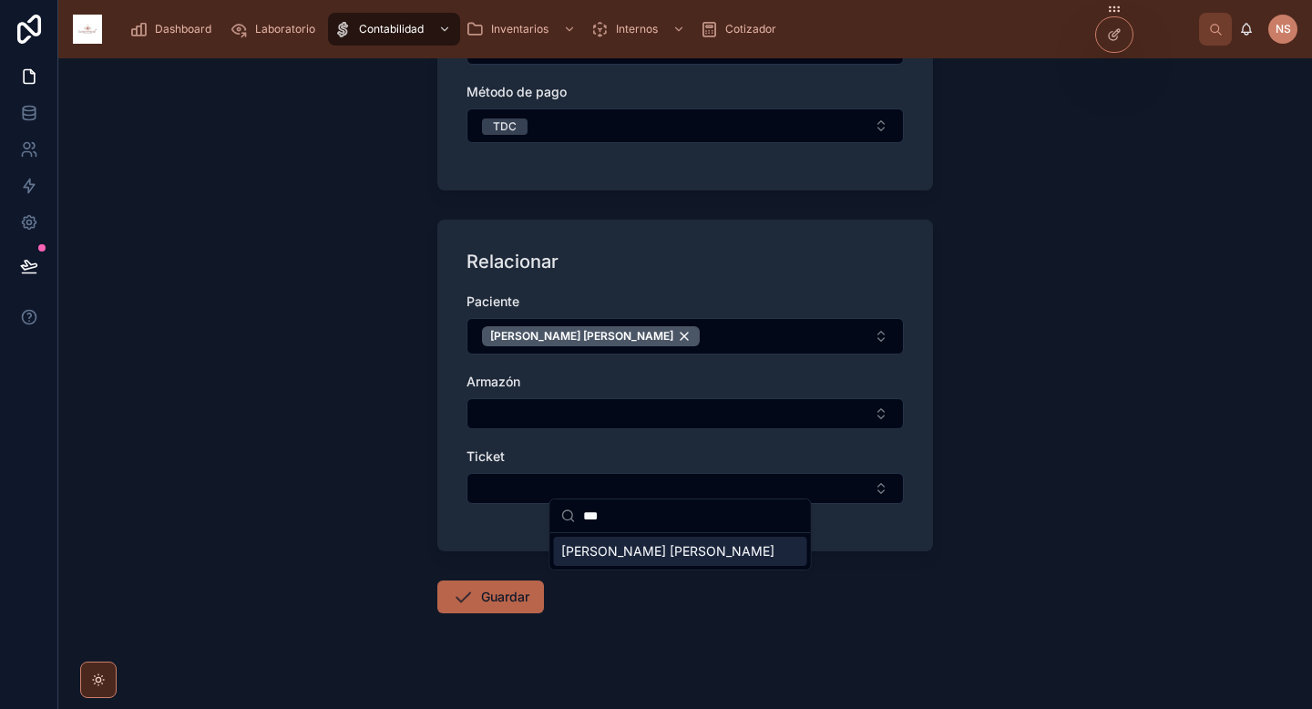
scroll to position [498, 0]
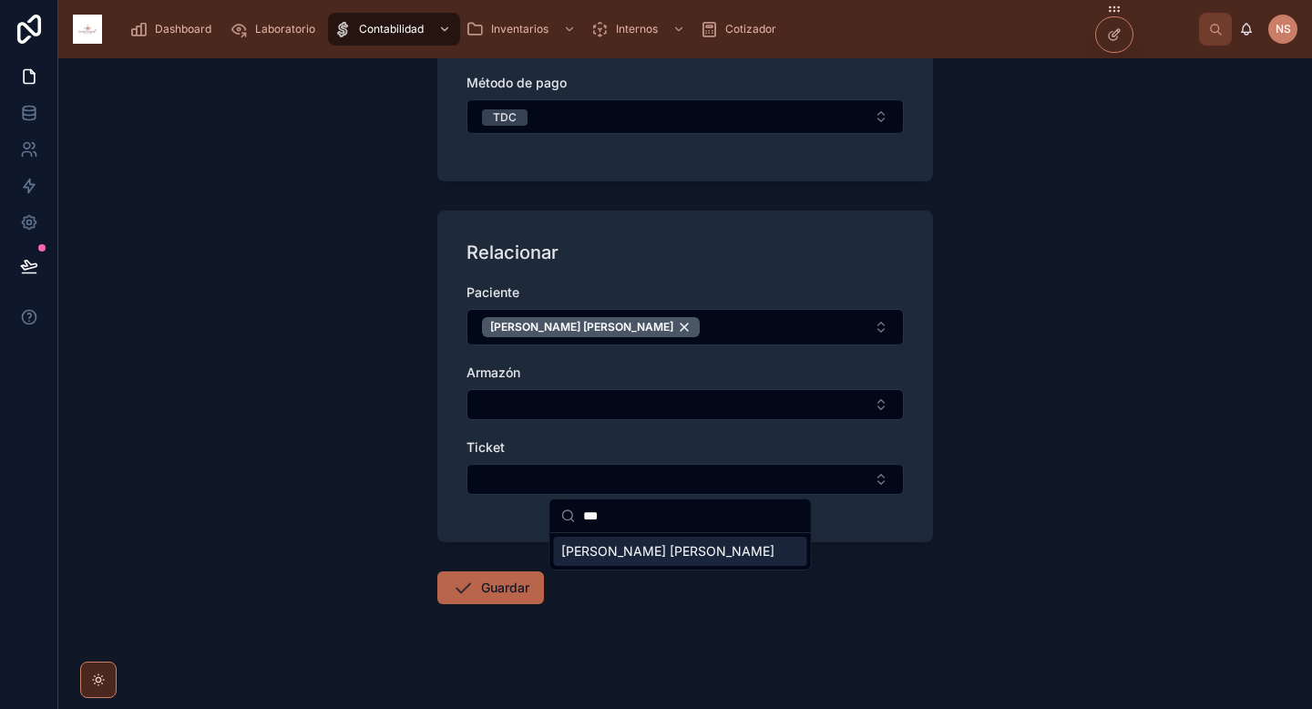
click at [672, 556] on span "Acosta Fernandez Leticia" at bounding box center [667, 551] width 213 height 18
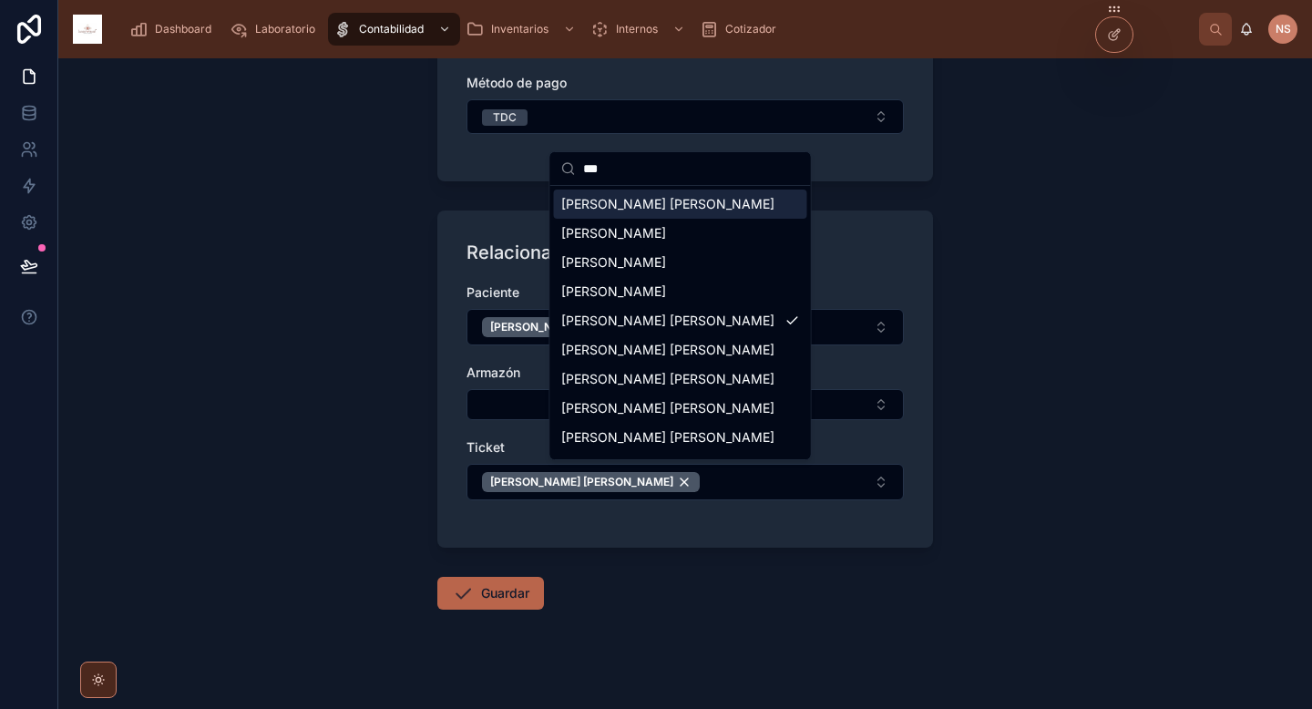
click at [666, 163] on input "***" at bounding box center [691, 168] width 217 height 33
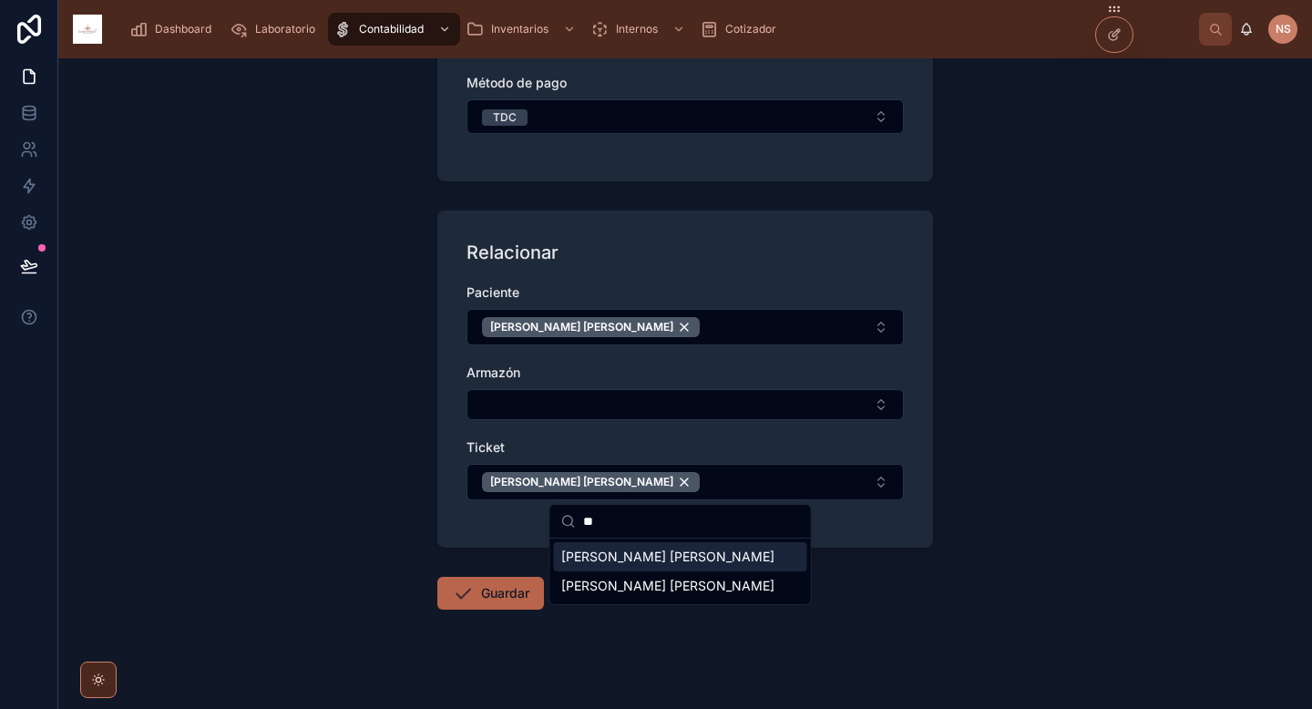
type input "*"
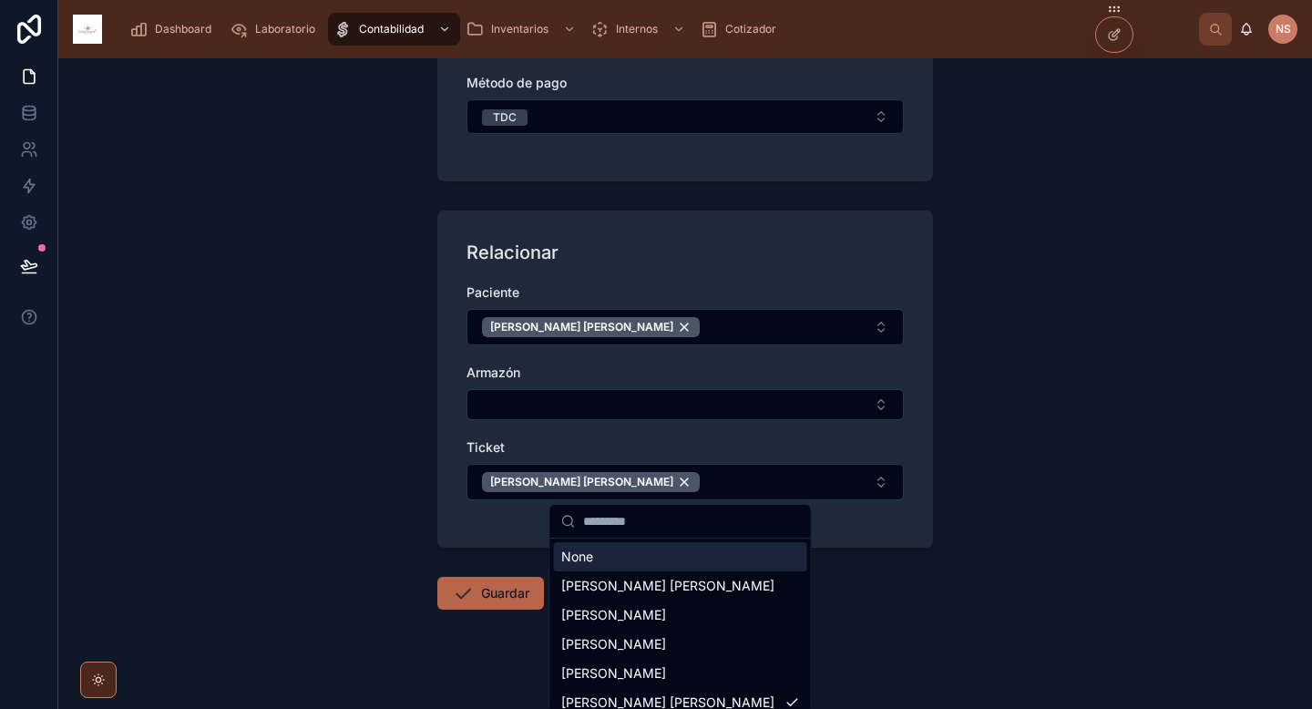
click at [881, 537] on div "Relacionar Paciente Acosta Fernandez Leticia Armazón Ticket Acosta Fernandez Le…" at bounding box center [685, 378] width 496 height 337
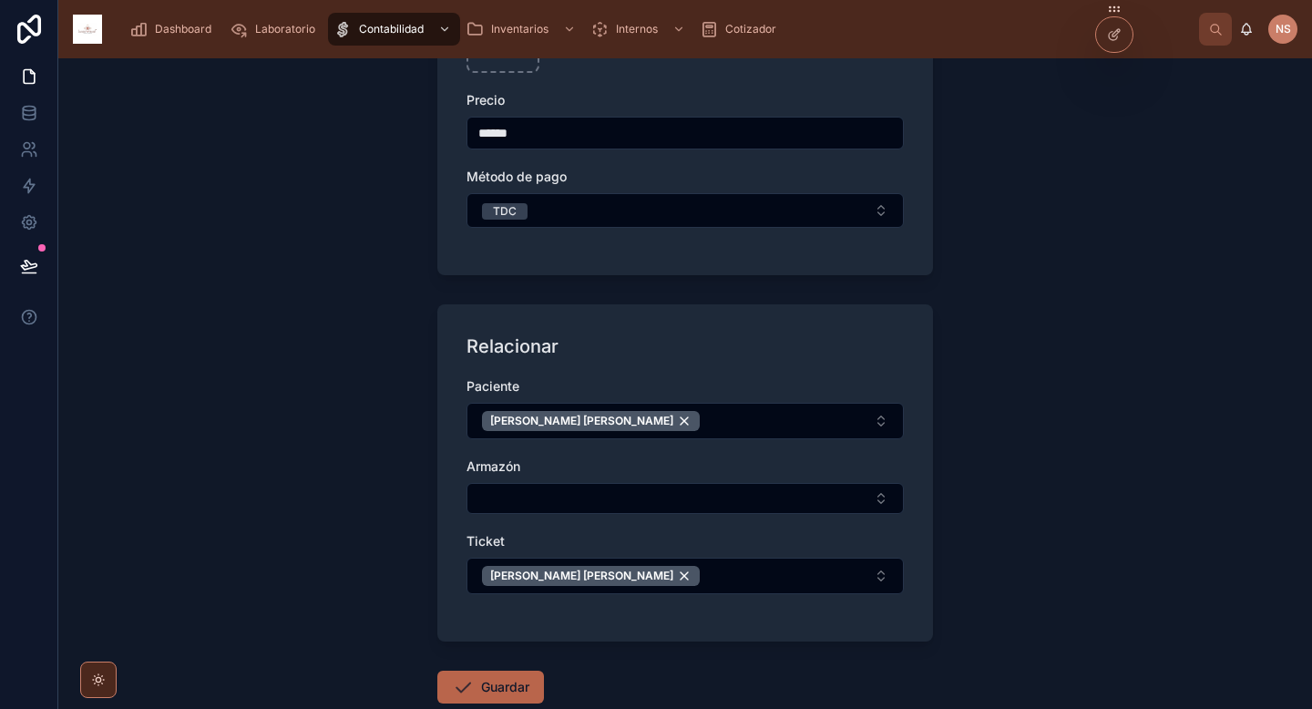
scroll to position [448, 0]
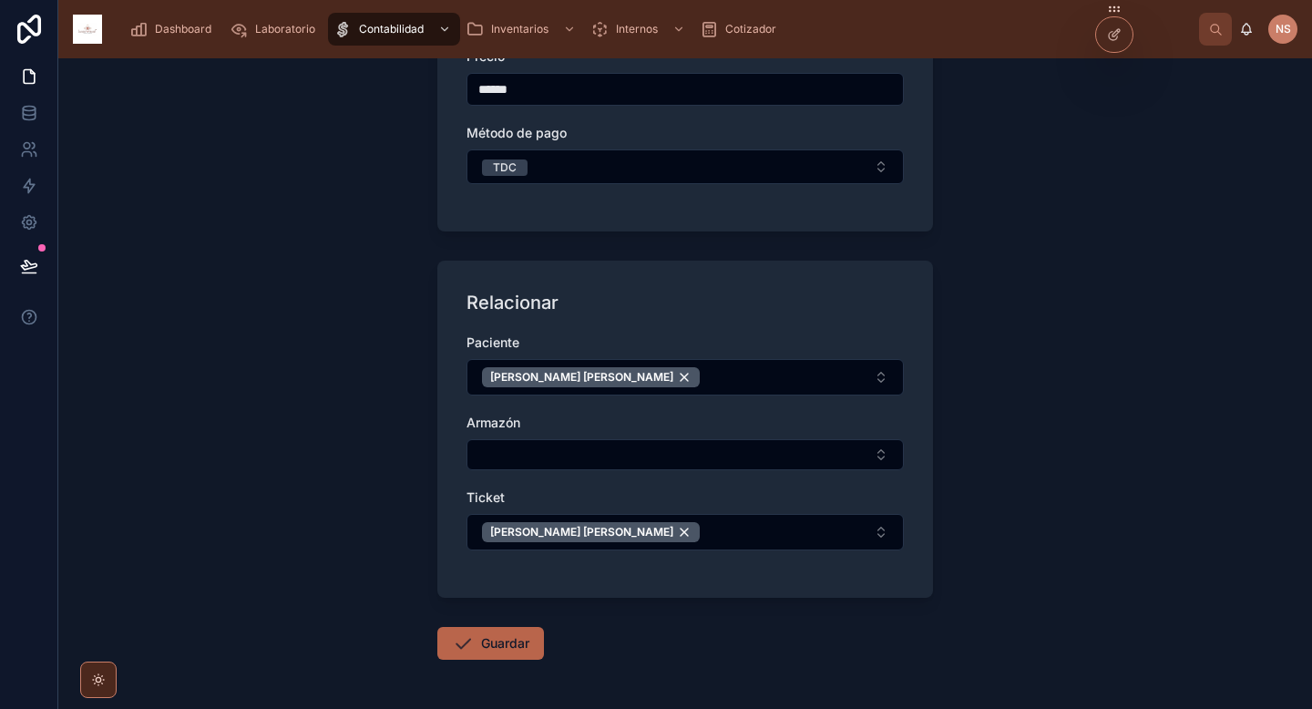
click at [504, 642] on button "Guardar" at bounding box center [490, 643] width 107 height 33
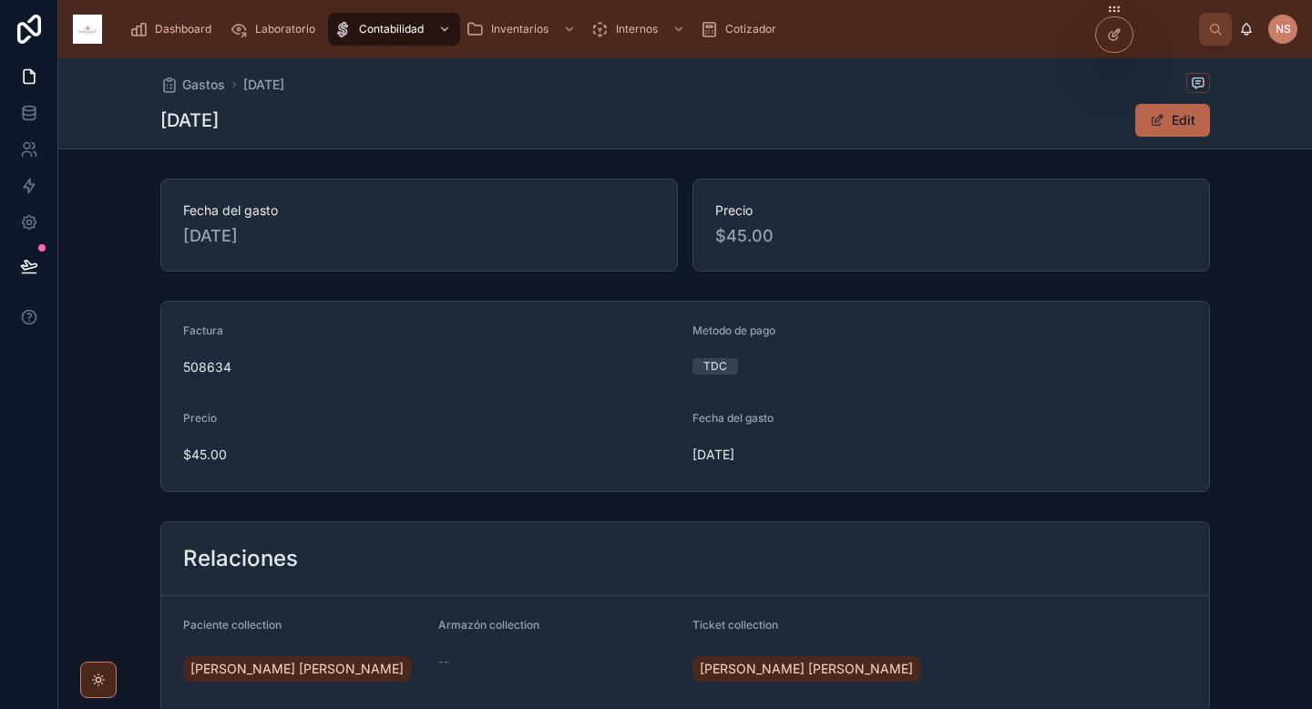
click at [148, 26] on div "Dashboard" at bounding box center [173, 29] width 89 height 29
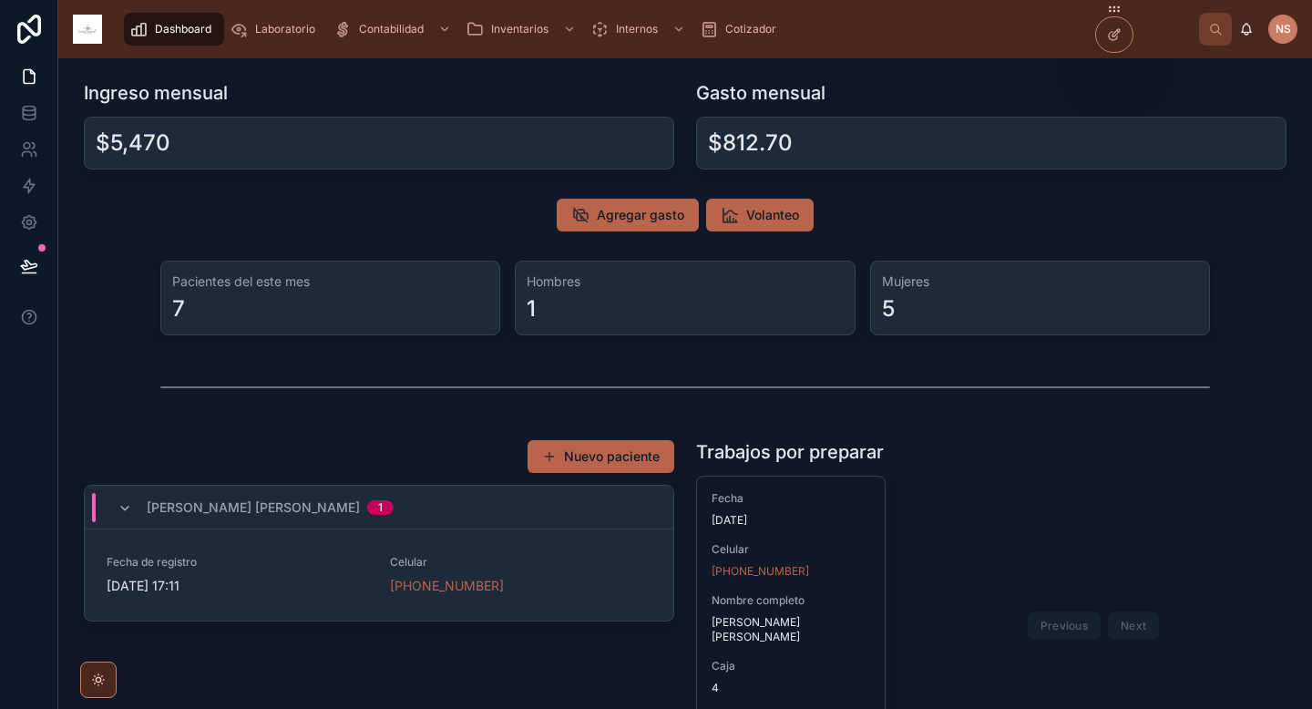
click at [642, 220] on span "Agregar gasto" at bounding box center [640, 215] width 87 height 18
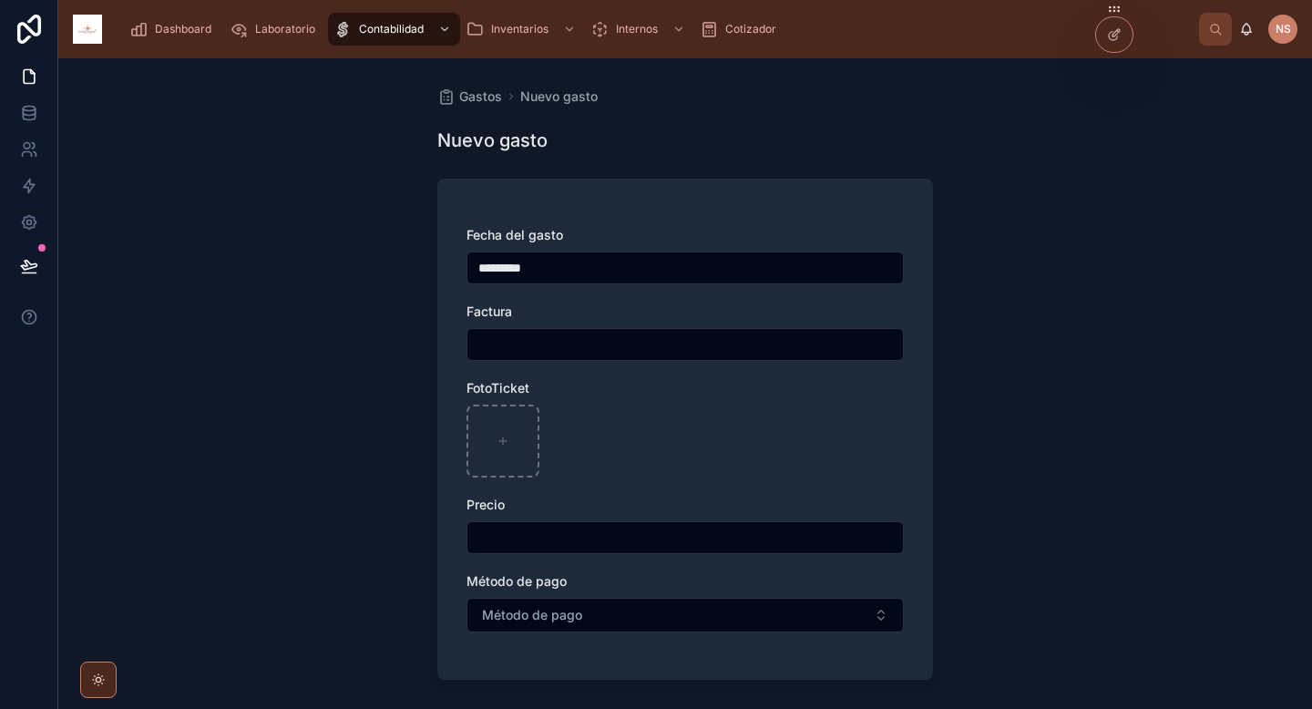
click at [578, 352] on input "text" at bounding box center [684, 345] width 435 height 26
click at [558, 499] on div "Precio" at bounding box center [684, 505] width 437 height 18
click at [547, 530] on input "text" at bounding box center [684, 538] width 435 height 26
type input "******"
click at [538, 628] on button "Método de pago" at bounding box center [684, 615] width 437 height 35
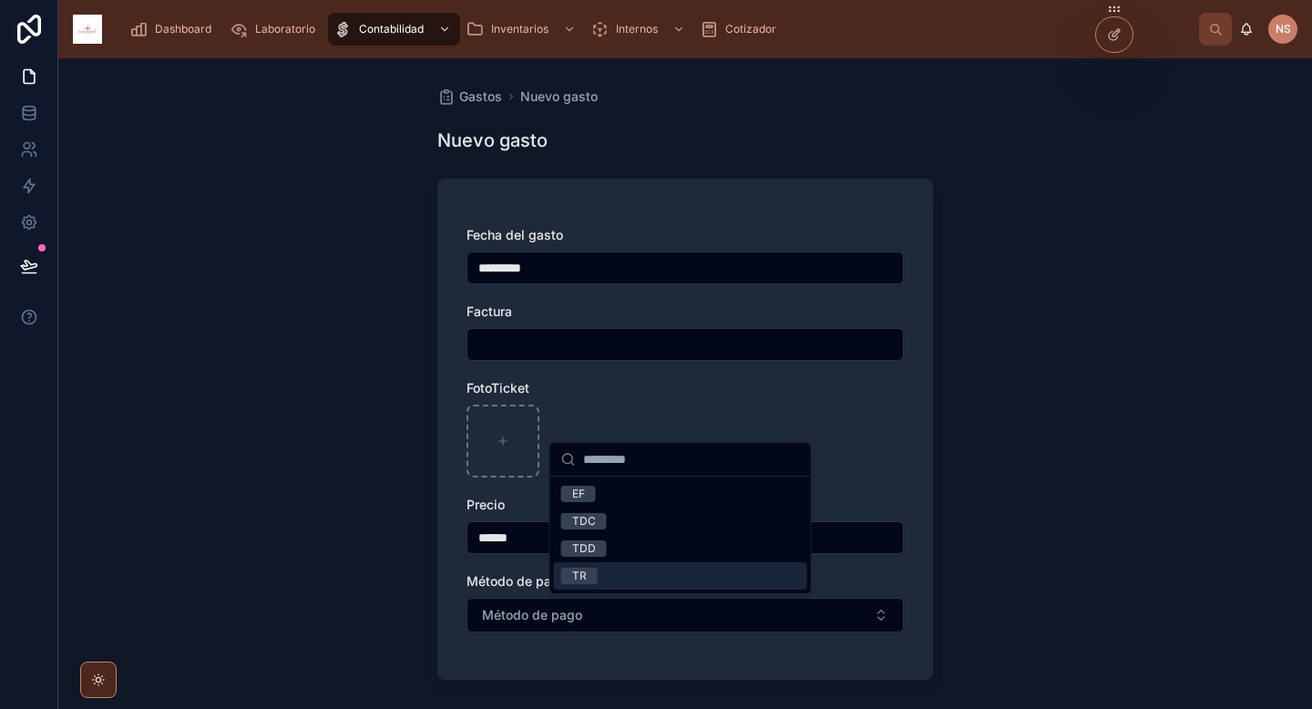
click at [615, 568] on div "TR" at bounding box center [680, 575] width 253 height 27
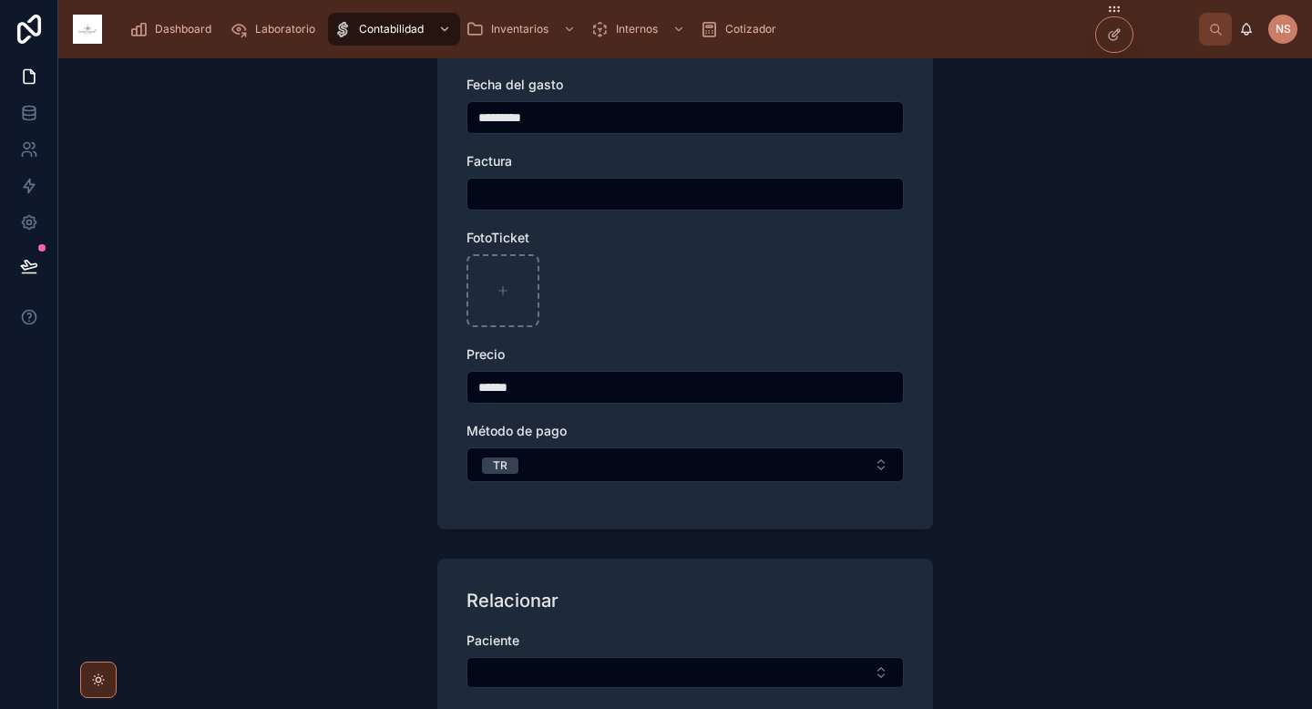
scroll to position [213, 0]
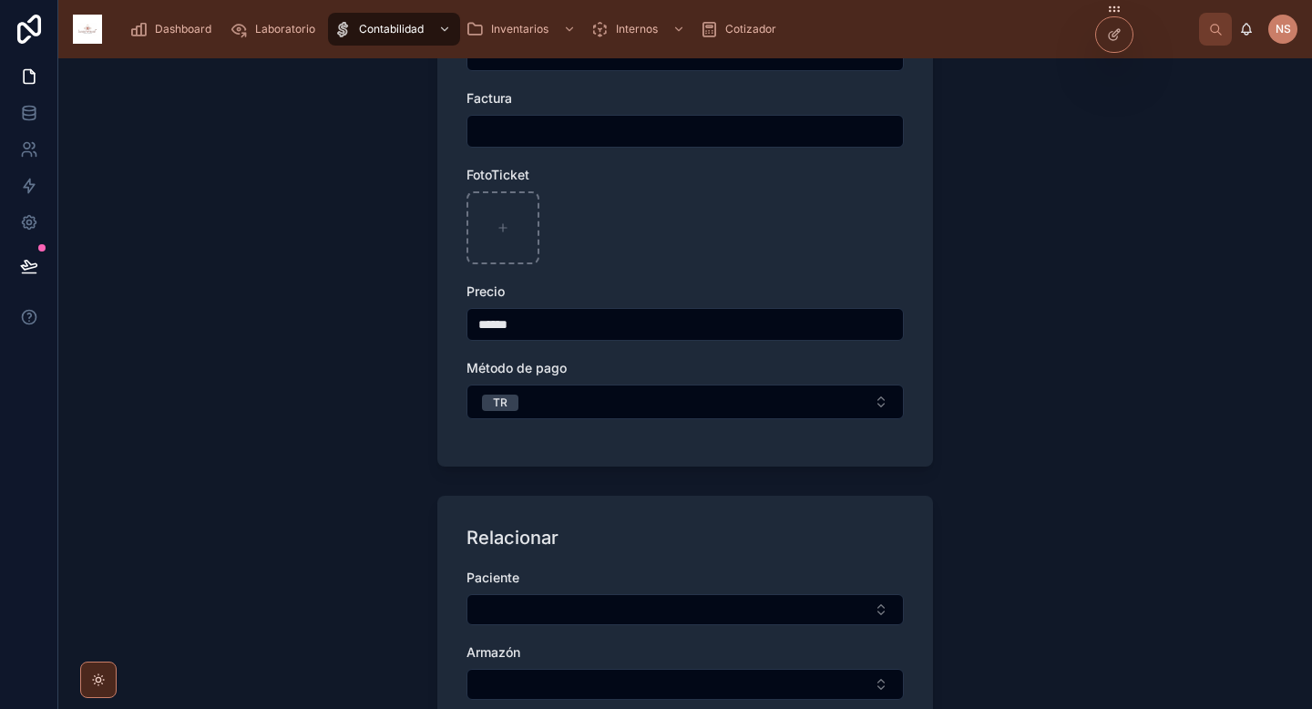
click at [587, 600] on button "Select Button" at bounding box center [684, 609] width 437 height 31
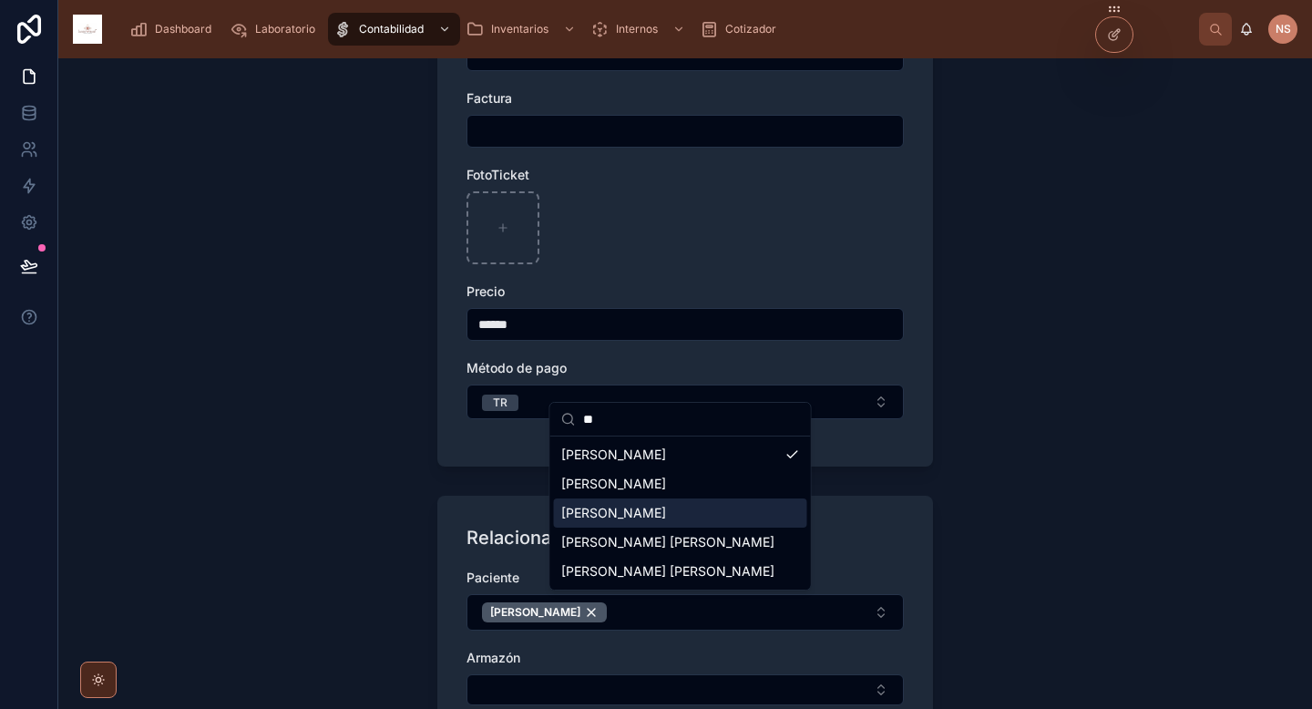
type input "**"
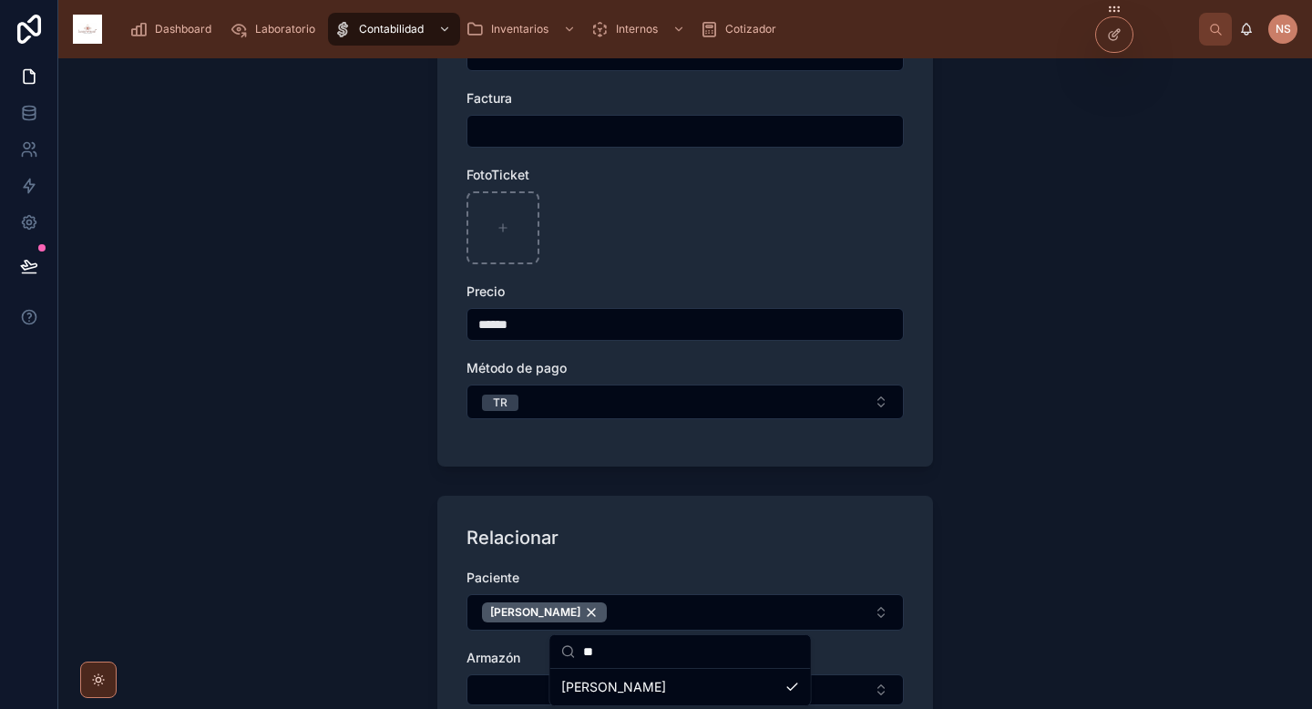
click at [901, 545] on div "Relacionar Paciente Crayem Said Armazón Ticket" at bounding box center [685, 662] width 496 height 332
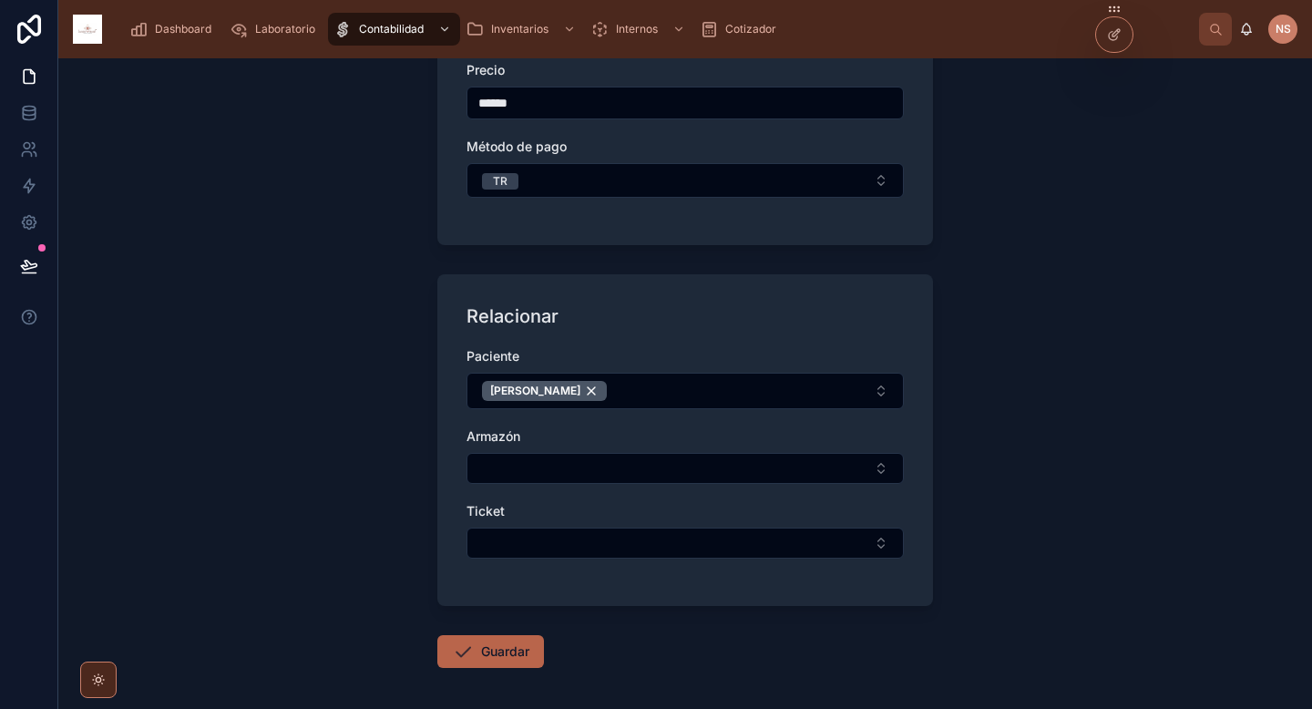
scroll to position [455, 0]
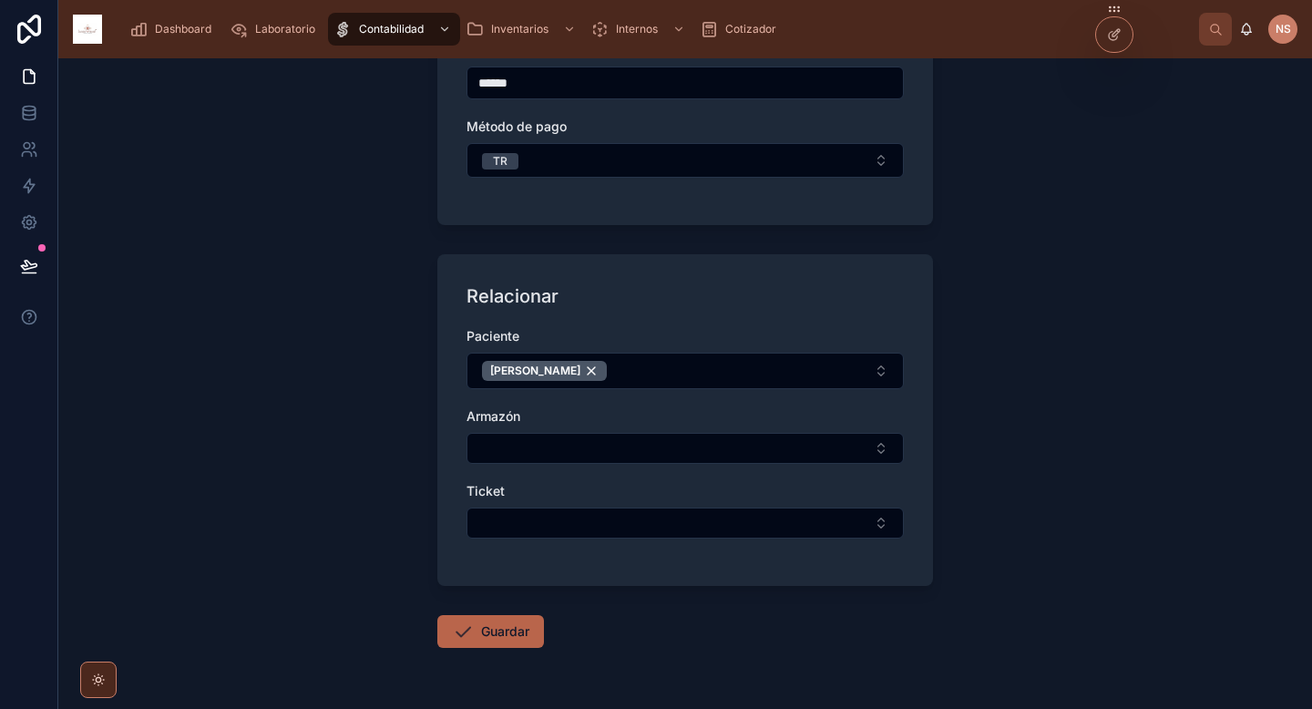
click at [732, 518] on button "Select Button" at bounding box center [684, 522] width 437 height 31
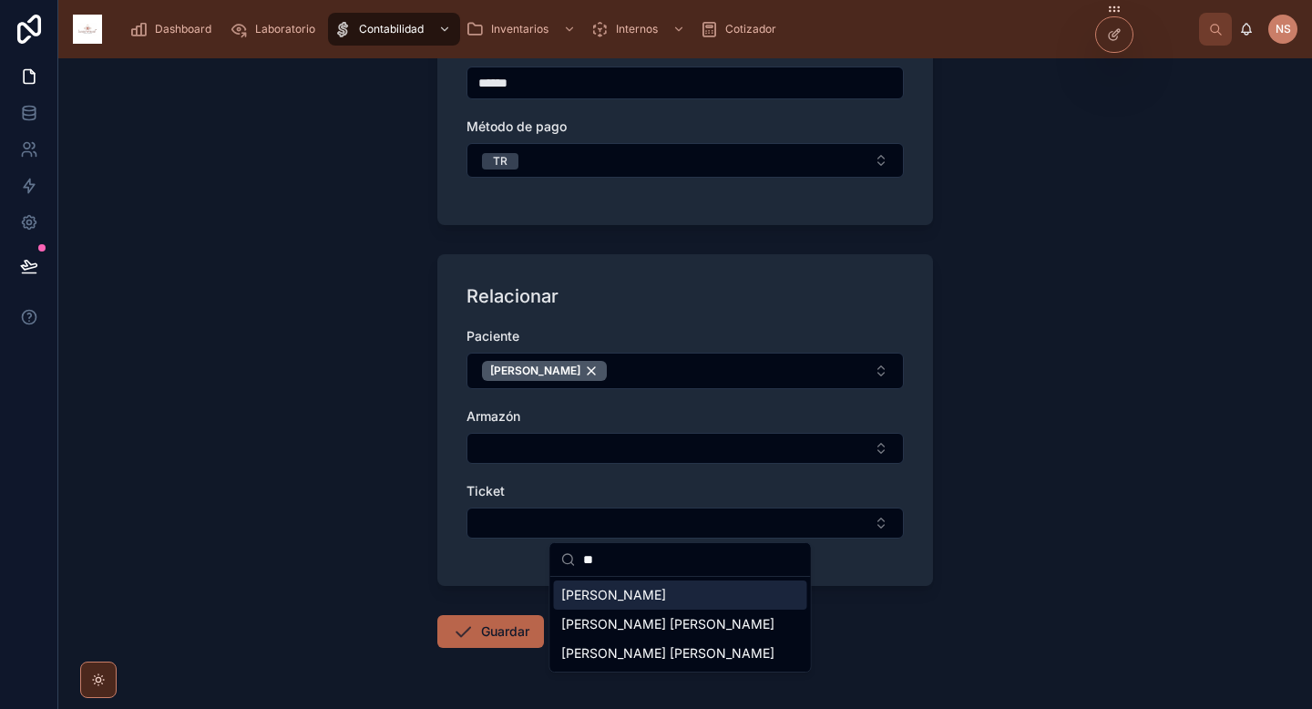
type input "**"
click at [701, 598] on div "Crayem Said" at bounding box center [680, 594] width 253 height 29
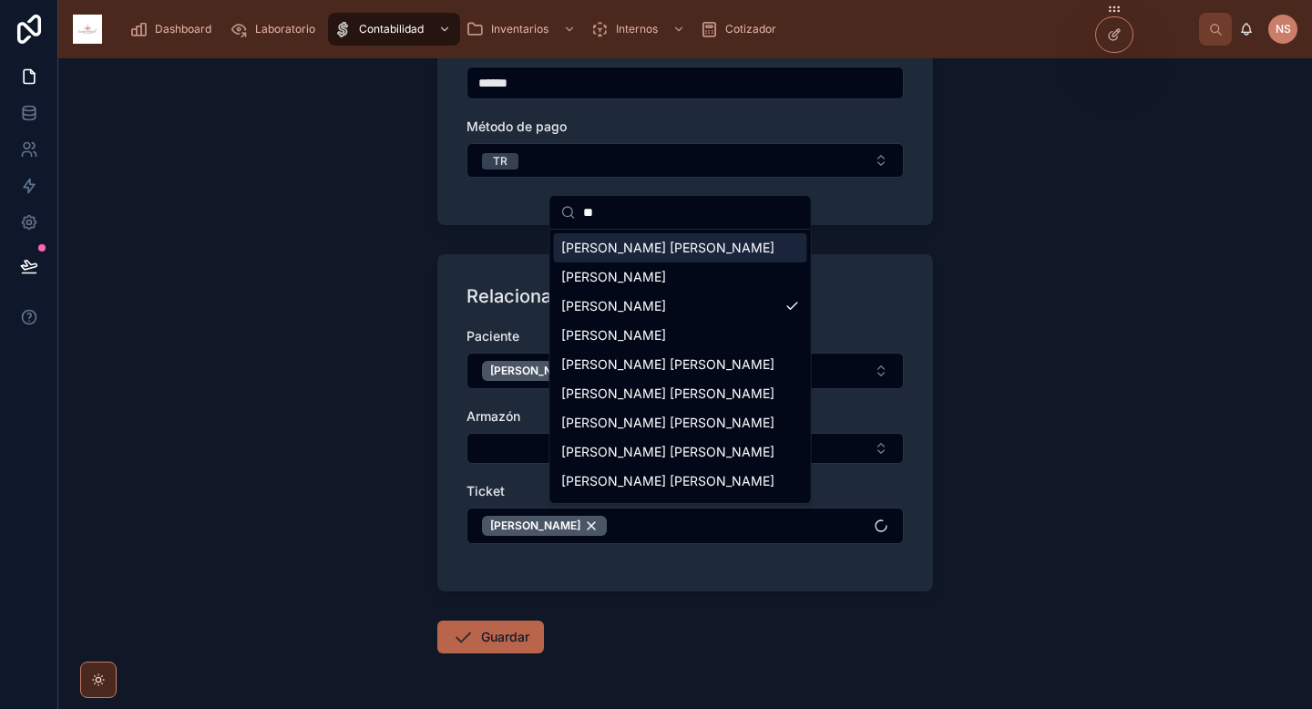
click at [617, 578] on div "Dashboard Laboratorio Contabilidad Inventarios Internos Cotizador NS NubeWeb St…" at bounding box center [685, 354] width 1254 height 709
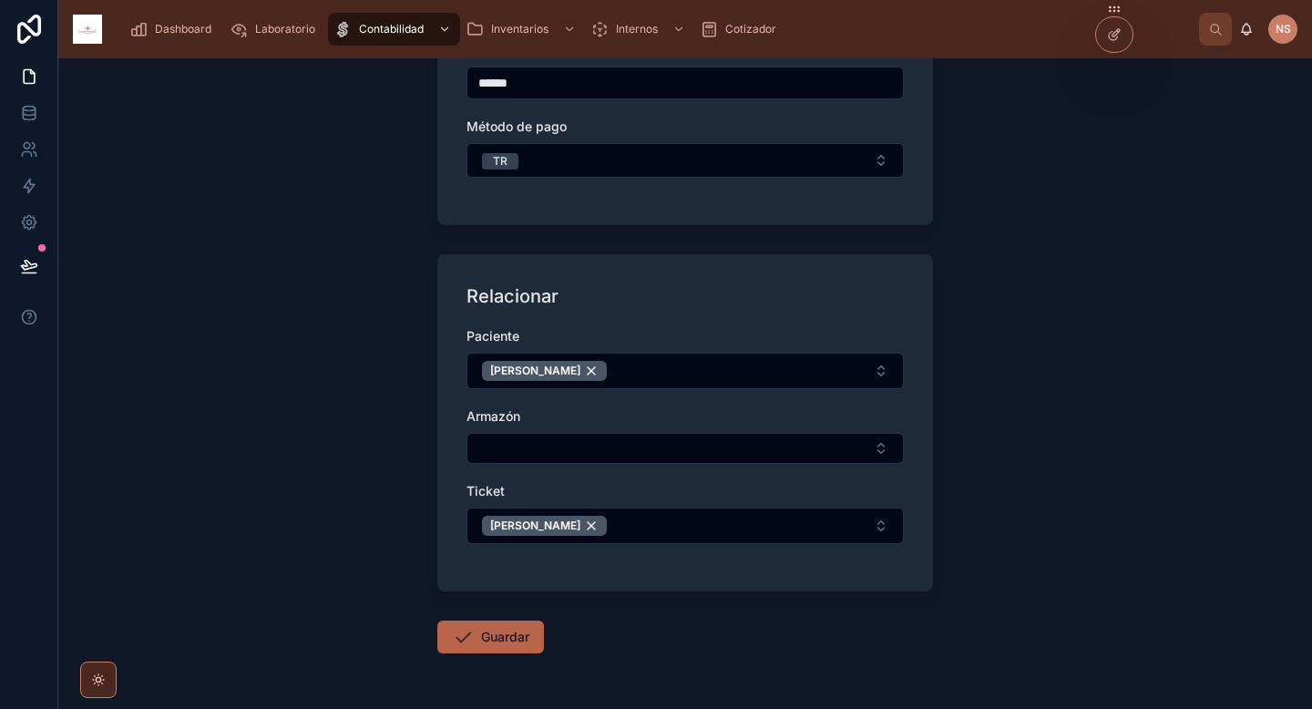
click at [525, 641] on button "Guardar" at bounding box center [490, 636] width 107 height 33
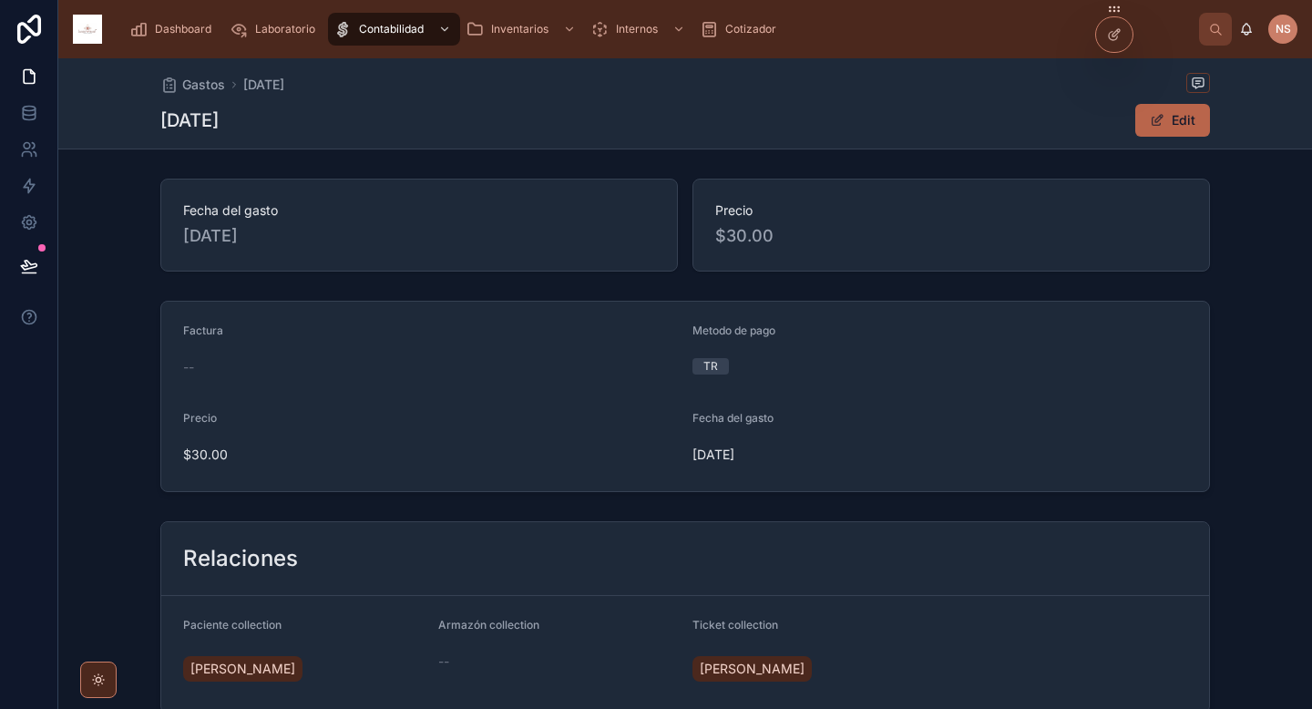
click at [200, 84] on span "Gastos" at bounding box center [203, 85] width 43 height 18
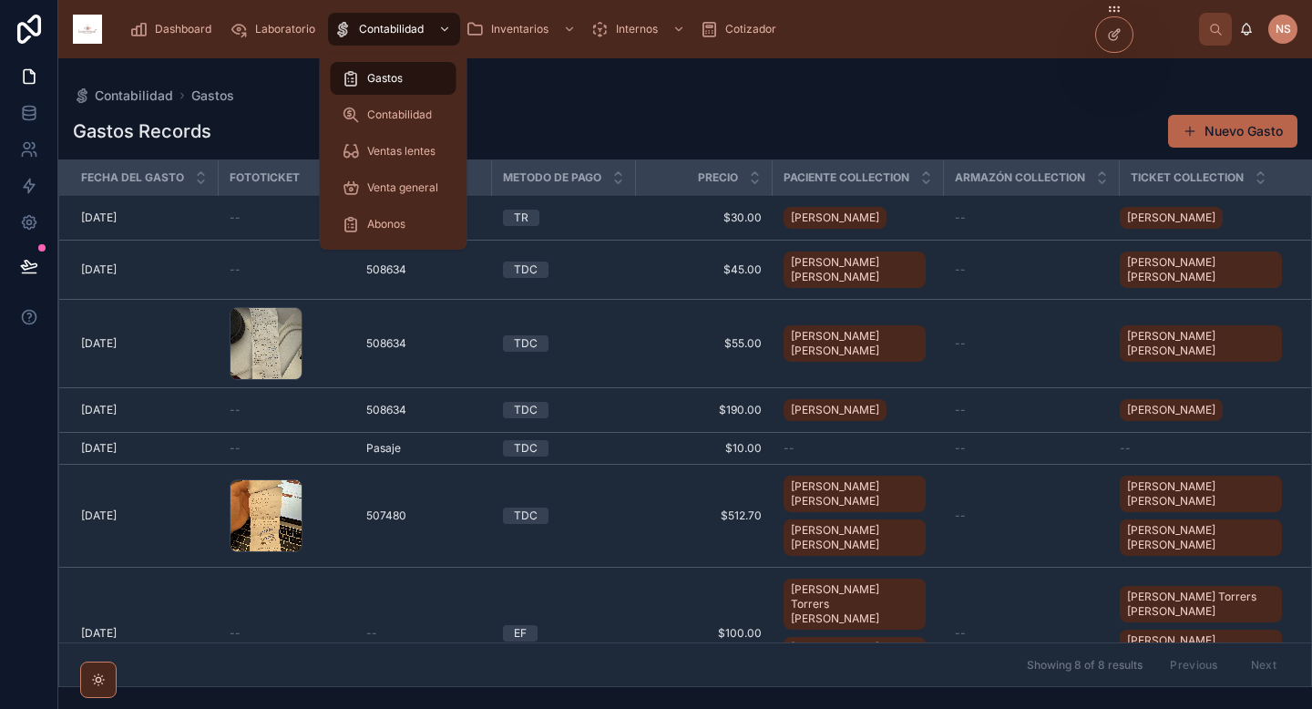
click at [193, 29] on span "Dashboard" at bounding box center [183, 29] width 56 height 15
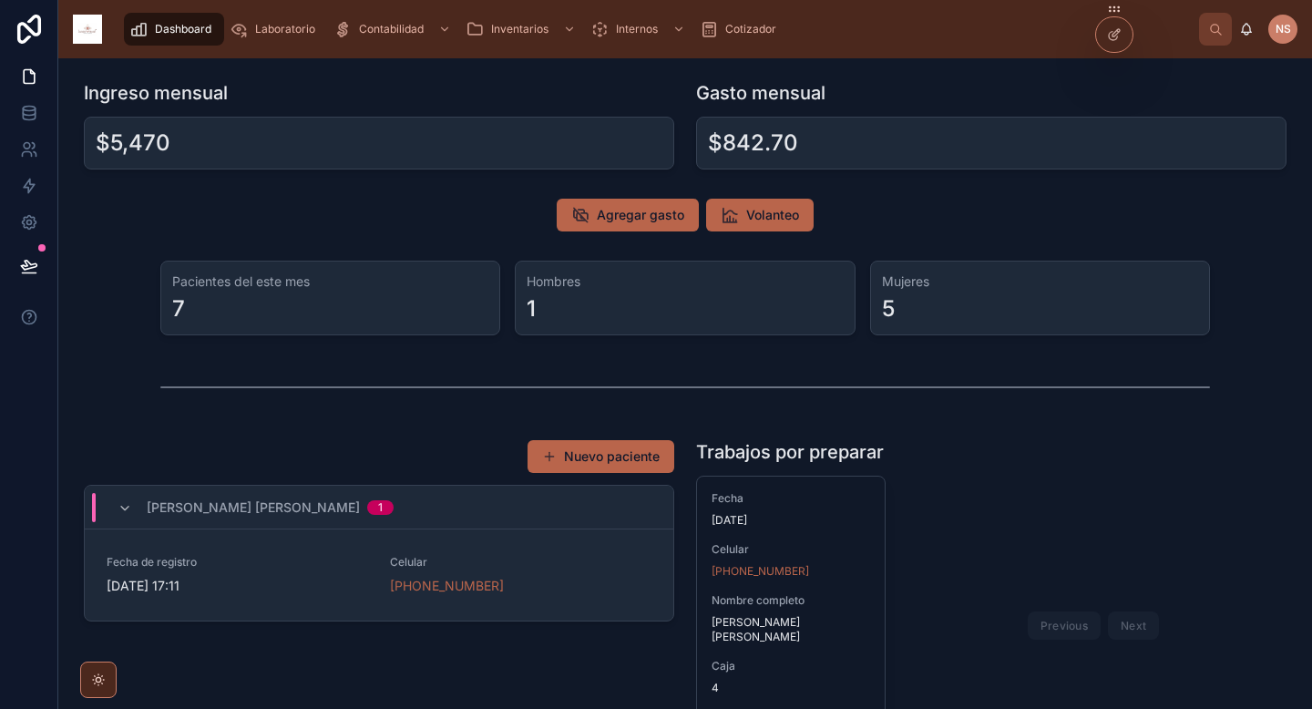
click at [660, 209] on span "Agregar gasto" at bounding box center [640, 215] width 87 height 18
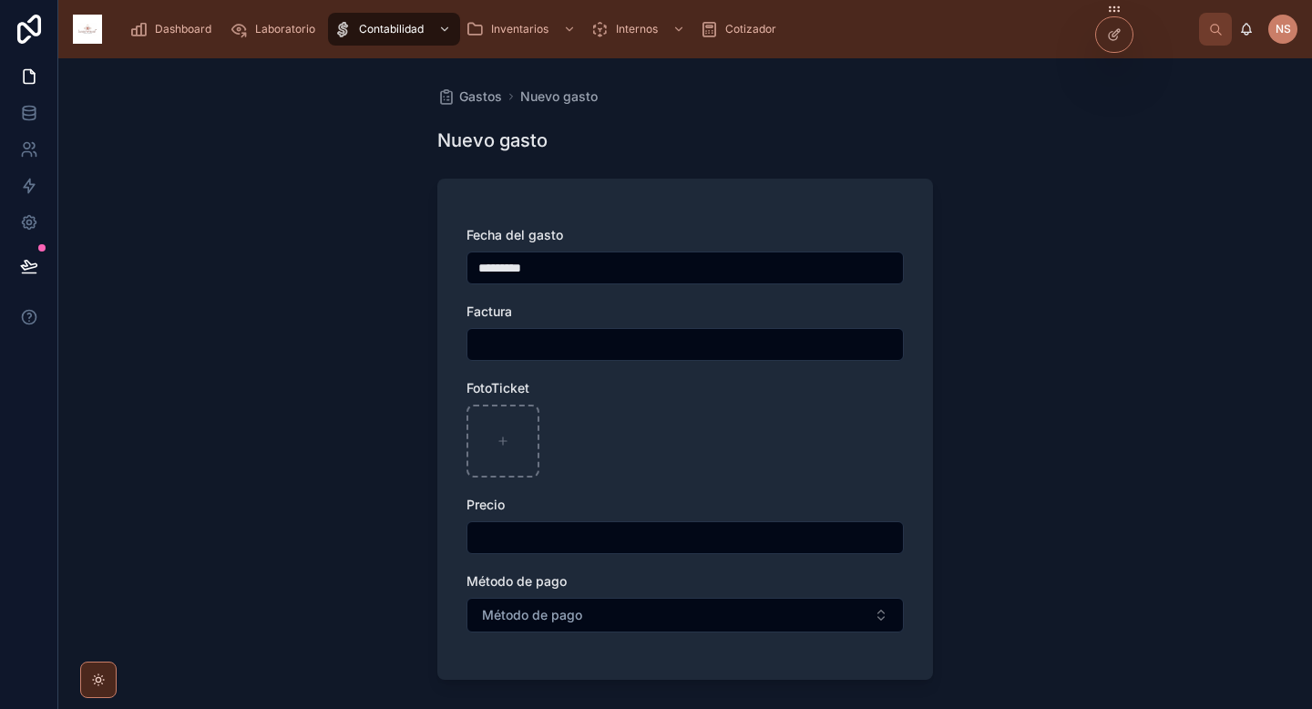
click at [653, 334] on input "text" at bounding box center [684, 345] width 435 height 26
type input "**"
click at [636, 448] on div at bounding box center [684, 440] width 437 height 73
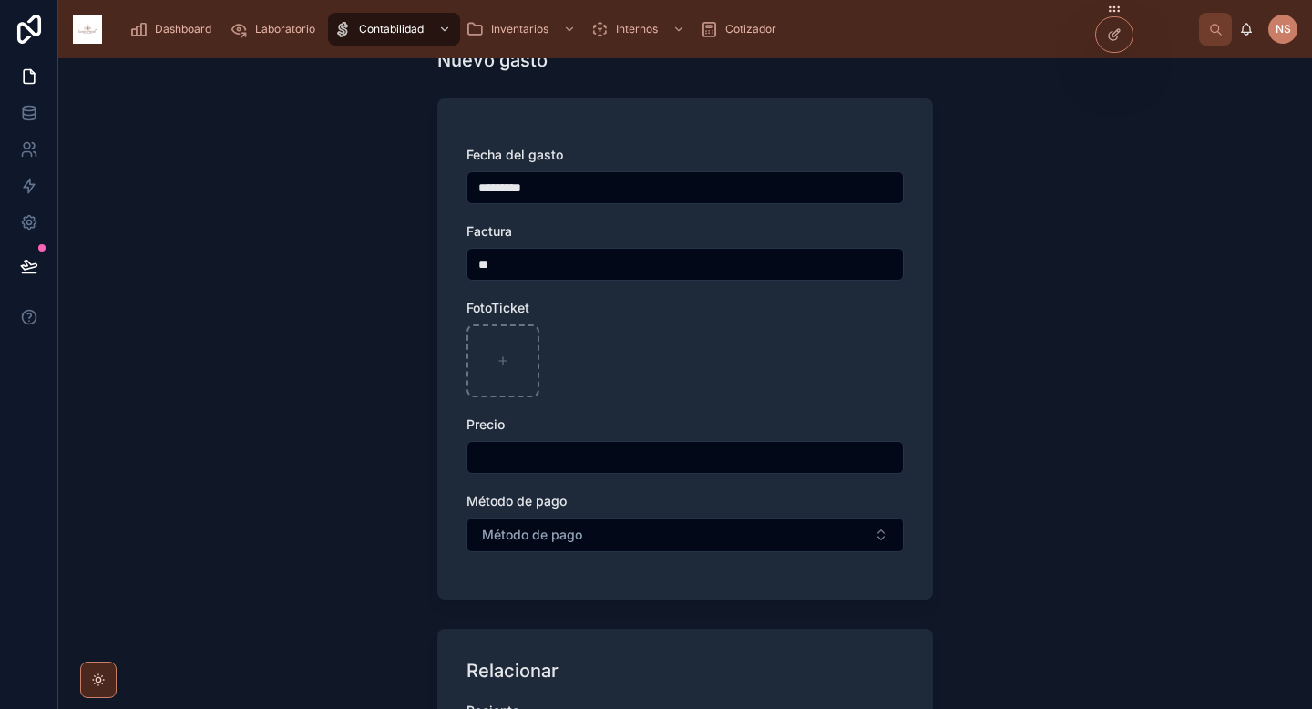
click at [602, 271] on input "**" at bounding box center [684, 264] width 435 height 26
click at [588, 468] on input "text" at bounding box center [684, 458] width 435 height 26
type input "******"
click at [542, 540] on span "Método de pago" at bounding box center [532, 535] width 100 height 18
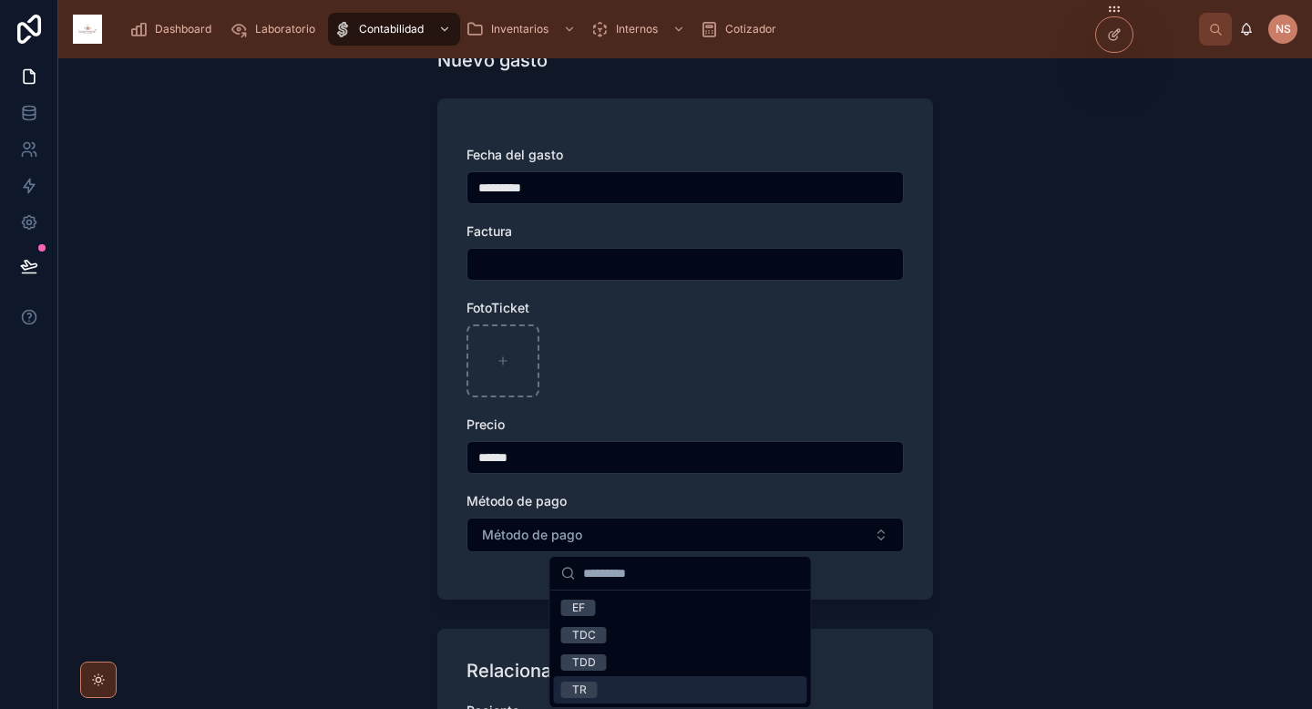
click at [607, 682] on div "TR" at bounding box center [680, 689] width 253 height 27
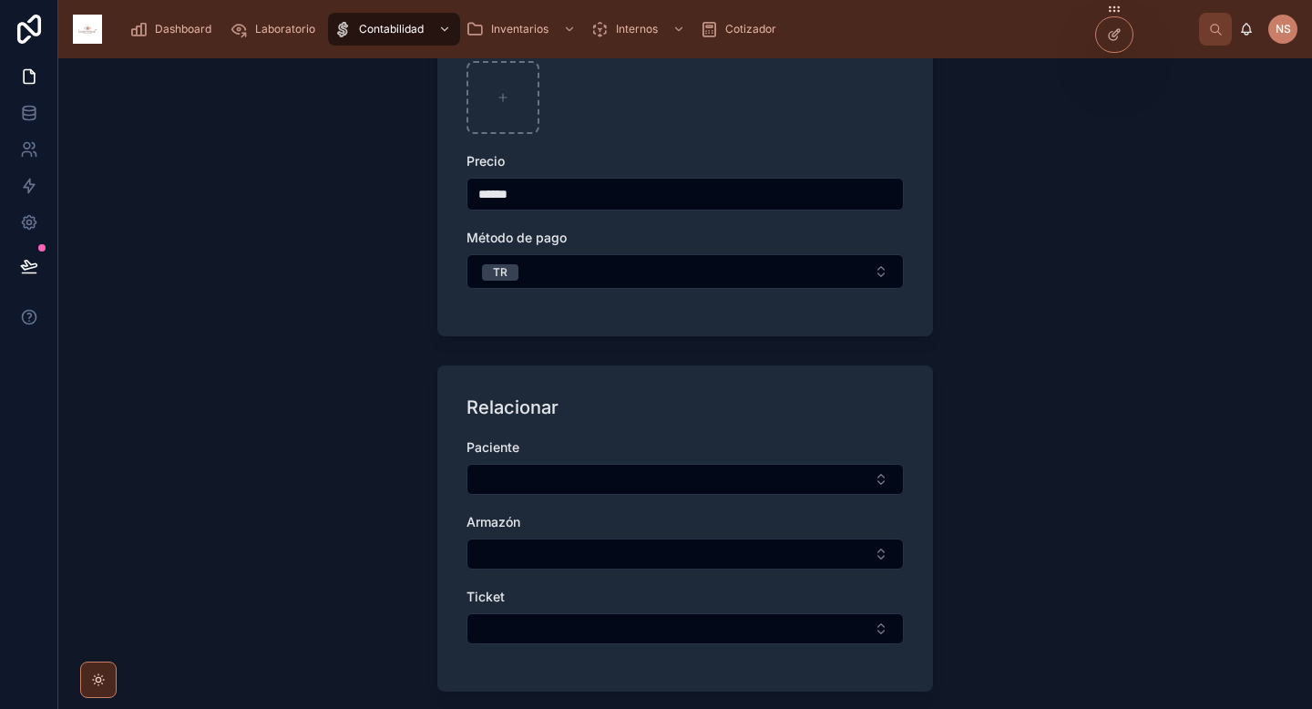
scroll to position [355, 0]
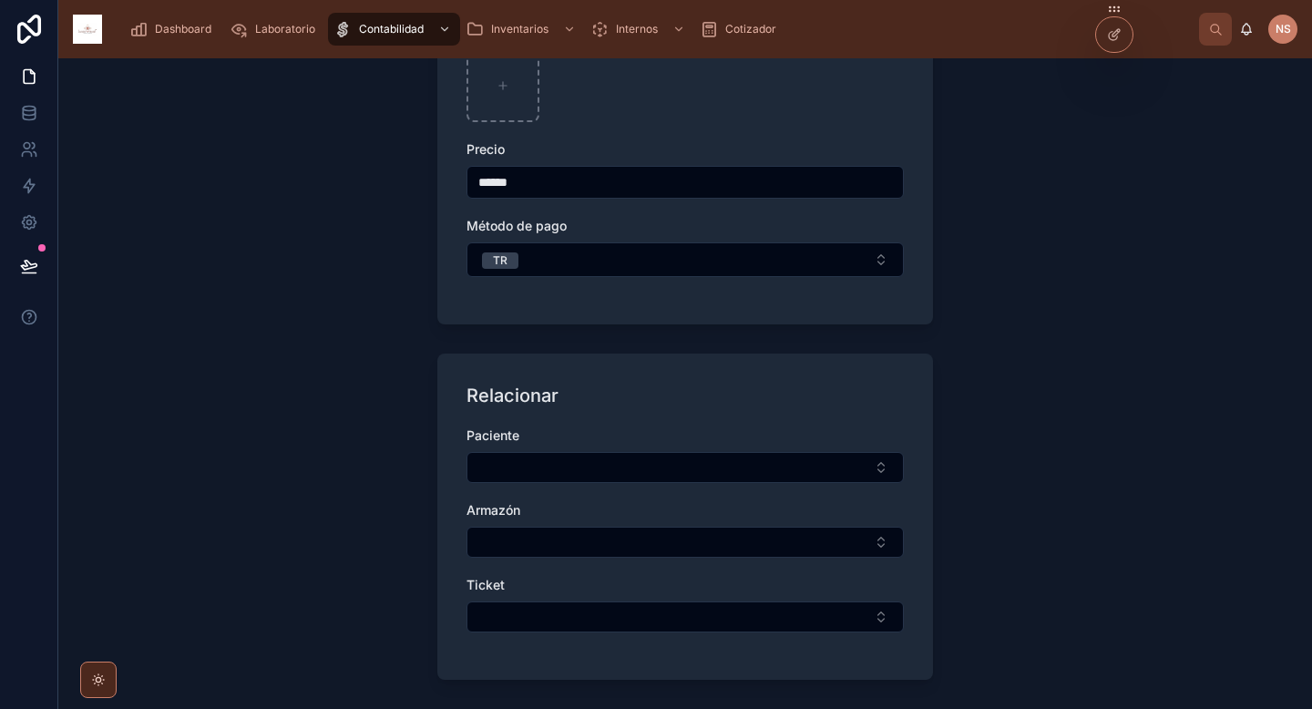
click at [543, 459] on button "Select Button" at bounding box center [684, 467] width 437 height 31
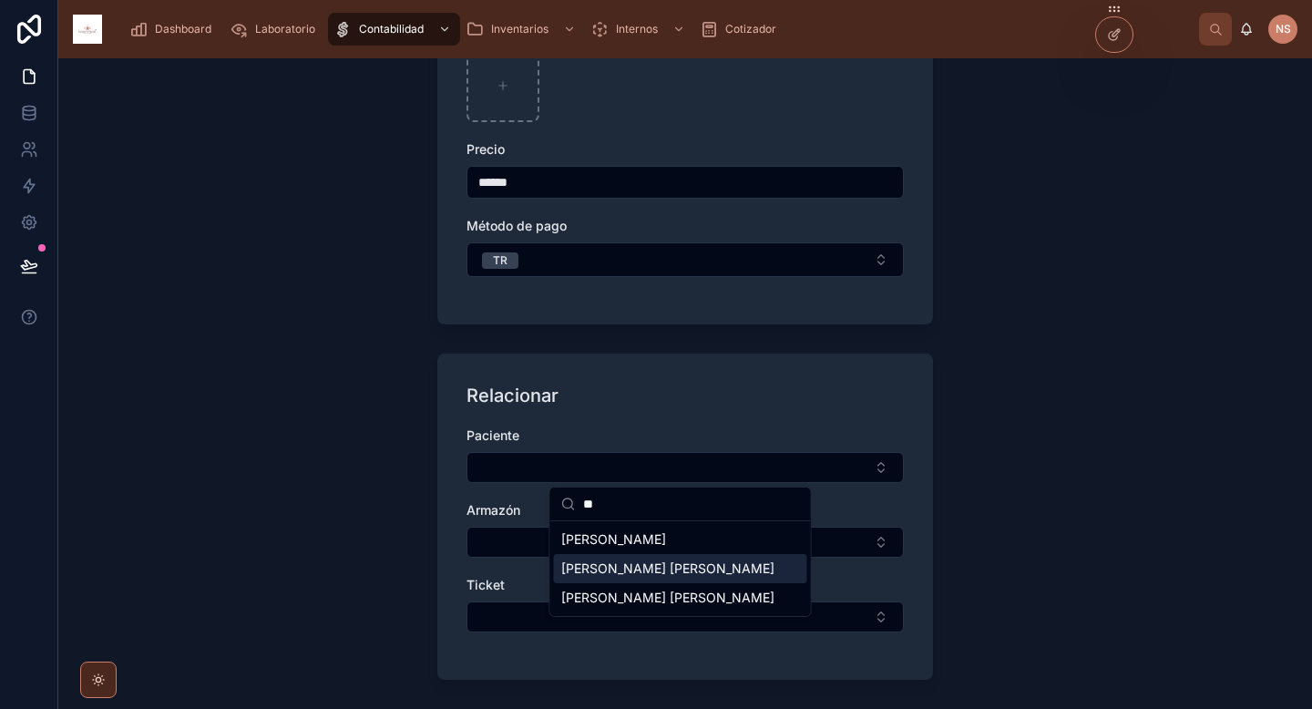
type input "**"
click at [736, 571] on div "Acosta Fernandez Leticia" at bounding box center [680, 568] width 253 height 29
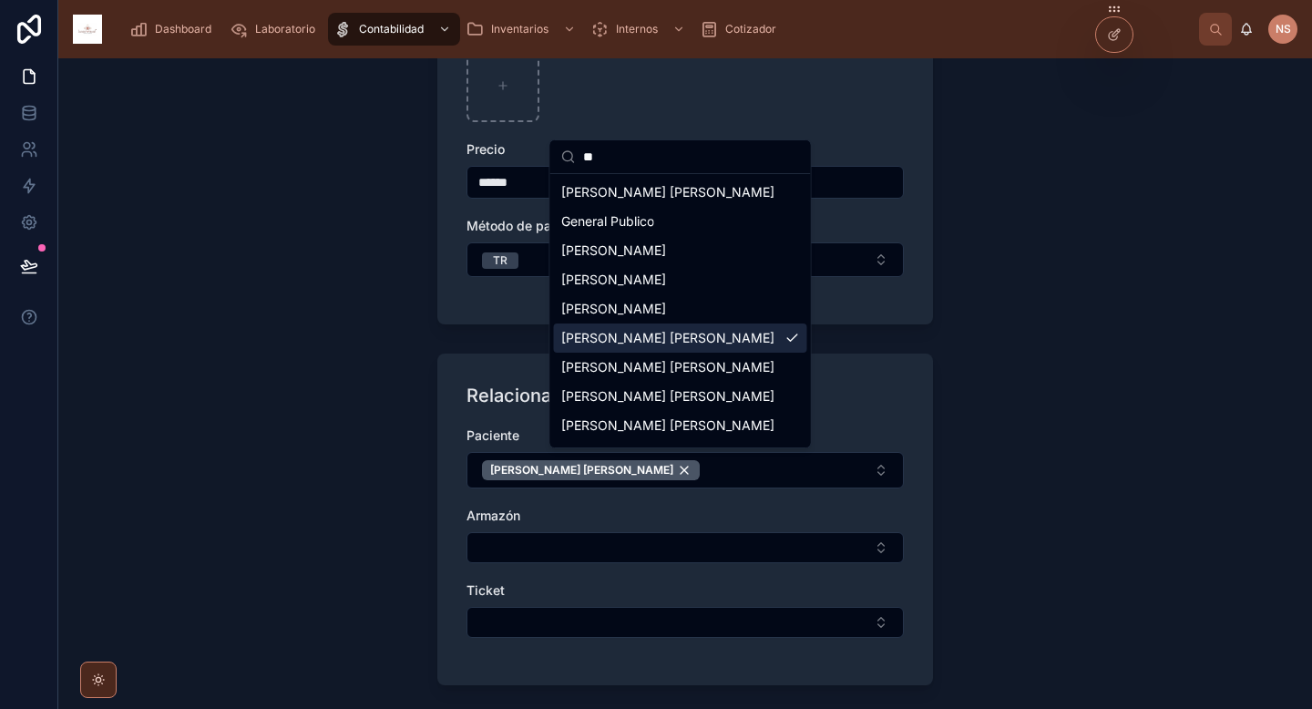
click at [558, 622] on button "Select Button" at bounding box center [684, 622] width 437 height 31
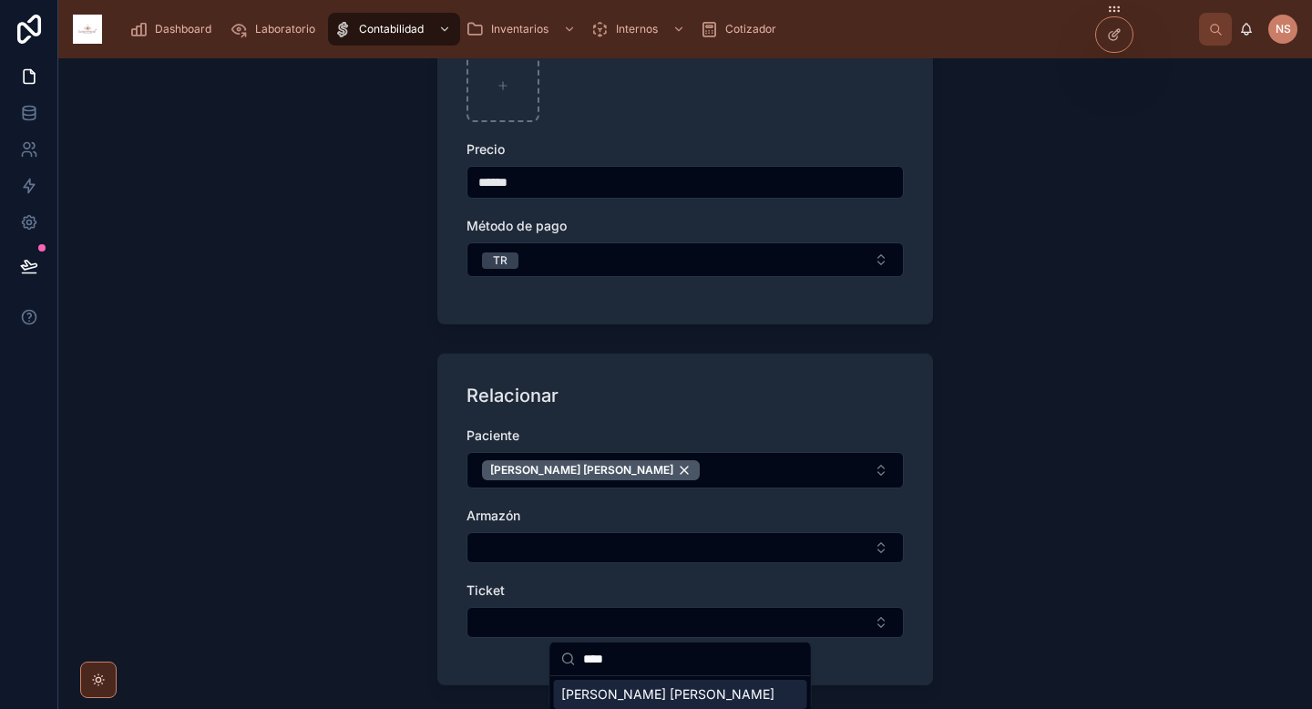
type input "****"
click at [638, 700] on span "Acosta Fernandez Leticia" at bounding box center [667, 694] width 213 height 18
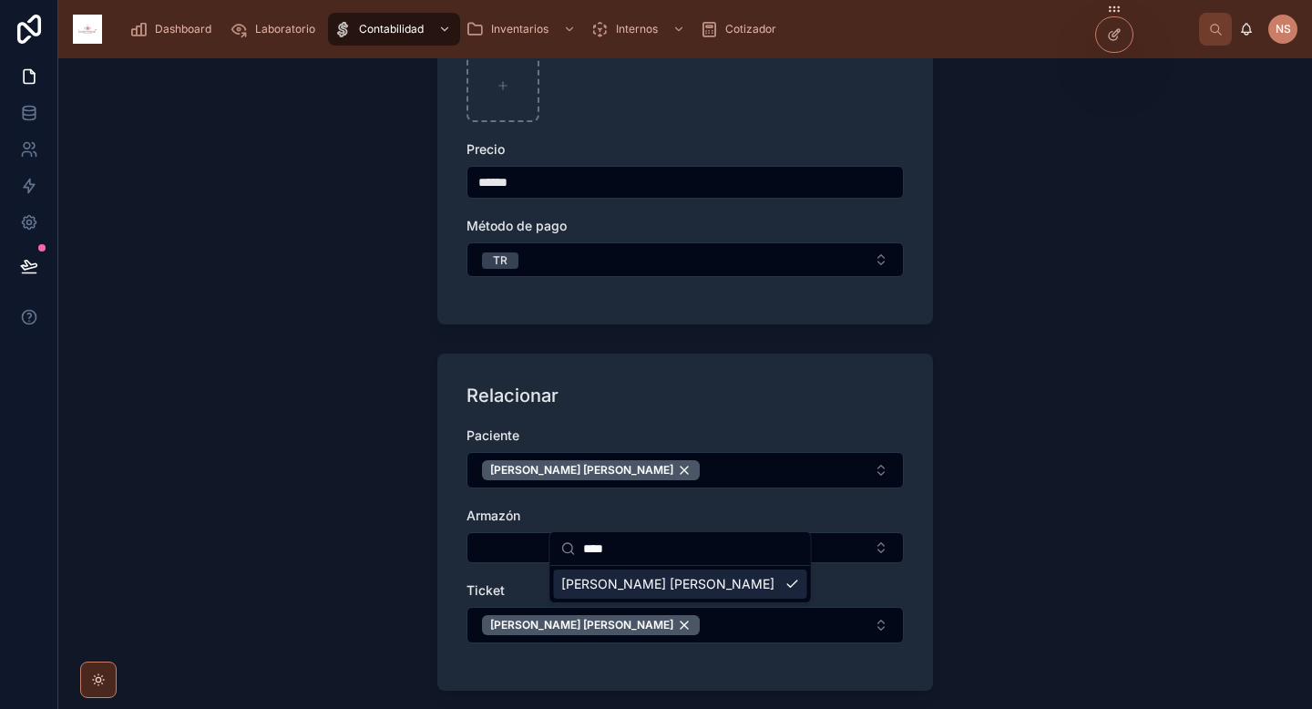
click at [741, 656] on div "Paciente Acosta Fernandez Leticia Armazón Ticket Acosta Fernandez Leticia" at bounding box center [684, 543] width 437 height 235
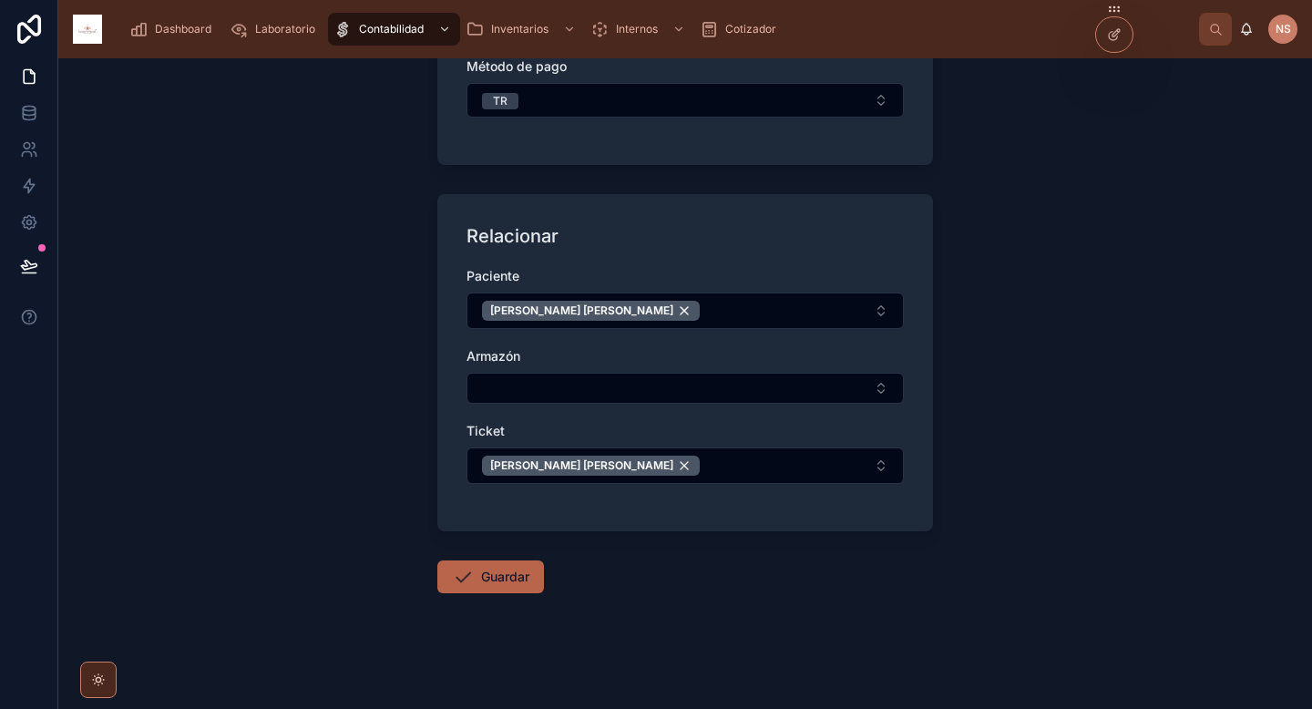
scroll to position [516, 0]
click at [488, 576] on button "Guardar" at bounding box center [490, 575] width 107 height 33
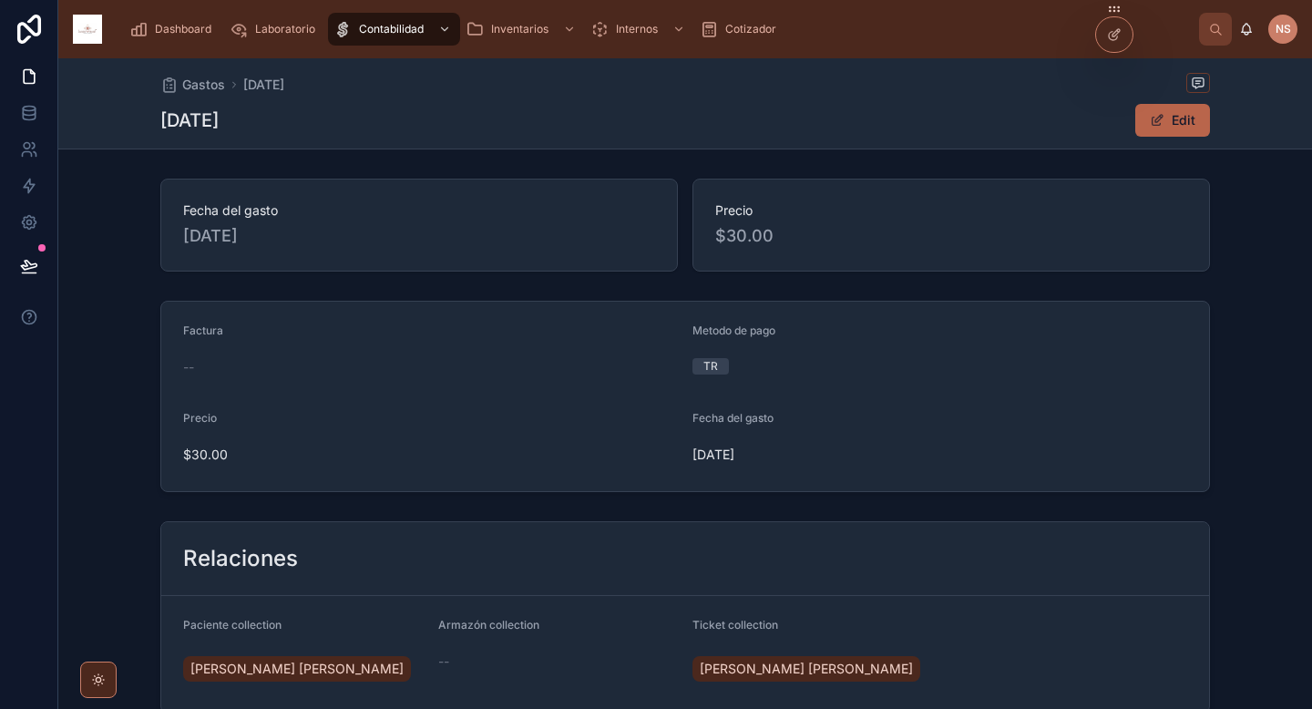
click at [153, 13] on link "Dashboard" at bounding box center [174, 29] width 100 height 33
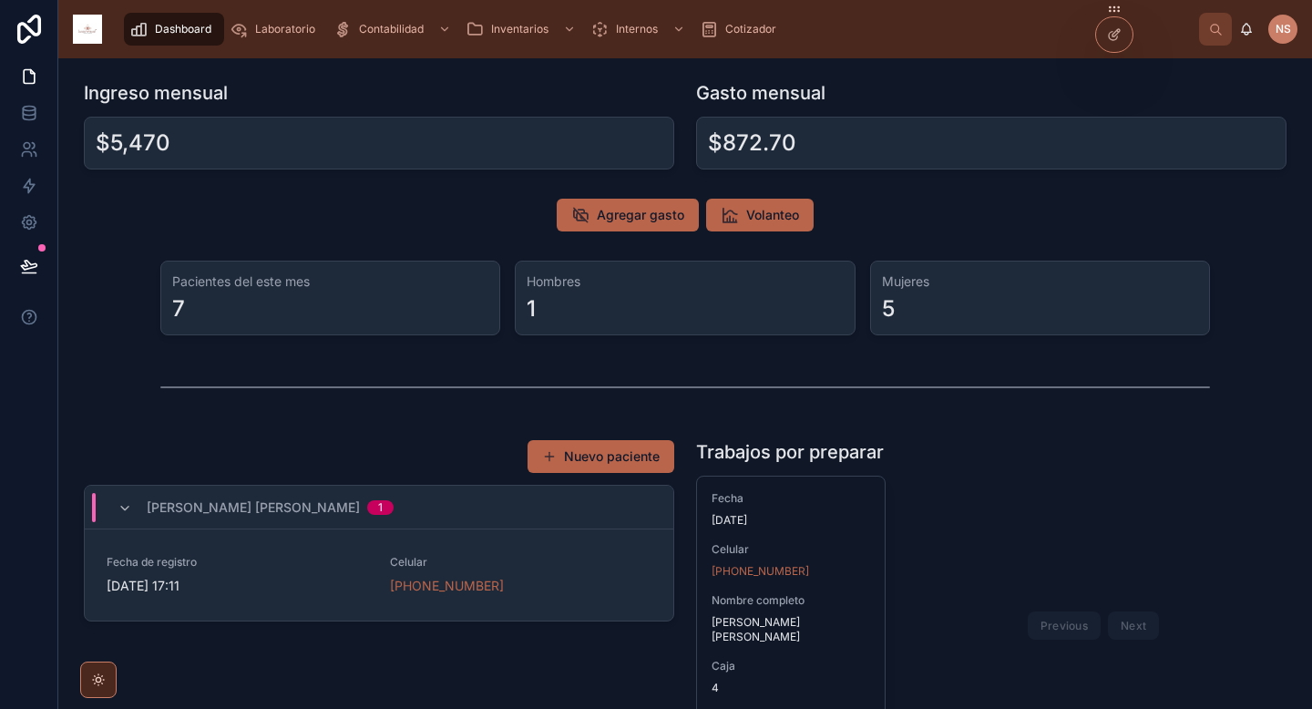
click at [628, 221] on span "Agregar gasto" at bounding box center [640, 215] width 87 height 18
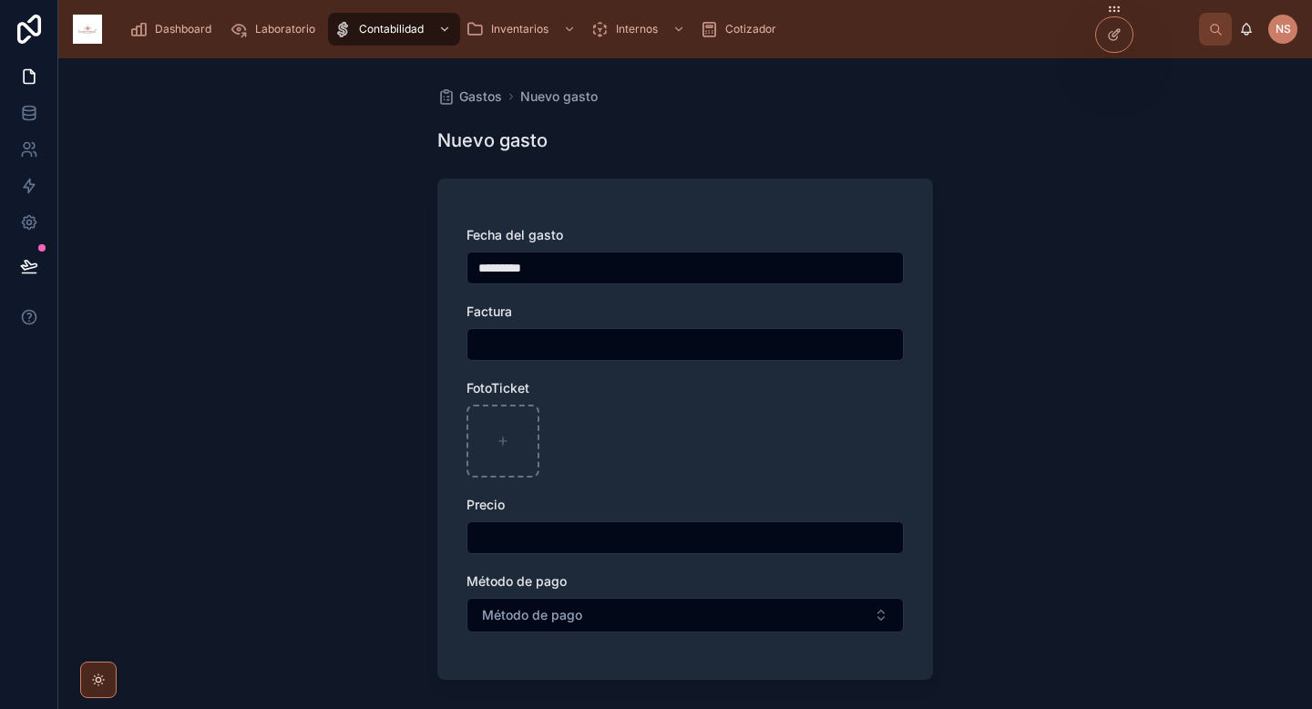
click at [683, 540] on input "text" at bounding box center [684, 538] width 435 height 26
type input "******"
click at [644, 638] on div "Fecha del gasto ********* Factura FotoTicket Precio ****** Método de pago Métod…" at bounding box center [684, 438] width 437 height 425
click at [650, 618] on button "Método de pago" at bounding box center [684, 615] width 437 height 35
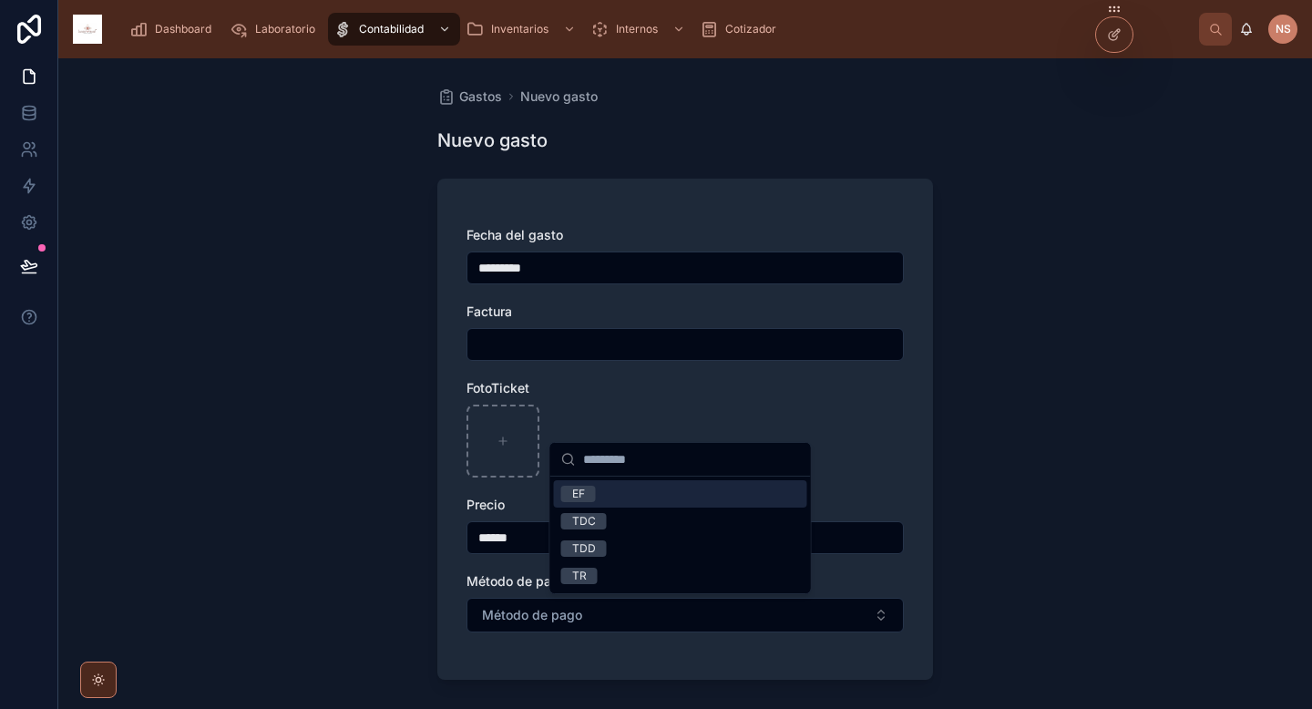
click at [614, 575] on div "TR" at bounding box center [680, 575] width 253 height 27
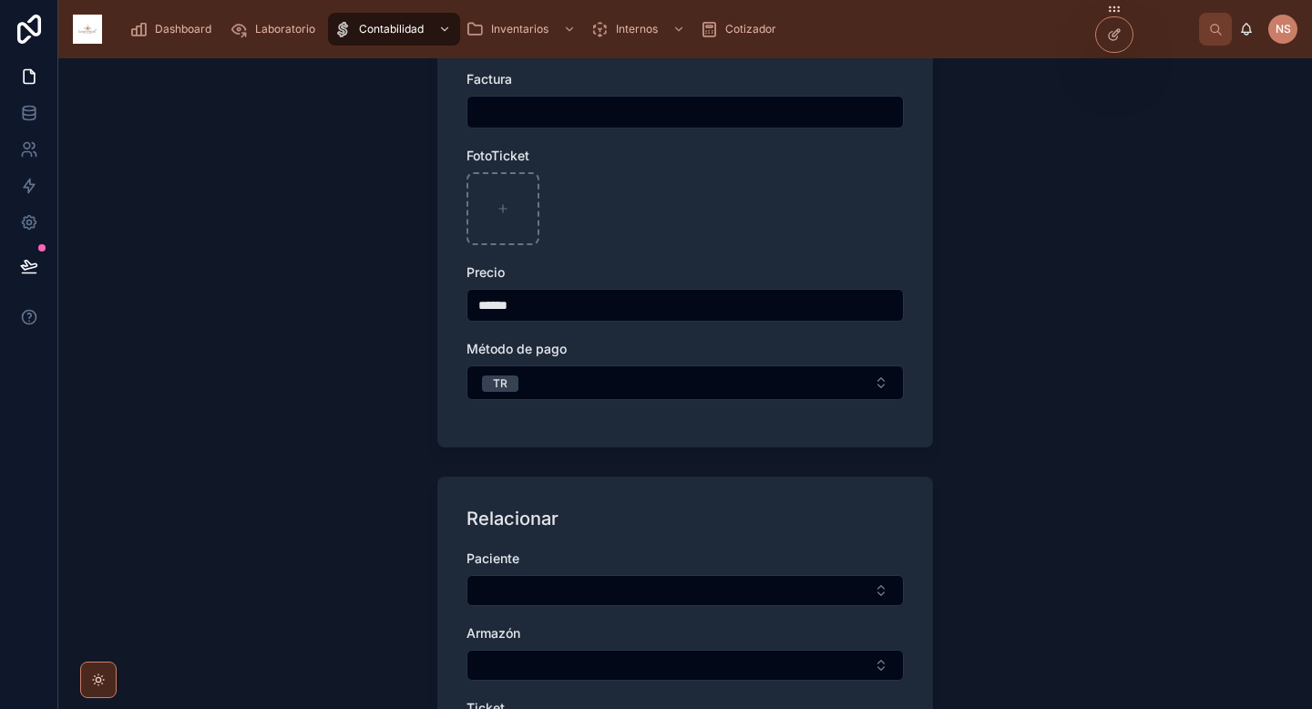
scroll to position [271, 0]
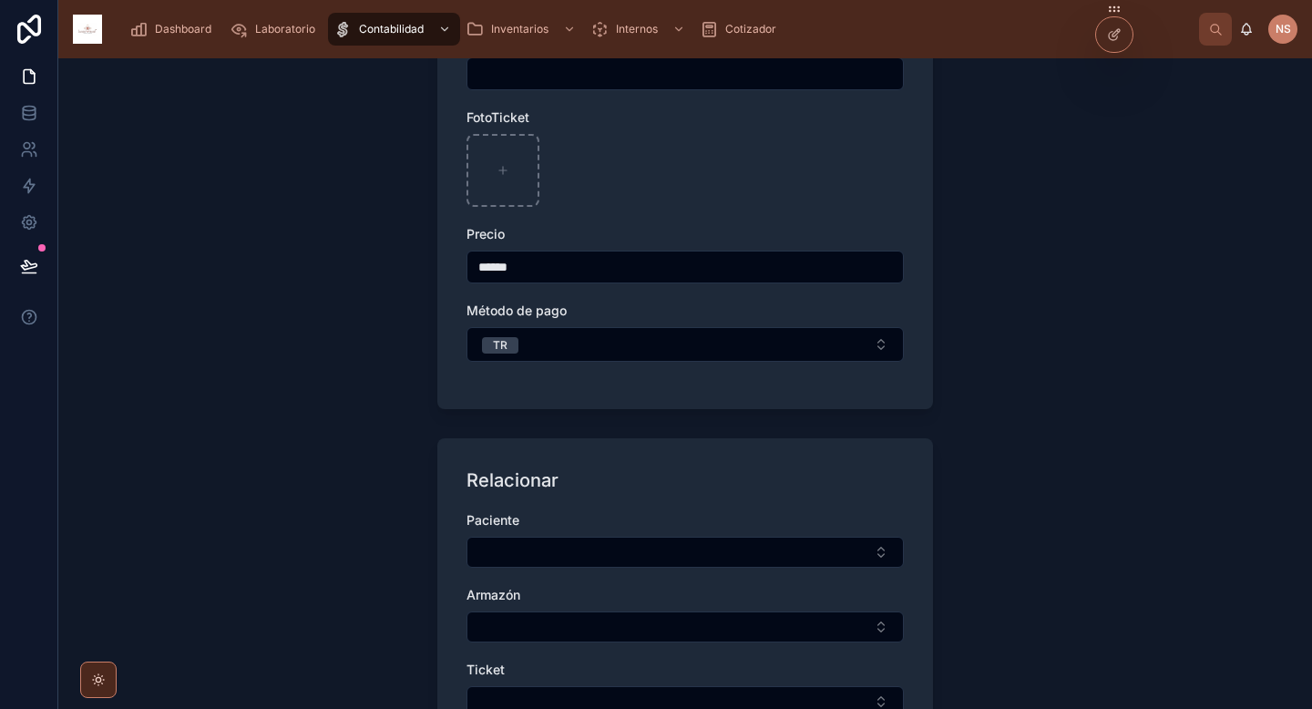
click at [703, 558] on button "Select Button" at bounding box center [684, 552] width 437 height 31
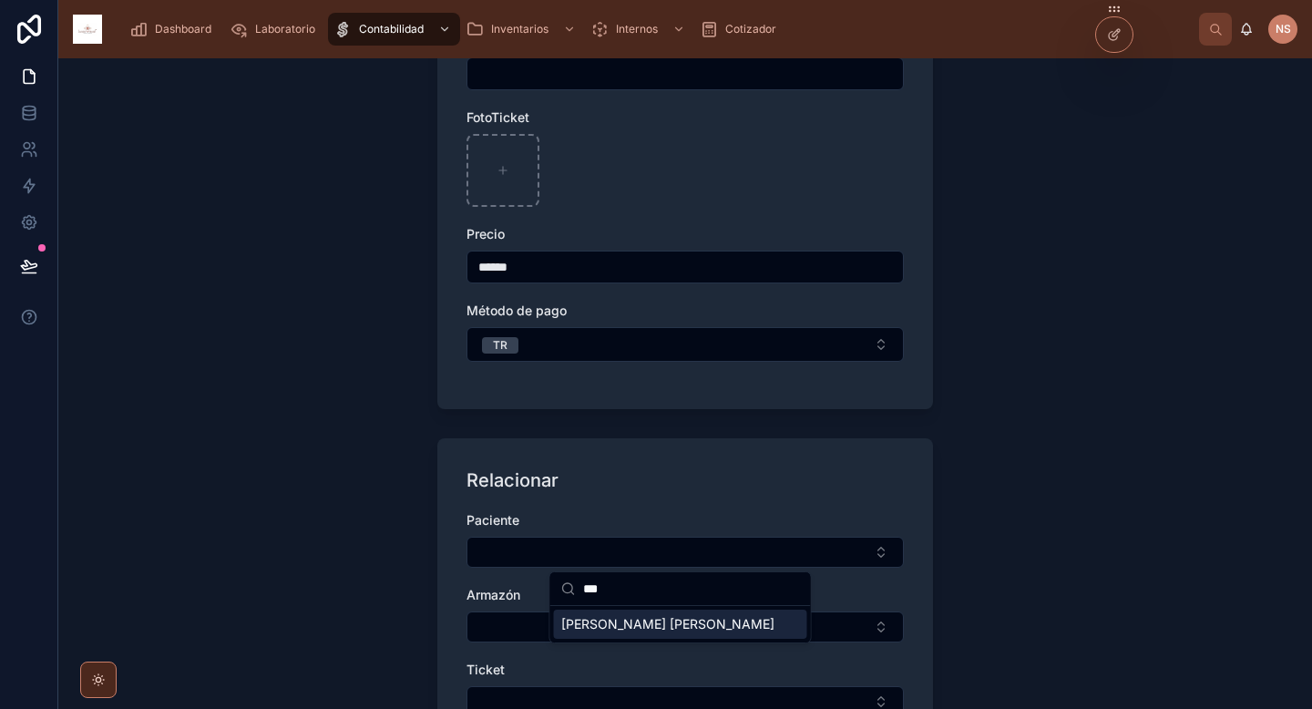
type input "***"
click at [690, 631] on span "Osorio Reynoso Armando" at bounding box center [667, 624] width 213 height 18
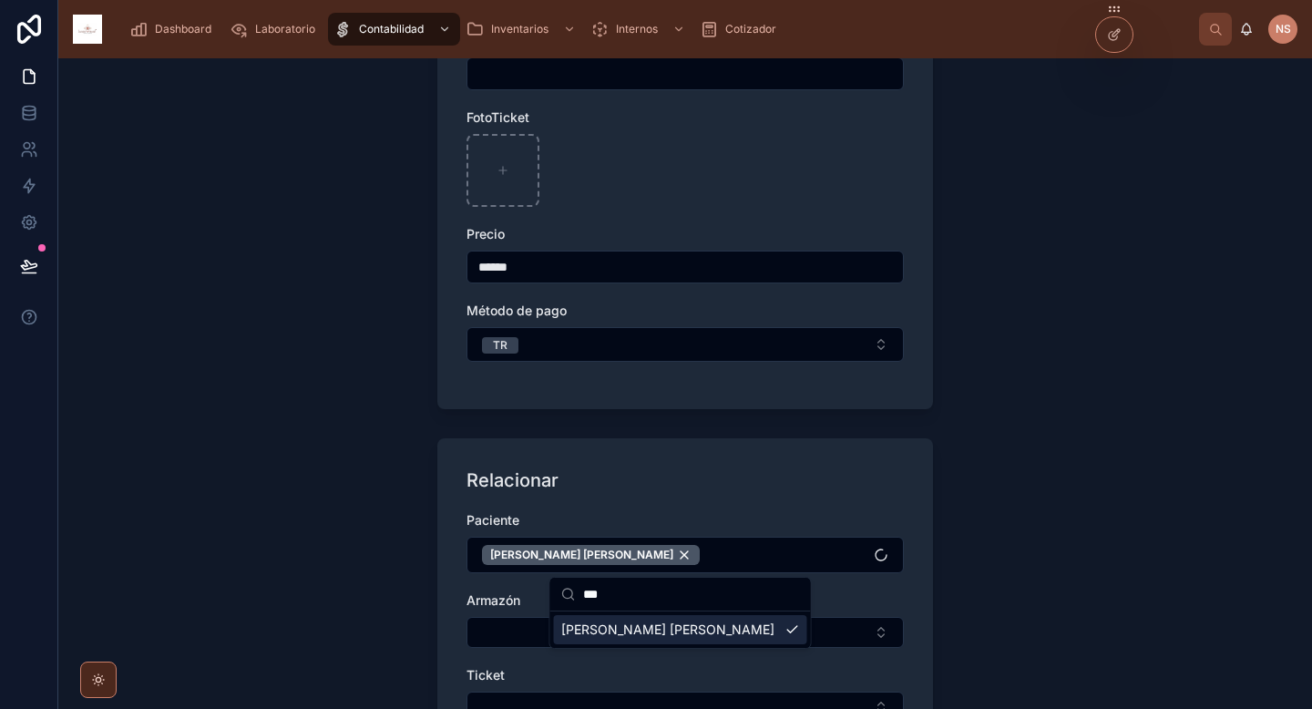
click at [937, 578] on div "Gastos Nuevo gasto Nuevo gasto Fecha del gasto ********* Factura FotoTicket Pre…" at bounding box center [685, 368] width 525 height 1161
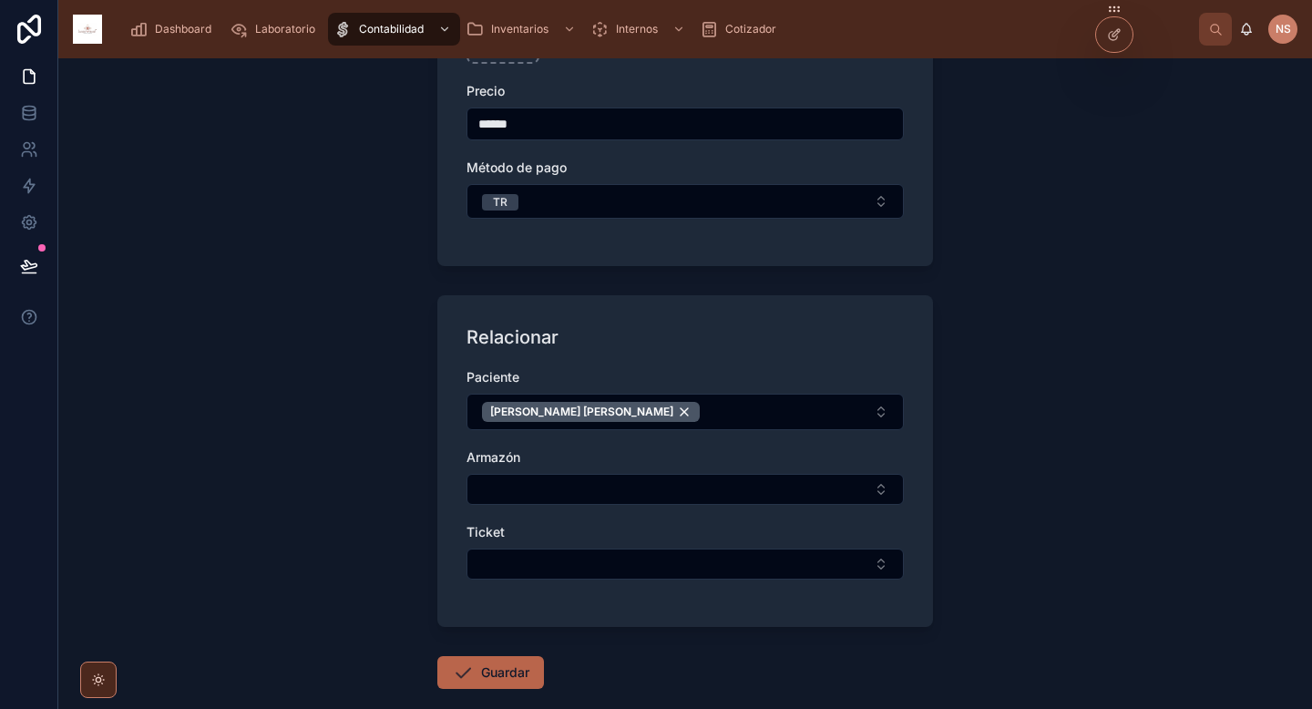
scroll to position [464, 0]
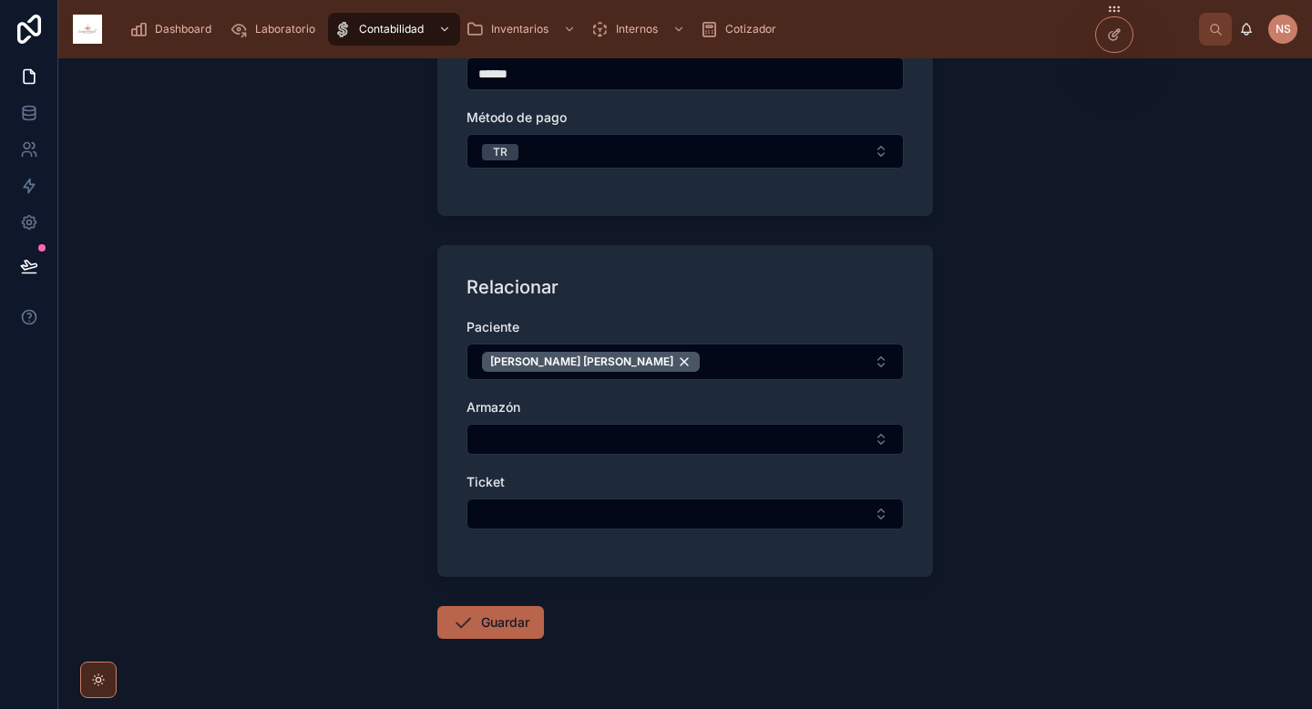
click at [803, 515] on button "Select Button" at bounding box center [684, 513] width 437 height 31
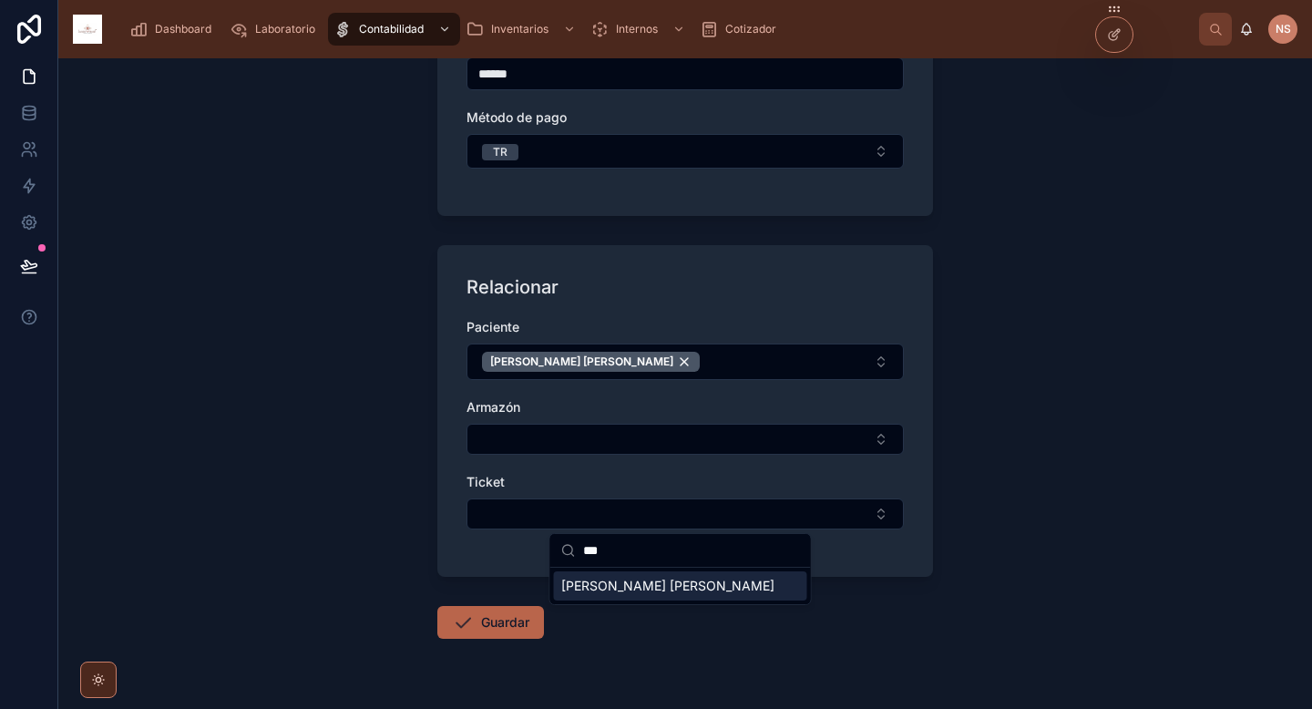
type input "***"
click at [687, 585] on span "Osorio Reynoso Armando" at bounding box center [667, 586] width 213 height 18
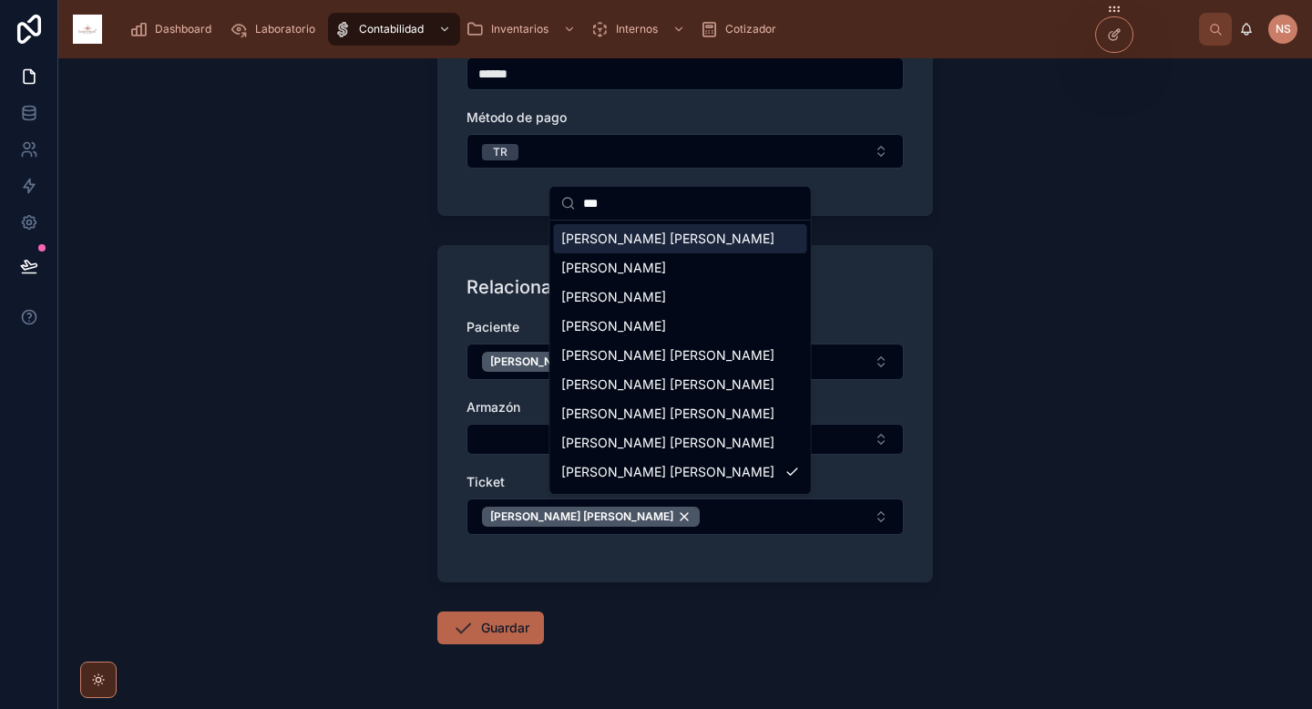
click at [505, 623] on button "Guardar" at bounding box center [490, 627] width 107 height 33
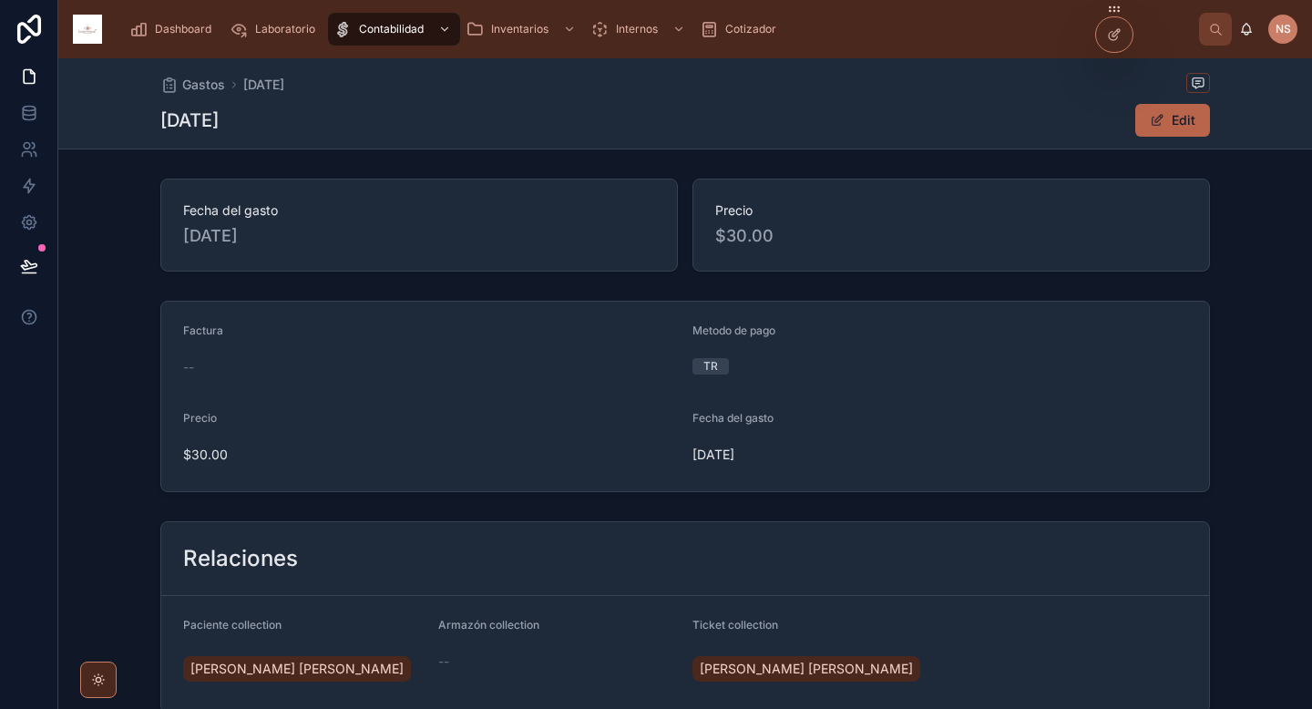
click at [193, 30] on span "Dashboard" at bounding box center [183, 29] width 56 height 15
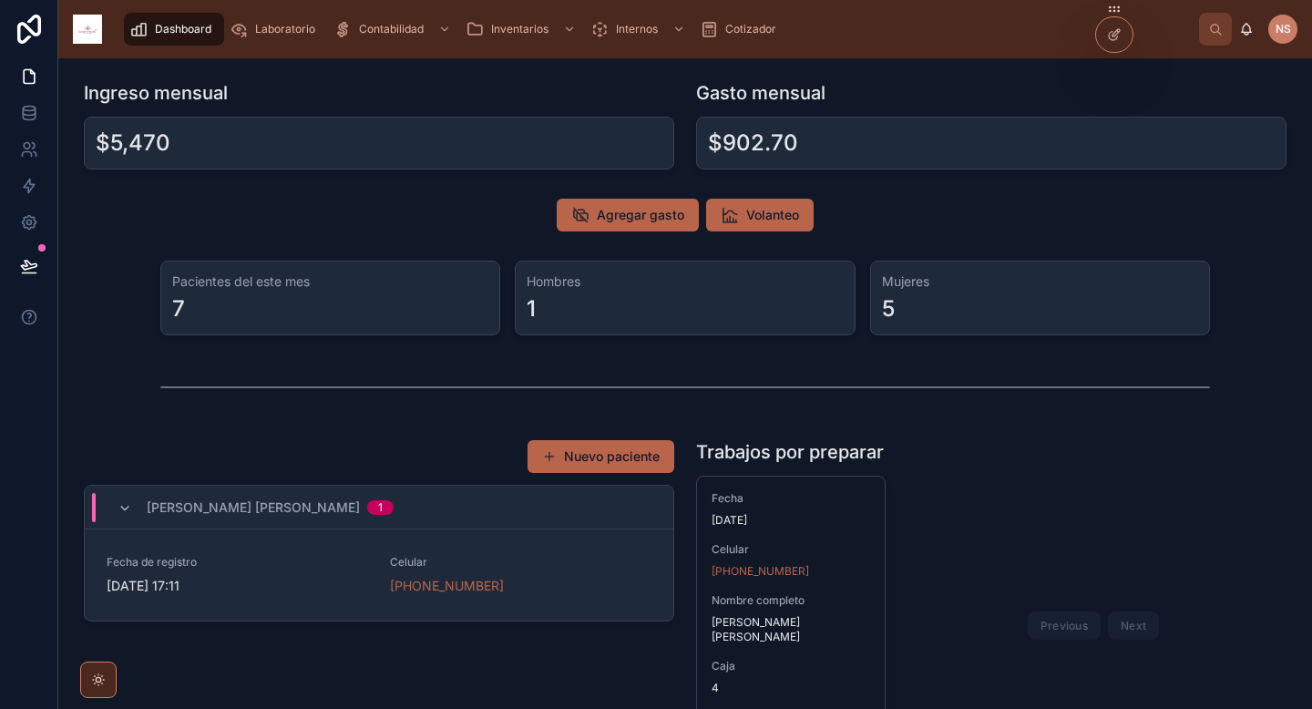
click at [660, 215] on span "Agregar gasto" at bounding box center [640, 215] width 87 height 18
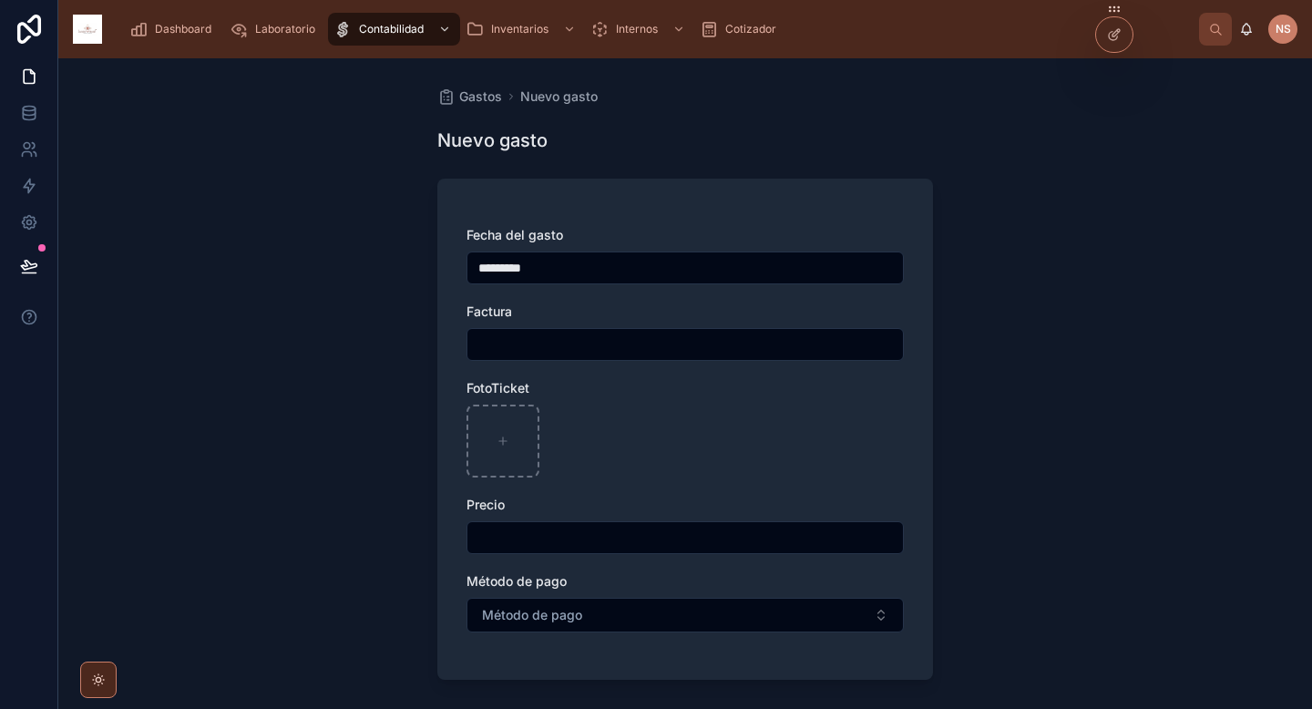
click at [556, 537] on input "text" at bounding box center [684, 538] width 435 height 26
type input "******"
click at [564, 607] on span "Método de pago" at bounding box center [532, 615] width 100 height 18
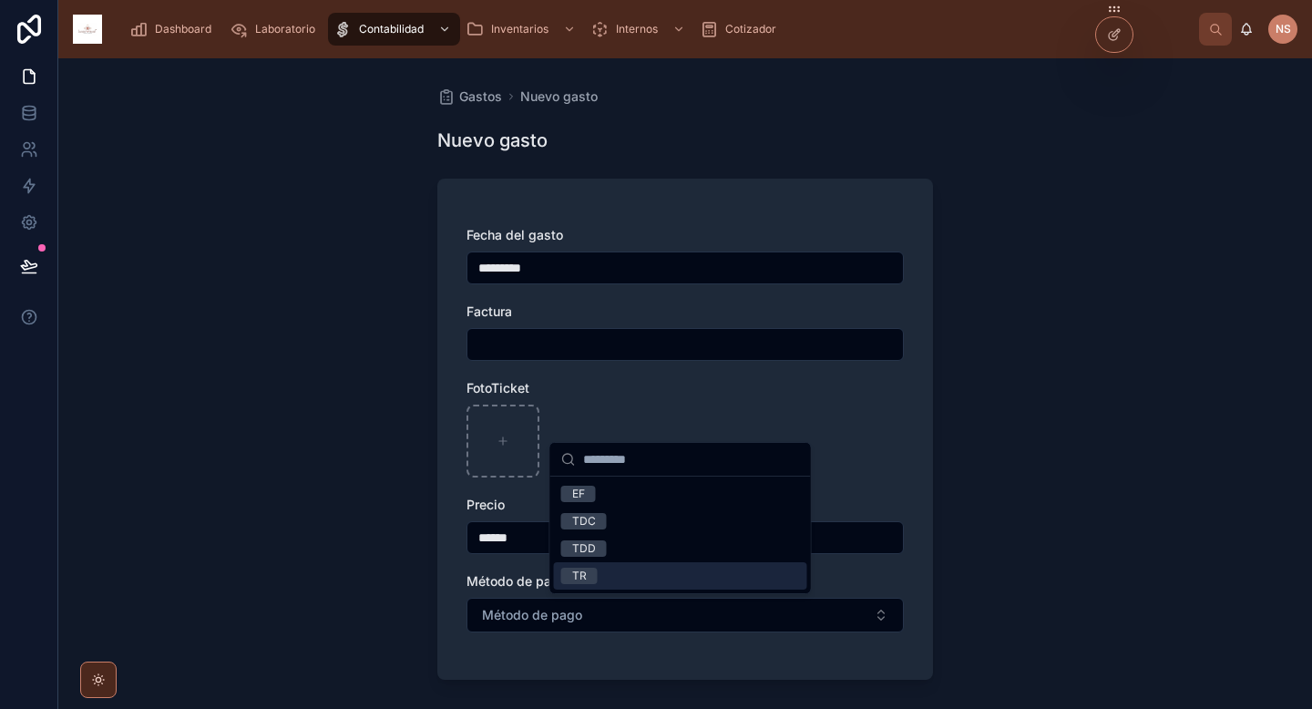
click at [615, 584] on div "TR" at bounding box center [680, 575] width 253 height 27
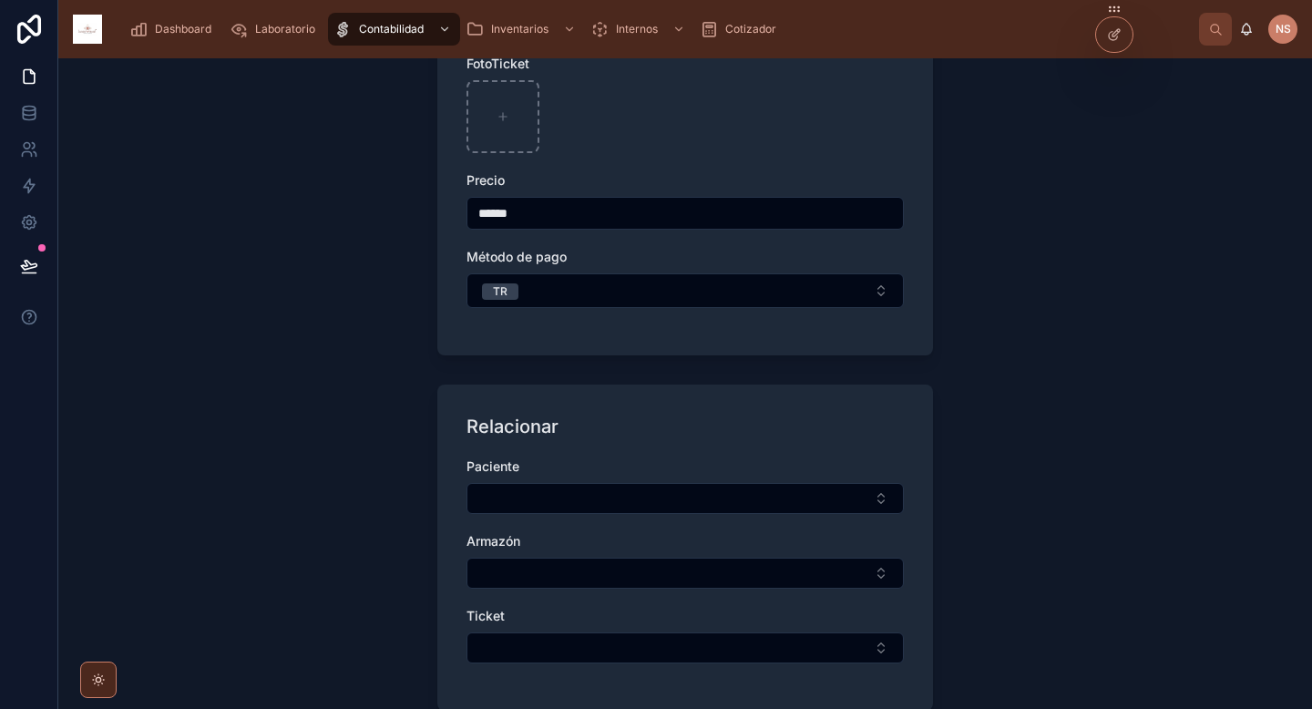
scroll to position [329, 0]
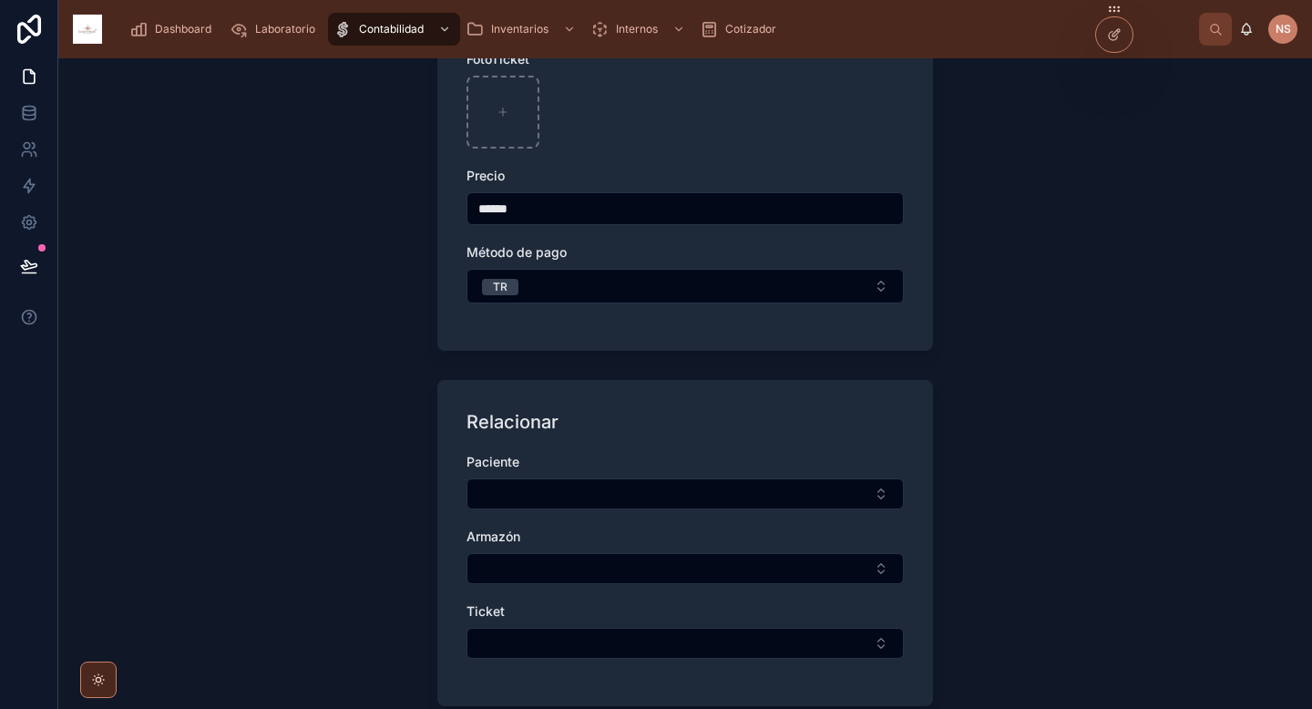
click at [659, 498] on button "Select Button" at bounding box center [684, 493] width 437 height 31
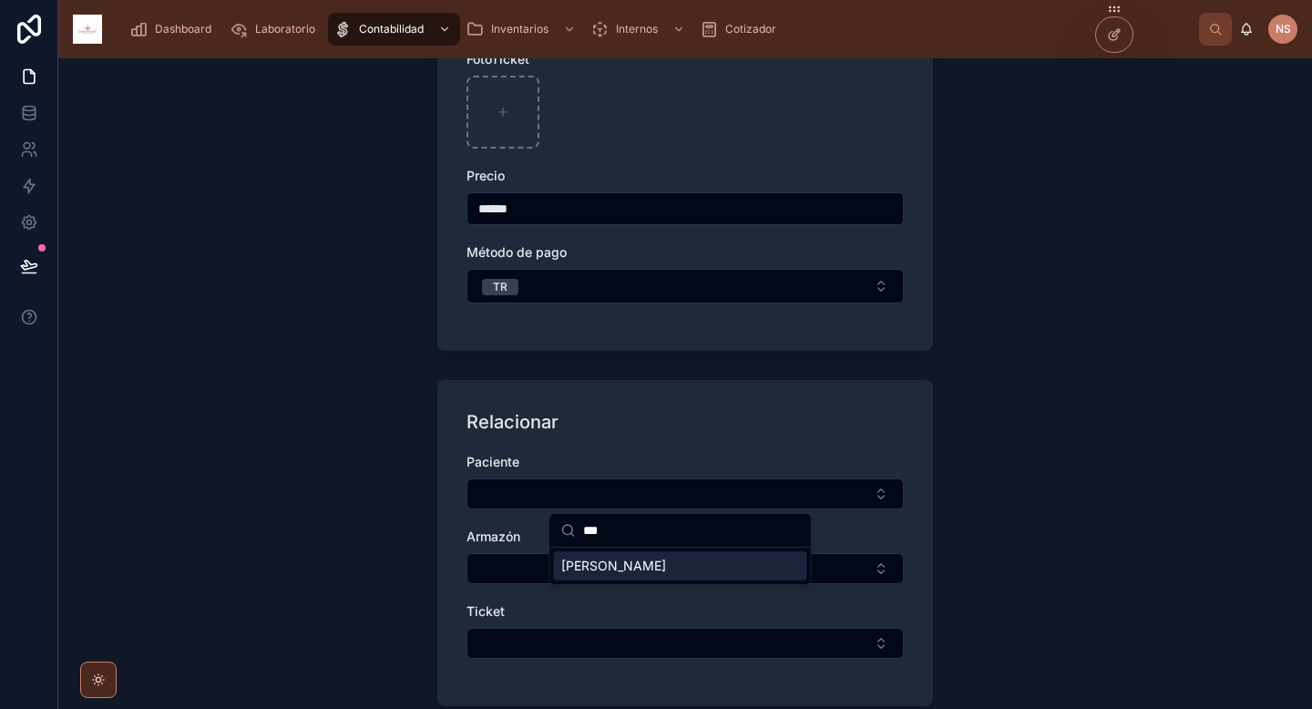
type input "***"
click at [666, 567] on span "Velasquez Guzman Elemir" at bounding box center [613, 566] width 105 height 18
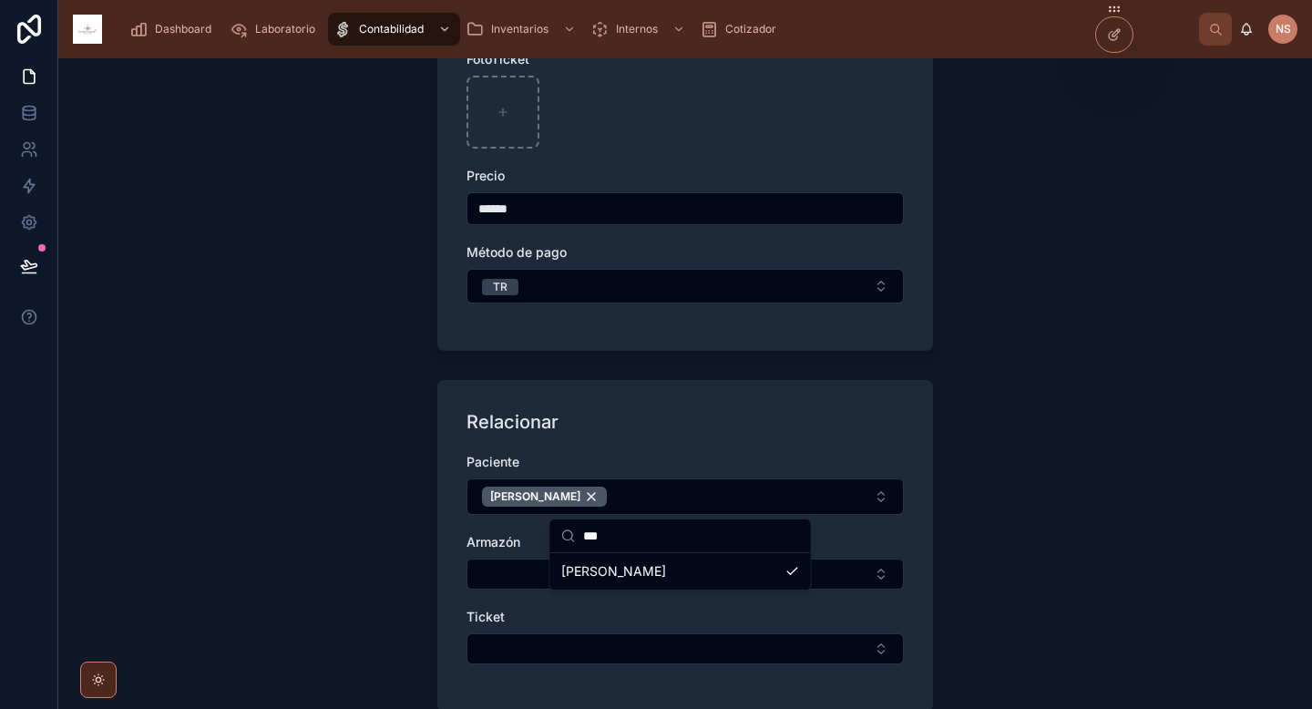
click at [542, 644] on button "Select Button" at bounding box center [684, 648] width 437 height 31
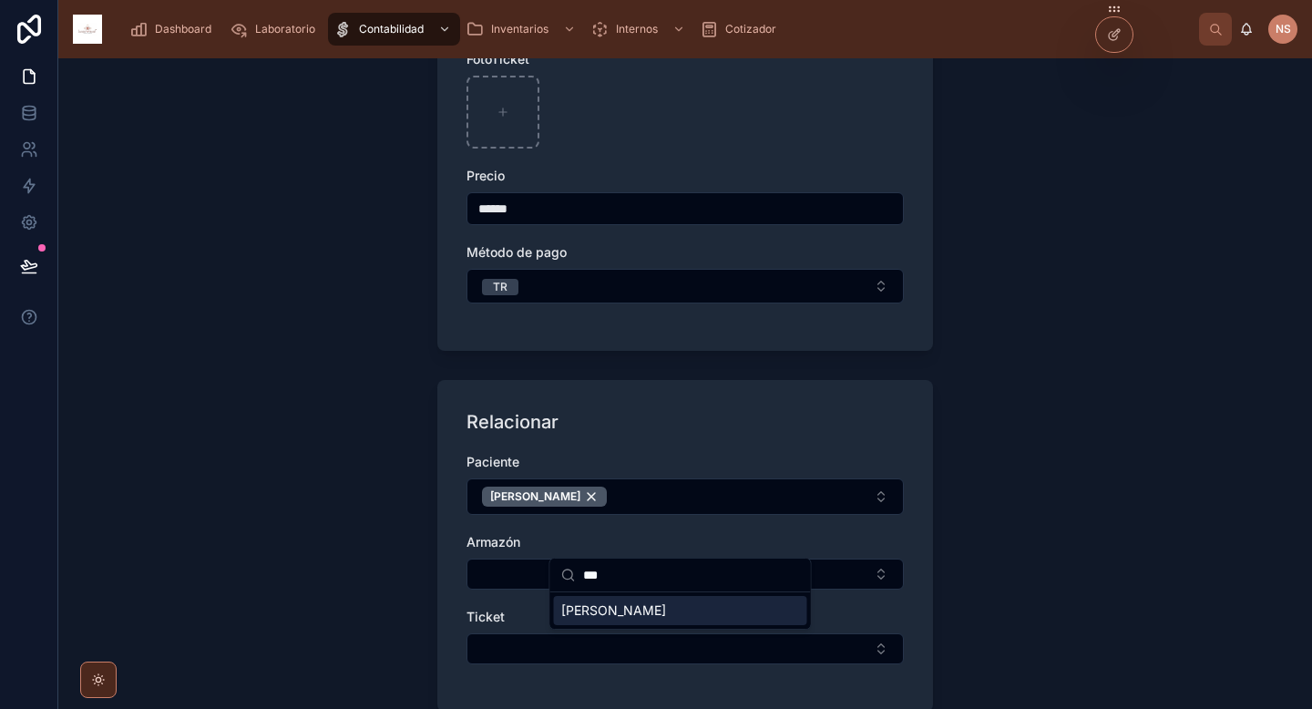
type input "***"
click at [666, 616] on span "Velasquez Guzman Elemir" at bounding box center [613, 610] width 105 height 18
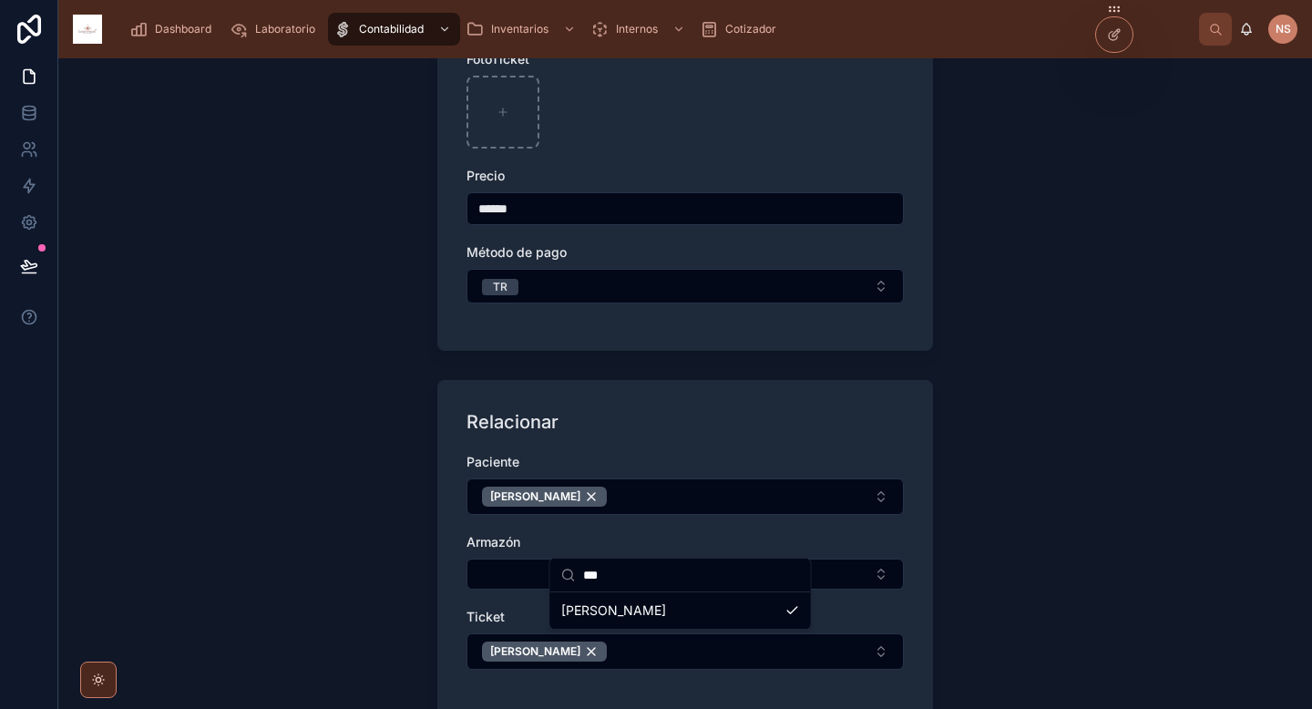
click at [458, 618] on div "Relacionar Paciente Velasquez Guzman Elemir Armazón Ticket Velasquez Guzman Ele…" at bounding box center [685, 548] width 496 height 337
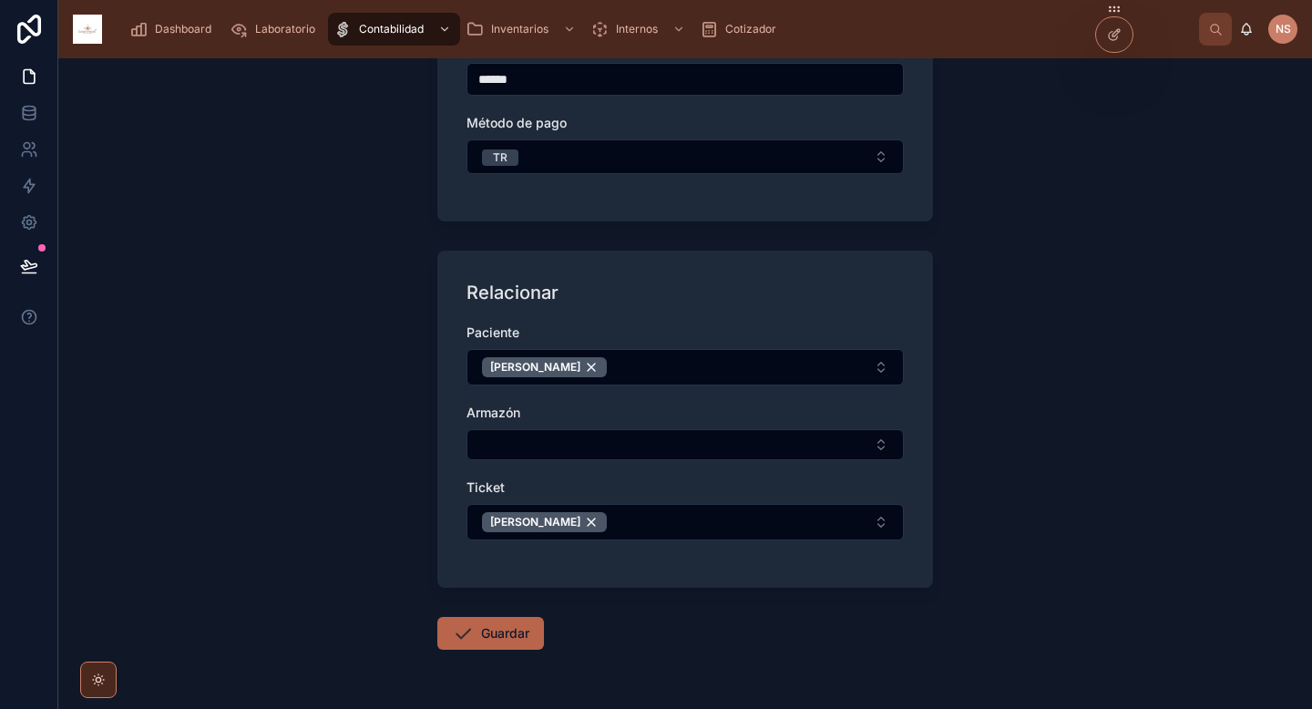
scroll to position [462, 0]
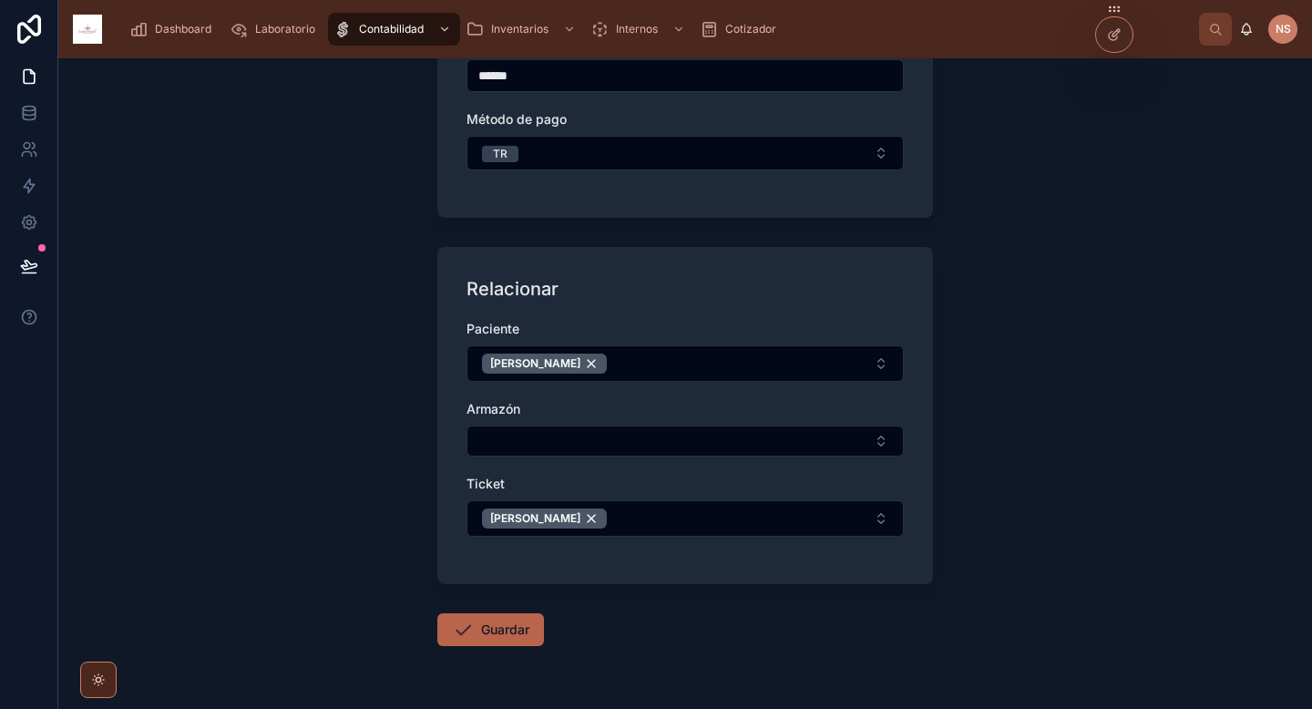
click at [466, 630] on icon at bounding box center [463, 630] width 22 height 22
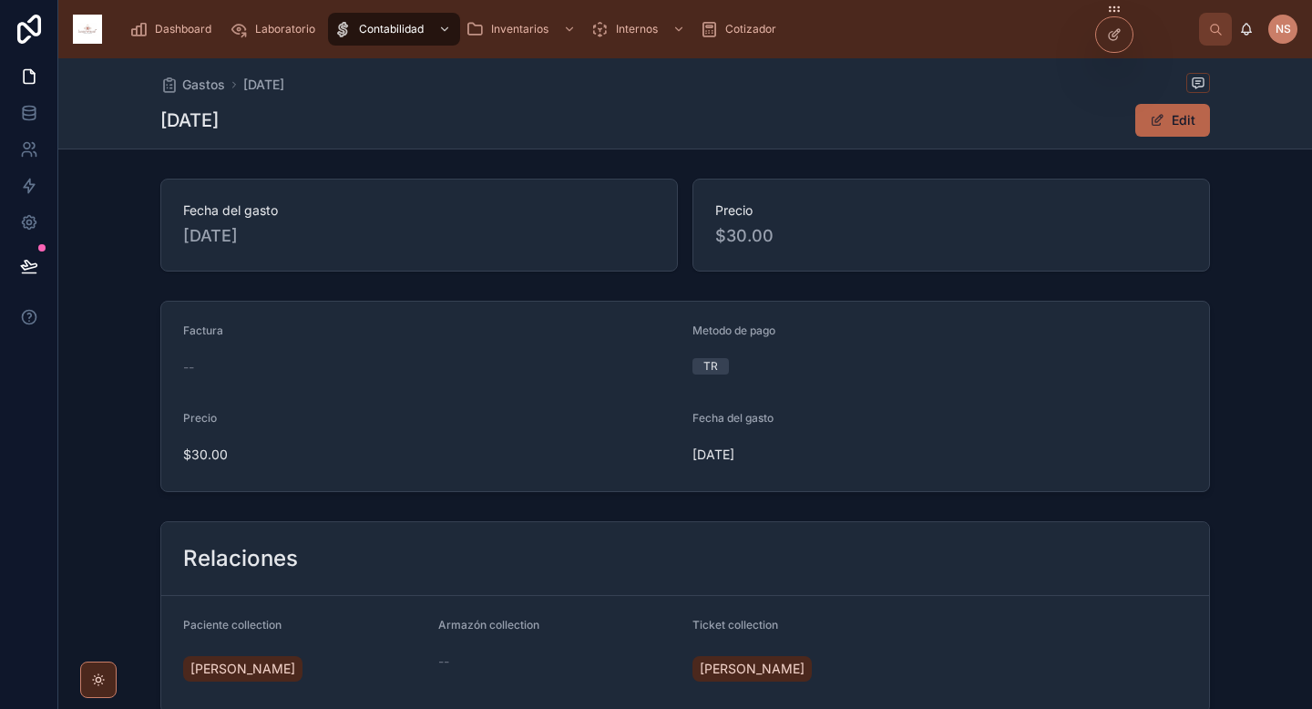
click at [206, 85] on span "Gastos" at bounding box center [203, 85] width 43 height 18
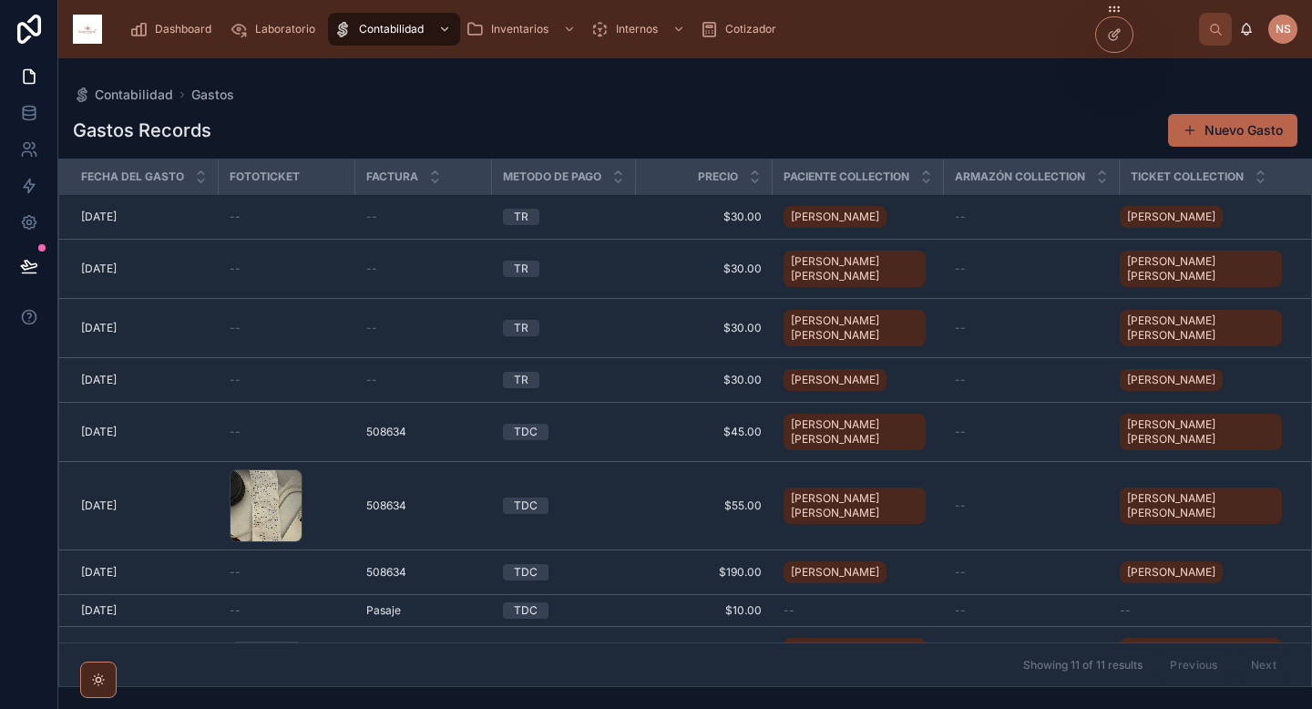
click at [772, 109] on div "Gastos Records Nuevo Gasto Fecha del gasto FotoTicket Factura Metodo de pago Pr…" at bounding box center [685, 394] width 1254 height 585
click at [173, 31] on span "Dashboard" at bounding box center [183, 29] width 56 height 15
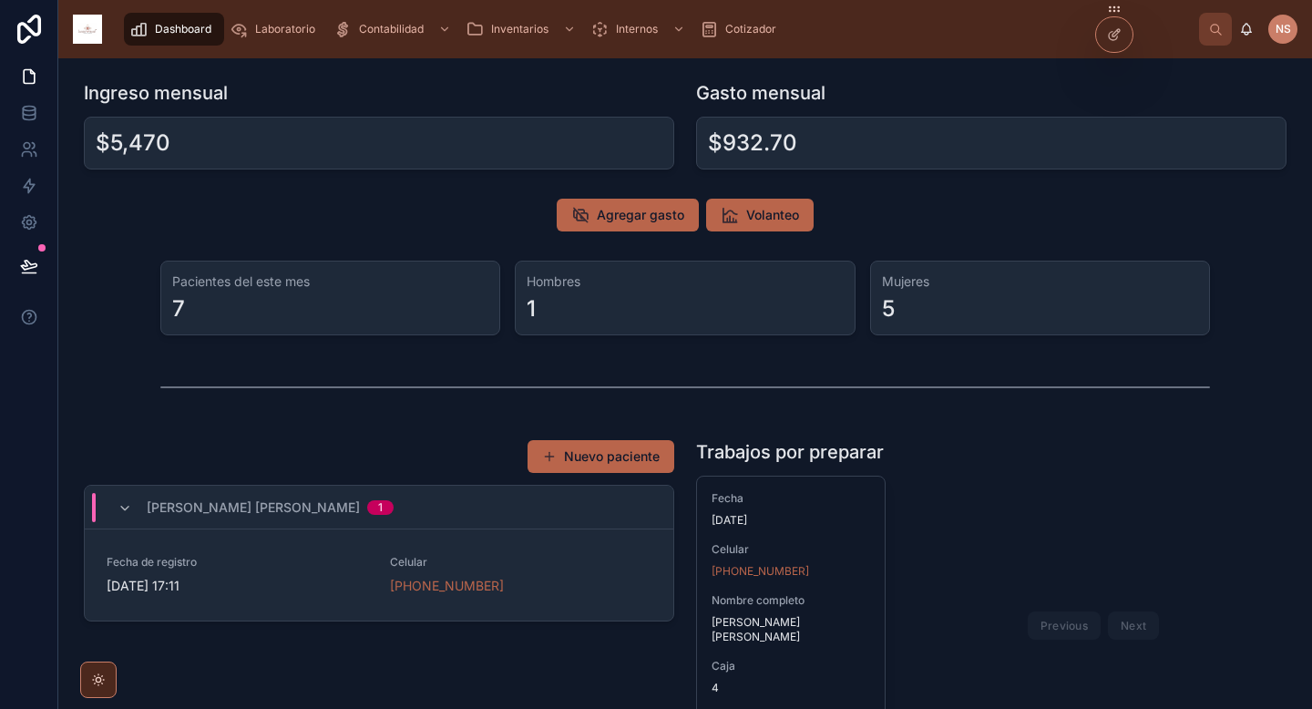
click at [678, 216] on span "Agregar gasto" at bounding box center [640, 215] width 87 height 18
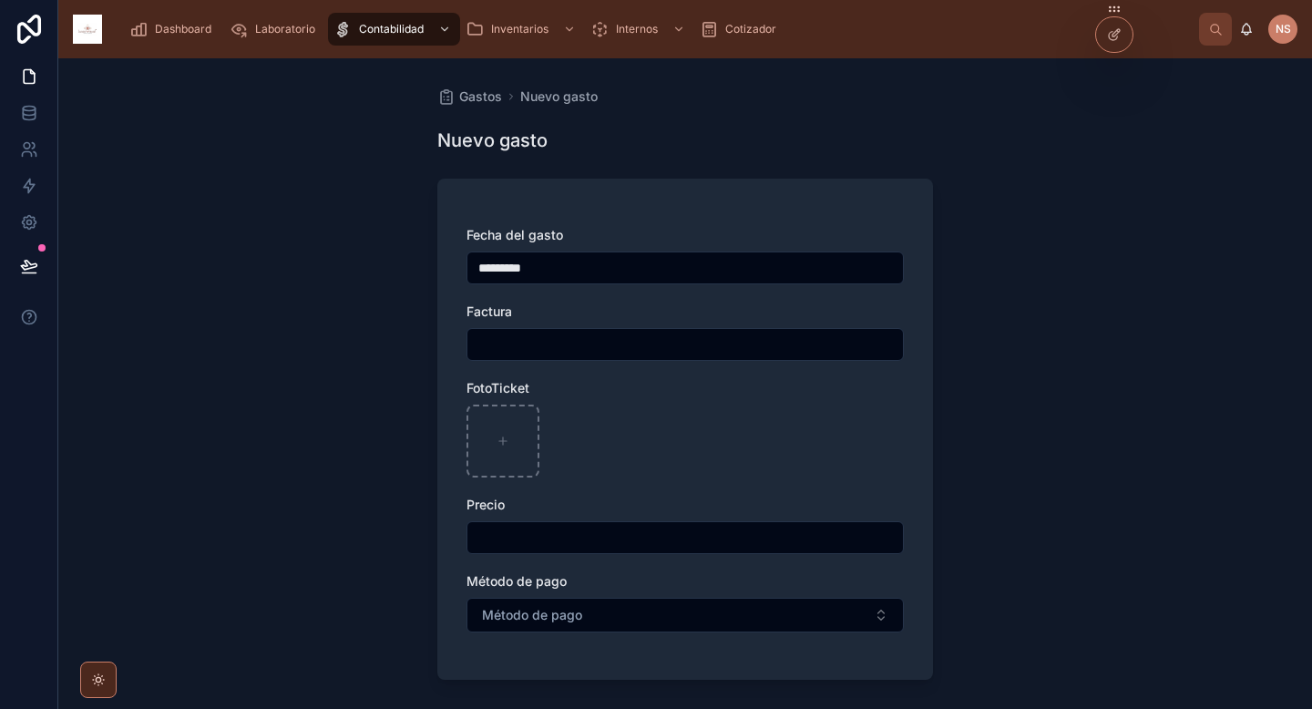
click at [568, 347] on input "text" at bounding box center [684, 345] width 435 height 26
click at [601, 512] on div "Precio" at bounding box center [684, 505] width 437 height 18
click at [597, 537] on input "text" at bounding box center [684, 538] width 435 height 26
type input "*******"
click at [642, 471] on div at bounding box center [684, 440] width 437 height 73
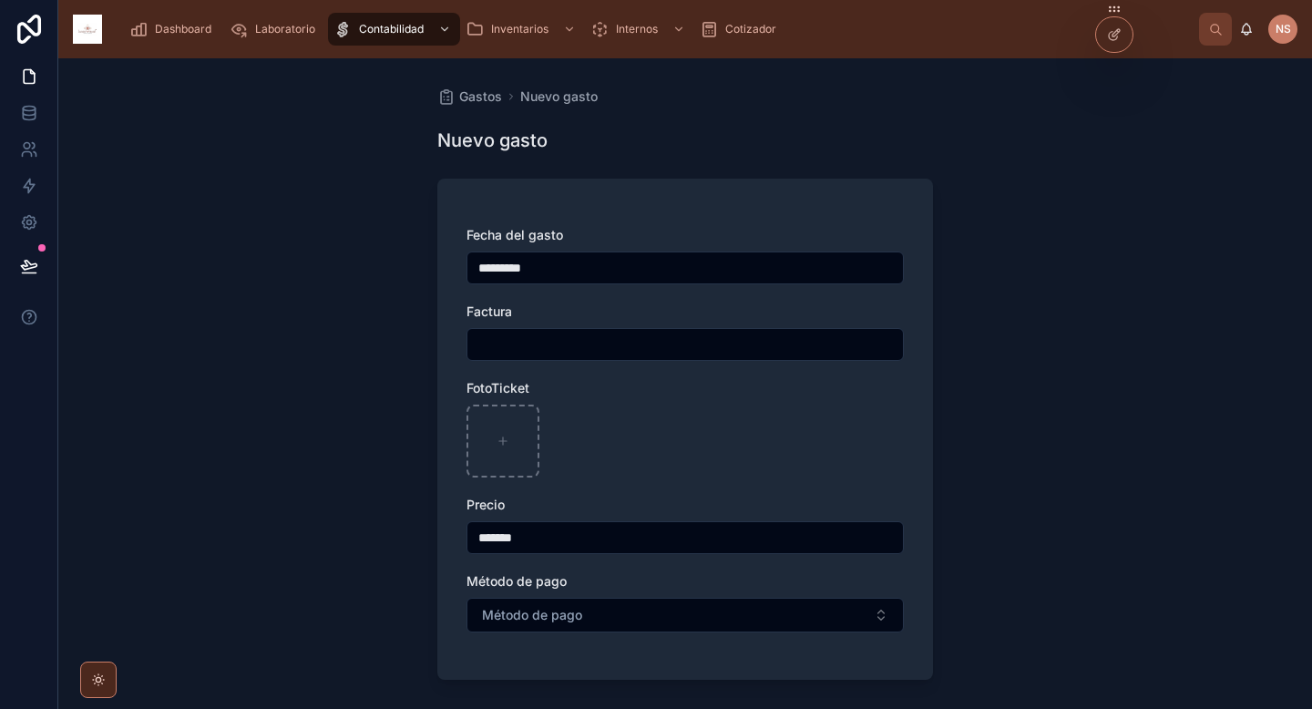
scroll to position [18, 0]
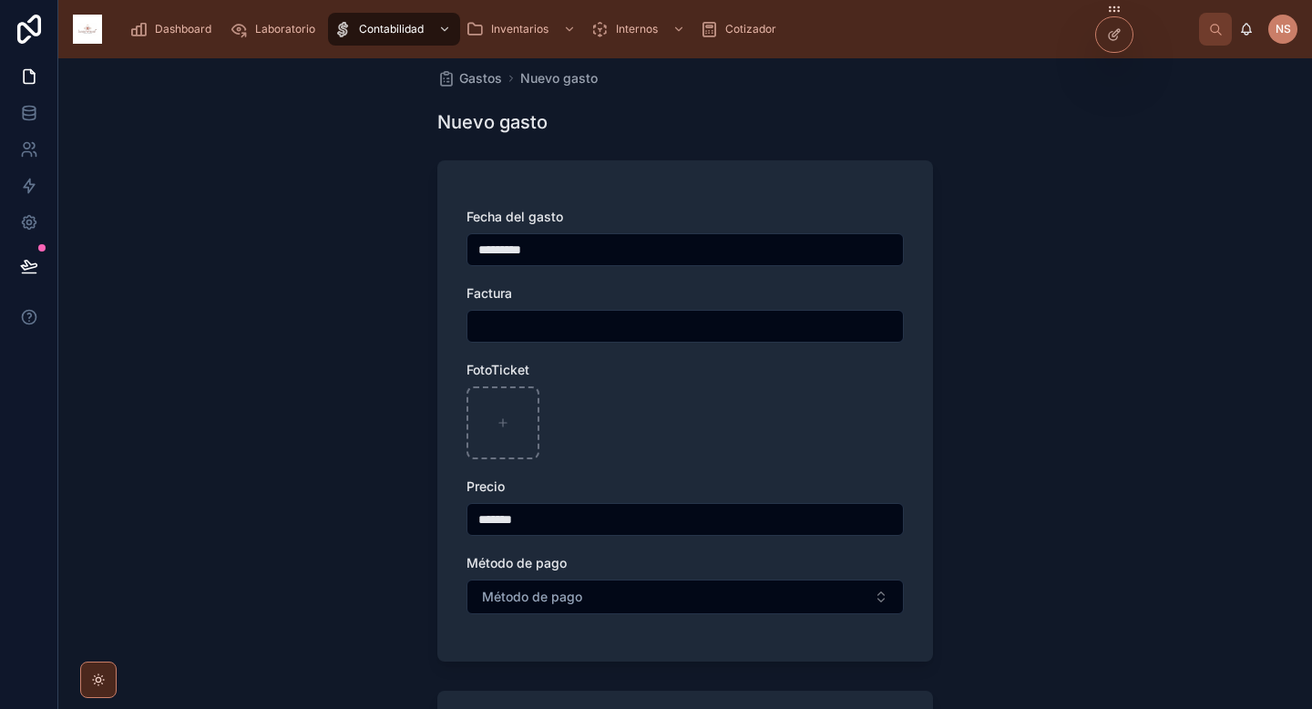
click at [603, 591] on button "Método de pago" at bounding box center [684, 596] width 437 height 35
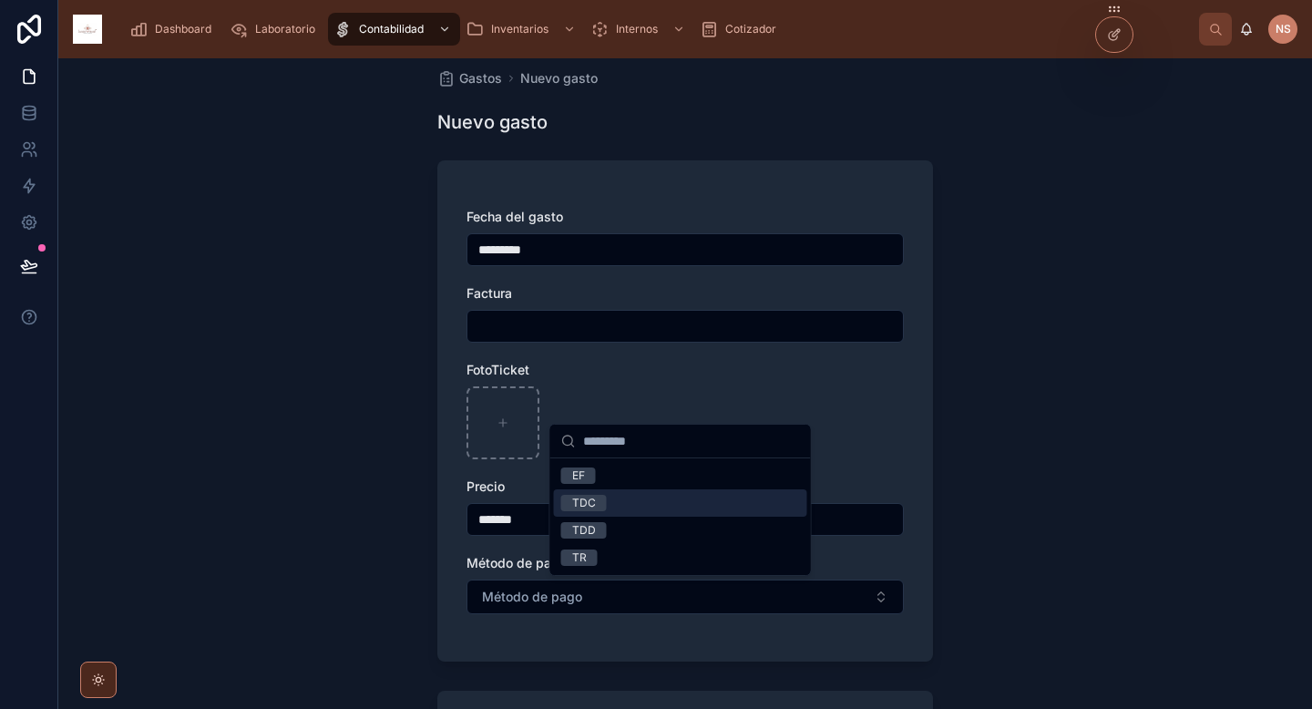
click at [605, 499] on div "TDC" at bounding box center [680, 502] width 253 height 27
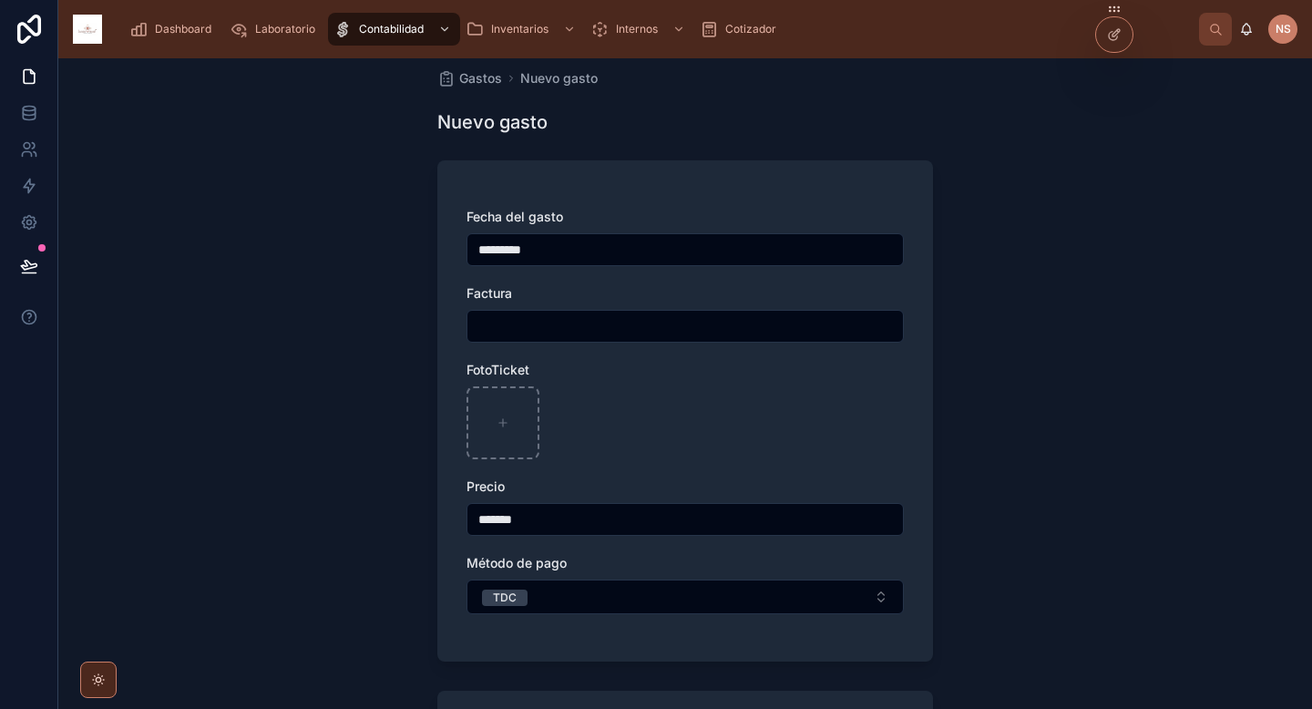
click at [987, 556] on div "Gastos Nuevo gasto Nuevo gasto Fecha del gasto ********* Factura FotoTicket Pre…" at bounding box center [685, 383] width 1254 height 650
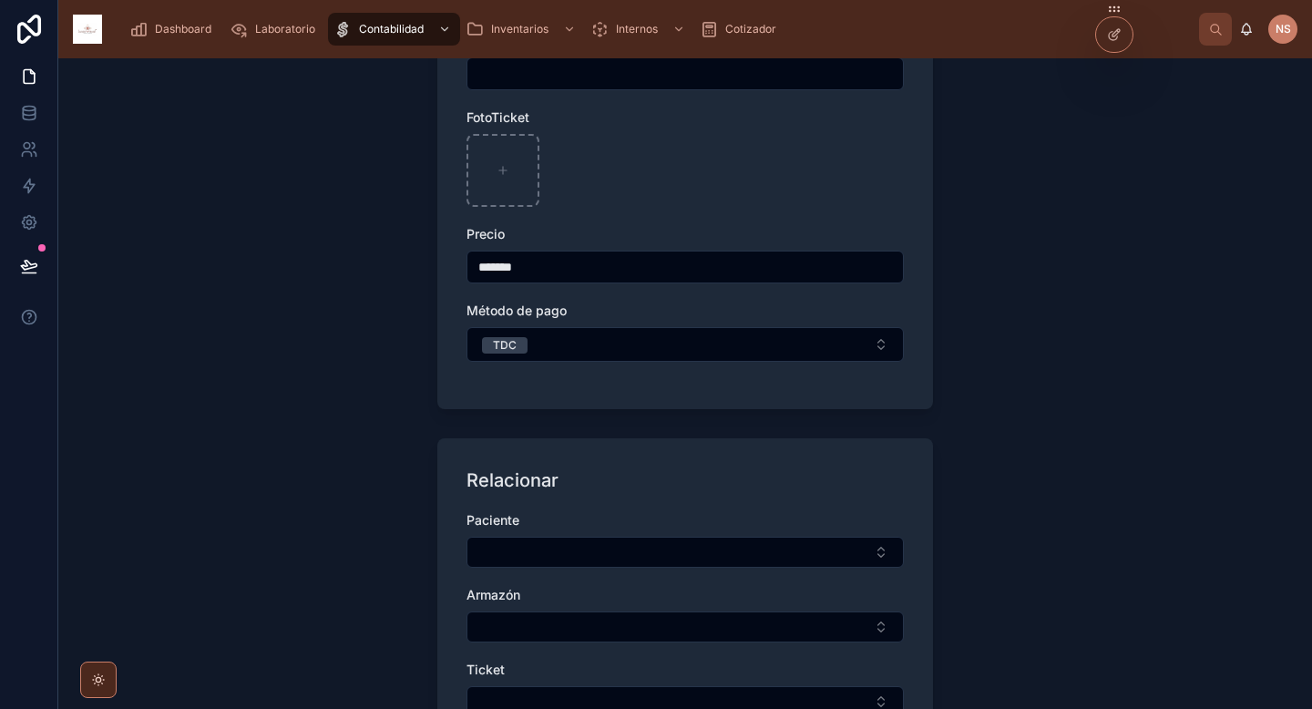
scroll to position [363, 0]
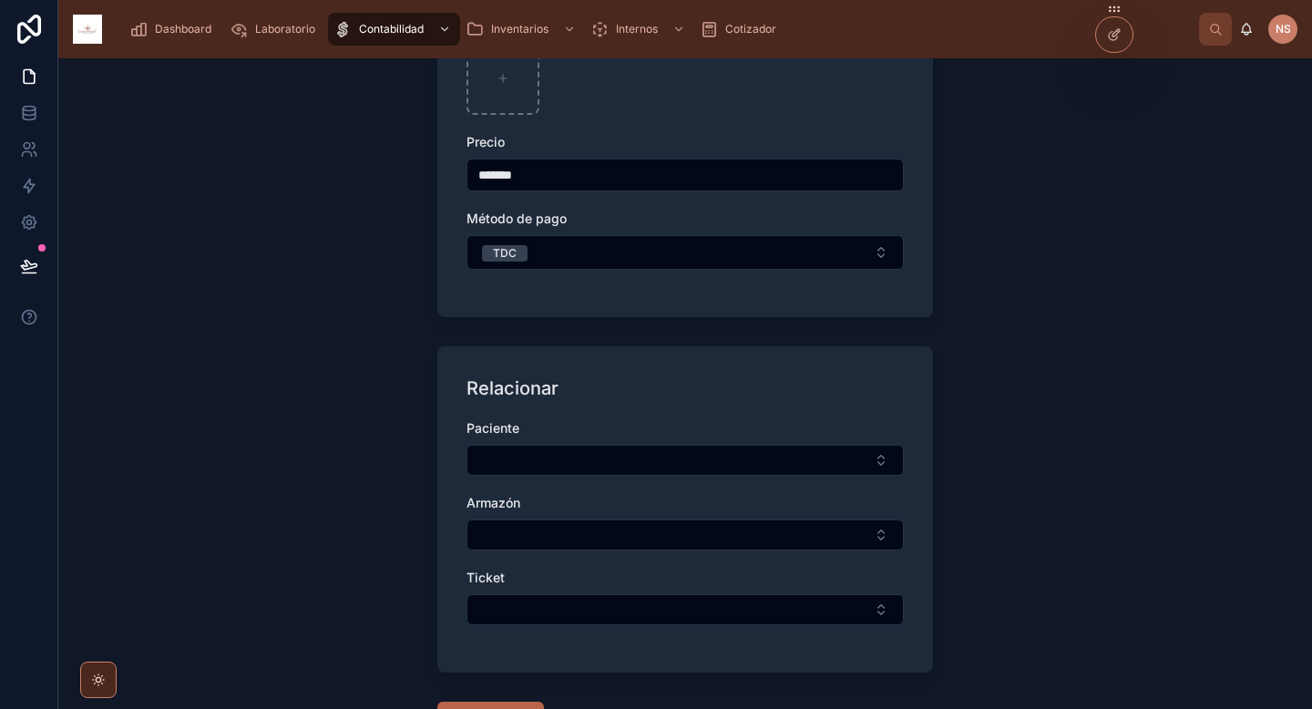
click at [804, 459] on button "Select Button" at bounding box center [684, 460] width 437 height 31
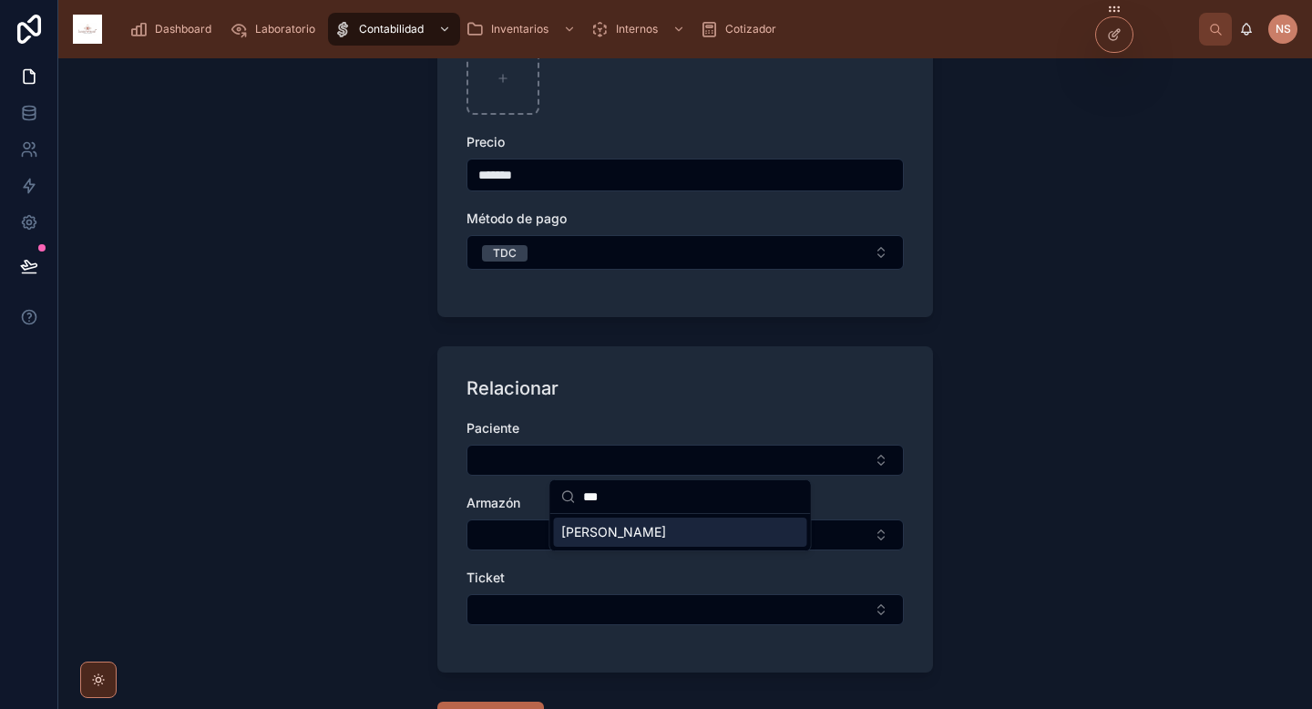
type input "***"
click at [665, 543] on div "Crayem Said" at bounding box center [680, 531] width 253 height 29
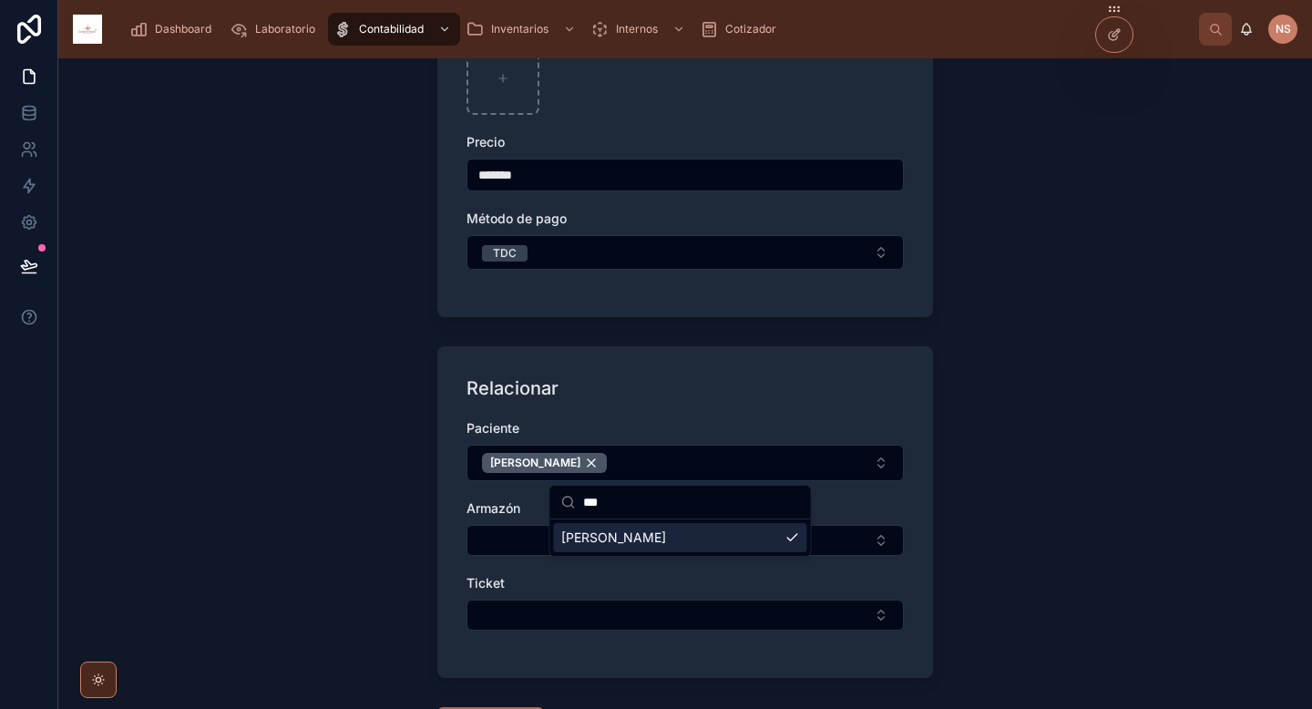
click at [580, 629] on button "Select Button" at bounding box center [684, 614] width 437 height 31
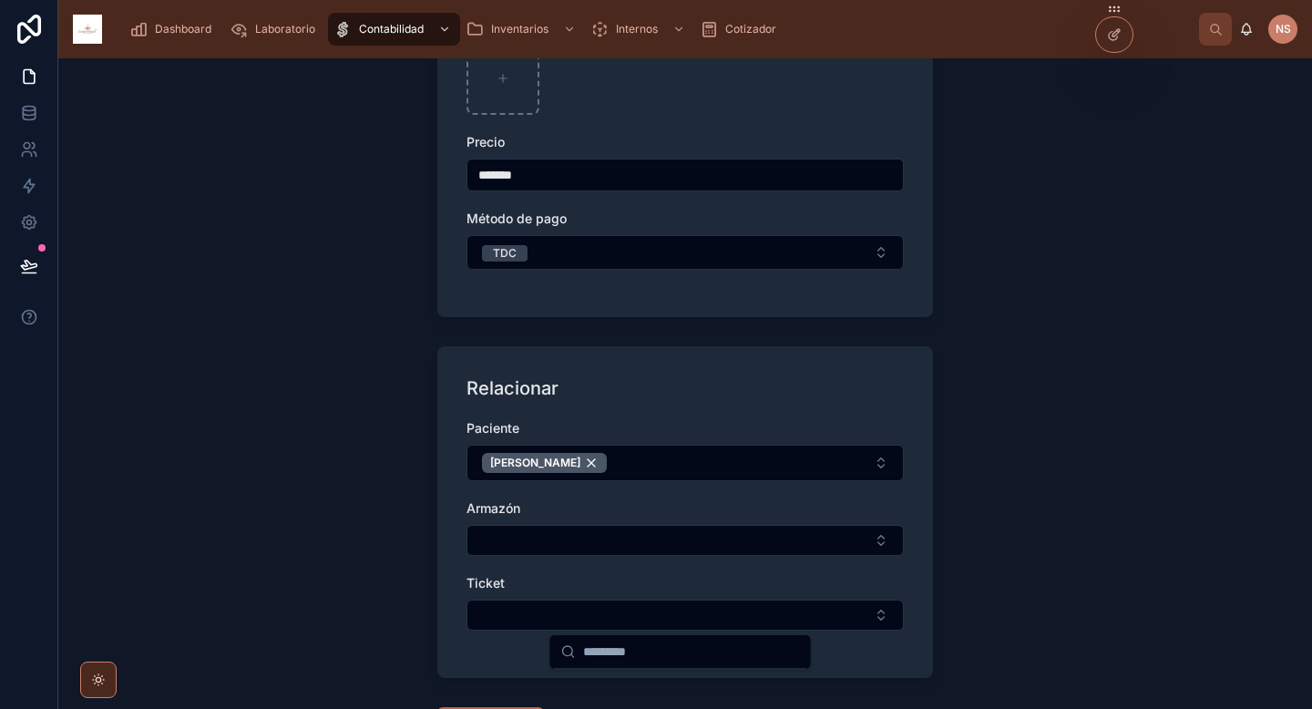
click at [500, 539] on button "Select Button" at bounding box center [684, 540] width 437 height 31
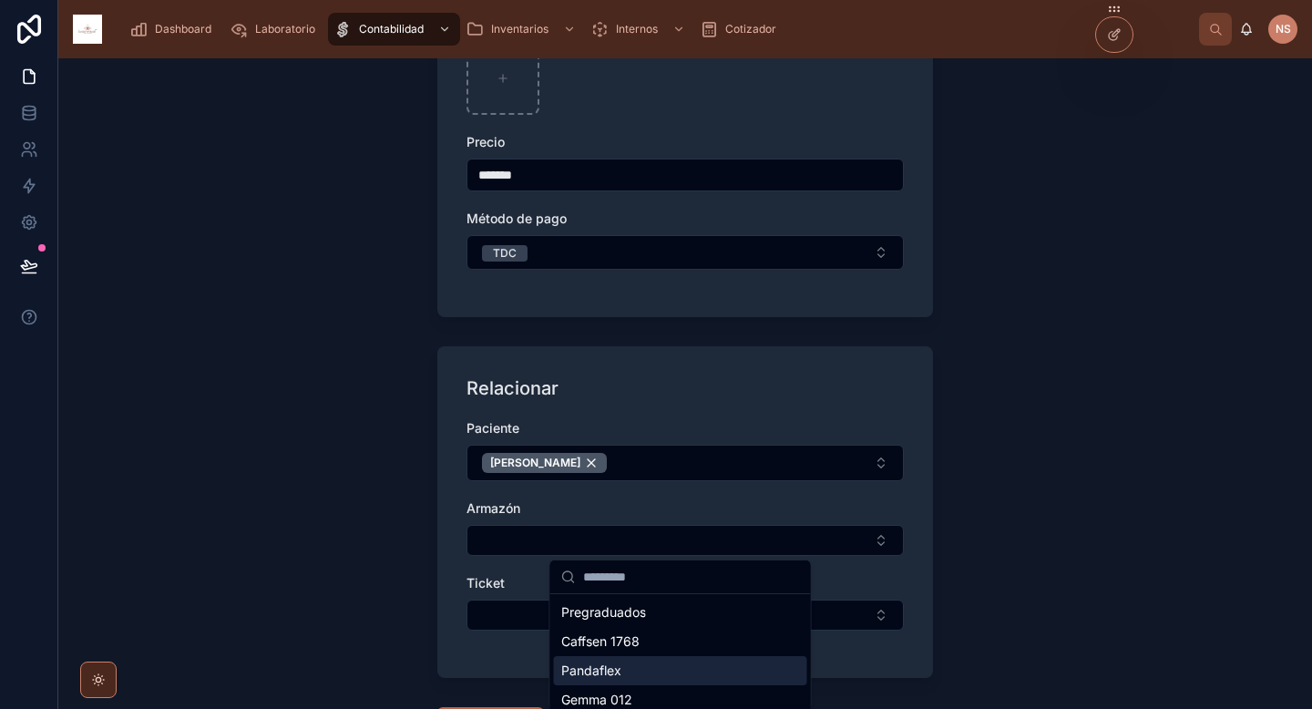
click at [642, 672] on div "Pandaflex" at bounding box center [680, 670] width 253 height 29
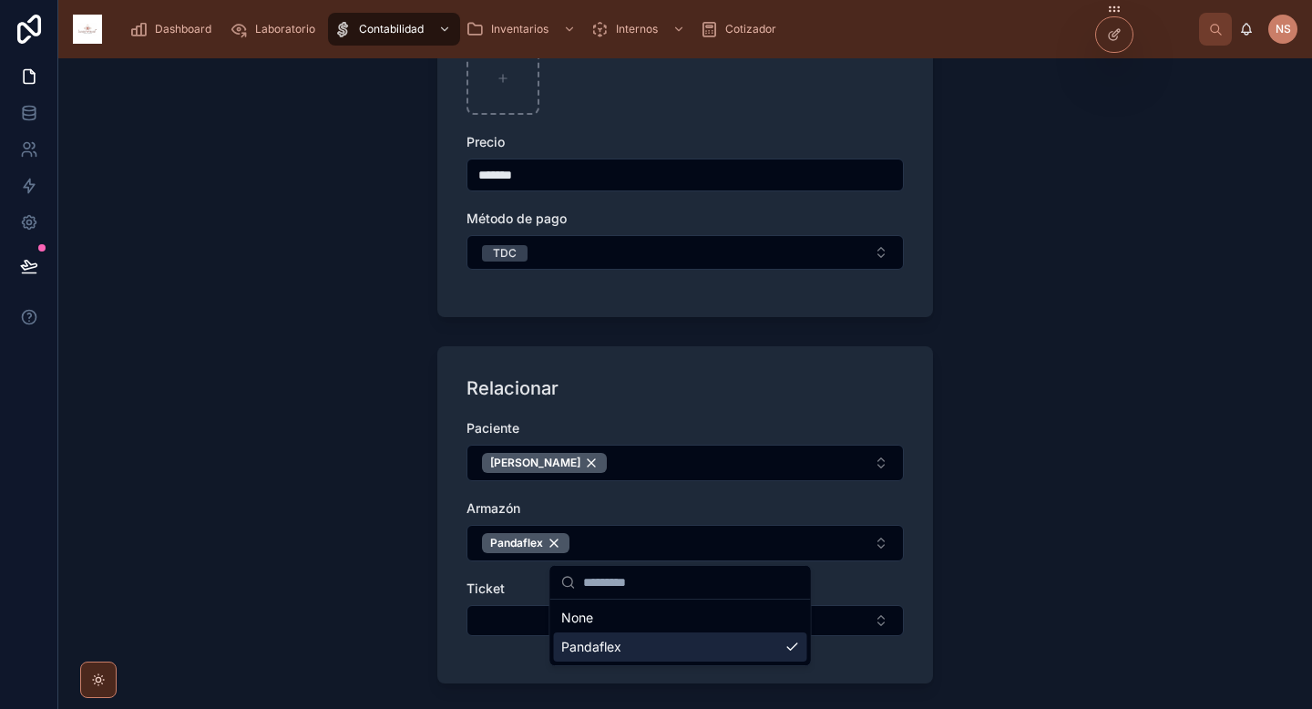
click at [569, 612] on div "Dashboard Laboratorio Contabilidad Inventarios Internos Cotizador NS NubeWeb St…" at bounding box center [685, 354] width 1254 height 709
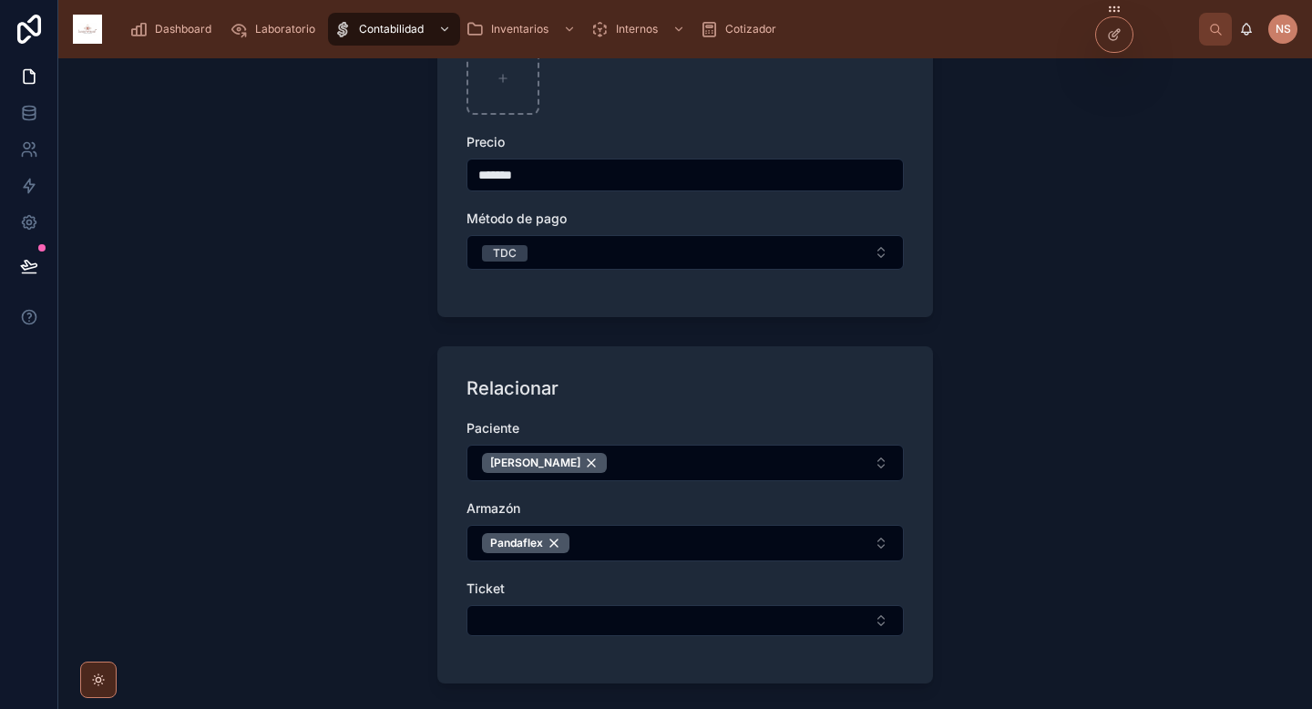
click at [549, 617] on button "Select Button" at bounding box center [684, 620] width 437 height 31
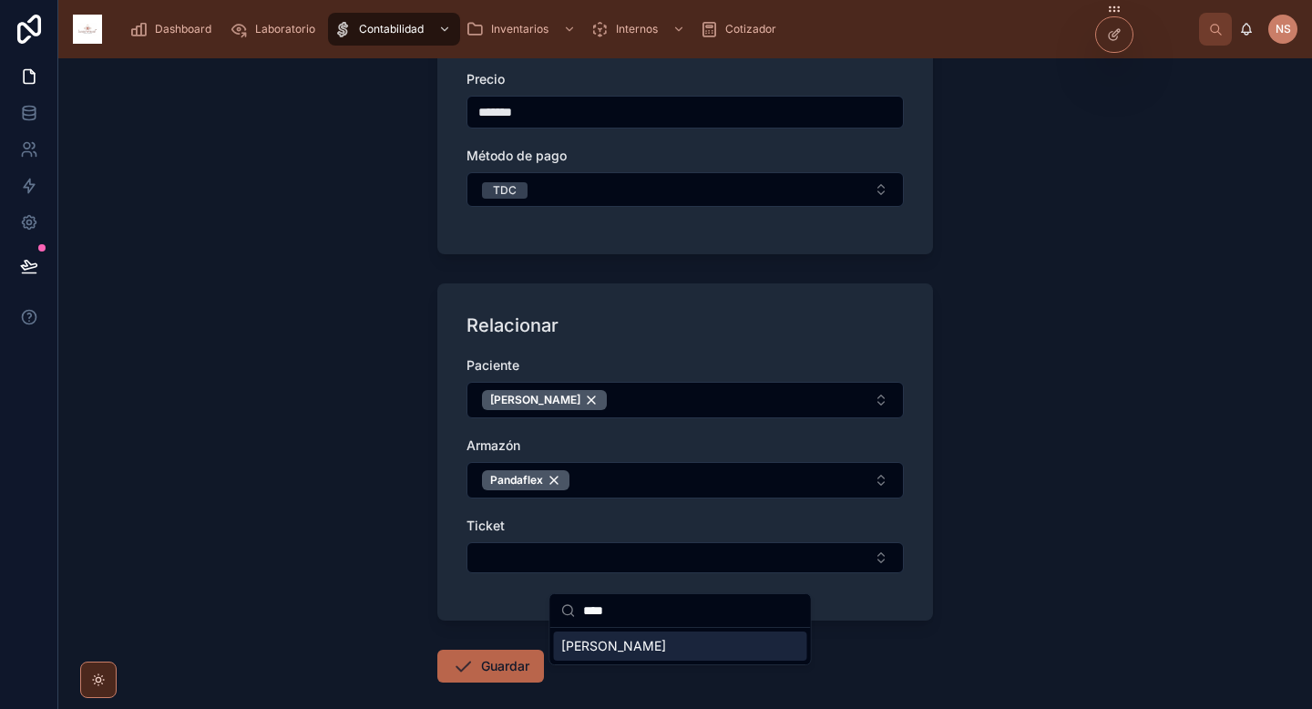
scroll to position [440, 0]
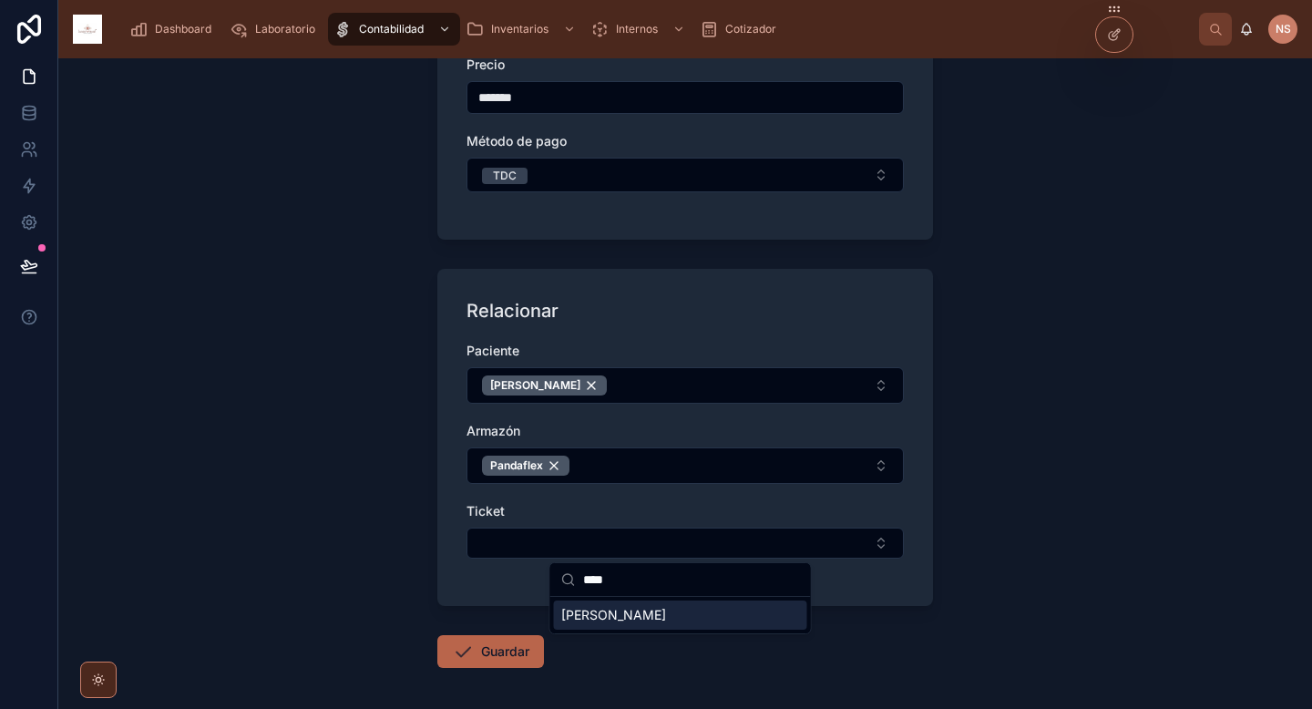
type input "****"
click at [744, 617] on div "Crayem Said" at bounding box center [680, 614] width 253 height 29
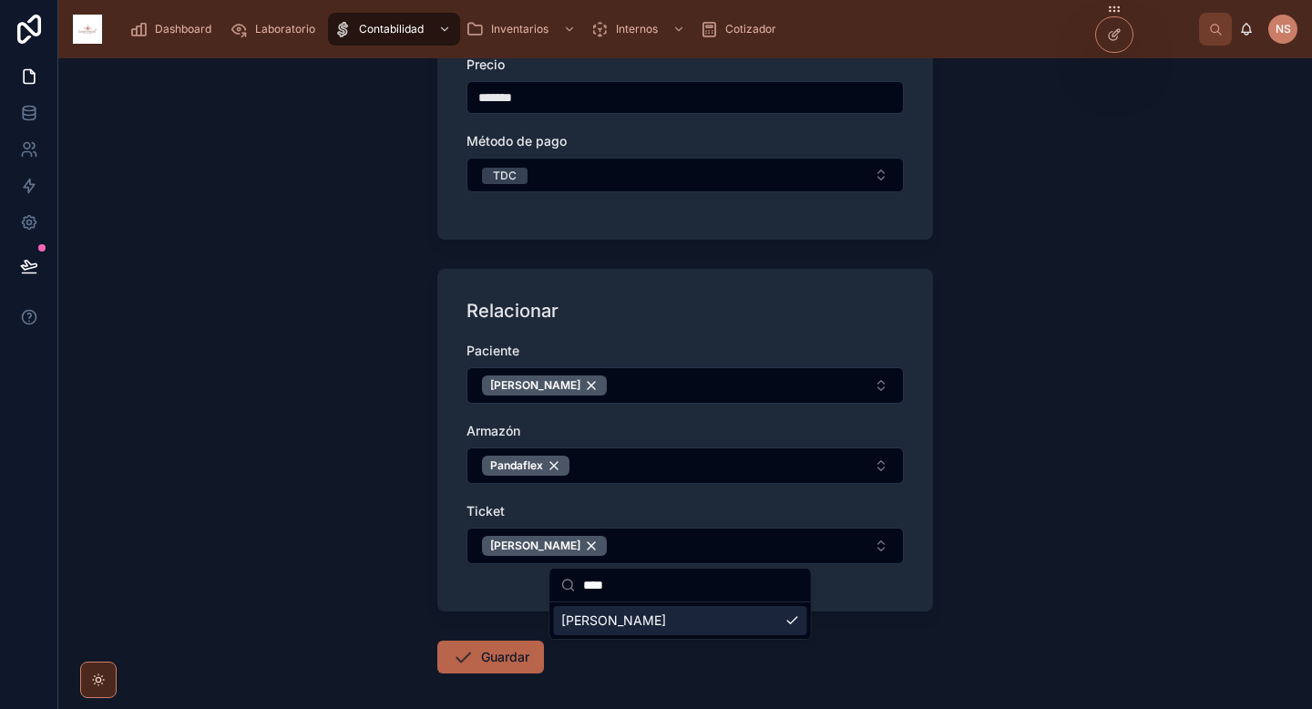
click at [499, 599] on div "Relacionar Paciente Crayem Said Armazón Pandaflex Ticket Crayem Said" at bounding box center [685, 440] width 496 height 343
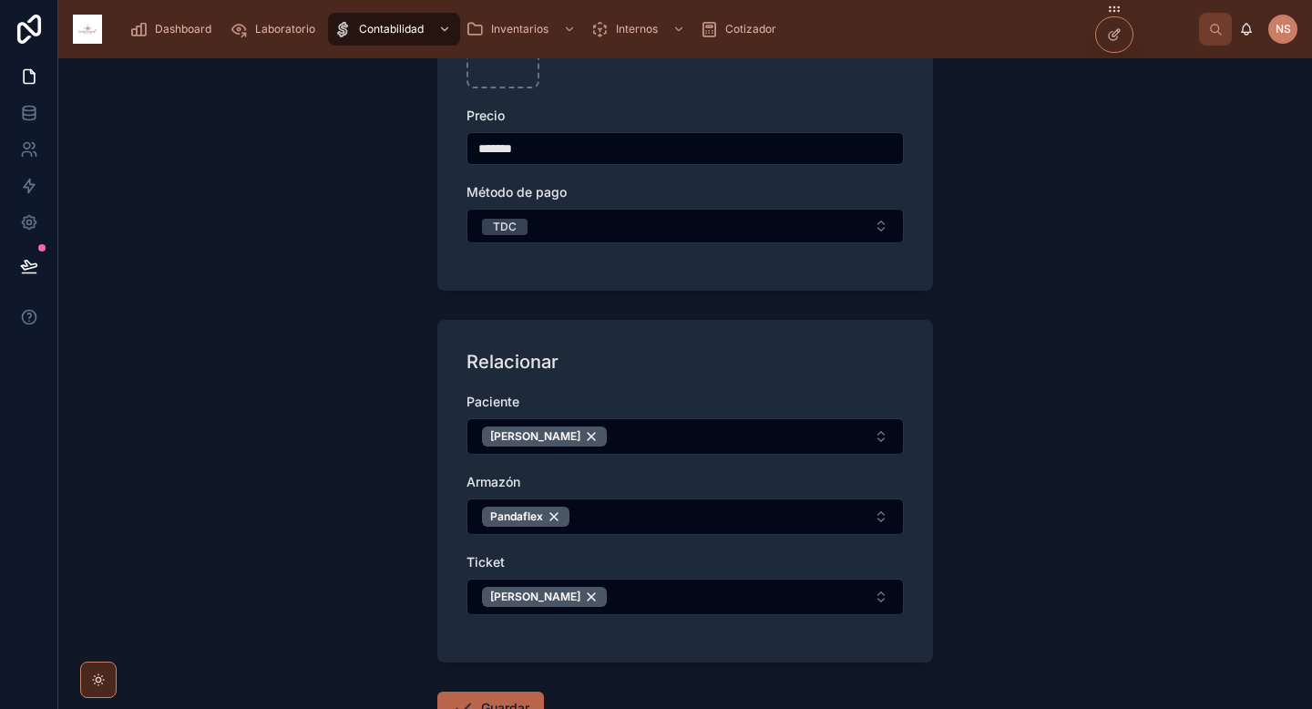
scroll to position [521, 0]
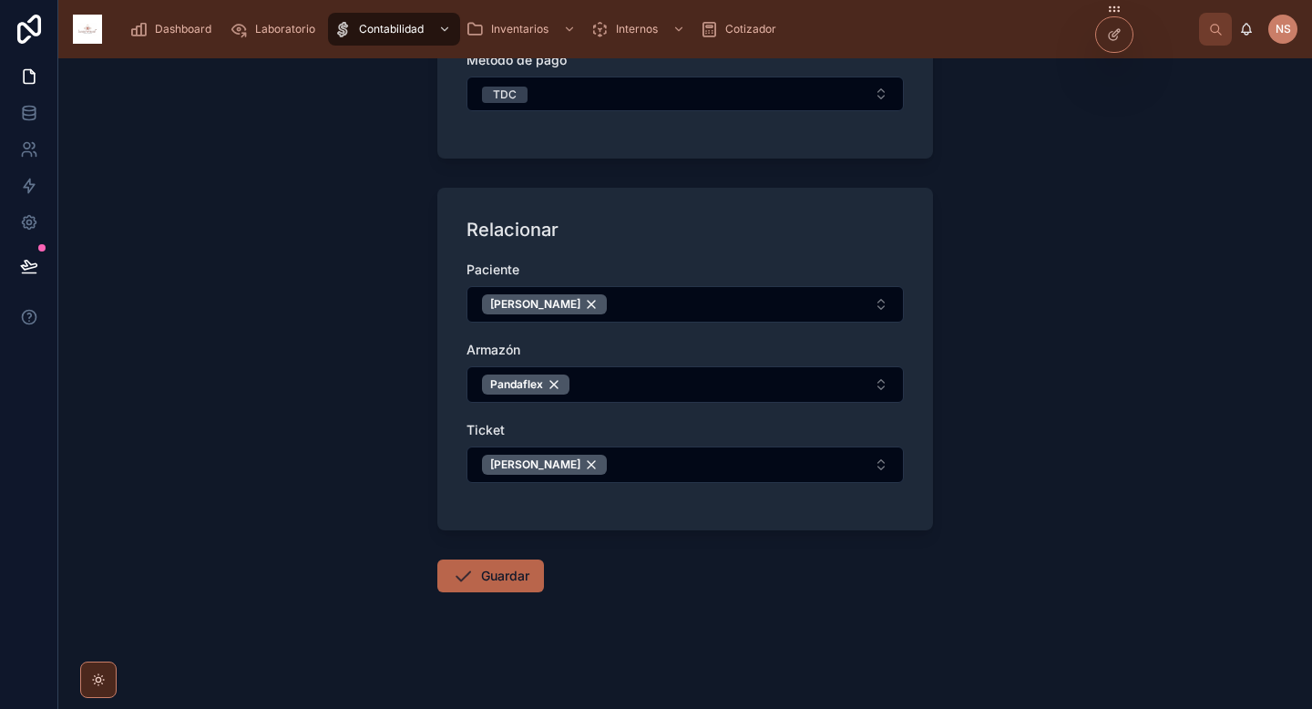
click at [506, 574] on button "Guardar" at bounding box center [490, 575] width 107 height 33
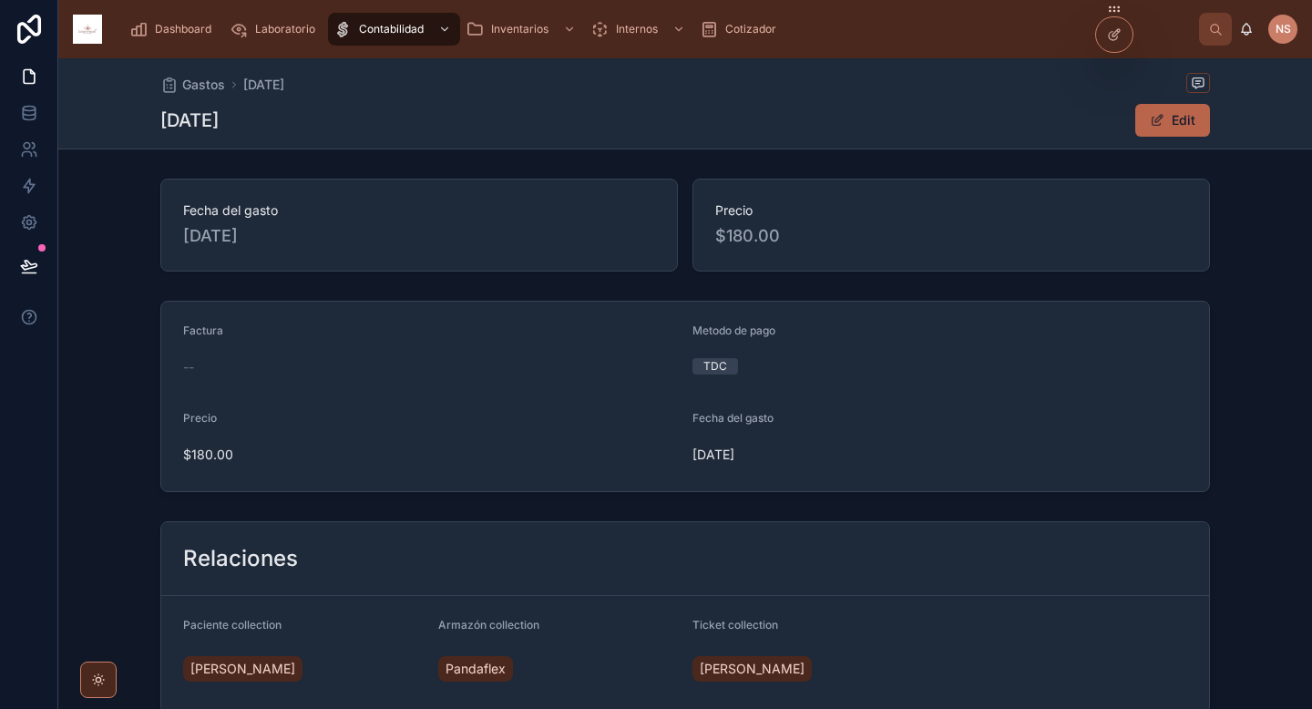
click at [179, 25] on span "Dashboard" at bounding box center [183, 29] width 56 height 15
